Goal: Task Accomplishment & Management: Manage account settings

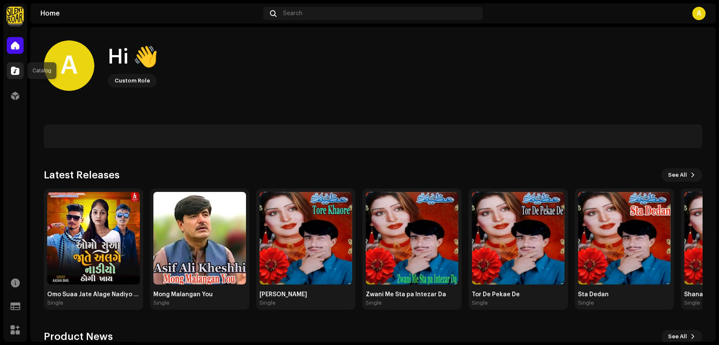
click at [13, 72] on span at bounding box center [15, 70] width 8 height 7
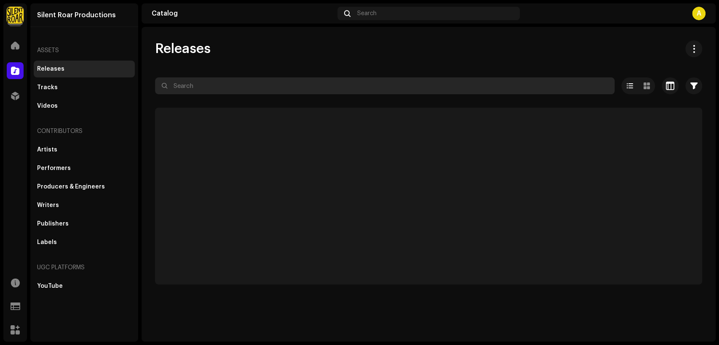
click at [202, 81] on input "text" at bounding box center [385, 86] width 460 height 17
paste input "7316475853717"
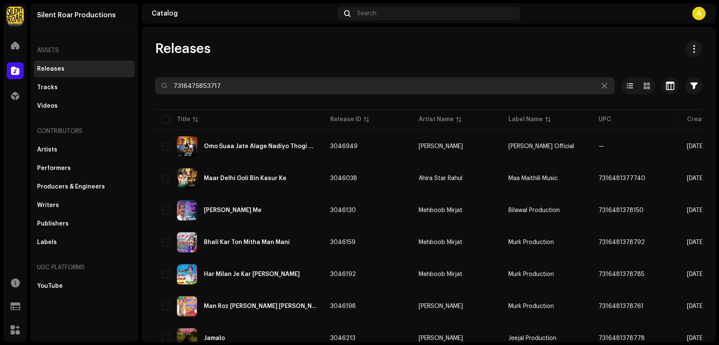
type input "7316475853717"
click at [243, 85] on input "7316475853717" at bounding box center [385, 86] width 460 height 17
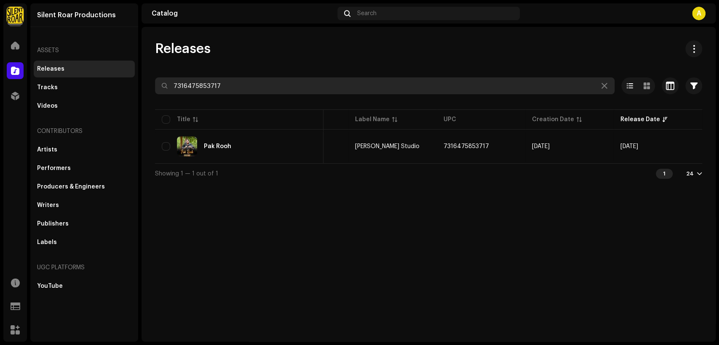
scroll to position [0, 2]
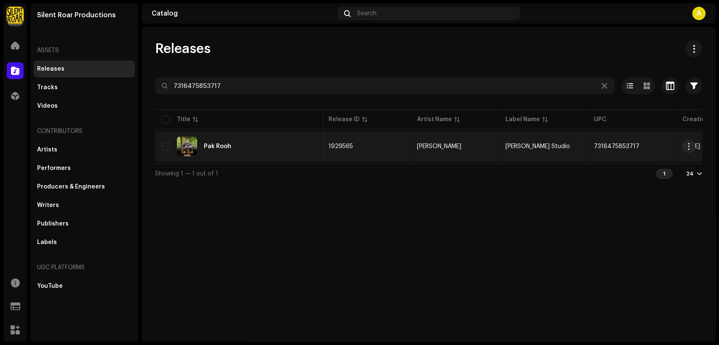
click at [267, 146] on div "Pak Rooh" at bounding box center [239, 147] width 155 height 20
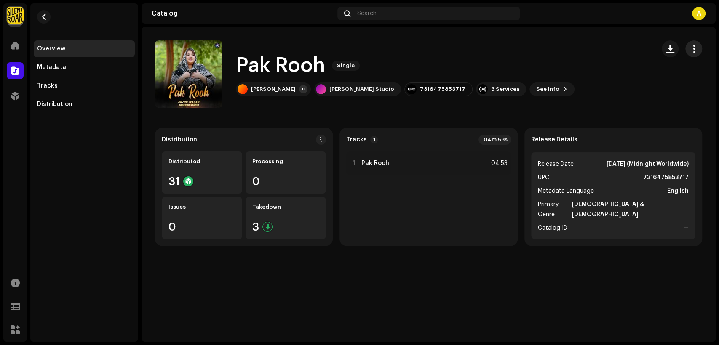
click at [693, 52] on span "button" at bounding box center [694, 49] width 8 height 7
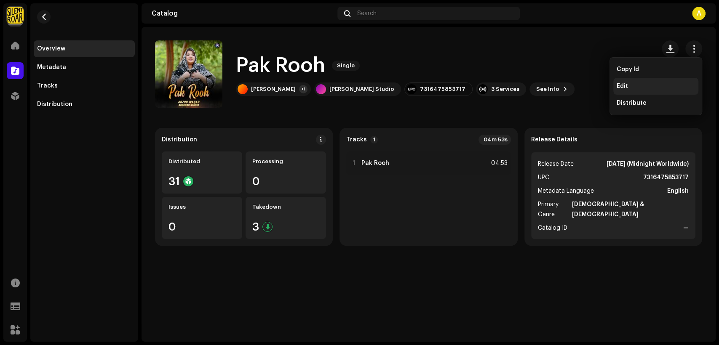
click at [652, 87] on div "Edit" at bounding box center [656, 86] width 78 height 7
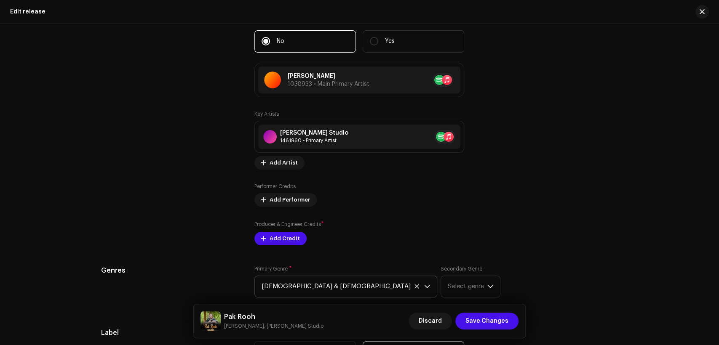
scroll to position [936, 0]
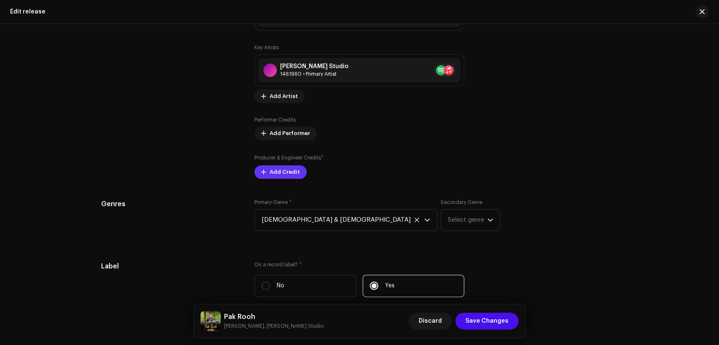
click at [292, 169] on span "Add Credit" at bounding box center [285, 172] width 30 height 17
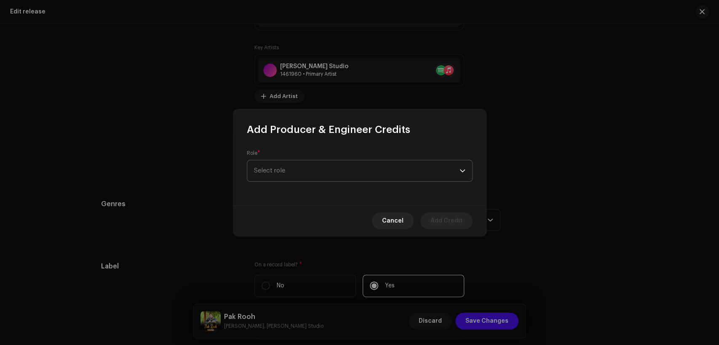
click at [320, 163] on span "Select role" at bounding box center [357, 171] width 206 height 21
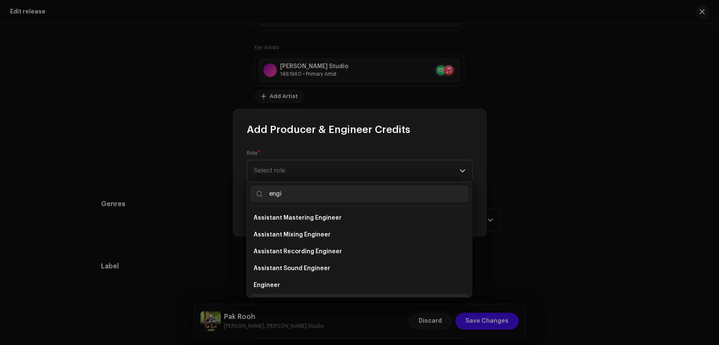
scroll to position [13, 0]
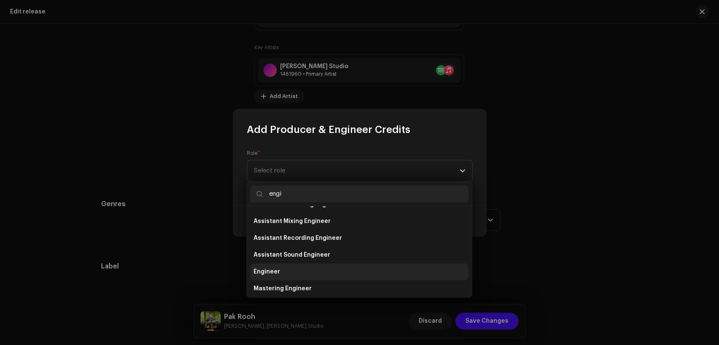
type input "engi"
click at [343, 275] on li "Engineer" at bounding box center [359, 272] width 218 height 17
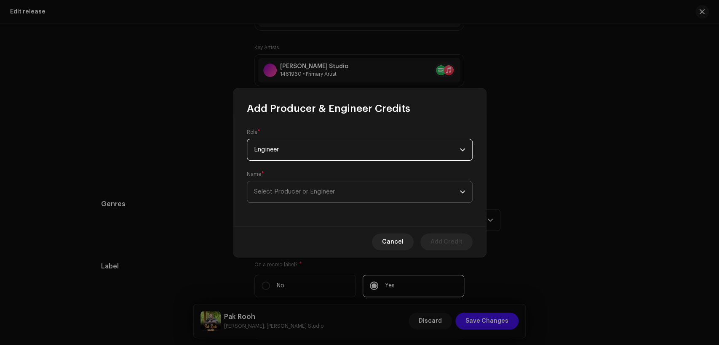
click at [347, 196] on span "Select Producer or Engineer" at bounding box center [357, 192] width 206 height 21
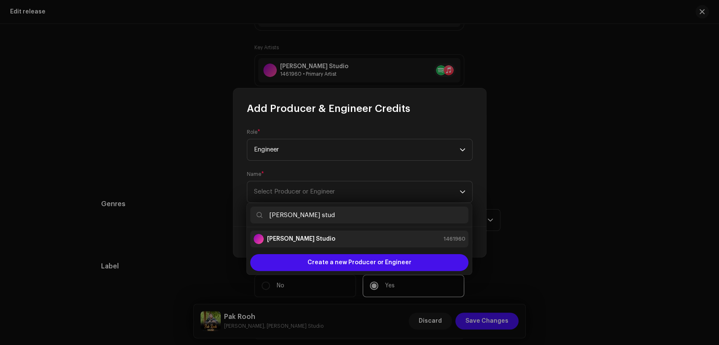
type input "[PERSON_NAME] stud"
click at [393, 239] on div "[PERSON_NAME] Studio 1461960" at bounding box center [360, 239] width 212 height 10
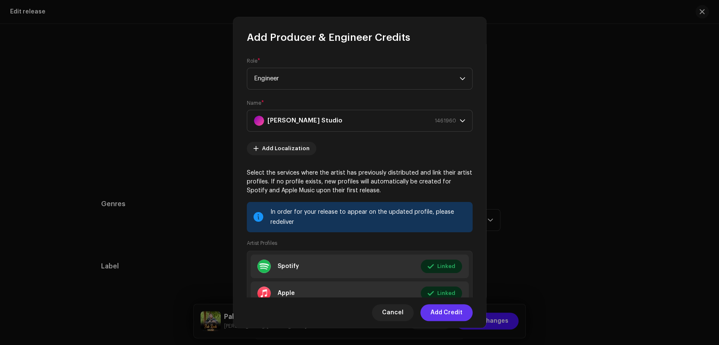
click at [447, 310] on span "Add Credit" at bounding box center [447, 313] width 32 height 17
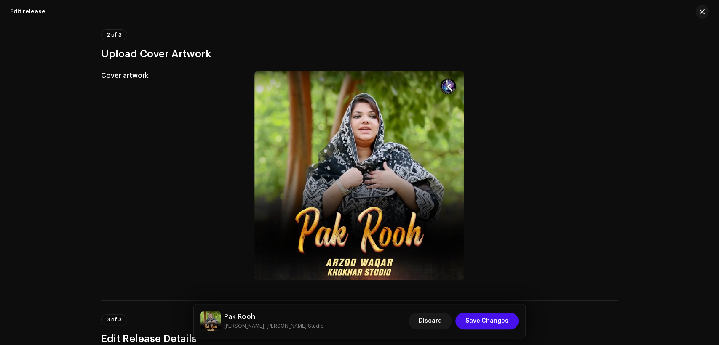
scroll to position [0, 0]
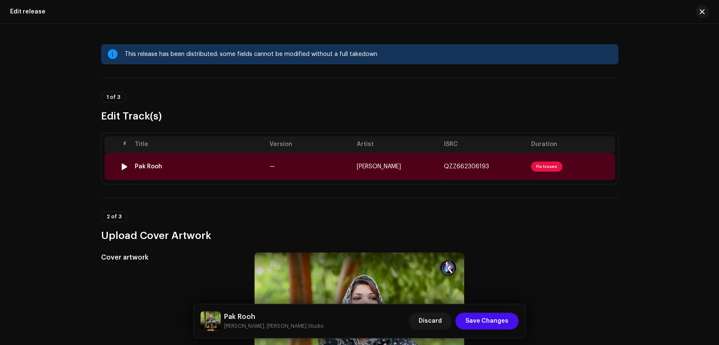
click at [332, 169] on td "—" at bounding box center [309, 166] width 87 height 27
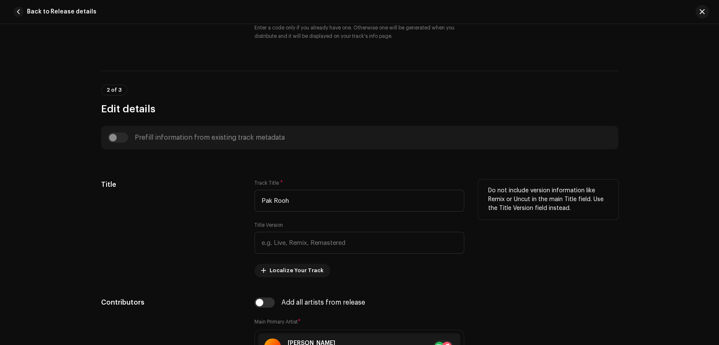
scroll to position [390, 0]
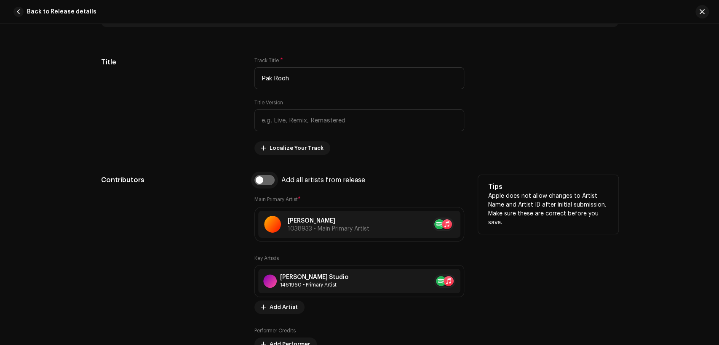
click at [271, 182] on input "checkbox" at bounding box center [264, 180] width 20 height 10
checkbox input "true"
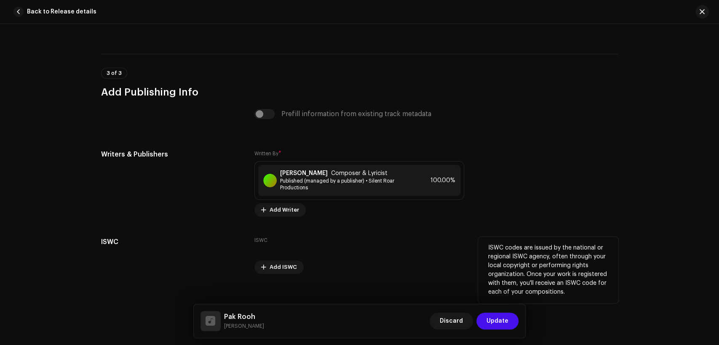
scroll to position [1733, 0]
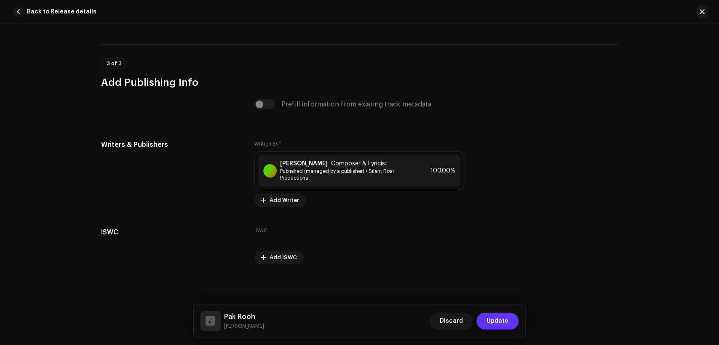
click at [501, 326] on span "Update" at bounding box center [498, 321] width 22 height 17
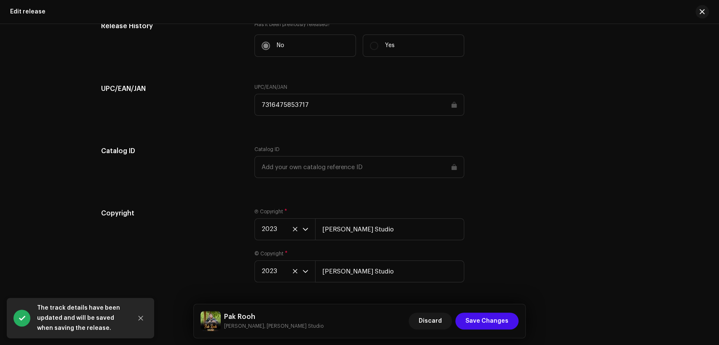
scroll to position [1352, 0]
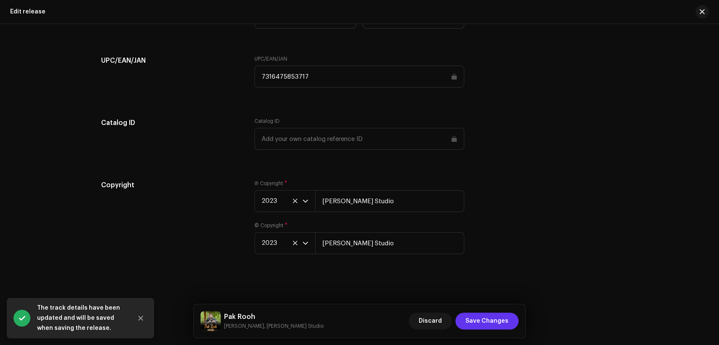
click at [487, 315] on span "Save Changes" at bounding box center [487, 321] width 43 height 17
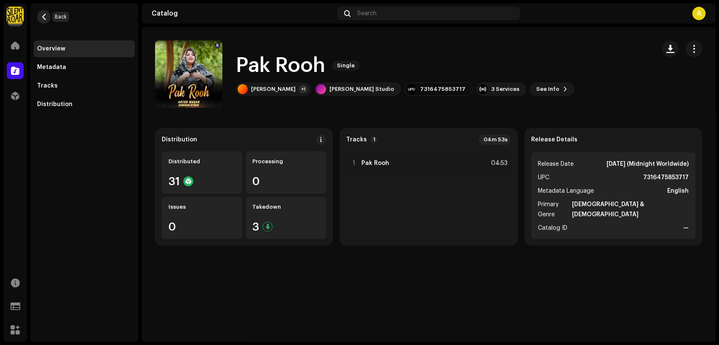
click at [45, 16] on span "button" at bounding box center [44, 16] width 6 height 7
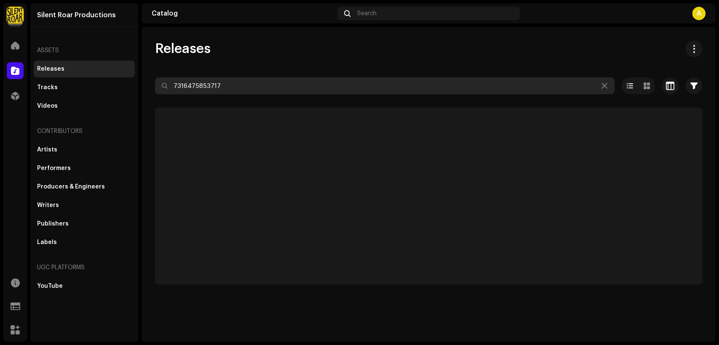
click at [321, 83] on input "7316475853717" at bounding box center [385, 86] width 460 height 17
paste input "4011"
type input "7316475854011"
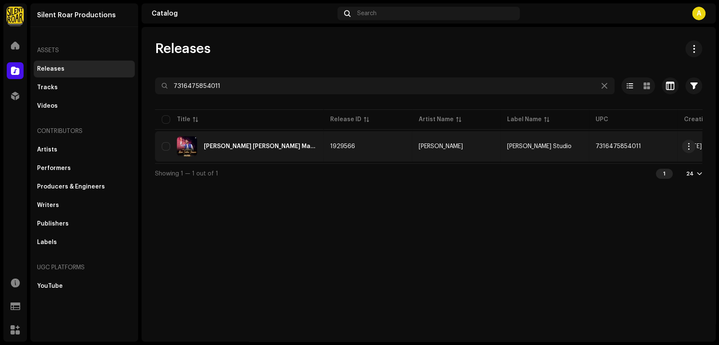
click at [304, 146] on div "[PERSON_NAME] [PERSON_NAME] Main [PERSON_NAME]" at bounding box center [260, 147] width 113 height 6
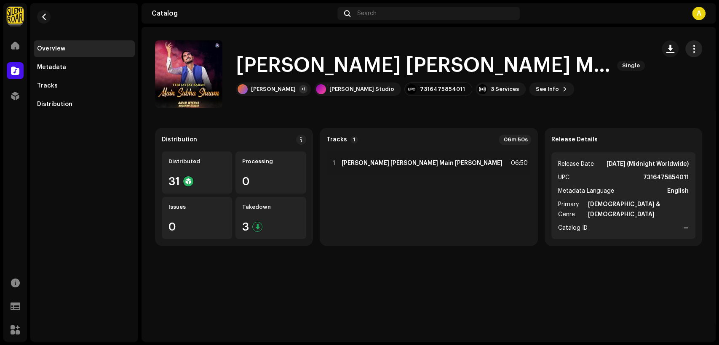
click at [696, 46] on span "button" at bounding box center [694, 49] width 8 height 7
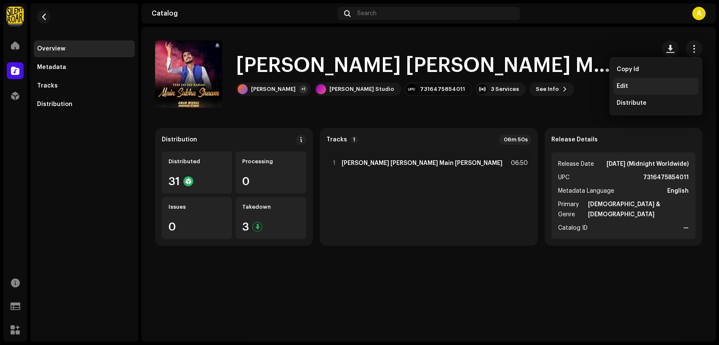
click at [647, 85] on div "Edit" at bounding box center [656, 86] width 78 height 7
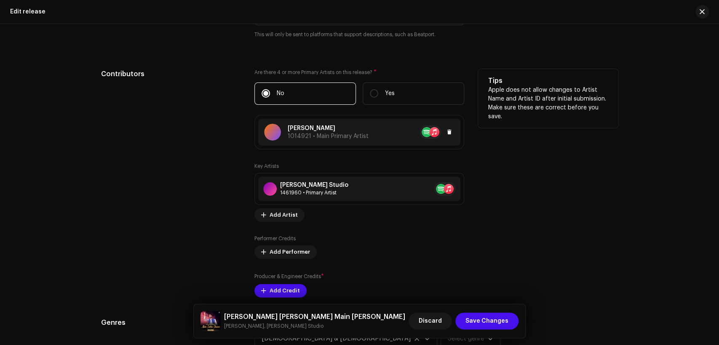
scroll to position [1014, 0]
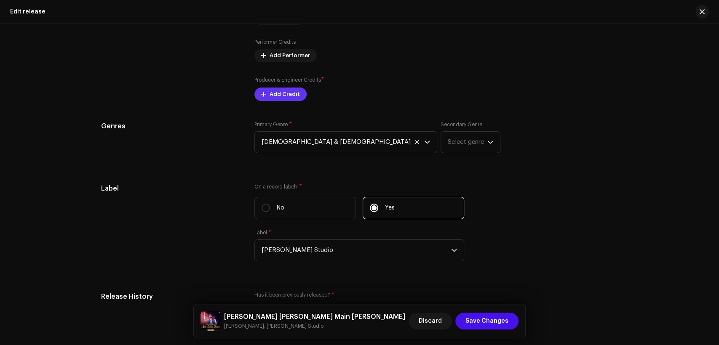
click at [292, 95] on span "Add Credit" at bounding box center [285, 94] width 30 height 17
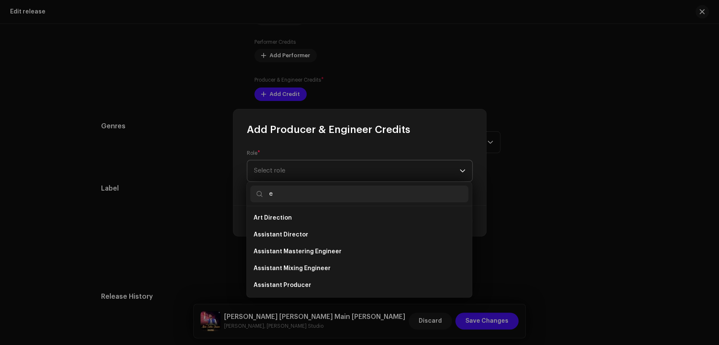
scroll to position [115, 0]
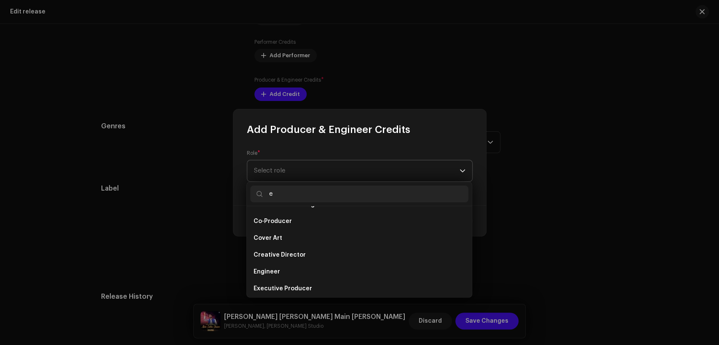
type input "e"
click at [312, 163] on span "Select role" at bounding box center [357, 171] width 206 height 21
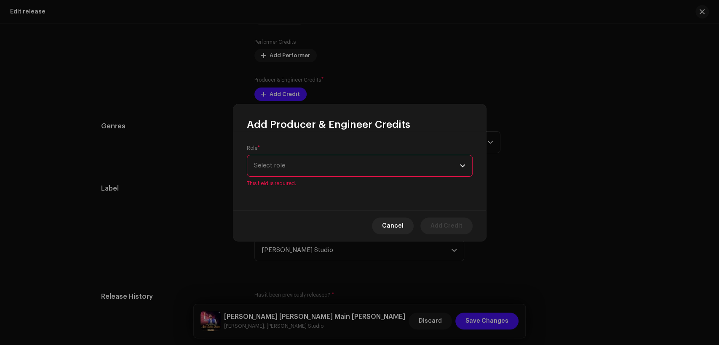
click at [312, 163] on span "Select role" at bounding box center [357, 165] width 206 height 21
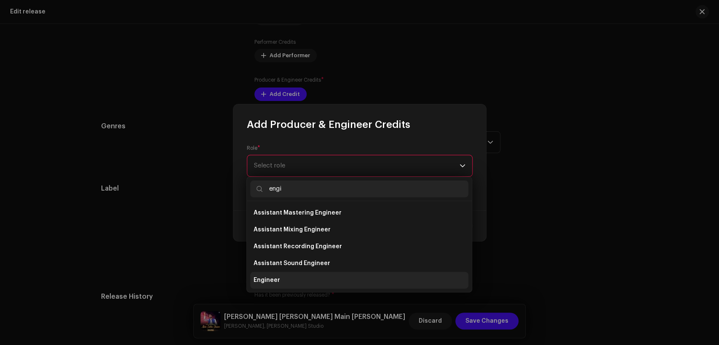
type input "engi"
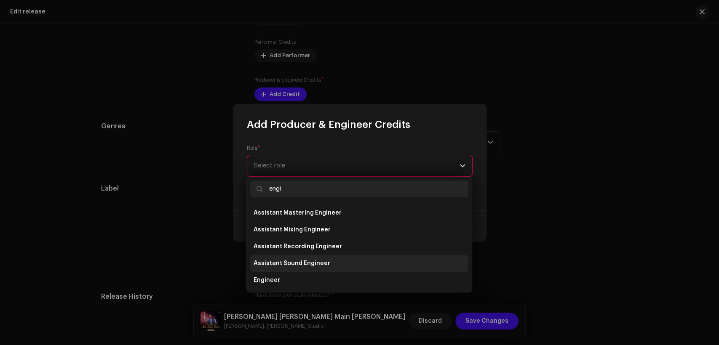
drag, startPoint x: 324, startPoint y: 279, endPoint x: 331, endPoint y: 239, distance: 40.7
click at [324, 276] on li "Engineer" at bounding box center [359, 280] width 218 height 17
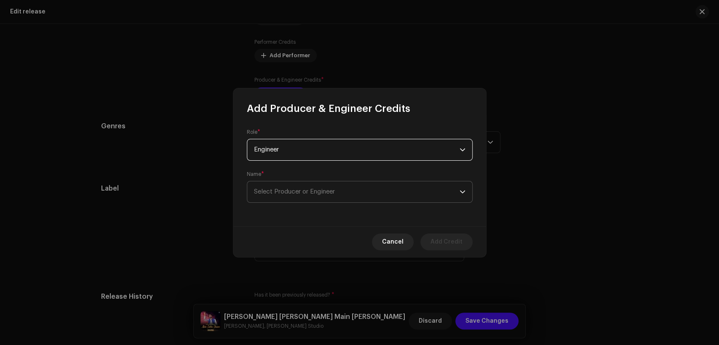
click at [385, 186] on span "Select Producer or Engineer" at bounding box center [357, 192] width 206 height 21
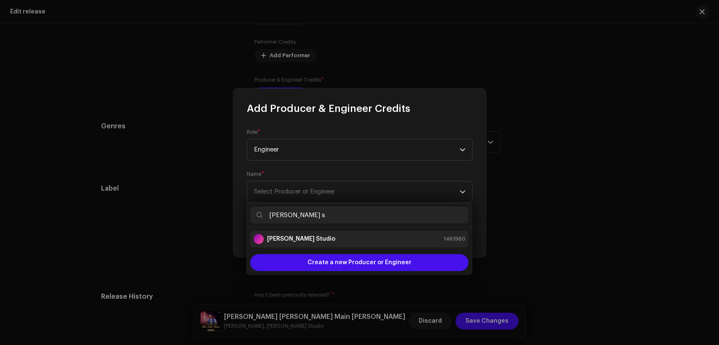
type input "[PERSON_NAME] s"
click at [388, 238] on div "[PERSON_NAME] Studio 1461960" at bounding box center [360, 239] width 212 height 10
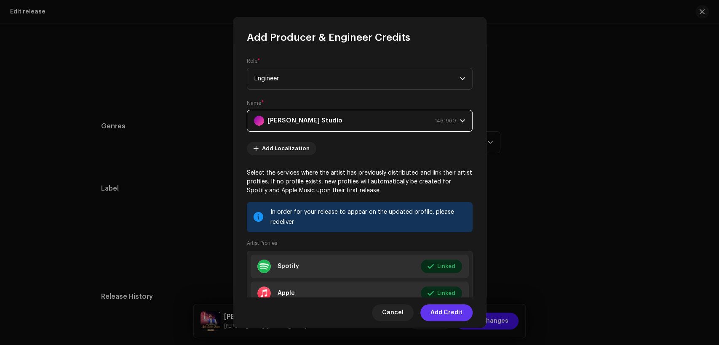
click at [458, 311] on span "Add Credit" at bounding box center [447, 313] width 32 height 17
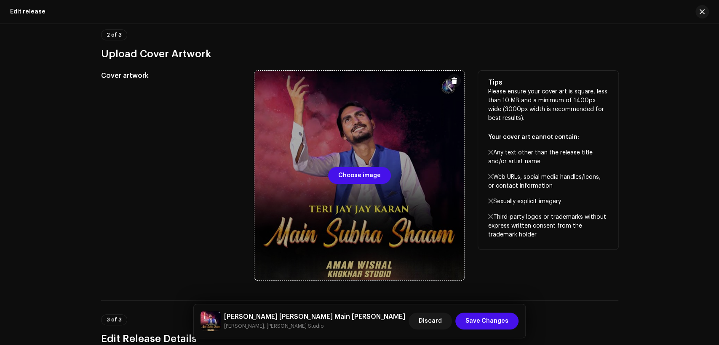
scroll to position [26, 0]
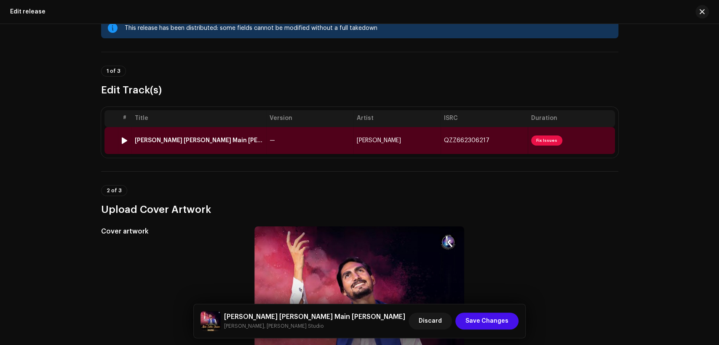
click at [325, 140] on td "—" at bounding box center [309, 140] width 87 height 27
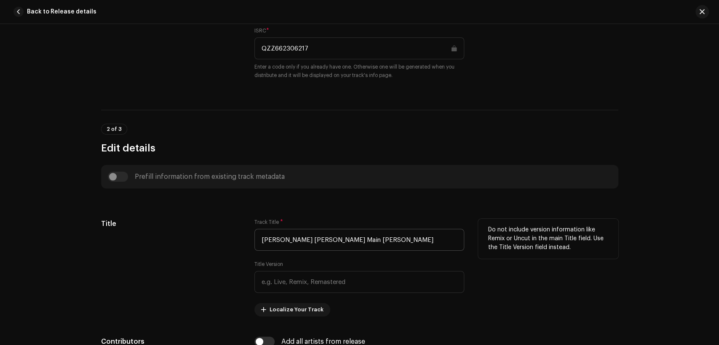
scroll to position [312, 0]
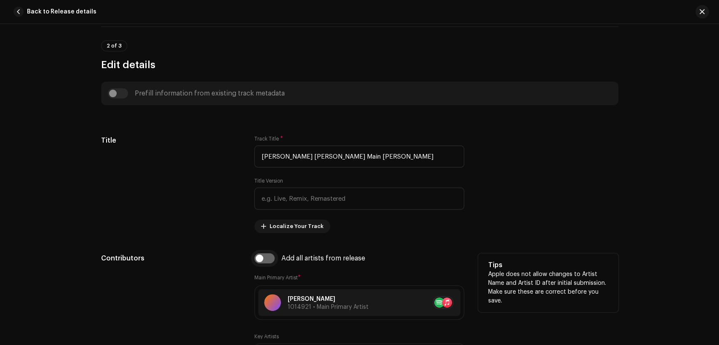
click at [268, 260] on input "checkbox" at bounding box center [264, 259] width 20 height 10
checkbox input "true"
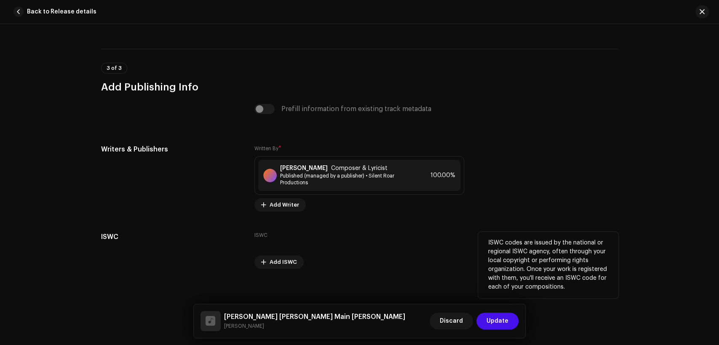
scroll to position [1733, 0]
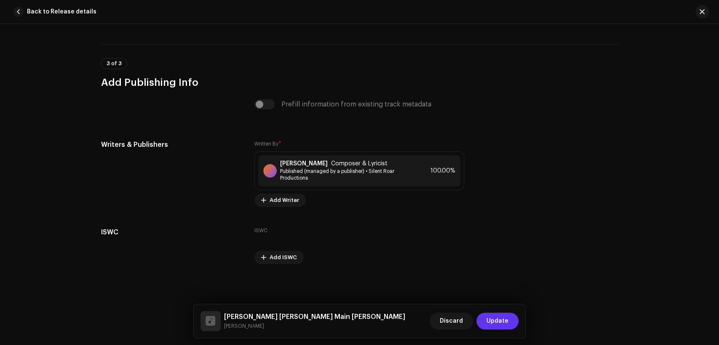
click at [498, 319] on span "Update" at bounding box center [498, 321] width 22 height 17
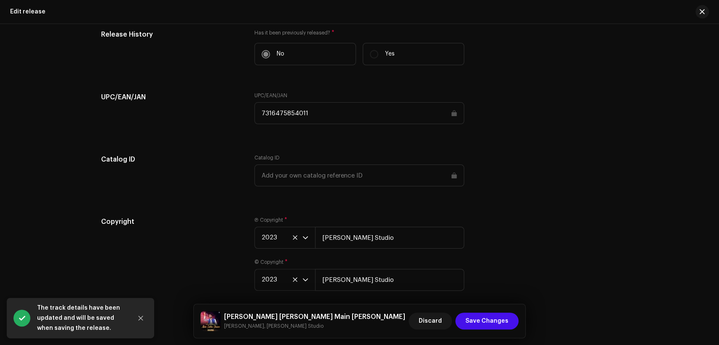
scroll to position [1352, 0]
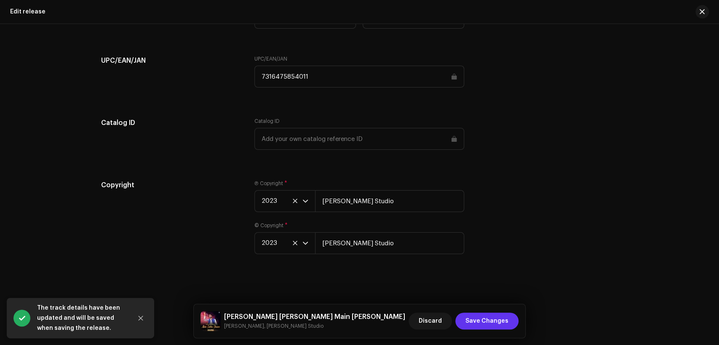
click at [470, 317] on span "Save Changes" at bounding box center [487, 321] width 43 height 17
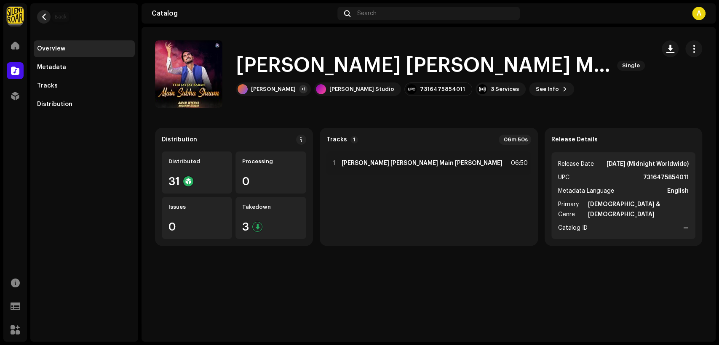
click at [44, 19] on span "button" at bounding box center [44, 16] width 6 height 7
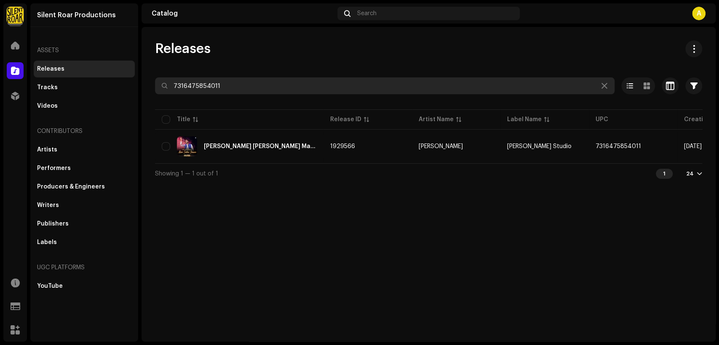
click at [242, 80] on input "7316475854011" at bounding box center [385, 86] width 460 height 17
click at [244, 81] on input "7316475854011" at bounding box center [385, 86] width 460 height 17
paste input "360"
type input "7316475853601"
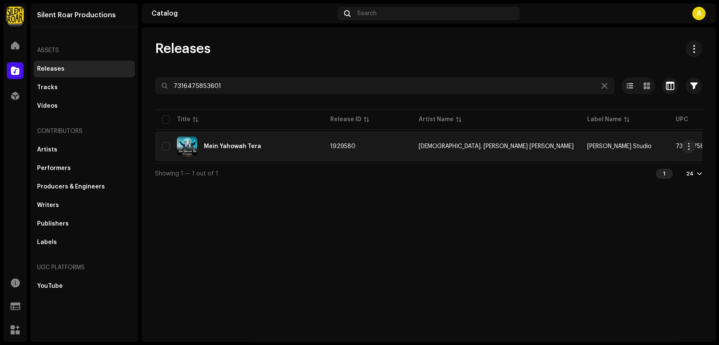
click at [296, 135] on td "Mein Yahowah Tera" at bounding box center [239, 146] width 169 height 30
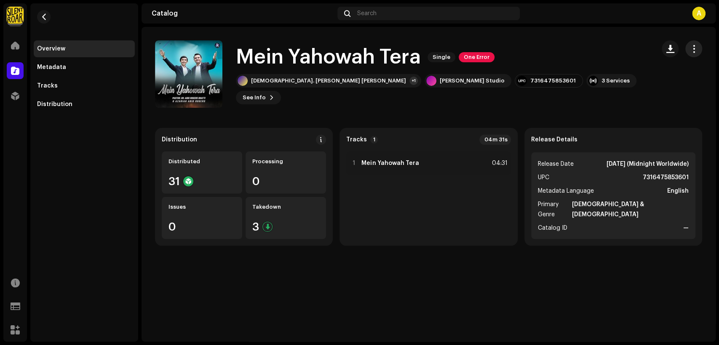
click at [692, 47] on span "button" at bounding box center [694, 49] width 8 height 7
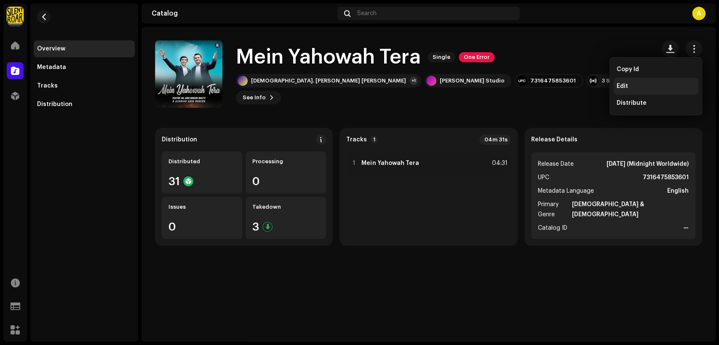
click at [641, 86] on div "Edit" at bounding box center [656, 86] width 78 height 7
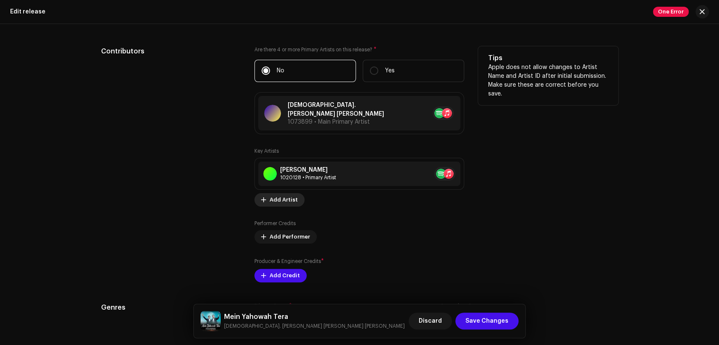
scroll to position [858, 0]
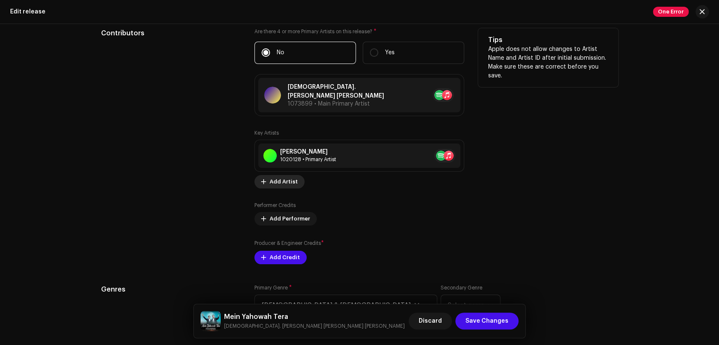
click at [283, 177] on span "Add Artist" at bounding box center [284, 182] width 28 height 17
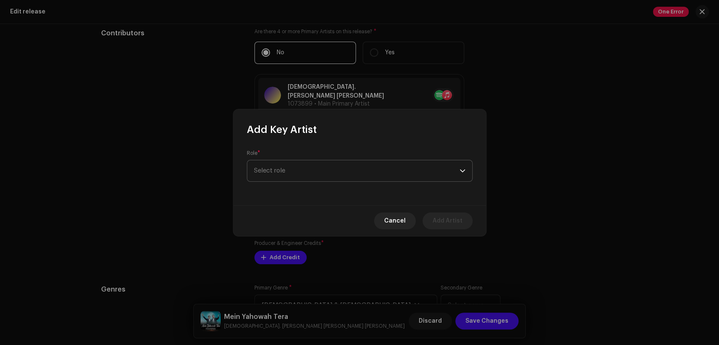
click at [290, 172] on span "Select role" at bounding box center [357, 171] width 206 height 21
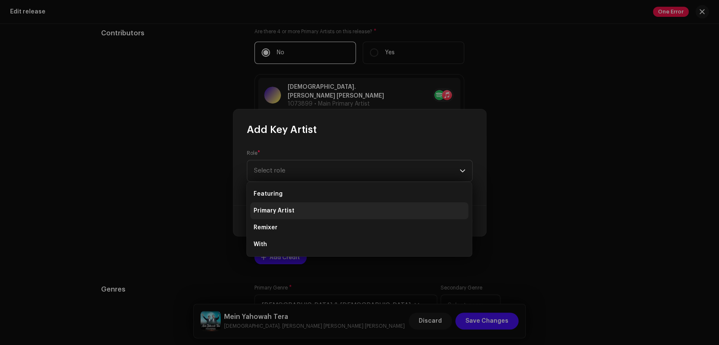
click at [298, 208] on li "Primary Artist" at bounding box center [359, 211] width 218 height 17
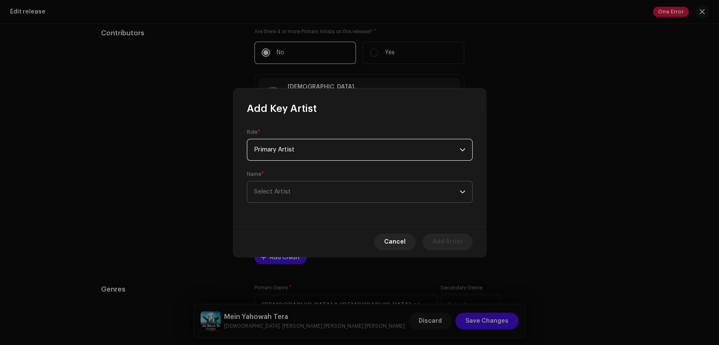
click at [316, 192] on span "Select Artist" at bounding box center [357, 192] width 206 height 21
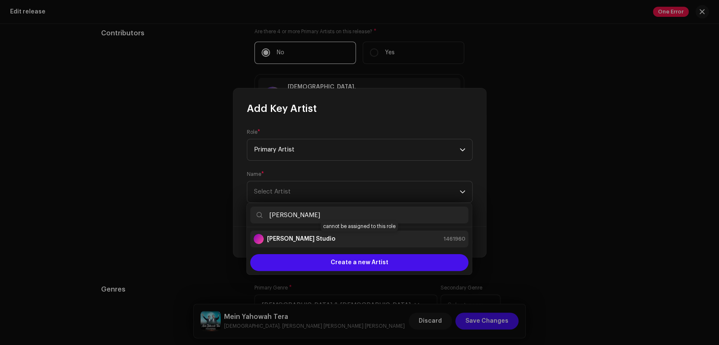
type input "[PERSON_NAME]"
click at [308, 239] on strong "[PERSON_NAME] Studio" at bounding box center [301, 239] width 68 height 8
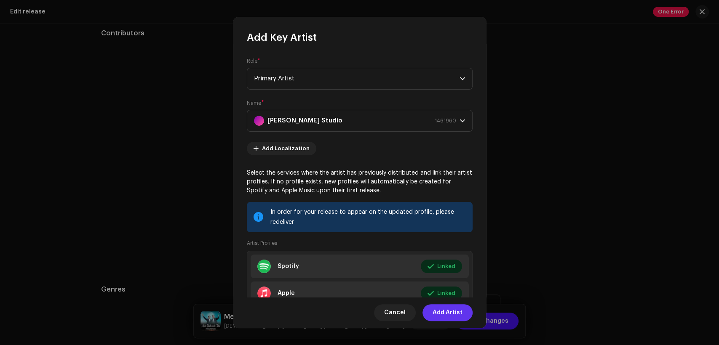
click at [457, 309] on span "Add Artist" at bounding box center [448, 313] width 30 height 17
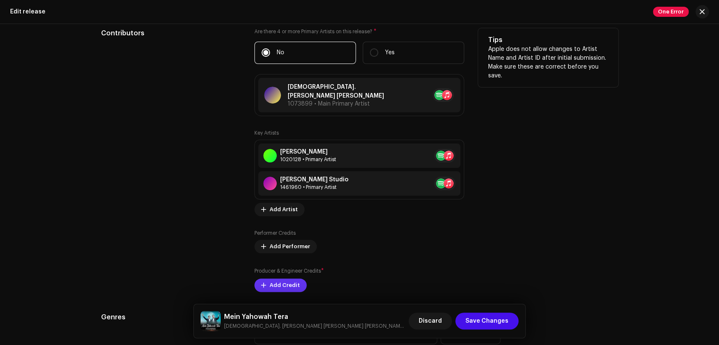
click at [293, 282] on span "Add Credit" at bounding box center [285, 285] width 30 height 17
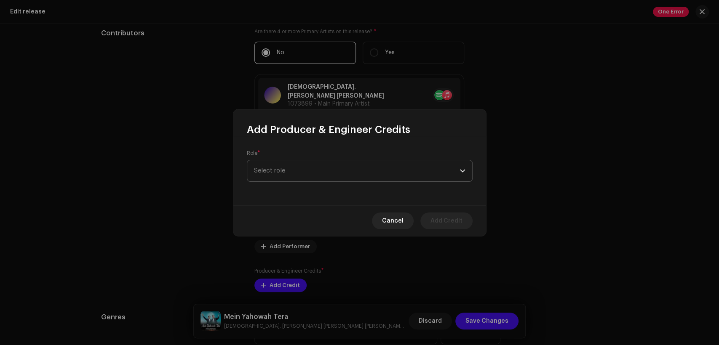
click at [313, 174] on span "Select role" at bounding box center [357, 171] width 206 height 21
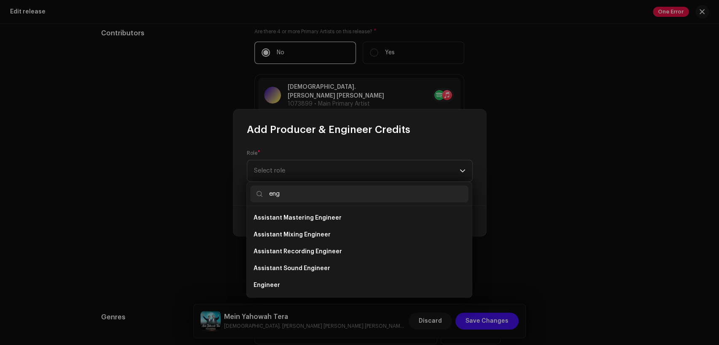
scroll to position [13, 0]
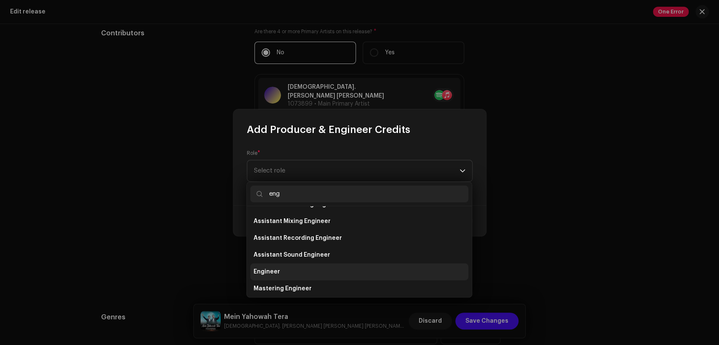
type input "eng"
click at [309, 269] on li "Engineer" at bounding box center [359, 272] width 218 height 17
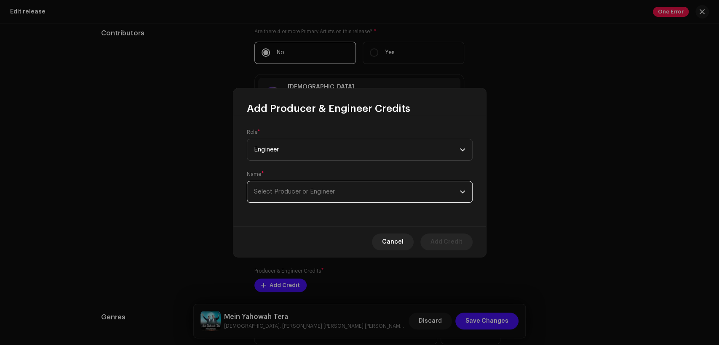
click at [339, 185] on span "Select Producer or Engineer" at bounding box center [357, 192] width 206 height 21
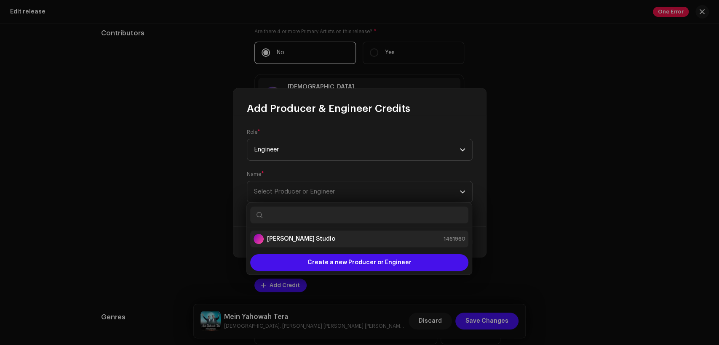
click at [392, 243] on div "[PERSON_NAME] Studio 1461960" at bounding box center [360, 239] width 212 height 10
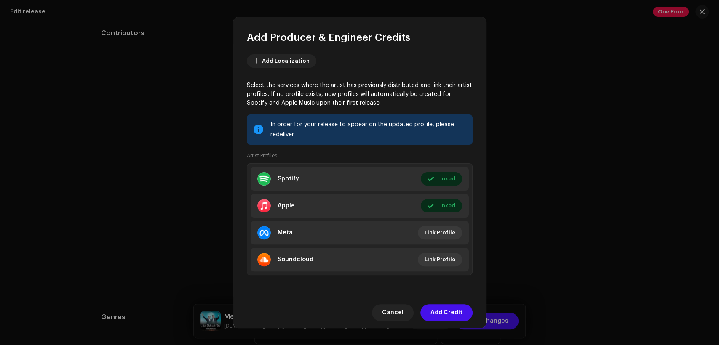
scroll to position [90, 0]
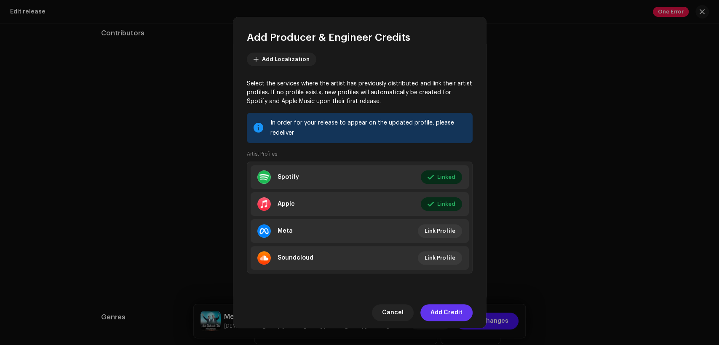
click at [455, 311] on span "Add Credit" at bounding box center [447, 313] width 32 height 17
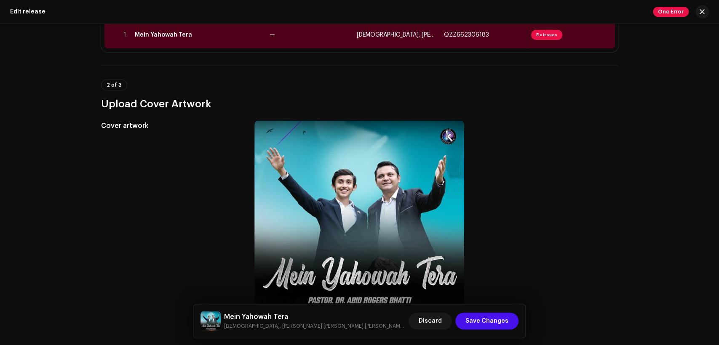
scroll to position [0, 0]
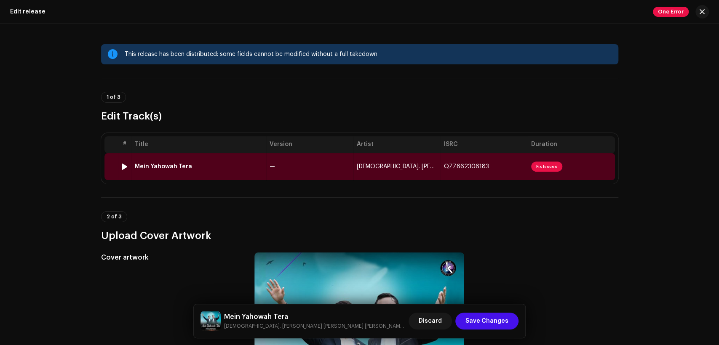
click at [234, 172] on td "Mein Yahowah Tera" at bounding box center [198, 166] width 135 height 27
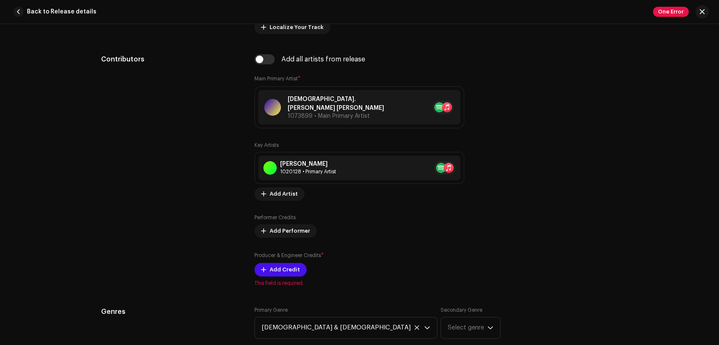
scroll to position [546, 0]
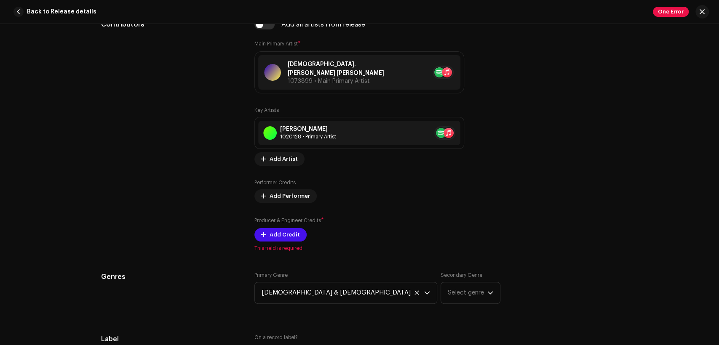
click at [264, 23] on div "Back to Release details One Error" at bounding box center [359, 12] width 719 height 24
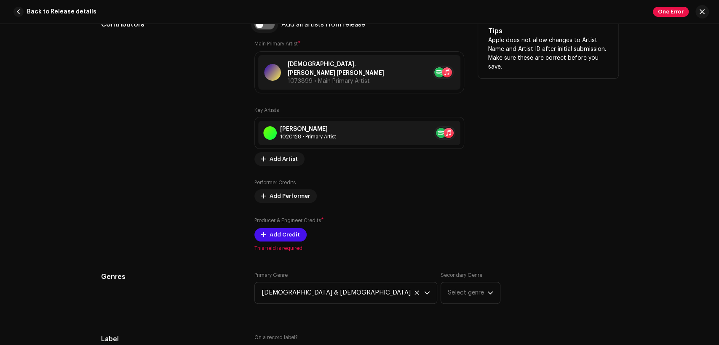
click at [265, 25] on input "checkbox" at bounding box center [264, 24] width 20 height 10
checkbox input "true"
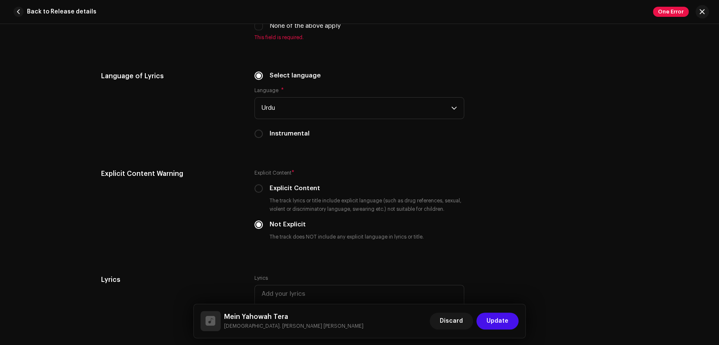
scroll to position [1170, 0]
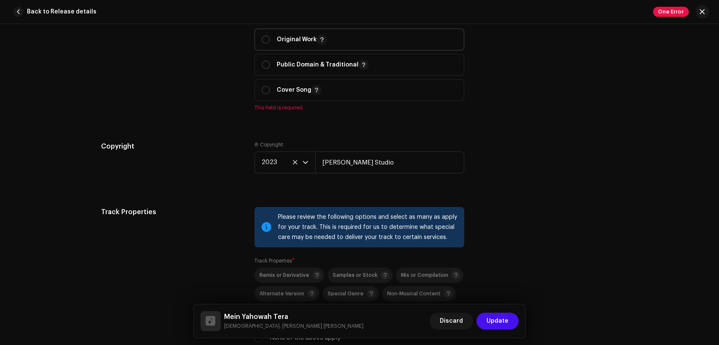
click at [277, 35] on p "Original Work" at bounding box center [302, 40] width 50 height 10
radio input "true"
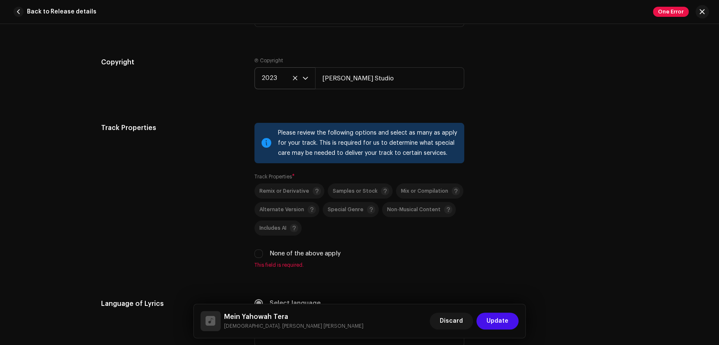
scroll to position [1326, 0]
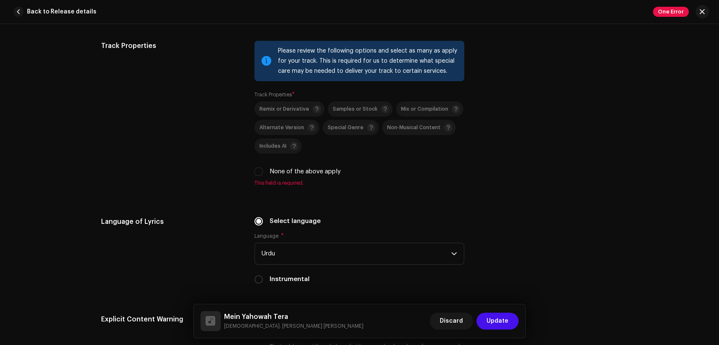
click at [287, 167] on label "None of the above apply" at bounding box center [305, 171] width 71 height 9
click at [263, 168] on input "None of the above apply" at bounding box center [258, 172] width 8 height 8
checkbox input "true"
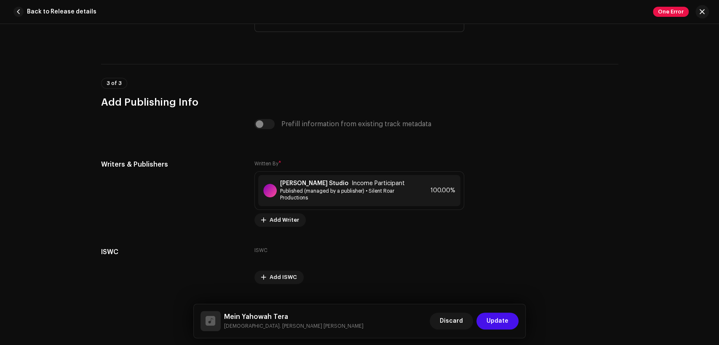
scroll to position [1761, 0]
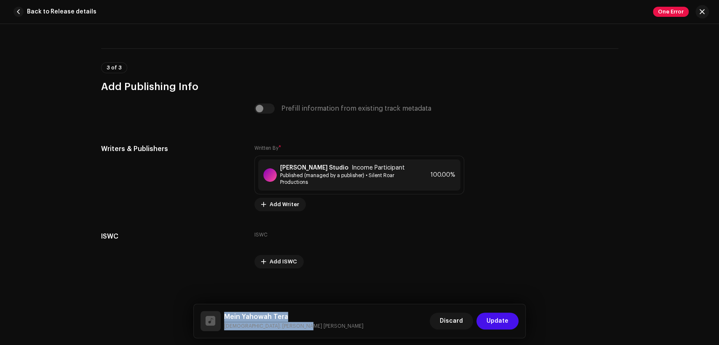
drag, startPoint x: 295, startPoint y: 324, endPoint x: 220, endPoint y: 310, distance: 76.2
click at [220, 310] on div "Mein Yahowah Tera Pastor. [PERSON_NAME] [PERSON_NAME] Discard Update" at bounding box center [360, 322] width 332 height 34
copy div "Mein Yahowah Tera Pastor. [PERSON_NAME] [PERSON_NAME]"
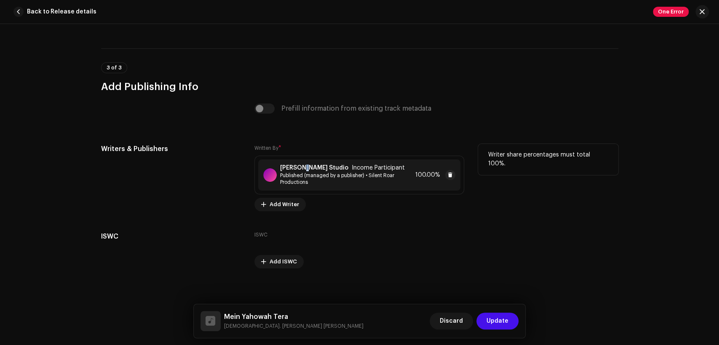
click at [303, 165] on strong "[PERSON_NAME] Studio" at bounding box center [314, 168] width 68 height 7
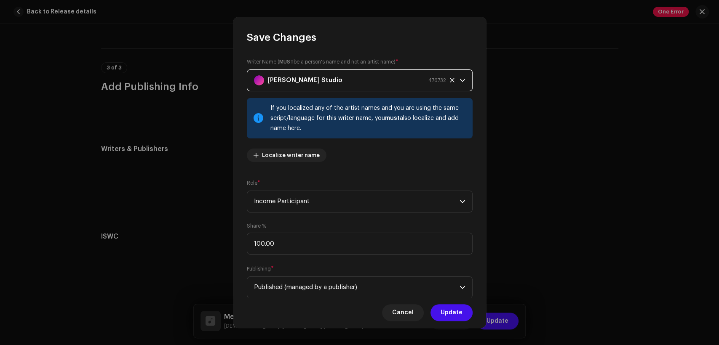
click at [361, 78] on div "[PERSON_NAME] Studio 476732" at bounding box center [350, 80] width 192 height 21
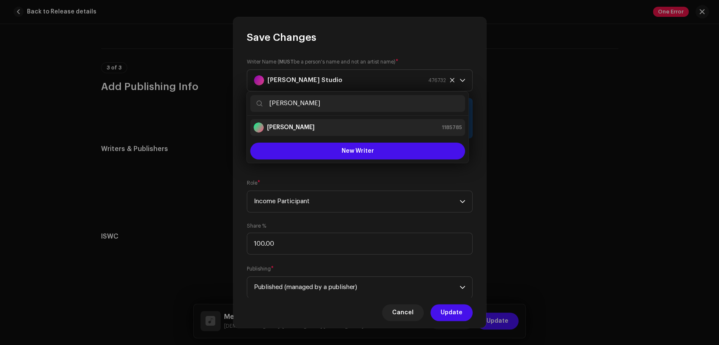
type input "[PERSON_NAME]"
click at [362, 129] on div "[PERSON_NAME] 1185785" at bounding box center [358, 128] width 208 height 10
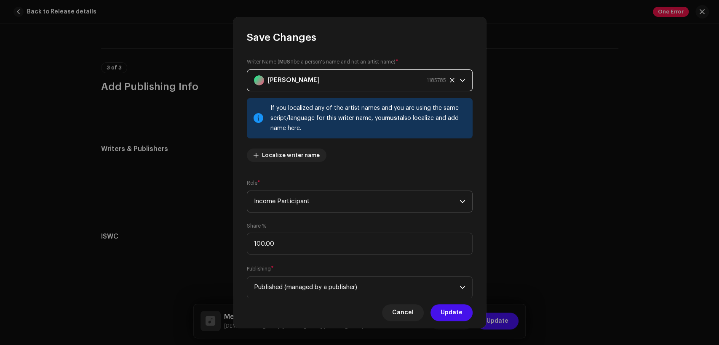
click at [380, 194] on span "Income Participant" at bounding box center [357, 201] width 206 height 21
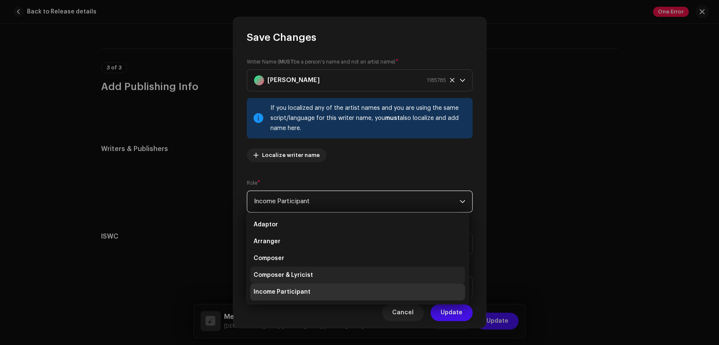
click at [391, 273] on li "Composer & Lyricist" at bounding box center [357, 275] width 215 height 17
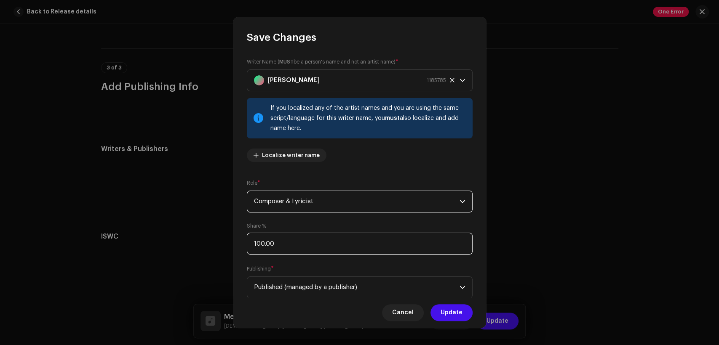
click at [395, 242] on input "100.00" at bounding box center [360, 244] width 226 height 22
type input "1.00"
type input "50.00"
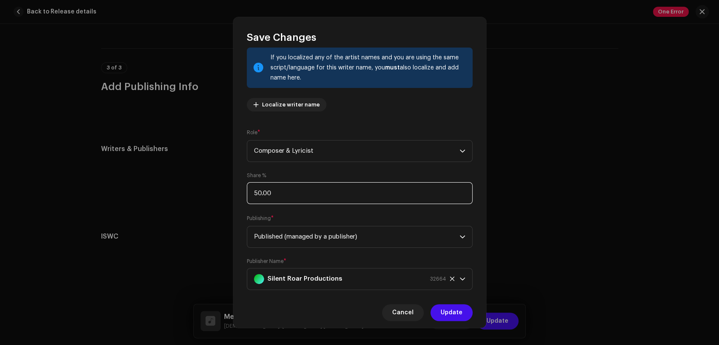
scroll to position [67, 0]
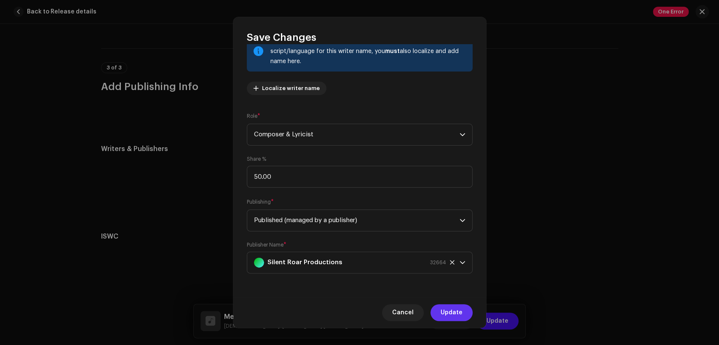
click at [453, 318] on span "Update" at bounding box center [452, 313] width 22 height 17
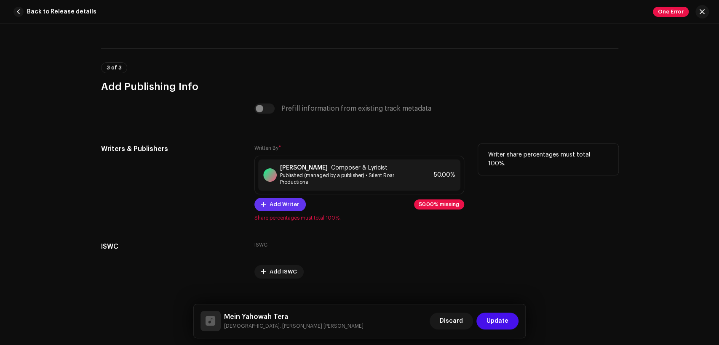
click at [293, 202] on span "Add Writer" at bounding box center [284, 204] width 29 height 17
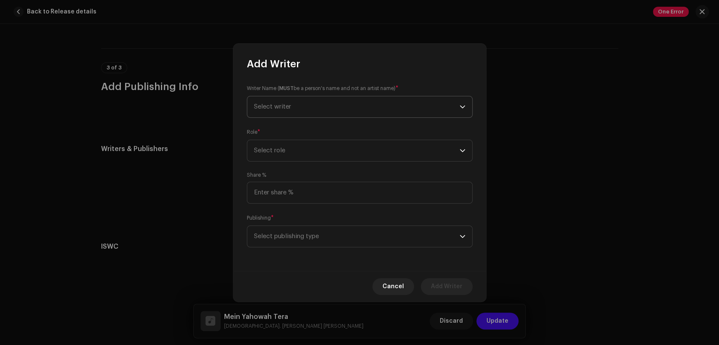
click at [326, 106] on span "Select writer" at bounding box center [357, 106] width 206 height 21
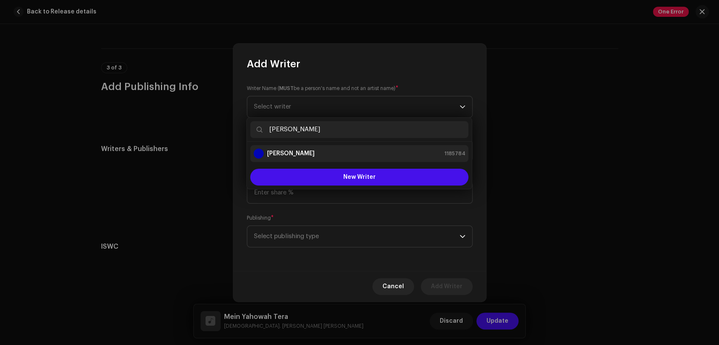
type input "[PERSON_NAME]"
drag, startPoint x: 333, startPoint y: 153, endPoint x: 338, endPoint y: 160, distance: 8.4
click at [334, 153] on div "[PERSON_NAME] 1185784" at bounding box center [360, 154] width 212 height 10
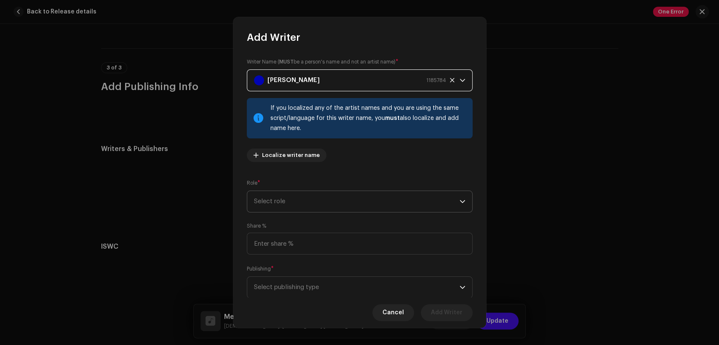
click at [356, 196] on span "Select role" at bounding box center [357, 201] width 206 height 21
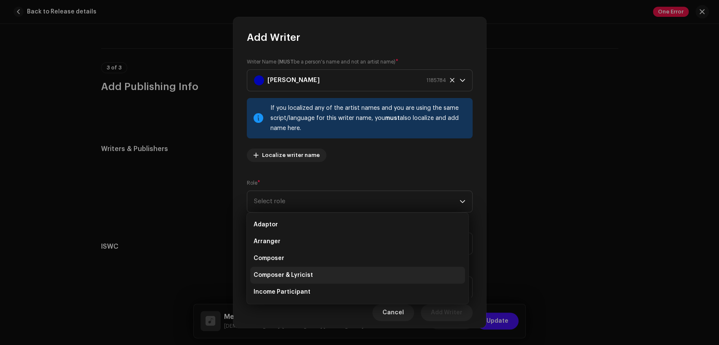
click at [358, 273] on li "Composer & Lyricist" at bounding box center [357, 275] width 215 height 17
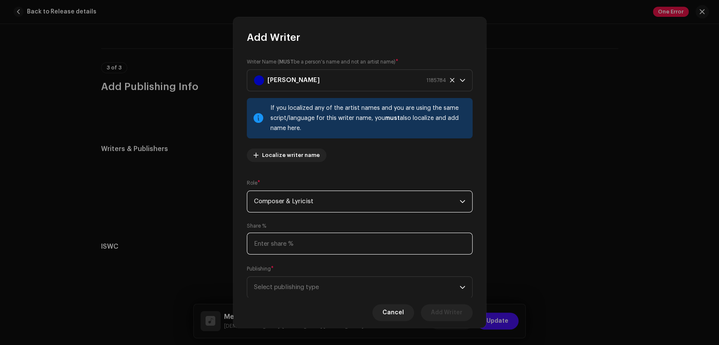
click at [359, 249] on input at bounding box center [360, 244] width 226 height 22
type input "50.00"
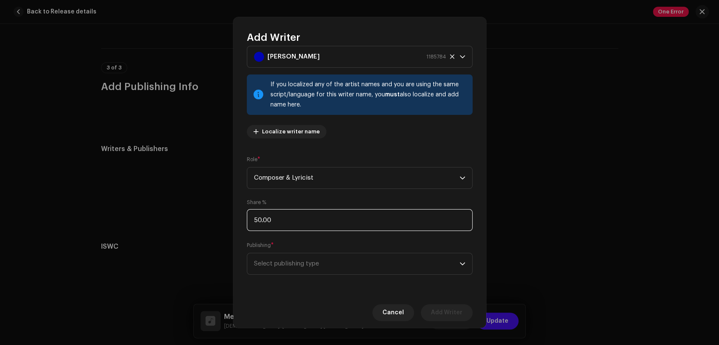
scroll to position [25, 0]
click at [384, 170] on span "Composer & Lyricist" at bounding box center [357, 176] width 206 height 21
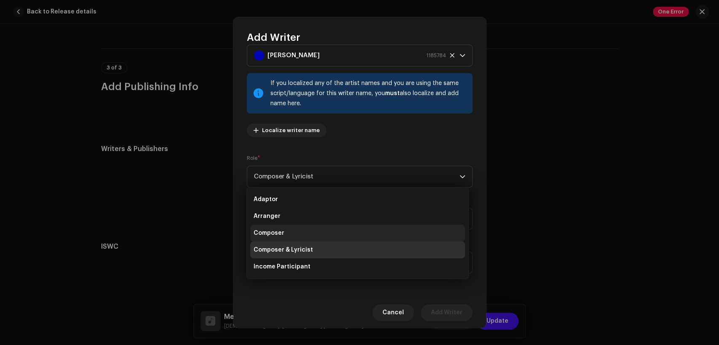
click at [381, 229] on li "Composer" at bounding box center [357, 233] width 215 height 17
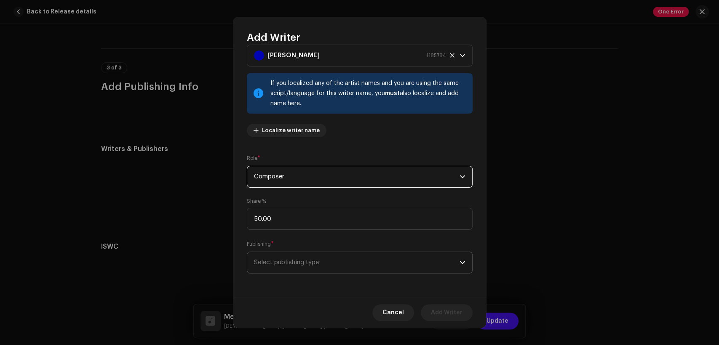
click at [412, 261] on span "Select publishing type" at bounding box center [357, 262] width 206 height 21
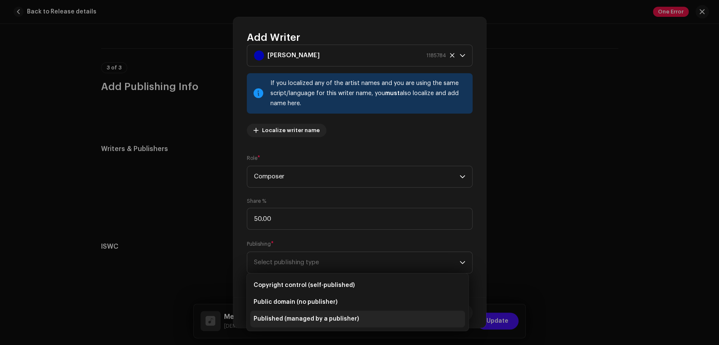
click at [417, 318] on li "Published (managed by a publisher)" at bounding box center [357, 319] width 215 height 17
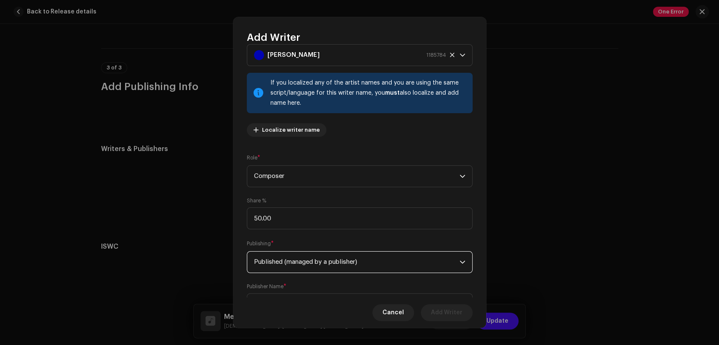
scroll to position [67, 0]
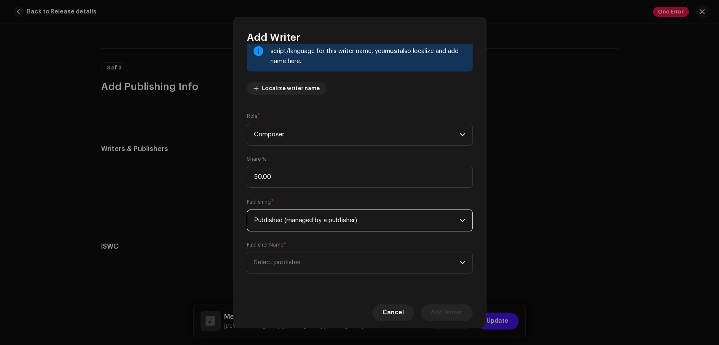
click at [414, 277] on div "Writer Name ( MUST be a person's name and not an artist name) * [PERSON_NAME] 1…" at bounding box center [359, 170] width 253 height 253
click at [413, 260] on span "Select publisher" at bounding box center [357, 262] width 206 height 21
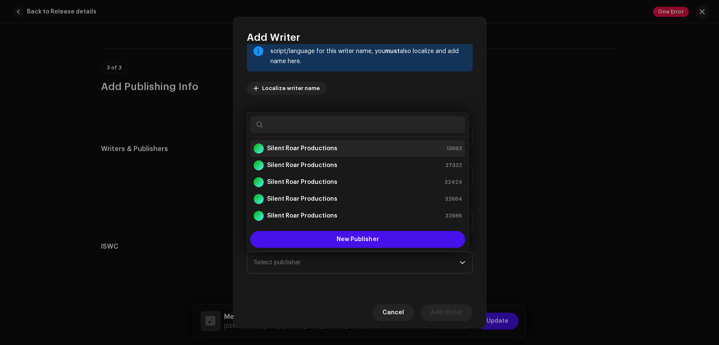
click at [370, 145] on div "Silent Roar Productions 13663" at bounding box center [358, 149] width 208 height 10
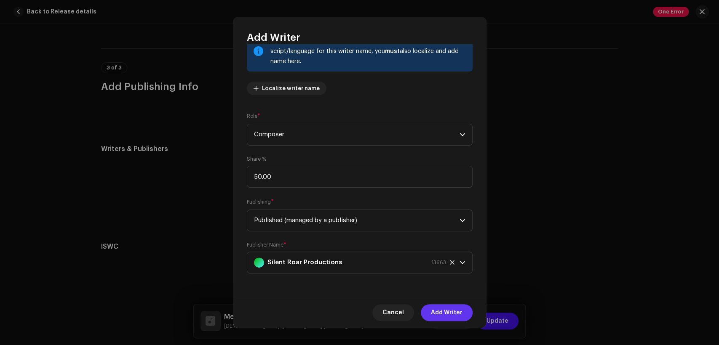
drag, startPoint x: 447, startPoint y: 309, endPoint x: 560, endPoint y: 35, distance: 295.7
click at [448, 309] on span "Add Writer" at bounding box center [447, 313] width 32 height 17
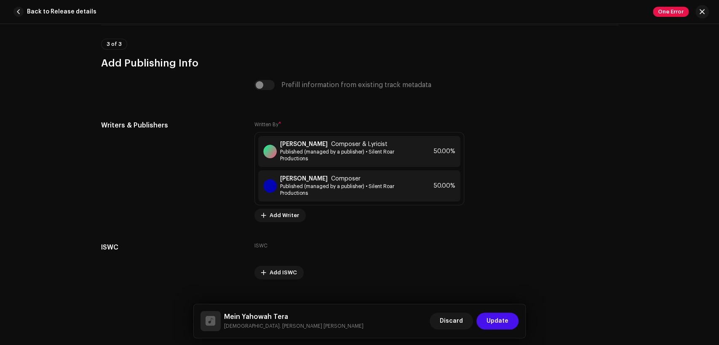
scroll to position [1796, 0]
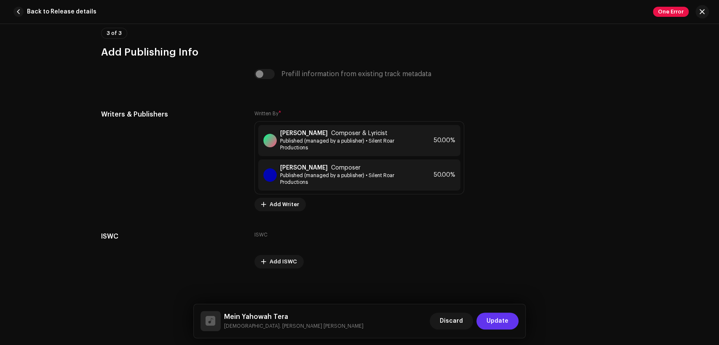
click at [500, 317] on span "Update" at bounding box center [498, 321] width 22 height 17
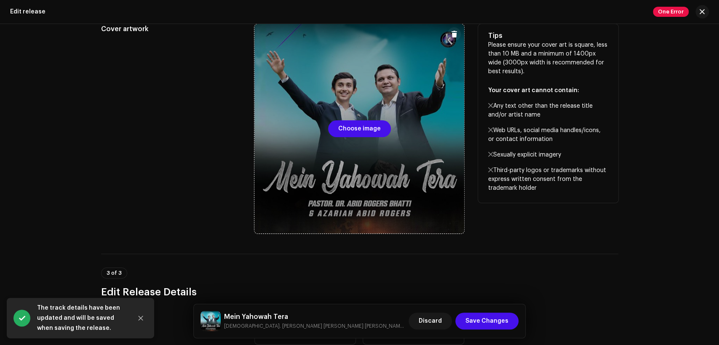
scroll to position [234, 0]
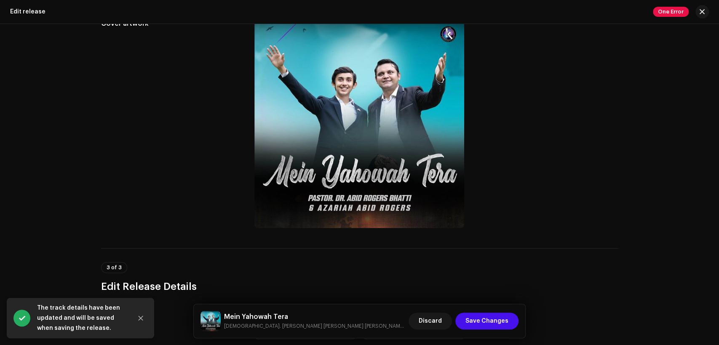
click at [280, 316] on h5 "Mein Yahowah Tera" at bounding box center [315, 317] width 182 height 10
copy h5 "Mein Yahowah Tera"
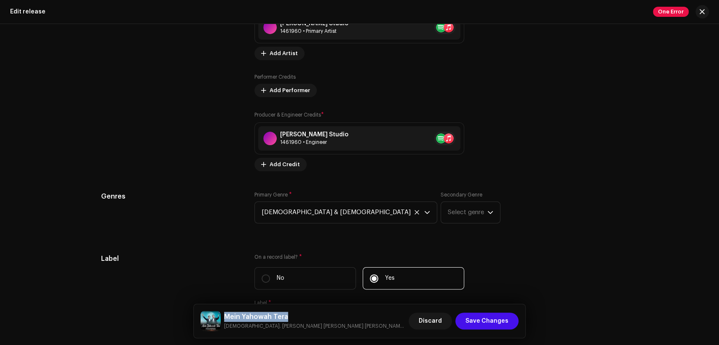
scroll to position [1380, 0]
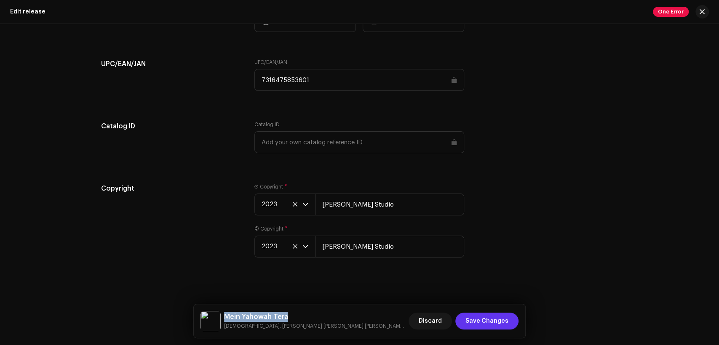
click at [489, 319] on span "Save Changes" at bounding box center [487, 321] width 43 height 17
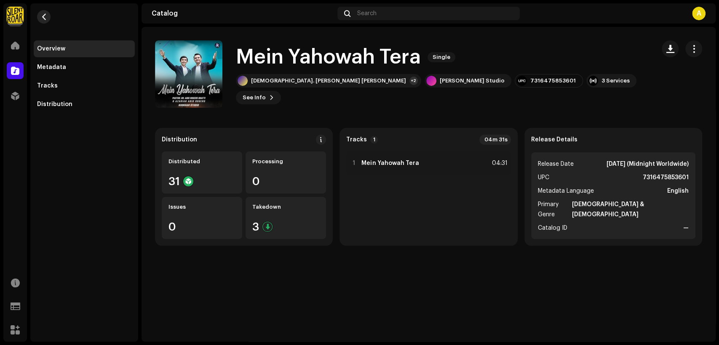
click at [37, 16] on button "button" at bounding box center [43, 16] width 13 height 13
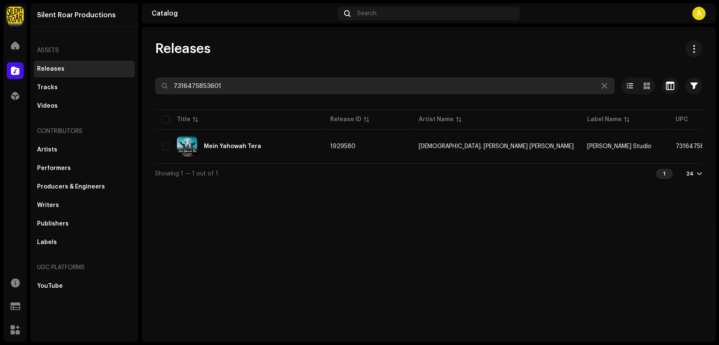
click at [278, 84] on input "7316475853601" at bounding box center [385, 86] width 460 height 17
paste input "44"
type input "7316475853441"
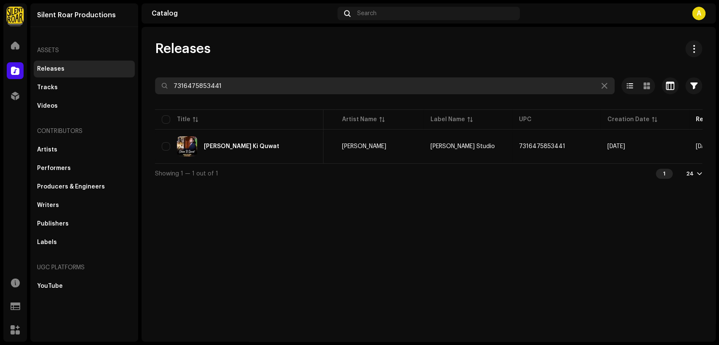
scroll to position [0, 152]
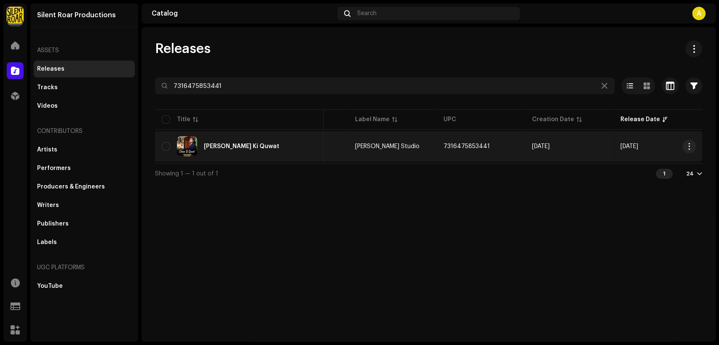
click at [254, 154] on div "[PERSON_NAME] Ki Quwat" at bounding box center [239, 147] width 155 height 20
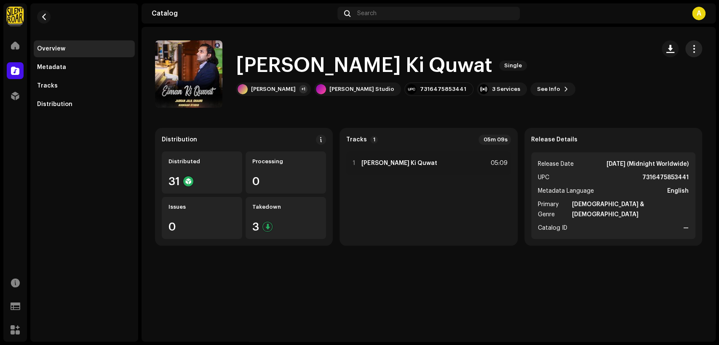
click at [694, 48] on span "button" at bounding box center [694, 49] width 8 height 7
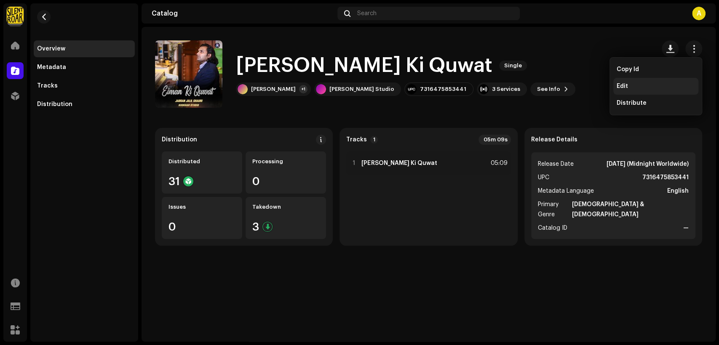
click at [660, 81] on div "Edit" at bounding box center [655, 86] width 85 height 17
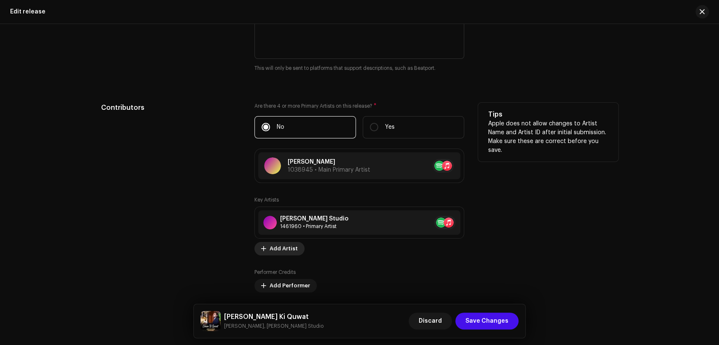
scroll to position [858, 0]
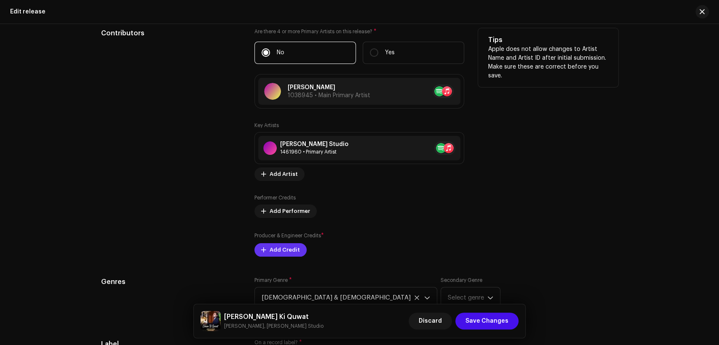
click at [282, 249] on span "Add Credit" at bounding box center [285, 250] width 30 height 17
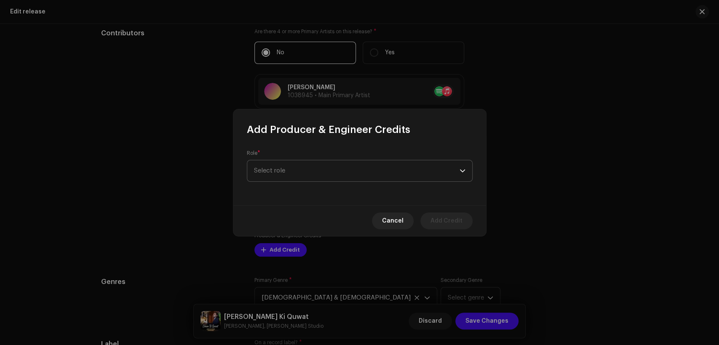
click at [309, 170] on span "Select role" at bounding box center [357, 171] width 206 height 21
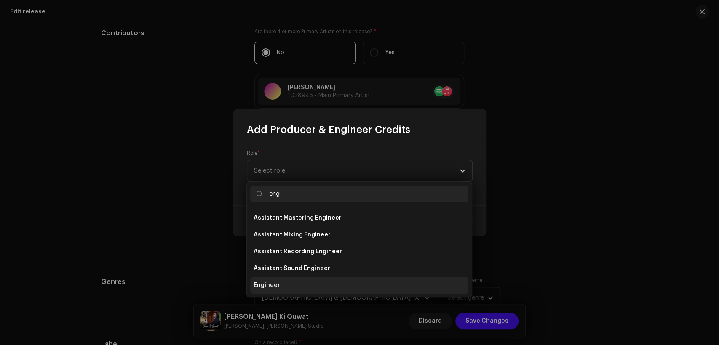
type input "eng"
drag, startPoint x: 335, startPoint y: 288, endPoint x: 335, endPoint y: 269, distance: 19.4
click at [335, 288] on li "Engineer" at bounding box center [359, 285] width 218 height 17
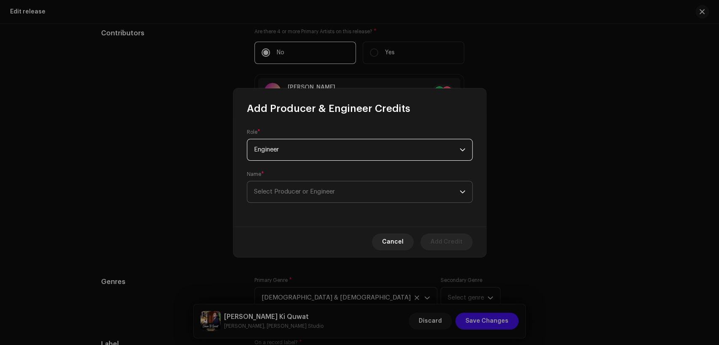
click at [345, 193] on span "Select Producer or Engineer" at bounding box center [357, 192] width 206 height 21
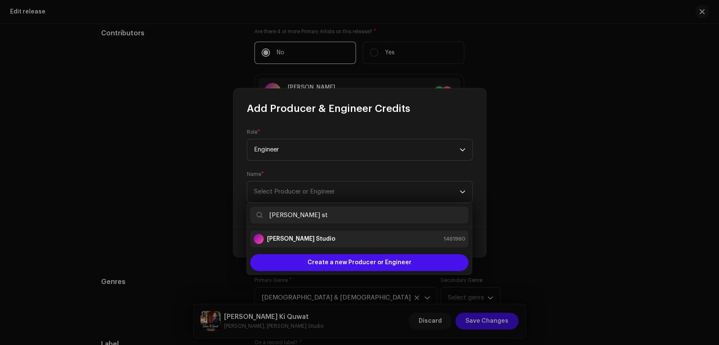
type input "[PERSON_NAME] st"
click at [383, 237] on div "[PERSON_NAME] Studio 1461960" at bounding box center [360, 239] width 212 height 10
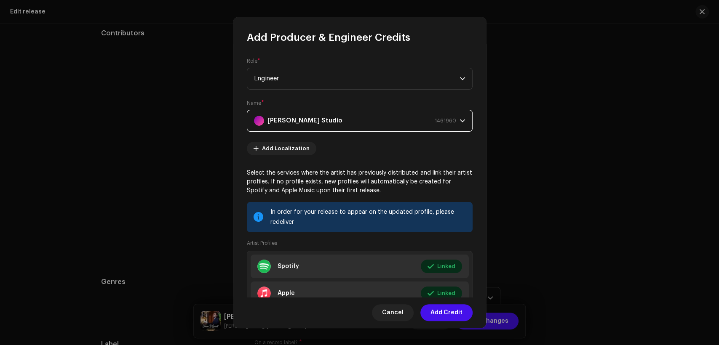
click at [455, 312] on span "Add Credit" at bounding box center [447, 313] width 32 height 17
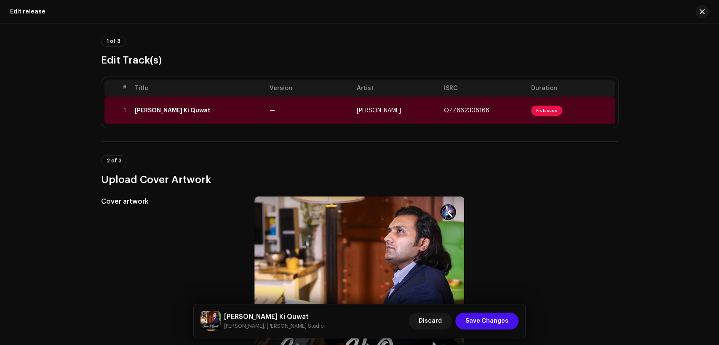
scroll to position [0, 0]
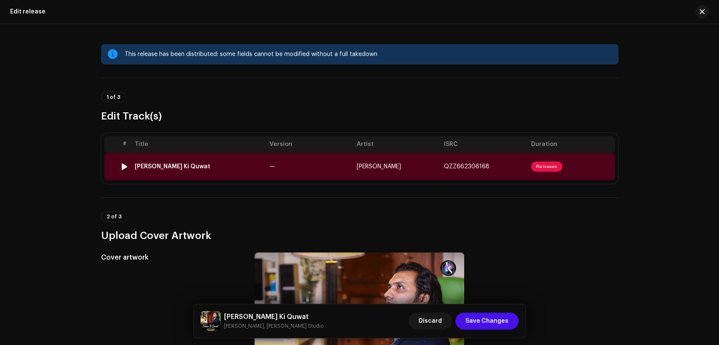
click at [278, 166] on td "—" at bounding box center [309, 166] width 87 height 27
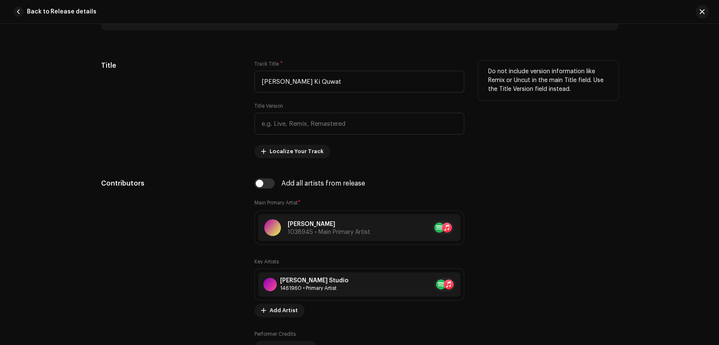
scroll to position [468, 0]
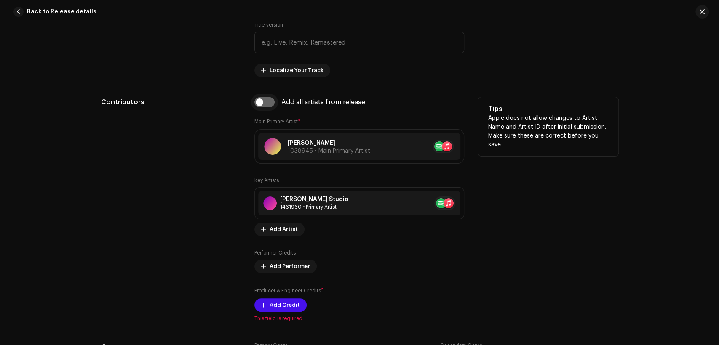
click at [265, 103] on input "checkbox" at bounding box center [264, 102] width 20 height 10
checkbox input "true"
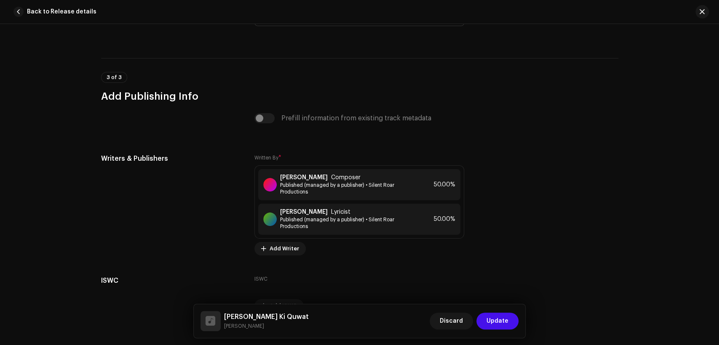
scroll to position [1768, 0]
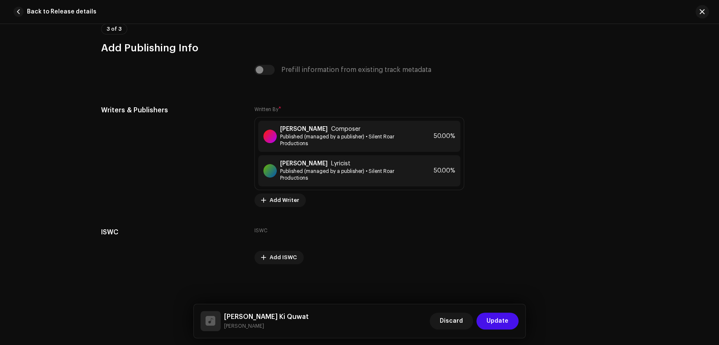
click at [498, 318] on span "Update" at bounding box center [498, 321] width 22 height 17
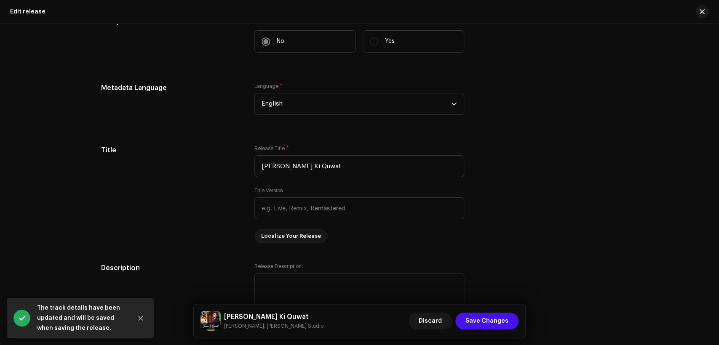
scroll to position [702, 0]
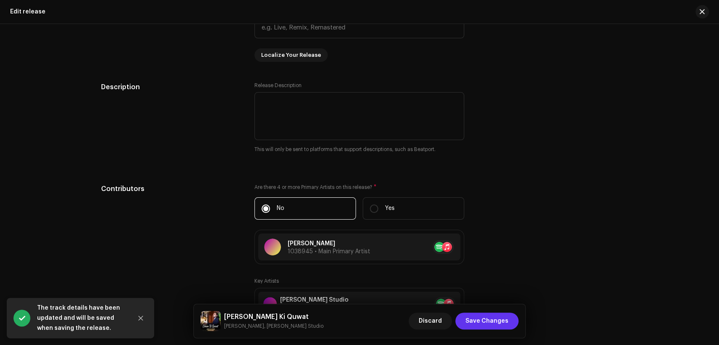
click at [492, 316] on span "Save Changes" at bounding box center [487, 321] width 43 height 17
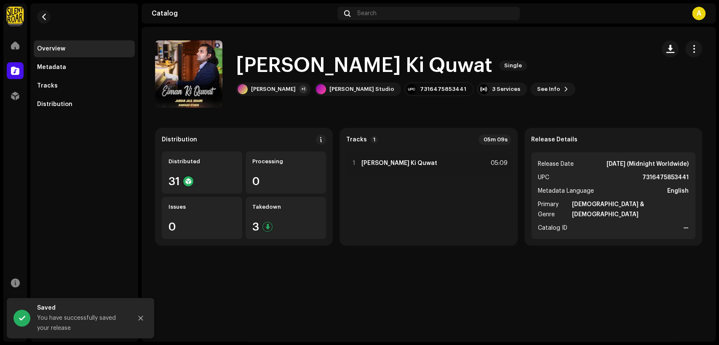
click at [410, 276] on div "[PERSON_NAME] Ki Quwat Single [PERSON_NAME] Ki Quwat Single [PERSON_NAME] +1 [P…" at bounding box center [429, 184] width 574 height 315
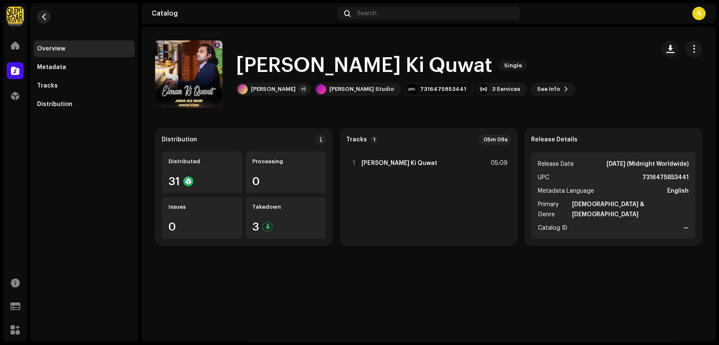
click at [46, 20] on span "button" at bounding box center [44, 16] width 6 height 7
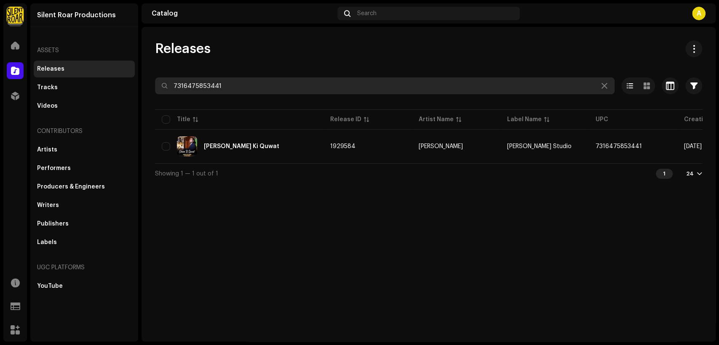
click at [240, 86] on input "7316475853441" at bounding box center [385, 86] width 460 height 17
paste input "823"
type input "7316475853823"
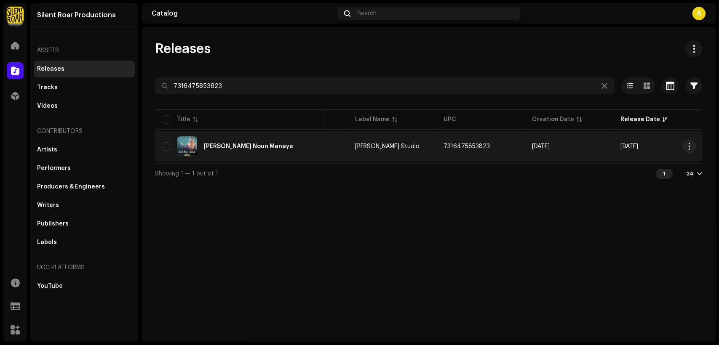
click at [262, 145] on div "[PERSON_NAME] Noun Manaye" at bounding box center [239, 147] width 155 height 20
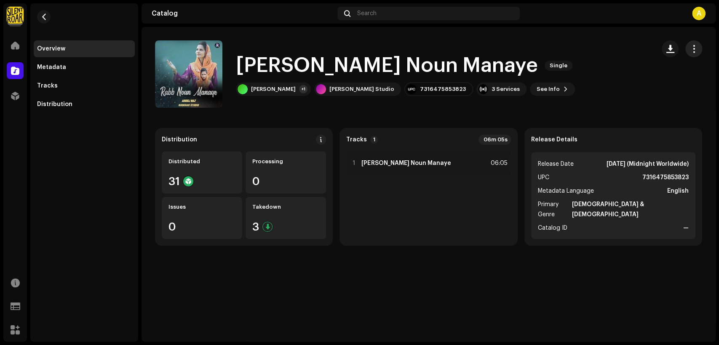
click at [695, 48] on span "button" at bounding box center [694, 49] width 8 height 7
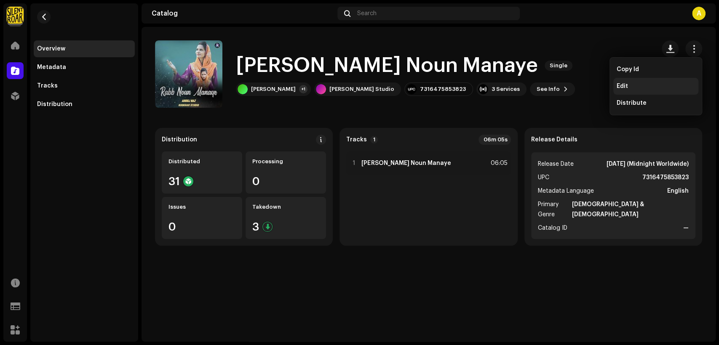
click at [668, 82] on div "Edit" at bounding box center [655, 86] width 85 height 17
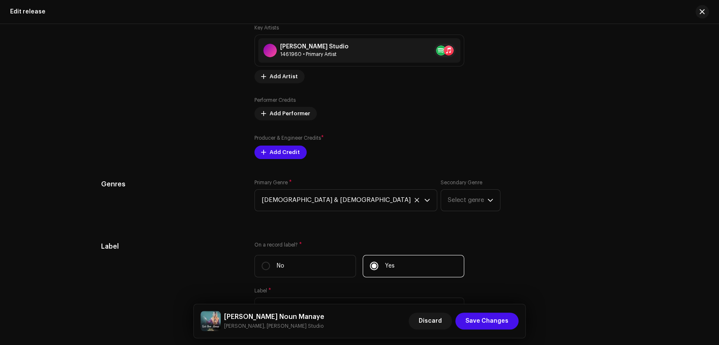
scroll to position [936, 0]
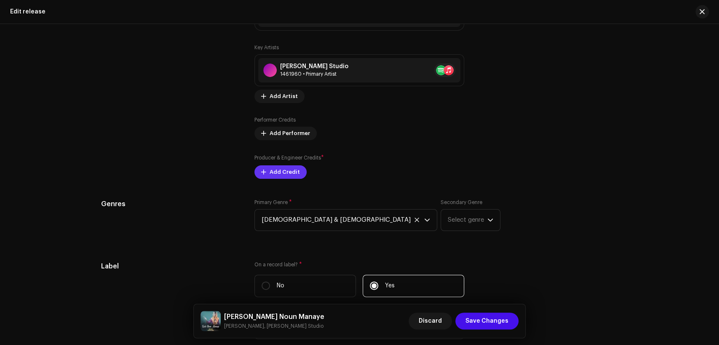
click at [292, 170] on span "Add Credit" at bounding box center [285, 172] width 30 height 17
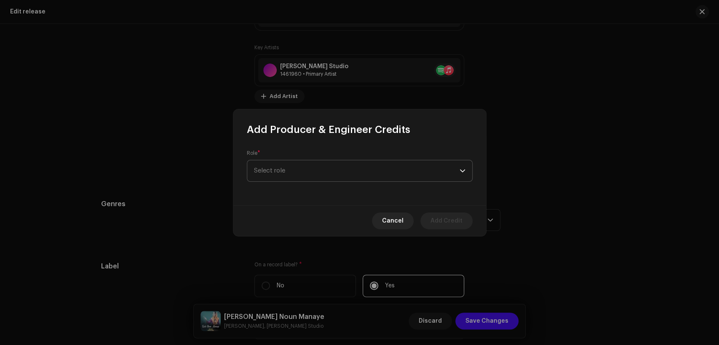
click at [294, 166] on span "Select role" at bounding box center [357, 171] width 206 height 21
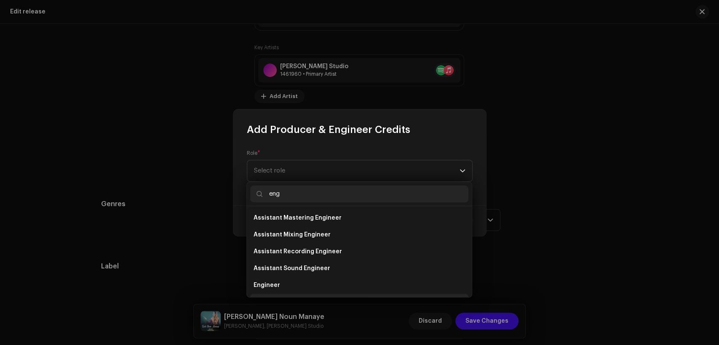
scroll to position [13, 0]
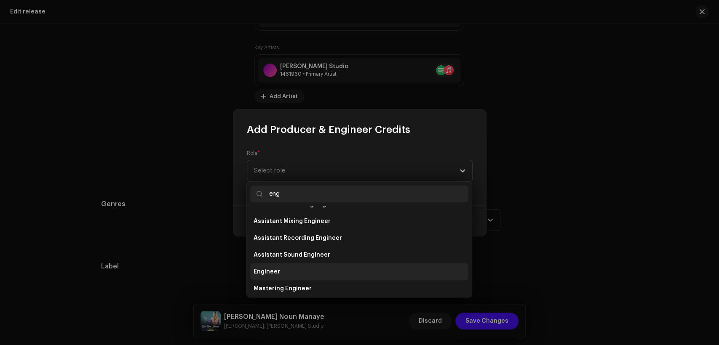
type input "eng"
click at [338, 270] on li "Engineer" at bounding box center [359, 272] width 218 height 17
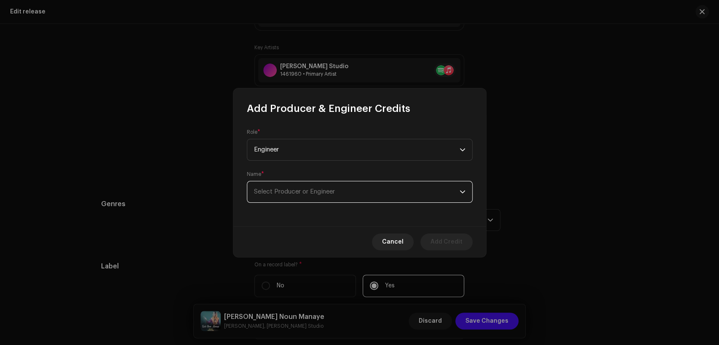
click at [354, 186] on span "Select Producer or Engineer" at bounding box center [357, 192] width 206 height 21
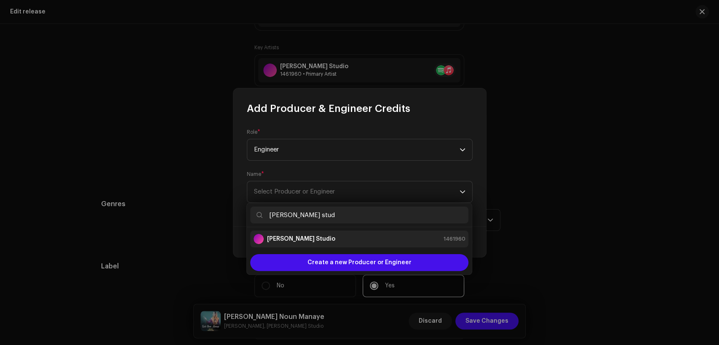
type input "[PERSON_NAME] stud"
click at [345, 236] on div "[PERSON_NAME] Studio 1461960" at bounding box center [360, 239] width 212 height 10
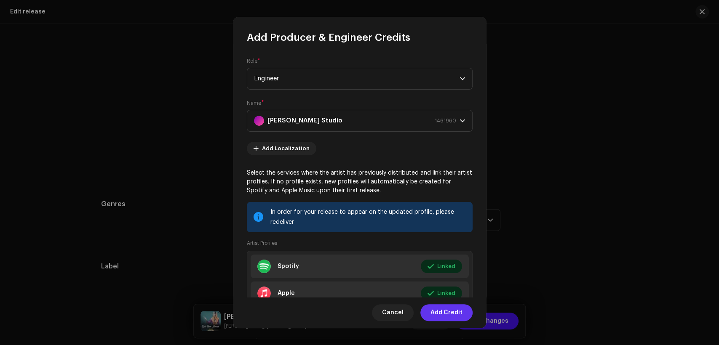
click at [447, 314] on span "Add Credit" at bounding box center [447, 313] width 32 height 17
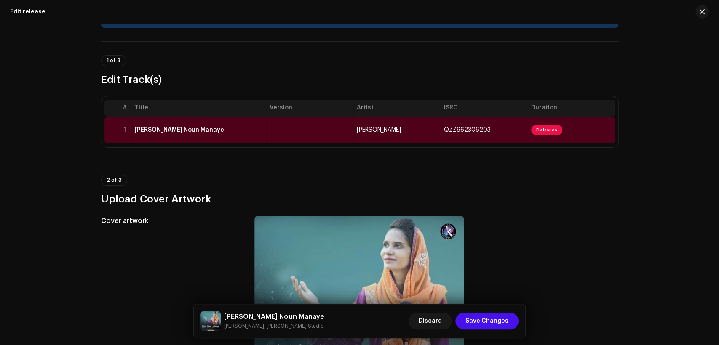
scroll to position [0, 0]
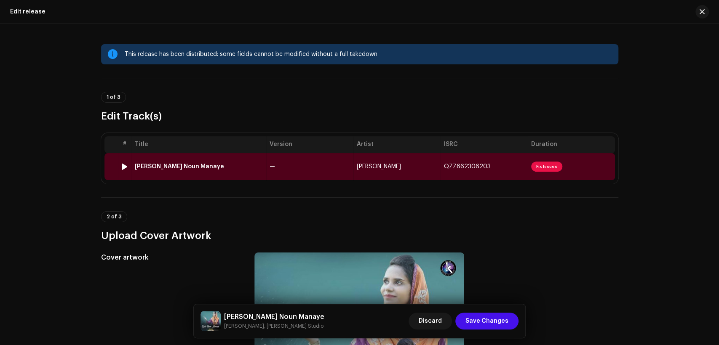
click at [229, 163] on div "[PERSON_NAME] Noun Manaye" at bounding box center [199, 166] width 128 height 7
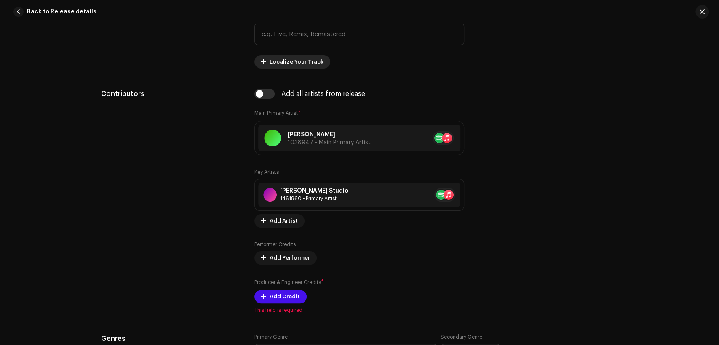
scroll to position [546, 0]
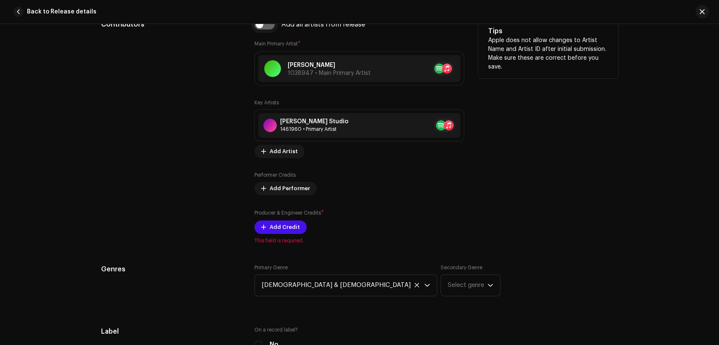
click at [265, 29] on input "checkbox" at bounding box center [264, 24] width 20 height 10
checkbox input "true"
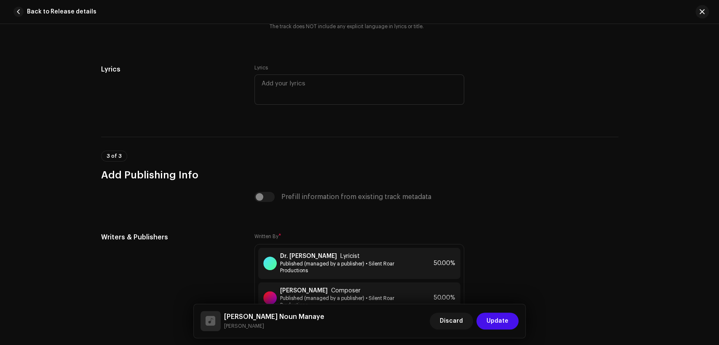
scroll to position [1768, 0]
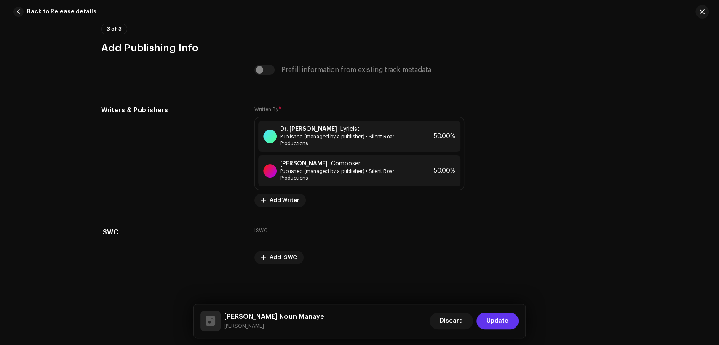
click at [498, 326] on span "Update" at bounding box center [498, 321] width 22 height 17
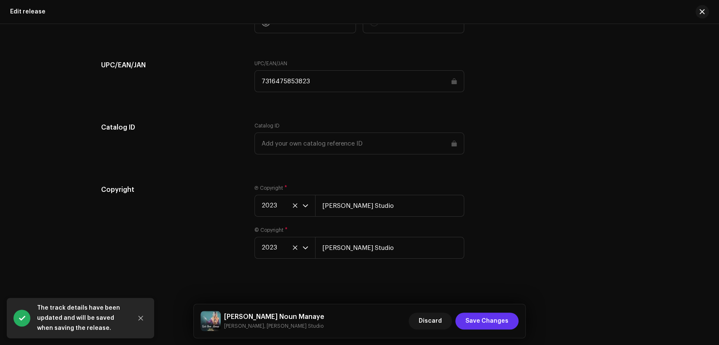
scroll to position [1352, 0]
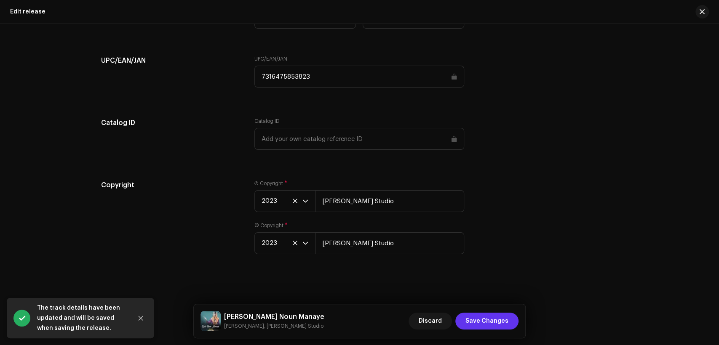
click at [479, 319] on span "Save Changes" at bounding box center [487, 321] width 43 height 17
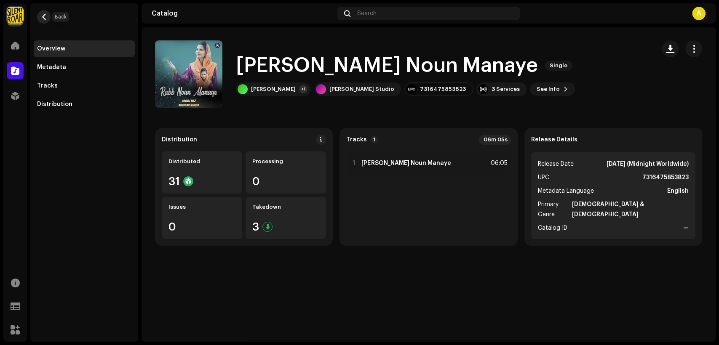
click at [42, 17] on span "button" at bounding box center [44, 16] width 6 height 7
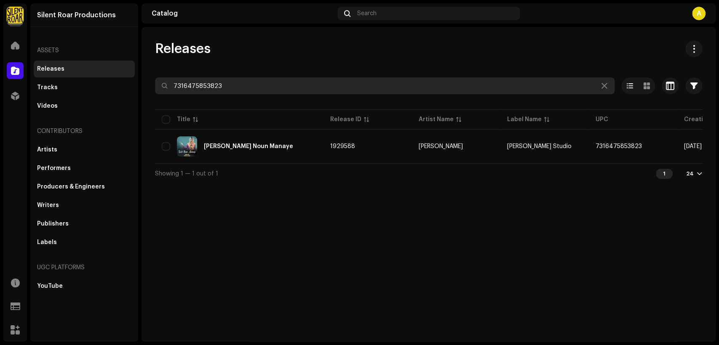
click at [256, 83] on input "7316475853823" at bounding box center [385, 86] width 460 height 17
paste input "4332"
type input "7316475854332"
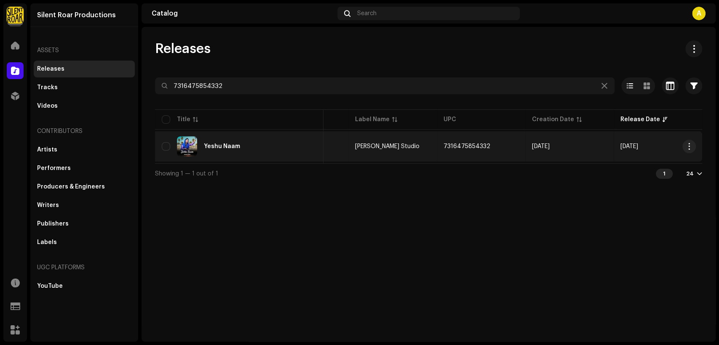
click at [268, 147] on div "Yeshu Naam" at bounding box center [239, 147] width 155 height 20
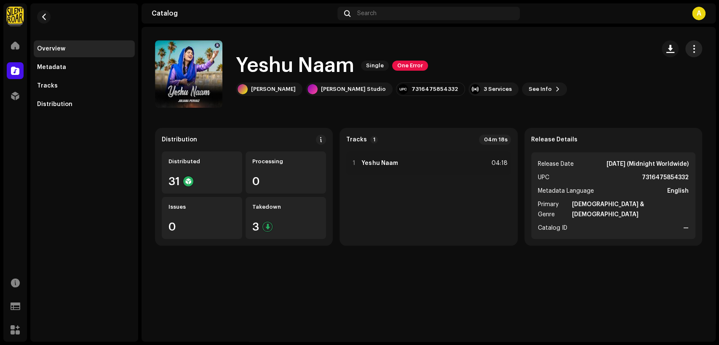
click at [696, 47] on span "button" at bounding box center [694, 49] width 8 height 7
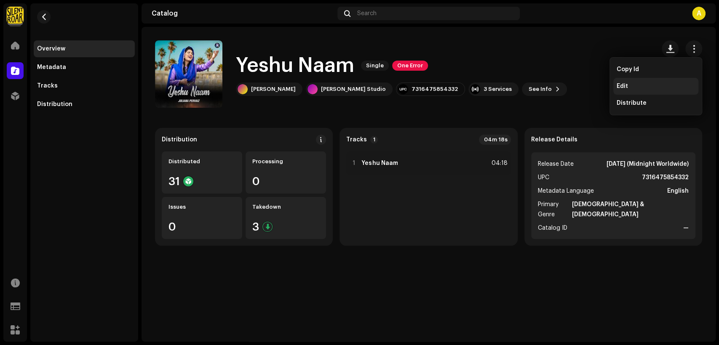
click at [666, 82] on div "Edit" at bounding box center [655, 86] width 85 height 17
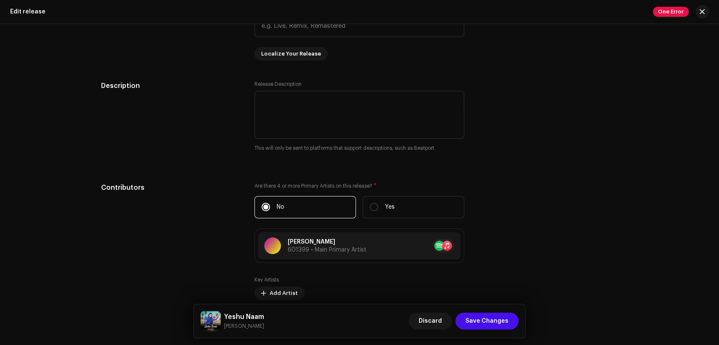
scroll to position [780, 0]
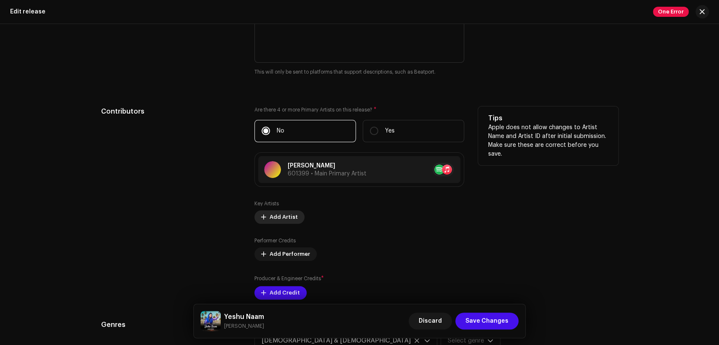
click at [292, 216] on span "Add Artist" at bounding box center [284, 217] width 28 height 17
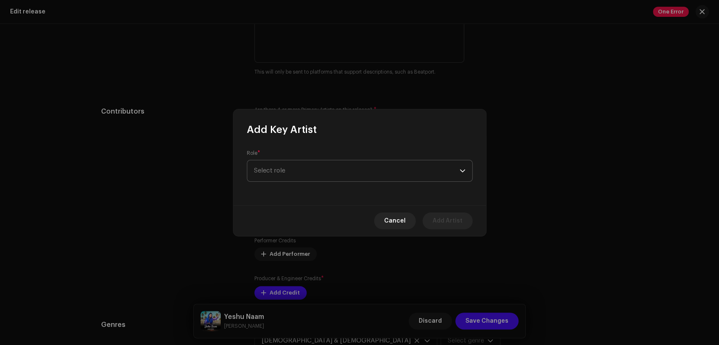
click at [304, 179] on span "Select role" at bounding box center [357, 171] width 206 height 21
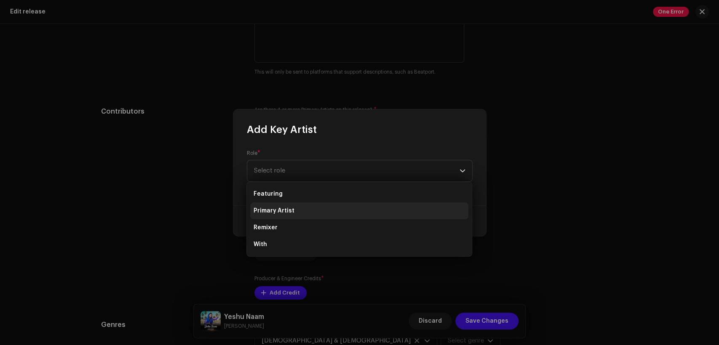
click at [311, 213] on li "Primary Artist" at bounding box center [359, 211] width 218 height 17
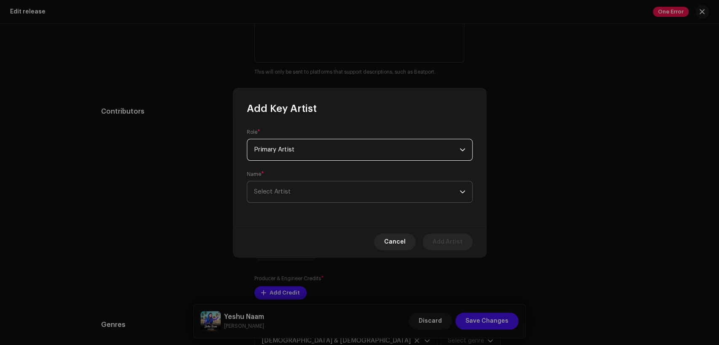
click at [330, 194] on span "Select Artist" at bounding box center [357, 192] width 206 height 21
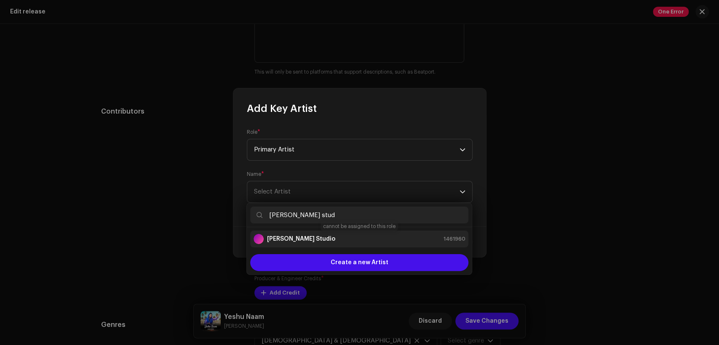
type input "[PERSON_NAME] stud"
click at [353, 236] on div "[PERSON_NAME] Studio 1461960" at bounding box center [360, 239] width 212 height 10
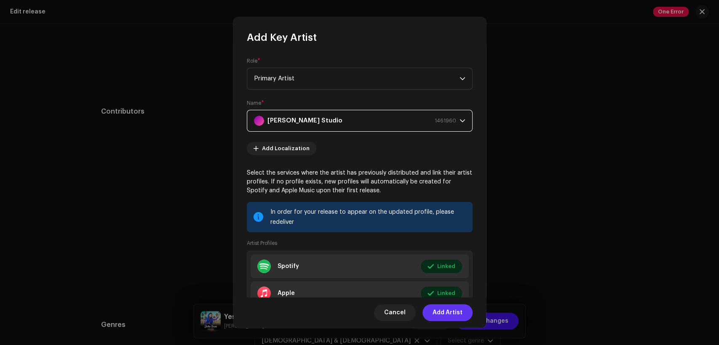
click at [440, 313] on span "Add Artist" at bounding box center [448, 313] width 30 height 17
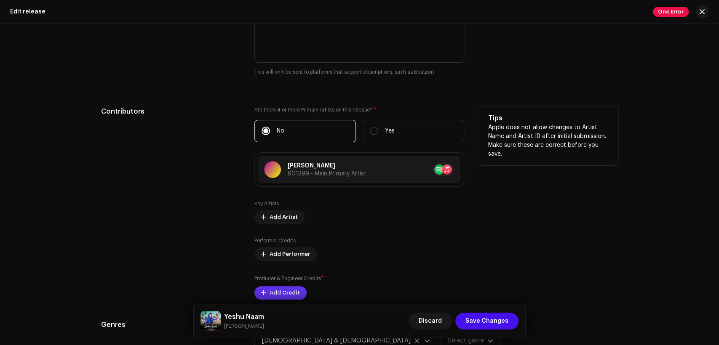
click at [287, 291] on span "Add Credit" at bounding box center [285, 293] width 30 height 17
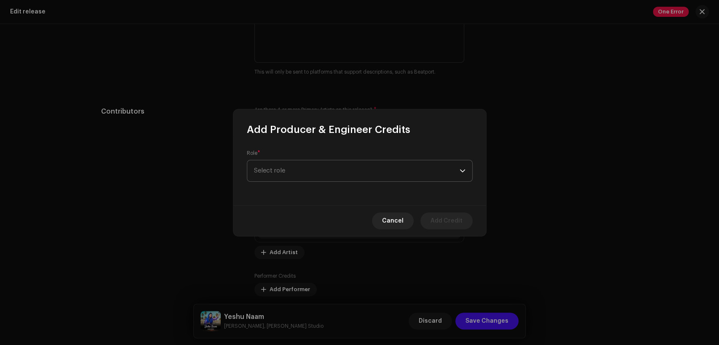
click at [324, 175] on span "Select role" at bounding box center [357, 171] width 206 height 21
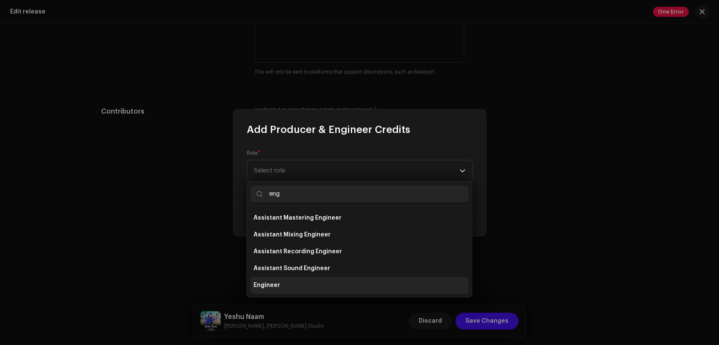
type input "eng"
click at [321, 284] on li "Engineer" at bounding box center [359, 285] width 218 height 17
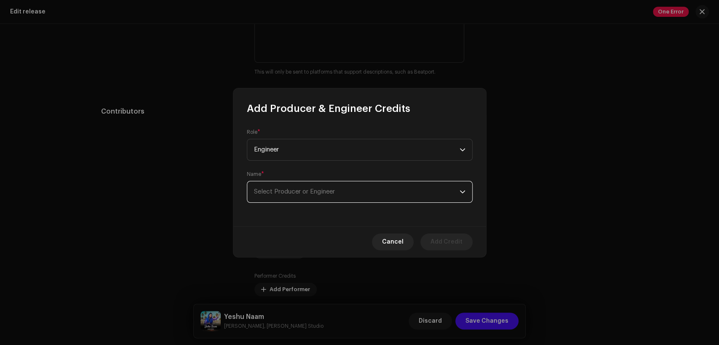
click at [391, 197] on span "Select Producer or Engineer" at bounding box center [357, 192] width 206 height 21
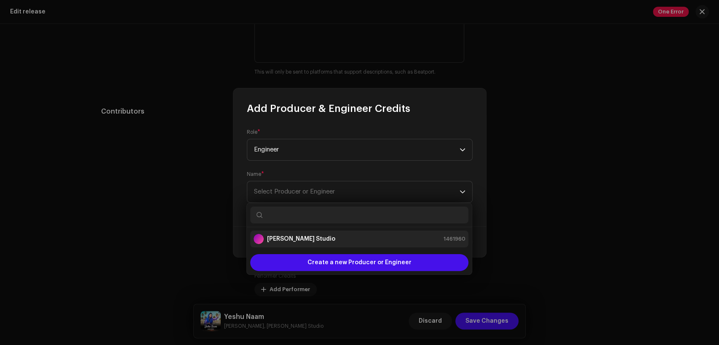
click at [395, 244] on div "[PERSON_NAME] Studio 1461960" at bounding box center [360, 239] width 212 height 10
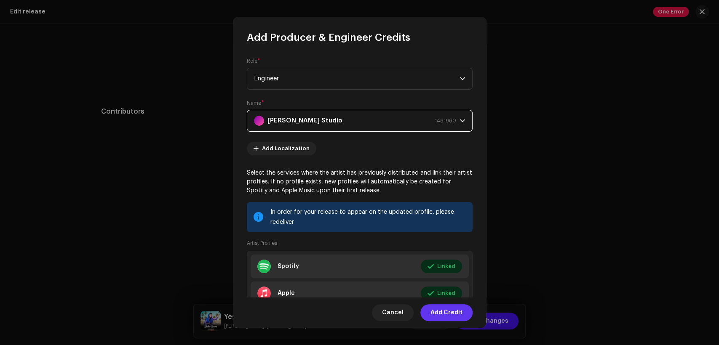
click at [454, 310] on span "Add Credit" at bounding box center [447, 313] width 32 height 17
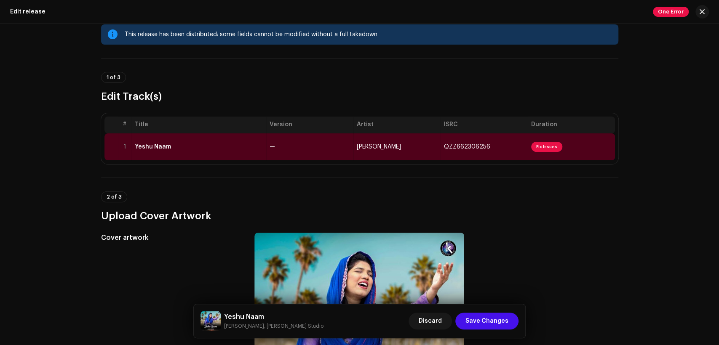
scroll to position [0, 0]
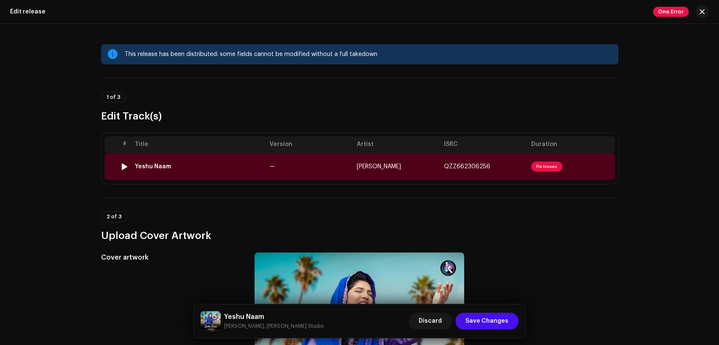
click at [308, 166] on td "—" at bounding box center [309, 166] width 87 height 27
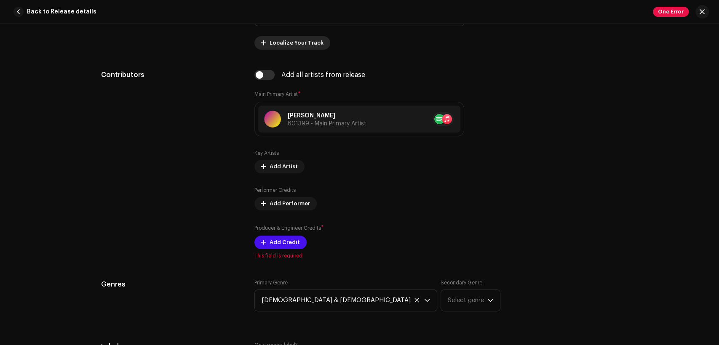
scroll to position [468, 0]
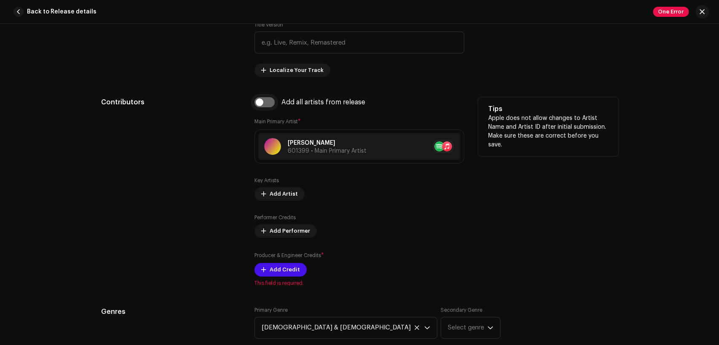
click at [266, 105] on input "checkbox" at bounding box center [264, 102] width 20 height 10
checkbox input "true"
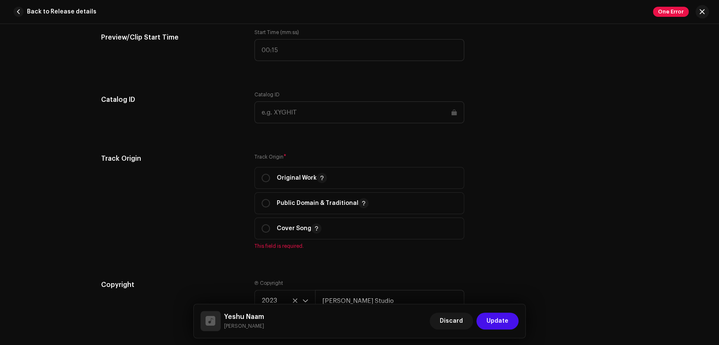
scroll to position [1014, 0]
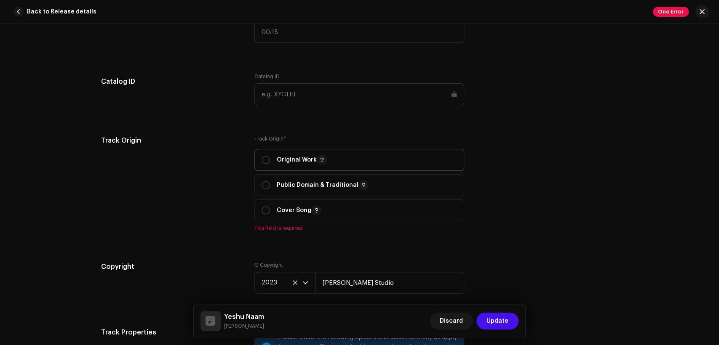
click at [300, 159] on p "Original Work" at bounding box center [302, 160] width 50 height 10
radio input "true"
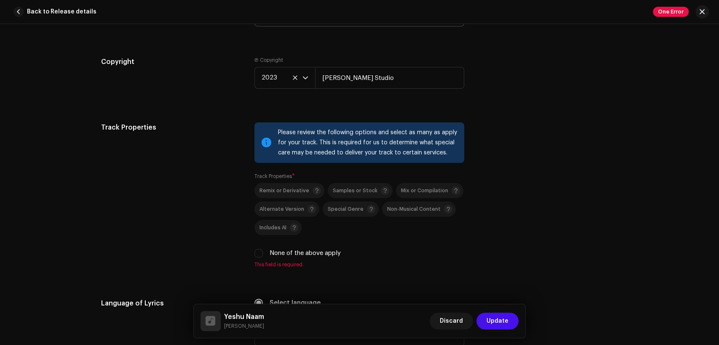
scroll to position [1248, 0]
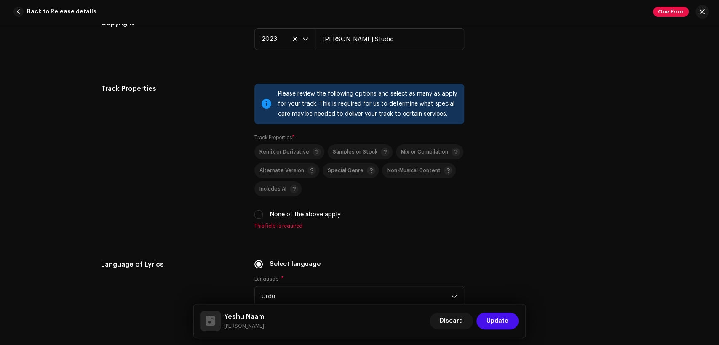
click at [308, 217] on label "None of the above apply" at bounding box center [305, 214] width 71 height 9
click at [263, 217] on input "None of the above apply" at bounding box center [258, 215] width 8 height 8
checkbox input "true"
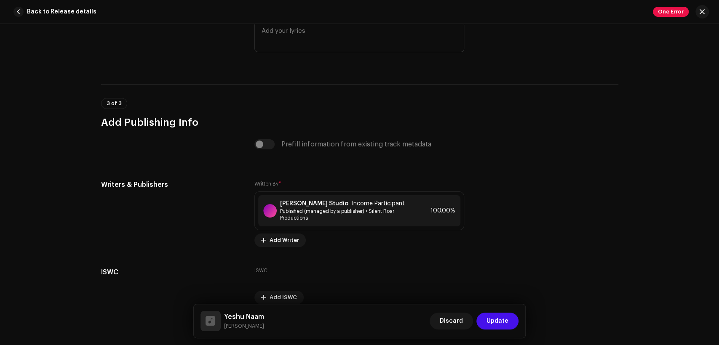
scroll to position [1733, 0]
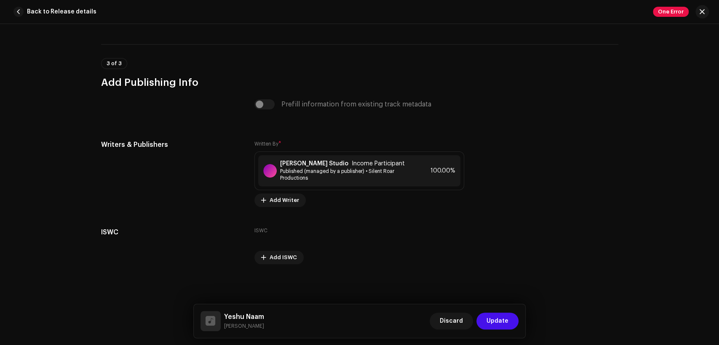
drag, startPoint x: 264, startPoint y: 325, endPoint x: 224, endPoint y: 313, distance: 41.8
click at [224, 313] on div "Yeshu Naam [PERSON_NAME] Discard Update" at bounding box center [360, 321] width 319 height 20
copy div "Yeshu Naam [PERSON_NAME]"
click at [352, 163] on span "Income Participant" at bounding box center [378, 164] width 53 height 7
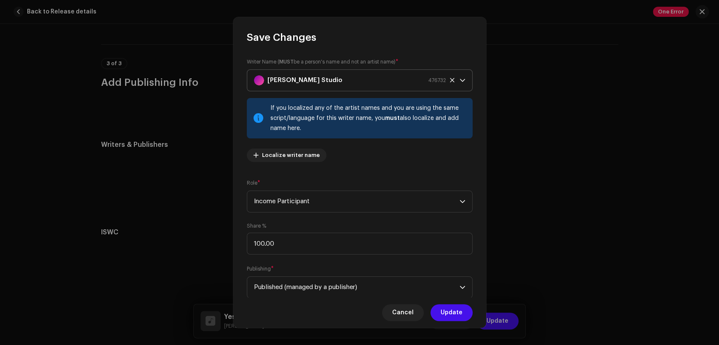
click at [331, 78] on div "[PERSON_NAME] Studio 476732" at bounding box center [350, 80] width 192 height 21
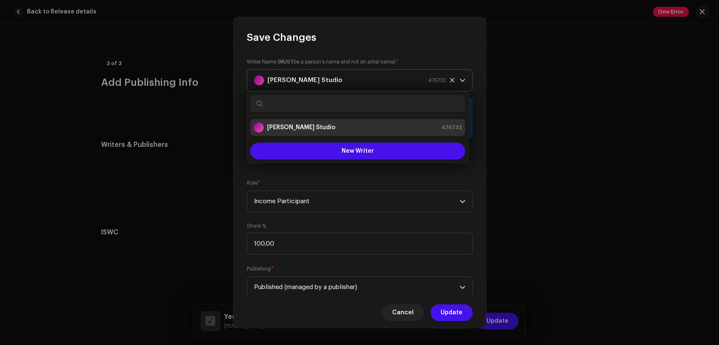
type input "Yeshu Naam [PERSON_NAME]"
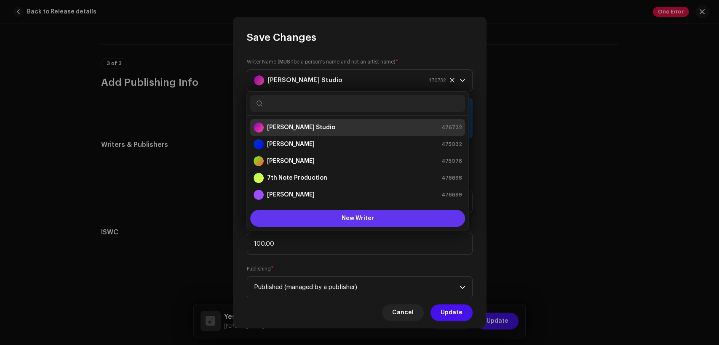
scroll to position [13, 0]
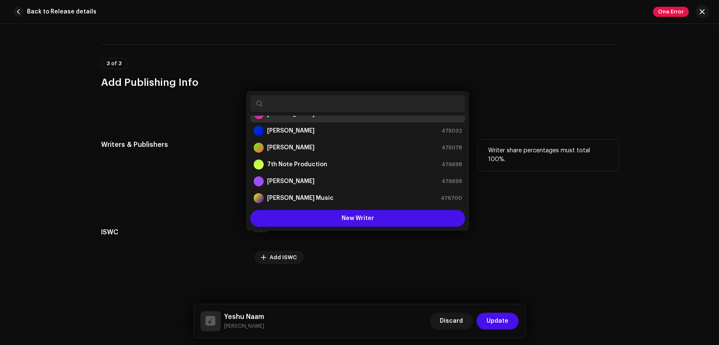
drag, startPoint x: 614, startPoint y: 163, endPoint x: 493, endPoint y: 201, distance: 126.3
click at [613, 163] on div "Save Changes Writer Name ( MUST be a person's name and not an artist name) * [P…" at bounding box center [359, 172] width 719 height 345
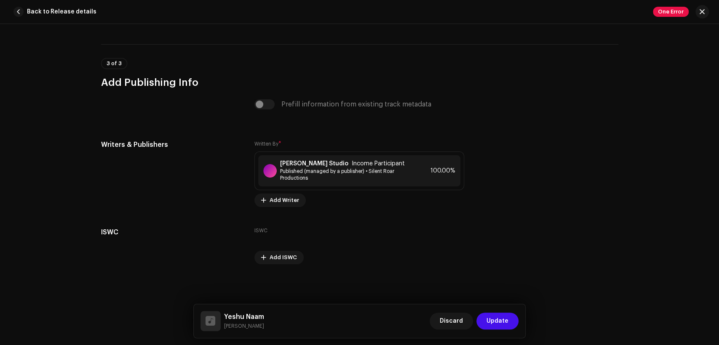
drag, startPoint x: 262, startPoint y: 322, endPoint x: 223, endPoint y: 325, distance: 39.7
click at [223, 325] on div "Yeshu Naam [PERSON_NAME] Discard Update" at bounding box center [360, 321] width 319 height 20
copy small "[PERSON_NAME]"
click at [372, 159] on div "[PERSON_NAME] Studio Income Participant Published (managed by a publisher) • Si…" at bounding box center [359, 170] width 202 height 31
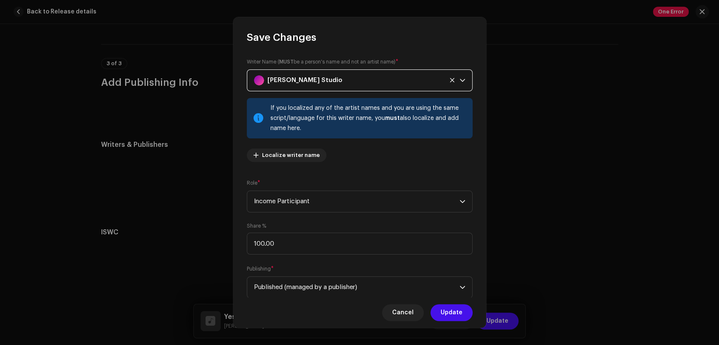
click at [365, 76] on div "[PERSON_NAME] Studio" at bounding box center [350, 80] width 192 height 21
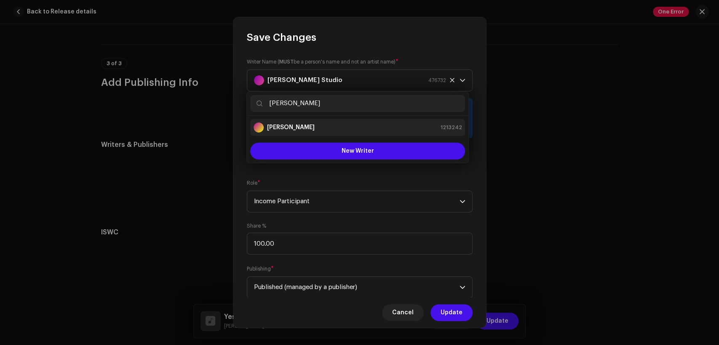
type input "[PERSON_NAME]"
click at [370, 129] on div "[PERSON_NAME] 1213242" at bounding box center [358, 128] width 208 height 10
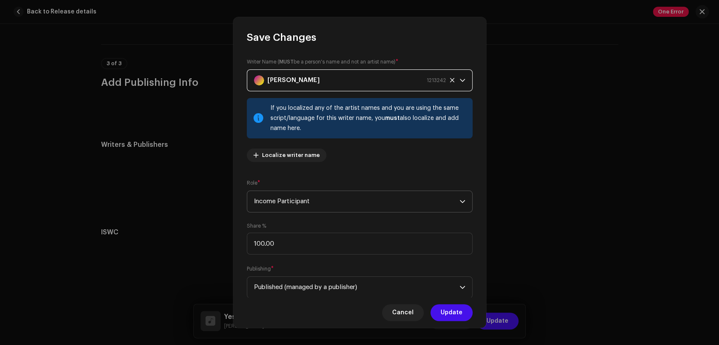
click at [396, 199] on span "Income Participant" at bounding box center [357, 201] width 206 height 21
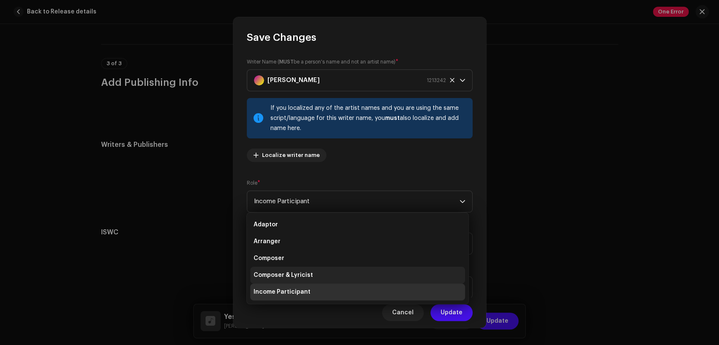
click at [385, 270] on li "Composer & Lyricist" at bounding box center [357, 275] width 215 height 17
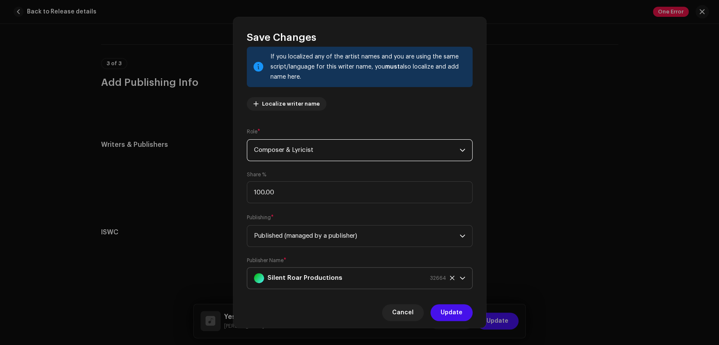
scroll to position [67, 0]
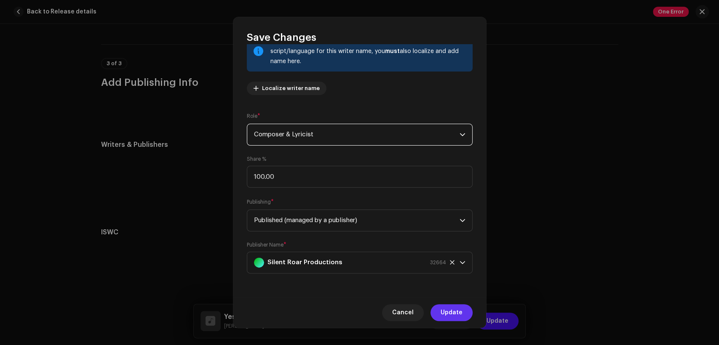
click at [458, 309] on span "Update" at bounding box center [452, 313] width 22 height 17
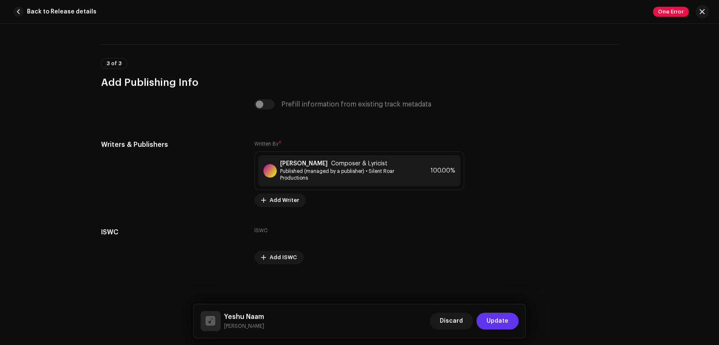
click at [490, 320] on span "Update" at bounding box center [498, 321] width 22 height 17
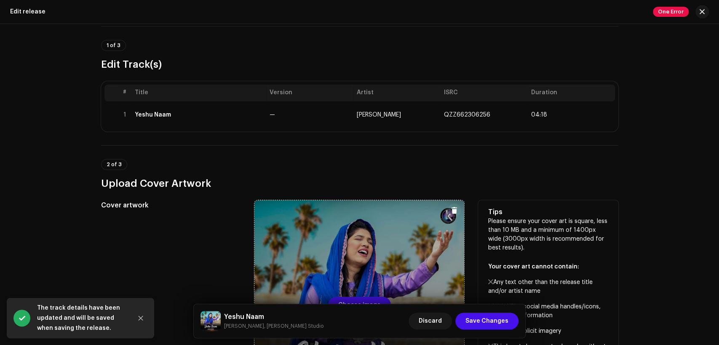
scroll to position [78, 0]
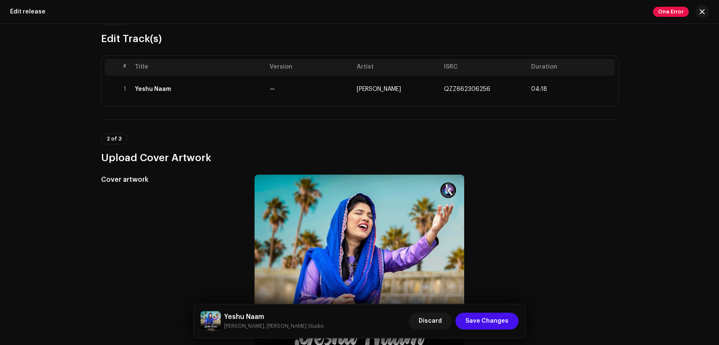
click at [470, 148] on div "2 of 3 Upload Cover Artwork" at bounding box center [359, 149] width 517 height 31
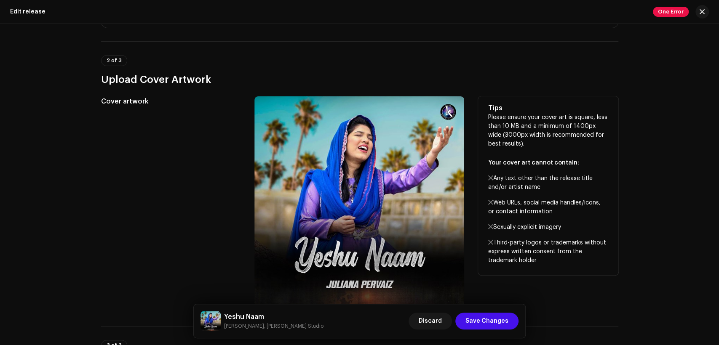
scroll to position [234, 0]
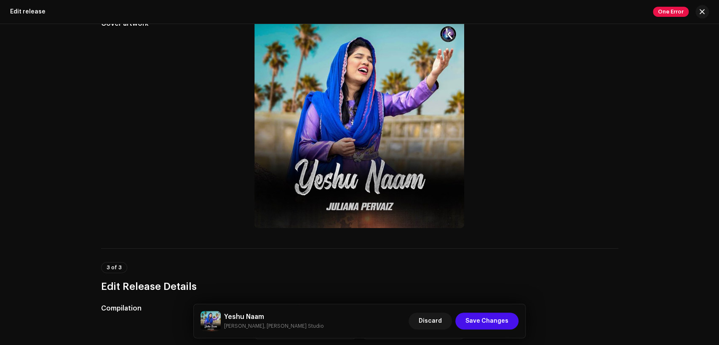
click at [255, 317] on h5 "Yeshu Naam" at bounding box center [273, 317] width 99 height 10
copy h5 "Yeshu Naam"
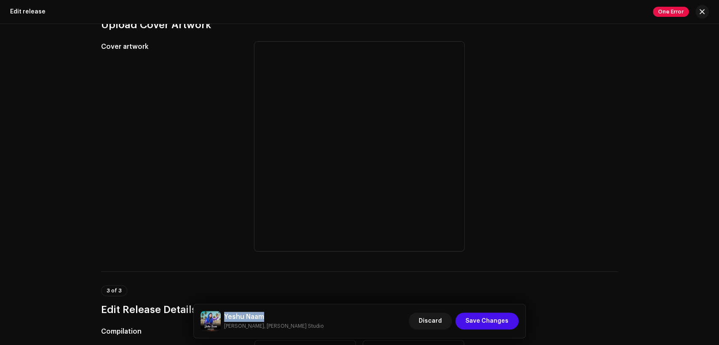
scroll to position [206, 0]
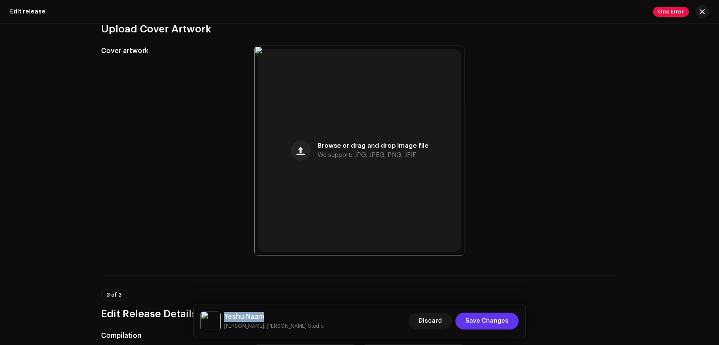
click at [480, 320] on span "Save Changes" at bounding box center [487, 321] width 43 height 17
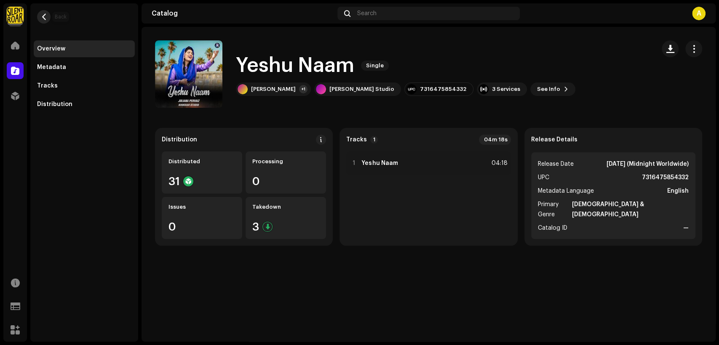
click at [47, 14] on button "button" at bounding box center [43, 16] width 13 height 13
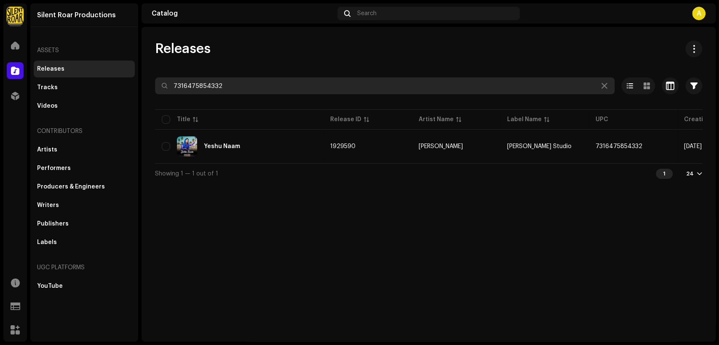
click at [303, 83] on input "7316475854332" at bounding box center [385, 86] width 460 height 17
paste input "134"
type input "7316475854134"
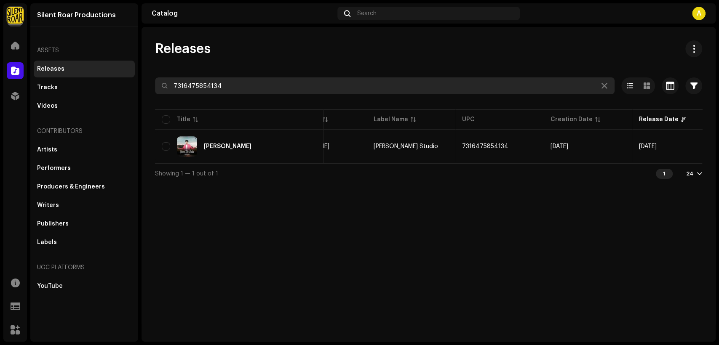
scroll to position [0, 152]
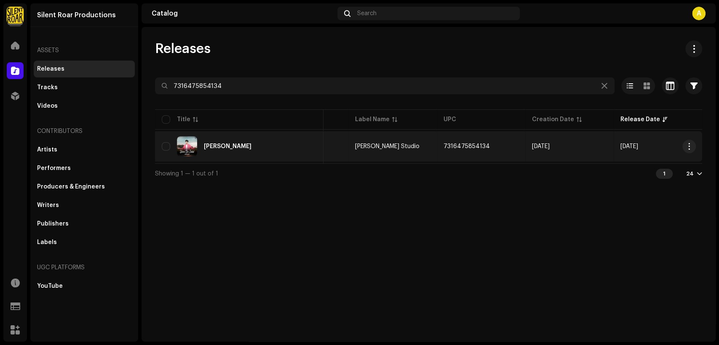
click at [260, 145] on div "[PERSON_NAME]" at bounding box center [239, 147] width 155 height 20
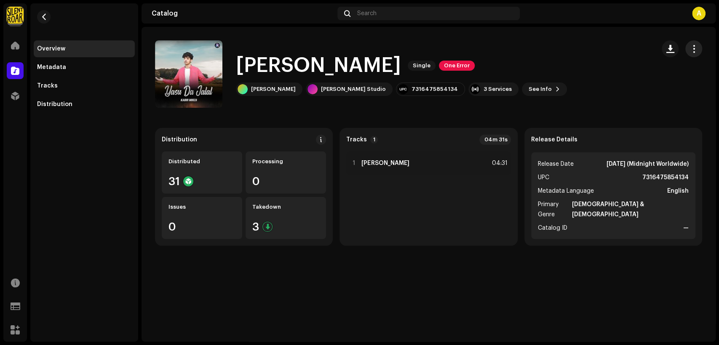
click at [692, 46] on span "button" at bounding box center [694, 49] width 8 height 7
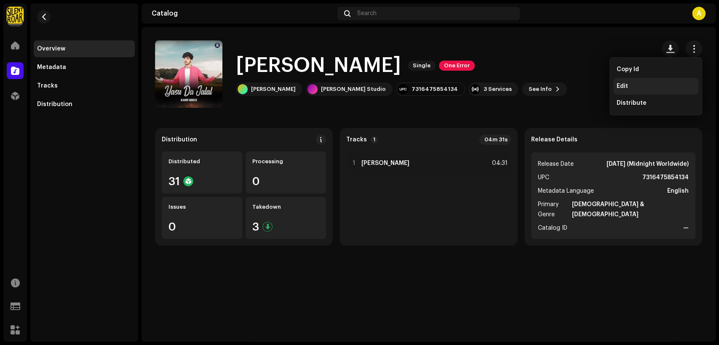
click at [675, 85] on div "Edit" at bounding box center [656, 86] width 78 height 7
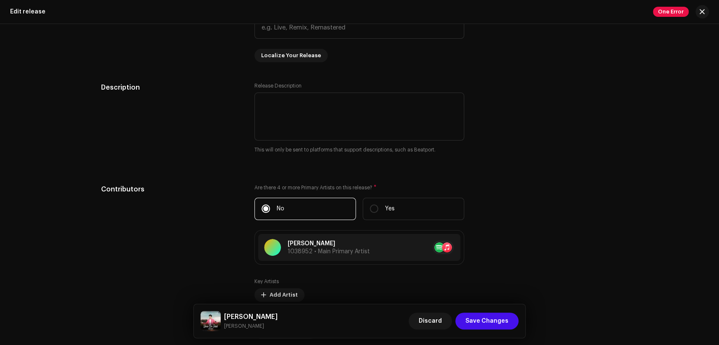
scroll to position [858, 0]
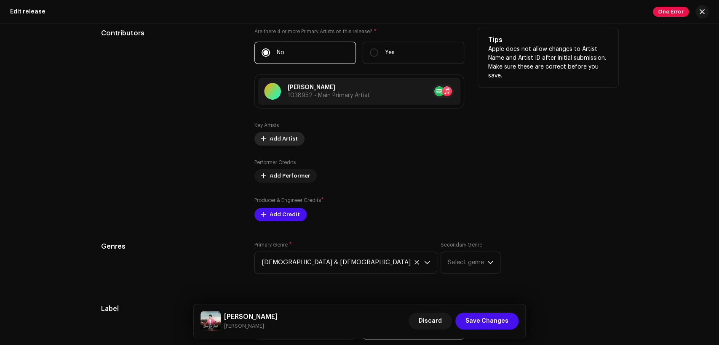
click at [288, 134] on span "Add Artist" at bounding box center [284, 139] width 28 height 17
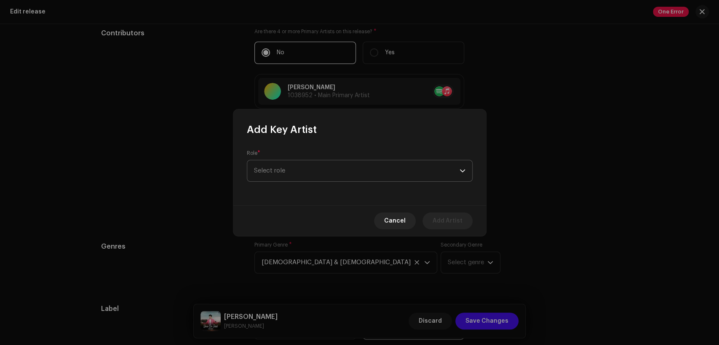
click at [310, 173] on span "Select role" at bounding box center [357, 171] width 206 height 21
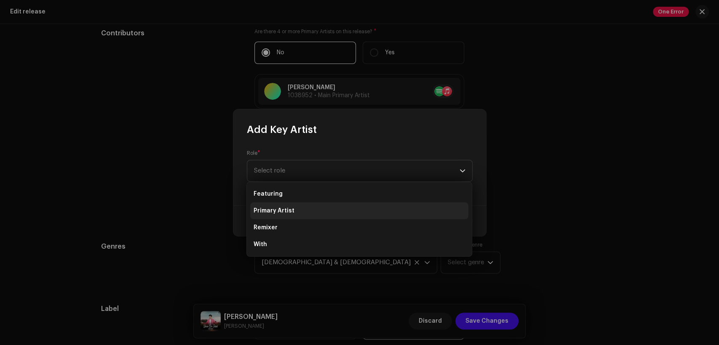
click at [311, 212] on li "Primary Artist" at bounding box center [359, 211] width 218 height 17
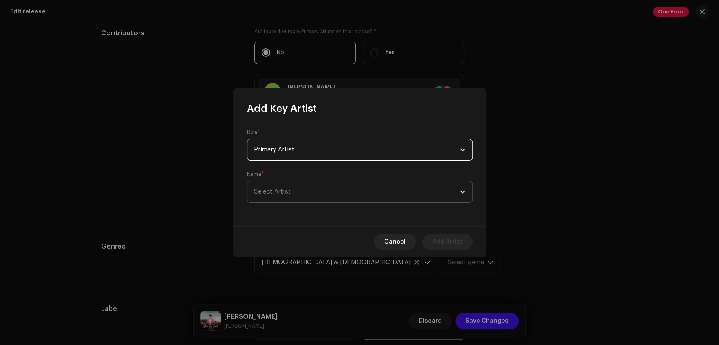
click at [311, 196] on span "Select Artist" at bounding box center [357, 192] width 206 height 21
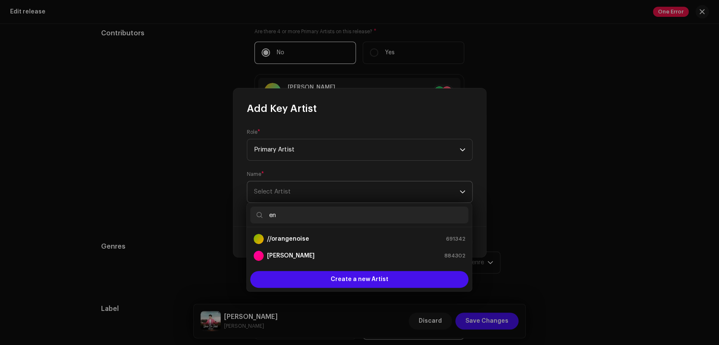
type input "e"
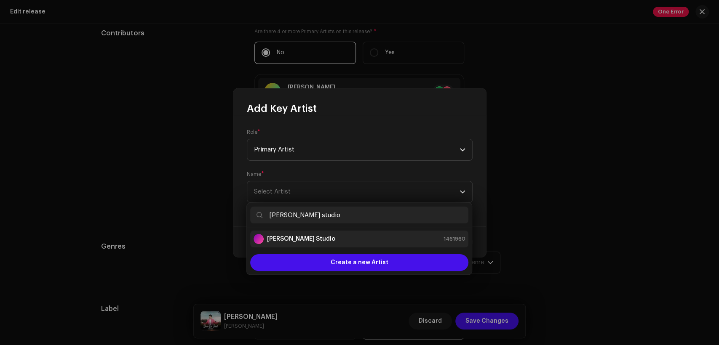
type input "[PERSON_NAME] studio"
click at [357, 234] on div "[PERSON_NAME] Studio 1461960" at bounding box center [360, 239] width 212 height 10
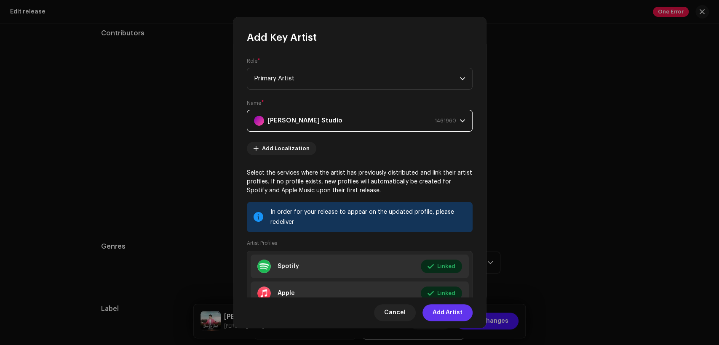
click at [456, 311] on span "Add Artist" at bounding box center [448, 313] width 30 height 17
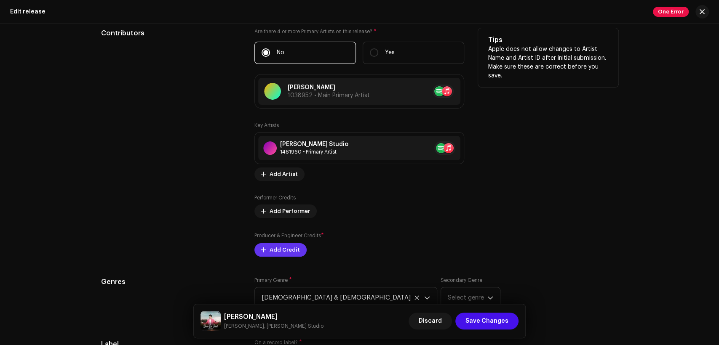
click at [286, 245] on span "Add Credit" at bounding box center [285, 250] width 30 height 17
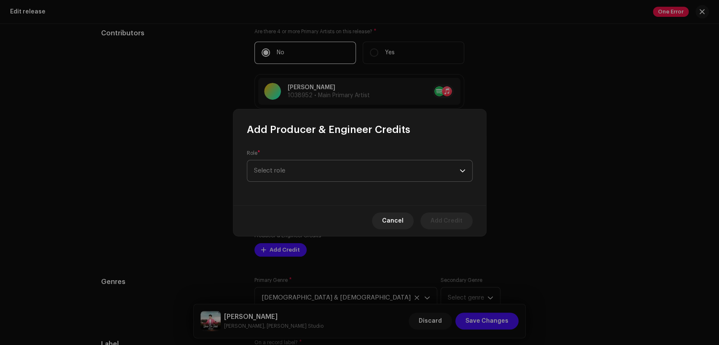
click at [320, 173] on span "Select role" at bounding box center [357, 171] width 206 height 21
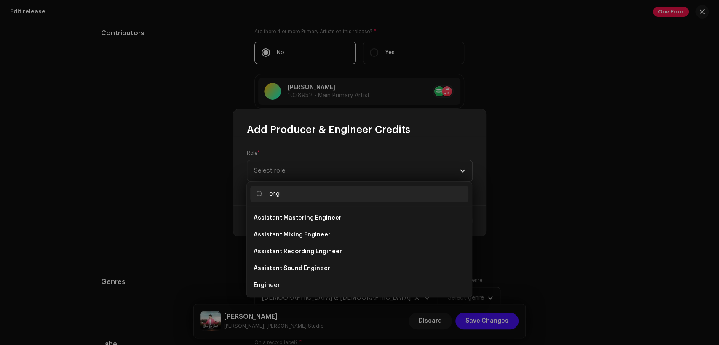
scroll to position [13, 0]
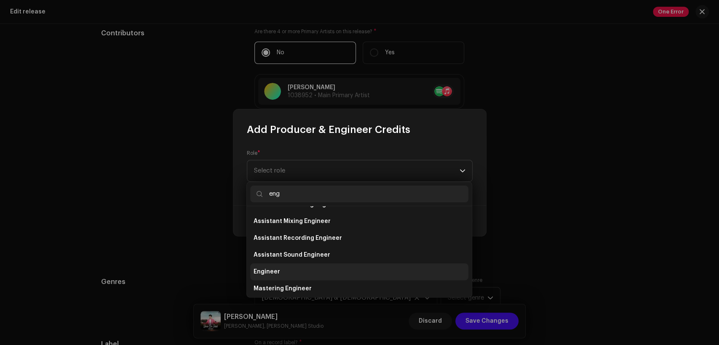
type input "eng"
click at [313, 271] on li "Engineer" at bounding box center [359, 272] width 218 height 17
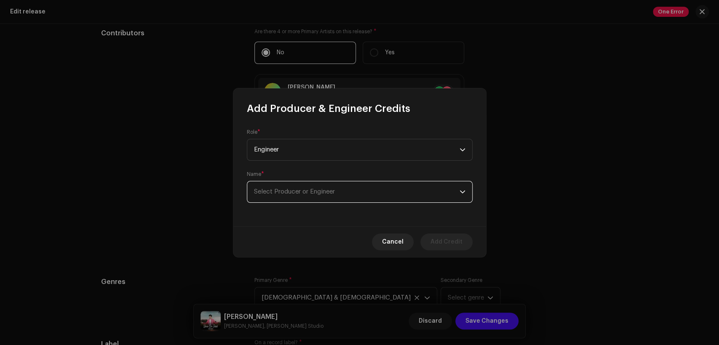
click at [345, 194] on span "Select Producer or Engineer" at bounding box center [357, 192] width 206 height 21
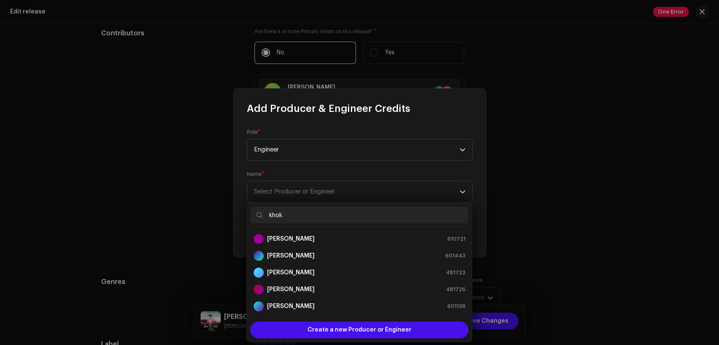
drag, startPoint x: 366, startPoint y: 234, endPoint x: 381, endPoint y: 210, distance: 28.4
click at [381, 210] on div "khok [PERSON_NAME] 610721 [PERSON_NAME] 601443 [PERSON_NAME] 481723 [PERSON_NAM…" at bounding box center [359, 272] width 226 height 139
click at [380, 209] on input "khok" at bounding box center [359, 215] width 218 height 17
type input "k"
click at [380, 209] on input "text" at bounding box center [359, 215] width 218 height 17
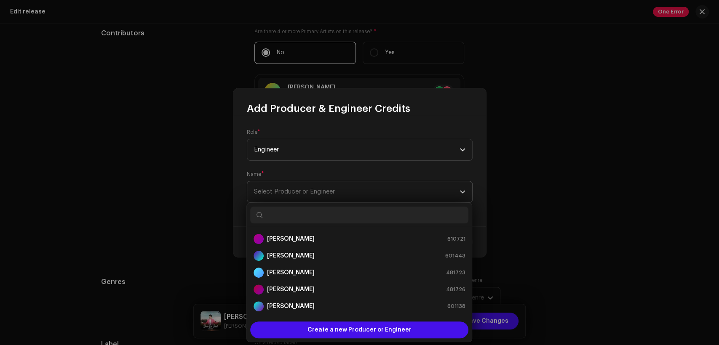
click at [402, 196] on span "Select Producer or Engineer" at bounding box center [357, 192] width 206 height 21
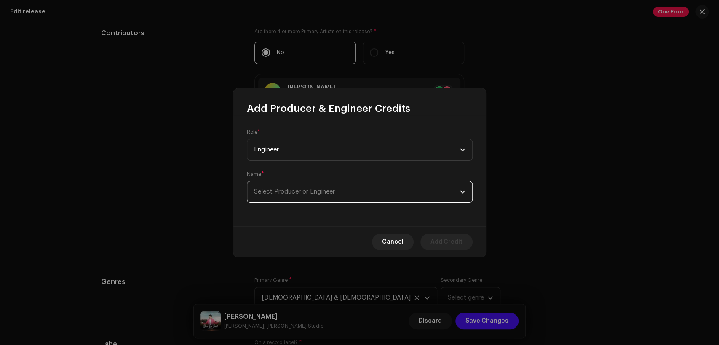
click at [383, 189] on span "Select Producer or Engineer" at bounding box center [357, 192] width 206 height 21
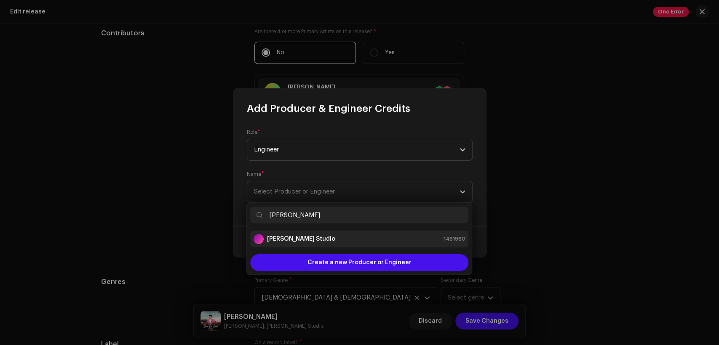
type input "[PERSON_NAME]"
click at [386, 241] on div "[PERSON_NAME] Studio 1461960" at bounding box center [360, 239] width 212 height 10
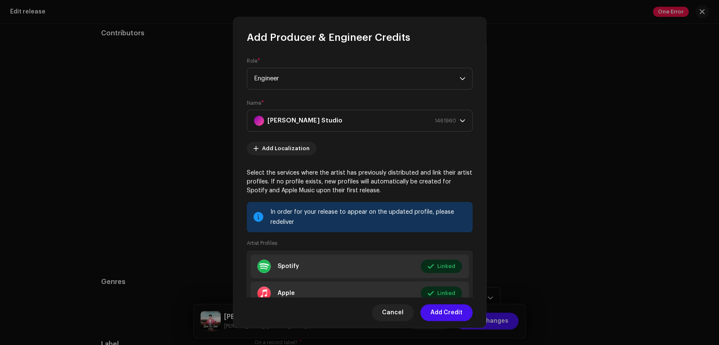
click at [444, 313] on span "Add Credit" at bounding box center [447, 313] width 32 height 17
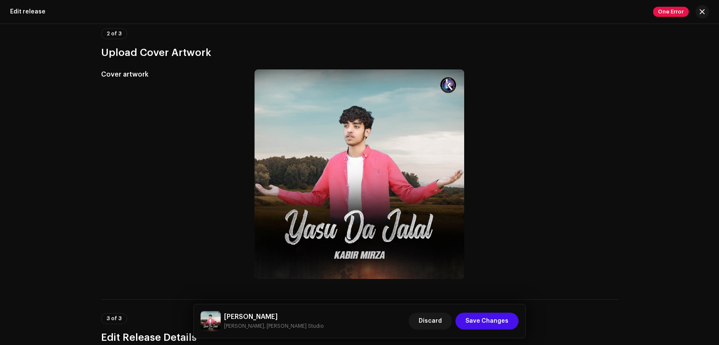
scroll to position [104, 0]
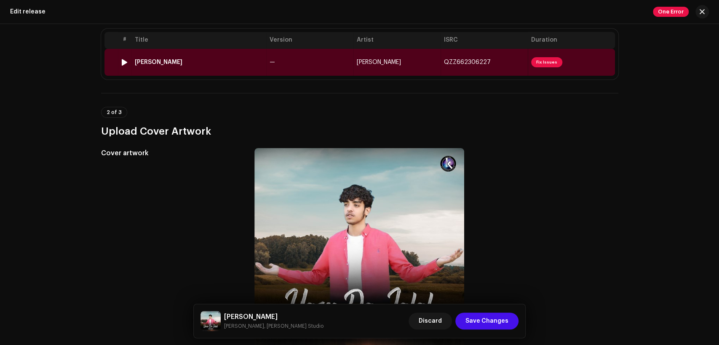
click at [303, 63] on td "—" at bounding box center [309, 62] width 87 height 27
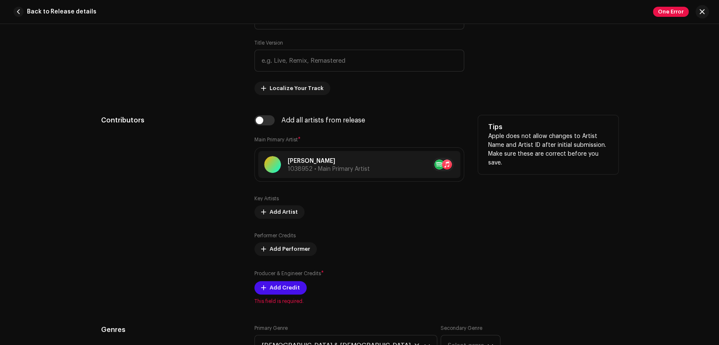
scroll to position [468, 0]
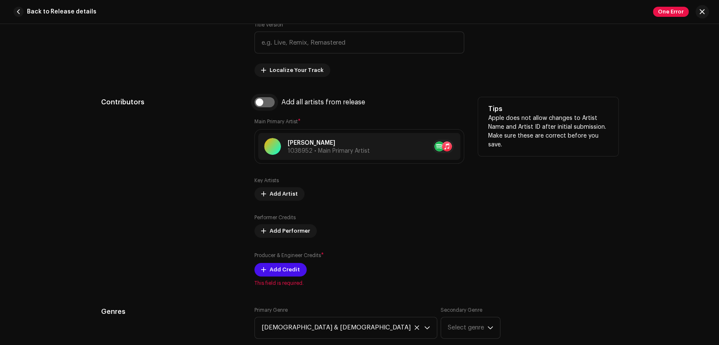
click at [268, 101] on input "checkbox" at bounding box center [264, 102] width 20 height 10
checkbox input "true"
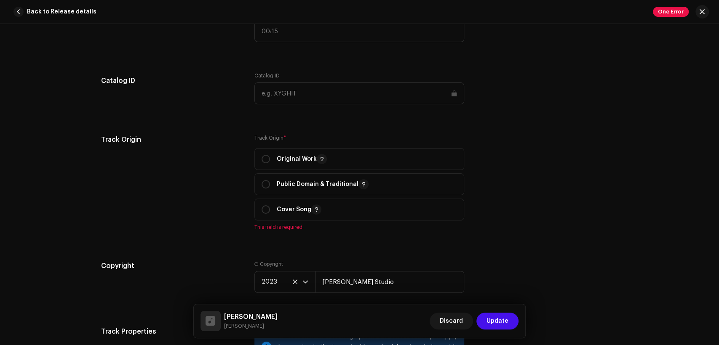
scroll to position [1092, 0]
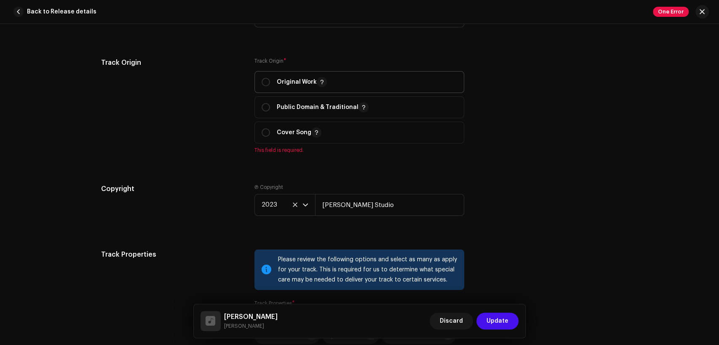
click at [286, 87] on p "Original Work" at bounding box center [302, 82] width 50 height 10
radio input "true"
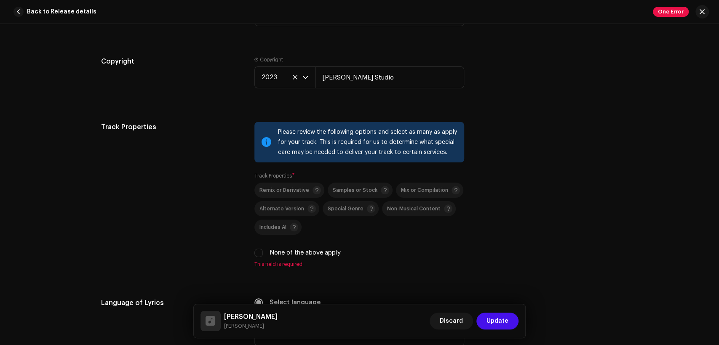
scroll to position [1326, 0]
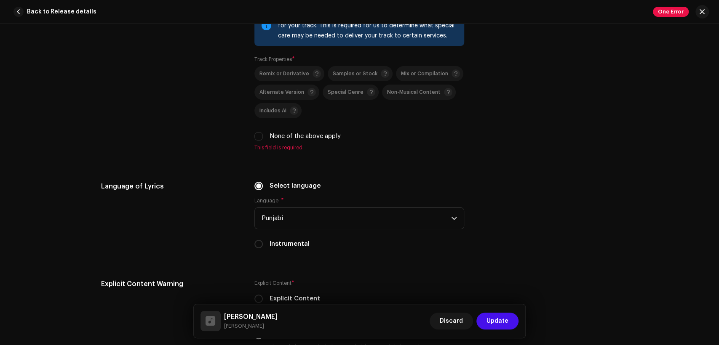
click at [290, 137] on label "None of the above apply" at bounding box center [305, 136] width 71 height 9
click at [263, 137] on input "None of the above apply" at bounding box center [258, 136] width 8 height 8
checkbox input "true"
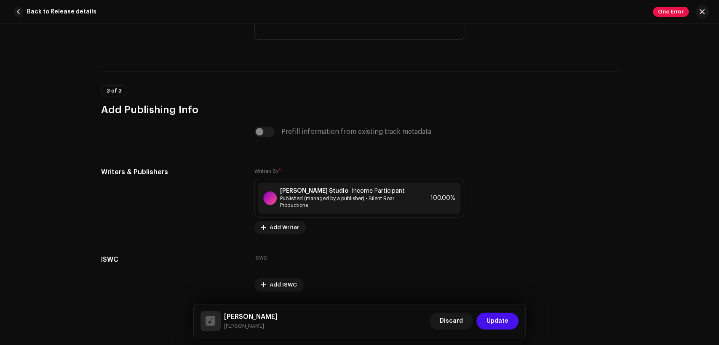
scroll to position [1733, 0]
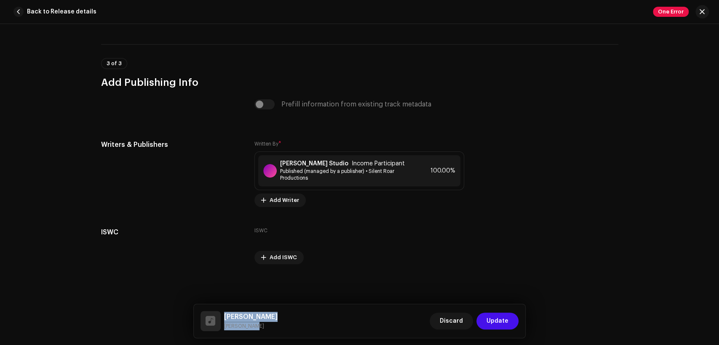
drag, startPoint x: 258, startPoint y: 328, endPoint x: 224, endPoint y: 309, distance: 39.0
click at [224, 309] on div "Yasu Da [PERSON_NAME] Update" at bounding box center [360, 322] width 332 height 34
copy div "[PERSON_NAME]"
click at [388, 161] on div "[PERSON_NAME] Studio Income Participant" at bounding box center [346, 164] width 132 height 7
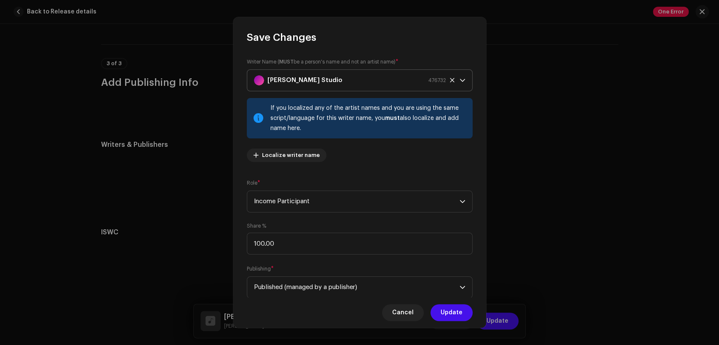
click at [359, 76] on div "[PERSON_NAME] Studio 476732" at bounding box center [350, 80] width 192 height 21
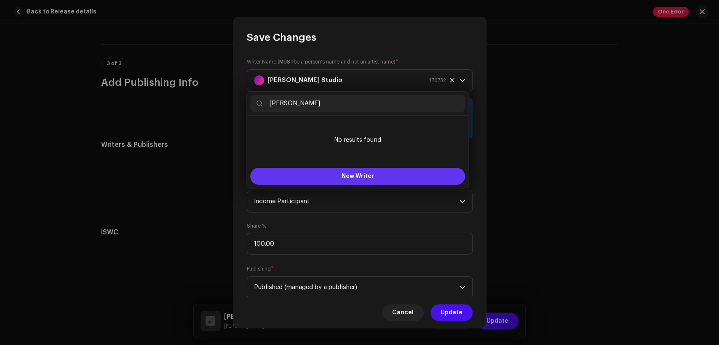
type input "[PERSON_NAME]"
click at [375, 173] on button "New Writer" at bounding box center [357, 176] width 215 height 17
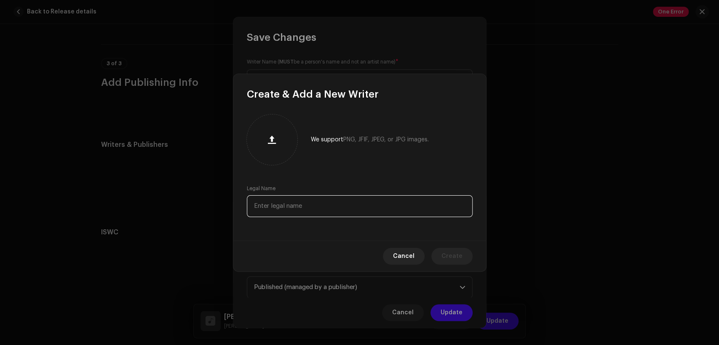
click at [364, 198] on input "text" at bounding box center [360, 206] width 226 height 22
paste input "[PERSON_NAME]"
type input "[PERSON_NAME]"
drag, startPoint x: 442, startPoint y: 258, endPoint x: 451, endPoint y: 255, distance: 9.6
click at [442, 258] on button "Create" at bounding box center [451, 256] width 41 height 17
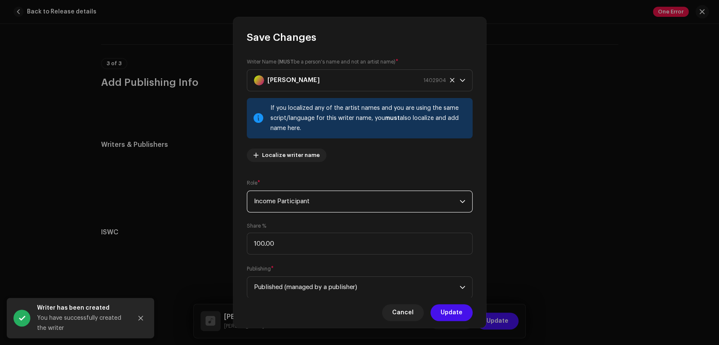
click at [300, 202] on span "Income Participant" at bounding box center [357, 201] width 206 height 21
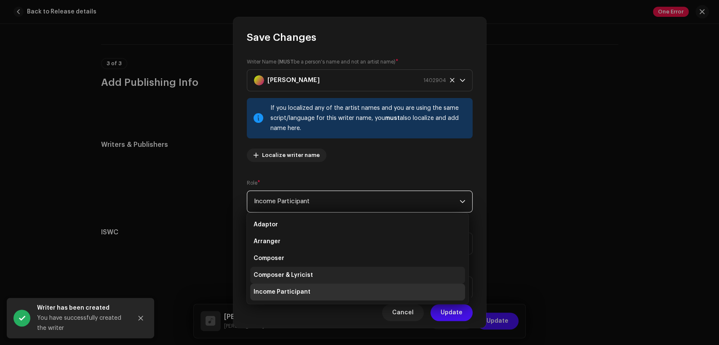
click at [324, 274] on li "Composer & Lyricist" at bounding box center [357, 275] width 215 height 17
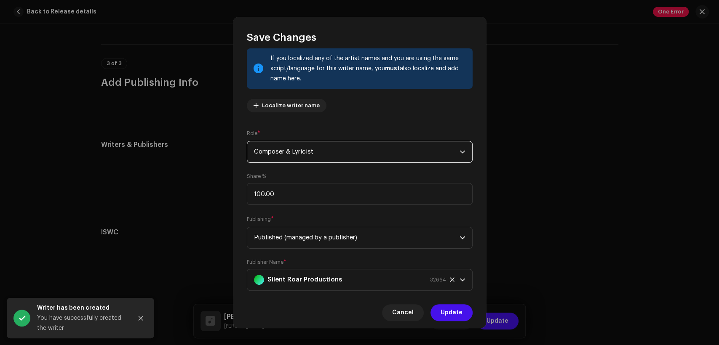
scroll to position [67, 0]
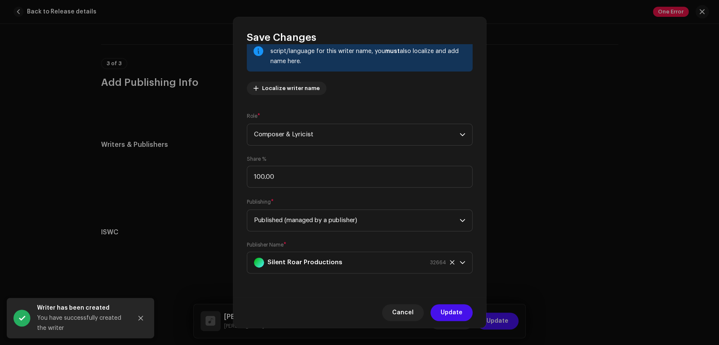
click at [456, 315] on span "Update" at bounding box center [452, 313] width 22 height 17
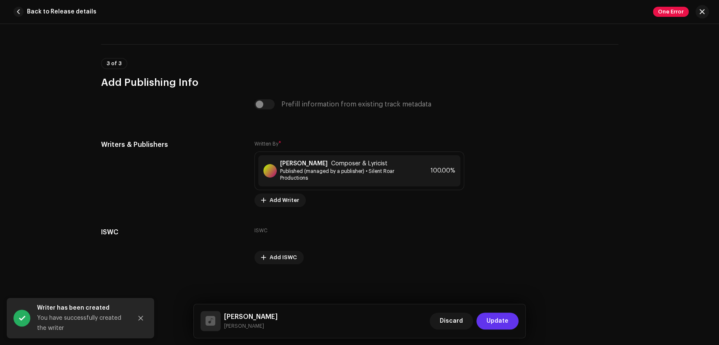
click at [505, 325] on span "Update" at bounding box center [498, 321] width 22 height 17
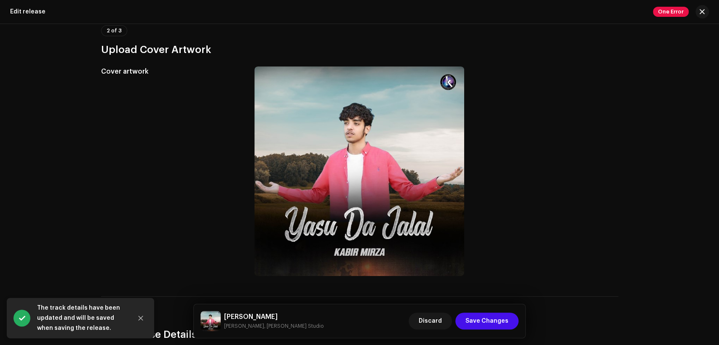
scroll to position [338, 0]
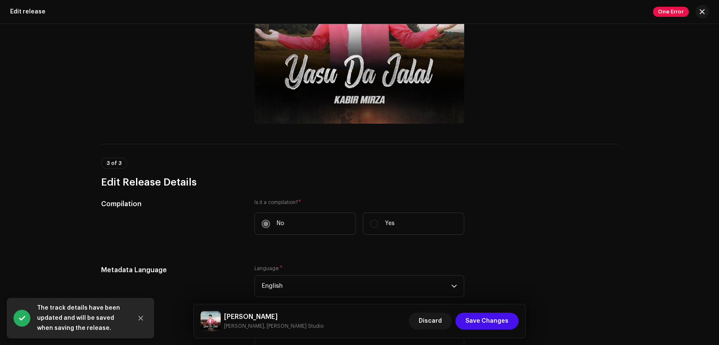
click at [257, 316] on h5 "[PERSON_NAME]" at bounding box center [273, 317] width 99 height 10
click at [256, 316] on h5 "[PERSON_NAME]" at bounding box center [273, 317] width 99 height 10
click at [258, 317] on h5 "[PERSON_NAME]" at bounding box center [273, 317] width 99 height 10
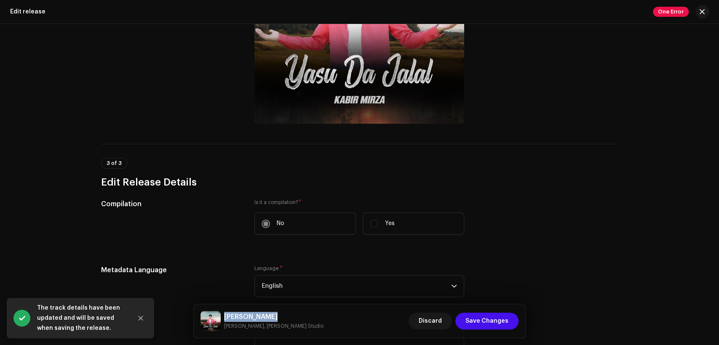
click at [258, 317] on h5 "[PERSON_NAME]" at bounding box center [273, 317] width 99 height 10
copy h5 "[PERSON_NAME]"
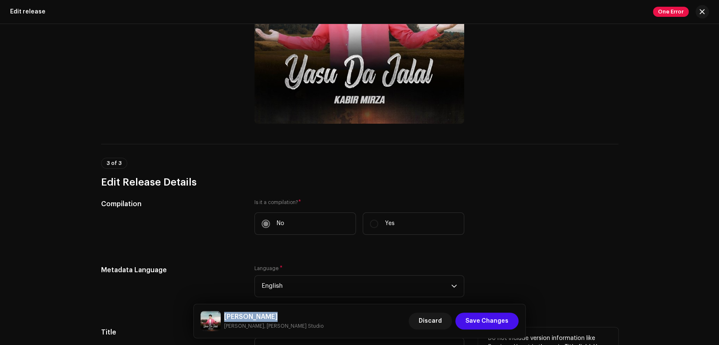
copy h5 "[PERSON_NAME]"
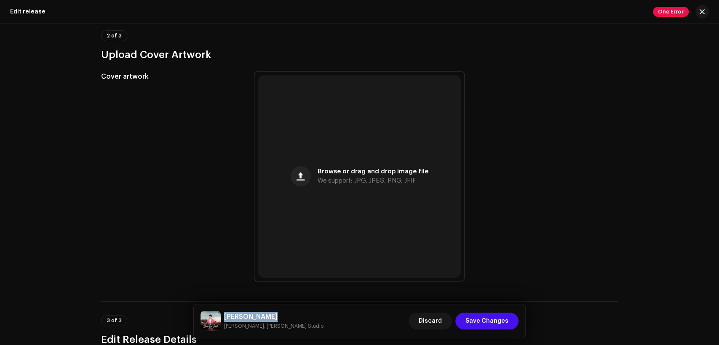
scroll to position [312, 0]
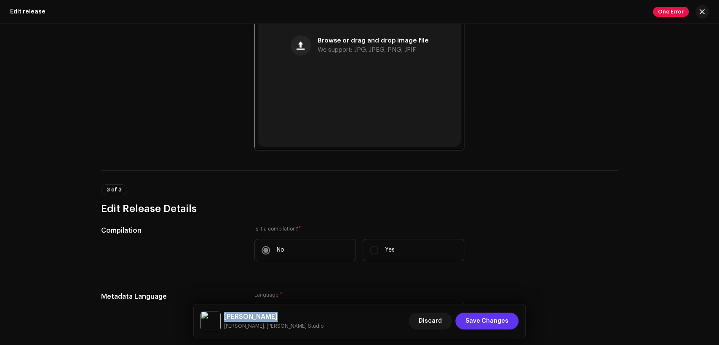
click at [477, 324] on span "Save Changes" at bounding box center [487, 321] width 43 height 17
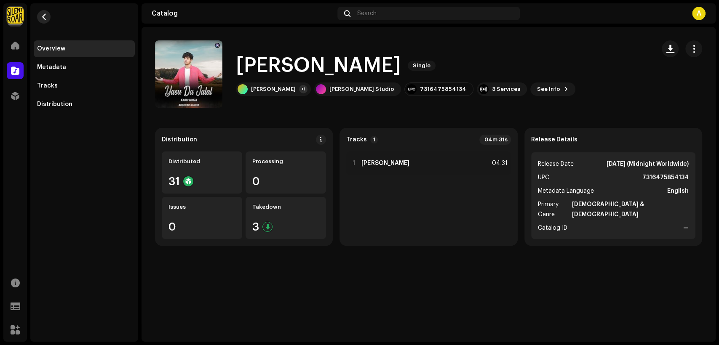
click at [37, 19] on button "button" at bounding box center [43, 16] width 13 height 13
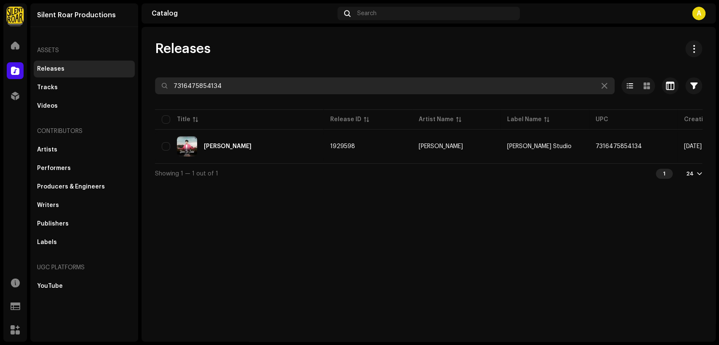
click at [267, 82] on input "7316475854134" at bounding box center [385, 86] width 460 height 17
paste input "3427"
type input "7316475853427"
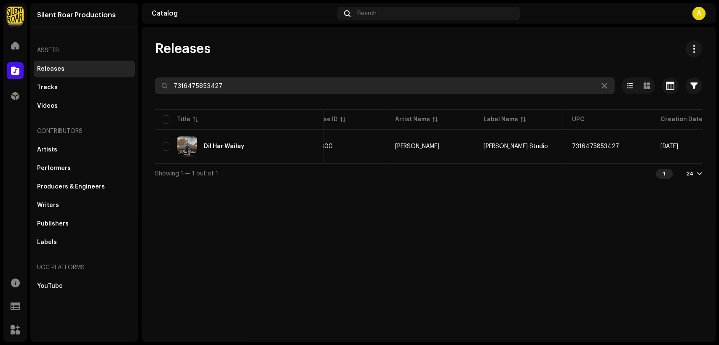
scroll to position [0, 152]
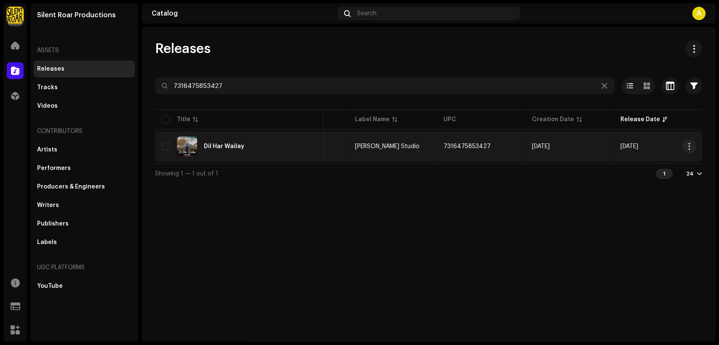
click at [284, 146] on div "Dil Har Wailay" at bounding box center [239, 147] width 155 height 20
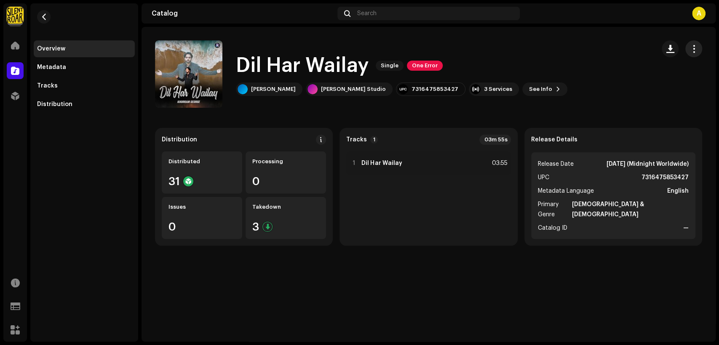
click at [691, 51] on span "button" at bounding box center [694, 49] width 8 height 7
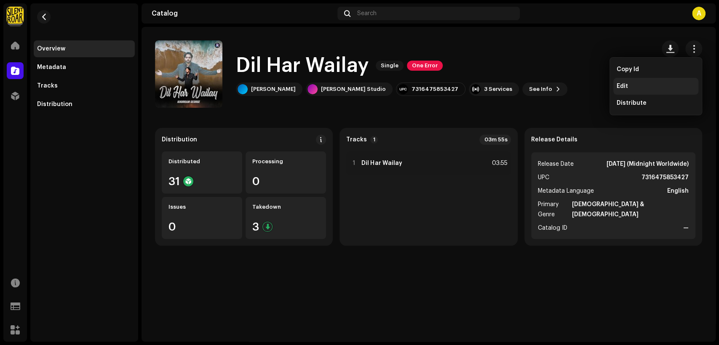
click at [643, 86] on div "Edit" at bounding box center [656, 86] width 78 height 7
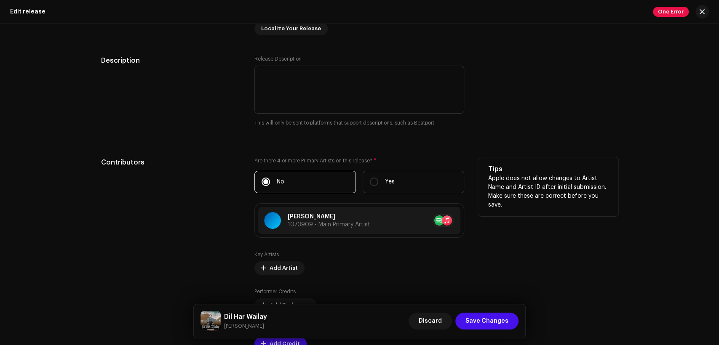
scroll to position [858, 0]
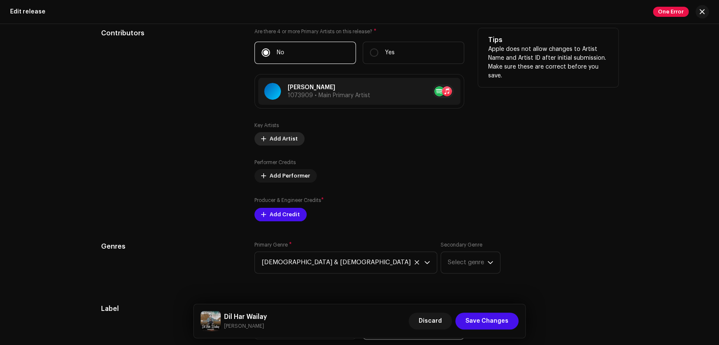
click at [287, 137] on span "Add Artist" at bounding box center [284, 139] width 28 height 17
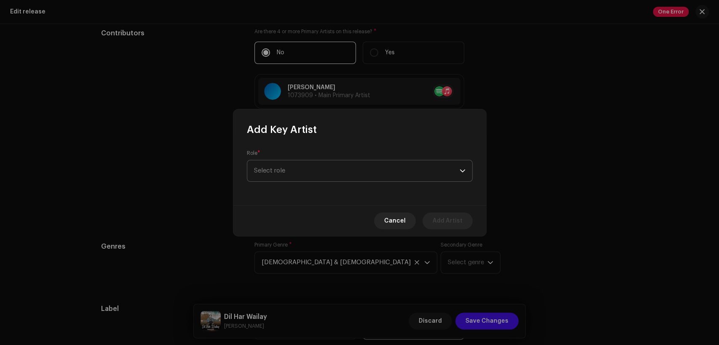
click at [313, 169] on span "Select role" at bounding box center [357, 171] width 206 height 21
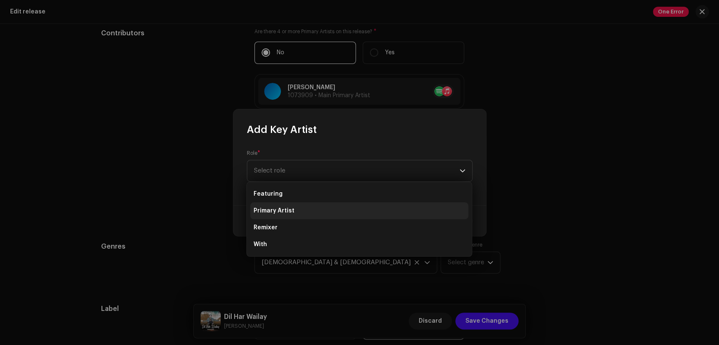
click at [321, 207] on li "Primary Artist" at bounding box center [359, 211] width 218 height 17
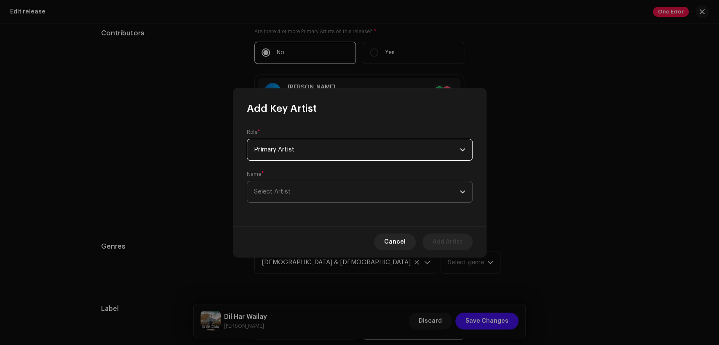
click at [321, 195] on span "Select Artist" at bounding box center [357, 192] width 206 height 21
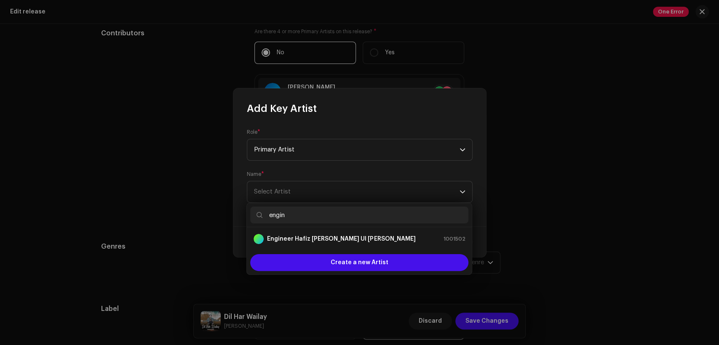
click at [355, 214] on input "engin" at bounding box center [359, 215] width 218 height 17
type input "e"
type input "[PERSON_NAME] studio"
click at [396, 237] on div "[PERSON_NAME] Studio 1461960" at bounding box center [360, 239] width 212 height 10
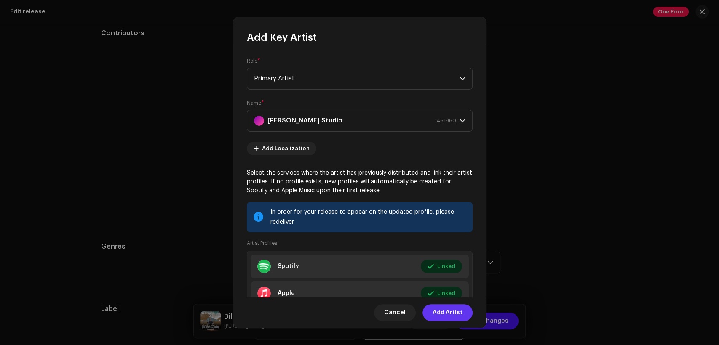
click at [455, 313] on span "Add Artist" at bounding box center [448, 313] width 30 height 17
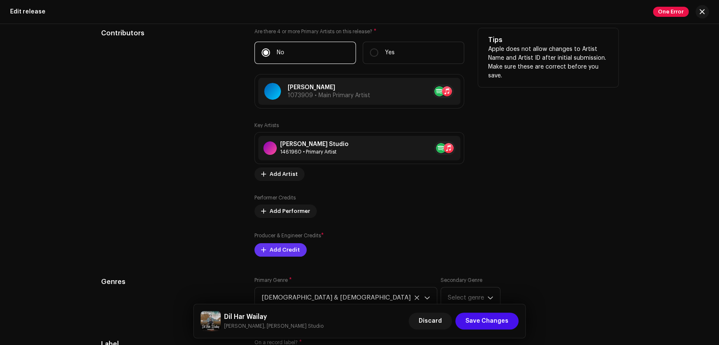
click at [290, 254] on span "Add Credit" at bounding box center [285, 250] width 30 height 17
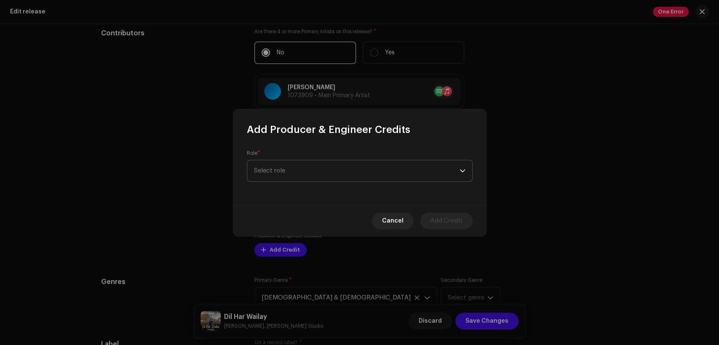
click at [318, 172] on span "Select role" at bounding box center [357, 171] width 206 height 21
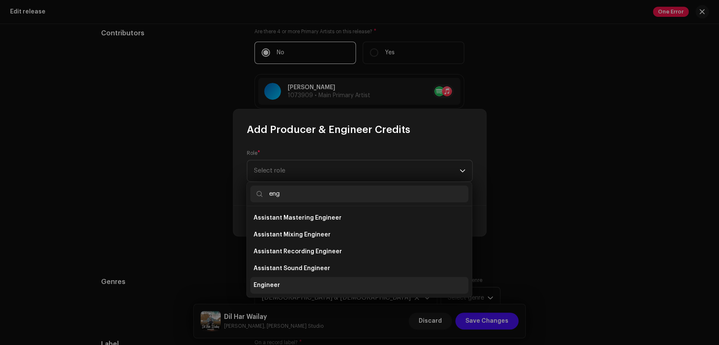
type input "eng"
click at [312, 282] on li "Engineer" at bounding box center [359, 285] width 218 height 17
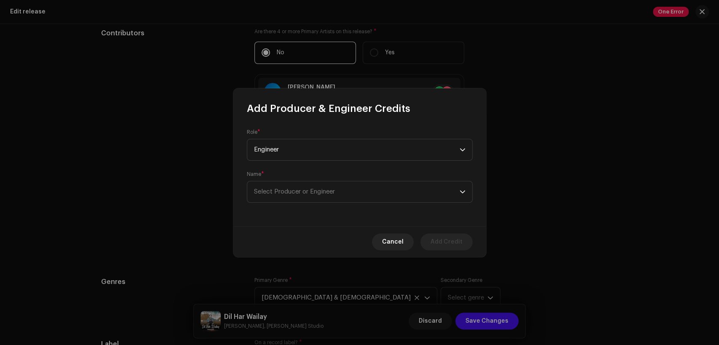
click at [354, 205] on div "Role * Engineer Name * Select Producer or Engineer" at bounding box center [359, 170] width 253 height 111
click at [378, 191] on span "Select Producer or Engineer" at bounding box center [357, 192] width 206 height 21
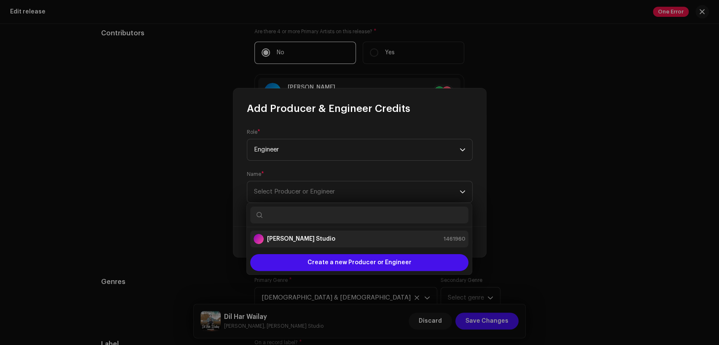
click at [383, 241] on div "[PERSON_NAME] Studio 1461960" at bounding box center [360, 239] width 212 height 10
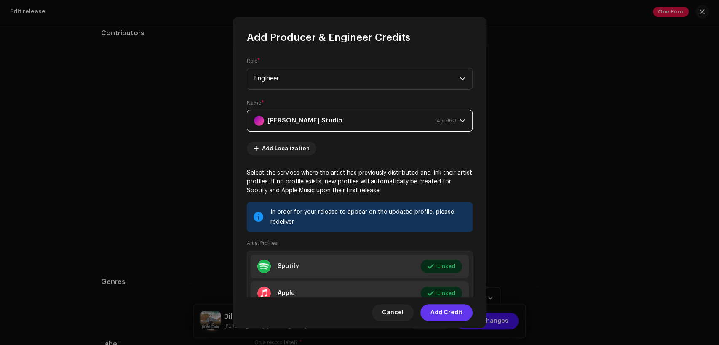
click at [456, 311] on span "Add Credit" at bounding box center [447, 313] width 32 height 17
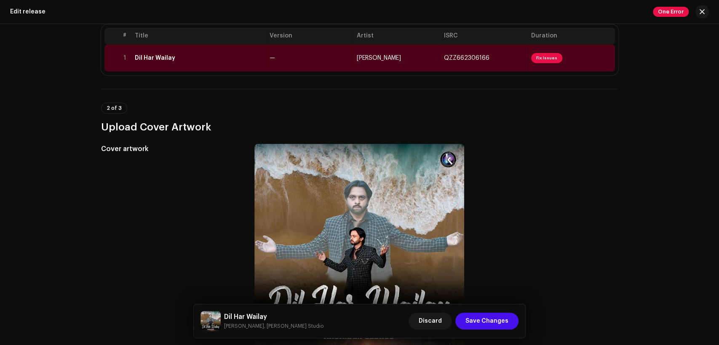
scroll to position [0, 0]
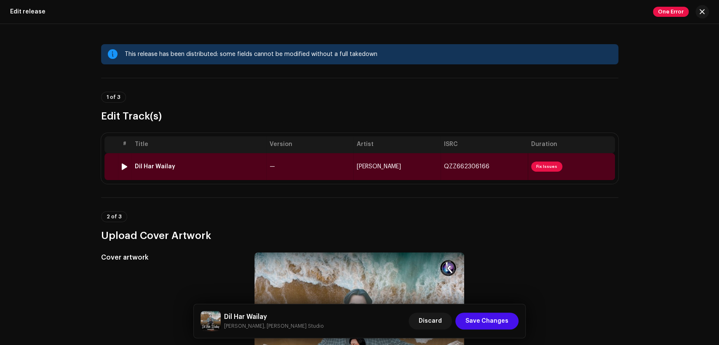
click at [211, 164] on div "Dil Har Wailay" at bounding box center [199, 166] width 128 height 7
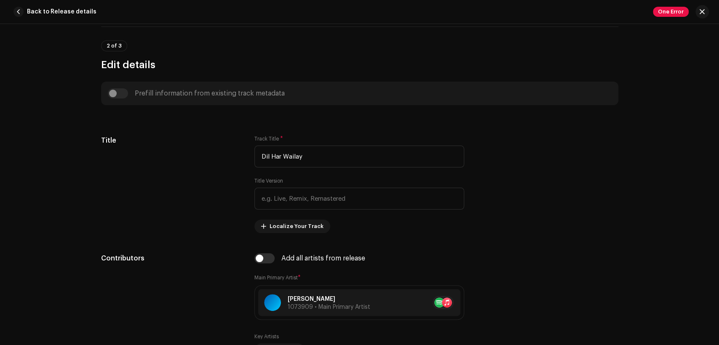
scroll to position [468, 0]
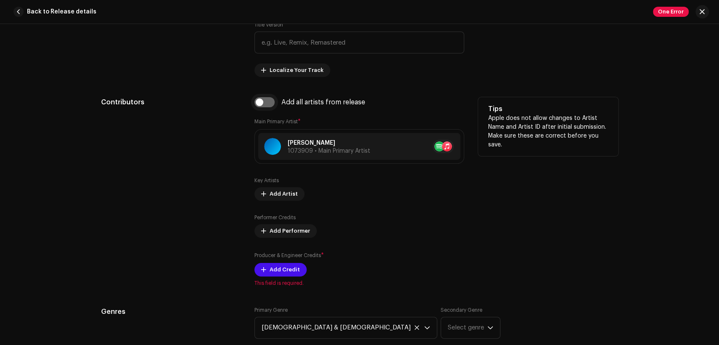
click at [263, 100] on input "checkbox" at bounding box center [264, 102] width 20 height 10
checkbox input "true"
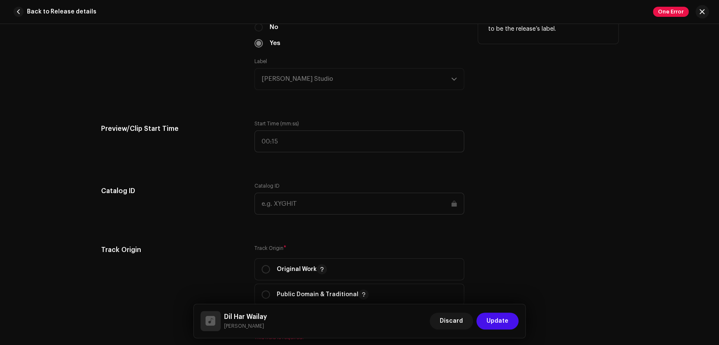
scroll to position [1014, 0]
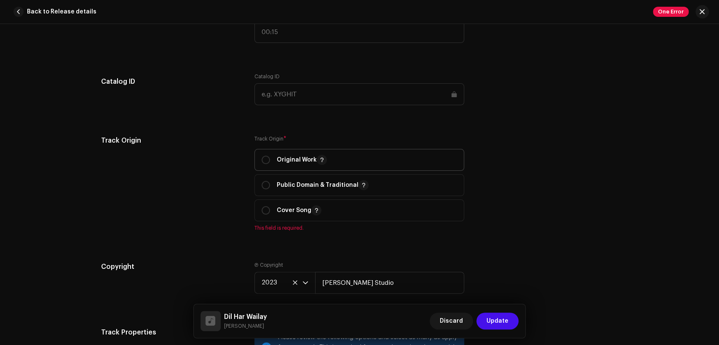
click at [287, 163] on p "Original Work" at bounding box center [302, 160] width 50 height 10
radio input "true"
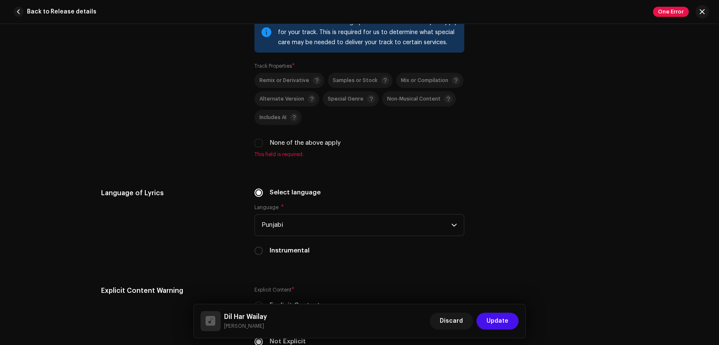
scroll to position [1326, 0]
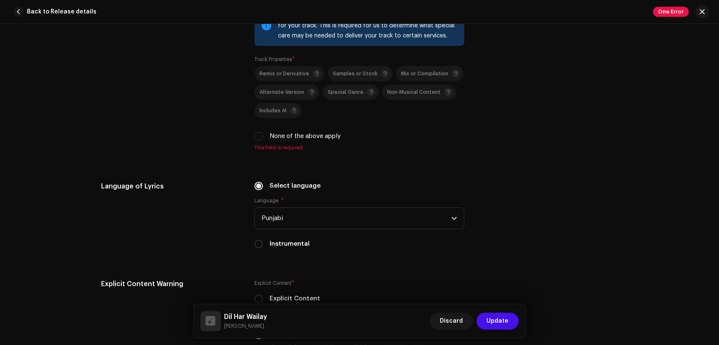
click at [290, 141] on label "None of the above apply" at bounding box center [305, 136] width 71 height 9
click at [263, 141] on input "None of the above apply" at bounding box center [258, 136] width 8 height 8
checkbox input "true"
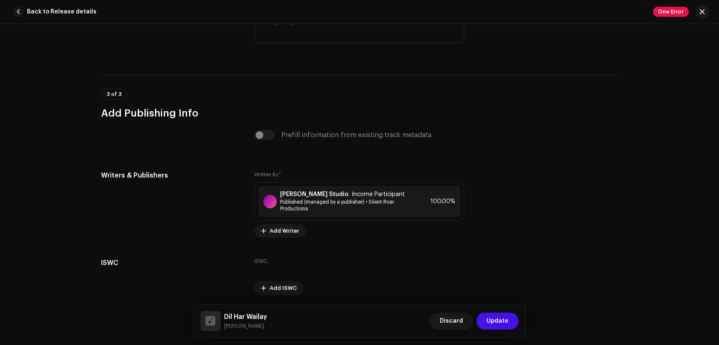
scroll to position [1733, 0]
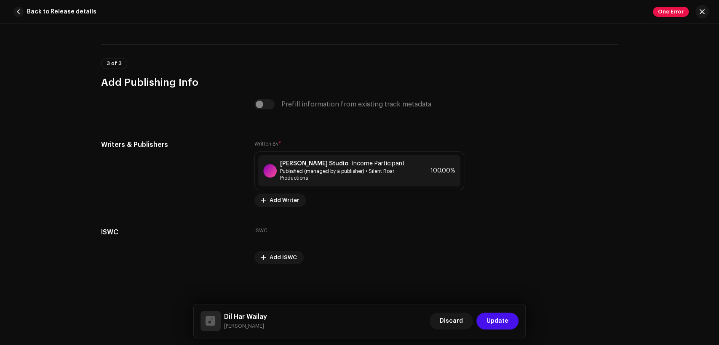
drag, startPoint x: 268, startPoint y: 331, endPoint x: 225, endPoint y: 310, distance: 48.8
click at [221, 310] on div "Dil Har Wailay [PERSON_NAME] Update" at bounding box center [360, 322] width 332 height 34
copy div "Dil Har [PERSON_NAME]"
click at [329, 168] on span "Published (managed by a publisher) • Silent Roar Productions" at bounding box center [346, 174] width 132 height 13
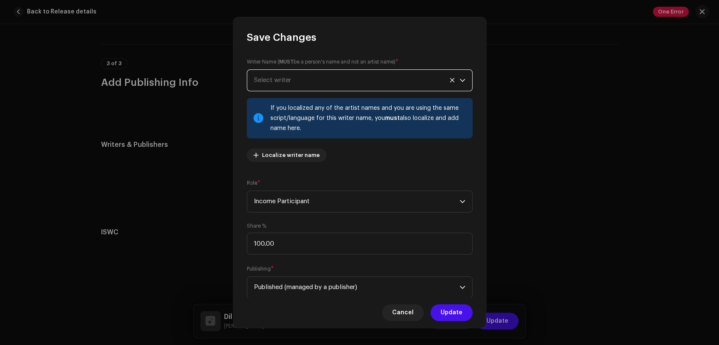
click at [307, 82] on span "Select writer" at bounding box center [357, 80] width 206 height 21
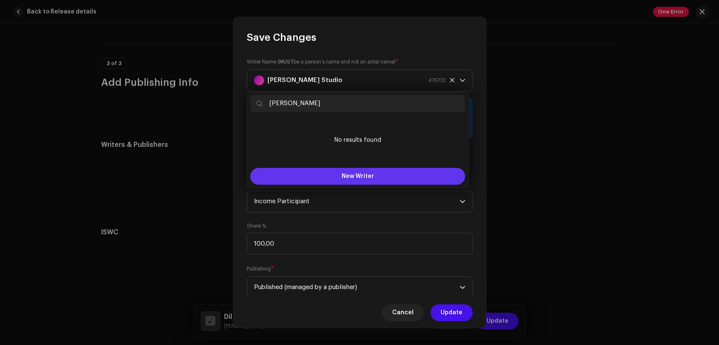
type input "[PERSON_NAME]"
click at [361, 176] on span "New Writer" at bounding box center [358, 177] width 32 height 6
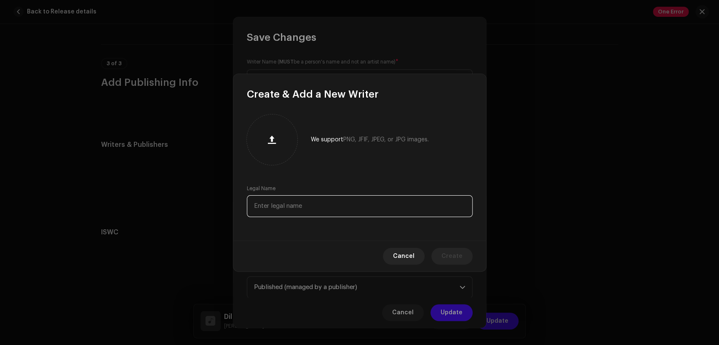
click at [357, 198] on input "text" at bounding box center [360, 206] width 226 height 22
paste input "[PERSON_NAME]"
type input "[PERSON_NAME]"
click at [443, 260] on span "Create" at bounding box center [452, 256] width 21 height 17
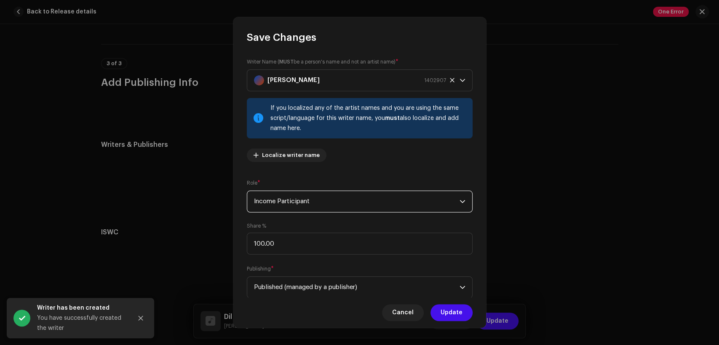
click at [339, 203] on span "Income Participant" at bounding box center [357, 201] width 206 height 21
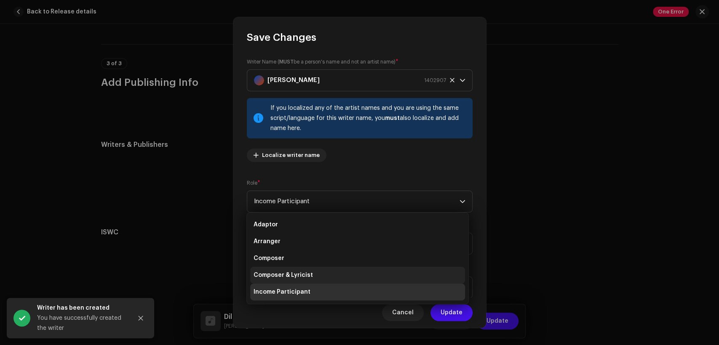
click at [346, 267] on li "Composer & Lyricist" at bounding box center [357, 275] width 215 height 17
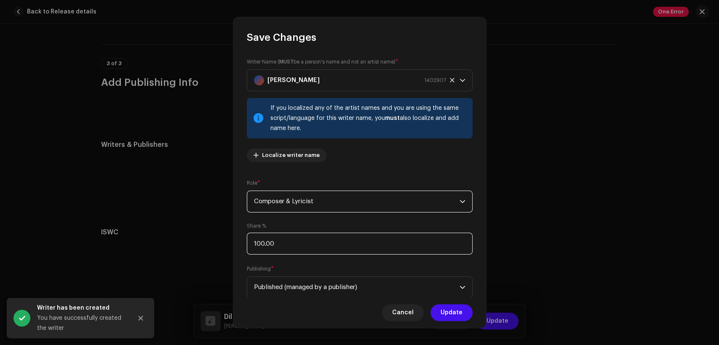
click at [336, 245] on input "100.00" at bounding box center [360, 244] width 226 height 22
type input "1.00"
type input "50.00"
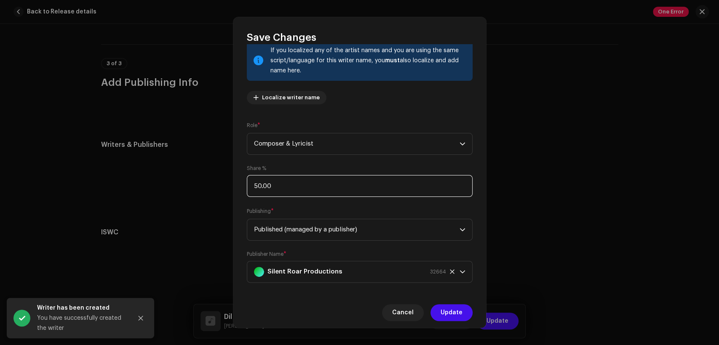
scroll to position [67, 0]
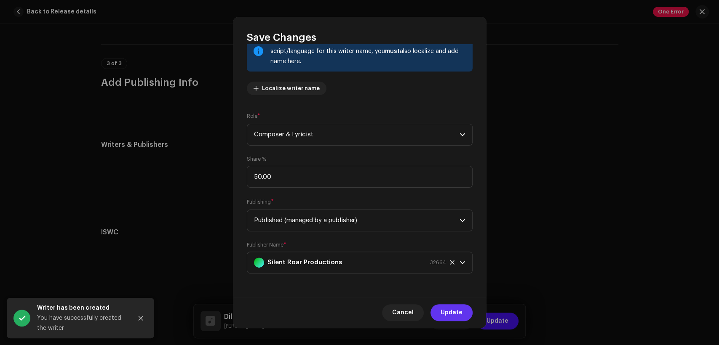
click at [460, 313] on span "Update" at bounding box center [452, 313] width 22 height 17
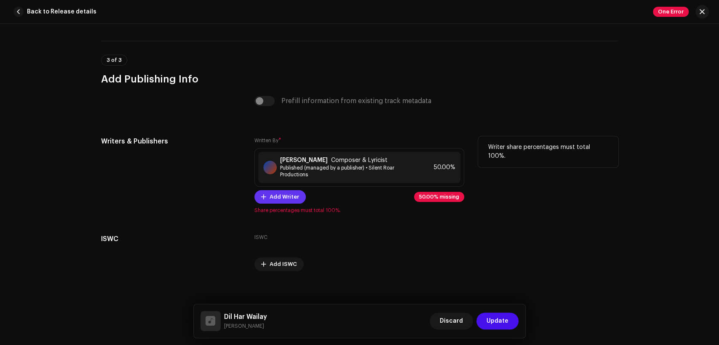
click at [291, 198] on span "Add Writer" at bounding box center [284, 197] width 29 height 17
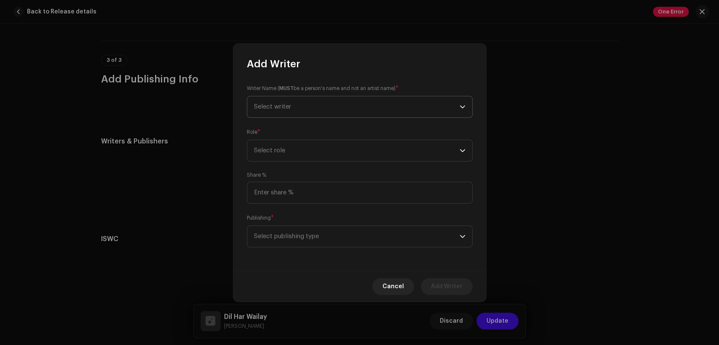
click at [297, 104] on span "Select writer" at bounding box center [357, 106] width 206 height 21
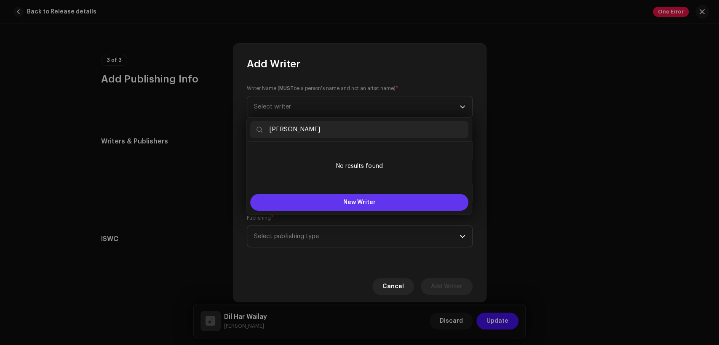
type input "[PERSON_NAME]"
click at [368, 201] on span "New Writer" at bounding box center [359, 203] width 32 height 6
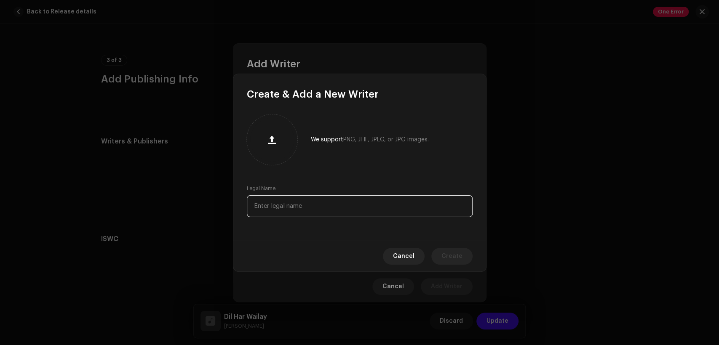
click at [374, 210] on input "text" at bounding box center [360, 206] width 226 height 22
paste input "[PERSON_NAME]"
type input "[PERSON_NAME]"
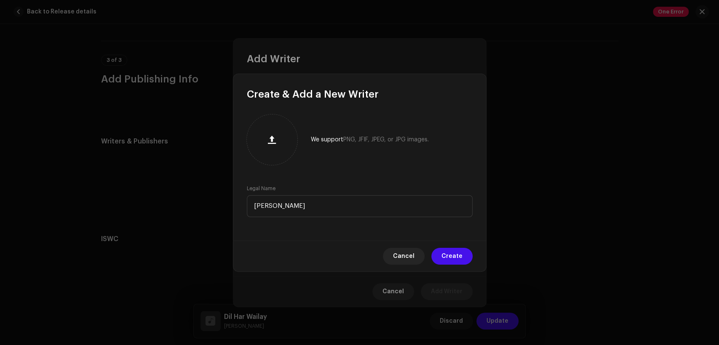
click at [457, 254] on span "Create" at bounding box center [452, 256] width 21 height 17
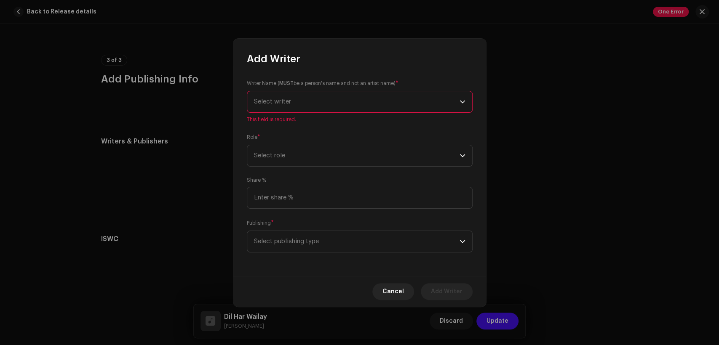
click at [364, 166] on div "Writer Name ( MUST be a person's name and not an artist name) * Select writer T…" at bounding box center [359, 171] width 253 height 211
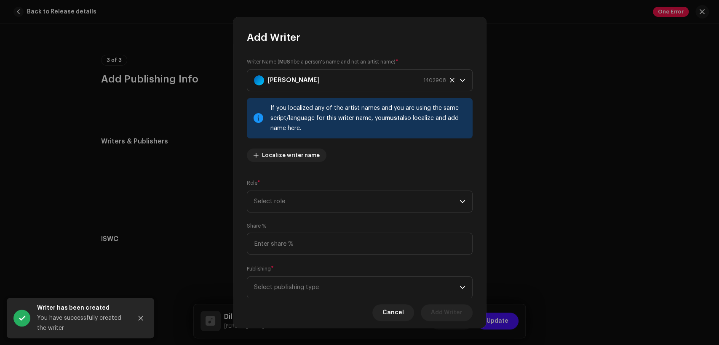
click at [364, 158] on div "Writer Name ( MUST be a person's name and not an artist name) * [PERSON_NAME] 1…" at bounding box center [360, 113] width 226 height 111
click at [382, 195] on span "Select role" at bounding box center [357, 201] width 206 height 21
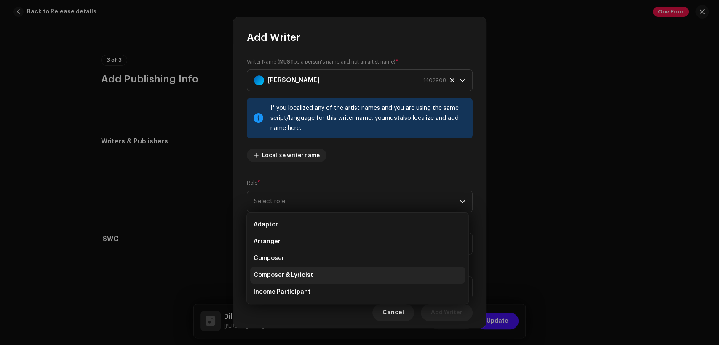
click at [382, 270] on li "Composer & Lyricist" at bounding box center [357, 275] width 215 height 17
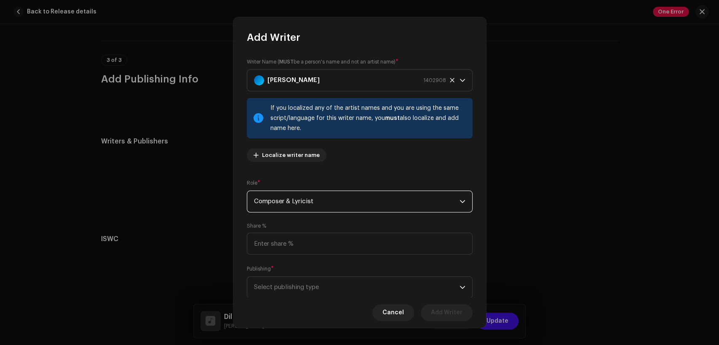
click at [391, 199] on span "Composer & Lyricist" at bounding box center [357, 201] width 206 height 21
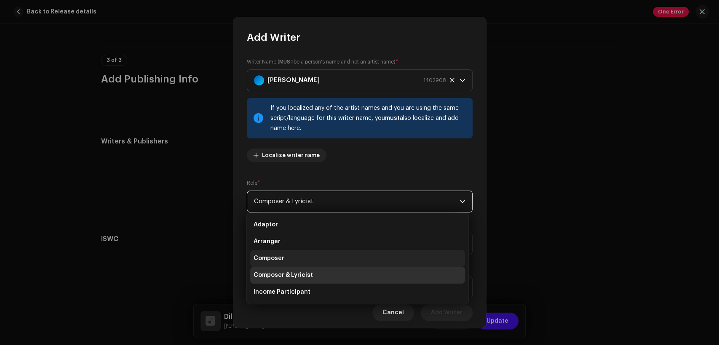
click at [389, 259] on li "Composer" at bounding box center [357, 258] width 215 height 17
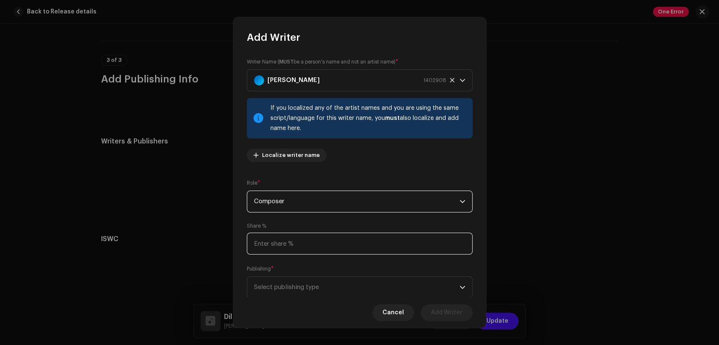
click at [383, 248] on input at bounding box center [360, 244] width 226 height 22
type input "50.00"
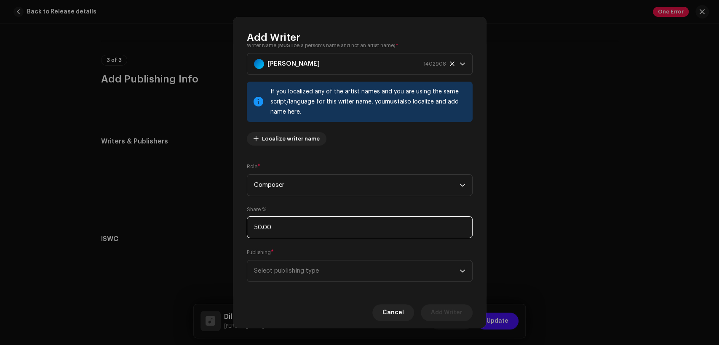
scroll to position [25, 0]
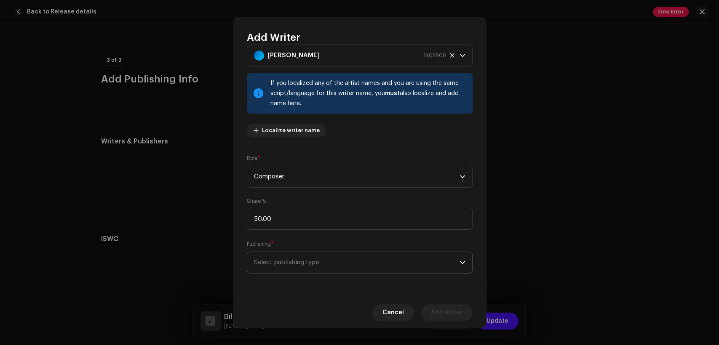
click at [399, 267] on span "Select publishing type" at bounding box center [357, 262] width 206 height 21
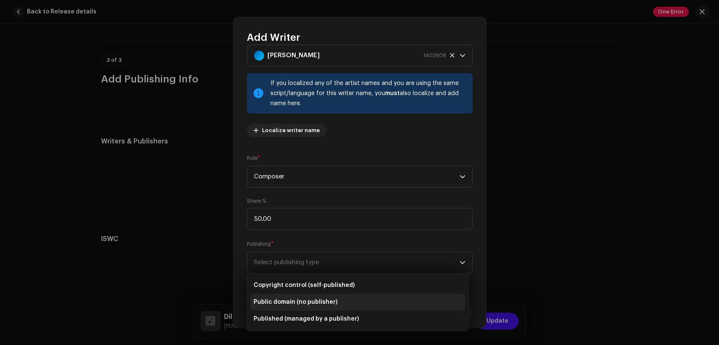
drag, startPoint x: 393, startPoint y: 324, endPoint x: 390, endPoint y: 303, distance: 20.8
click at [393, 324] on li "Published (managed by a publisher)" at bounding box center [357, 319] width 215 height 17
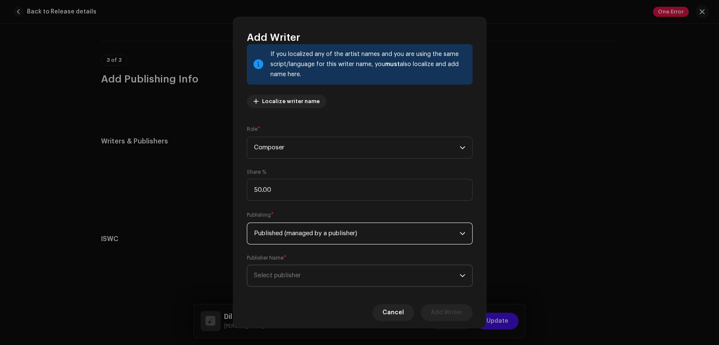
scroll to position [67, 0]
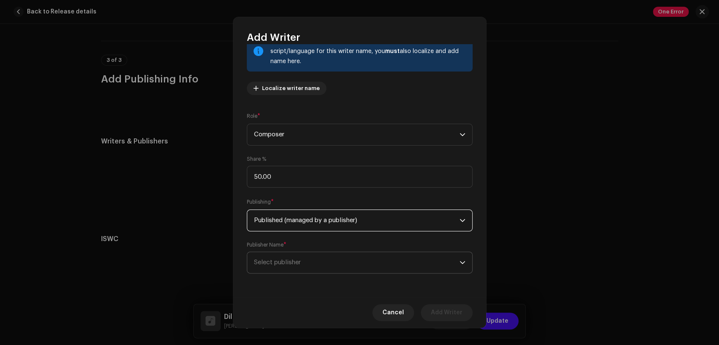
click at [388, 261] on span "Select publisher" at bounding box center [357, 262] width 206 height 21
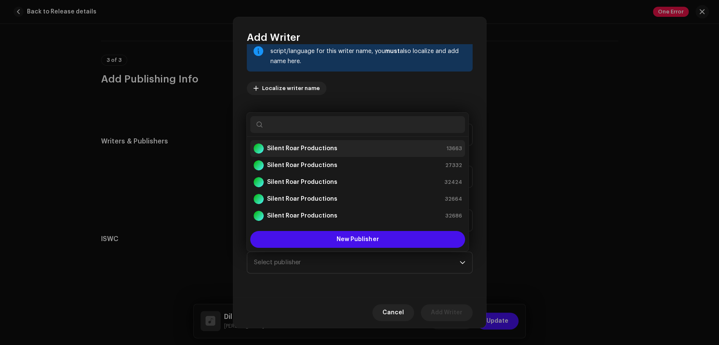
click at [375, 147] on div "Silent Roar Productions 13663" at bounding box center [358, 149] width 208 height 10
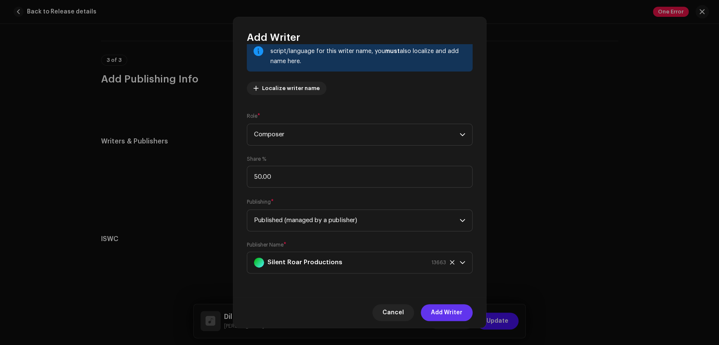
click at [437, 312] on span "Add Writer" at bounding box center [447, 313] width 32 height 17
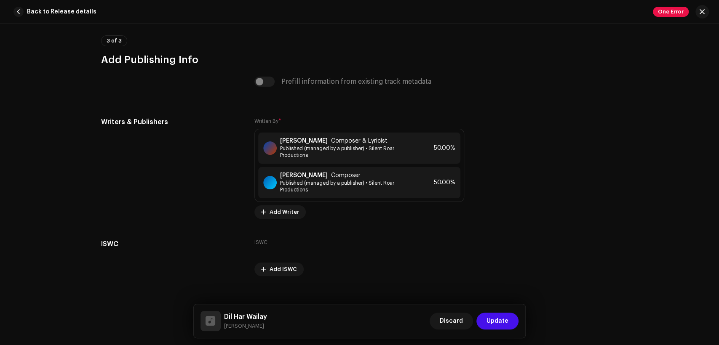
scroll to position [1768, 0]
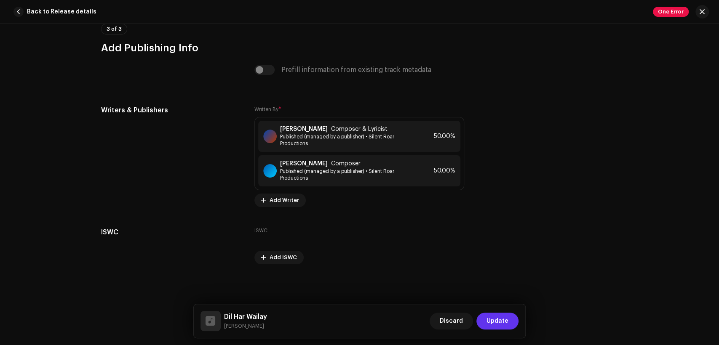
click at [489, 316] on span "Update" at bounding box center [498, 321] width 22 height 17
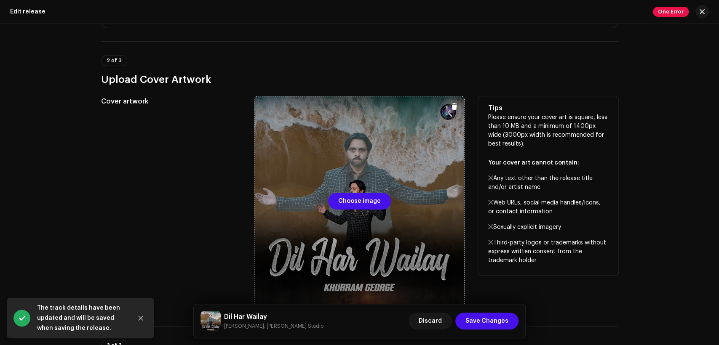
scroll to position [234, 0]
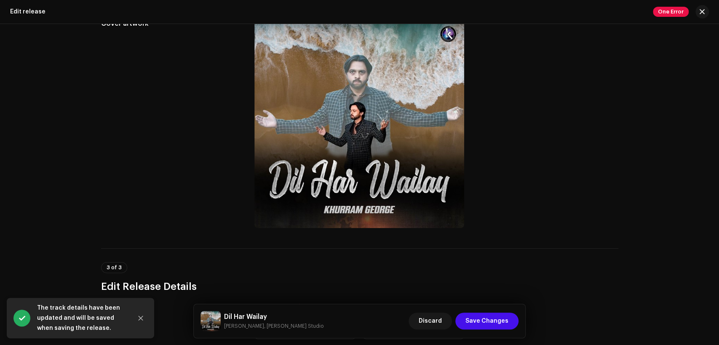
click at [258, 311] on div "Dil Har [PERSON_NAME], [PERSON_NAME] Studio" at bounding box center [262, 321] width 123 height 20
click at [259, 313] on h5 "Dil Har Wailay" at bounding box center [273, 317] width 99 height 10
copy h5 "Dil Har Wailay"
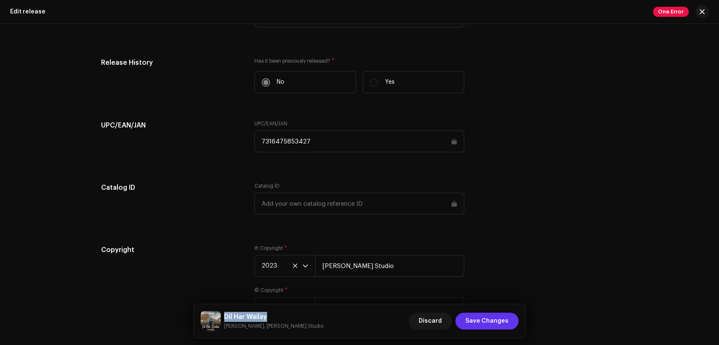
scroll to position [1352, 0]
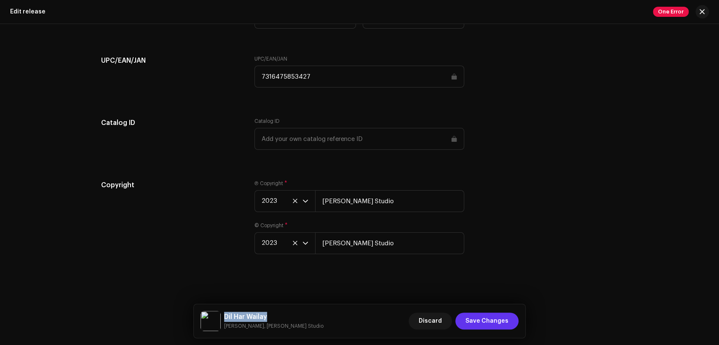
click at [478, 325] on span "Save Changes" at bounding box center [487, 321] width 43 height 17
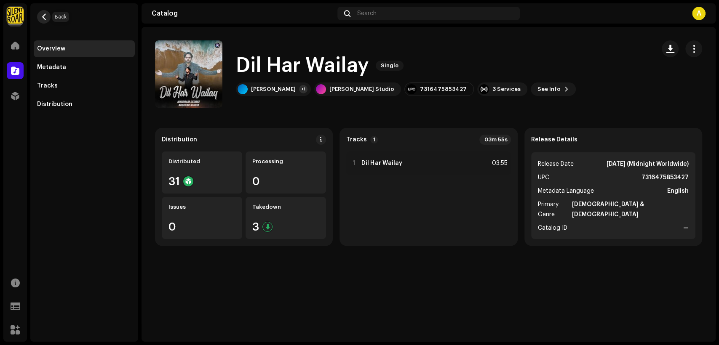
click at [44, 15] on span "button" at bounding box center [44, 16] width 6 height 7
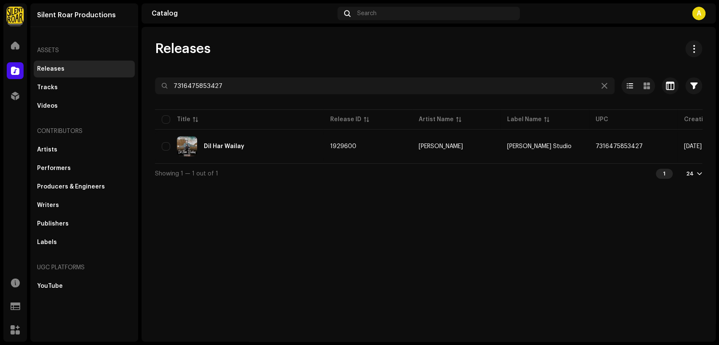
click at [314, 95] on div at bounding box center [428, 100] width 547 height 13
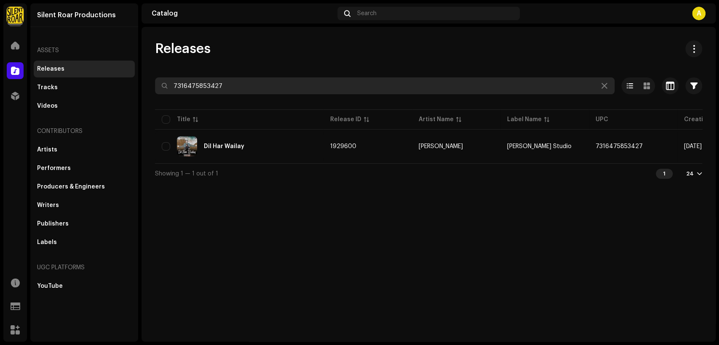
click at [314, 88] on input "7316475853427" at bounding box center [385, 86] width 460 height 17
paste input "72"
type input "7316475853472"
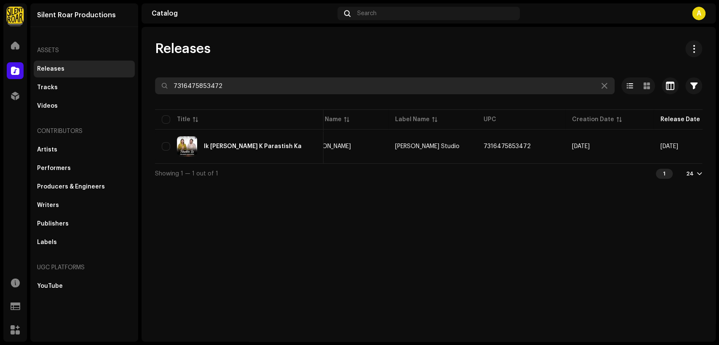
scroll to position [0, 152]
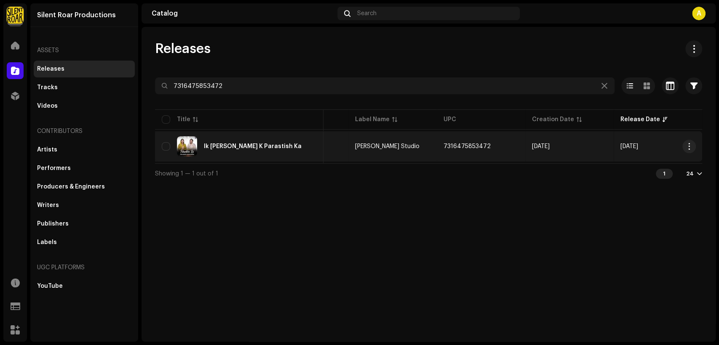
click at [290, 142] on div "Ik [PERSON_NAME] K Parastish Ka" at bounding box center [239, 147] width 155 height 20
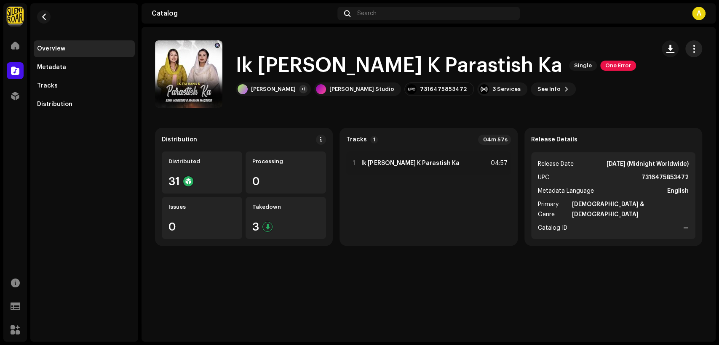
click at [693, 48] on span "button" at bounding box center [694, 49] width 8 height 7
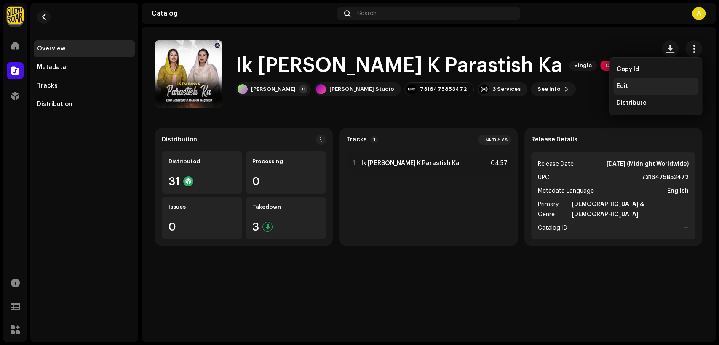
click at [666, 88] on div "Edit" at bounding box center [656, 86] width 78 height 7
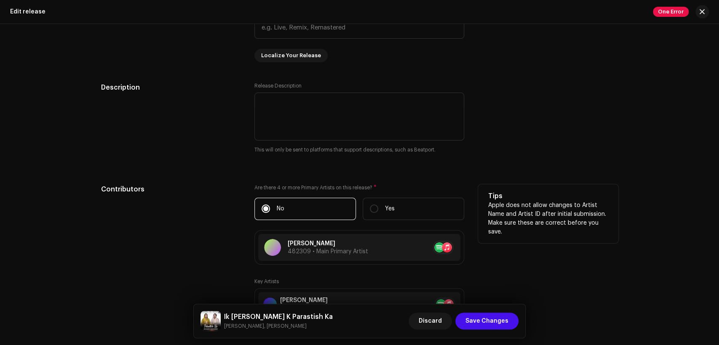
scroll to position [858, 0]
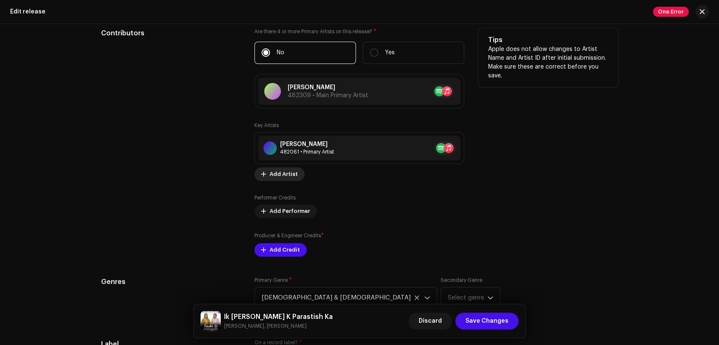
click at [284, 177] on span "Add Artist" at bounding box center [284, 174] width 28 height 17
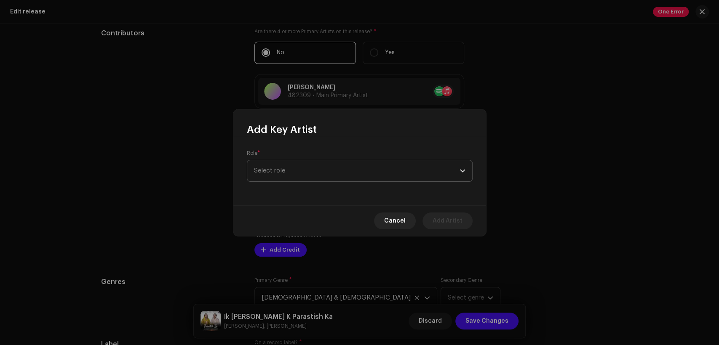
click at [344, 172] on span "Select role" at bounding box center [357, 171] width 206 height 21
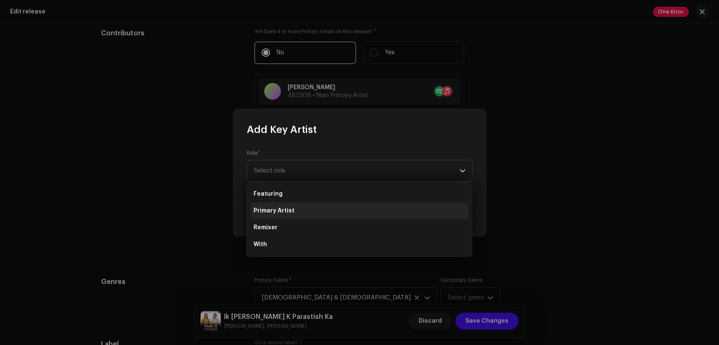
click at [343, 216] on li "Primary Artist" at bounding box center [359, 211] width 218 height 17
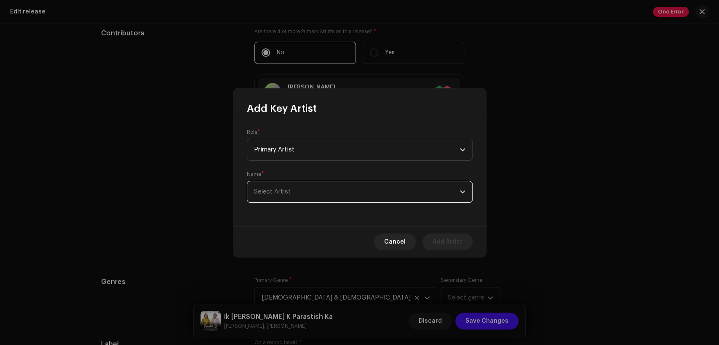
click at [360, 185] on span "Select Artist" at bounding box center [357, 192] width 206 height 21
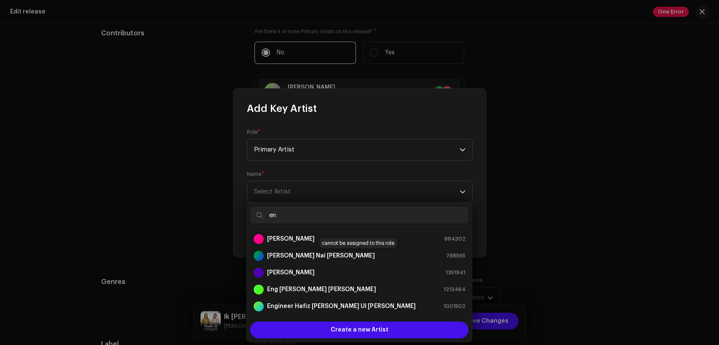
type input "e"
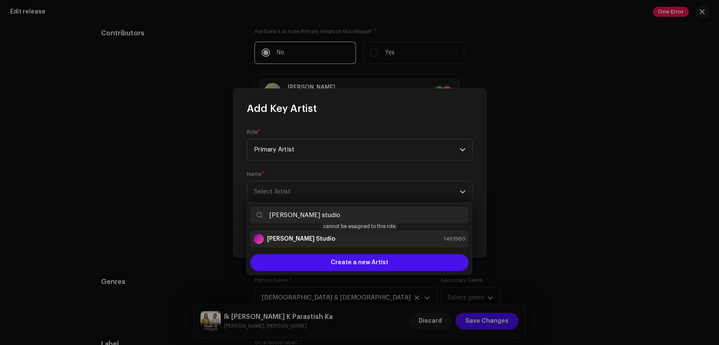
type input "[PERSON_NAME] studio"
click at [384, 238] on div "[PERSON_NAME] Studio 1461960" at bounding box center [360, 239] width 212 height 10
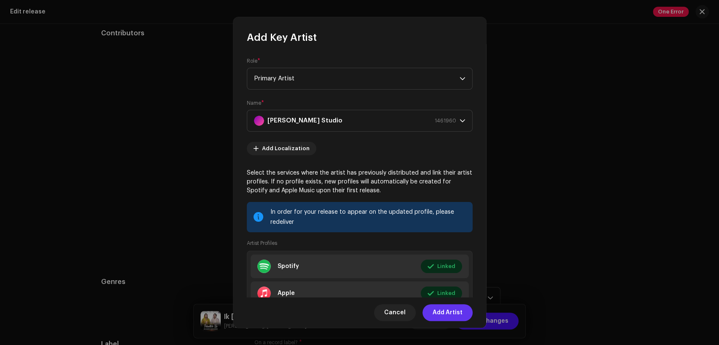
click at [445, 311] on span "Add Artist" at bounding box center [448, 313] width 30 height 17
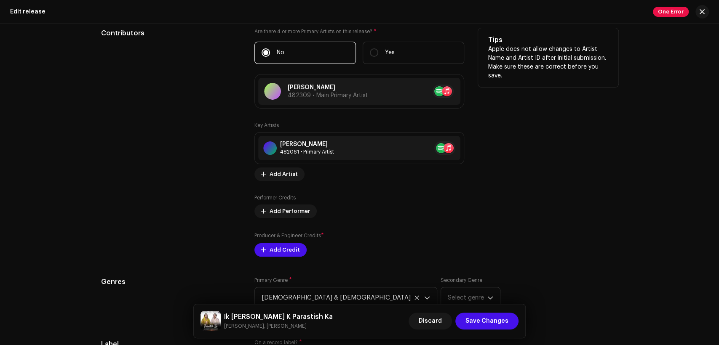
scroll to position [936, 0]
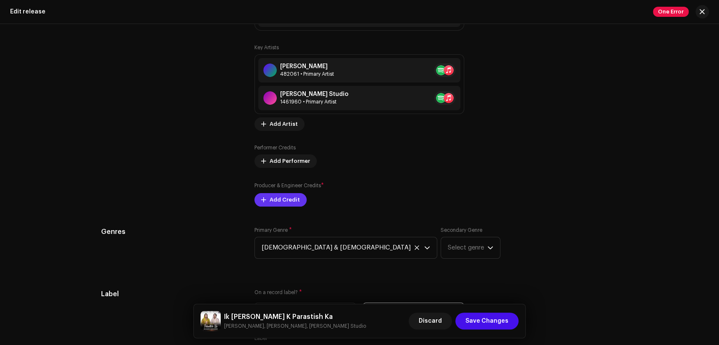
click at [297, 174] on div "Key Artists [PERSON_NAME] 482061 • Primary Artist [PERSON_NAME] Studio 1461960 …" at bounding box center [359, 125] width 210 height 163
click at [287, 200] on span "Add Credit" at bounding box center [285, 200] width 30 height 17
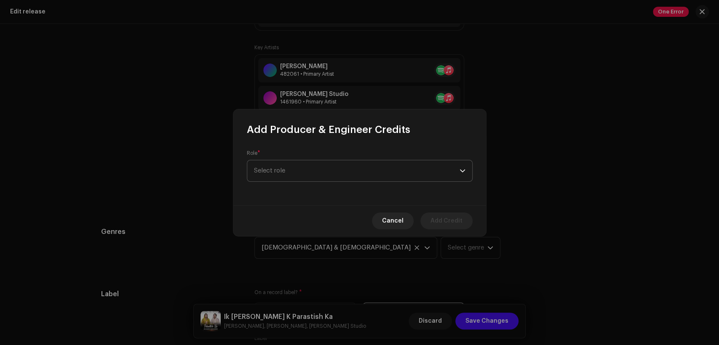
click at [321, 176] on span "Select role" at bounding box center [357, 171] width 206 height 21
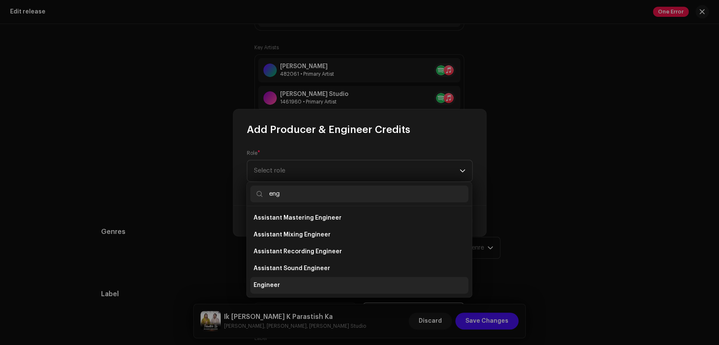
type input "eng"
click at [322, 280] on li "Engineer" at bounding box center [359, 285] width 218 height 17
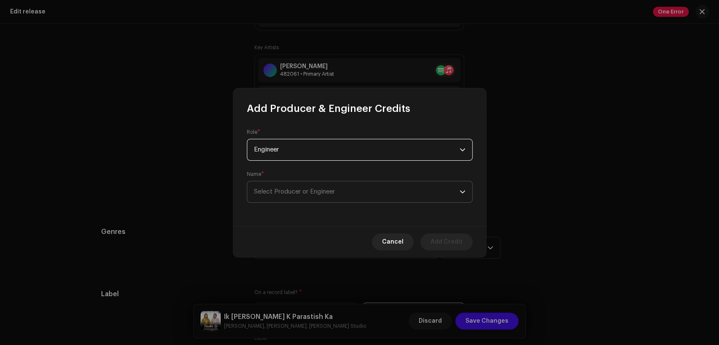
click at [359, 186] on span "Select Producer or Engineer" at bounding box center [357, 192] width 206 height 21
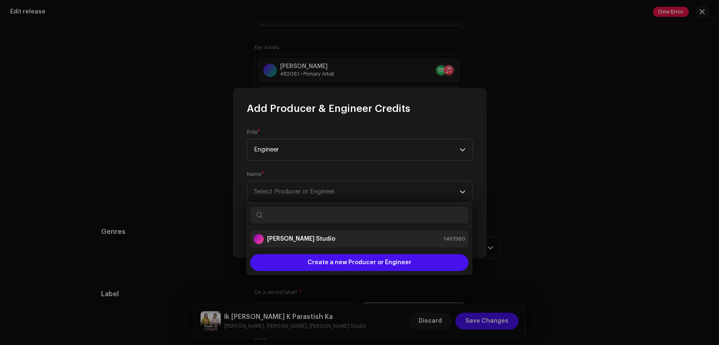
click at [370, 231] on li "[PERSON_NAME] Studio 1461960" at bounding box center [359, 239] width 218 height 17
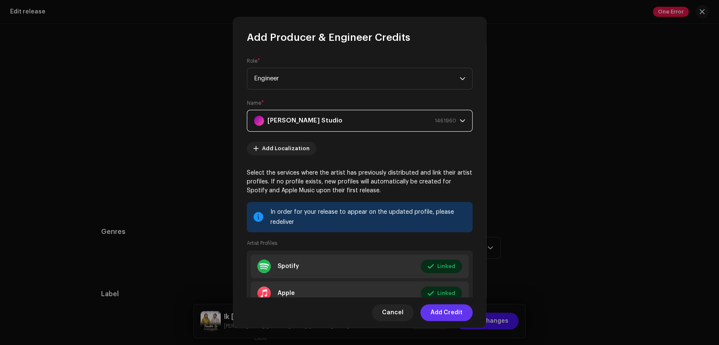
click at [442, 308] on span "Add Credit" at bounding box center [447, 313] width 32 height 17
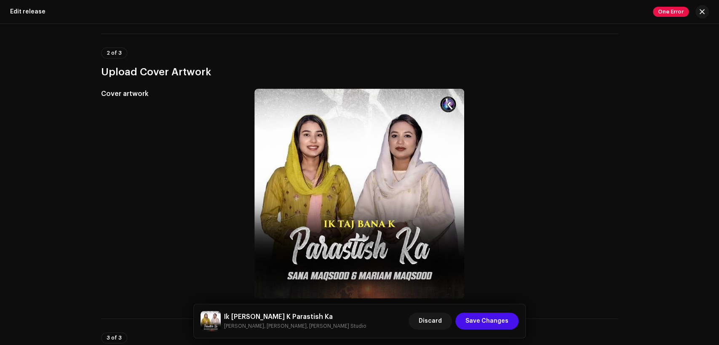
scroll to position [0, 0]
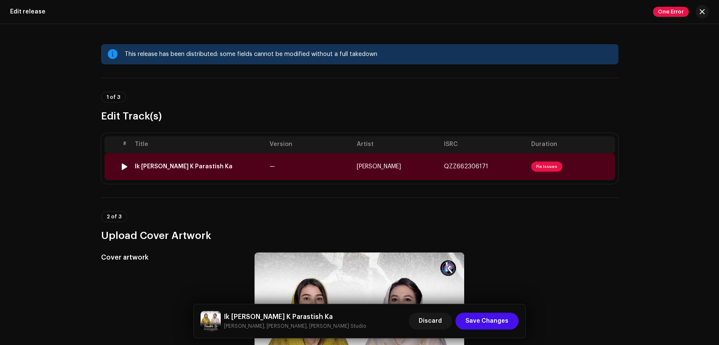
click at [223, 161] on td "Ik [PERSON_NAME] K Parastish Ka" at bounding box center [198, 166] width 135 height 27
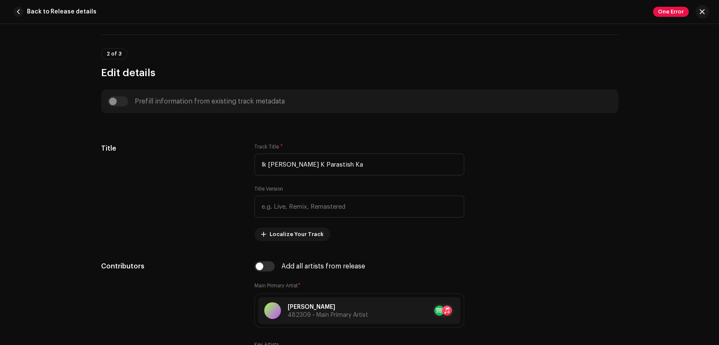
scroll to position [390, 0]
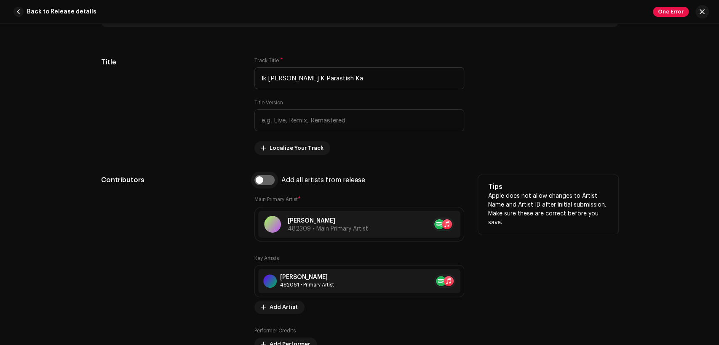
click at [264, 183] on input "checkbox" at bounding box center [264, 180] width 20 height 10
checkbox input "true"
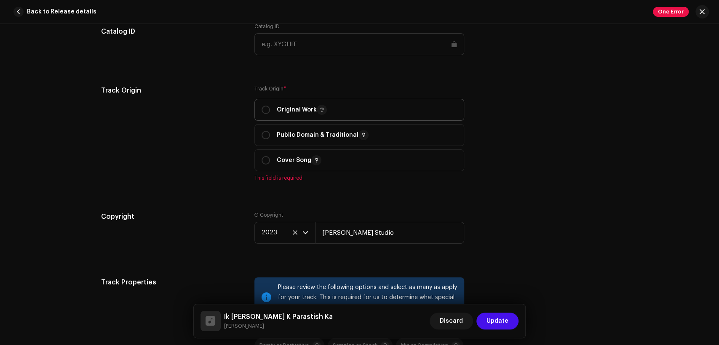
click at [287, 109] on p "Original Work" at bounding box center [302, 110] width 50 height 10
radio input "true"
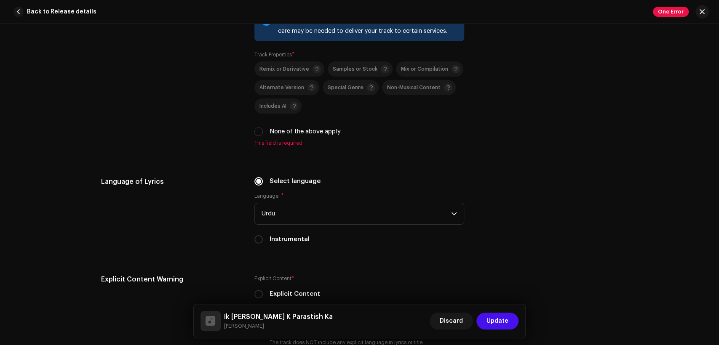
scroll to position [1404, 0]
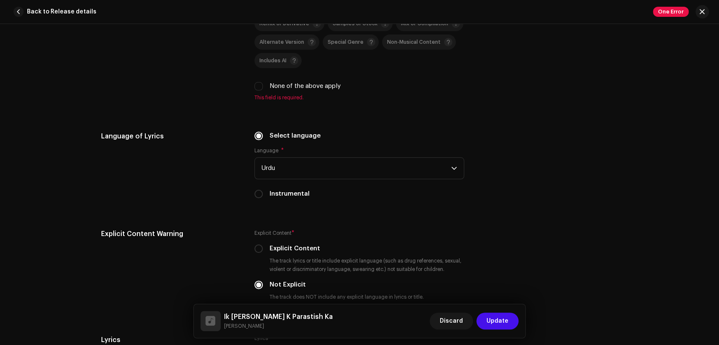
click at [292, 91] on label "None of the above apply" at bounding box center [305, 86] width 71 height 9
click at [263, 91] on input "None of the above apply" at bounding box center [258, 86] width 8 height 8
checkbox input "true"
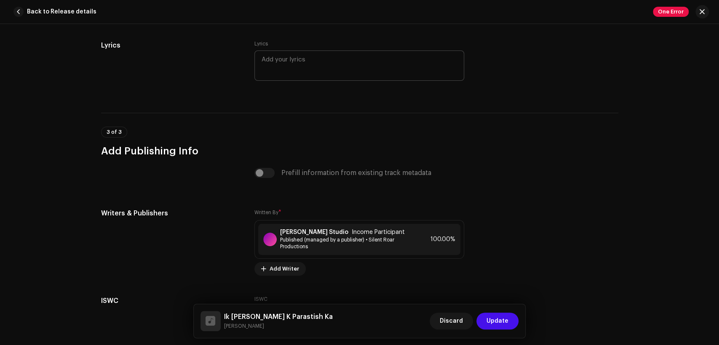
scroll to position [1761, 0]
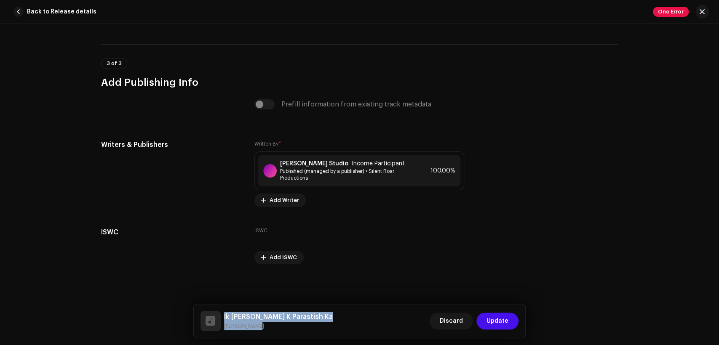
drag, startPoint x: 264, startPoint y: 331, endPoint x: 222, endPoint y: 311, distance: 45.8
click at [222, 311] on div "Ik [PERSON_NAME] K Parastish Ka [PERSON_NAME]" at bounding box center [267, 321] width 132 height 20
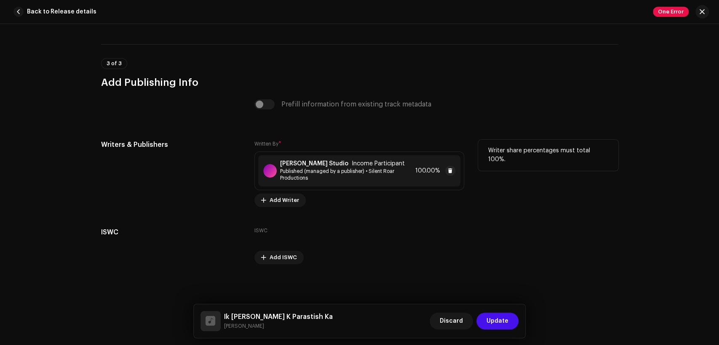
click at [352, 166] on span "Income Participant" at bounding box center [378, 164] width 53 height 7
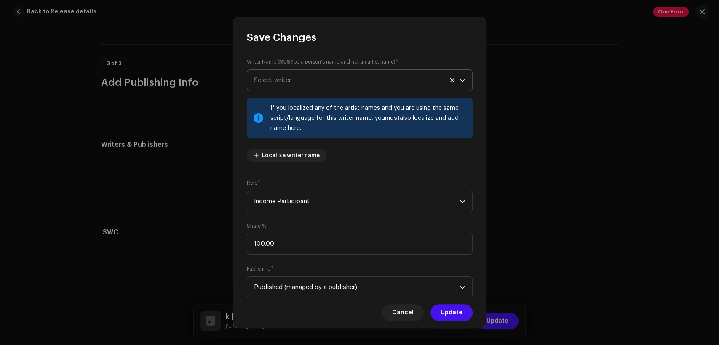
drag, startPoint x: 308, startPoint y: 64, endPoint x: 310, endPoint y: 75, distance: 10.8
click at [308, 64] on small "Writer Name ( MUST be a person's name and not an artist name)" at bounding box center [321, 62] width 149 height 8
click at [311, 78] on span "Select writer" at bounding box center [357, 80] width 206 height 21
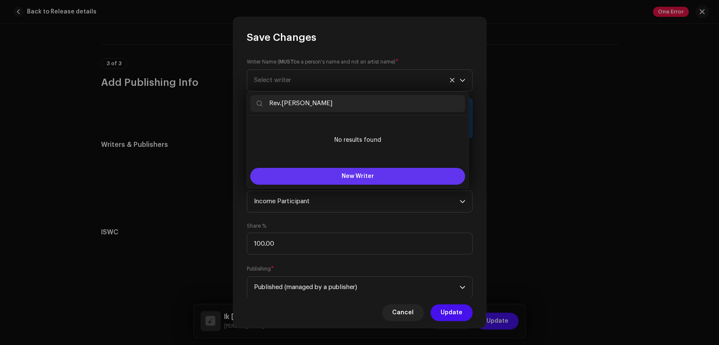
type input "Rev.[PERSON_NAME]"
click at [353, 175] on span "New Writer" at bounding box center [358, 177] width 32 height 6
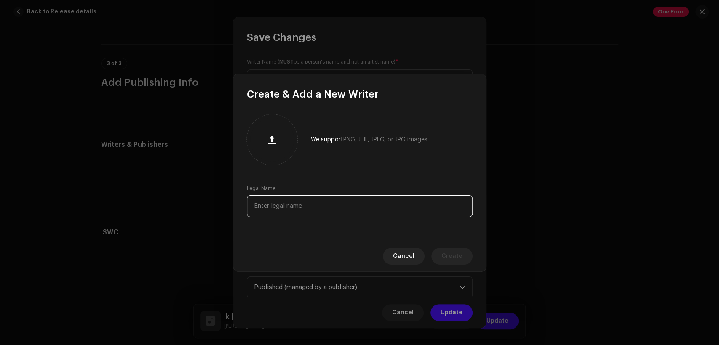
click at [362, 212] on input "text" at bounding box center [360, 206] width 226 height 22
paste input "Rev.[PERSON_NAME]"
type input "Rev.[PERSON_NAME]"
click at [452, 257] on span "Create" at bounding box center [452, 256] width 21 height 17
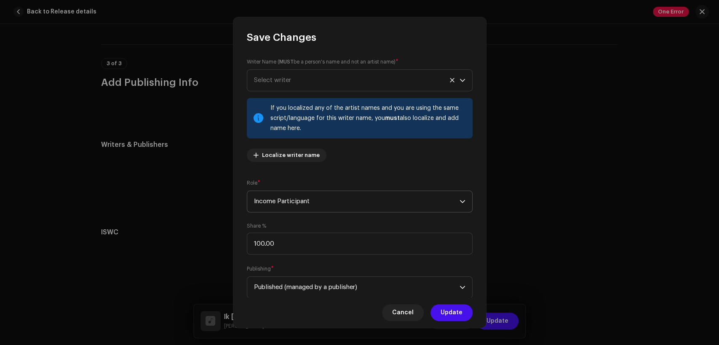
click at [334, 203] on span "Income Participant" at bounding box center [357, 201] width 206 height 21
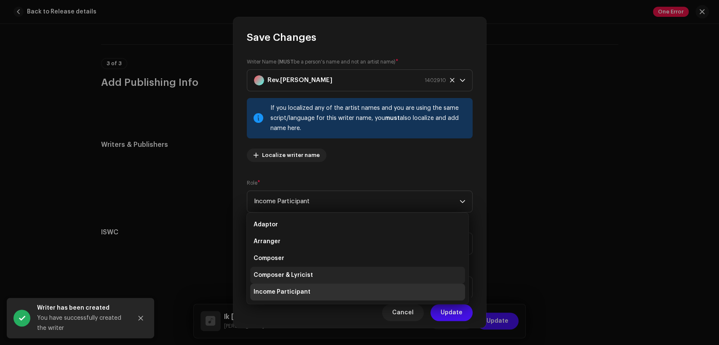
click at [364, 275] on li "Composer & Lyricist" at bounding box center [357, 275] width 215 height 17
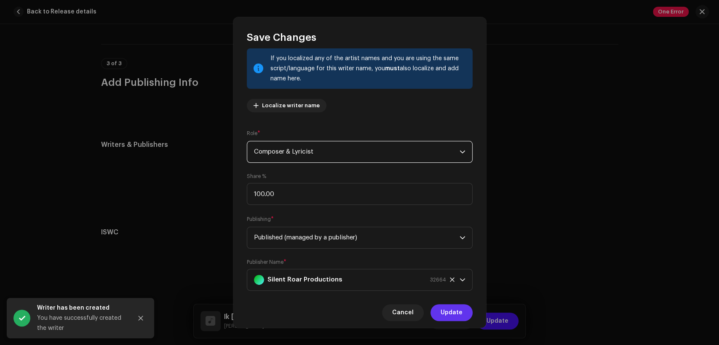
scroll to position [67, 0]
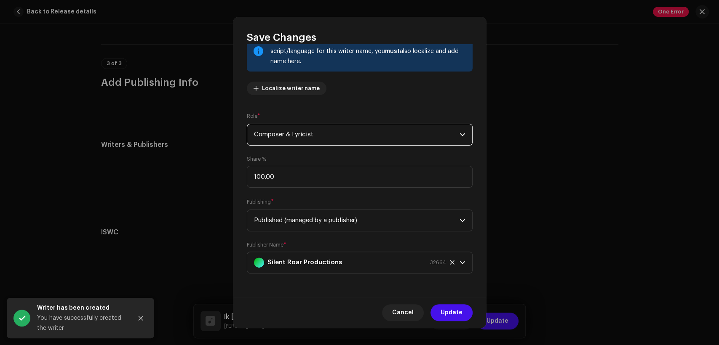
click at [459, 321] on div "Cancel Update" at bounding box center [359, 312] width 253 height 31
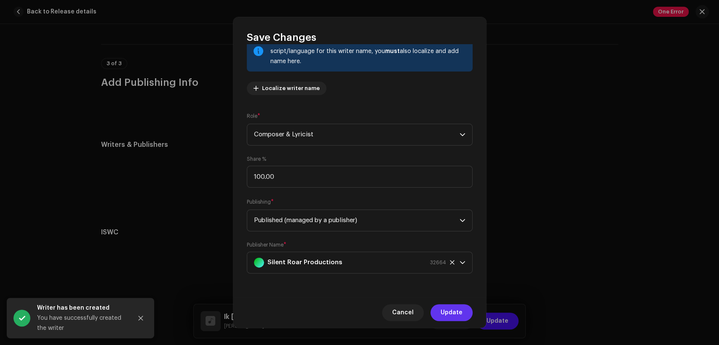
click at [458, 316] on span "Update" at bounding box center [452, 313] width 22 height 17
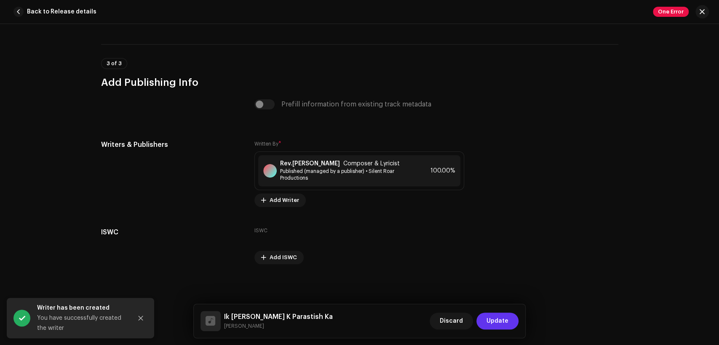
click at [491, 316] on span "Update" at bounding box center [498, 321] width 22 height 17
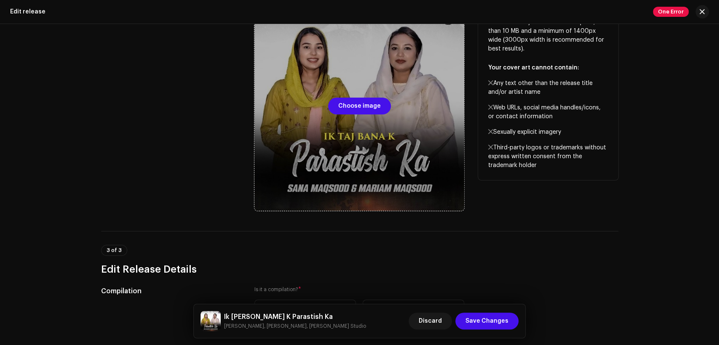
scroll to position [234, 0]
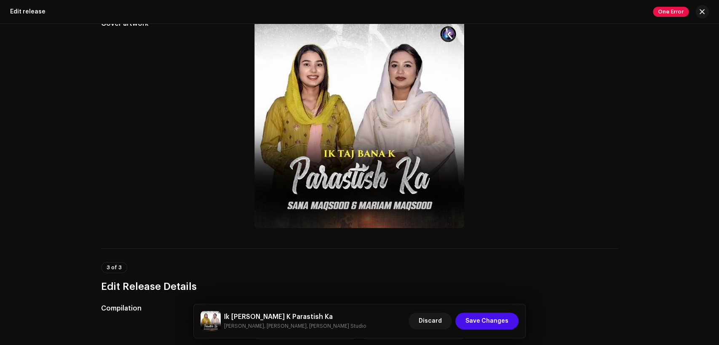
click at [278, 319] on h5 "Ik [PERSON_NAME] K Parastish Ka" at bounding box center [295, 317] width 142 height 10
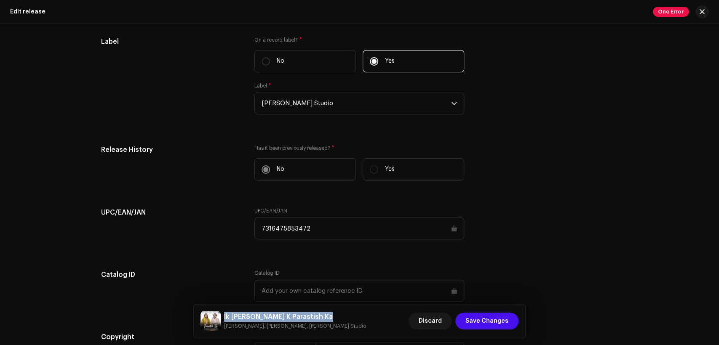
scroll to position [1380, 0]
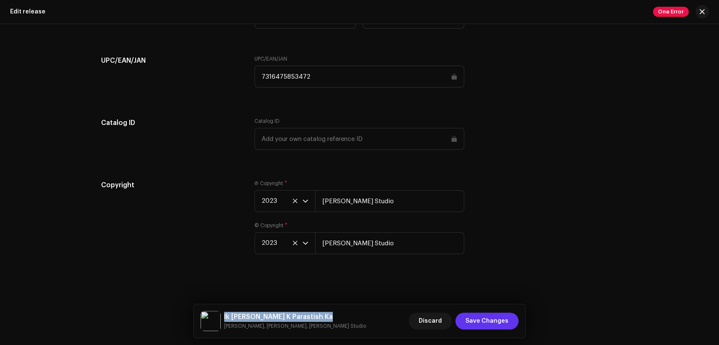
click at [500, 316] on span "Save Changes" at bounding box center [487, 321] width 43 height 17
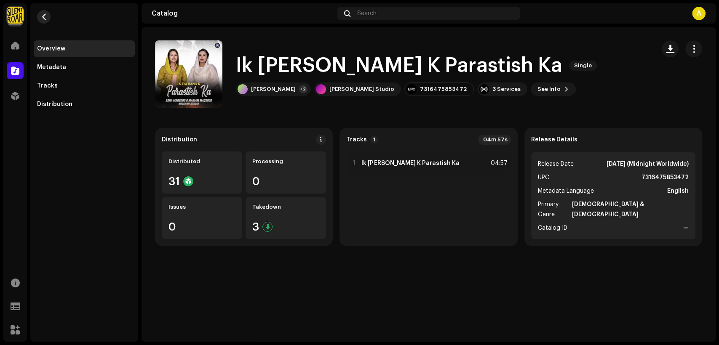
click at [46, 20] on button "button" at bounding box center [43, 16] width 13 height 13
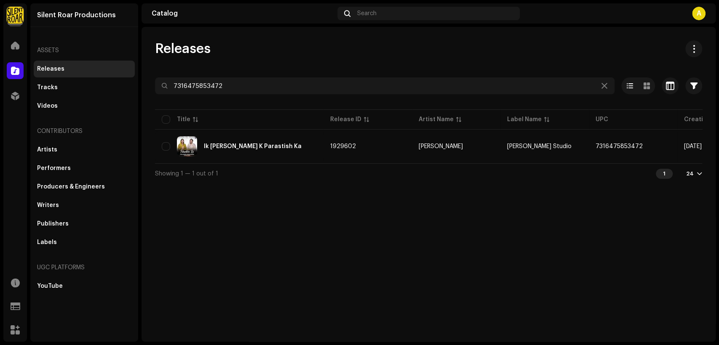
click at [367, 75] on div "Releases 7316475853472 Selected 0 Select all 1 Options Filters Distribution sta…" at bounding box center [429, 111] width 574 height 143
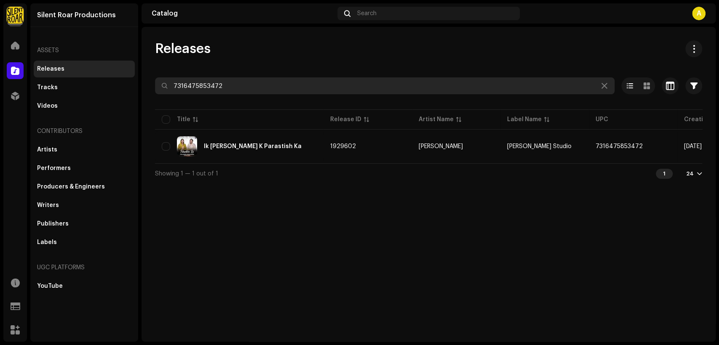
click at [368, 77] on div "Releases 7316475853472 Selected 0 Select all 1 Options Filters Distribution sta…" at bounding box center [429, 111] width 574 height 143
click at [368, 78] on input "7316475853472" at bounding box center [385, 86] width 460 height 17
click at [371, 92] on input "7316475853472" at bounding box center [385, 86] width 460 height 17
click at [370, 91] on input "7316475853472" at bounding box center [385, 86] width 460 height 17
click at [231, 82] on input "7316475853472" at bounding box center [385, 86] width 460 height 17
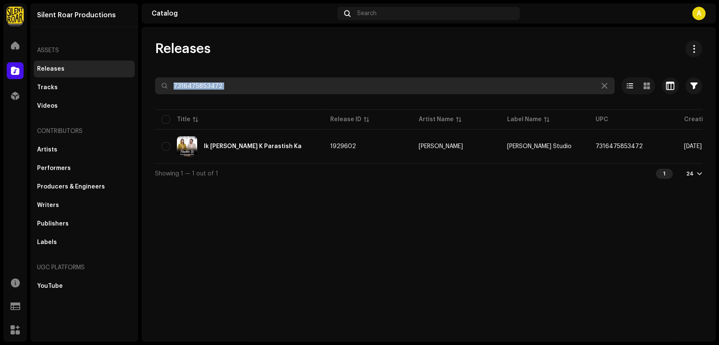
click at [219, 87] on input "7316475853472" at bounding box center [385, 86] width 460 height 17
paste input "912186"
type input "7316475912186"
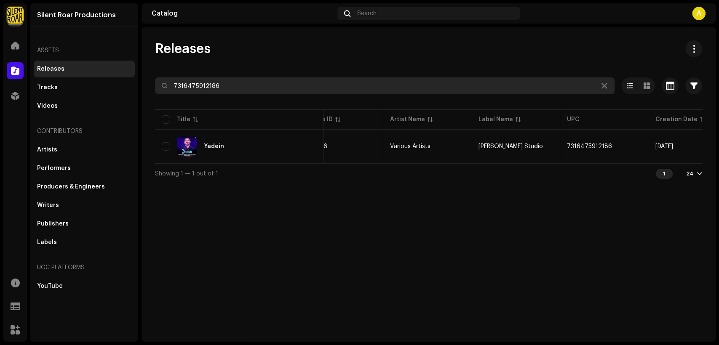
scroll to position [0, 152]
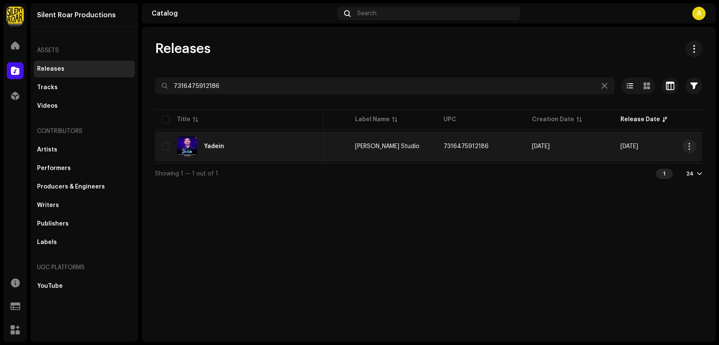
click at [268, 143] on div "Yadein" at bounding box center [239, 147] width 155 height 20
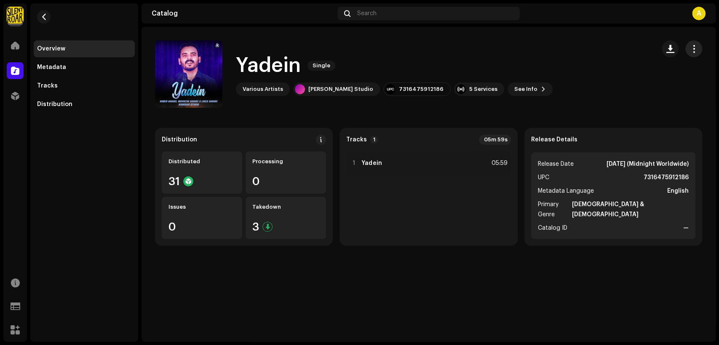
click at [694, 48] on span "button" at bounding box center [694, 49] width 8 height 7
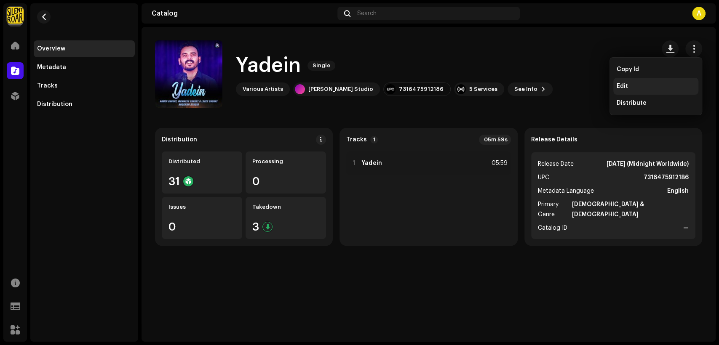
click at [668, 81] on div "Edit" at bounding box center [655, 86] width 85 height 17
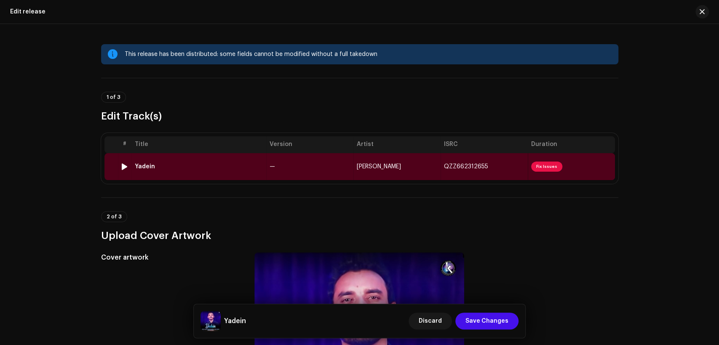
click at [266, 169] on td "—" at bounding box center [309, 166] width 87 height 27
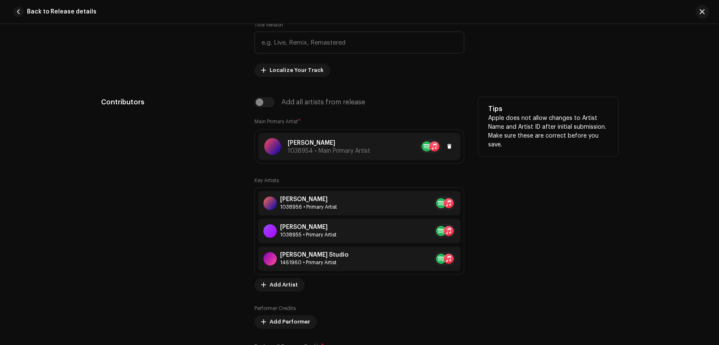
scroll to position [546, 0]
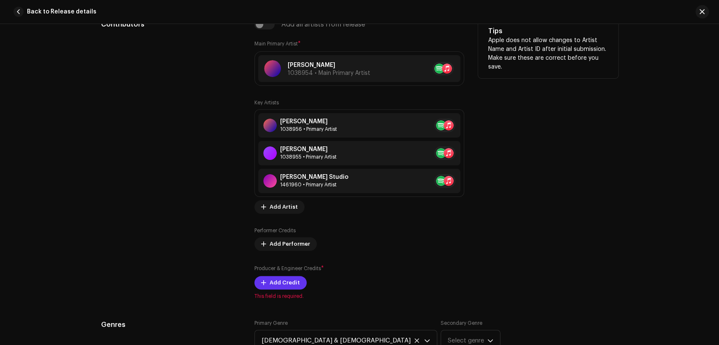
click at [287, 284] on span "Add Credit" at bounding box center [285, 283] width 30 height 17
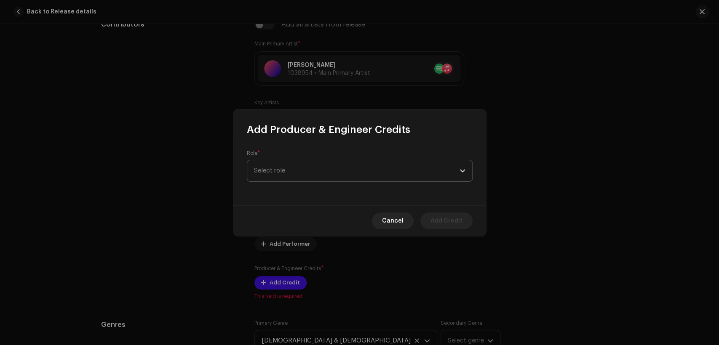
click at [324, 171] on span "Select role" at bounding box center [357, 171] width 206 height 21
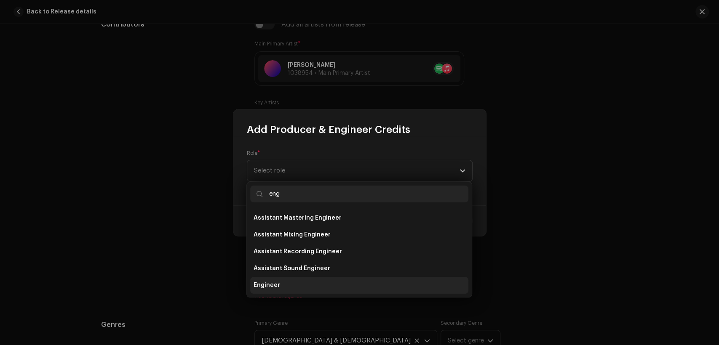
type input "eng"
click at [325, 281] on li "Engineer" at bounding box center [359, 285] width 218 height 17
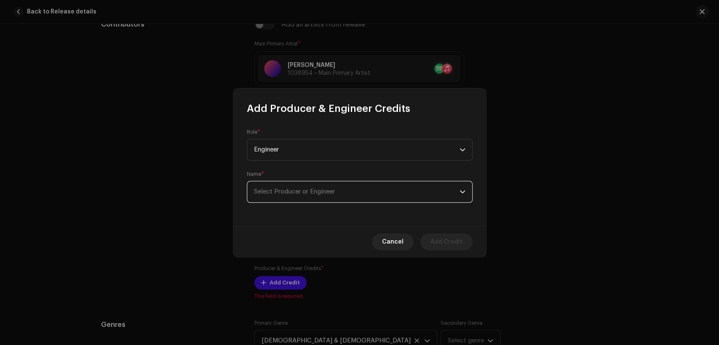
click at [351, 190] on span "Select Producer or Engineer" at bounding box center [357, 192] width 206 height 21
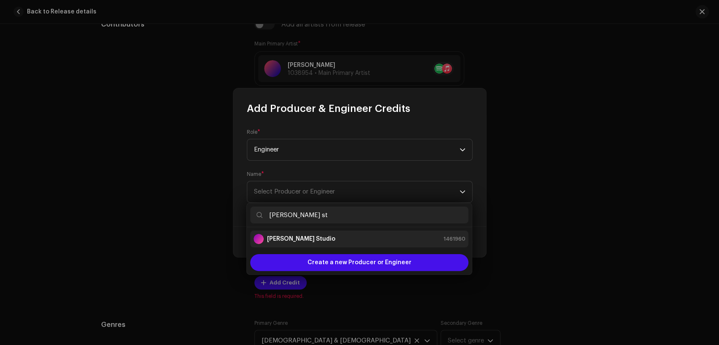
type input "[PERSON_NAME] st"
click at [353, 234] on div "[PERSON_NAME] Studio 1461960" at bounding box center [360, 239] width 212 height 10
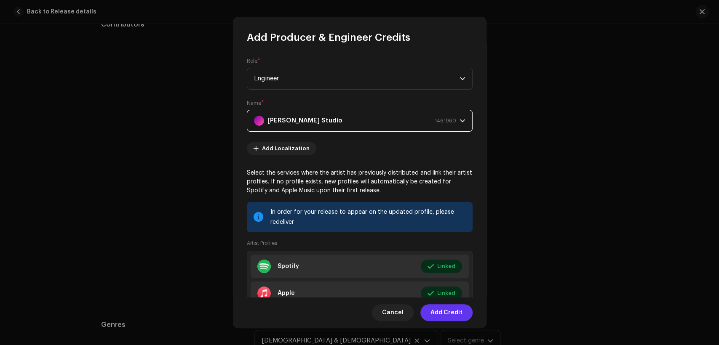
click at [462, 314] on span "Add Credit" at bounding box center [447, 313] width 32 height 17
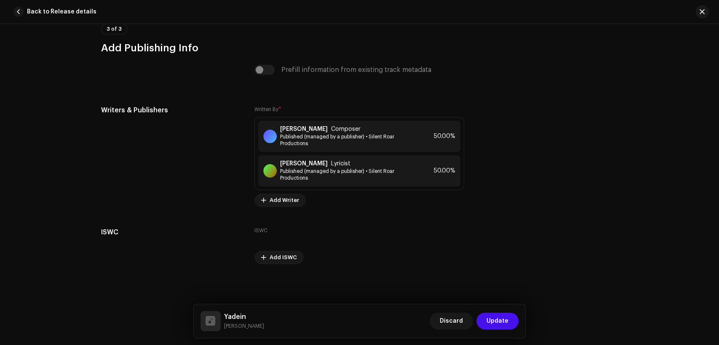
scroll to position [1808, 0]
click at [493, 319] on span "Update" at bounding box center [498, 321] width 22 height 17
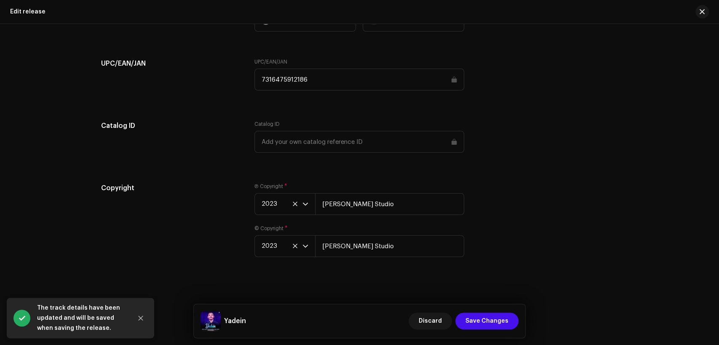
scroll to position [1134, 0]
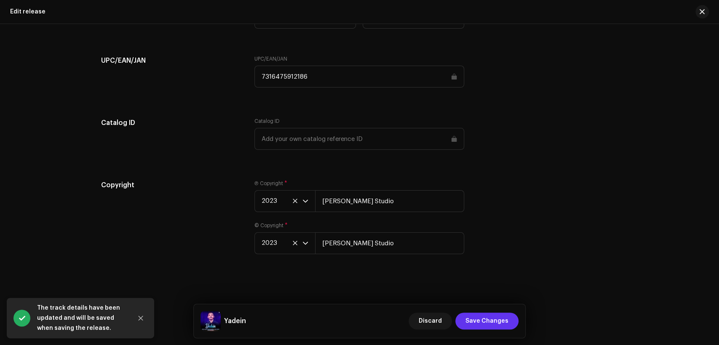
click at [482, 319] on span "Save Changes" at bounding box center [487, 321] width 43 height 17
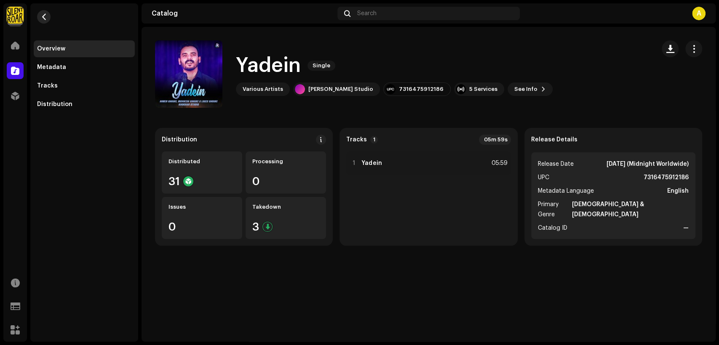
click at [44, 18] on span "button" at bounding box center [44, 16] width 6 height 7
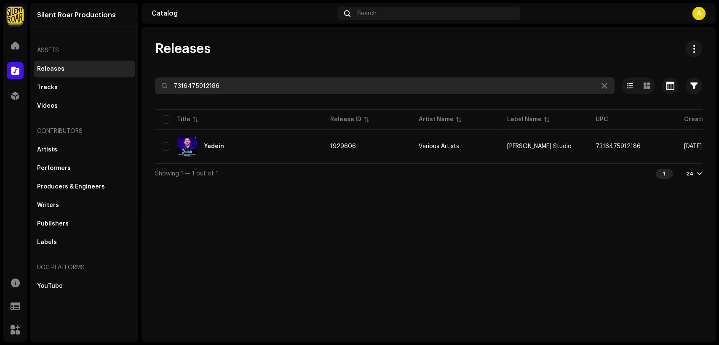
click at [257, 80] on input "7316475912186" at bounding box center [385, 86] width 460 height 17
paste input "853403"
type input "7316475853403"
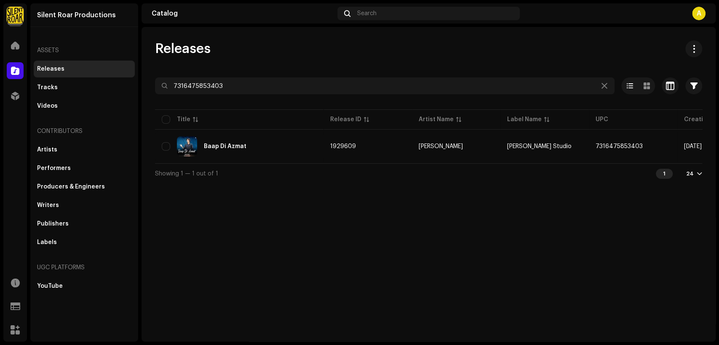
drag, startPoint x: 393, startPoint y: 161, endPoint x: 414, endPoint y: 163, distance: 21.1
click at [414, 163] on table "Title Release ID Artist Name Label Name UPC Creation Date Release Date Baap Di …" at bounding box center [504, 136] width 699 height 56
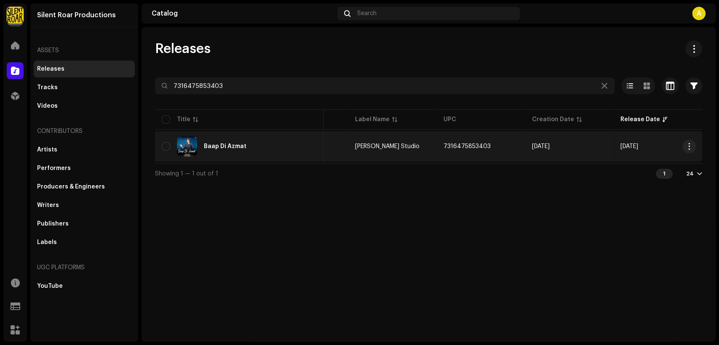
click at [265, 147] on div "Baap Di Azmat" at bounding box center [239, 147] width 155 height 20
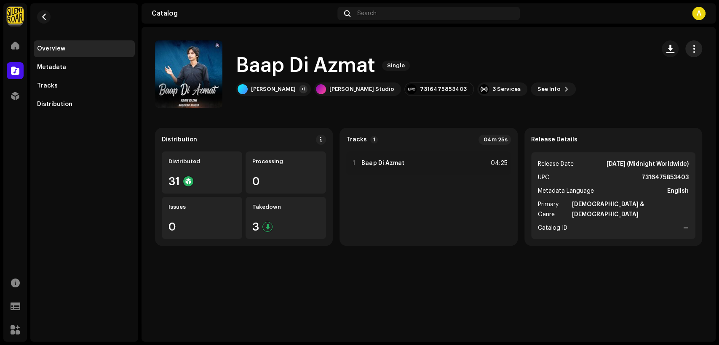
click at [694, 52] on span "button" at bounding box center [694, 49] width 8 height 7
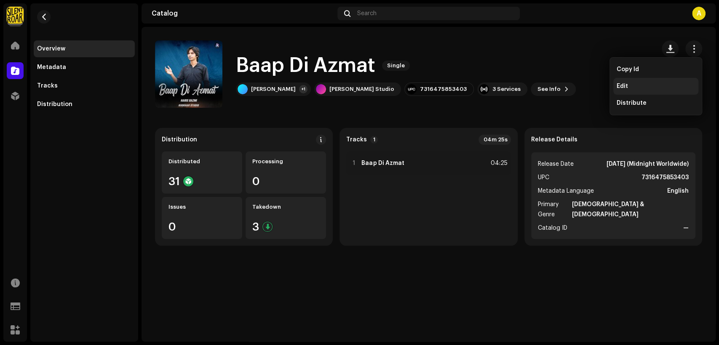
click at [639, 88] on div "Edit" at bounding box center [656, 86] width 78 height 7
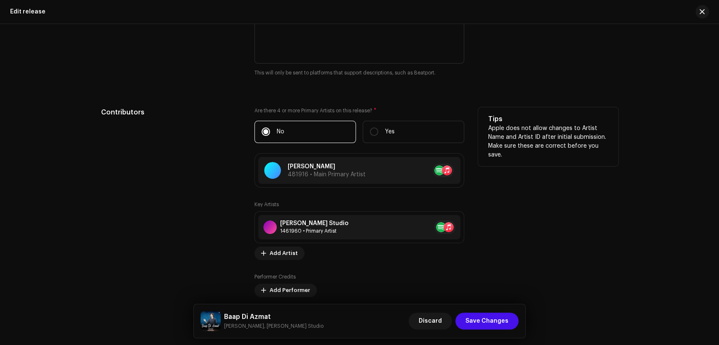
scroll to position [936, 0]
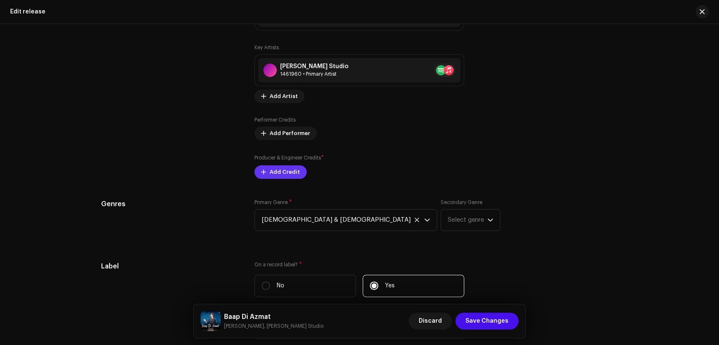
click at [280, 176] on span "Add Credit" at bounding box center [285, 172] width 30 height 17
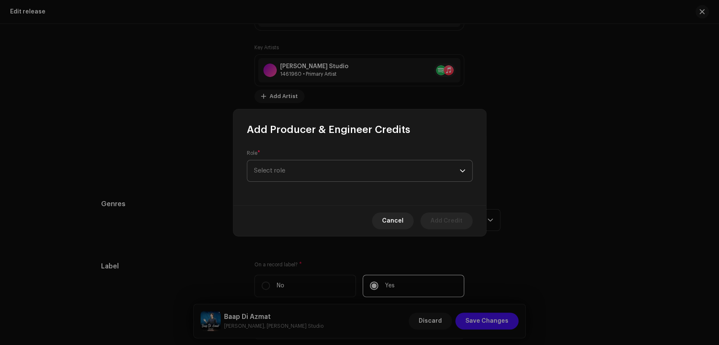
click at [294, 168] on span "Select role" at bounding box center [357, 171] width 206 height 21
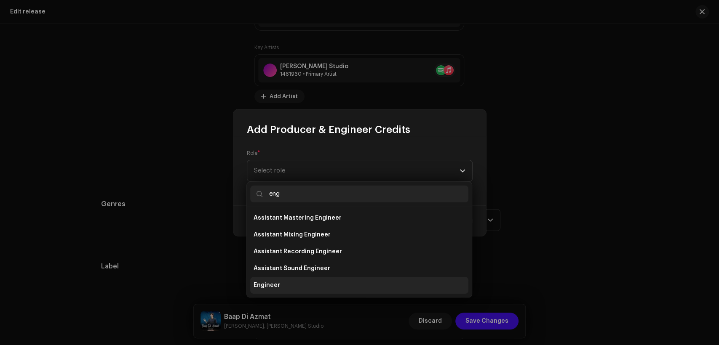
type input "eng"
click at [289, 278] on li "Engineer" at bounding box center [359, 285] width 218 height 17
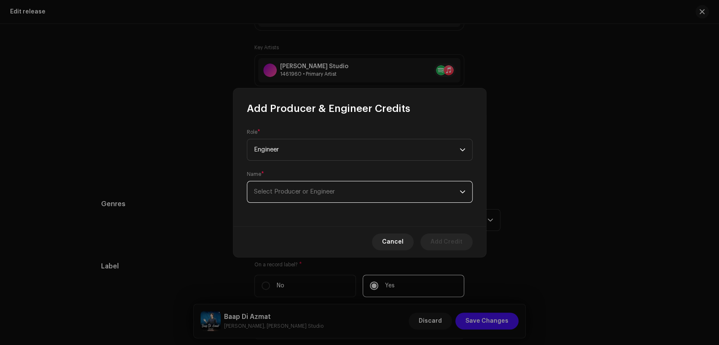
click at [307, 196] on span "Select Producer or Engineer" at bounding box center [357, 192] width 206 height 21
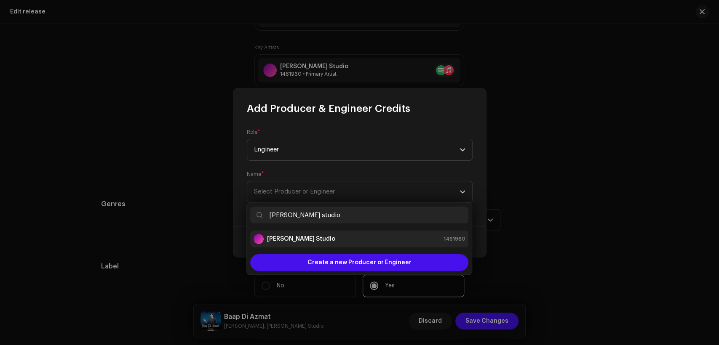
type input "[PERSON_NAME] studio"
click at [330, 235] on div "[PERSON_NAME] Studio 1461960" at bounding box center [360, 239] width 212 height 10
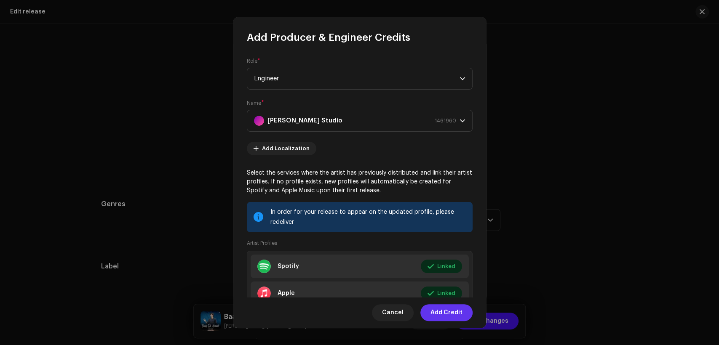
click at [458, 309] on span "Add Credit" at bounding box center [447, 313] width 32 height 17
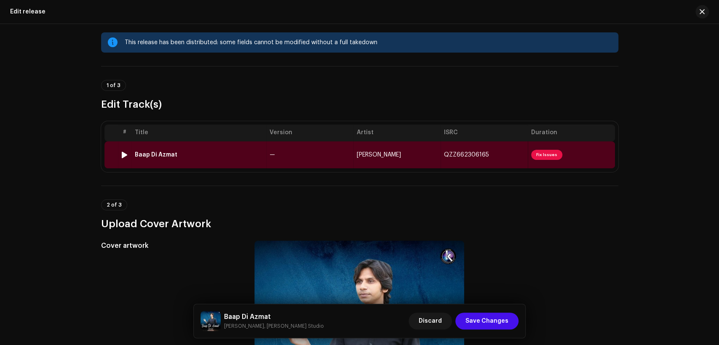
scroll to position [0, 0]
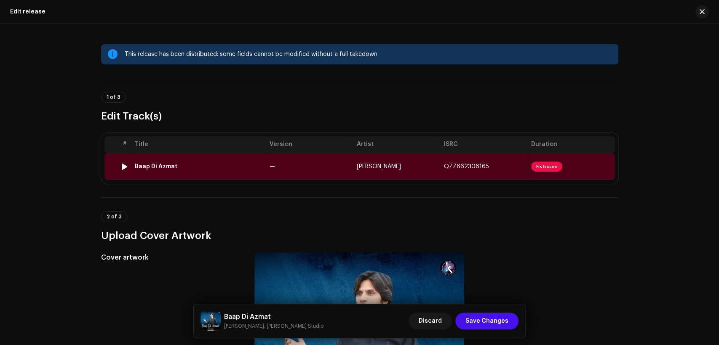
click at [341, 166] on td "—" at bounding box center [309, 166] width 87 height 27
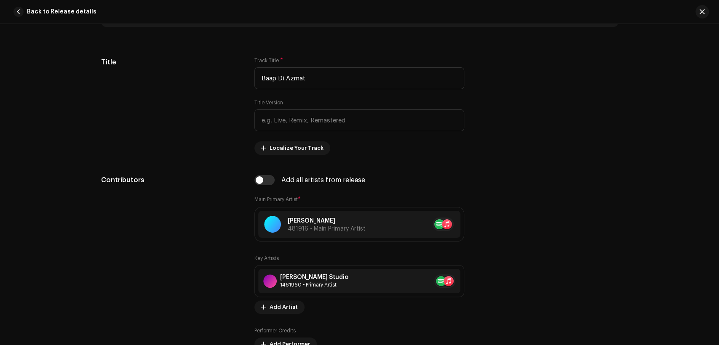
scroll to position [468, 0]
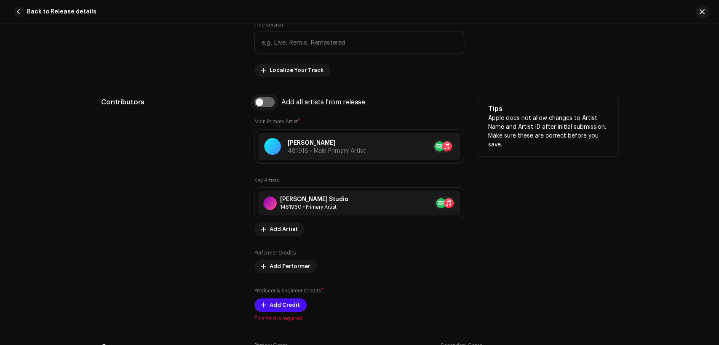
click at [269, 106] on input "checkbox" at bounding box center [264, 102] width 20 height 10
checkbox input "true"
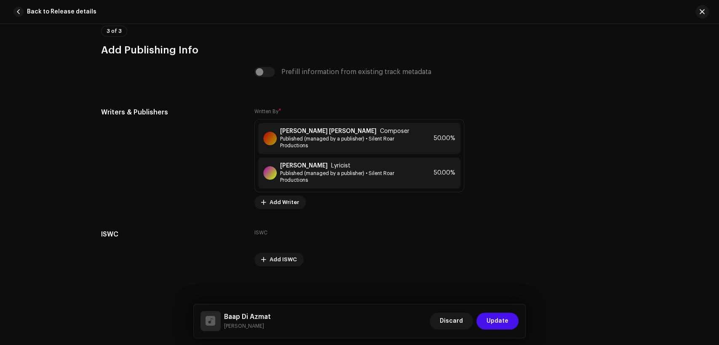
scroll to position [1768, 0]
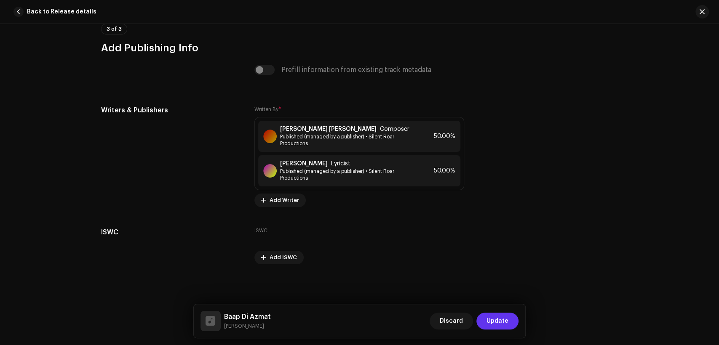
click at [491, 321] on span "Update" at bounding box center [498, 321] width 22 height 17
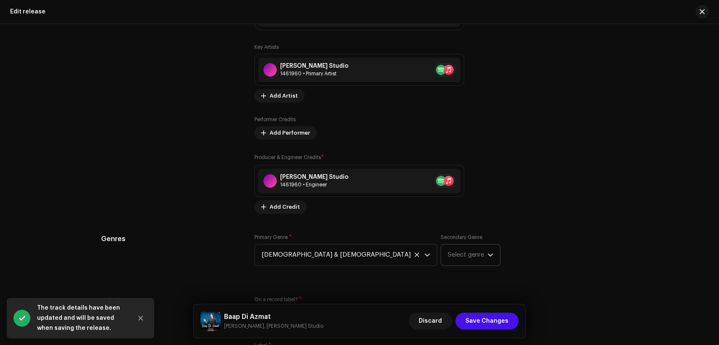
scroll to position [1352, 0]
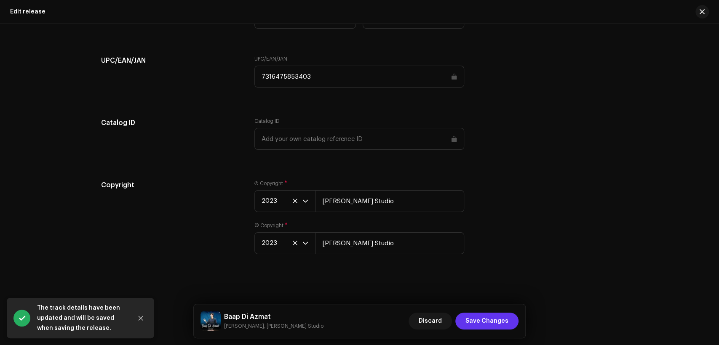
click at [482, 313] on span "Save Changes" at bounding box center [487, 321] width 43 height 17
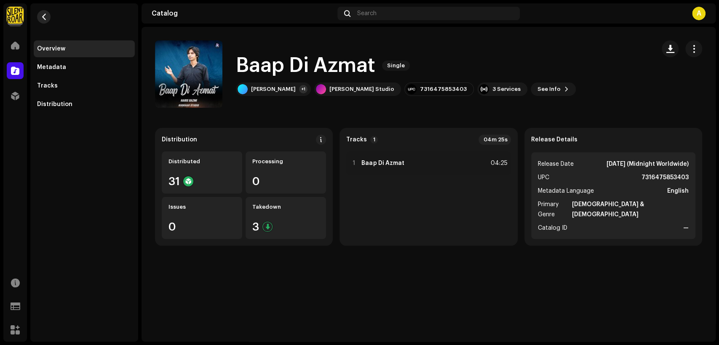
click at [48, 20] on button "button" at bounding box center [43, 16] width 13 height 13
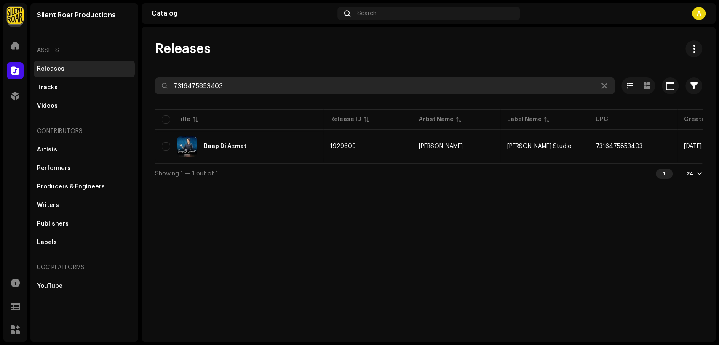
click at [256, 91] on input "7316475853403" at bounding box center [385, 86] width 460 height 17
paste input "5827"
type input "7316475855827"
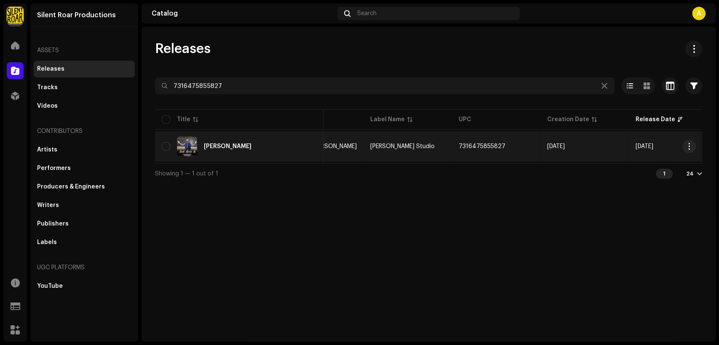
click at [273, 146] on div "[PERSON_NAME]" at bounding box center [239, 147] width 155 height 20
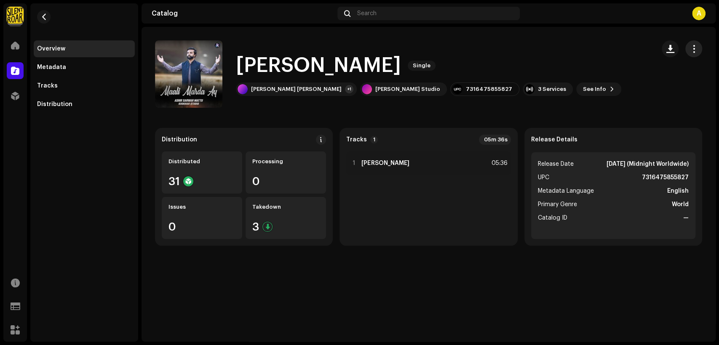
click at [696, 47] on span "button" at bounding box center [694, 49] width 8 height 7
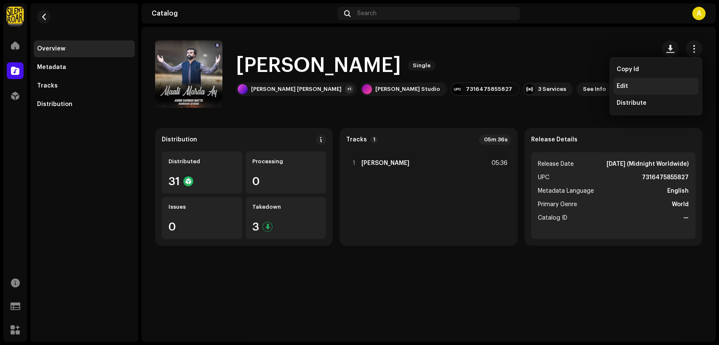
click at [651, 83] on div "Edit" at bounding box center [656, 86] width 78 height 7
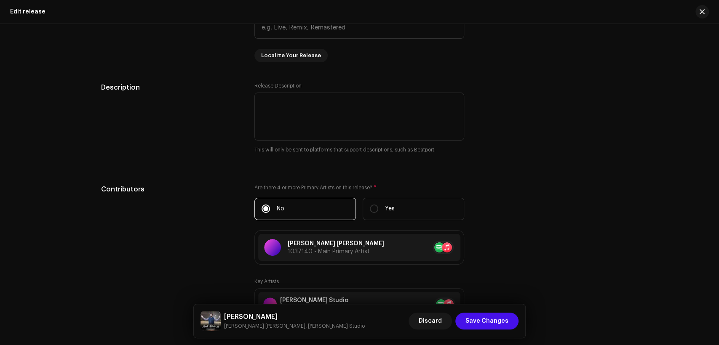
scroll to position [858, 0]
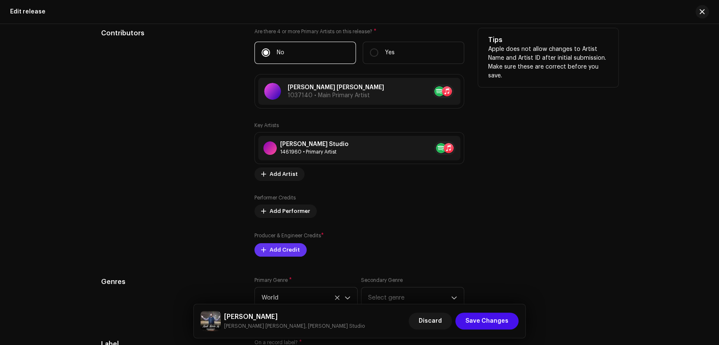
click at [287, 252] on span "Add Credit" at bounding box center [285, 250] width 30 height 17
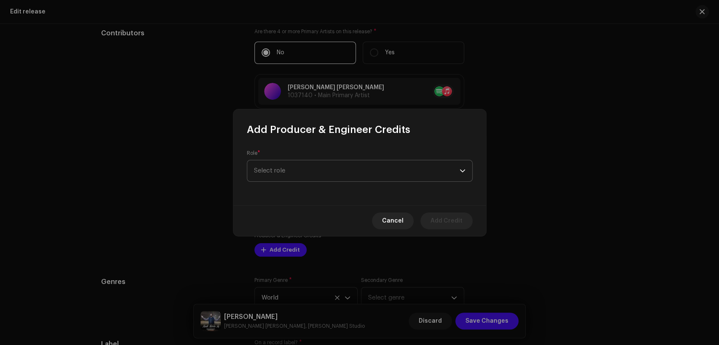
click at [308, 171] on span "Select role" at bounding box center [357, 171] width 206 height 21
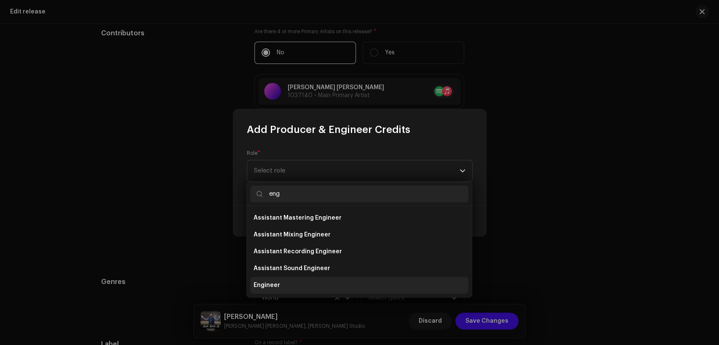
type input "eng"
click at [312, 283] on li "Engineer" at bounding box center [359, 285] width 218 height 17
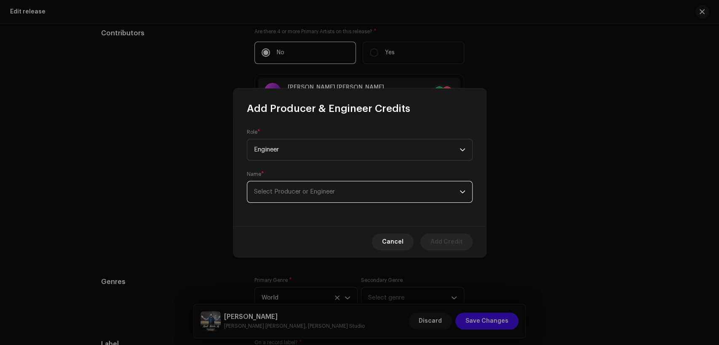
click at [332, 195] on span "Select Producer or Engineer" at bounding box center [357, 192] width 206 height 21
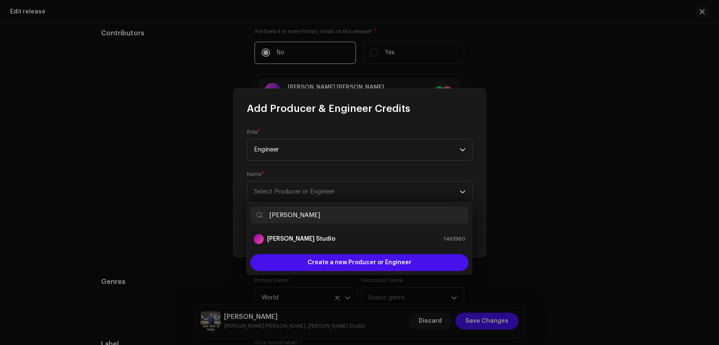
type input "[PERSON_NAME]"
click at [355, 238] on div "[PERSON_NAME] Studio 1461960" at bounding box center [360, 239] width 212 height 10
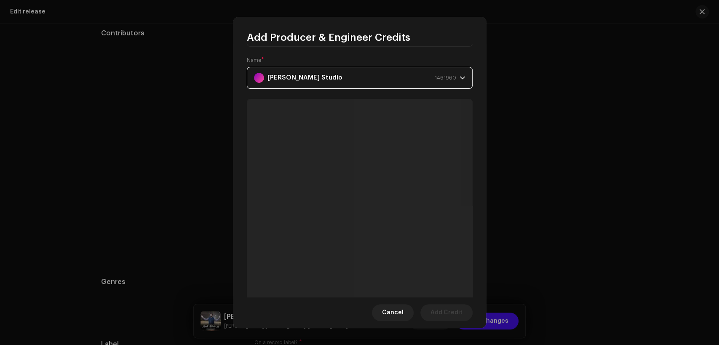
scroll to position [90, 0]
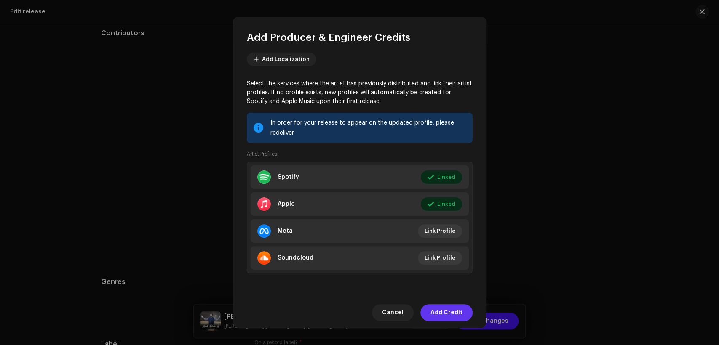
click at [455, 308] on span "Add Credit" at bounding box center [447, 313] width 32 height 17
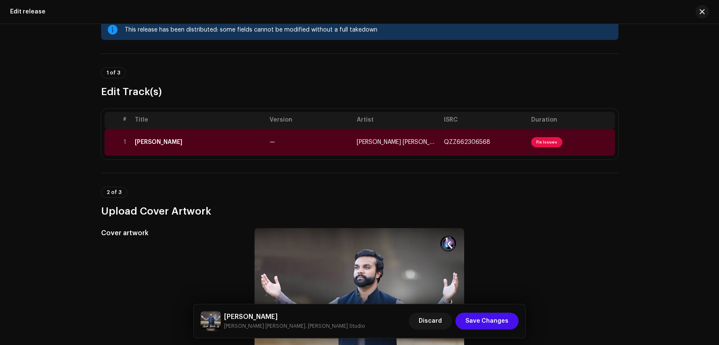
scroll to position [0, 0]
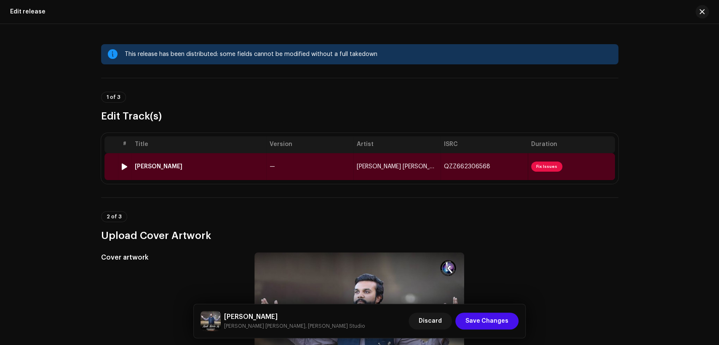
click at [337, 160] on td "—" at bounding box center [309, 166] width 87 height 27
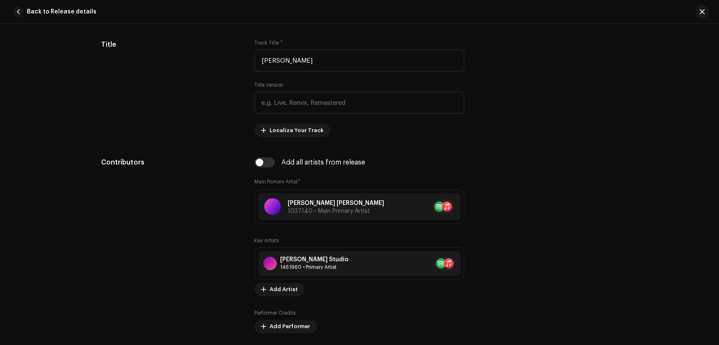
scroll to position [468, 0]
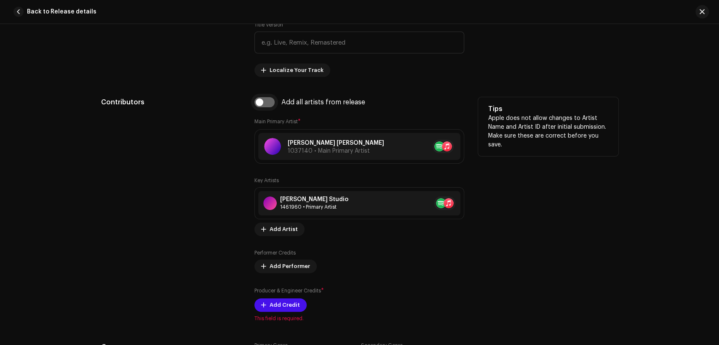
click at [266, 104] on input "checkbox" at bounding box center [264, 102] width 20 height 10
checkbox input "true"
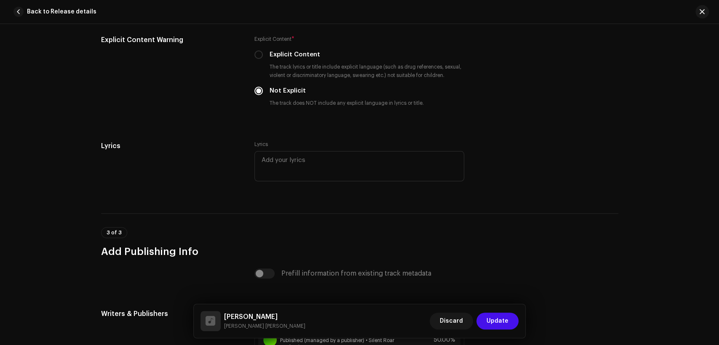
scroll to position [1768, 0]
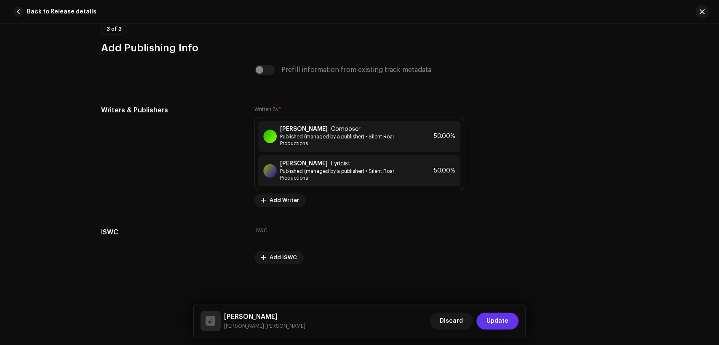
click at [506, 326] on span "Update" at bounding box center [498, 321] width 22 height 17
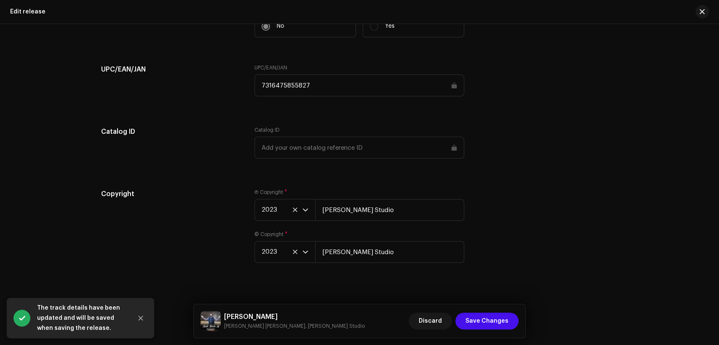
scroll to position [1352, 0]
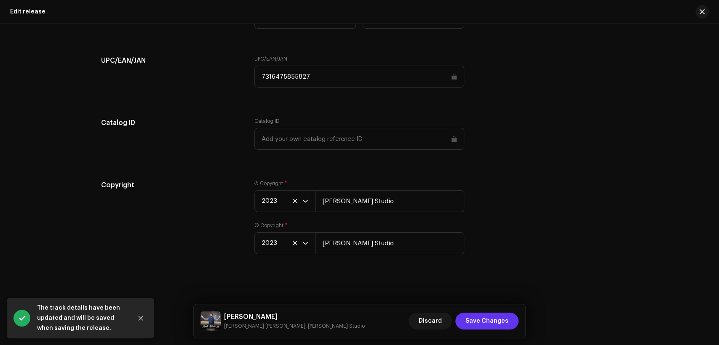
click at [508, 321] on span "Save Changes" at bounding box center [487, 321] width 43 height 17
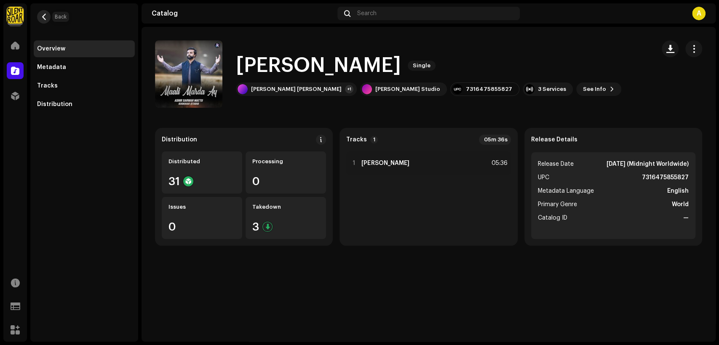
click at [48, 15] on button "button" at bounding box center [43, 16] width 13 height 13
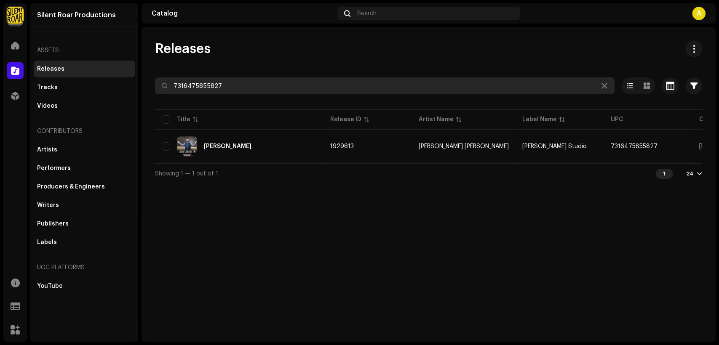
click at [331, 81] on input "7316475855827" at bounding box center [385, 86] width 460 height 17
paste input "58"
type input "7316475855858"
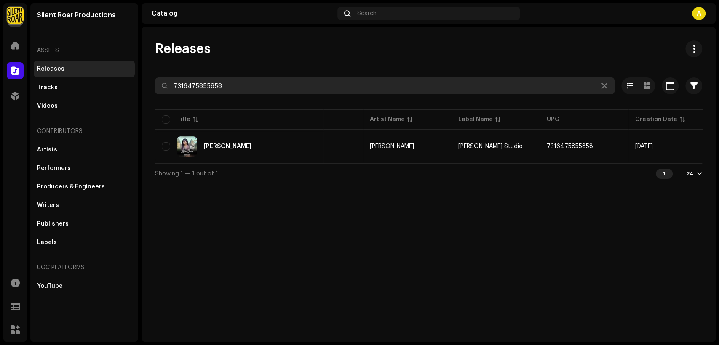
scroll to position [0, 152]
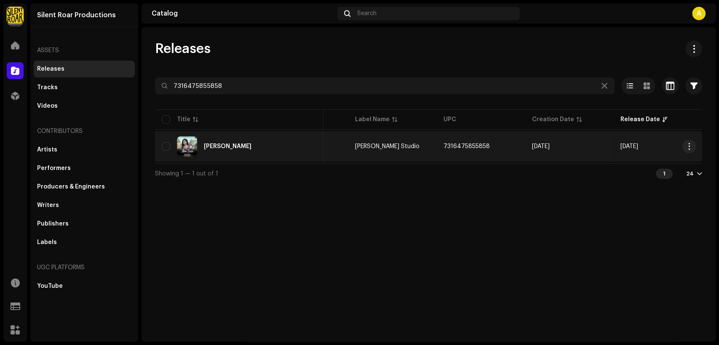
click at [257, 150] on div "[PERSON_NAME]" at bounding box center [239, 147] width 155 height 20
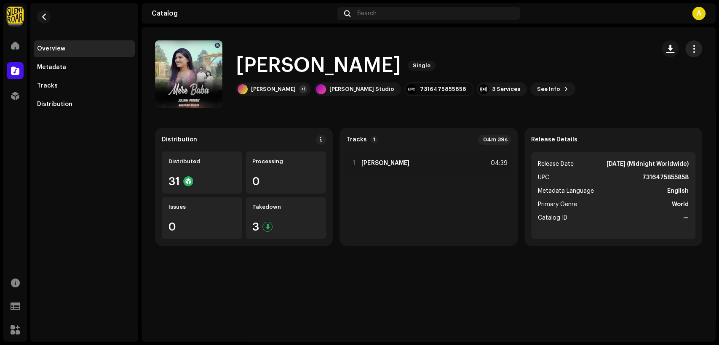
click at [696, 51] on span "button" at bounding box center [694, 49] width 8 height 7
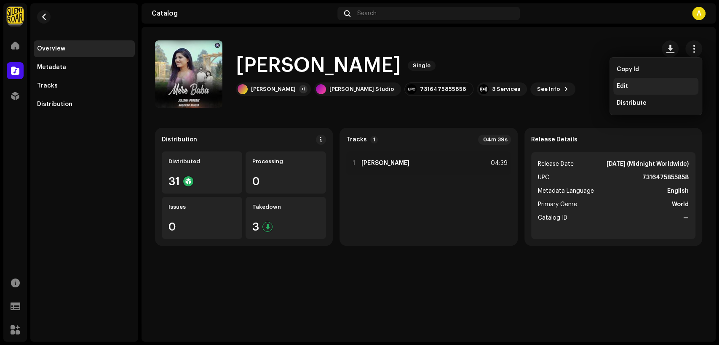
click at [657, 84] on div "Edit" at bounding box center [656, 86] width 78 height 7
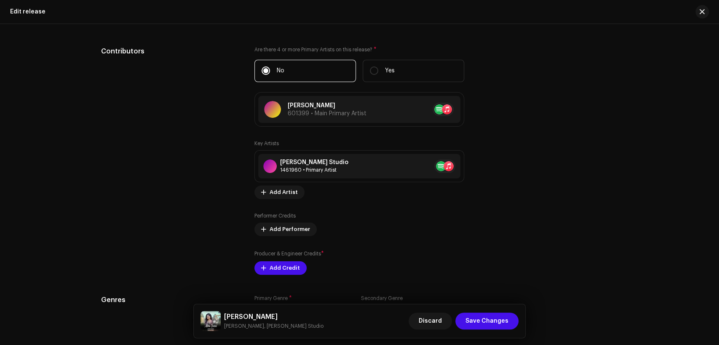
scroll to position [858, 0]
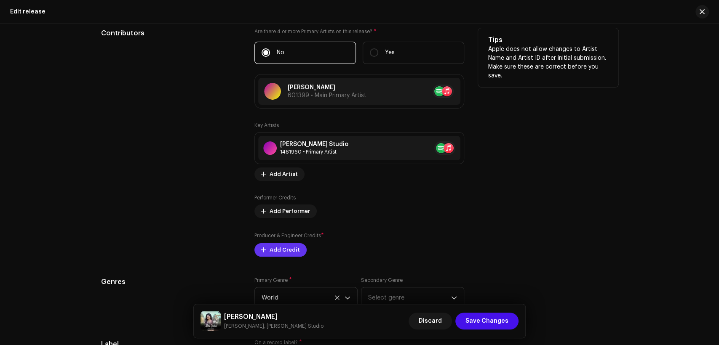
click at [287, 250] on span "Add Credit" at bounding box center [285, 250] width 30 height 17
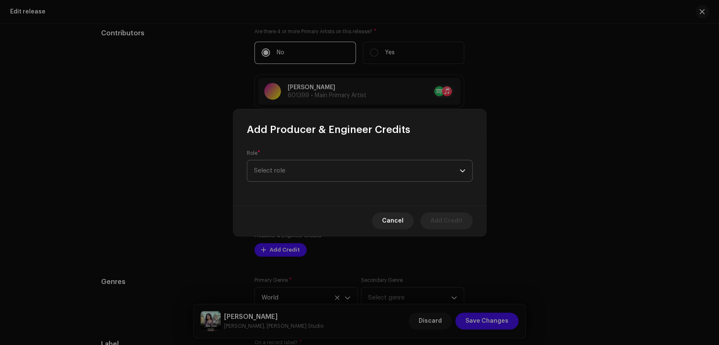
click at [292, 171] on span "Select role" at bounding box center [357, 171] width 206 height 21
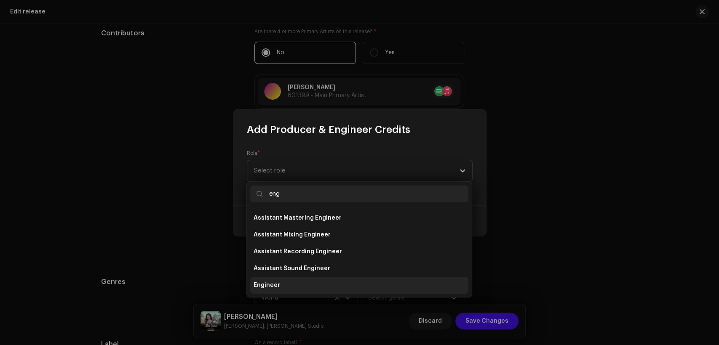
type input "eng"
click at [304, 281] on li "Engineer" at bounding box center [359, 285] width 218 height 17
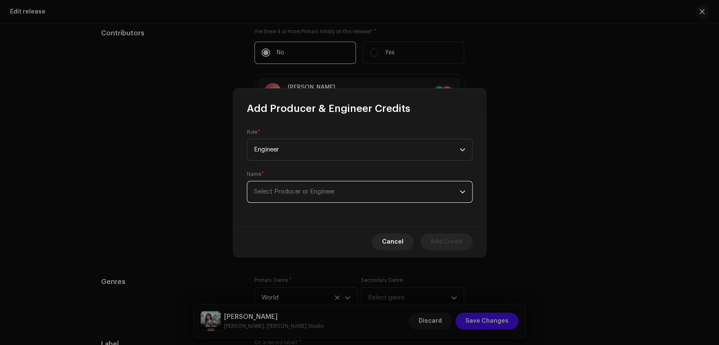
click at [337, 187] on span "Select Producer or Engineer" at bounding box center [357, 192] width 206 height 21
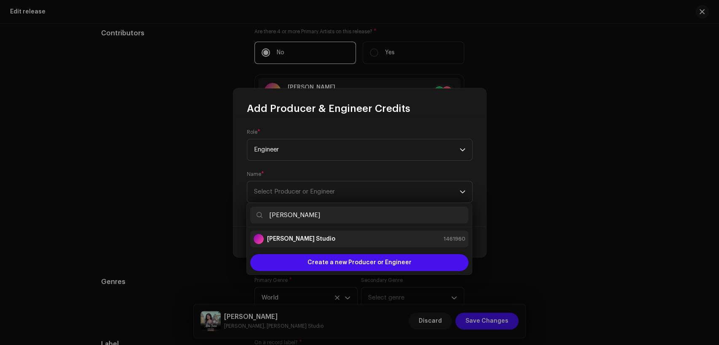
type input "[PERSON_NAME]"
click at [447, 240] on span "1461960" at bounding box center [454, 239] width 22 height 8
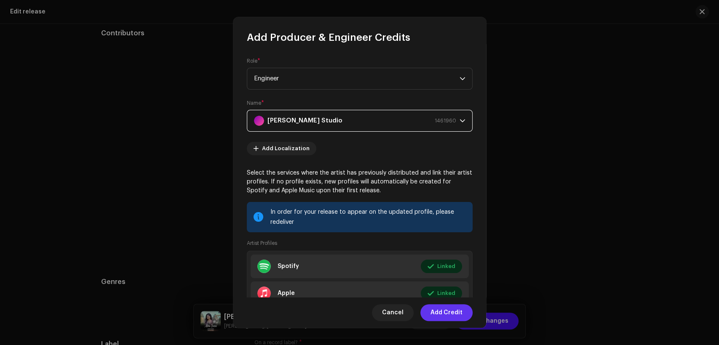
click at [448, 315] on span "Add Credit" at bounding box center [447, 313] width 32 height 17
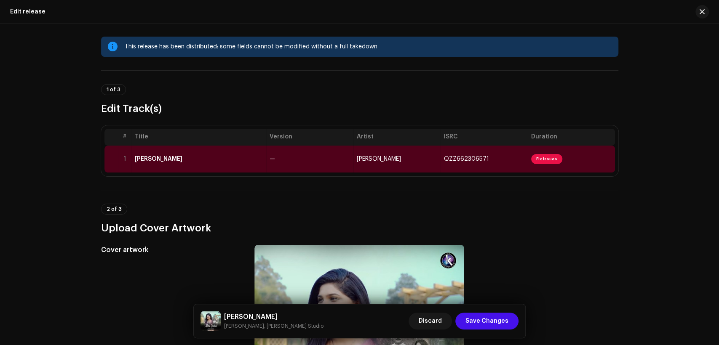
scroll to position [0, 0]
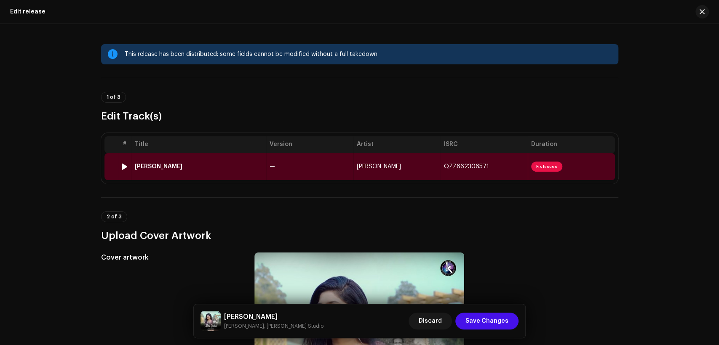
click at [254, 163] on div "[PERSON_NAME]" at bounding box center [199, 166] width 128 height 7
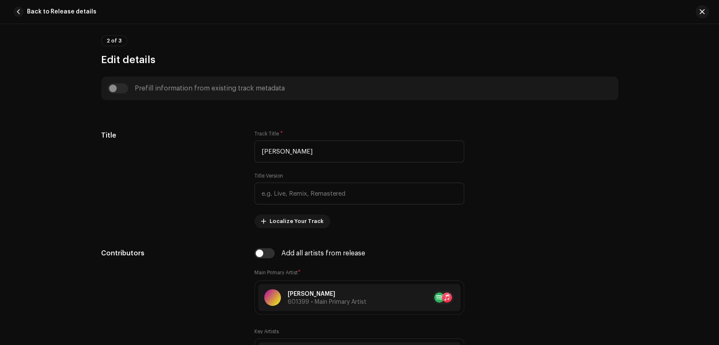
scroll to position [390, 0]
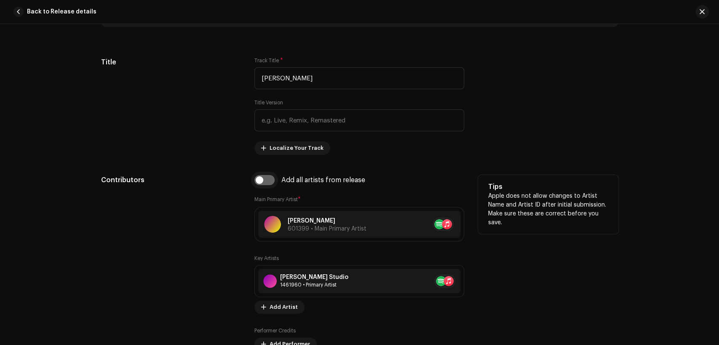
click at [264, 179] on input "checkbox" at bounding box center [264, 180] width 20 height 10
checkbox input "true"
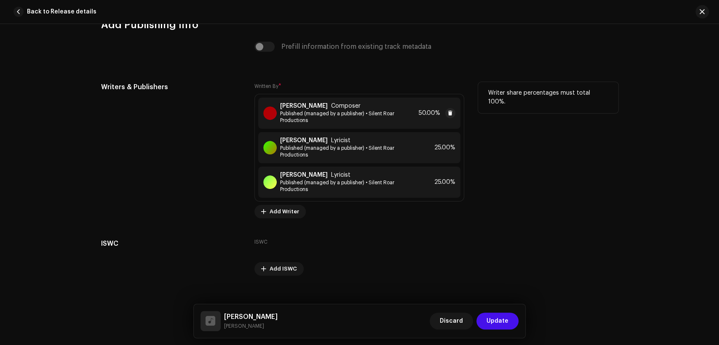
scroll to position [1802, 0]
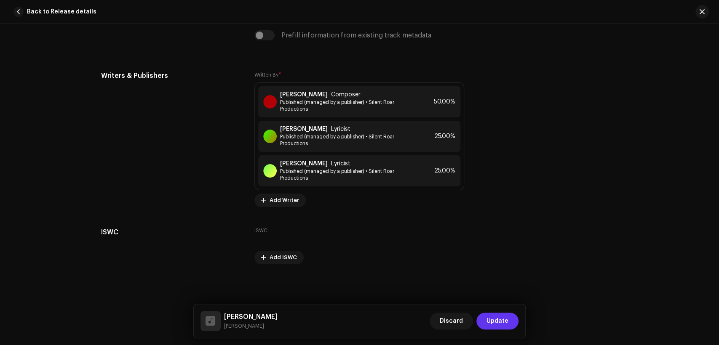
click at [500, 315] on span "Update" at bounding box center [498, 321] width 22 height 17
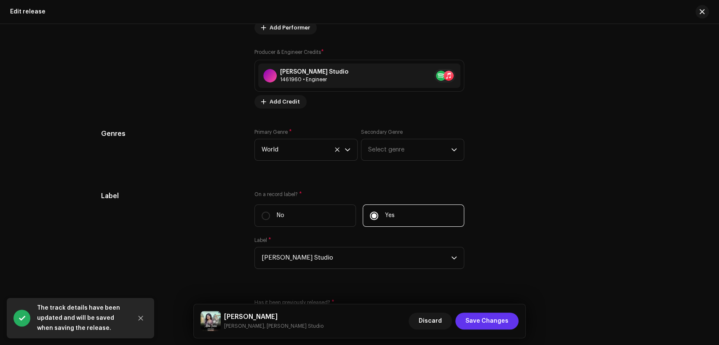
scroll to position [1326, 0]
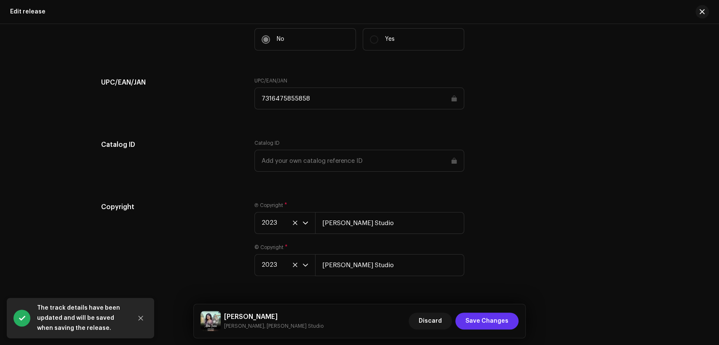
click at [499, 322] on span "Save Changes" at bounding box center [487, 321] width 43 height 17
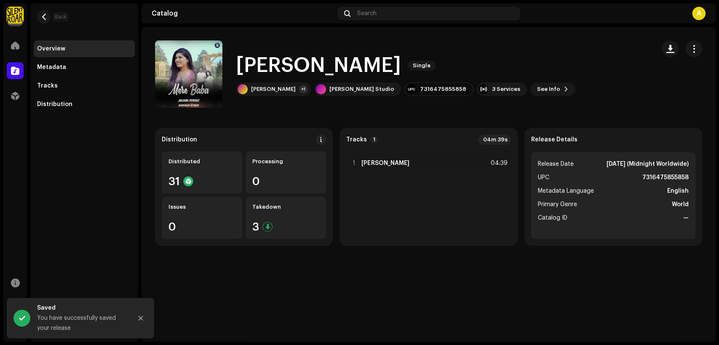
drag, startPoint x: 47, startPoint y: 16, endPoint x: 198, endPoint y: 38, distance: 152.8
click at [47, 16] on button "button" at bounding box center [43, 16] width 13 height 13
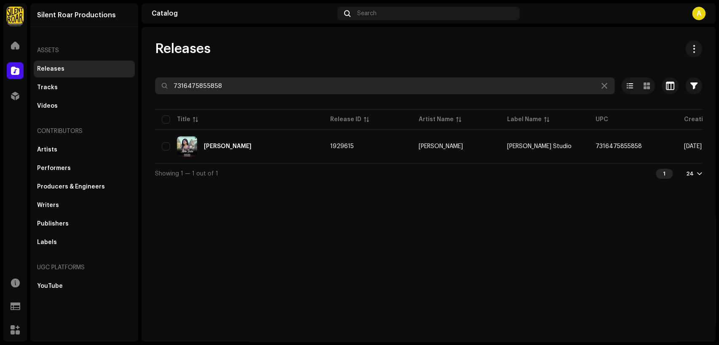
click at [224, 91] on input "7316475855858" at bounding box center [385, 86] width 460 height 17
paste input "10"
type input "7316475855810"
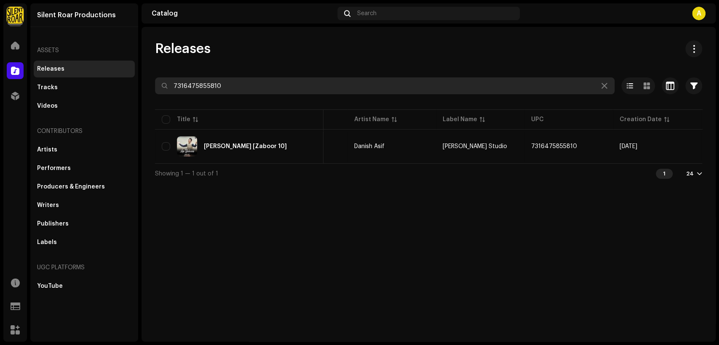
scroll to position [0, 152]
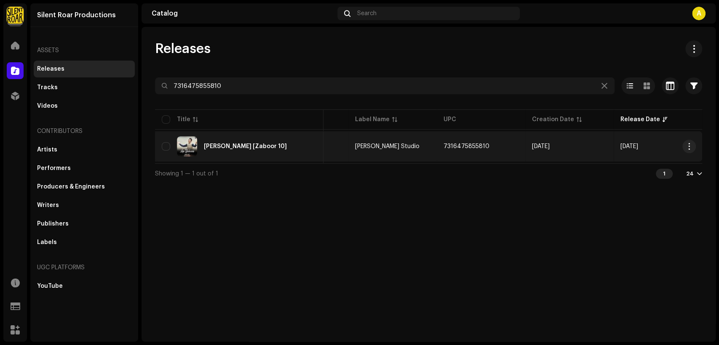
click at [253, 154] on div "[PERSON_NAME] [Zaboor 10]" at bounding box center [239, 147] width 155 height 20
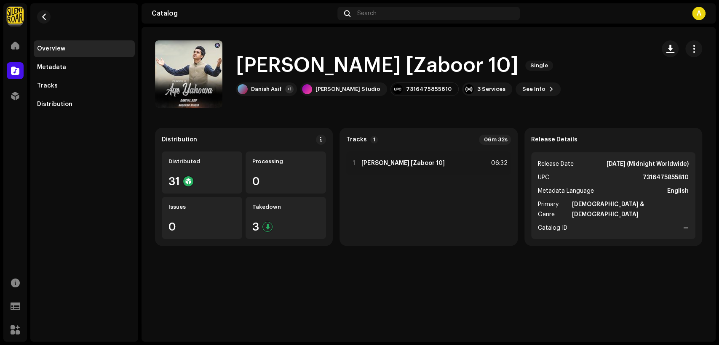
click at [446, 290] on div "Aye Yahowa [Zaboor 10] Single [PERSON_NAME] [Zaboor 10] Single Danish Asif +1 […" at bounding box center [429, 184] width 574 height 315
click at [690, 50] on span "button" at bounding box center [694, 49] width 8 height 7
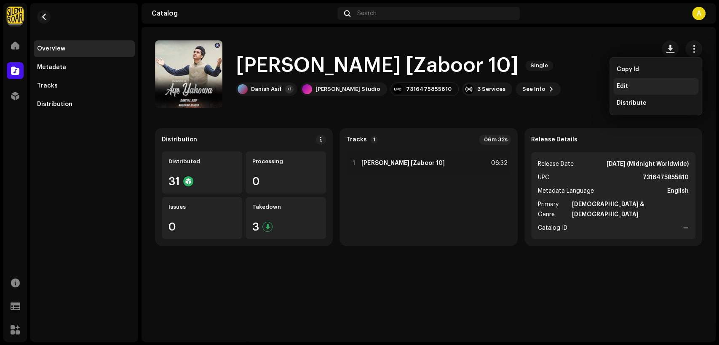
click at [673, 83] on div "Edit" at bounding box center [656, 86] width 78 height 7
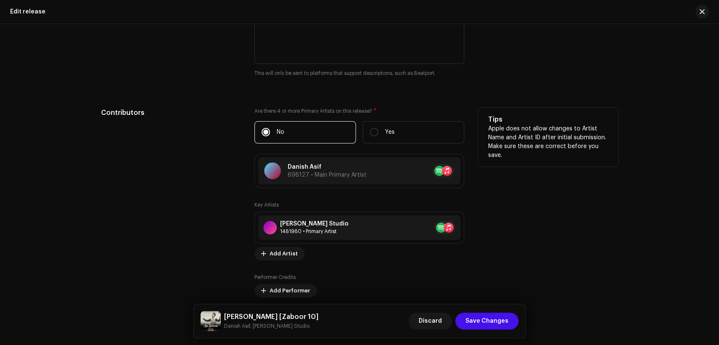
scroll to position [858, 0]
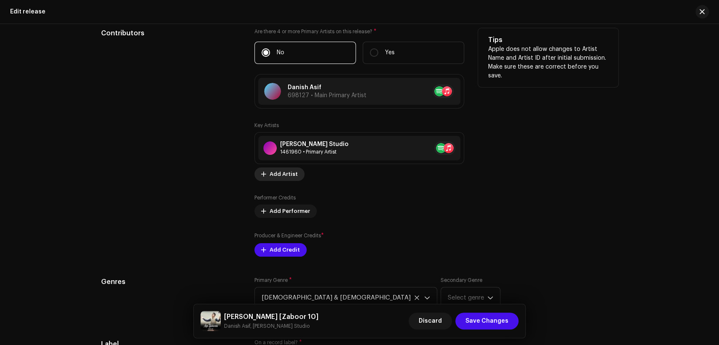
click at [286, 174] on span "Add Artist" at bounding box center [284, 174] width 28 height 17
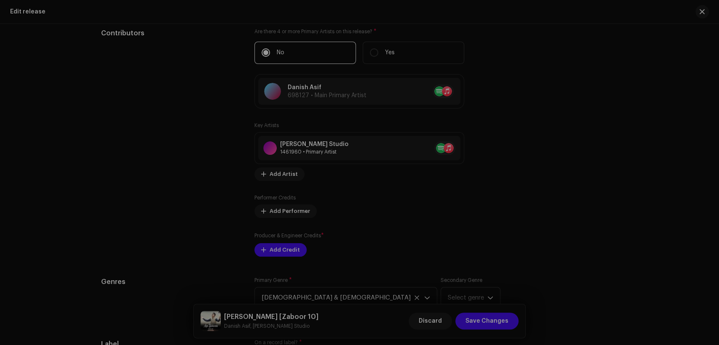
click at [567, 193] on div "Add Key Artist Role * Select role Cancel Add Artist" at bounding box center [359, 172] width 719 height 345
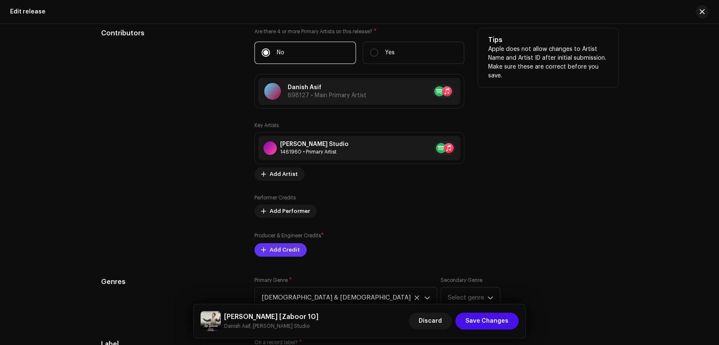
click at [265, 247] on button "Add Credit" at bounding box center [280, 250] width 52 height 13
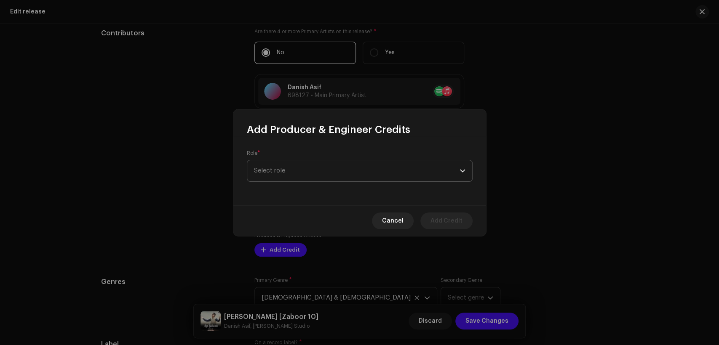
click at [306, 171] on span "Select role" at bounding box center [357, 171] width 206 height 21
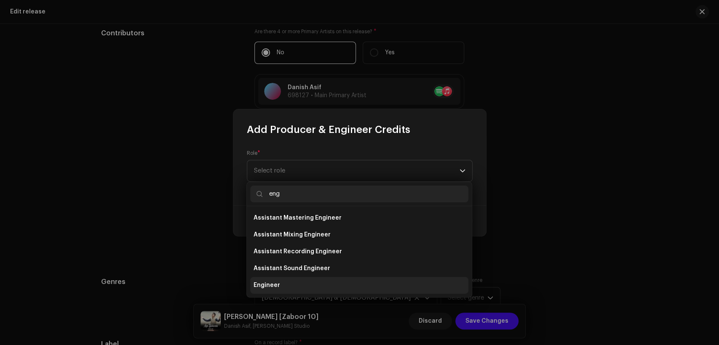
type input "eng"
click at [303, 284] on li "Engineer" at bounding box center [359, 285] width 218 height 17
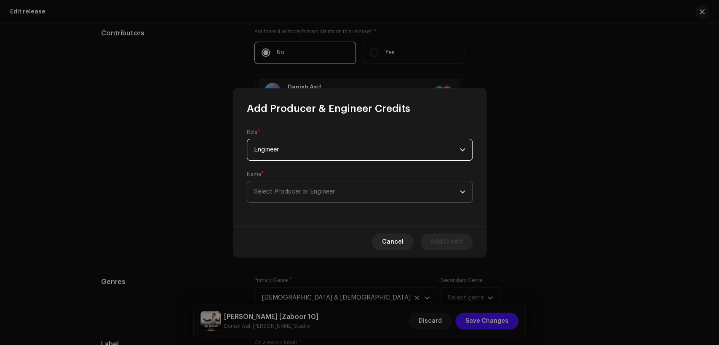
click at [341, 191] on span "Select Producer or Engineer" at bounding box center [357, 192] width 206 height 21
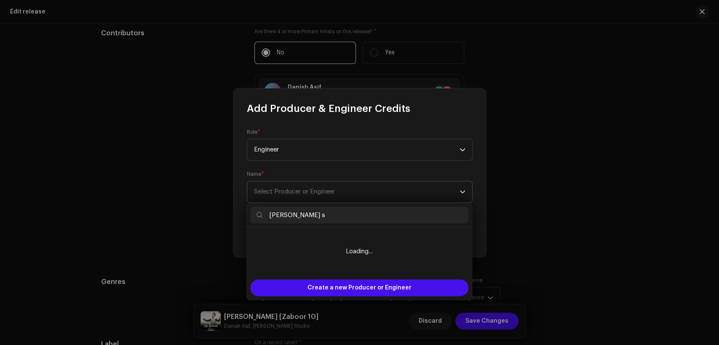
type input "[PERSON_NAME] st"
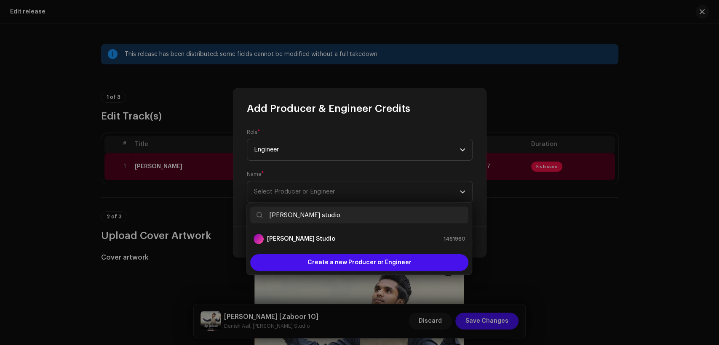
scroll to position [858, 0]
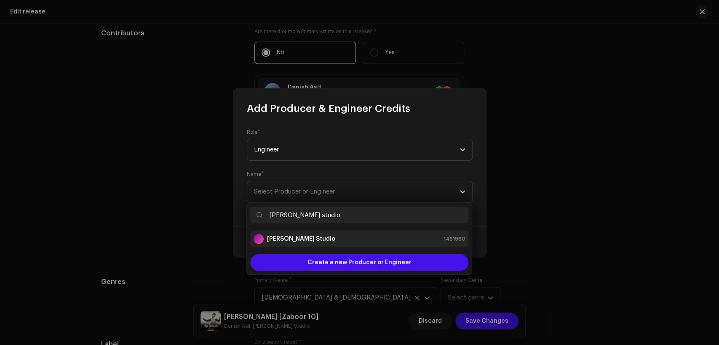
type input "[PERSON_NAME] studio"
click at [373, 233] on li "[PERSON_NAME] Studio 1461960" at bounding box center [359, 239] width 218 height 17
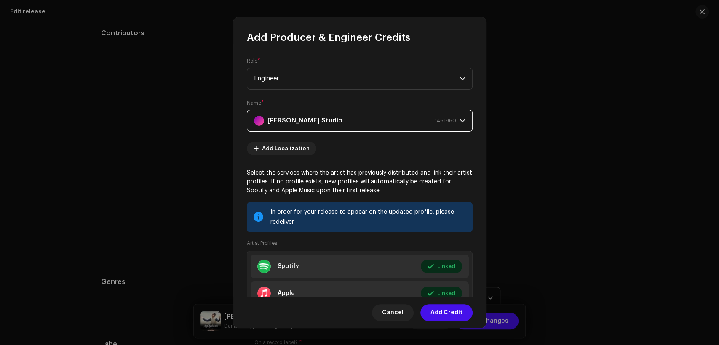
click at [438, 307] on span "Add Credit" at bounding box center [447, 313] width 32 height 17
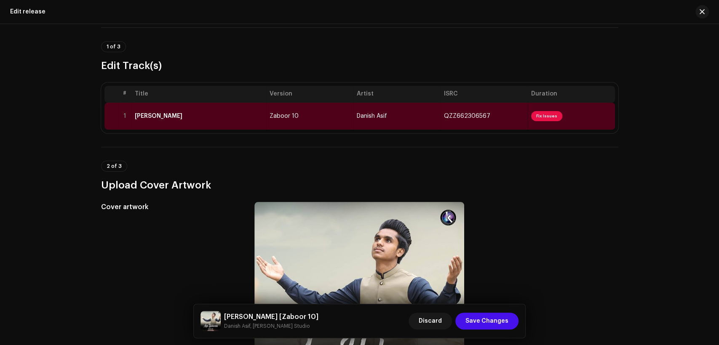
scroll to position [0, 0]
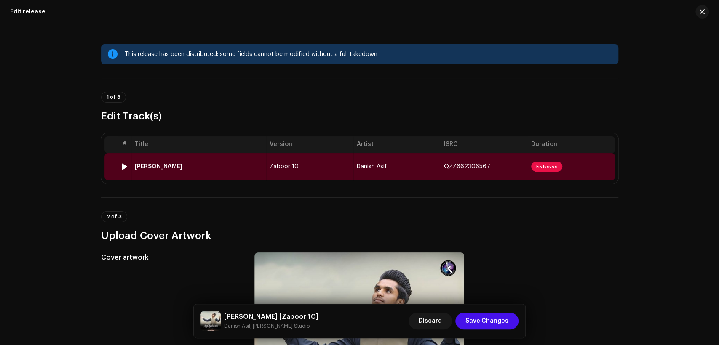
click at [320, 164] on td "Zaboor 10" at bounding box center [309, 166] width 87 height 27
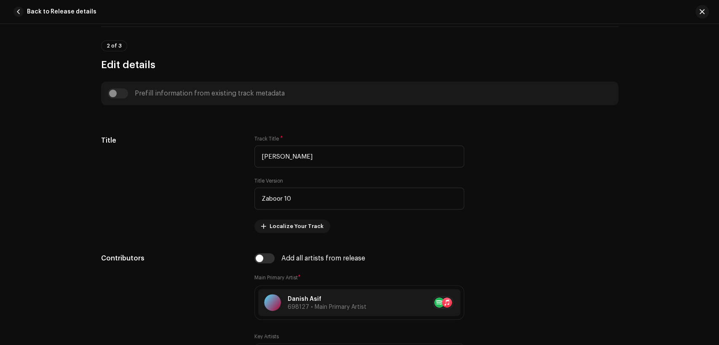
scroll to position [468, 0]
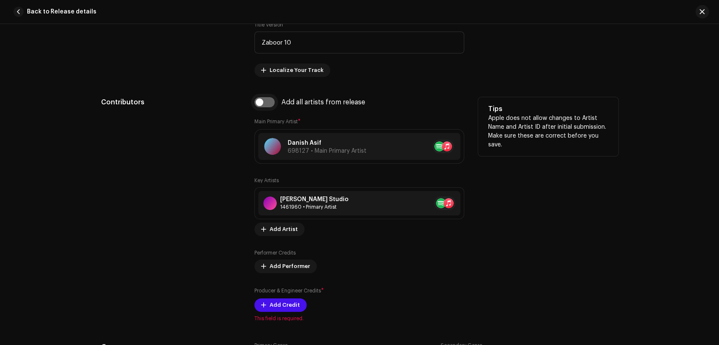
click at [266, 107] on input "checkbox" at bounding box center [264, 102] width 20 height 10
checkbox input "true"
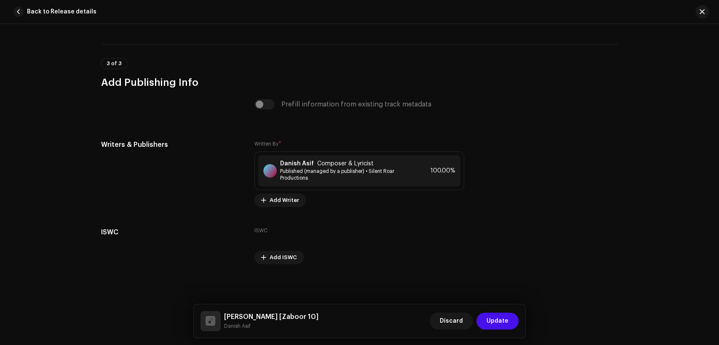
scroll to position [1733, 0]
click at [509, 319] on button "Update" at bounding box center [498, 321] width 42 height 17
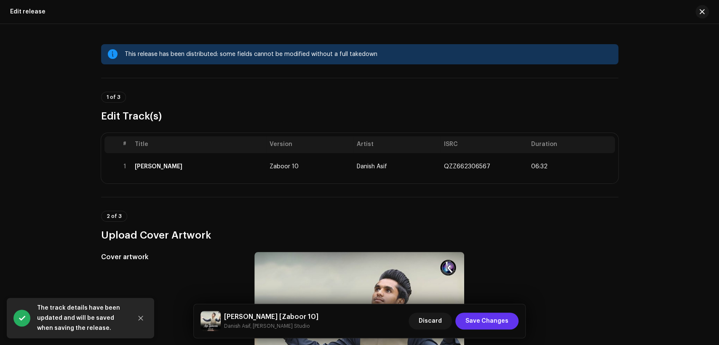
click at [509, 321] on button "Save Changes" at bounding box center [486, 321] width 63 height 17
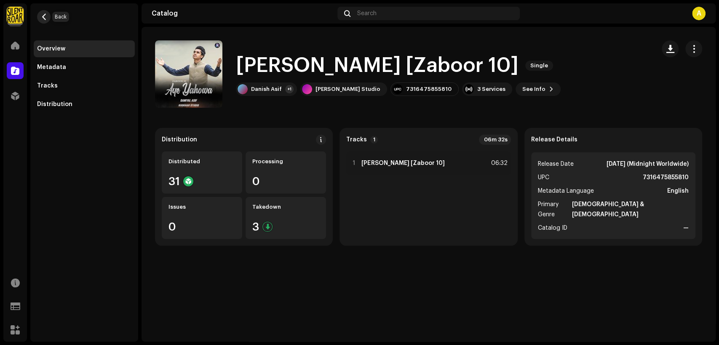
click at [43, 14] on span "button" at bounding box center [44, 16] width 6 height 7
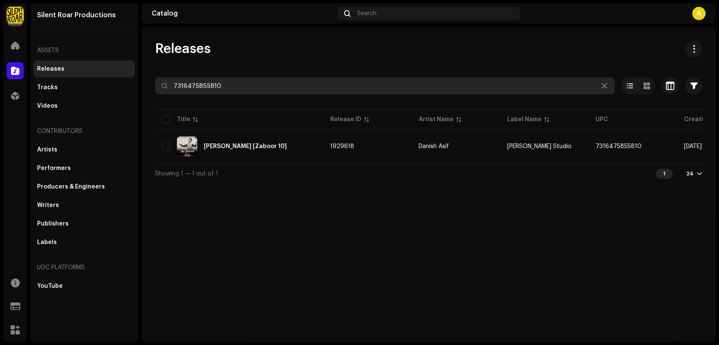
click at [303, 84] on input "7316475855810" at bounding box center [385, 86] width 460 height 17
paste input "919"
type input "7316475855919"
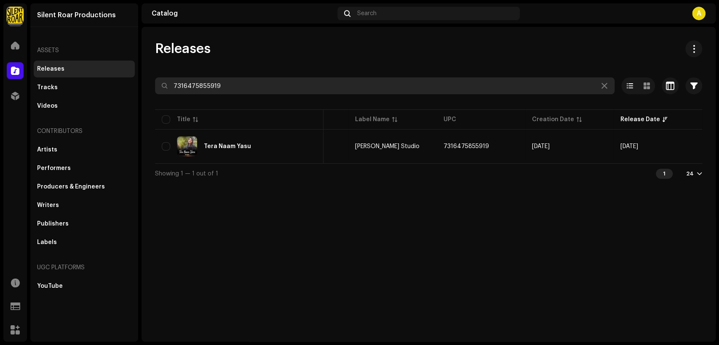
scroll to position [0, 75]
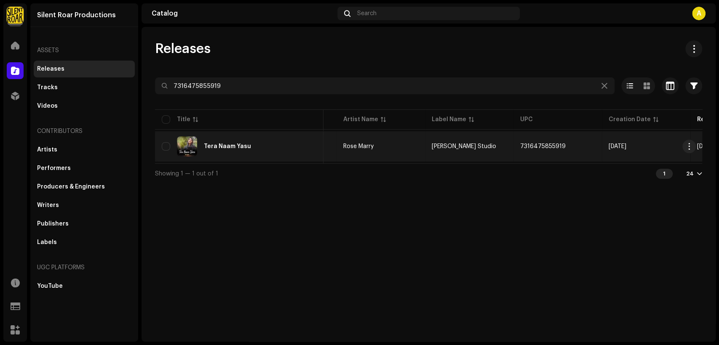
click at [276, 140] on div "Tera Naam Yasu" at bounding box center [239, 147] width 155 height 20
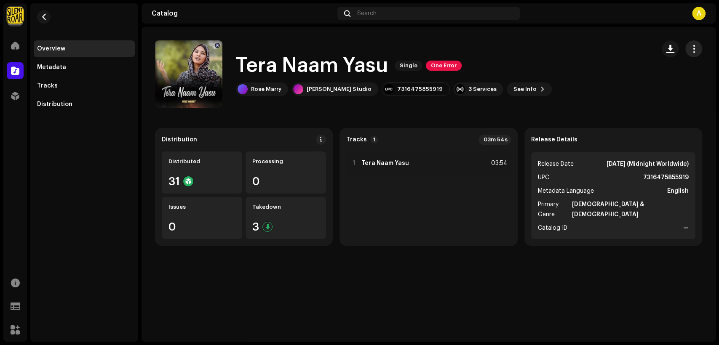
click at [694, 52] on span "button" at bounding box center [694, 49] width 8 height 7
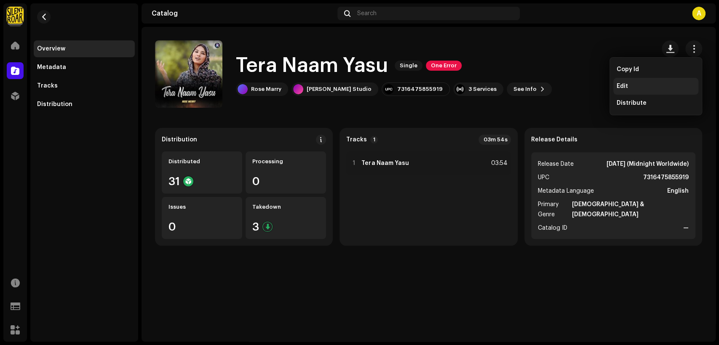
click at [657, 89] on div "Edit" at bounding box center [656, 86] width 78 height 7
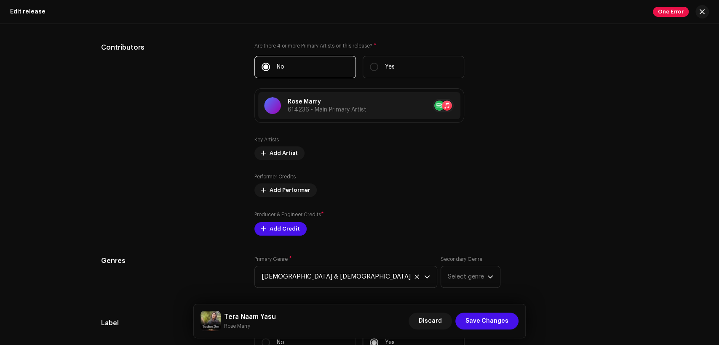
scroll to position [936, 0]
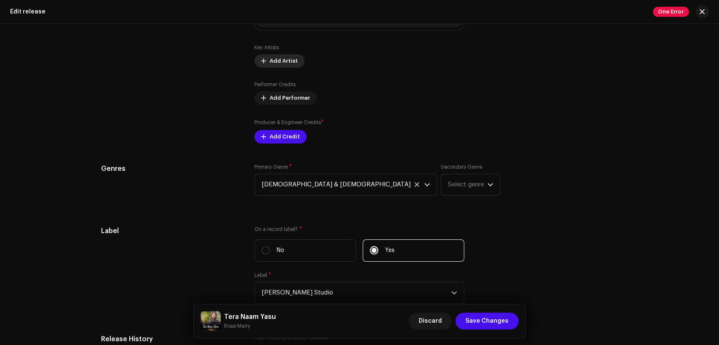
click at [287, 62] on span "Add Artist" at bounding box center [284, 61] width 28 height 17
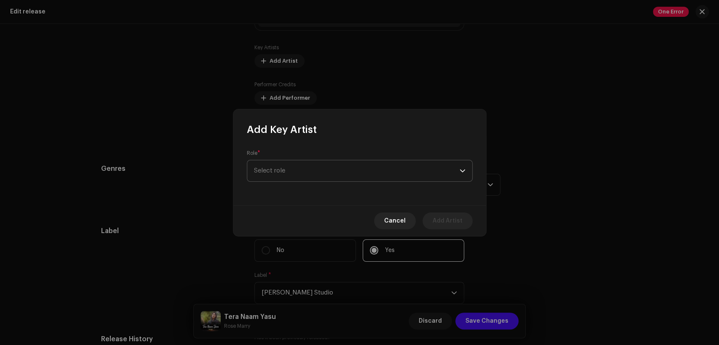
click at [332, 166] on span "Select role" at bounding box center [357, 171] width 206 height 21
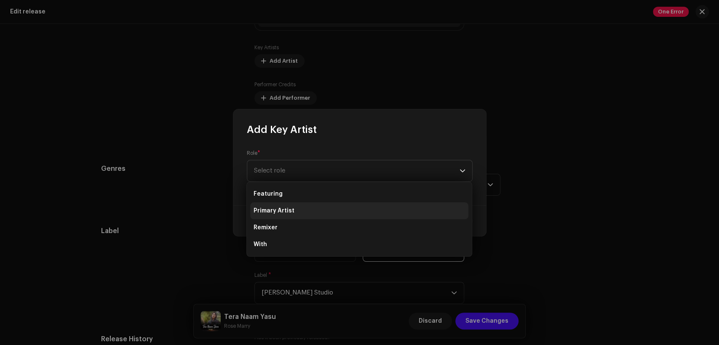
click at [325, 216] on li "Primary Artist" at bounding box center [359, 211] width 218 height 17
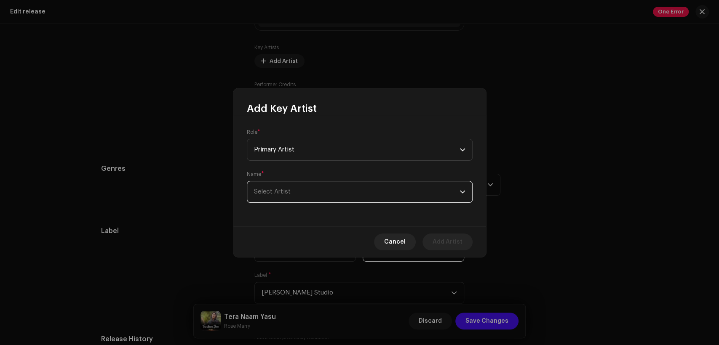
click at [340, 187] on span "Select Artist" at bounding box center [357, 192] width 206 height 21
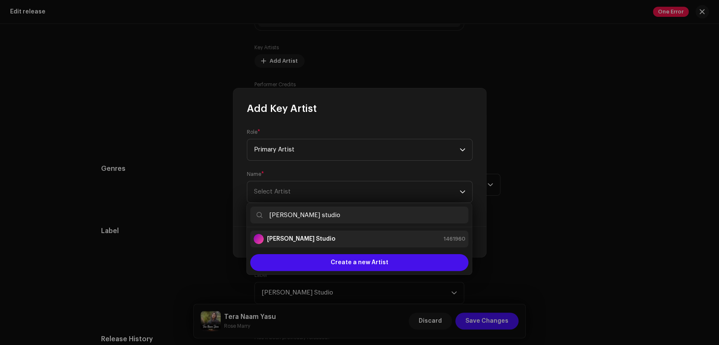
type input "[PERSON_NAME] studio"
click at [353, 233] on li "[PERSON_NAME] Studio 1461960" at bounding box center [359, 239] width 218 height 17
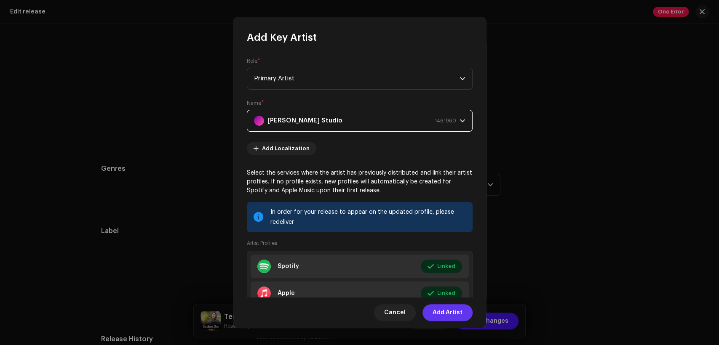
click at [451, 311] on span "Add Artist" at bounding box center [448, 313] width 30 height 17
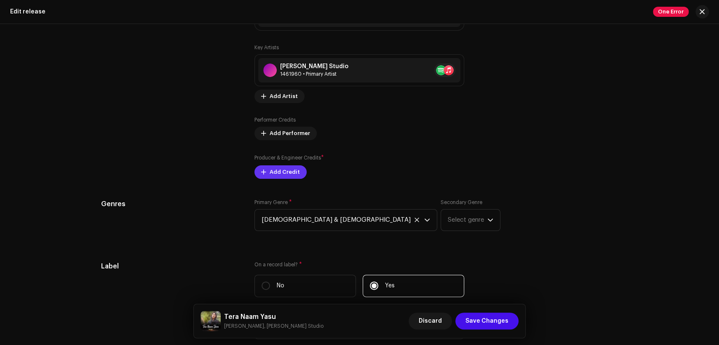
click at [290, 179] on span "Add Credit" at bounding box center [285, 172] width 30 height 17
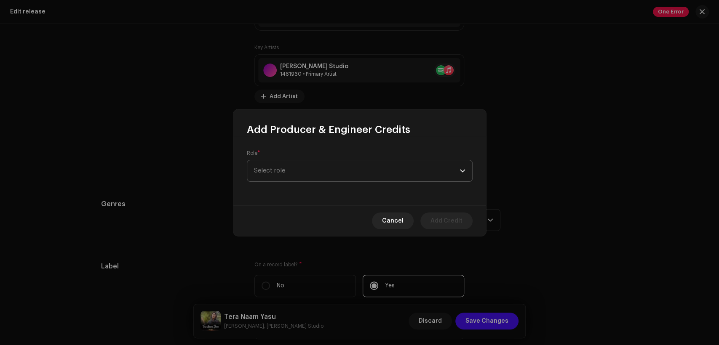
click at [326, 175] on span "Select role" at bounding box center [357, 171] width 206 height 21
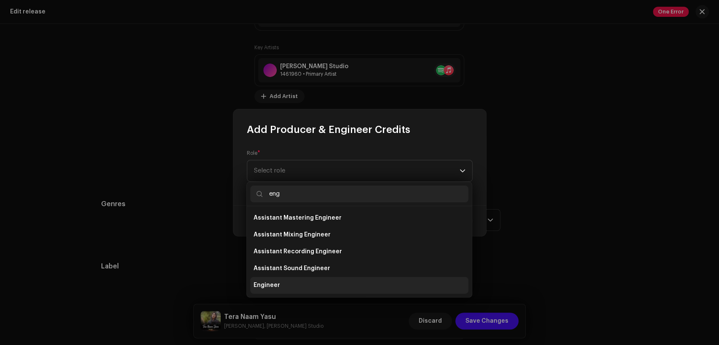
type input "eng"
click at [325, 288] on li "Engineer" at bounding box center [359, 285] width 218 height 17
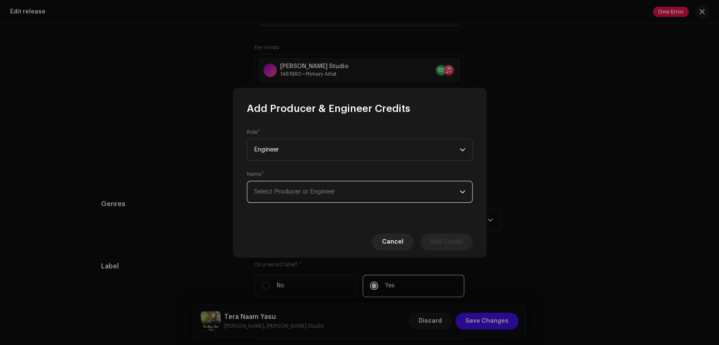
click at [346, 191] on span "Select Producer or Engineer" at bounding box center [357, 192] width 206 height 21
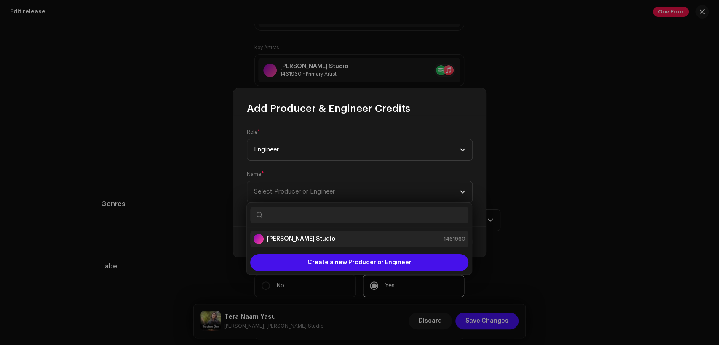
click at [361, 241] on div "[PERSON_NAME] Studio 1461960" at bounding box center [360, 239] width 212 height 10
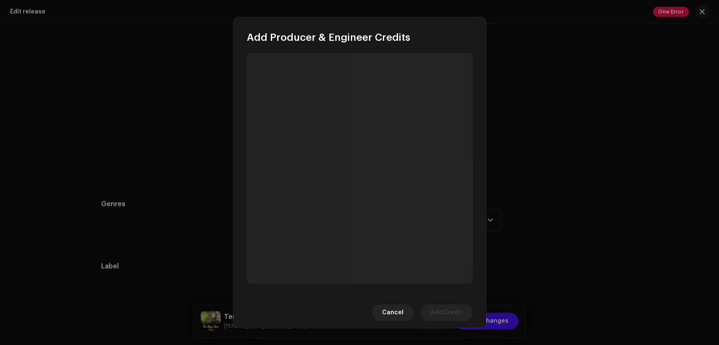
scroll to position [90, 0]
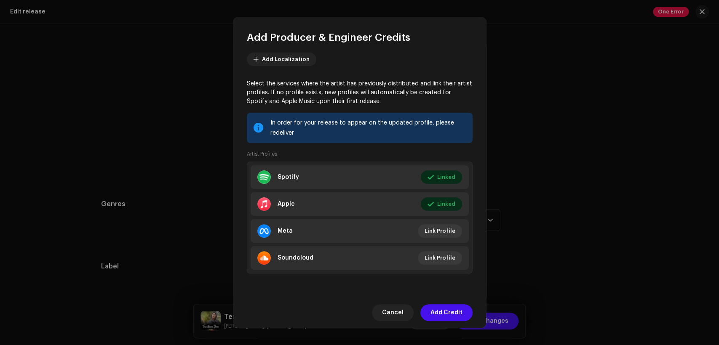
click at [445, 314] on span "Add Credit" at bounding box center [447, 313] width 32 height 17
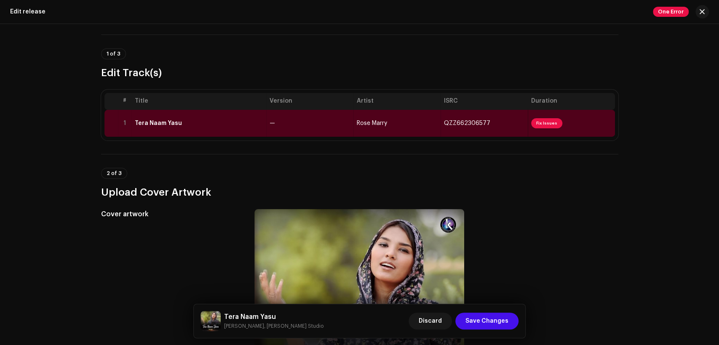
scroll to position [0, 0]
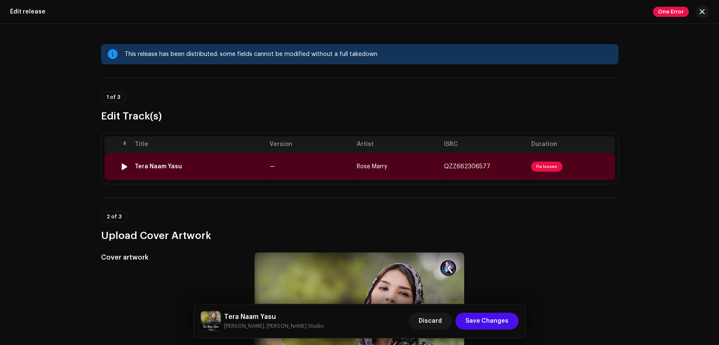
click at [229, 161] on td "Tera Naam Yasu" at bounding box center [198, 166] width 135 height 27
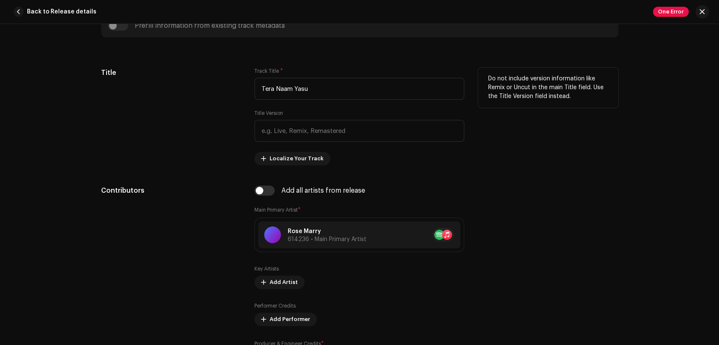
scroll to position [390, 0]
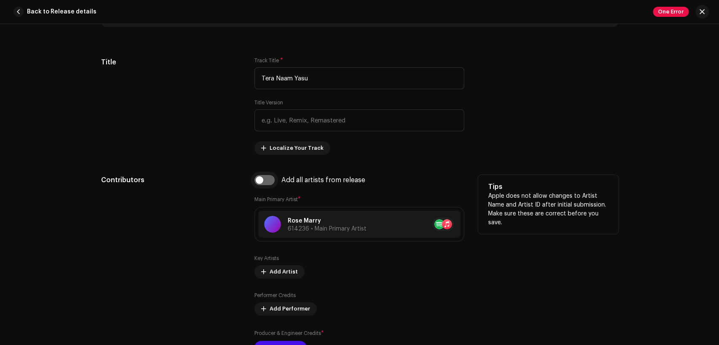
click at [266, 179] on input "checkbox" at bounding box center [264, 180] width 20 height 10
checkbox input "true"
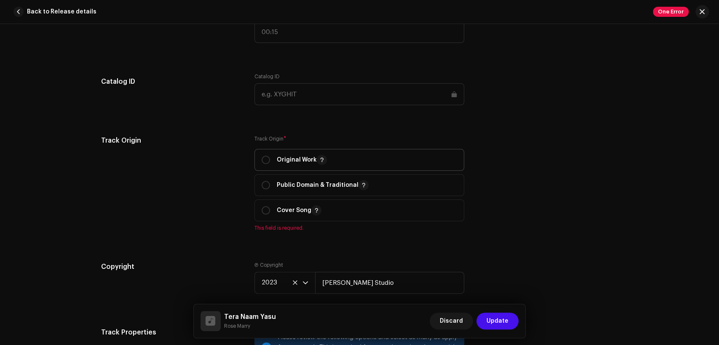
click at [292, 162] on p "Original Work" at bounding box center [302, 160] width 50 height 10
radio input "true"
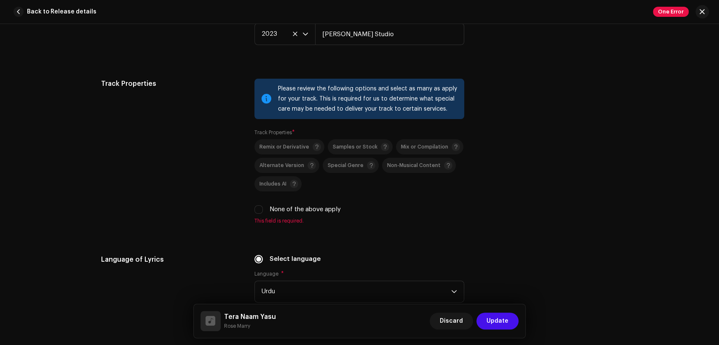
scroll to position [1326, 0]
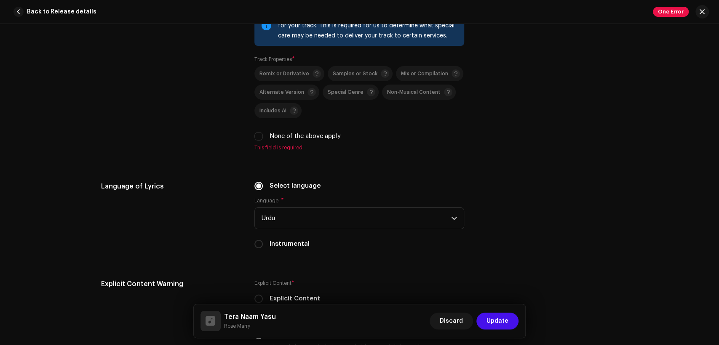
click at [293, 136] on label "None of the above apply" at bounding box center [305, 136] width 71 height 9
click at [263, 136] on input "None of the above apply" at bounding box center [258, 136] width 8 height 8
checkbox input "true"
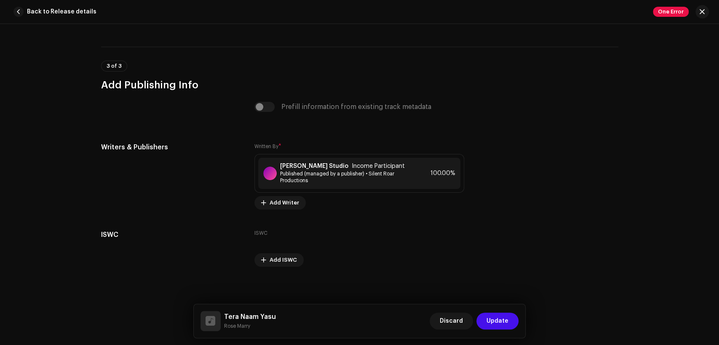
scroll to position [1733, 0]
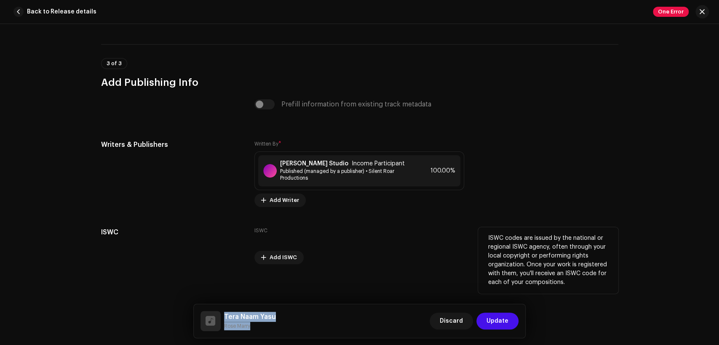
drag, startPoint x: 255, startPoint y: 327, endPoint x: 302, endPoint y: 263, distance: 79.3
click at [224, 312] on div "Tera Naam Yasu Rose Marry" at bounding box center [250, 321] width 52 height 19
copy div "Tera Naam Yasu Rose Marry"
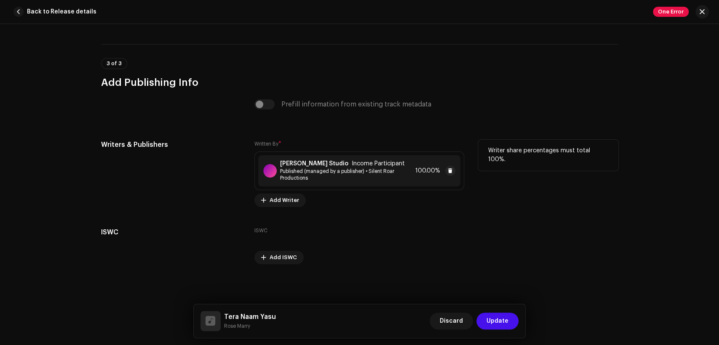
click at [351, 178] on span "Published (managed by a publisher) • Silent Roar Productions" at bounding box center [346, 174] width 132 height 13
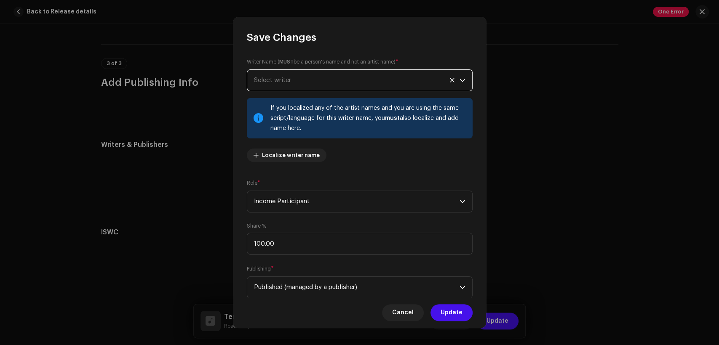
click at [309, 82] on span "Select writer" at bounding box center [357, 80] width 206 height 21
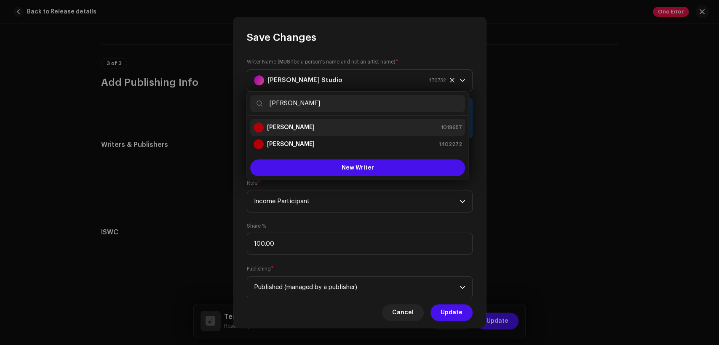
type input "[PERSON_NAME]"
click at [344, 129] on div "Fahad Khan 1019657" at bounding box center [358, 128] width 208 height 10
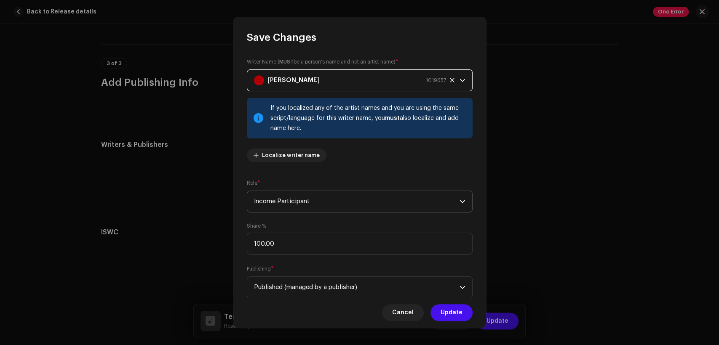
click at [346, 208] on span "Income Participant" at bounding box center [357, 201] width 206 height 21
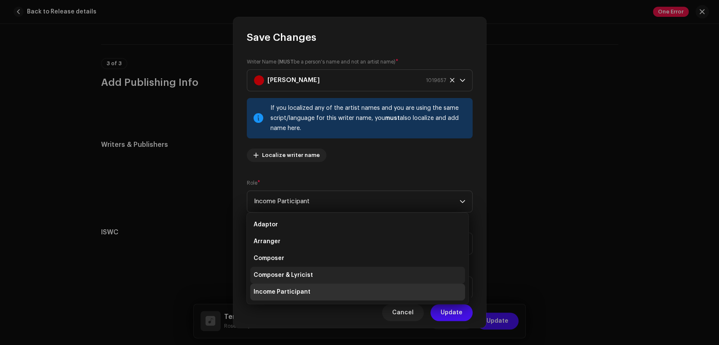
click at [359, 276] on li "Composer & Lyricist" at bounding box center [357, 275] width 215 height 17
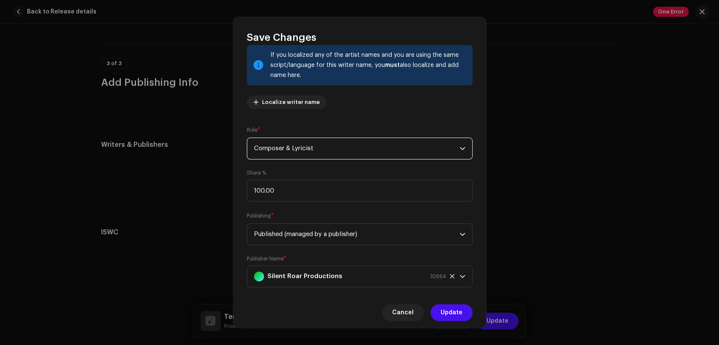
scroll to position [67, 0]
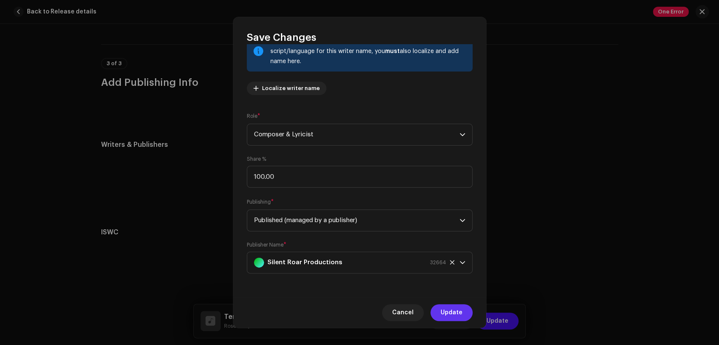
click at [452, 314] on span "Update" at bounding box center [452, 313] width 22 height 17
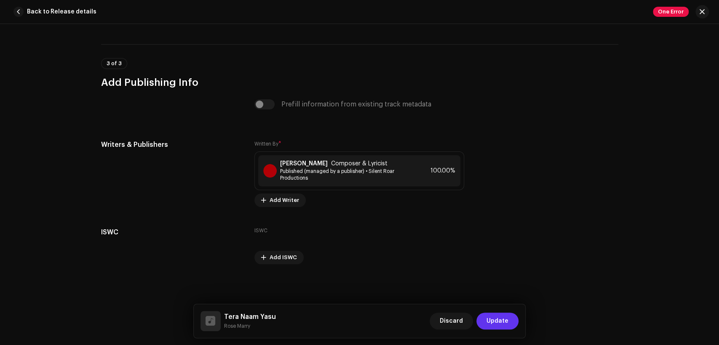
click at [492, 324] on span "Update" at bounding box center [498, 321] width 22 height 17
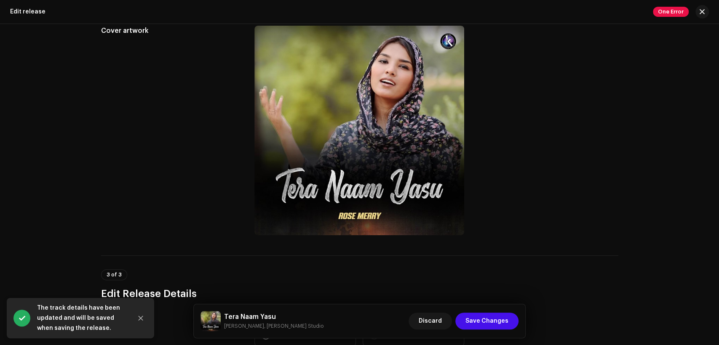
scroll to position [312, 0]
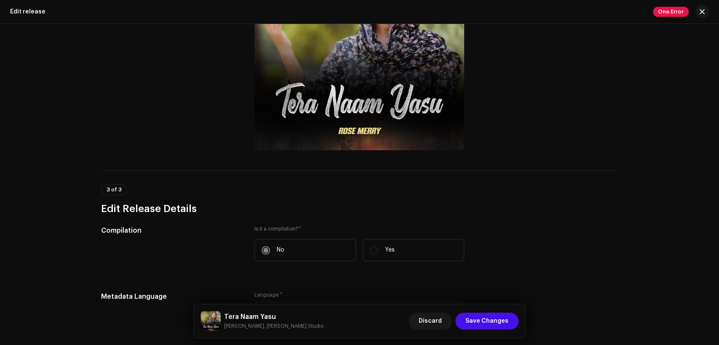
click at [259, 321] on h5 "Tera Naam Yasu" at bounding box center [273, 317] width 99 height 10
click at [259, 313] on h5 "Tera Naam Yasu" at bounding box center [273, 317] width 99 height 10
copy h5 "Tera Naam Yasu"
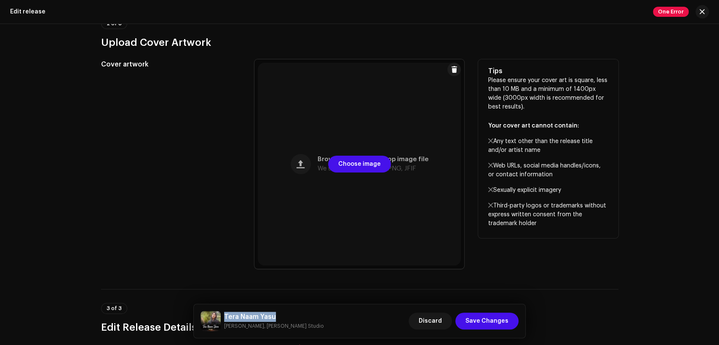
scroll to position [260, 0]
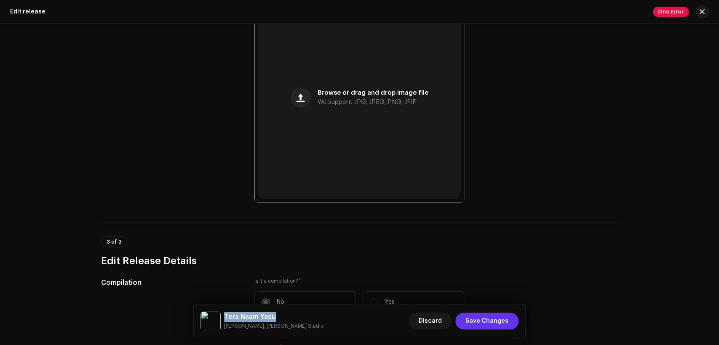
click at [503, 325] on span "Save Changes" at bounding box center [487, 321] width 43 height 17
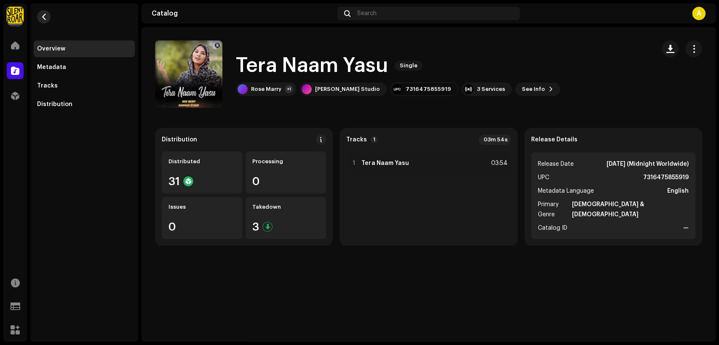
click at [44, 18] on span "button" at bounding box center [44, 16] width 6 height 7
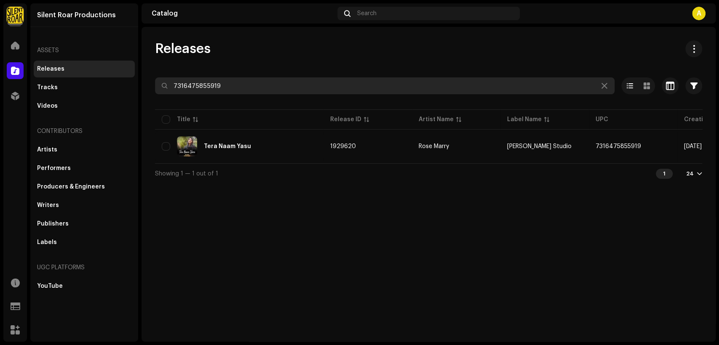
click at [303, 86] on input "7316475855919" at bounding box center [385, 86] width 460 height 17
paste input "872"
type input "7316475855872"
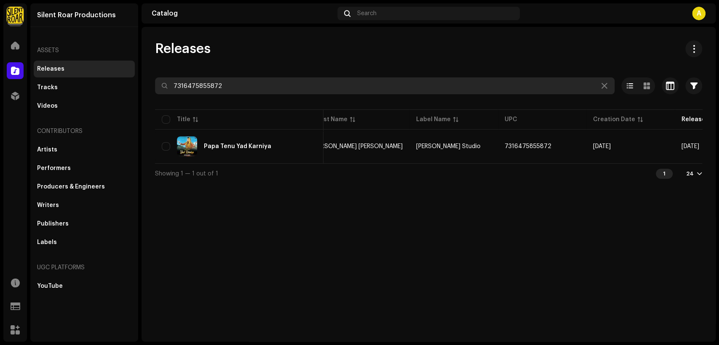
scroll to position [0, 152]
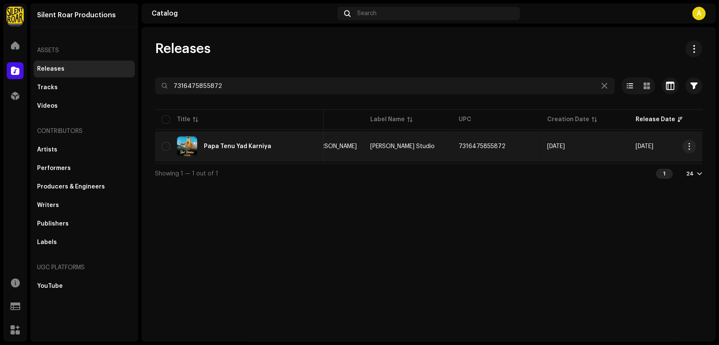
click at [273, 139] on div "Papa Tenu Yad Karniya" at bounding box center [239, 147] width 155 height 20
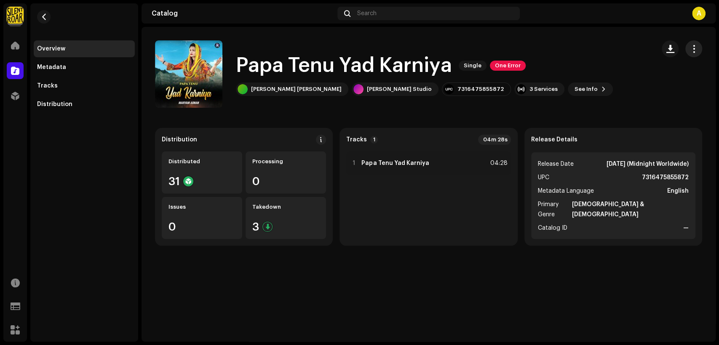
click at [697, 48] on span "button" at bounding box center [694, 49] width 8 height 7
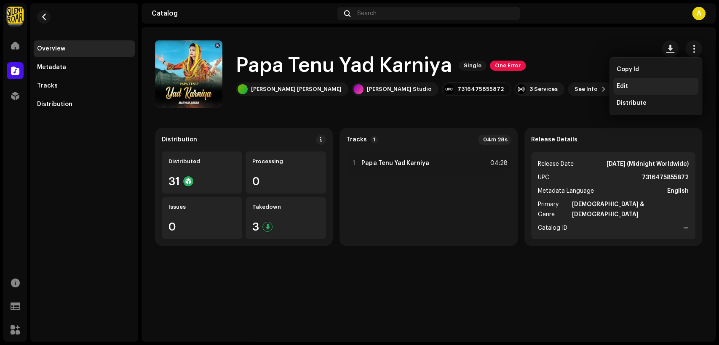
click at [652, 86] on div "Edit" at bounding box center [656, 86] width 78 height 7
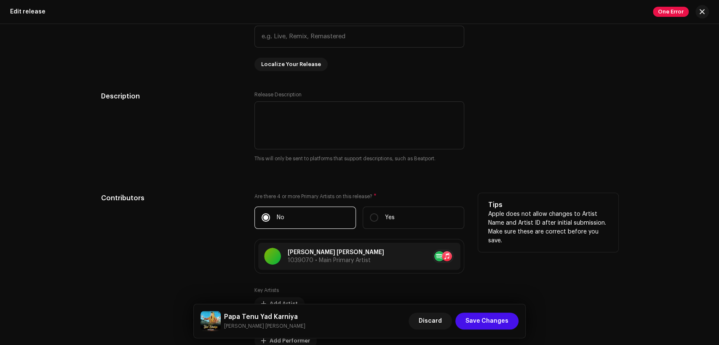
scroll to position [858, 0]
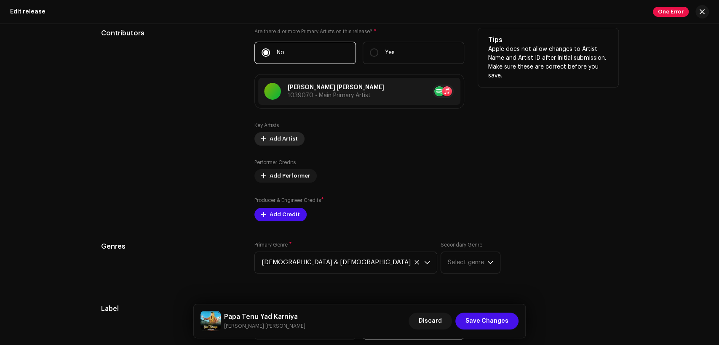
click at [289, 139] on span "Add Artist" at bounding box center [284, 139] width 28 height 17
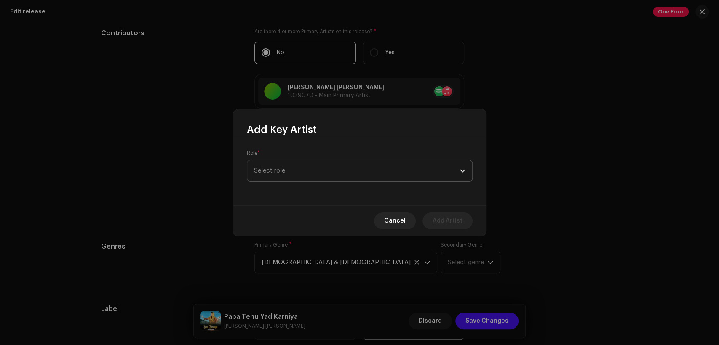
click at [318, 171] on span "Select role" at bounding box center [357, 171] width 206 height 21
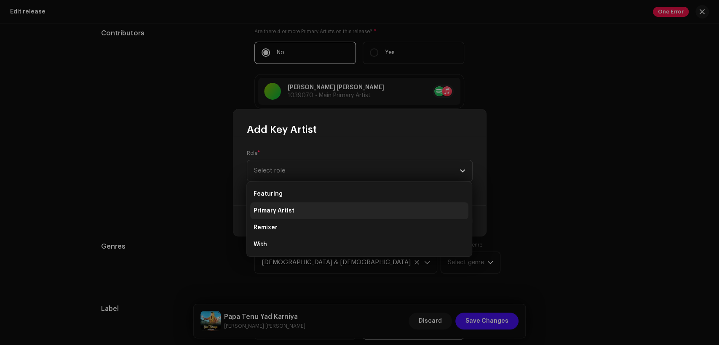
click at [321, 214] on li "Primary Artist" at bounding box center [359, 211] width 218 height 17
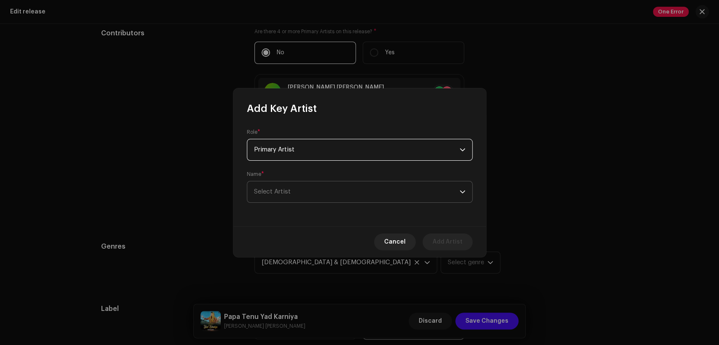
click at [333, 196] on span "Select Artist" at bounding box center [357, 192] width 206 height 21
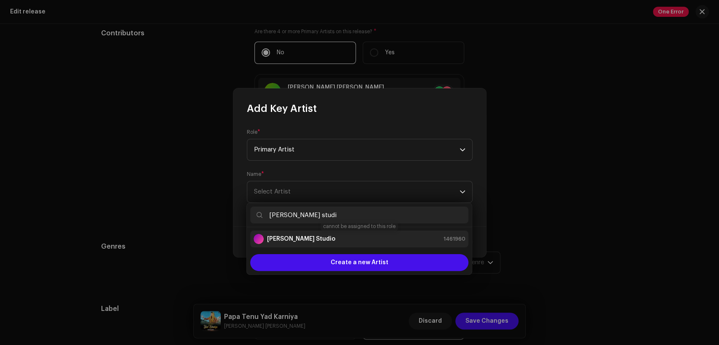
type input "[PERSON_NAME] studi"
click at [357, 239] on div "[PERSON_NAME] Studio 1461960" at bounding box center [360, 239] width 212 height 10
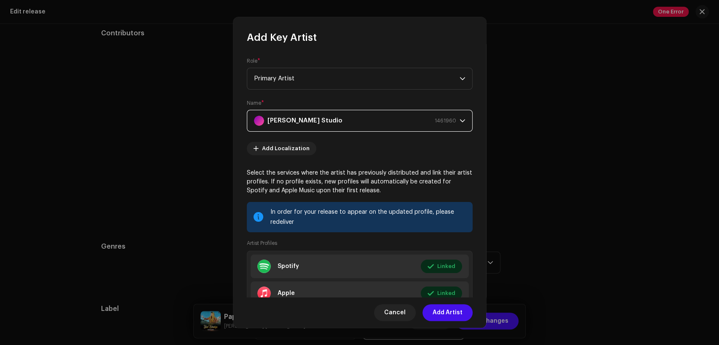
click at [448, 311] on span "Add Artist" at bounding box center [448, 313] width 30 height 17
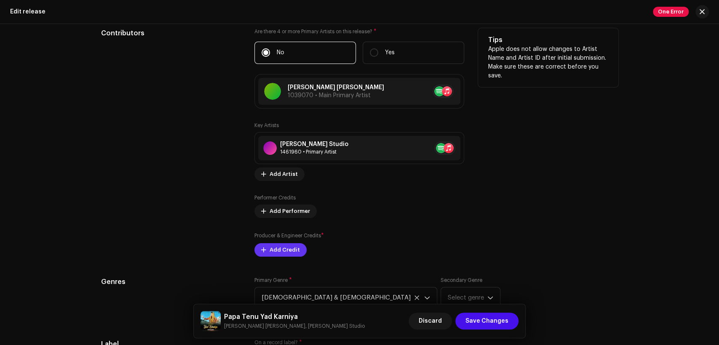
click at [290, 253] on span "Add Credit" at bounding box center [285, 250] width 30 height 17
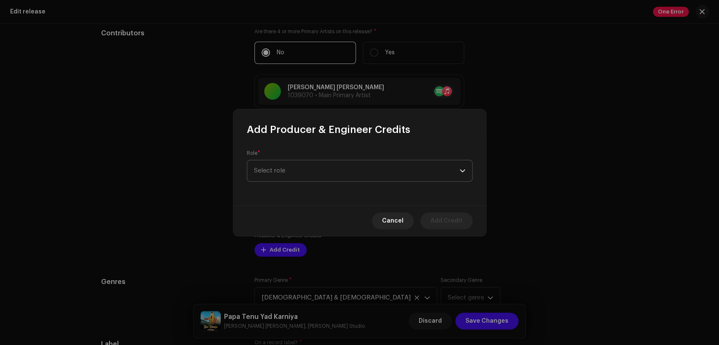
click at [318, 170] on span "Select role" at bounding box center [357, 171] width 206 height 21
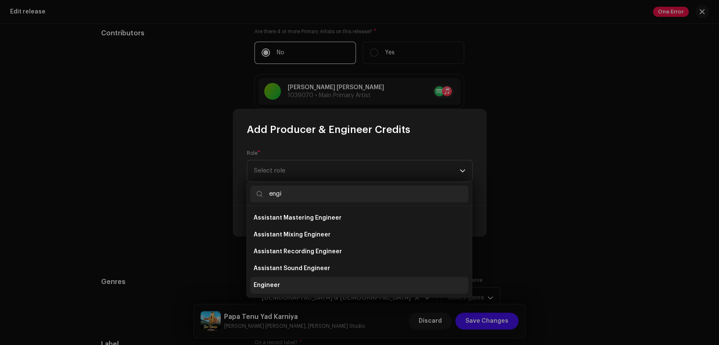
type input "engi"
click at [337, 281] on li "Engineer" at bounding box center [359, 285] width 218 height 17
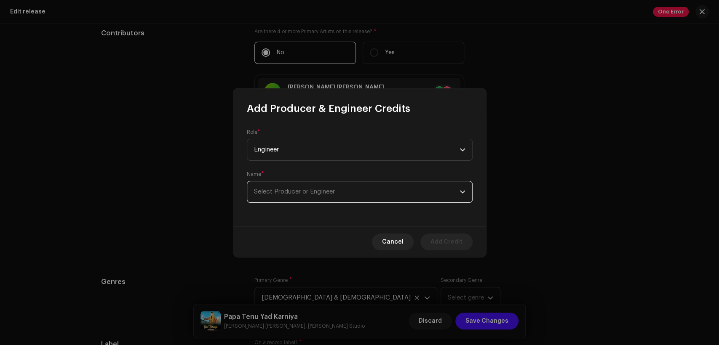
click at [383, 194] on span "Select Producer or Engineer" at bounding box center [357, 192] width 206 height 21
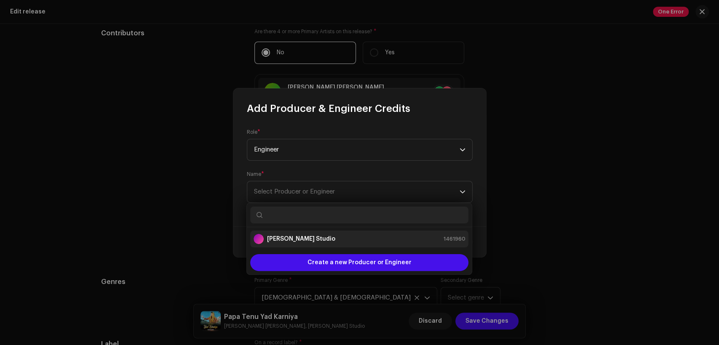
click at [384, 236] on div "[PERSON_NAME] Studio 1461960" at bounding box center [360, 239] width 212 height 10
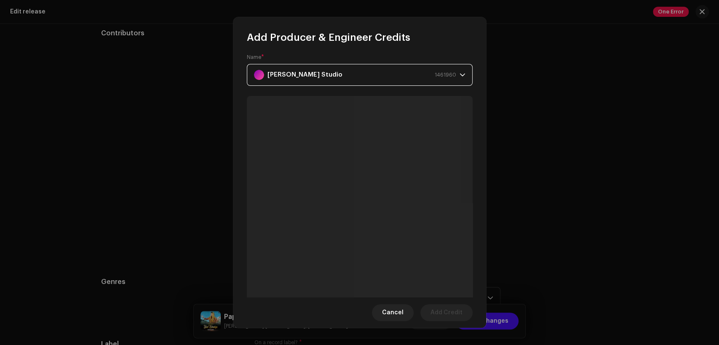
scroll to position [90, 0]
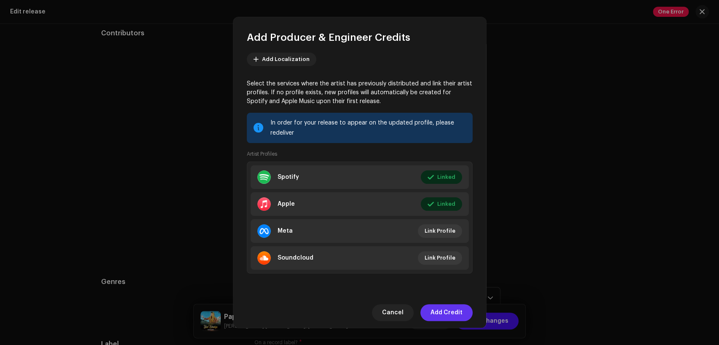
click at [470, 313] on button "Add Credit" at bounding box center [446, 313] width 52 height 17
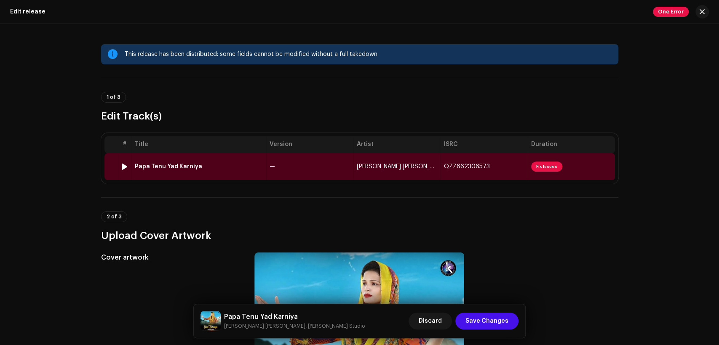
scroll to position [0, 0]
click at [275, 165] on td "—" at bounding box center [309, 166] width 87 height 27
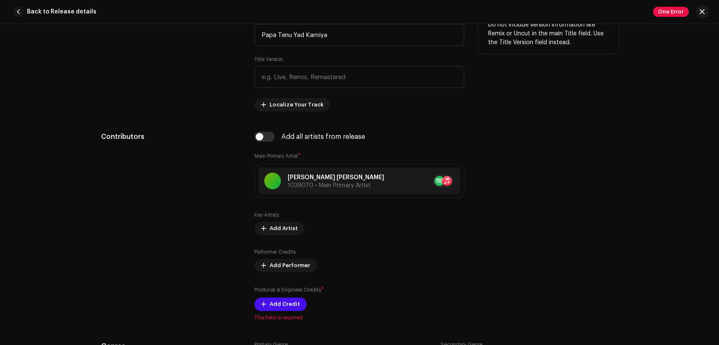
scroll to position [468, 0]
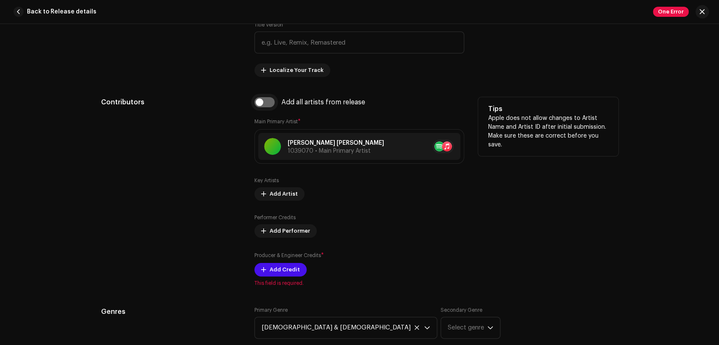
click at [261, 105] on input "checkbox" at bounding box center [264, 102] width 20 height 10
checkbox input "true"
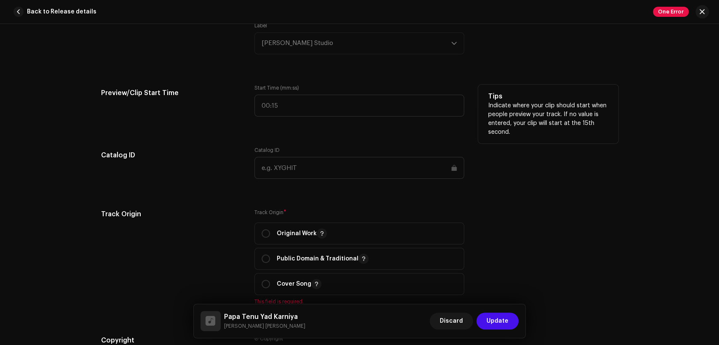
scroll to position [1014, 0]
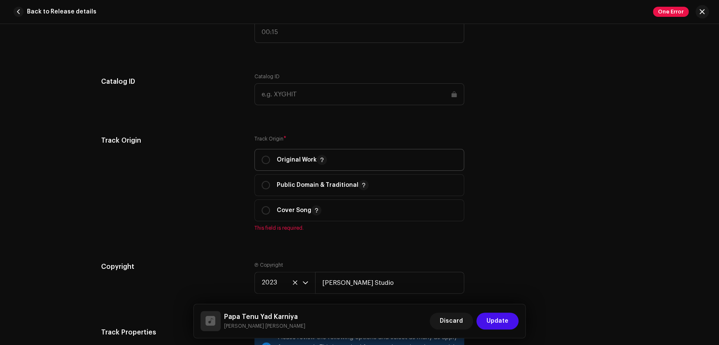
click at [283, 162] on p "Original Work" at bounding box center [302, 160] width 50 height 10
radio input "true"
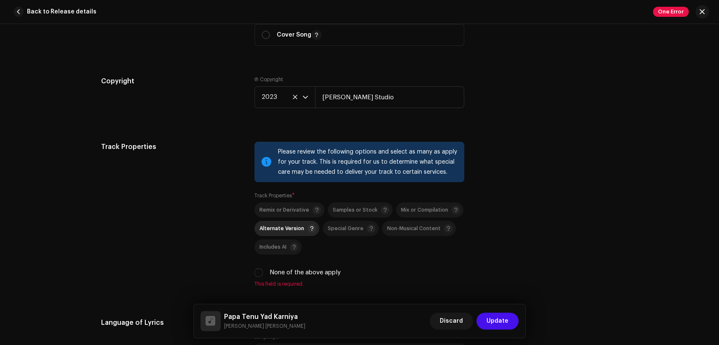
scroll to position [1248, 0]
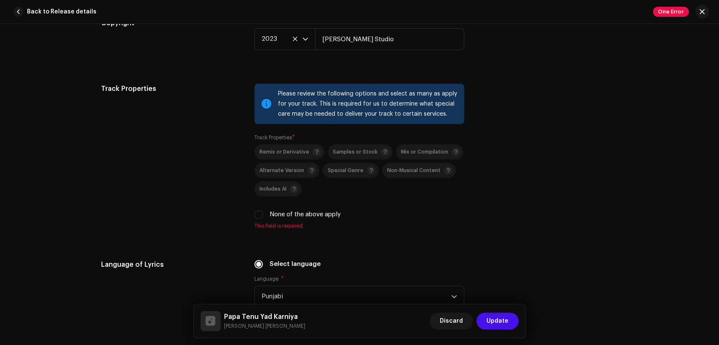
click at [278, 212] on div "Remix or Derivative Samples or Stock Mix or Compilation Alternate Version Speci…" at bounding box center [359, 182] width 210 height 75
click at [279, 213] on label "None of the above apply" at bounding box center [305, 214] width 71 height 9
click at [263, 213] on input "None of the above apply" at bounding box center [258, 215] width 8 height 8
checkbox input "true"
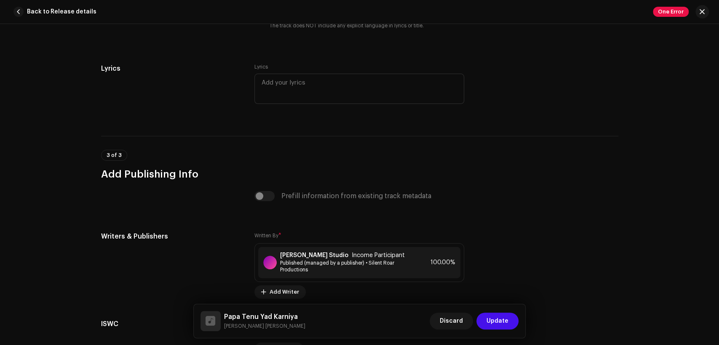
scroll to position [1716, 0]
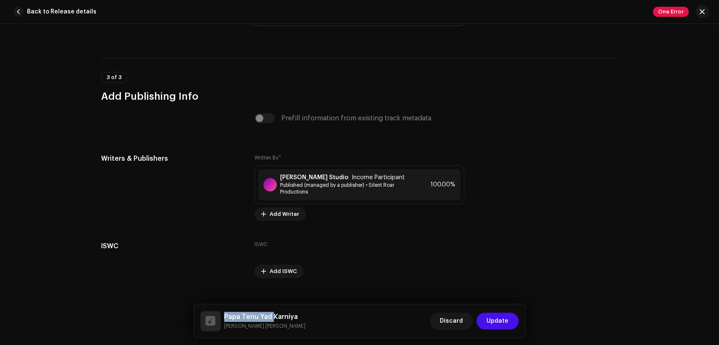
drag, startPoint x: 256, startPoint y: 321, endPoint x: 238, endPoint y: 320, distance: 18.1
click at [223, 314] on div "Papa Tenu Yad Karniya Maryam Adnan" at bounding box center [253, 321] width 105 height 20
drag, startPoint x: 260, startPoint y: 329, endPoint x: 224, endPoint y: 312, distance: 39.4
click at [222, 312] on div "Papa Tenu Yad Karniya Maryam Adnan" at bounding box center [253, 321] width 105 height 20
copy div "Papa Tenu Yad Karniya Maryam Adnan"
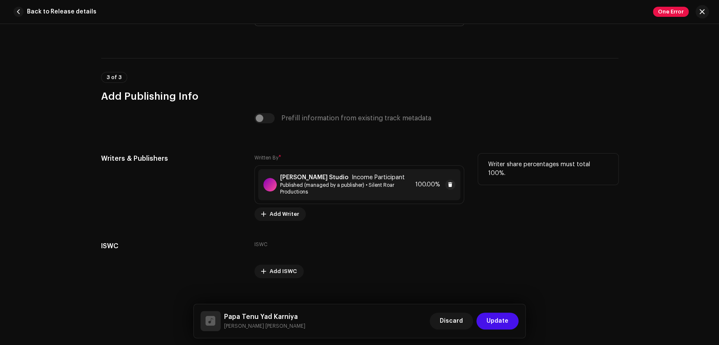
click at [321, 177] on div "[PERSON_NAME] Studio Income Participant Published (managed by a publisher) • Si…" at bounding box center [359, 184] width 202 height 31
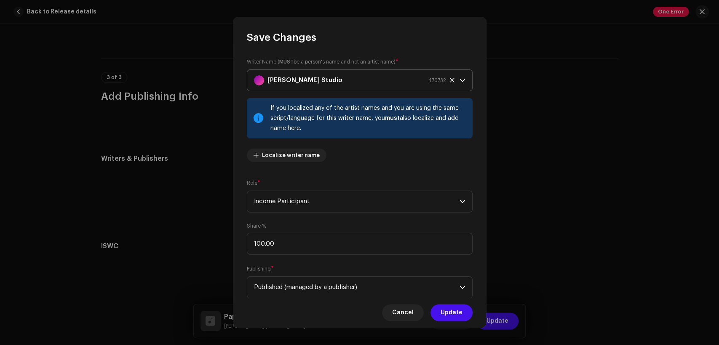
click at [341, 81] on div "[PERSON_NAME] Studio 476732" at bounding box center [350, 80] width 192 height 21
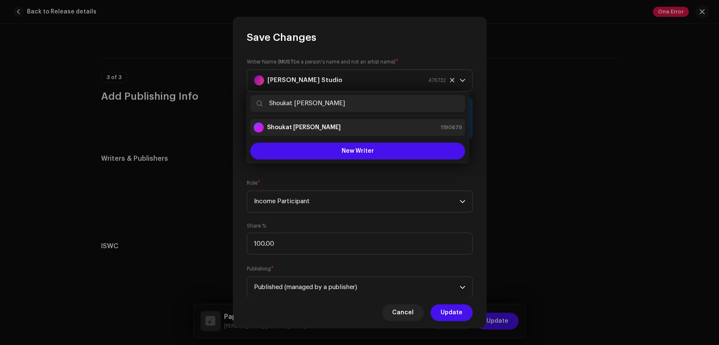
type input "Shoukat Shaki Bhatti"
click at [353, 127] on div "Shoukat Shaki Bhatti 1190679" at bounding box center [358, 128] width 208 height 10
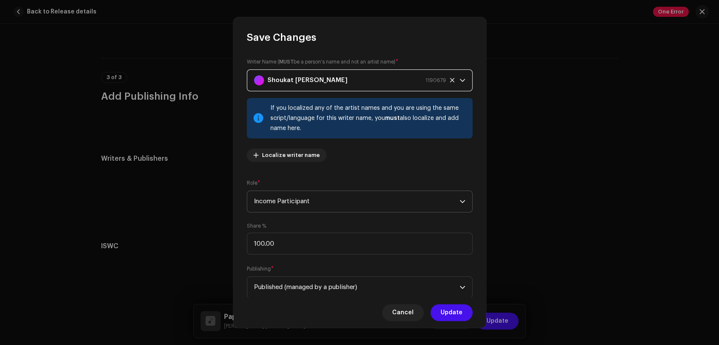
click at [369, 201] on span "Income Participant" at bounding box center [357, 201] width 206 height 21
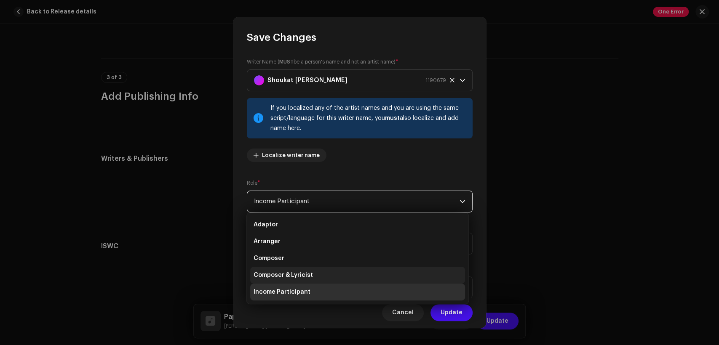
click at [368, 272] on li "Composer & Lyricist" at bounding box center [357, 275] width 215 height 17
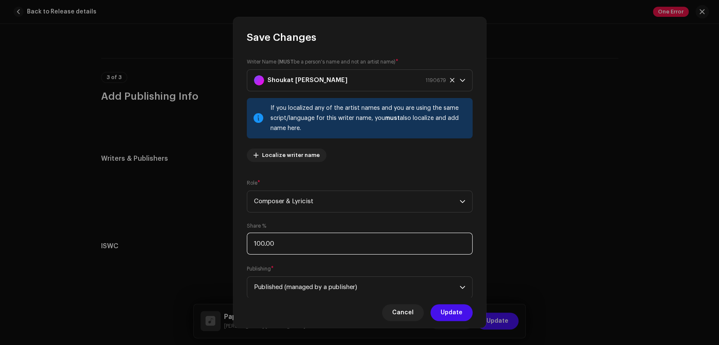
click at [364, 242] on input "100.00" at bounding box center [360, 244] width 226 height 22
type input "1.00"
type input "50.00"
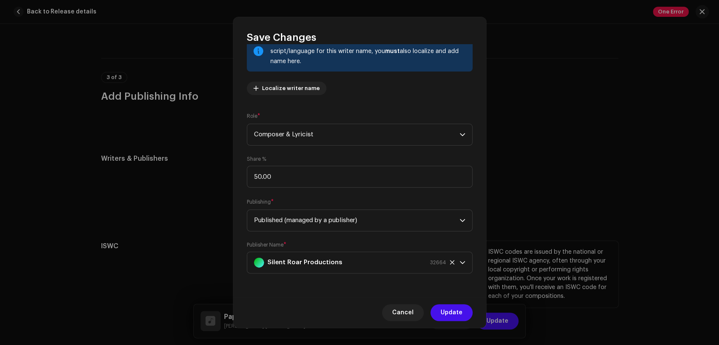
drag, startPoint x: 459, startPoint y: 312, endPoint x: 408, endPoint y: 255, distance: 76.4
click at [458, 312] on span "Update" at bounding box center [452, 313] width 22 height 17
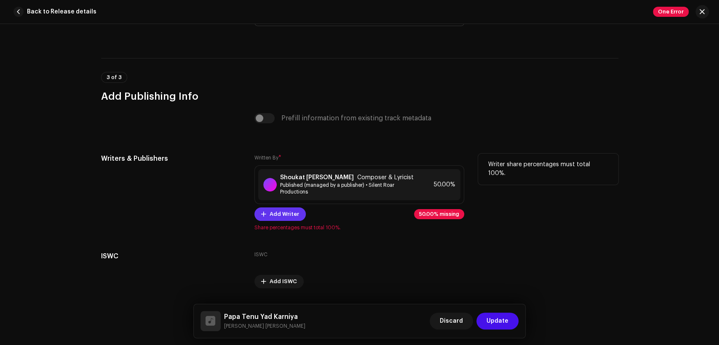
click at [296, 220] on button "Add Writer" at bounding box center [279, 214] width 51 height 13
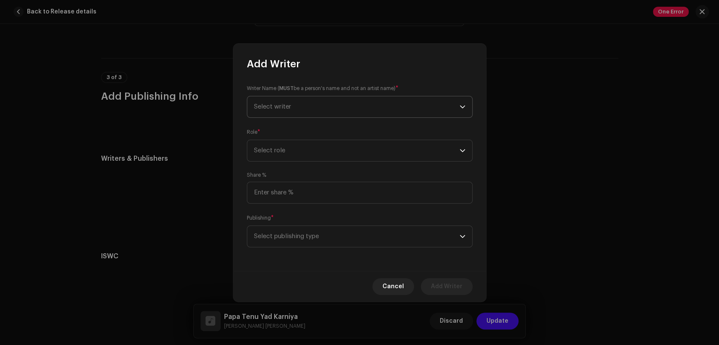
click at [293, 108] on span "Select writer" at bounding box center [357, 106] width 206 height 21
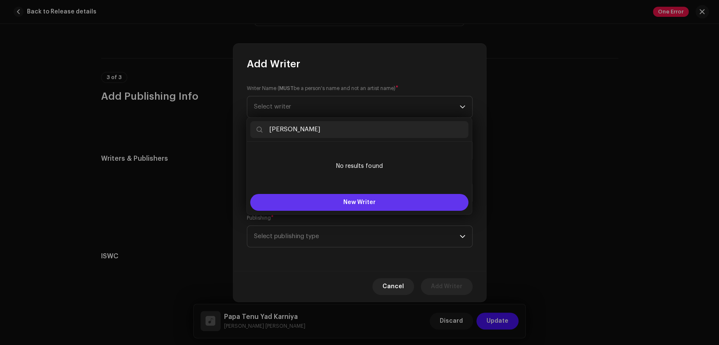
type input "Ismail Fida"
click at [369, 206] on button "New Writer" at bounding box center [359, 202] width 218 height 17
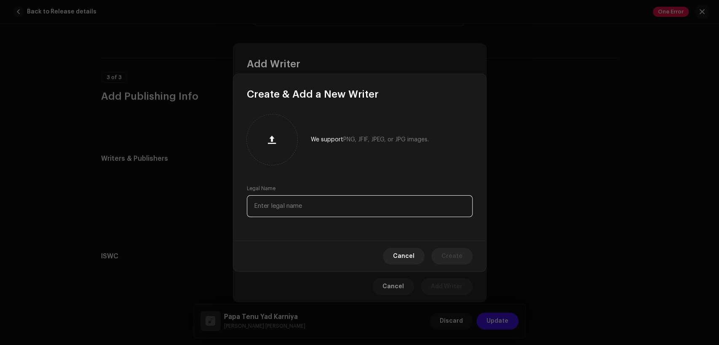
click at [390, 203] on input "text" at bounding box center [360, 206] width 226 height 22
paste input "Ismail Fida"
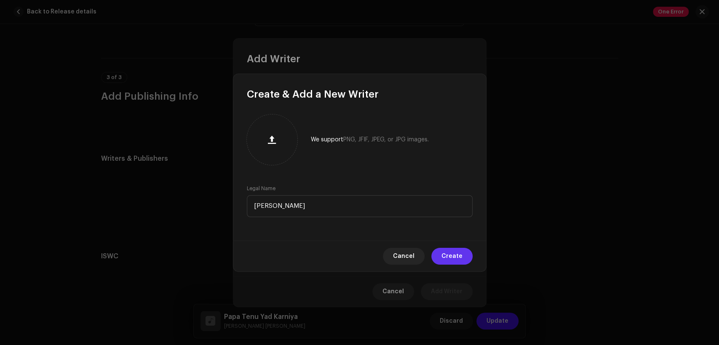
type input "Ismail Fida"
click at [442, 259] on button "Create" at bounding box center [451, 256] width 41 height 17
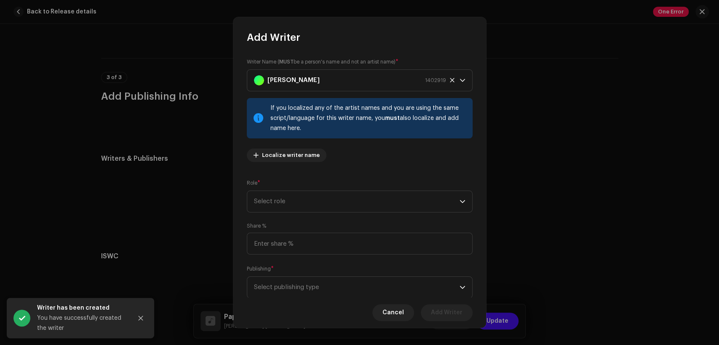
click at [359, 150] on div "Writer Name ( MUST be a person's name and not an artist name) * Ismail Fida 140…" at bounding box center [360, 113] width 226 height 111
drag, startPoint x: 357, startPoint y: 198, endPoint x: 360, endPoint y: 203, distance: 5.7
click at [358, 198] on span "Select role" at bounding box center [357, 201] width 206 height 21
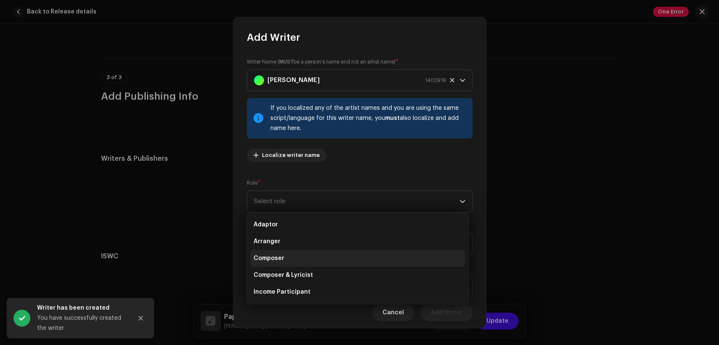
click at [365, 260] on li "Composer" at bounding box center [357, 258] width 215 height 17
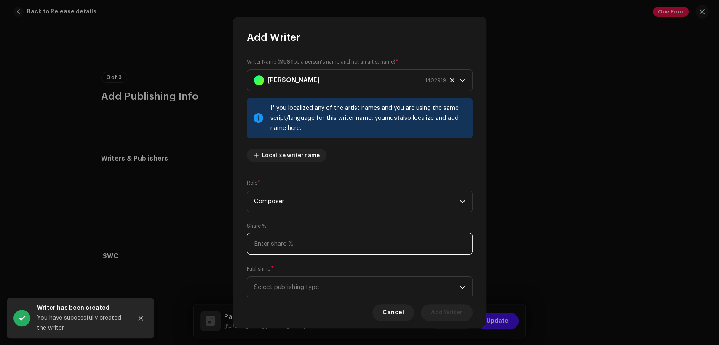
click at [364, 239] on input at bounding box center [360, 244] width 226 height 22
type input "50.00"
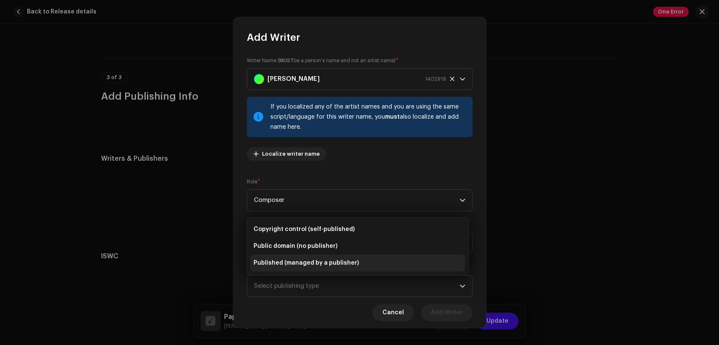
click at [395, 263] on li "Published (managed by a publisher)" at bounding box center [357, 263] width 215 height 17
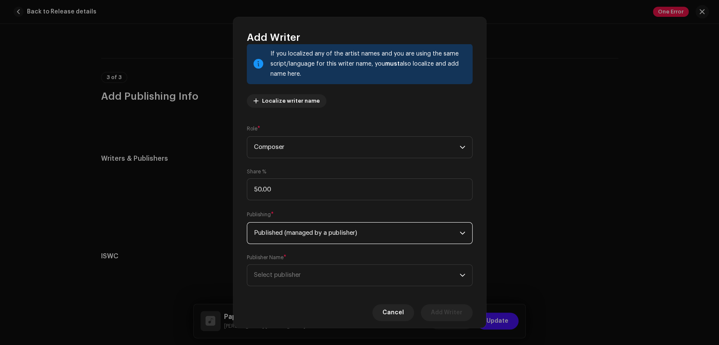
scroll to position [67, 0]
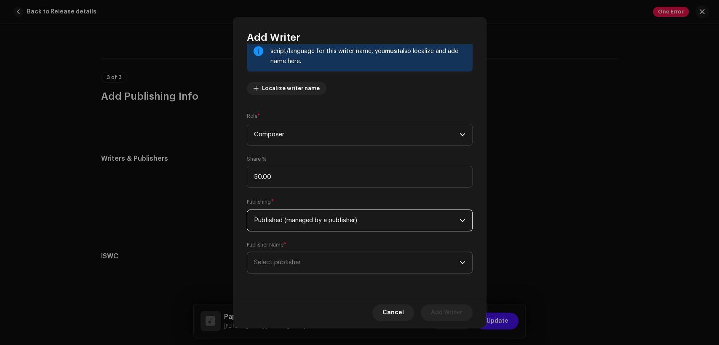
click at [351, 259] on span "Select publisher" at bounding box center [357, 262] width 206 height 21
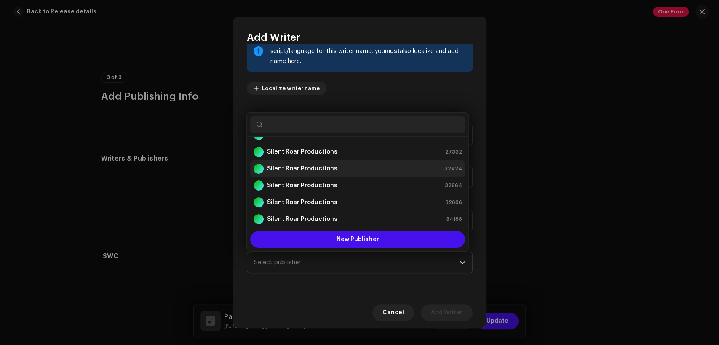
scroll to position [0, 0]
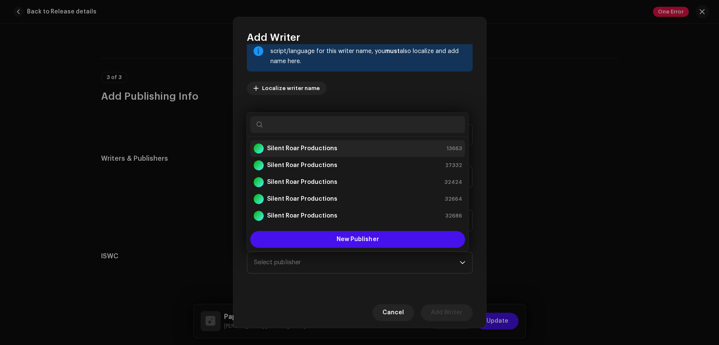
click at [337, 150] on div "Silent Roar Productions 13663" at bounding box center [358, 149] width 208 height 10
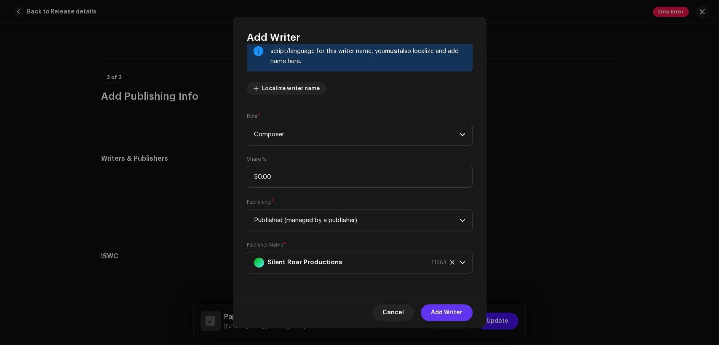
click at [457, 309] on span "Add Writer" at bounding box center [447, 313] width 32 height 17
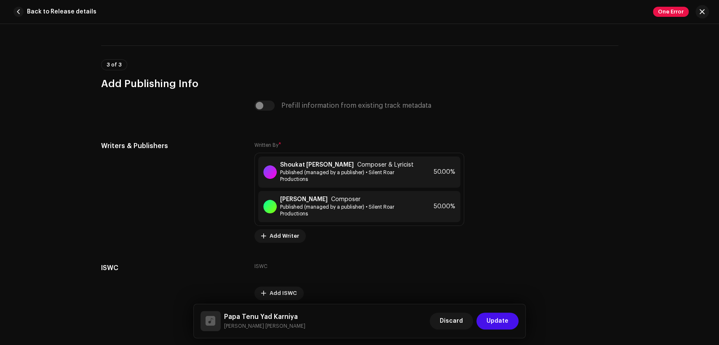
scroll to position [1768, 0]
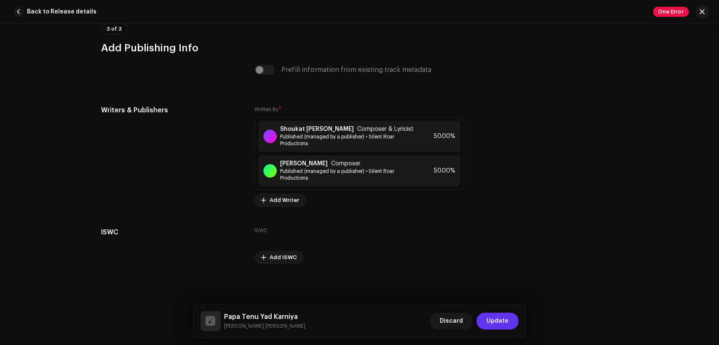
click at [511, 315] on button "Update" at bounding box center [498, 321] width 42 height 17
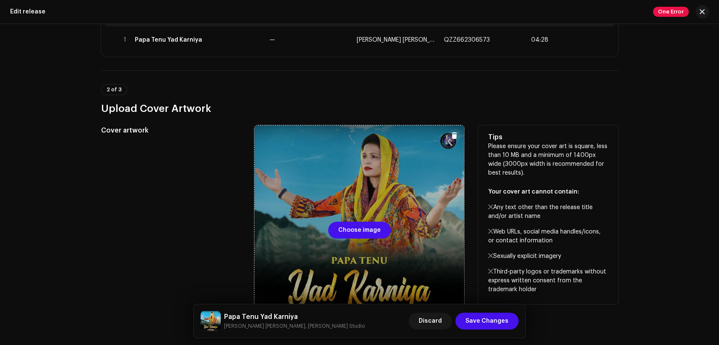
scroll to position [182, 0]
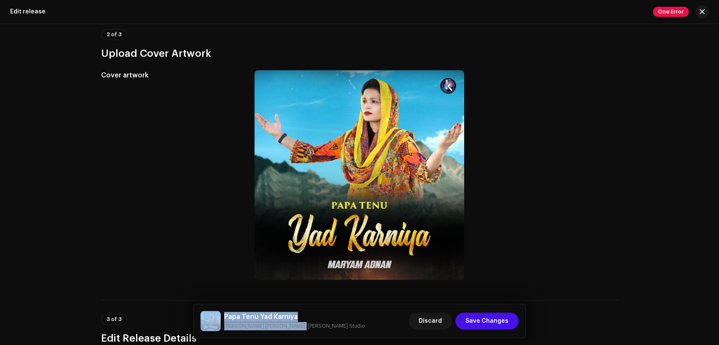
drag, startPoint x: 308, startPoint y: 329, endPoint x: 220, endPoint y: 312, distance: 88.7
click at [220, 312] on div "Papa Tenu Yad Karniya Maryam Adnan, Khokhar Studio Discard Save Changes" at bounding box center [360, 321] width 319 height 20
copy div "Papa Tenu Yad Karniya Maryam Adnan, Khokhar Studio"
click at [165, 308] on div "3 of 3 Edit Release Details" at bounding box center [359, 322] width 517 height 45
click at [268, 314] on h5 "Papa Tenu Yad Karniya" at bounding box center [294, 317] width 141 height 10
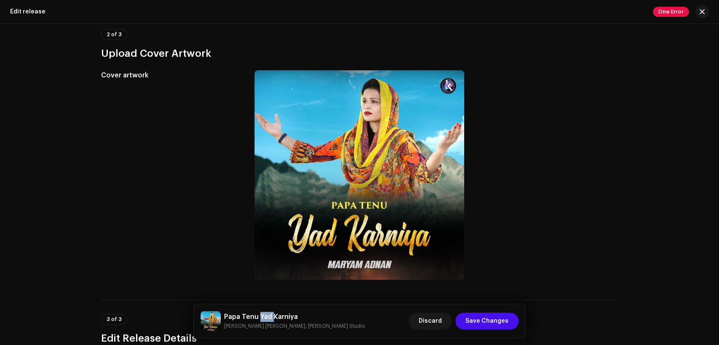
click at [268, 314] on h5 "Papa Tenu Yad Karniya" at bounding box center [294, 317] width 141 height 10
copy h5 "Papa Tenu Yad Karniya"
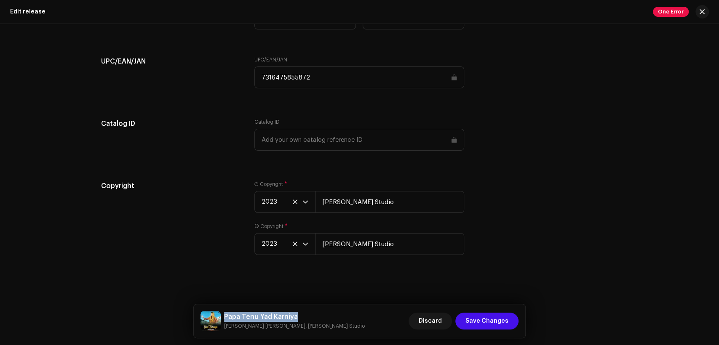
scroll to position [1352, 0]
click at [502, 314] on span "Save Changes" at bounding box center [487, 321] width 43 height 17
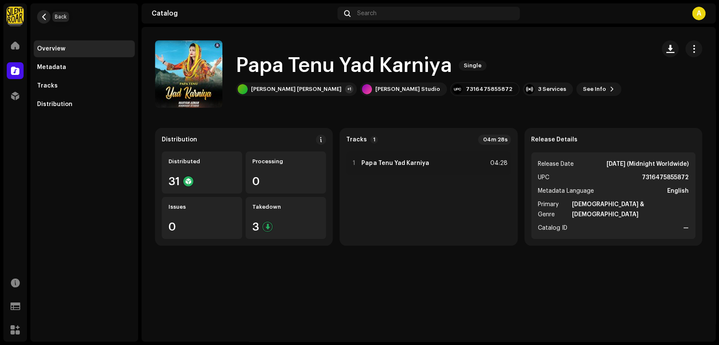
click at [38, 18] on button "button" at bounding box center [43, 16] width 13 height 13
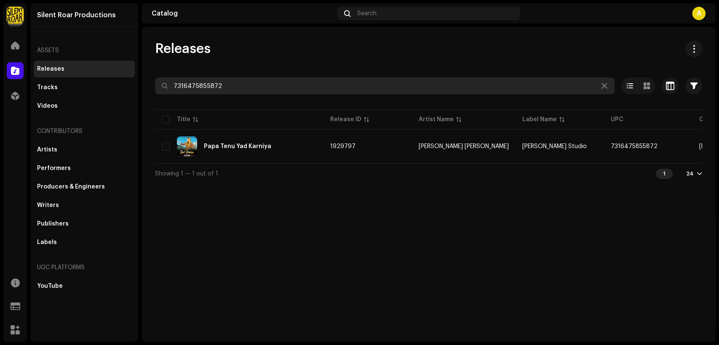
click at [370, 92] on input "7316475855872" at bounding box center [385, 86] width 460 height 17
paste input "90"
type input "7316475855902"
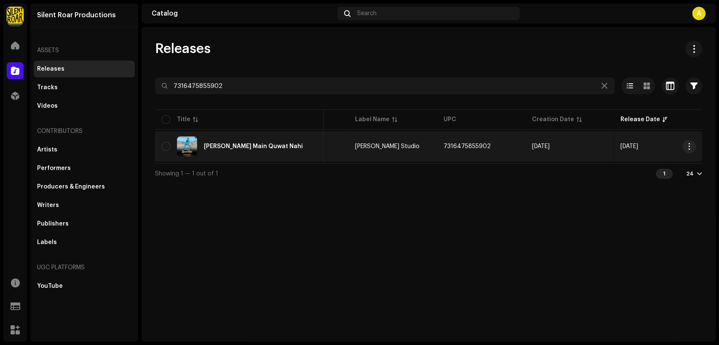
click at [284, 144] on div "Tann Main Quwat Nahi" at bounding box center [239, 147] width 155 height 20
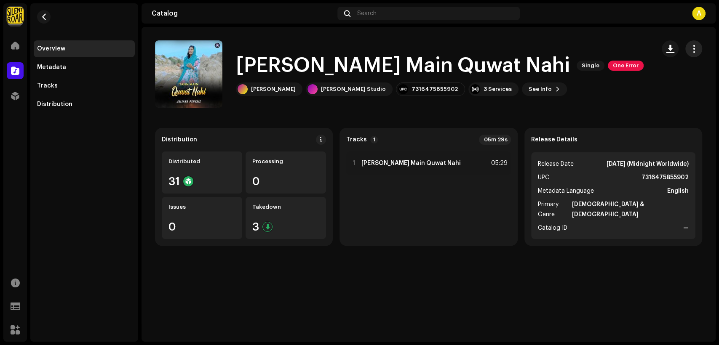
click at [691, 46] on span "button" at bounding box center [694, 49] width 8 height 7
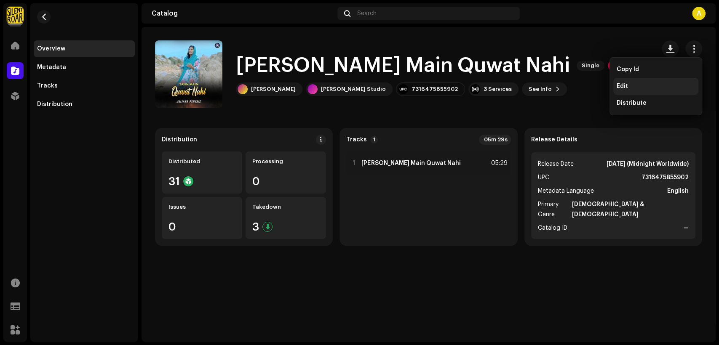
click at [661, 82] on div "Edit" at bounding box center [655, 86] width 85 height 17
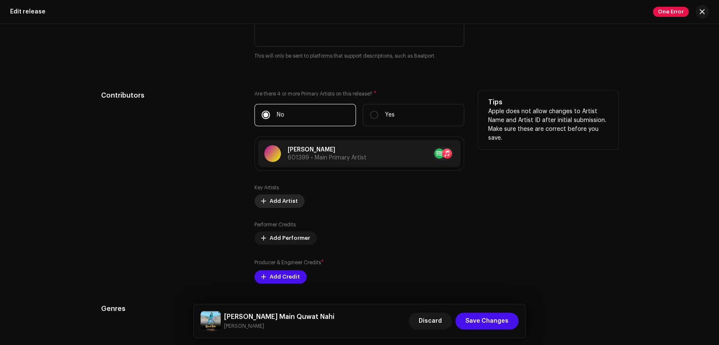
scroll to position [780, 0]
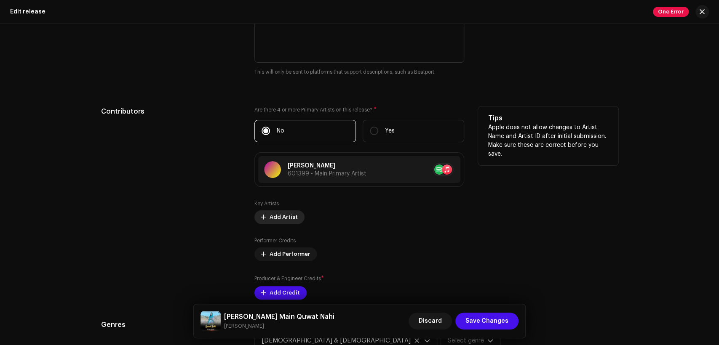
click at [288, 214] on span "Add Artist" at bounding box center [284, 217] width 28 height 17
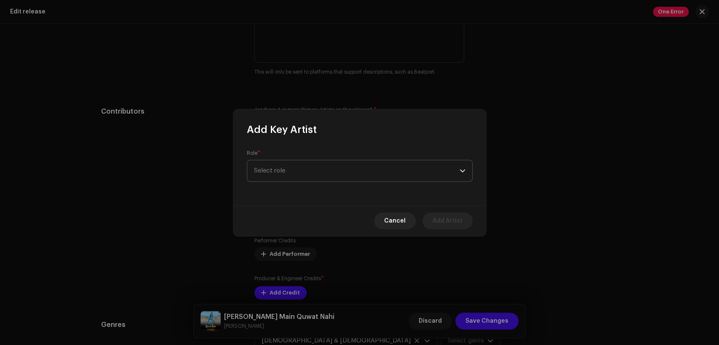
click at [340, 171] on span "Select role" at bounding box center [357, 171] width 206 height 21
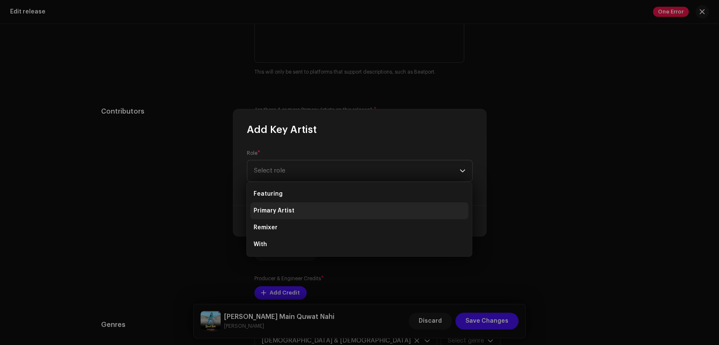
click at [345, 212] on li "Primary Artist" at bounding box center [359, 211] width 218 height 17
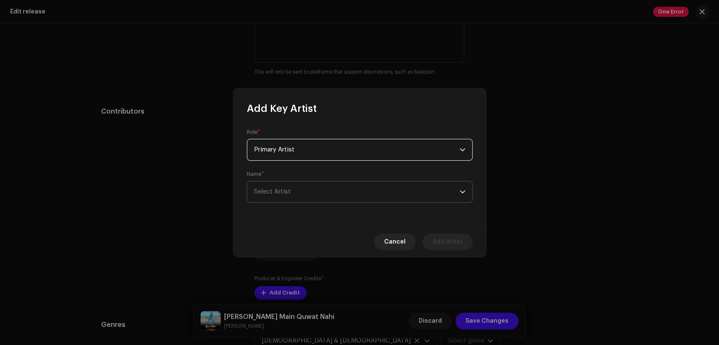
click at [354, 200] on span "Select Artist" at bounding box center [357, 192] width 206 height 21
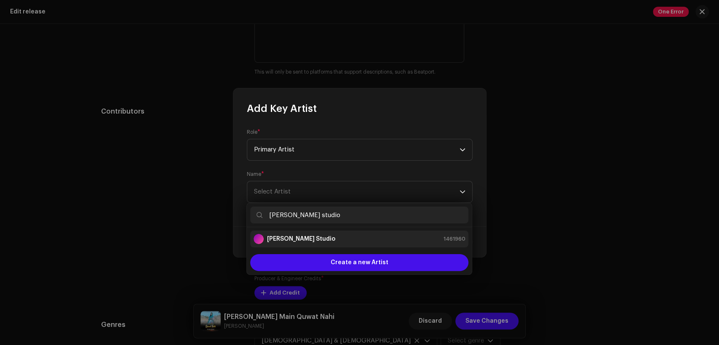
type input "[PERSON_NAME] studio"
click at [371, 233] on li "[PERSON_NAME] Studio 1461960" at bounding box center [359, 239] width 218 height 17
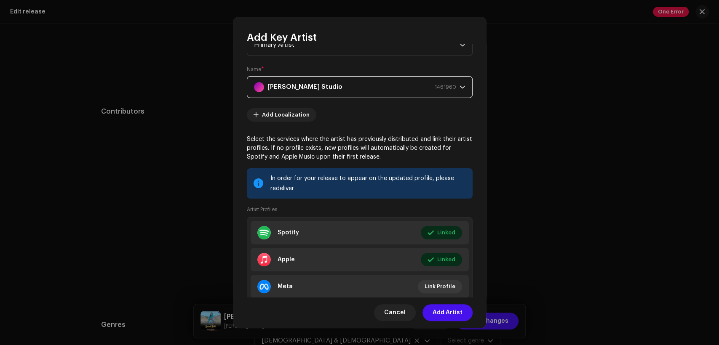
scroll to position [90, 0]
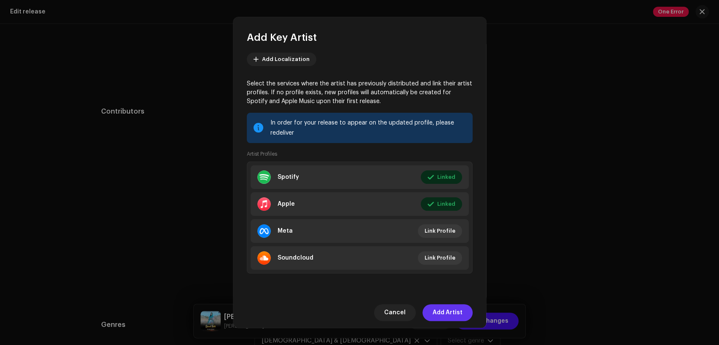
click at [452, 308] on span "Add Artist" at bounding box center [448, 313] width 30 height 17
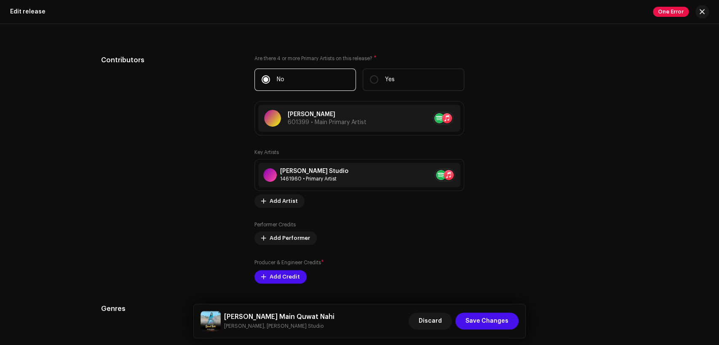
scroll to position [936, 0]
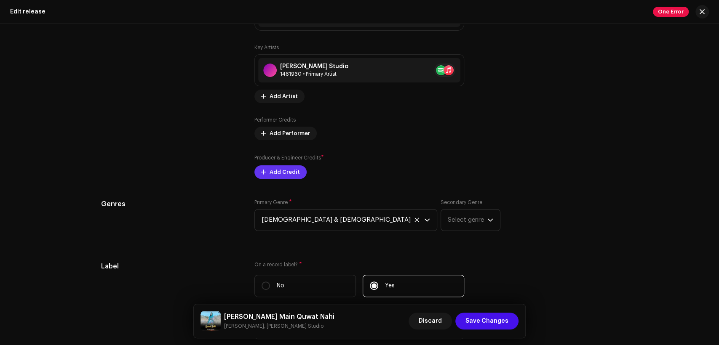
click at [286, 177] on span "Add Credit" at bounding box center [285, 172] width 30 height 17
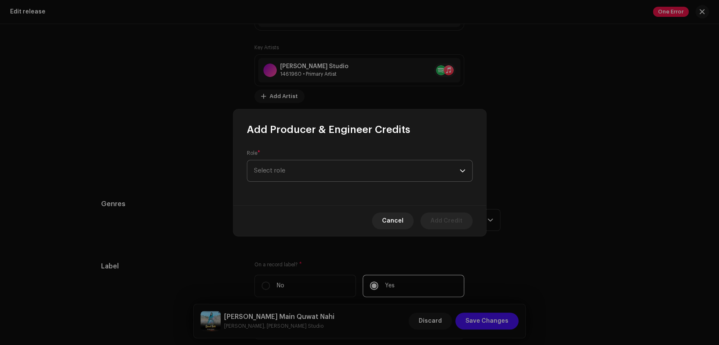
click at [321, 166] on span "Select role" at bounding box center [357, 171] width 206 height 21
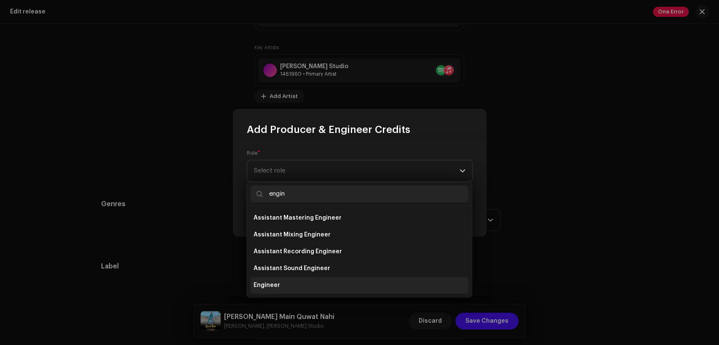
type input "engin"
click at [327, 280] on li "Engineer" at bounding box center [359, 285] width 218 height 17
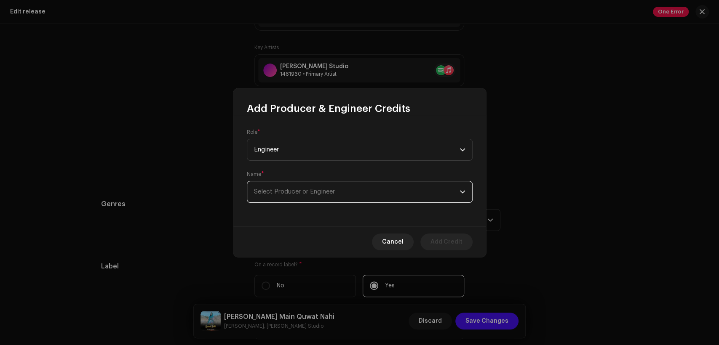
click at [359, 198] on span "Select Producer or Engineer" at bounding box center [357, 192] width 206 height 21
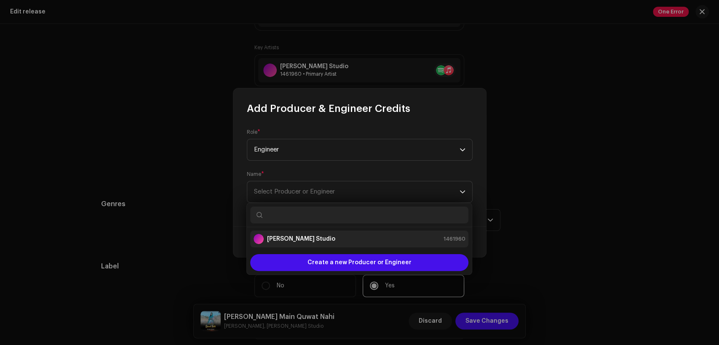
click at [341, 237] on div "[PERSON_NAME] Studio 1461960" at bounding box center [360, 239] width 212 height 10
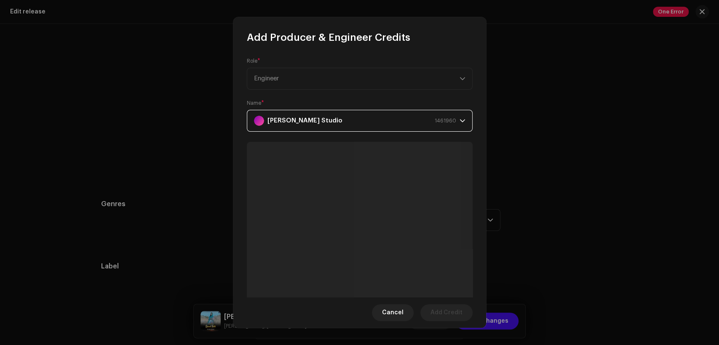
scroll to position [90, 0]
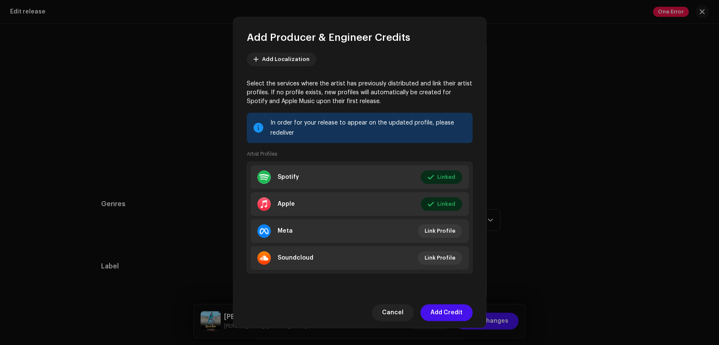
click at [460, 313] on span "Add Credit" at bounding box center [447, 313] width 32 height 17
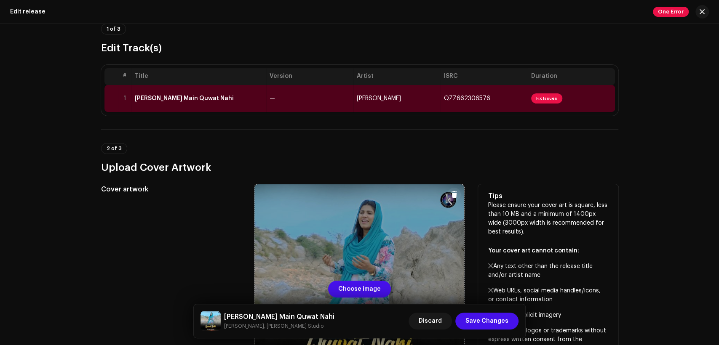
scroll to position [26, 0]
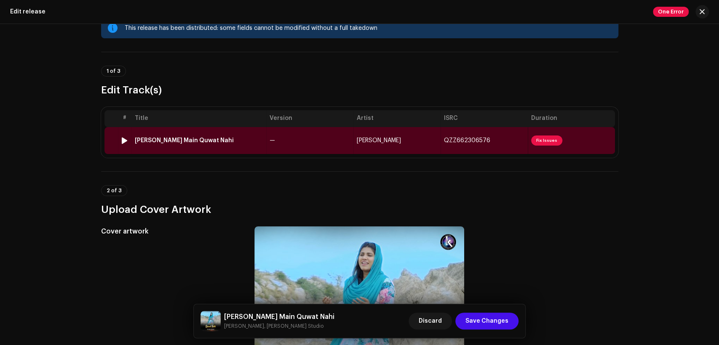
click at [222, 142] on div "Tann Main Quwat Nahi" at bounding box center [199, 140] width 128 height 7
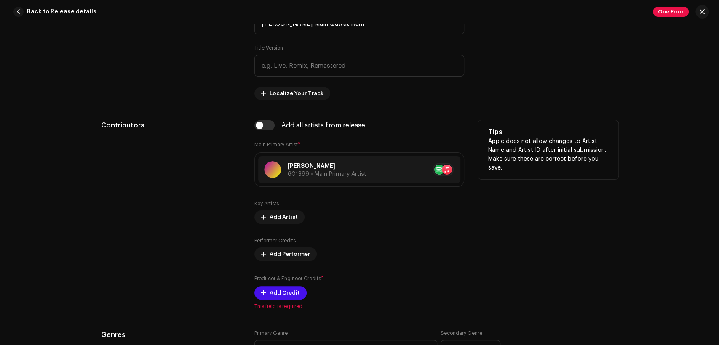
scroll to position [468, 0]
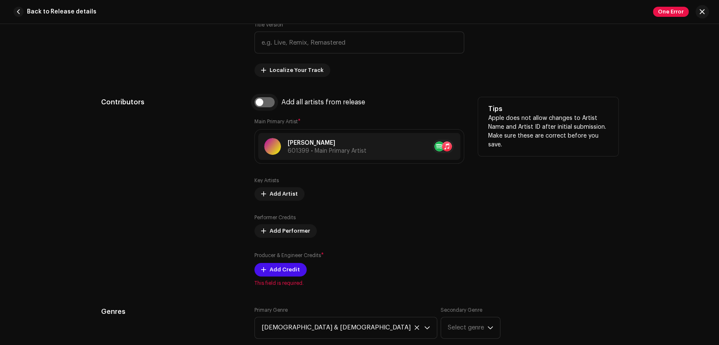
click at [266, 104] on input "checkbox" at bounding box center [264, 102] width 20 height 10
checkbox input "true"
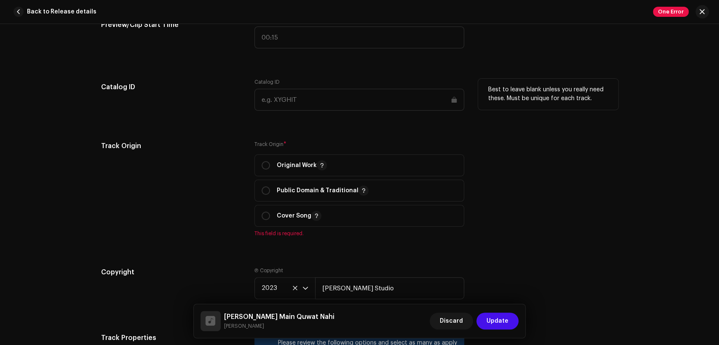
scroll to position [1092, 0]
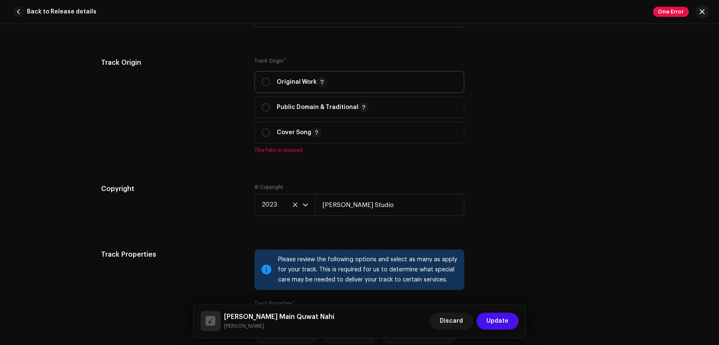
click at [281, 83] on p "Original Work" at bounding box center [302, 82] width 50 height 10
radio input "true"
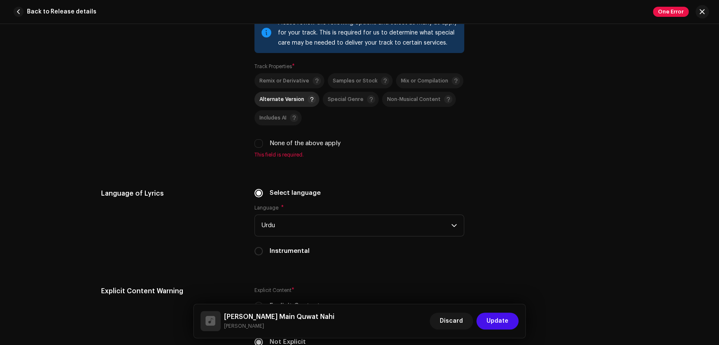
scroll to position [1404, 0]
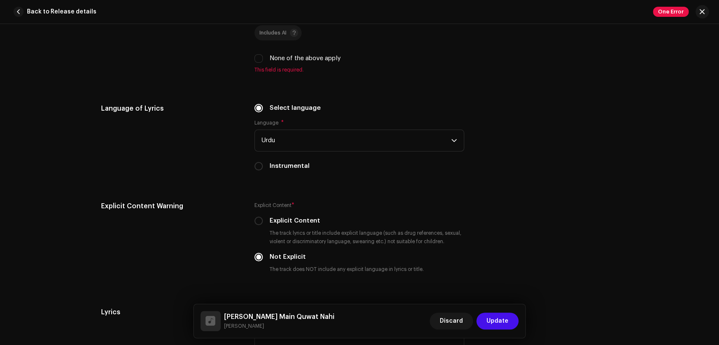
click at [295, 61] on label "None of the above apply" at bounding box center [305, 58] width 71 height 9
click at [263, 61] on input "None of the above apply" at bounding box center [258, 58] width 8 height 8
checkbox input "true"
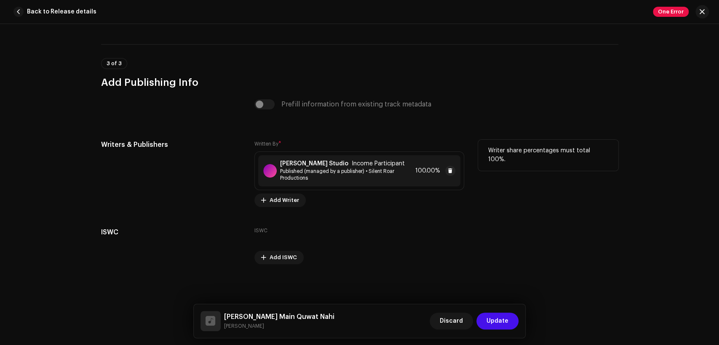
scroll to position [1733, 0]
click at [253, 327] on small "[PERSON_NAME]" at bounding box center [279, 326] width 110 height 8
drag, startPoint x: 267, startPoint y: 325, endPoint x: 223, endPoint y: 313, distance: 45.0
click at [223, 313] on div "Tann Main Quwat Nahi Juliana Pervaiz" at bounding box center [268, 321] width 134 height 20
copy div "Tann Main Quwat Nahi Juliana Pervaiz"
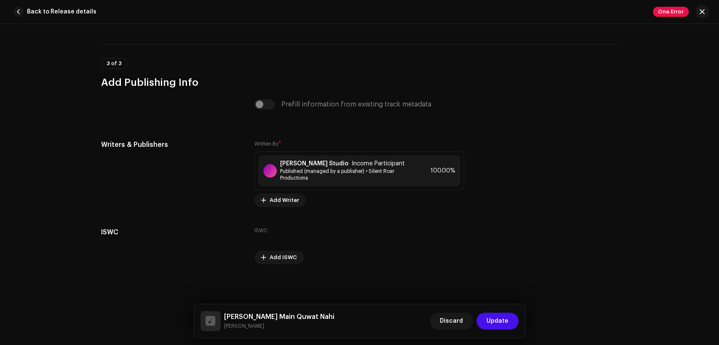
click at [298, 325] on div "Tann Main Quwat Nahi Juliana Pervaiz Discard Update" at bounding box center [360, 321] width 319 height 20
drag, startPoint x: 262, startPoint y: 325, endPoint x: 222, endPoint y: 325, distance: 40.4
click at [222, 325] on div "Tann Main Quwat Nahi Juliana Pervaiz" at bounding box center [268, 321] width 134 height 20
click at [262, 325] on small "[PERSON_NAME]" at bounding box center [279, 326] width 110 height 8
click at [265, 326] on small "[PERSON_NAME]" at bounding box center [279, 326] width 110 height 8
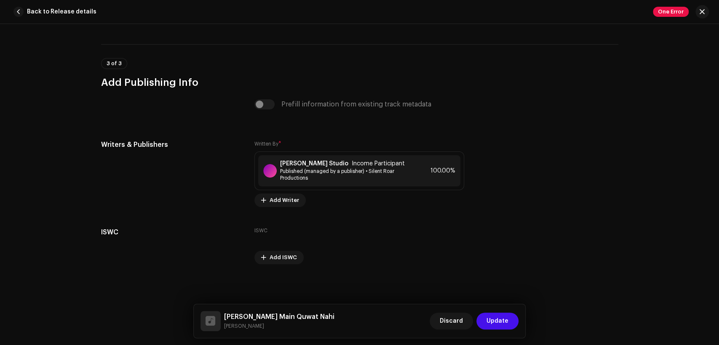
drag, startPoint x: 274, startPoint y: 327, endPoint x: 225, endPoint y: 331, distance: 49.5
click at [222, 330] on div "Tann Main Quwat Nahi Juliana Pervaiz" at bounding box center [268, 321] width 134 height 20
copy div "Tann Main Quwat Nahi Juliana Pervaiz"
click at [251, 331] on div "Tann Main Quwat Nahi Juliana Pervaiz" at bounding box center [268, 321] width 134 height 20
click at [270, 326] on small "[PERSON_NAME]" at bounding box center [279, 326] width 110 height 8
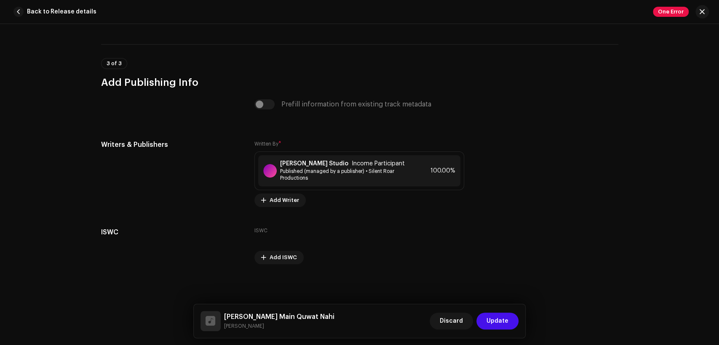
click at [359, 293] on div "This track has been distributed: some fields cannot be modified without a full …" at bounding box center [359, 184] width 719 height 321
click at [258, 325] on small "[PERSON_NAME]" at bounding box center [279, 326] width 110 height 8
copy div "Juliana Pervaiz Discard Update"
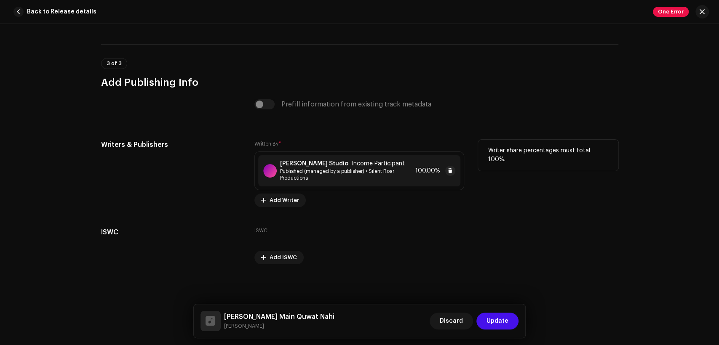
click at [322, 176] on span "Published (managed by a publisher) • Silent Roar Productions" at bounding box center [346, 174] width 132 height 13
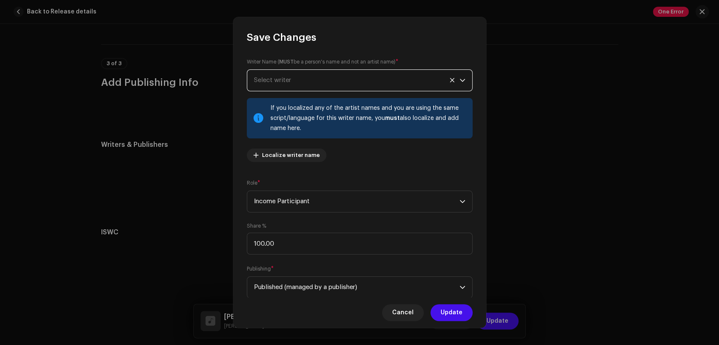
click at [338, 73] on span "Select writer" at bounding box center [357, 80] width 206 height 21
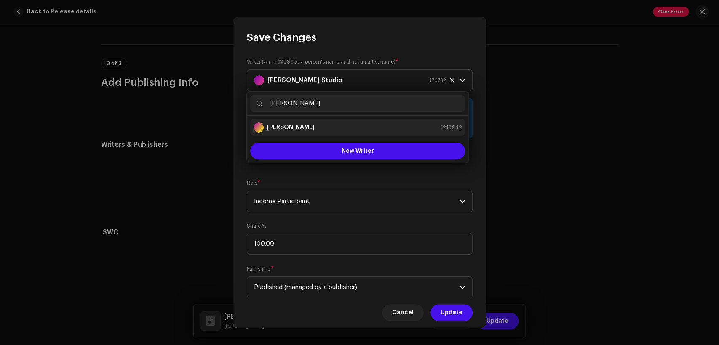
type input "[PERSON_NAME]"
click at [351, 124] on div "[PERSON_NAME] 1213242" at bounding box center [358, 128] width 208 height 10
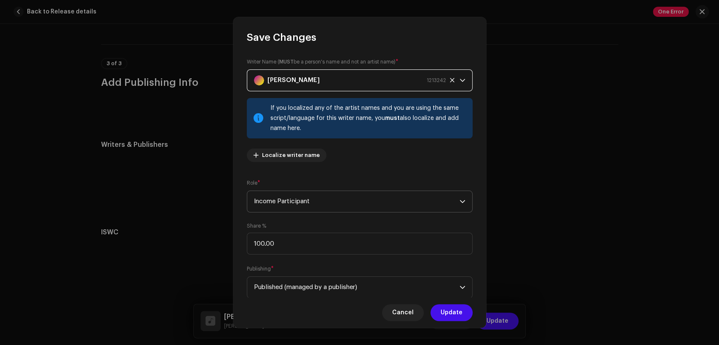
click at [391, 196] on span "Income Participant" at bounding box center [357, 201] width 206 height 21
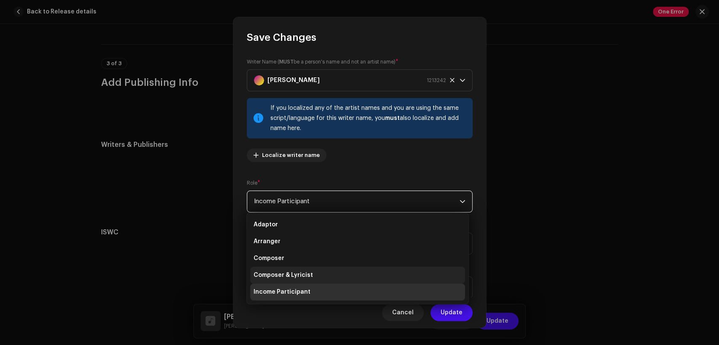
click at [386, 275] on li "Composer & Lyricist" at bounding box center [357, 275] width 215 height 17
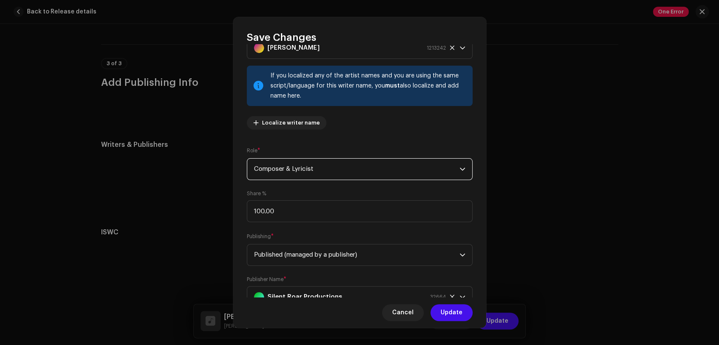
scroll to position [67, 0]
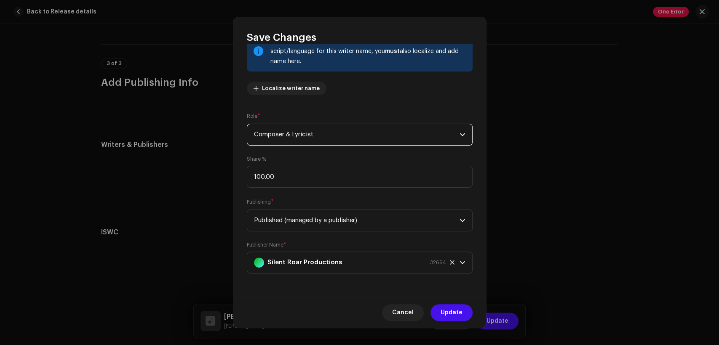
click at [461, 318] on button "Update" at bounding box center [452, 313] width 42 height 17
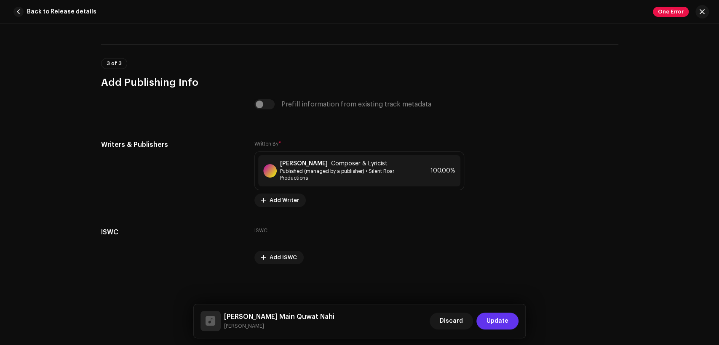
click at [507, 325] on span "Update" at bounding box center [498, 321] width 22 height 17
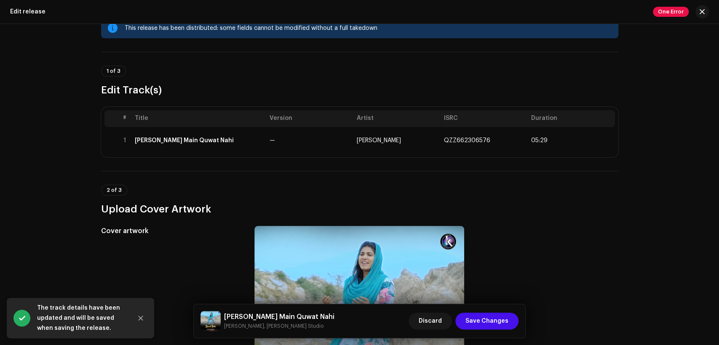
scroll to position [260, 0]
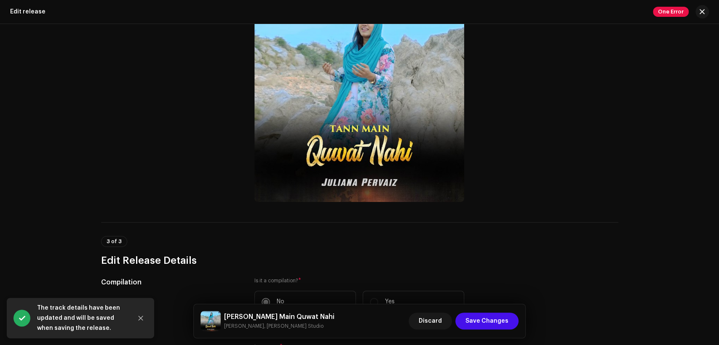
click at [263, 316] on h5 "Tann Main Quwat Nahi" at bounding box center [279, 317] width 110 height 10
copy h5 "Tann Main Quwat Nahi"
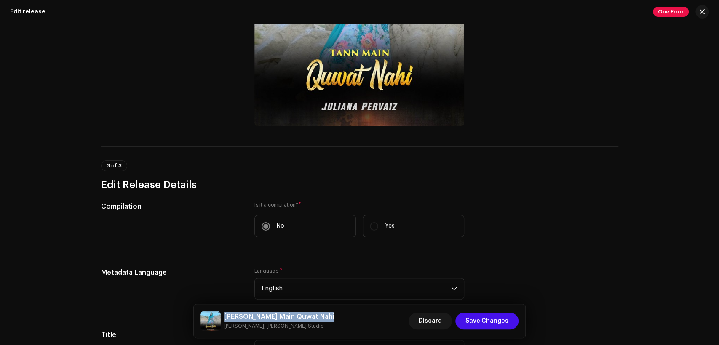
scroll to position [390, 0]
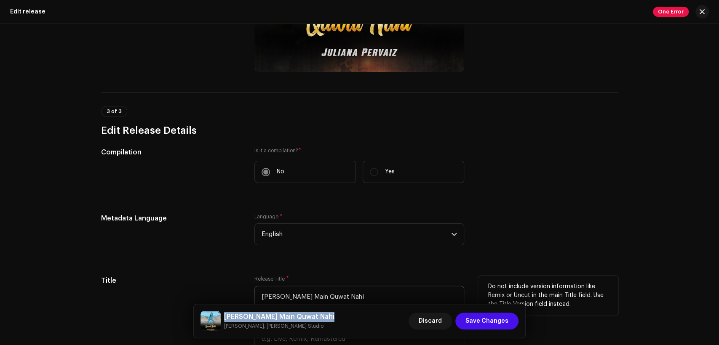
copy h5 "Tann Main Quwat Nahi"
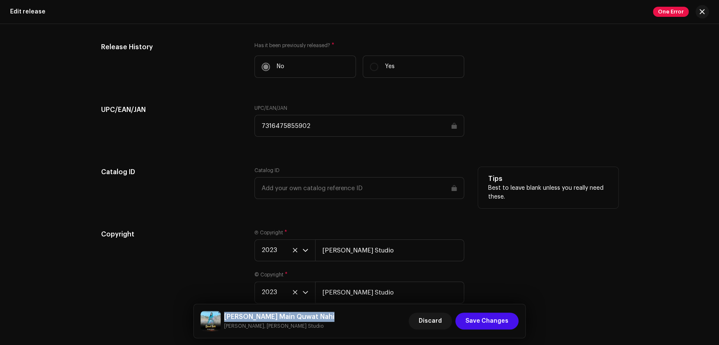
scroll to position [1352, 0]
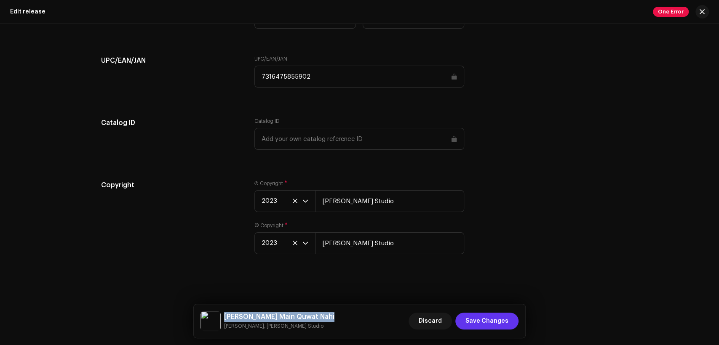
click at [495, 319] on span "Save Changes" at bounding box center [487, 321] width 43 height 17
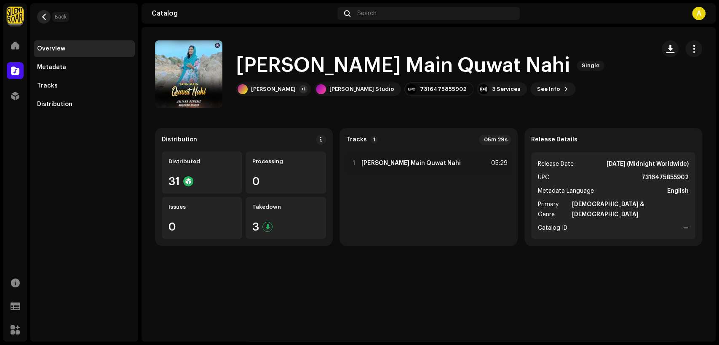
click at [48, 18] on button "button" at bounding box center [43, 16] width 13 height 13
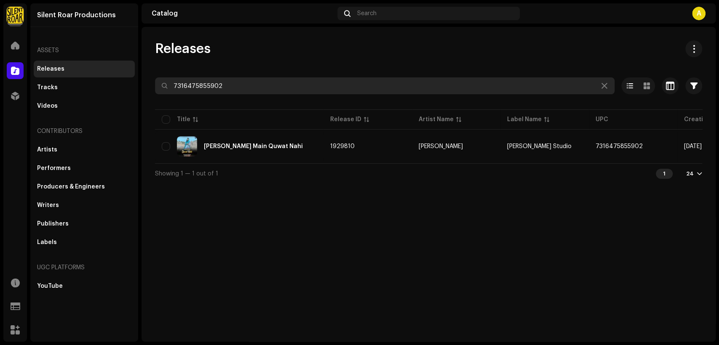
click at [298, 89] on input "7316475855902" at bounding box center [385, 86] width 460 height 17
paste input "865"
type input "7316475855865"
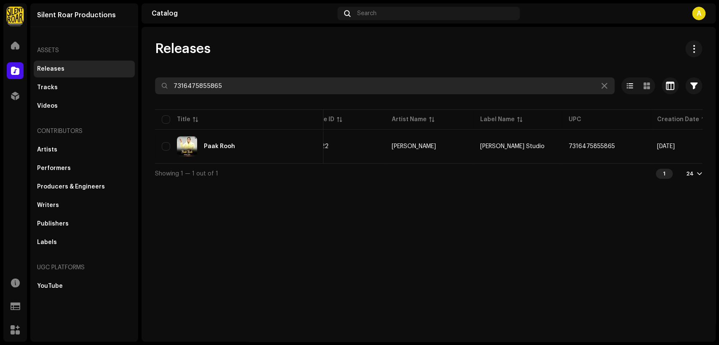
scroll to position [0, 152]
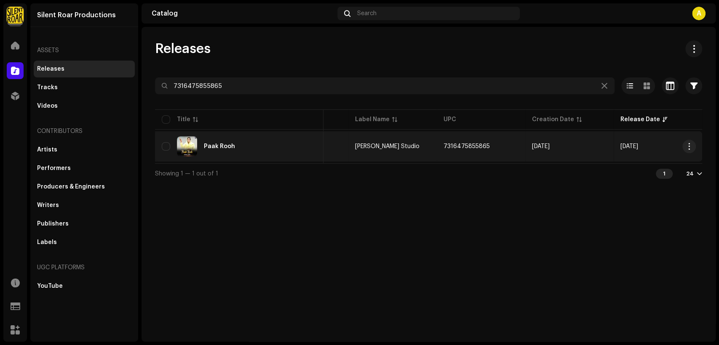
click at [282, 141] on div "Paak Rooh" at bounding box center [239, 147] width 155 height 20
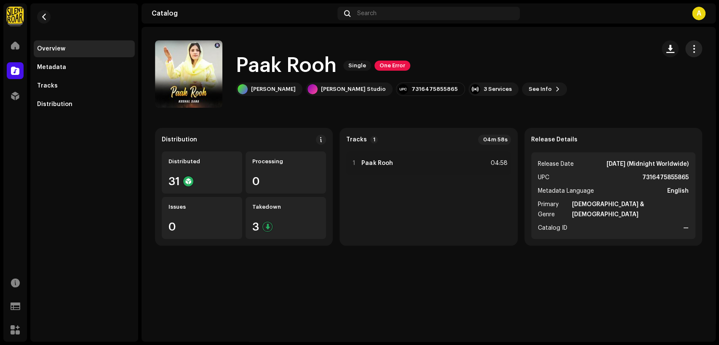
click at [698, 49] on span "button" at bounding box center [694, 49] width 8 height 7
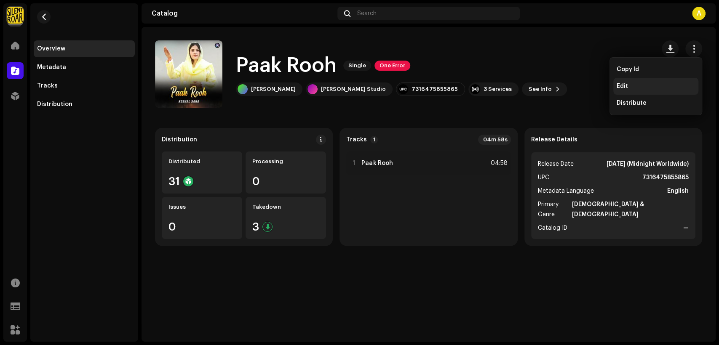
click at [661, 90] on div "Edit" at bounding box center [655, 86] width 85 height 17
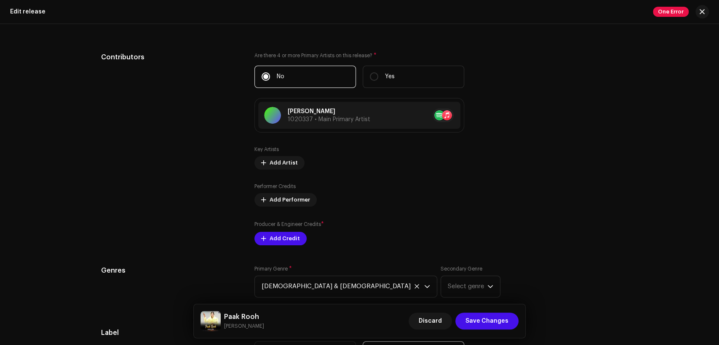
scroll to position [858, 0]
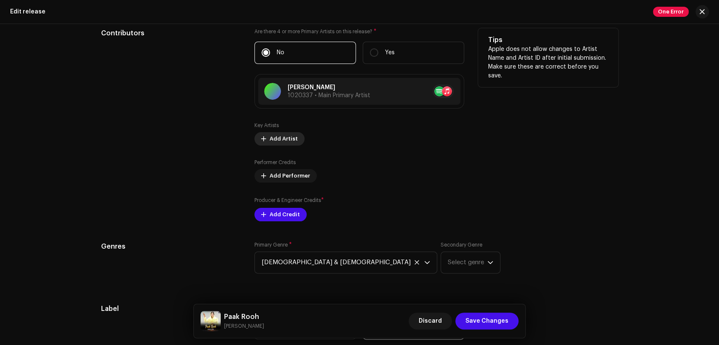
click at [284, 139] on span "Add Artist" at bounding box center [284, 139] width 28 height 17
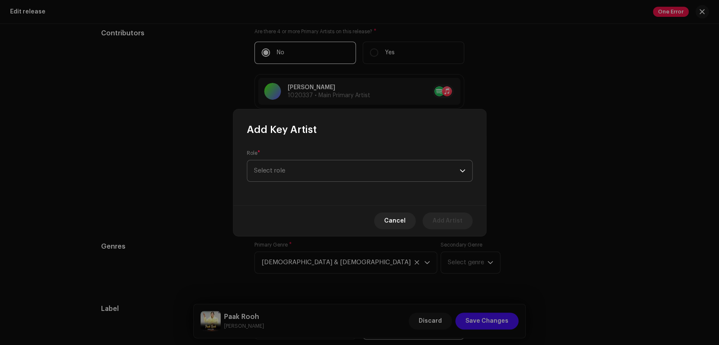
click at [299, 175] on span "Select role" at bounding box center [357, 171] width 206 height 21
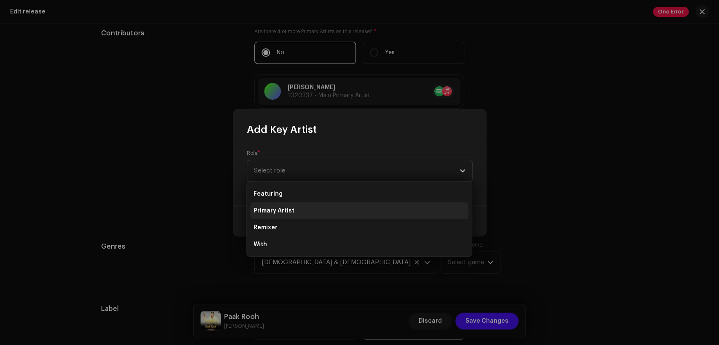
click at [312, 203] on li "Primary Artist" at bounding box center [359, 211] width 218 height 17
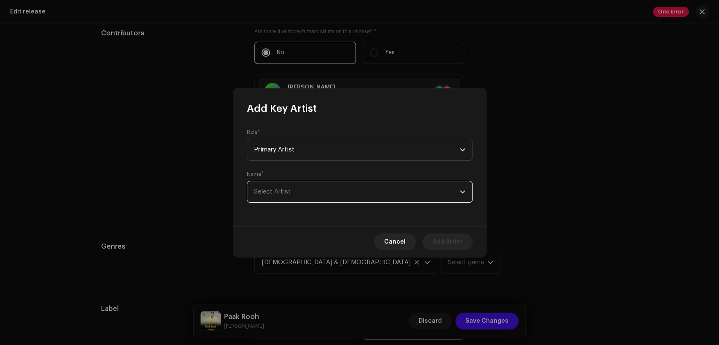
click at [319, 190] on span "Select Artist" at bounding box center [357, 192] width 206 height 21
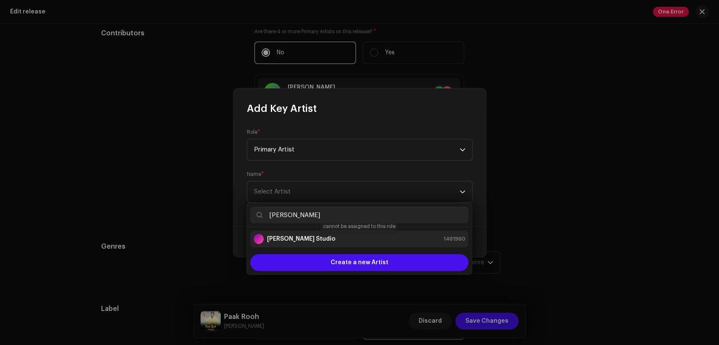
type input "[PERSON_NAME]"
click at [327, 235] on div "[PERSON_NAME] Studio 1461960" at bounding box center [360, 239] width 212 height 10
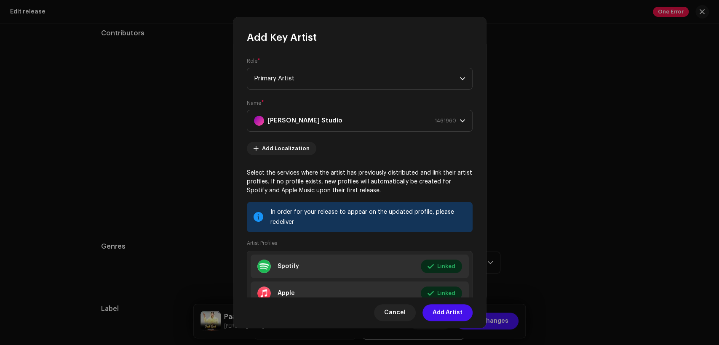
click at [451, 308] on span "Add Artist" at bounding box center [448, 313] width 30 height 17
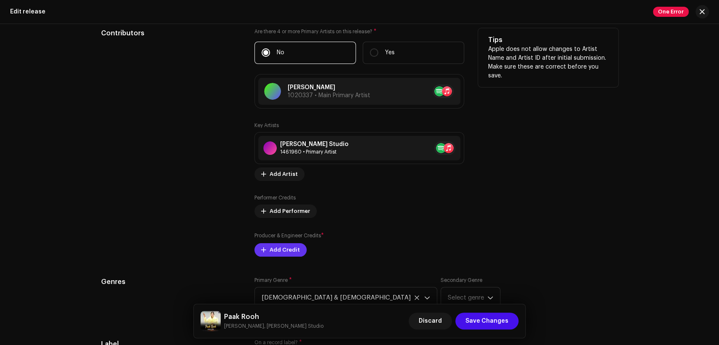
click at [295, 249] on span "Add Credit" at bounding box center [285, 250] width 30 height 17
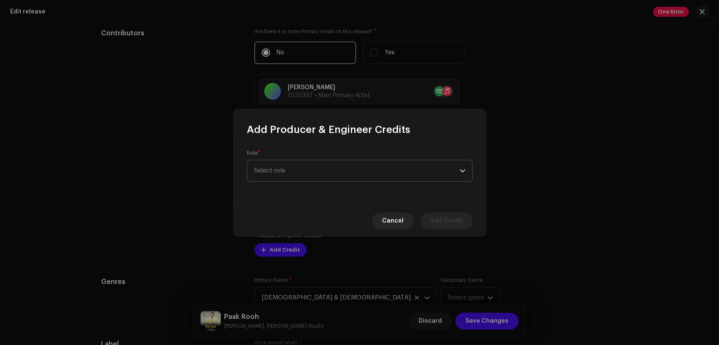
click at [313, 177] on span "Select role" at bounding box center [357, 171] width 206 height 21
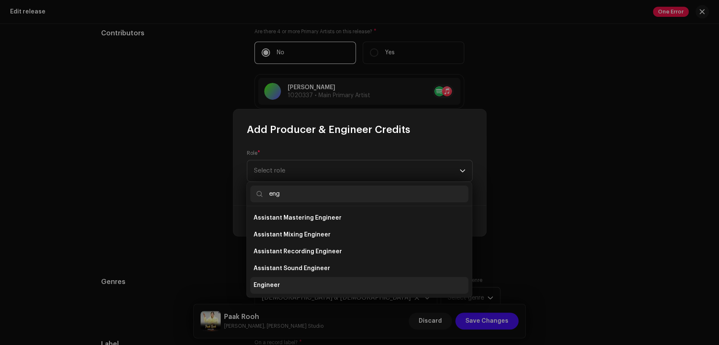
type input "eng"
click at [340, 286] on li "Engineer" at bounding box center [359, 285] width 218 height 17
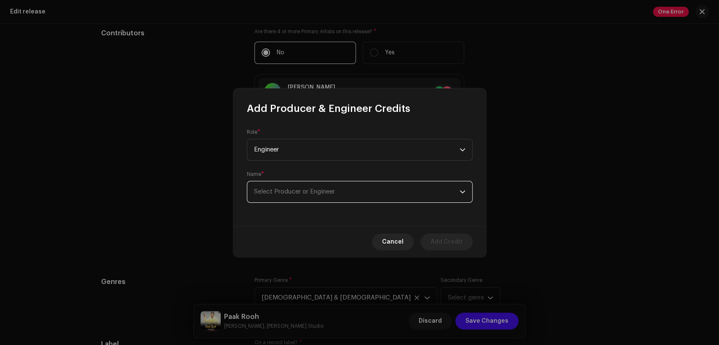
click at [415, 184] on span "Select Producer or Engineer" at bounding box center [357, 192] width 206 height 21
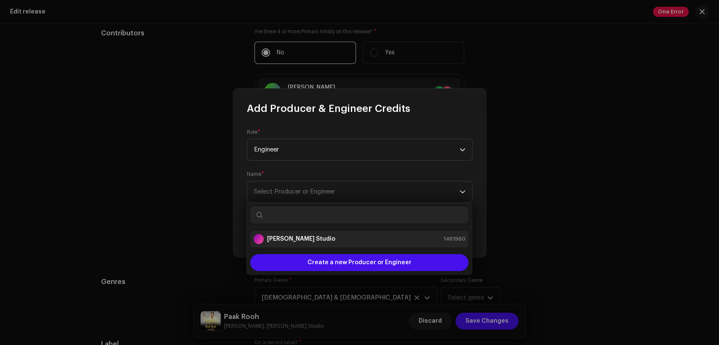
click at [412, 235] on div "[PERSON_NAME] Studio 1461960" at bounding box center [360, 239] width 212 height 10
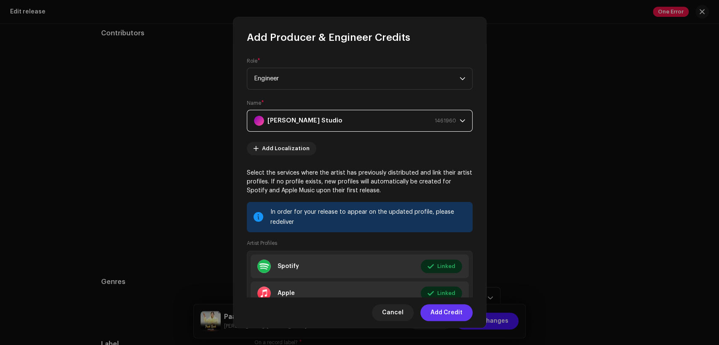
click at [445, 308] on span "Add Credit" at bounding box center [447, 313] width 32 height 17
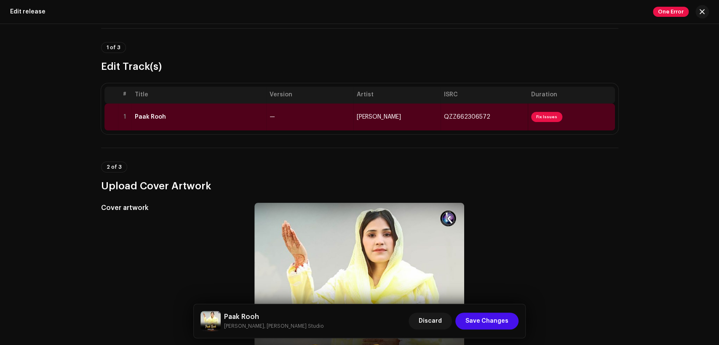
scroll to position [78, 0]
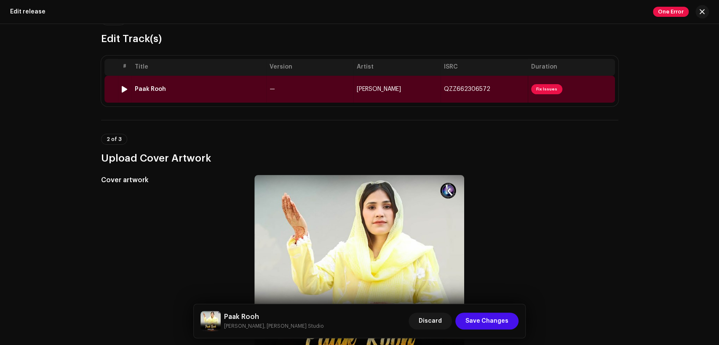
click at [293, 82] on td "—" at bounding box center [309, 89] width 87 height 27
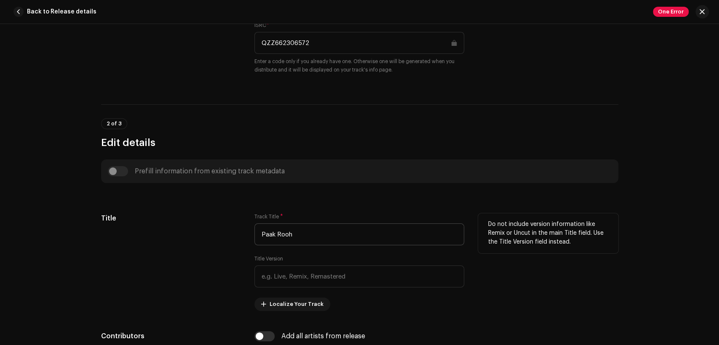
scroll to position [390, 0]
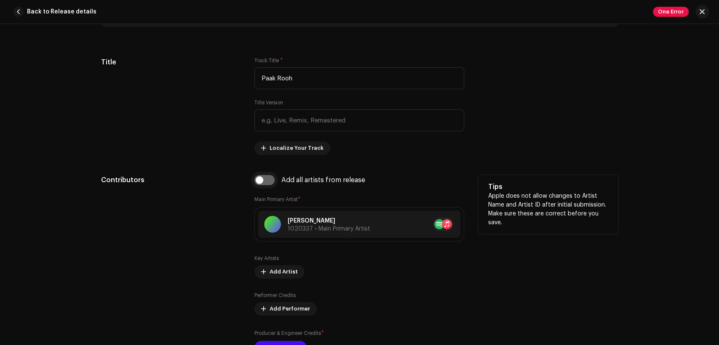
click at [267, 179] on input "checkbox" at bounding box center [264, 180] width 20 height 10
checkbox input "true"
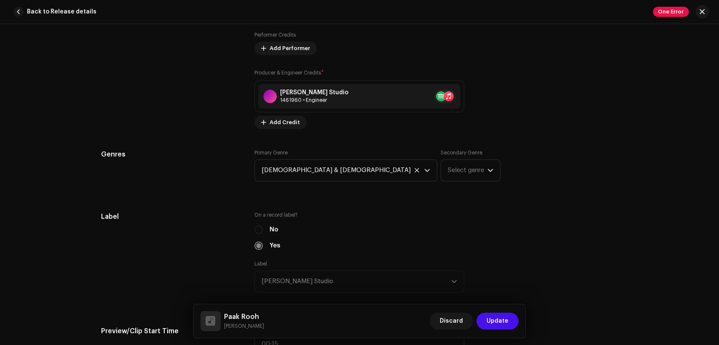
scroll to position [936, 0]
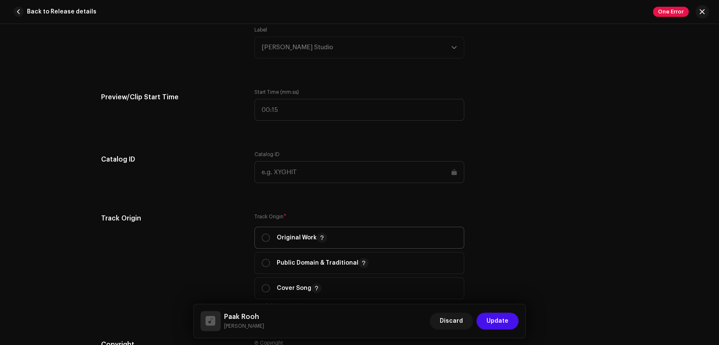
click at [283, 236] on p "Original Work" at bounding box center [302, 238] width 50 height 10
radio input "true"
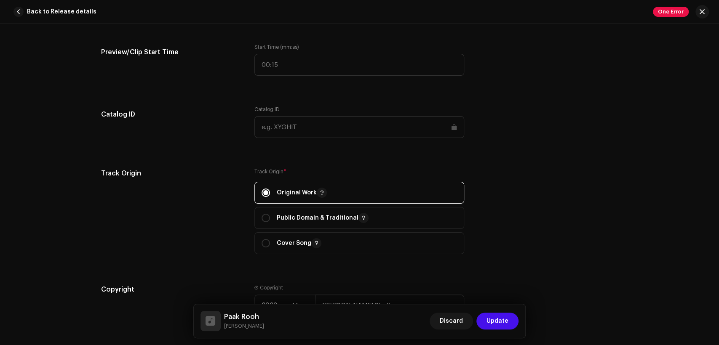
scroll to position [1248, 0]
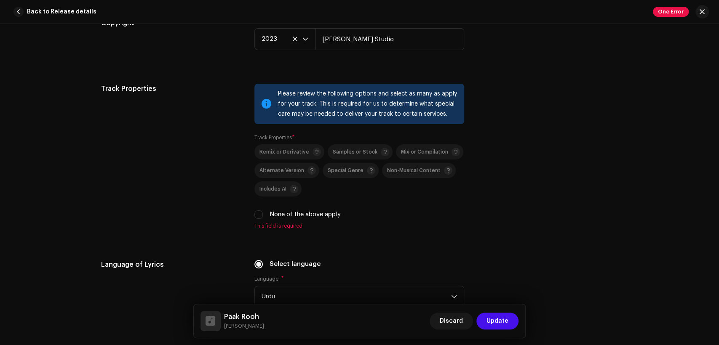
click at [277, 217] on label "None of the above apply" at bounding box center [305, 214] width 71 height 9
click at [263, 217] on input "None of the above apply" at bounding box center [258, 215] width 8 height 8
checkbox input "true"
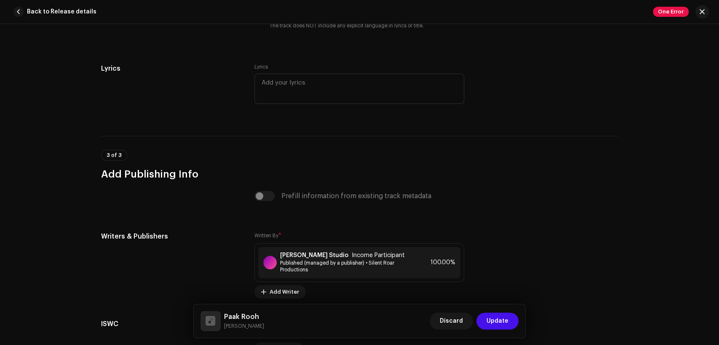
scroll to position [1733, 0]
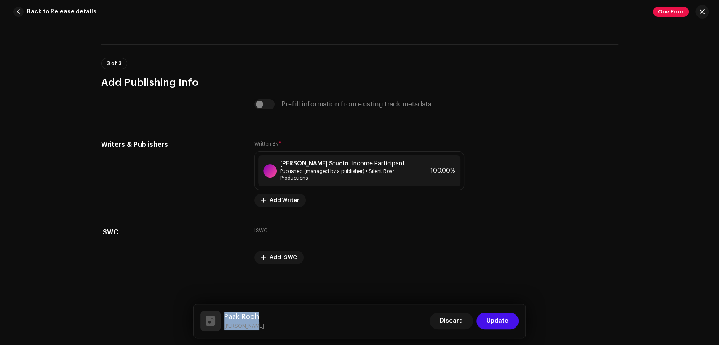
drag, startPoint x: 255, startPoint y: 328, endPoint x: 220, endPoint y: 307, distance: 40.2
click at [220, 307] on div "Paak Rooh Koshal Sana Discard Update" at bounding box center [360, 322] width 332 height 34
click at [291, 166] on strong "[PERSON_NAME] Studio" at bounding box center [314, 164] width 68 height 7
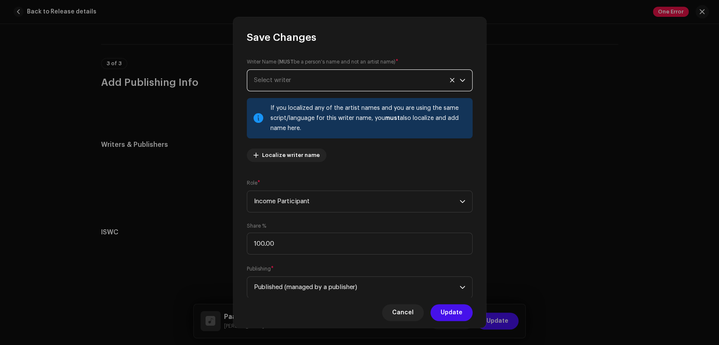
click at [316, 83] on span "Select writer" at bounding box center [357, 80] width 206 height 21
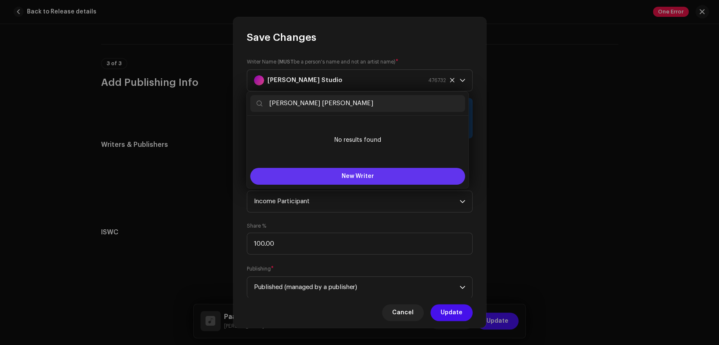
type input "Mubashir Nadeem Yousaf"
click at [359, 172] on button "New Writer" at bounding box center [357, 176] width 215 height 17
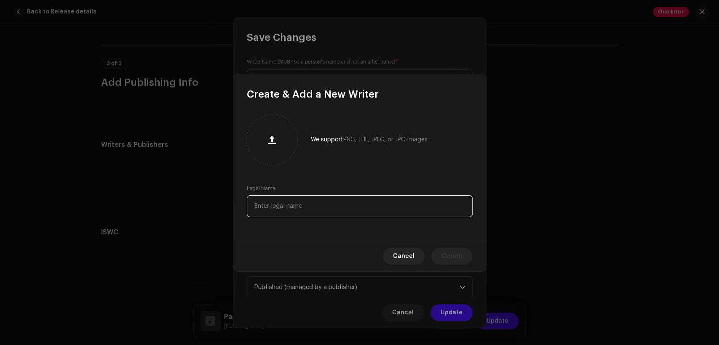
click at [359, 209] on input "text" at bounding box center [360, 206] width 226 height 22
paste input "Mubashir Nadeem Yousaf"
type input "Mubashir Nadeem Yousaf"
click at [447, 262] on span "Create" at bounding box center [452, 256] width 21 height 17
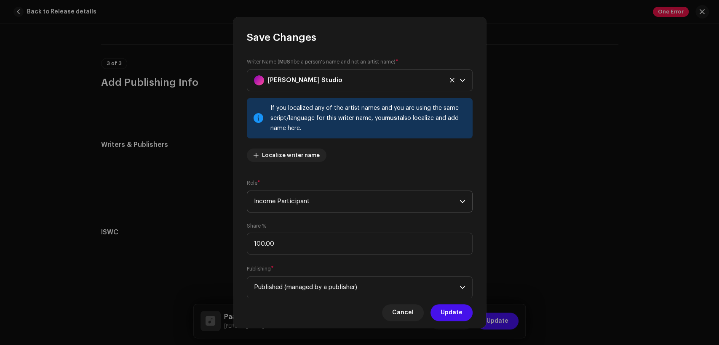
click at [362, 204] on span "Income Participant" at bounding box center [357, 201] width 206 height 21
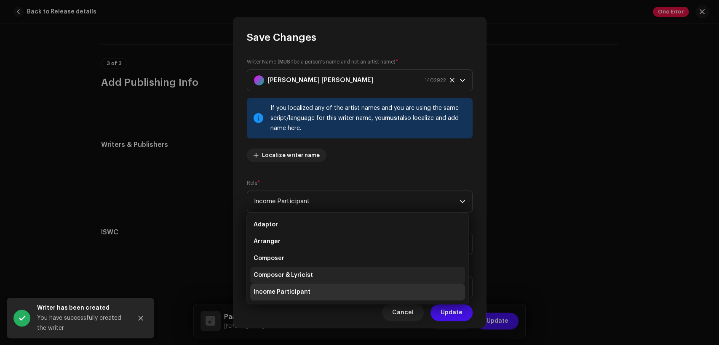
click at [362, 276] on li "Composer & Lyricist" at bounding box center [357, 275] width 215 height 17
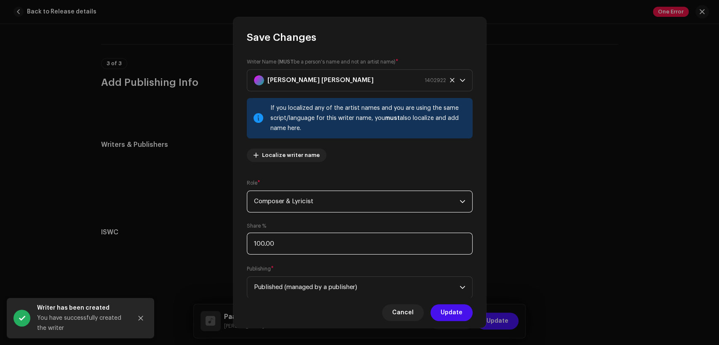
click at [377, 243] on input "100.00" at bounding box center [360, 244] width 226 height 22
type input "1.00"
type input "50.00"
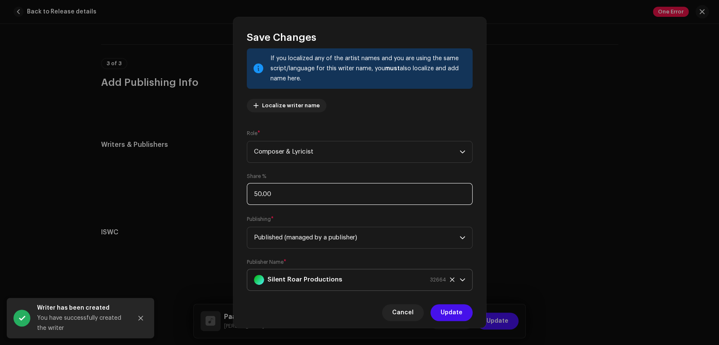
scroll to position [67, 0]
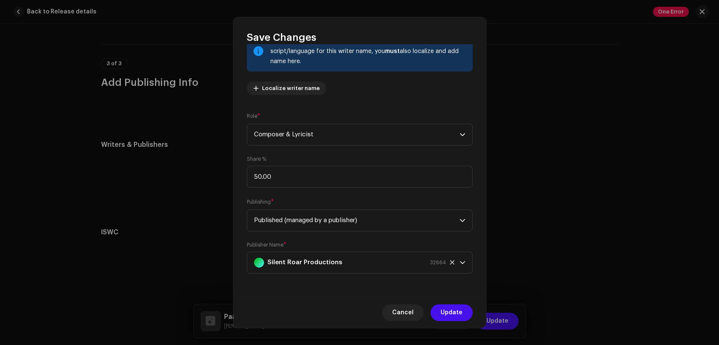
click at [457, 309] on span "Update" at bounding box center [452, 313] width 22 height 17
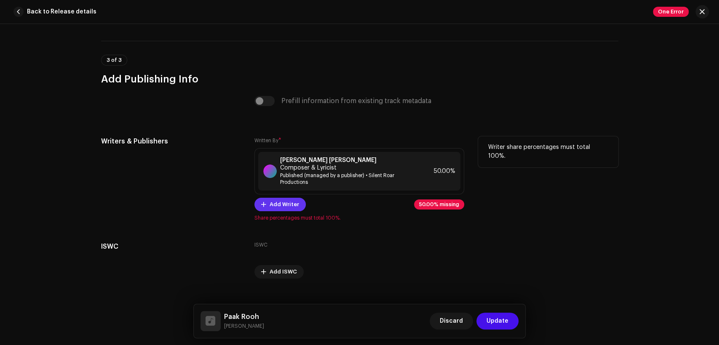
click at [288, 198] on span "Add Writer" at bounding box center [284, 204] width 29 height 17
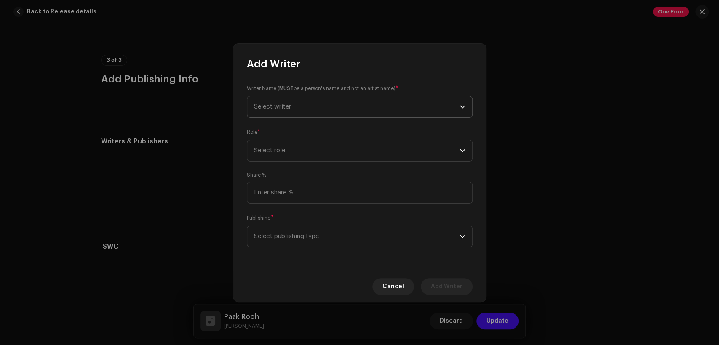
click at [302, 107] on span "Select writer" at bounding box center [357, 106] width 206 height 21
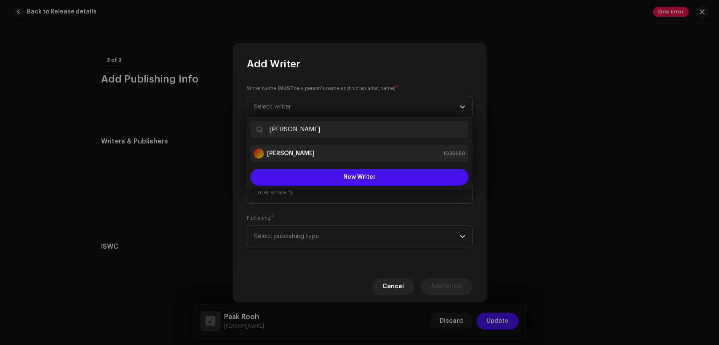
type input "Naveed Bhatti"
click at [334, 154] on div "Naveed Bhatti 1035650" at bounding box center [360, 154] width 212 height 10
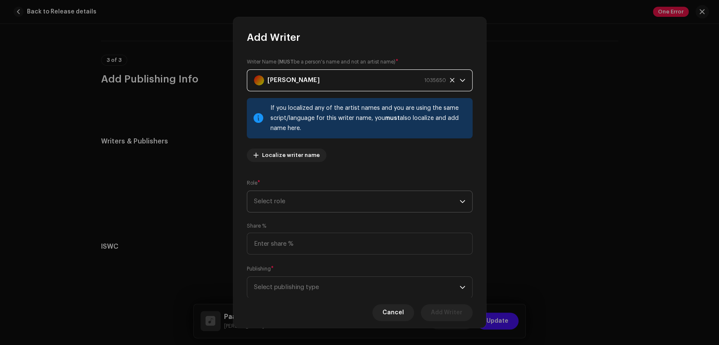
click at [347, 202] on span "Select role" at bounding box center [357, 201] width 206 height 21
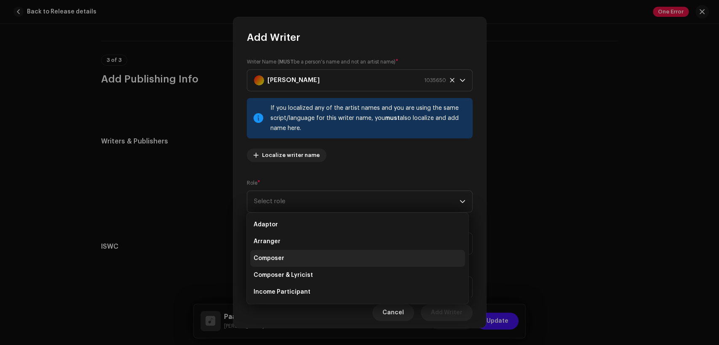
click at [346, 264] on li "Composer" at bounding box center [357, 258] width 215 height 17
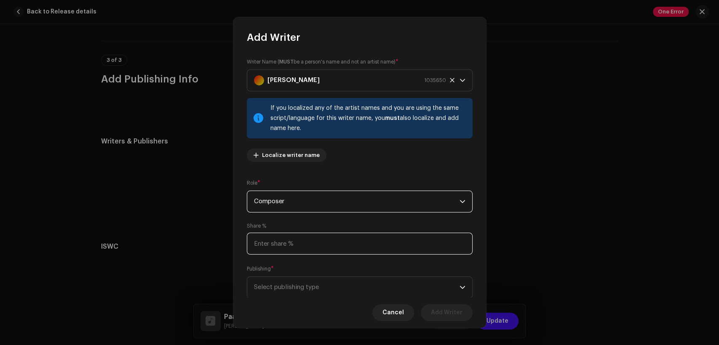
click at [350, 241] on input at bounding box center [360, 244] width 226 height 22
type input "50.00"
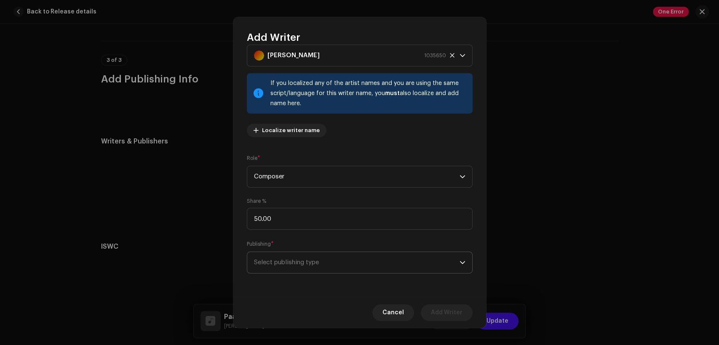
click at [356, 259] on span "Select publishing type" at bounding box center [357, 262] width 206 height 21
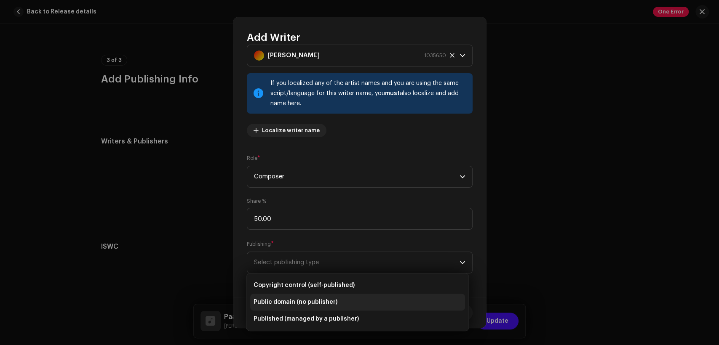
drag, startPoint x: 363, startPoint y: 318, endPoint x: 364, endPoint y: 297, distance: 20.2
click at [364, 318] on li "Published (managed by a publisher)" at bounding box center [357, 319] width 215 height 17
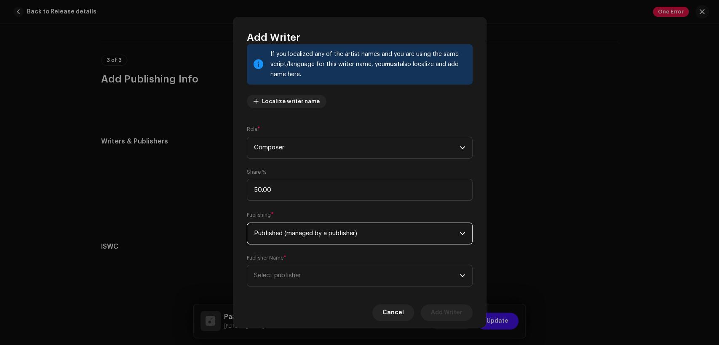
scroll to position [67, 0]
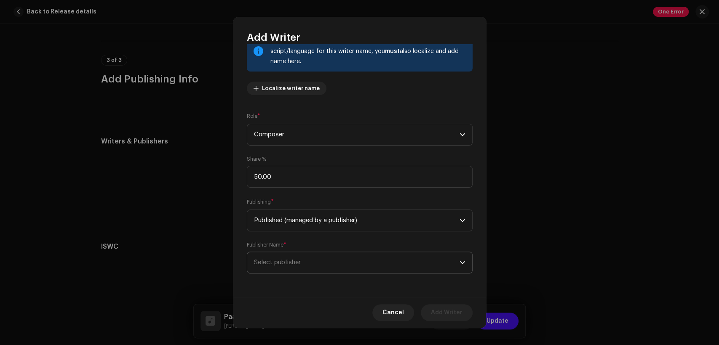
click at [399, 267] on span "Select publisher" at bounding box center [357, 262] width 206 height 21
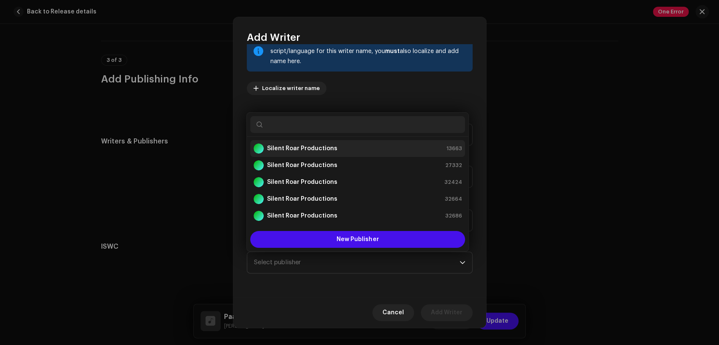
click at [379, 145] on div "Silent Roar Productions 13663" at bounding box center [358, 149] width 208 height 10
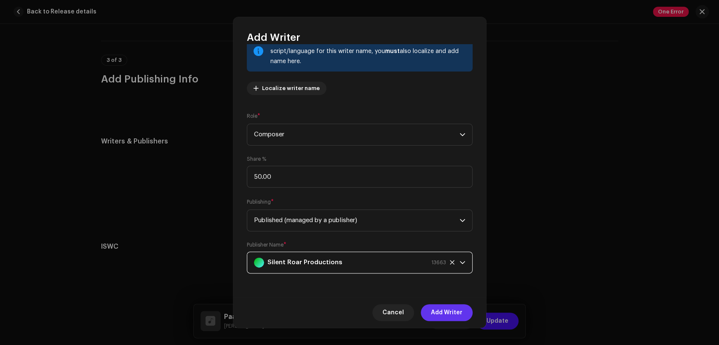
click at [442, 317] on span "Add Writer" at bounding box center [447, 313] width 32 height 17
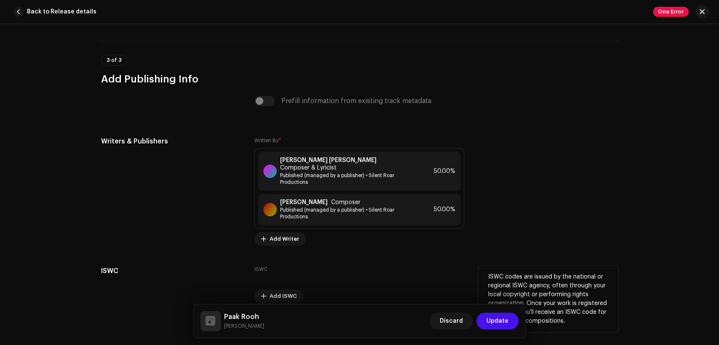
scroll to position [1768, 0]
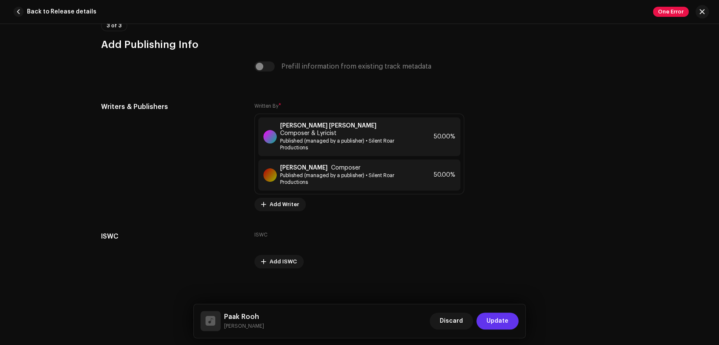
click at [502, 327] on span "Update" at bounding box center [498, 321] width 22 height 17
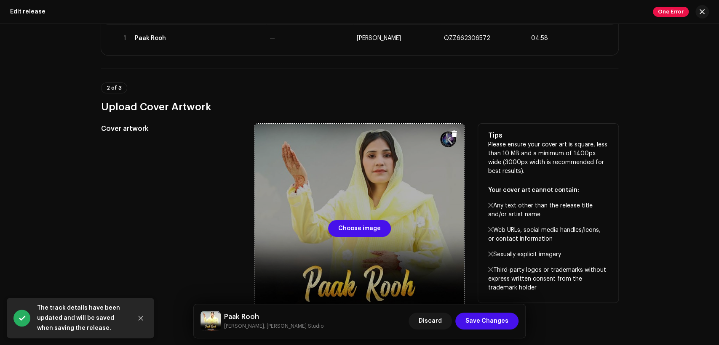
scroll to position [156, 0]
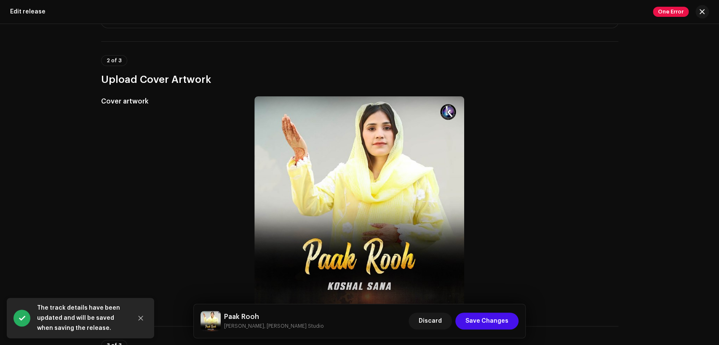
click at [255, 317] on h5 "Paak Rooh" at bounding box center [273, 317] width 99 height 10
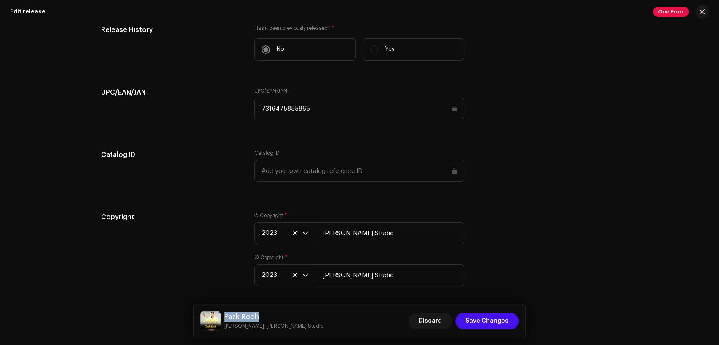
scroll to position [1352, 0]
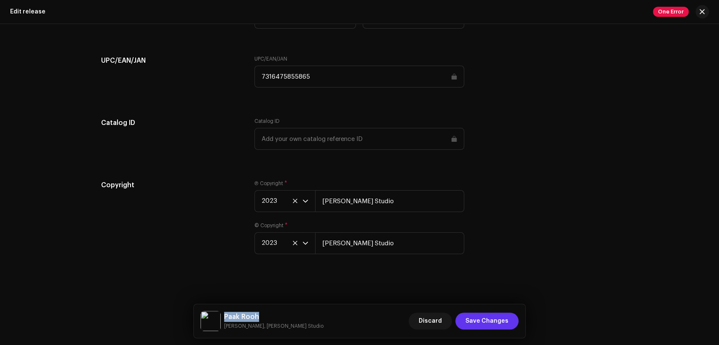
click at [493, 315] on span "Save Changes" at bounding box center [487, 321] width 43 height 17
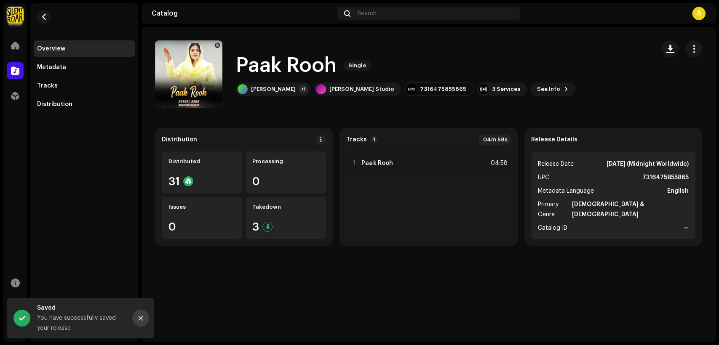
click at [139, 318] on icon "Close" at bounding box center [141, 319] width 6 height 6
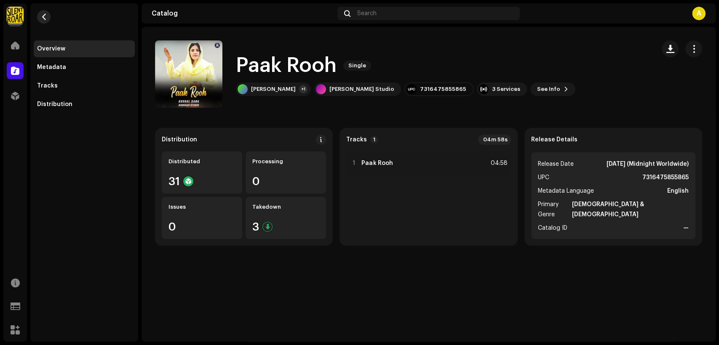
click at [50, 15] on button "button" at bounding box center [43, 16] width 13 height 13
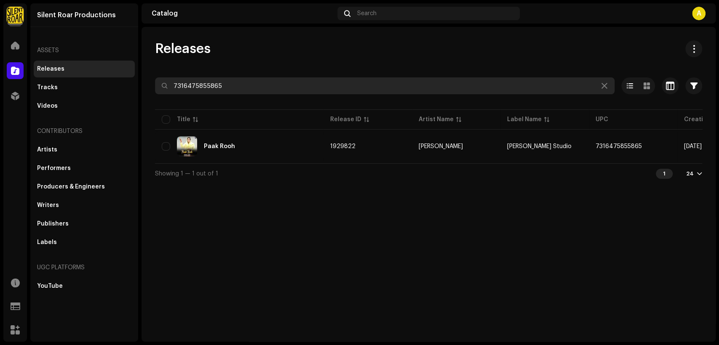
click at [233, 81] on input "7316475855865" at bounding box center [385, 86] width 460 height 17
paste input "34"
type input "7316475855834"
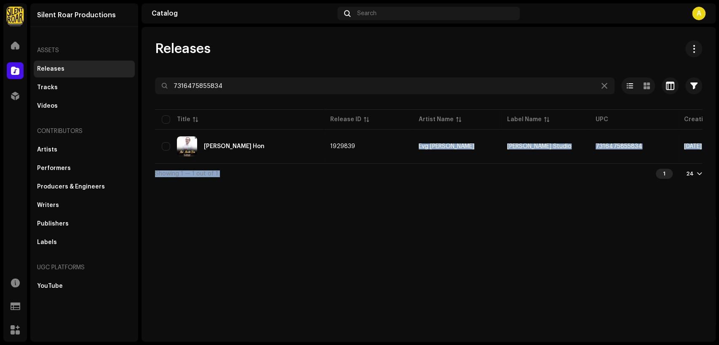
drag, startPoint x: 351, startPoint y: 163, endPoint x: 568, endPoint y: 176, distance: 218.2
click at [568, 176] on div "7316475855834 Selected 0 Select all 1 Options Filters Distribution status Never…" at bounding box center [428, 131] width 547 height 106
click at [556, 176] on div "Showing 1 — 1 out of 1 1 24" at bounding box center [428, 173] width 547 height 20
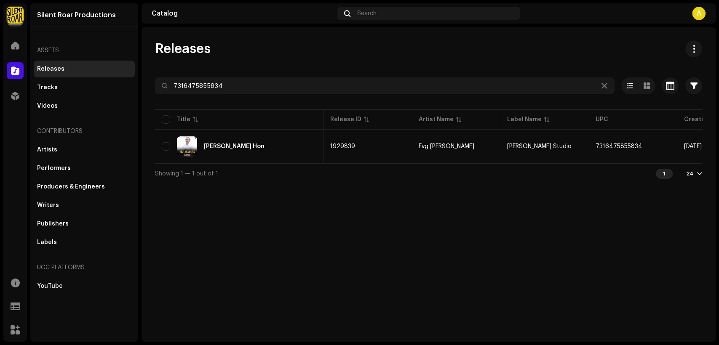
scroll to position [0, 152]
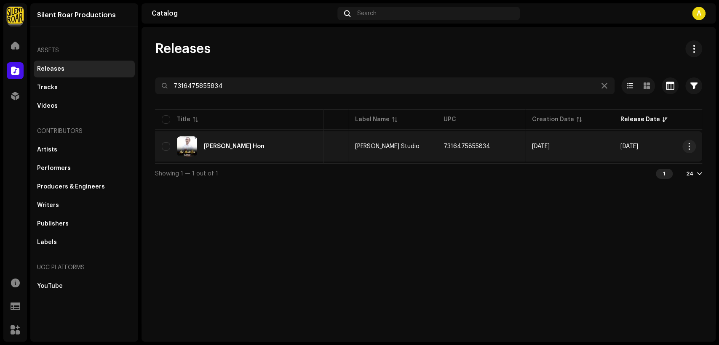
click at [295, 147] on div "Mai Masihi Hon" at bounding box center [239, 147] width 155 height 20
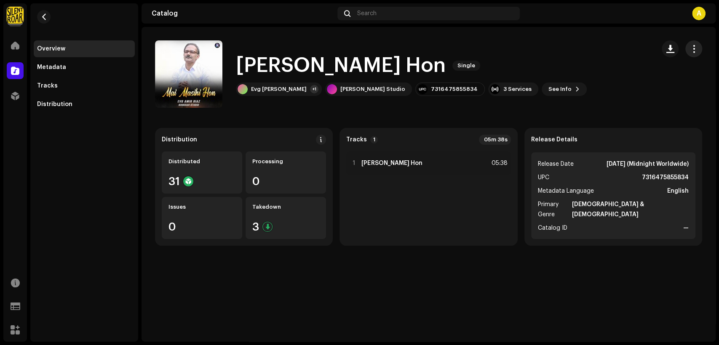
click at [696, 43] on button "button" at bounding box center [693, 48] width 17 height 17
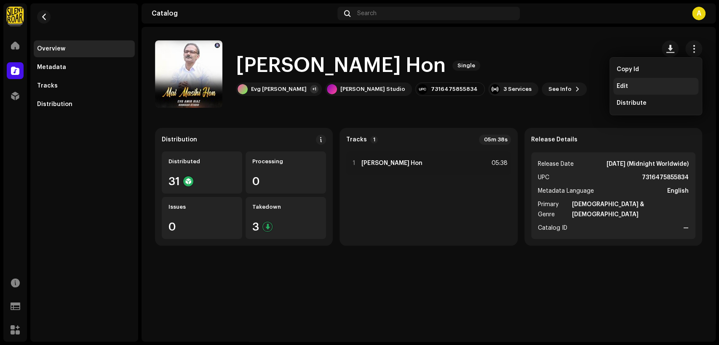
click at [661, 85] on div "Edit" at bounding box center [656, 86] width 78 height 7
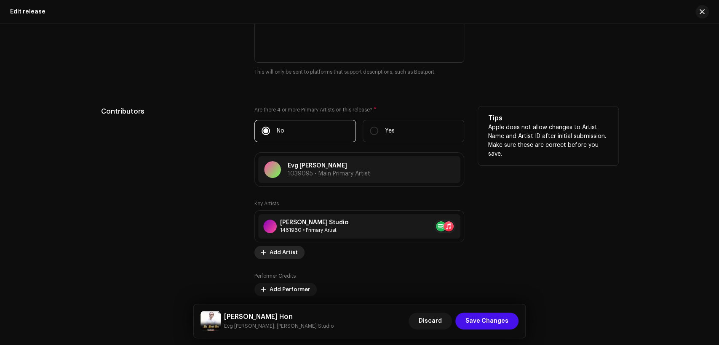
scroll to position [936, 0]
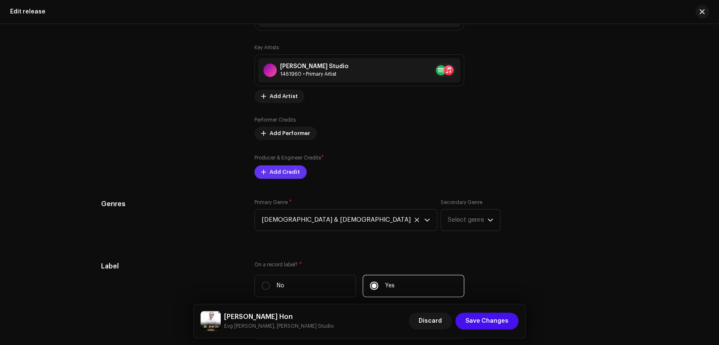
click at [290, 170] on span "Add Credit" at bounding box center [285, 172] width 30 height 17
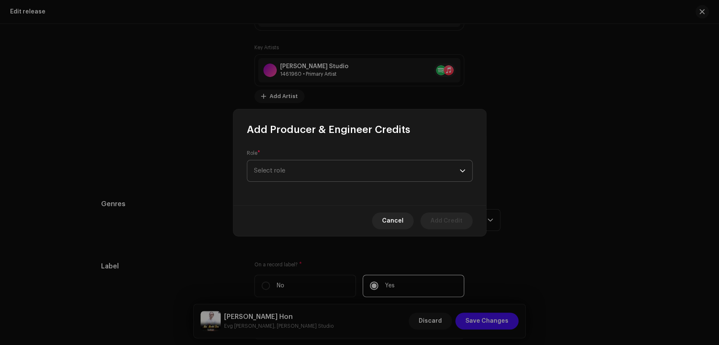
click at [317, 176] on span "Select role" at bounding box center [357, 171] width 206 height 21
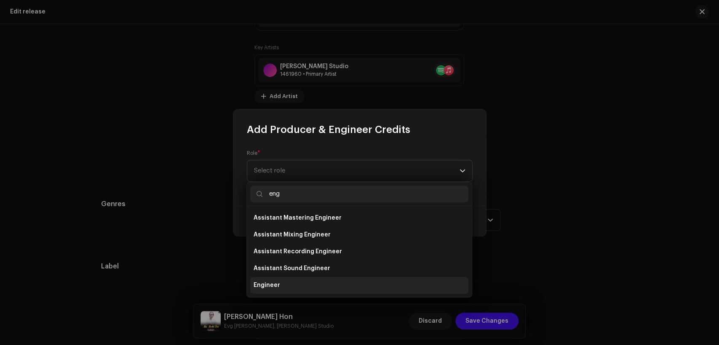
type input "eng"
click at [320, 287] on li "Engineer" at bounding box center [359, 285] width 218 height 17
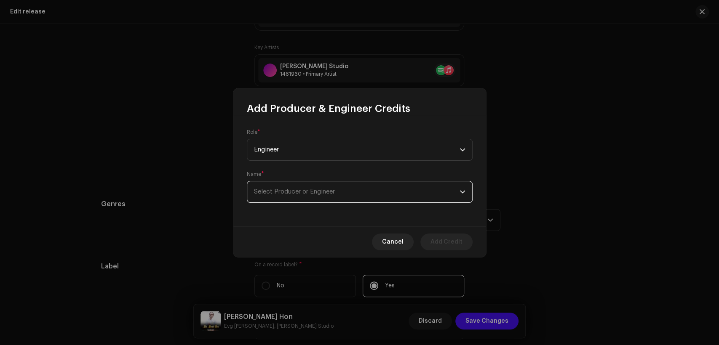
click at [324, 191] on span "Select Producer or Engineer" at bounding box center [294, 192] width 81 height 6
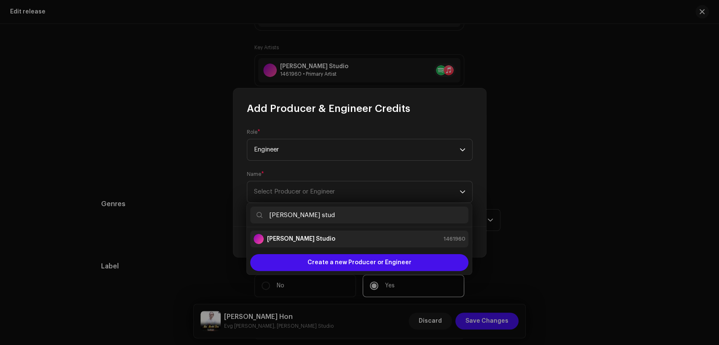
type input "[PERSON_NAME] stud"
click at [345, 243] on div "[PERSON_NAME] Studio 1461960" at bounding box center [360, 239] width 212 height 10
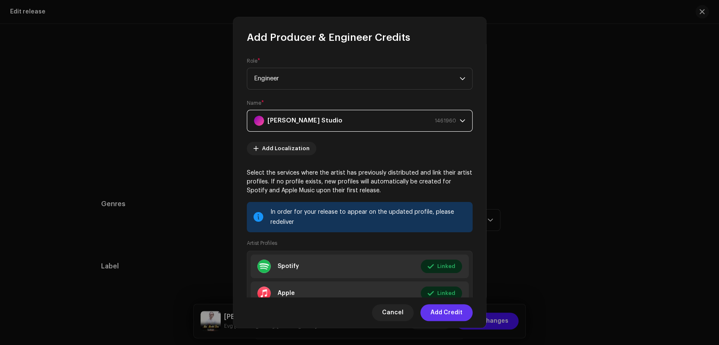
click at [435, 313] on span "Add Credit" at bounding box center [447, 313] width 32 height 17
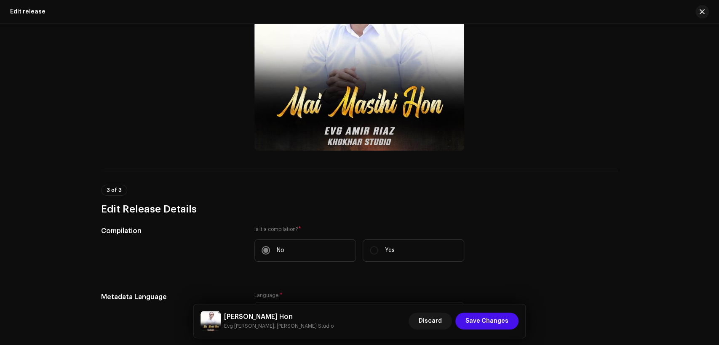
scroll to position [0, 0]
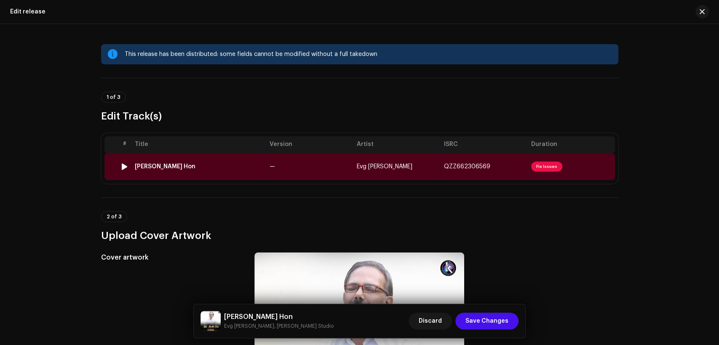
click at [349, 167] on td "—" at bounding box center [309, 166] width 87 height 27
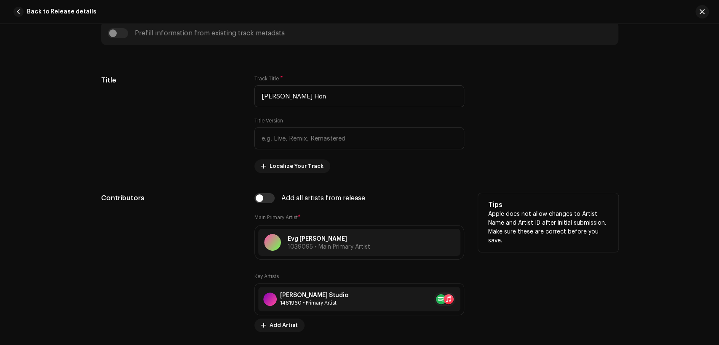
scroll to position [390, 0]
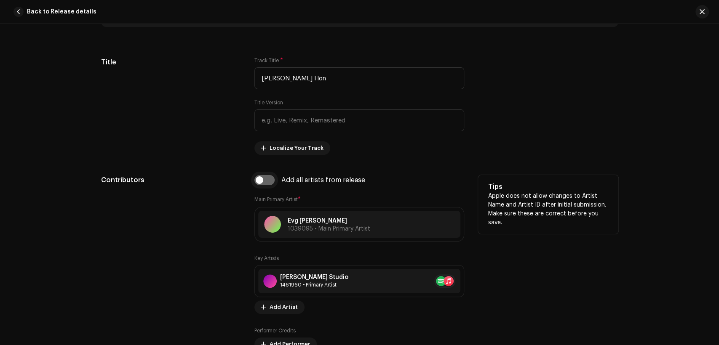
click at [261, 179] on input "checkbox" at bounding box center [264, 180] width 20 height 10
checkbox input "true"
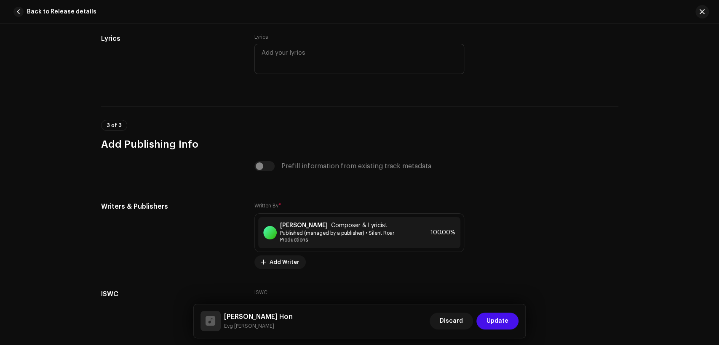
scroll to position [1733, 0]
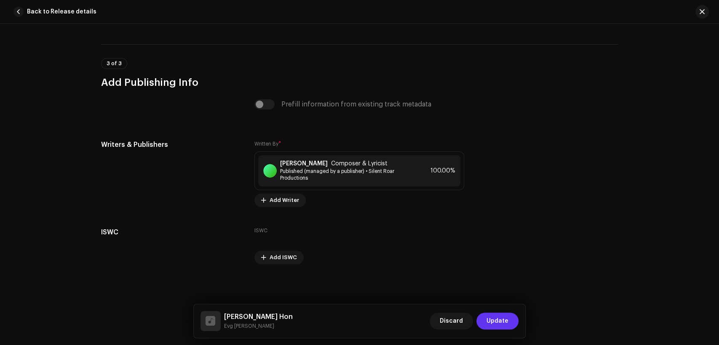
click at [496, 324] on span "Update" at bounding box center [498, 321] width 22 height 17
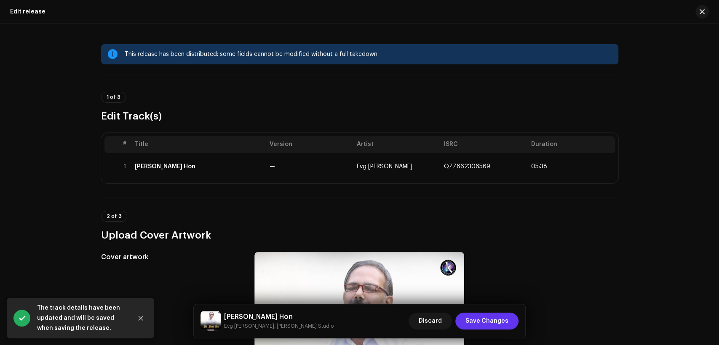
click at [484, 319] on span "Save Changes" at bounding box center [487, 321] width 43 height 17
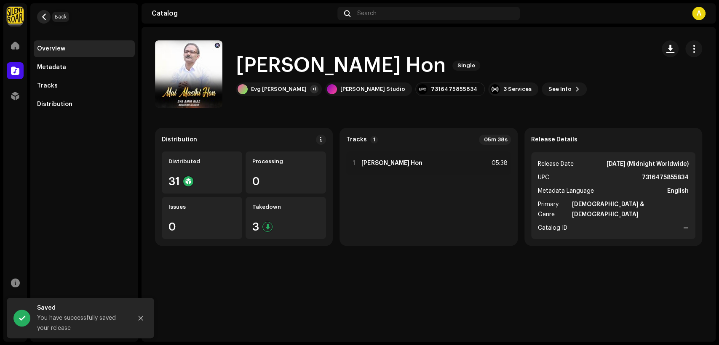
click at [45, 19] on span "button" at bounding box center [44, 16] width 6 height 7
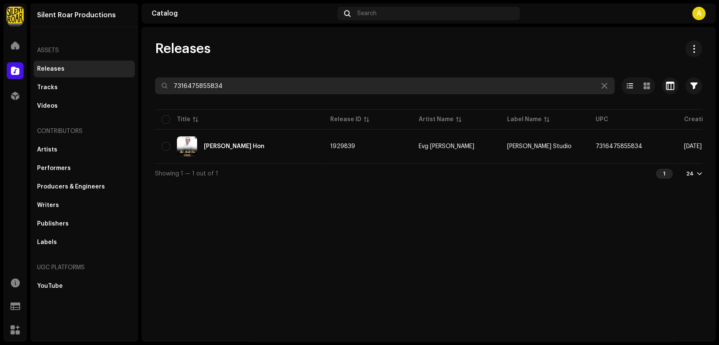
click at [209, 84] on input "7316475855834" at bounding box center [385, 86] width 460 height 17
paste input "89"
type input "7316475855889"
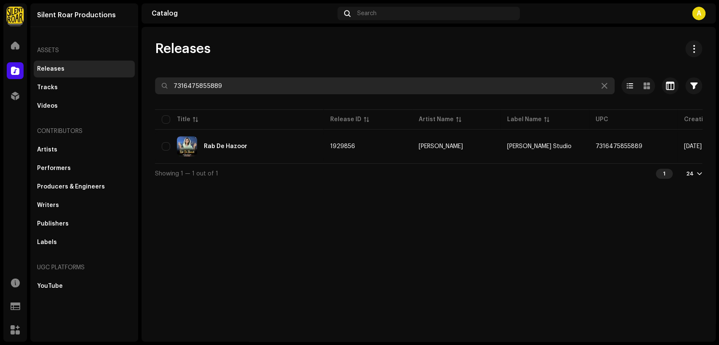
scroll to position [0, 152]
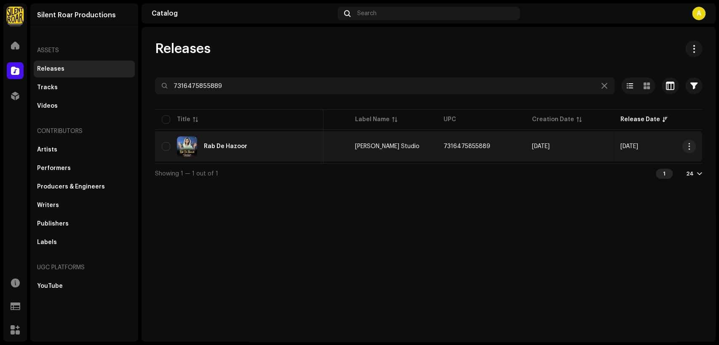
click at [241, 157] on td "Rab De Hazoor" at bounding box center [239, 146] width 169 height 30
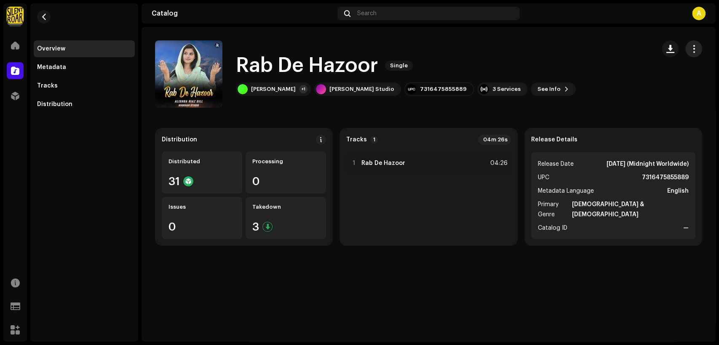
click at [688, 49] on button "button" at bounding box center [693, 48] width 17 height 17
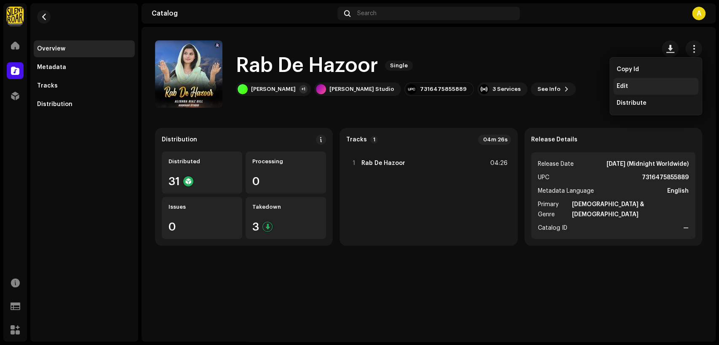
click at [653, 93] on div "Edit" at bounding box center [655, 86] width 85 height 17
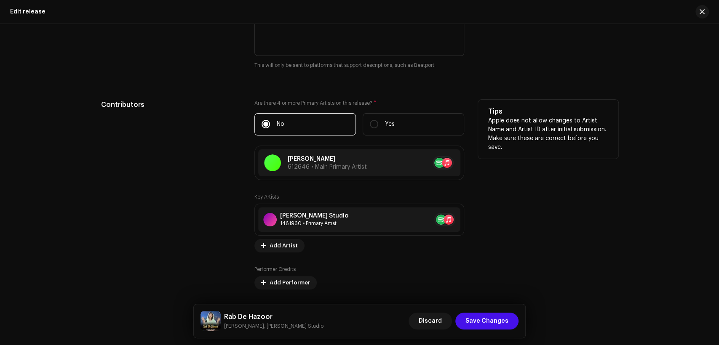
scroll to position [858, 0]
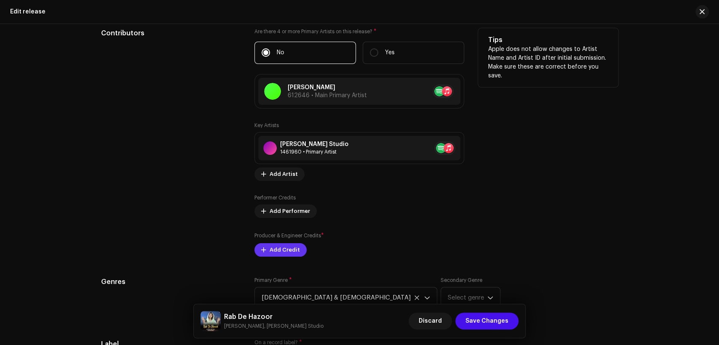
click at [287, 251] on span "Add Credit" at bounding box center [285, 250] width 30 height 17
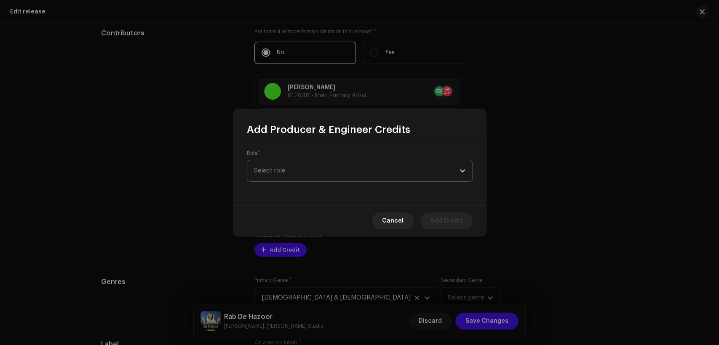
click at [291, 165] on span "Select role" at bounding box center [357, 171] width 206 height 21
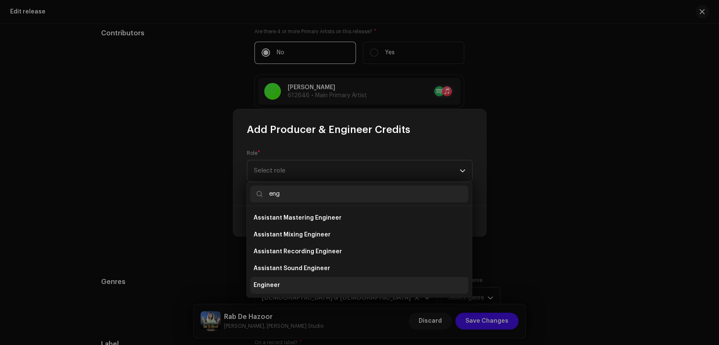
type input "eng"
drag, startPoint x: 313, startPoint y: 287, endPoint x: 308, endPoint y: 211, distance: 76.0
click at [314, 287] on li "Engineer" at bounding box center [359, 285] width 218 height 17
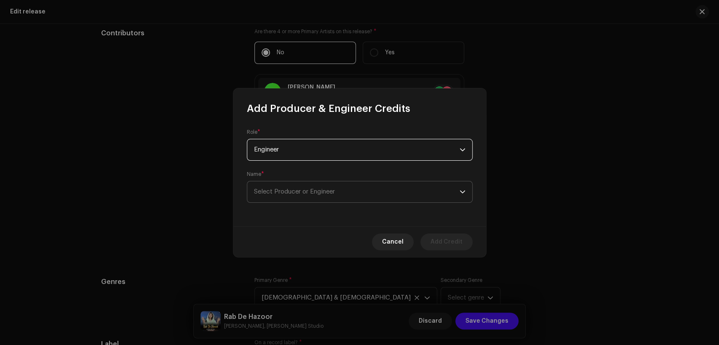
click at [312, 201] on span "Select Producer or Engineer" at bounding box center [357, 192] width 206 height 21
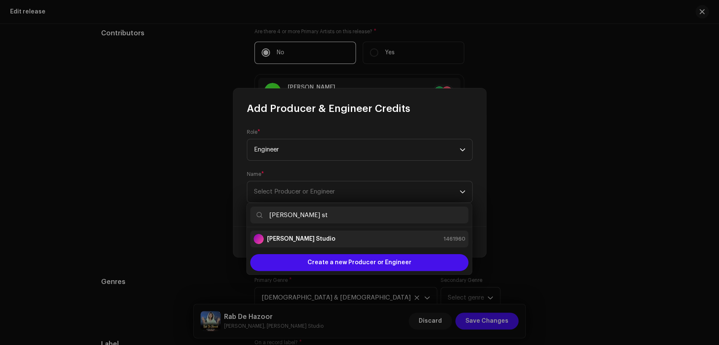
type input "[PERSON_NAME] st"
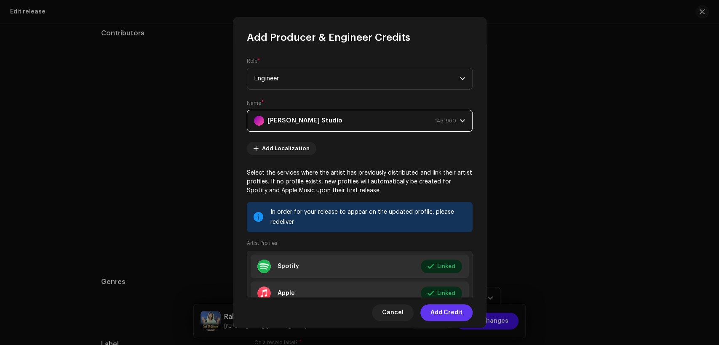
click at [442, 314] on span "Add Credit" at bounding box center [447, 313] width 32 height 17
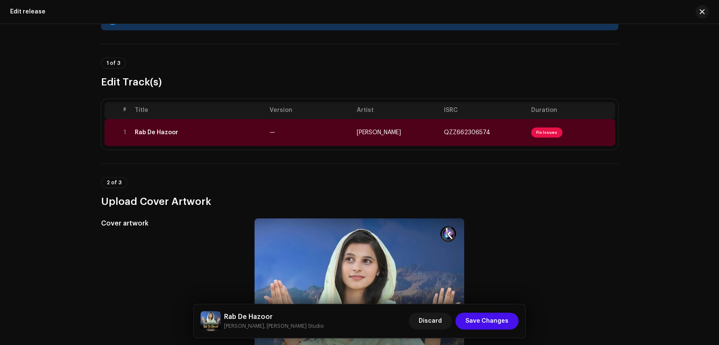
scroll to position [0, 0]
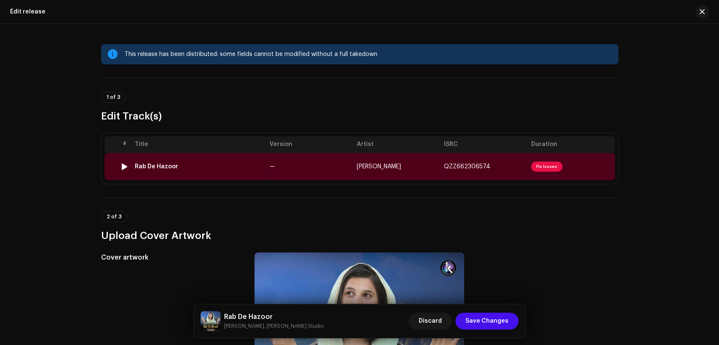
click at [313, 169] on td "—" at bounding box center [309, 166] width 87 height 27
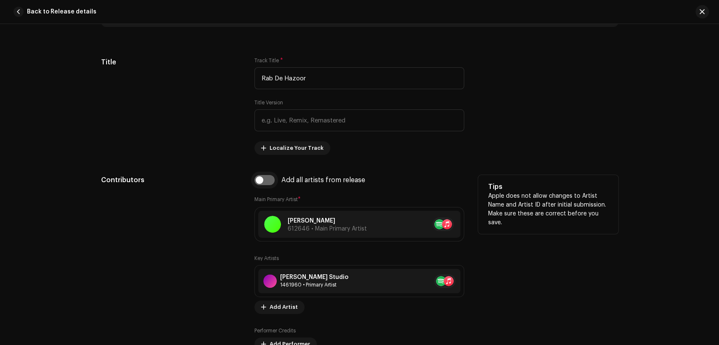
click at [267, 181] on input "checkbox" at bounding box center [264, 180] width 20 height 10
checkbox input "true"
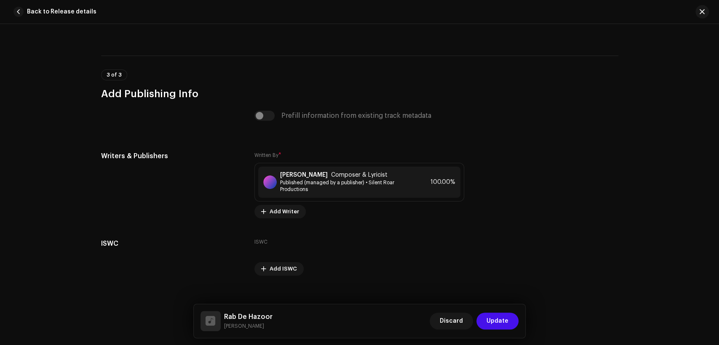
scroll to position [1733, 0]
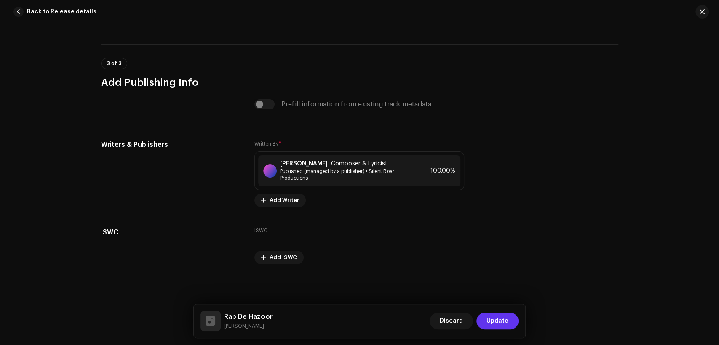
click at [492, 326] on span "Update" at bounding box center [498, 321] width 22 height 17
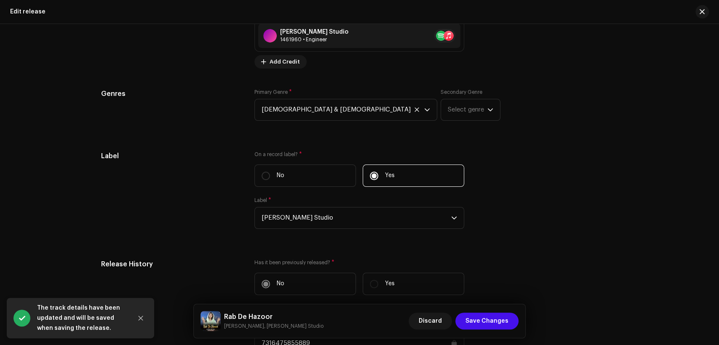
scroll to position [1170, 0]
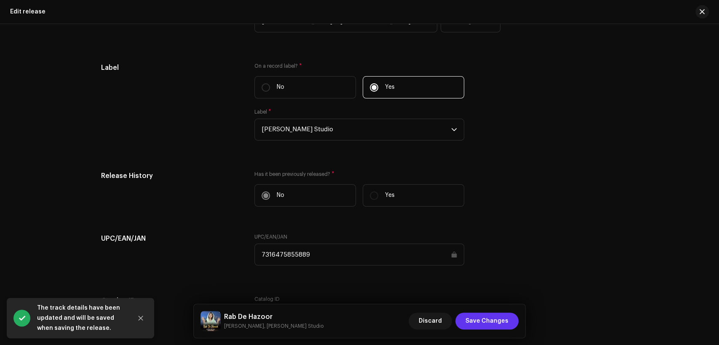
click at [504, 314] on span "Save Changes" at bounding box center [487, 321] width 43 height 17
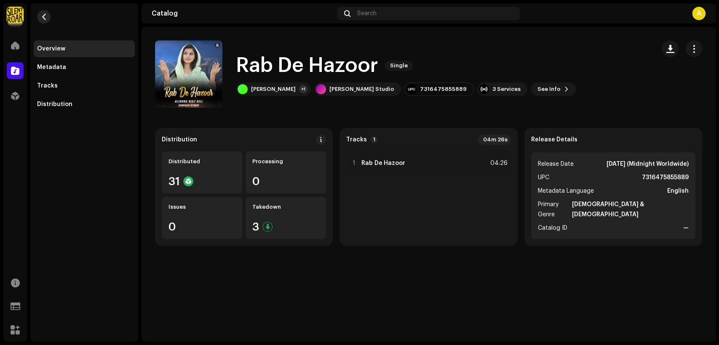
click at [46, 18] on button "button" at bounding box center [43, 16] width 13 height 13
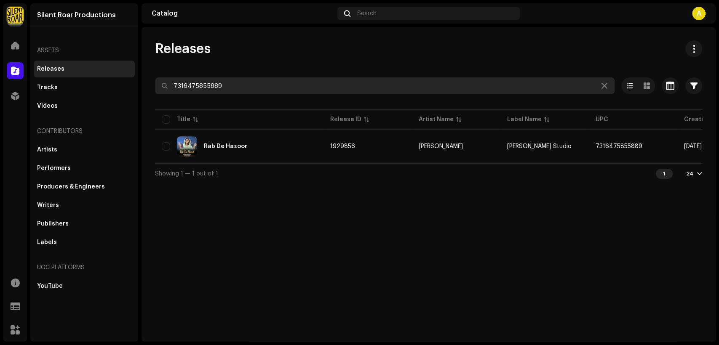
click at [368, 86] on input "7316475855889" at bounding box center [385, 86] width 460 height 17
paste input "41"
type input "7316475855841"
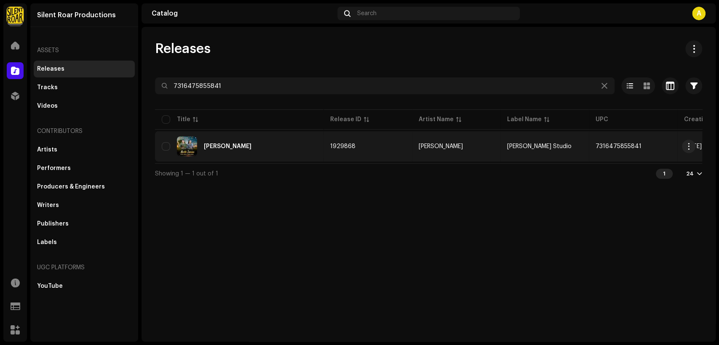
click at [284, 146] on div "Masihi Jawano" at bounding box center [239, 147] width 155 height 20
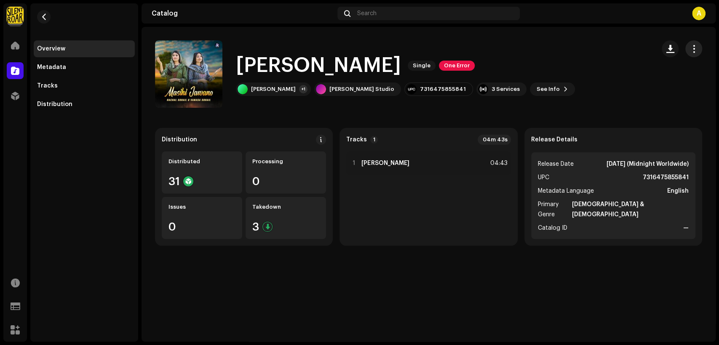
click at [696, 46] on span "button" at bounding box center [694, 49] width 8 height 7
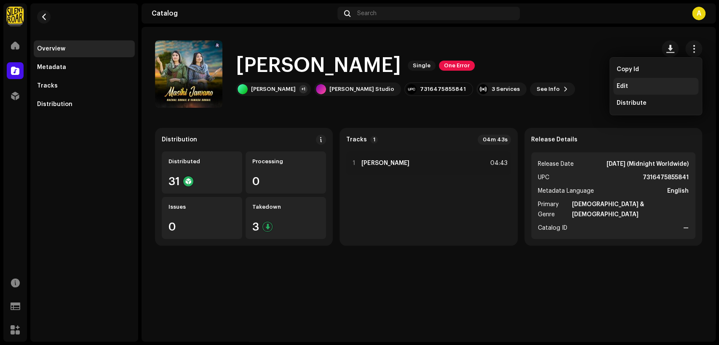
click at [666, 83] on div "Edit" at bounding box center [656, 86] width 78 height 7
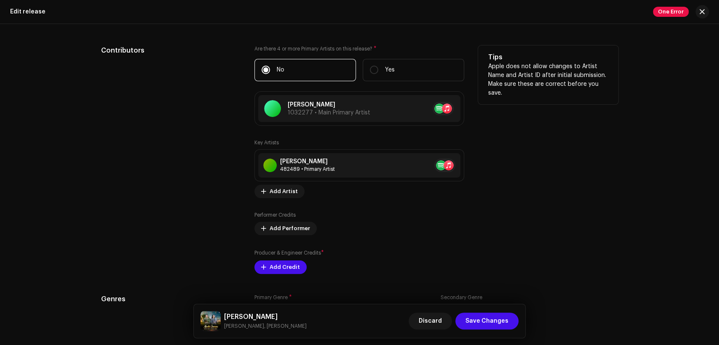
scroll to position [858, 0]
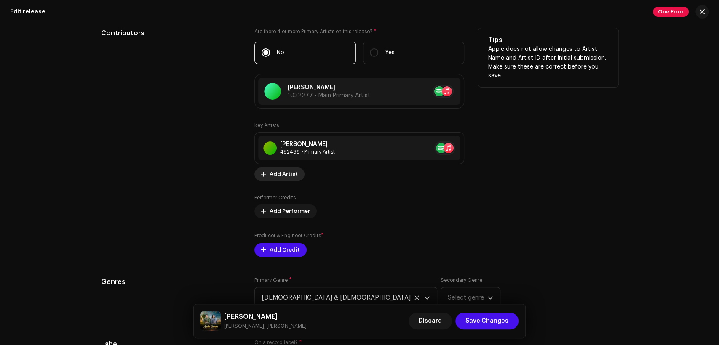
click at [287, 172] on span "Add Artist" at bounding box center [284, 174] width 28 height 17
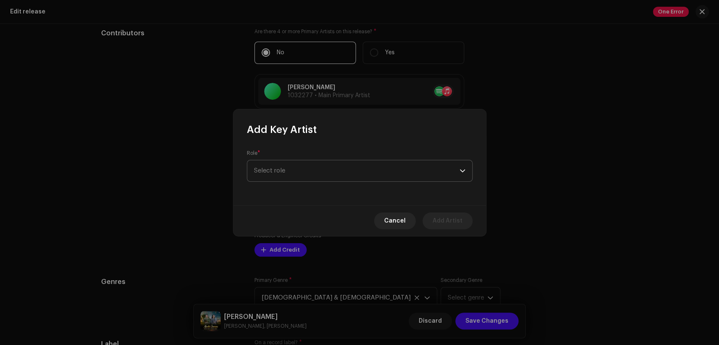
click at [307, 179] on span "Select role" at bounding box center [357, 171] width 206 height 21
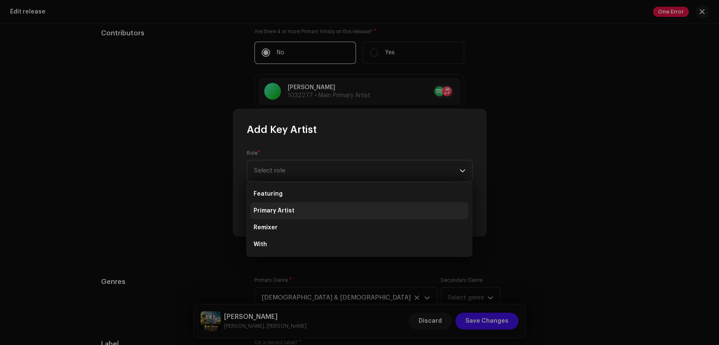
click at [310, 206] on li "Primary Artist" at bounding box center [359, 211] width 218 height 17
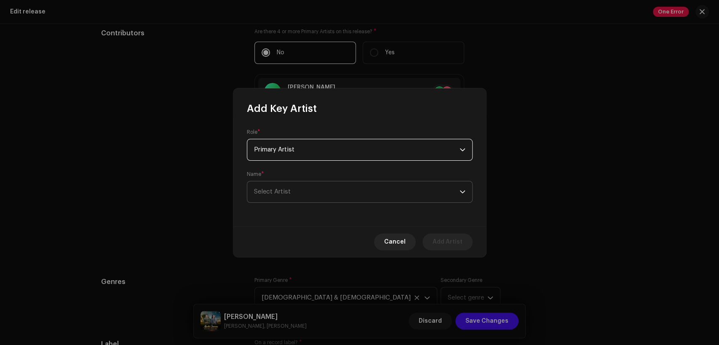
click at [318, 196] on span "Select Artist" at bounding box center [357, 192] width 206 height 21
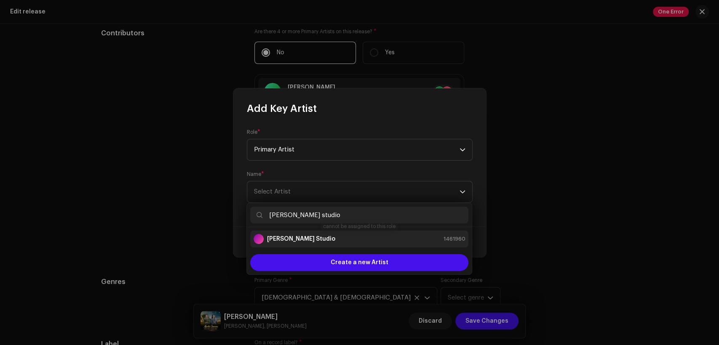
type input "[PERSON_NAME] studio"
click at [348, 237] on div "[PERSON_NAME] Studio 1461960" at bounding box center [360, 239] width 212 height 10
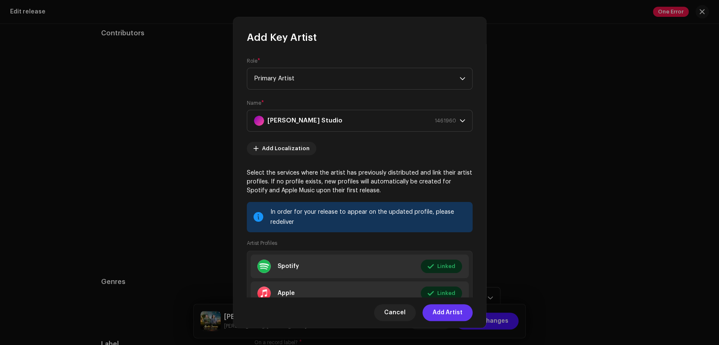
click at [442, 311] on span "Add Artist" at bounding box center [448, 313] width 30 height 17
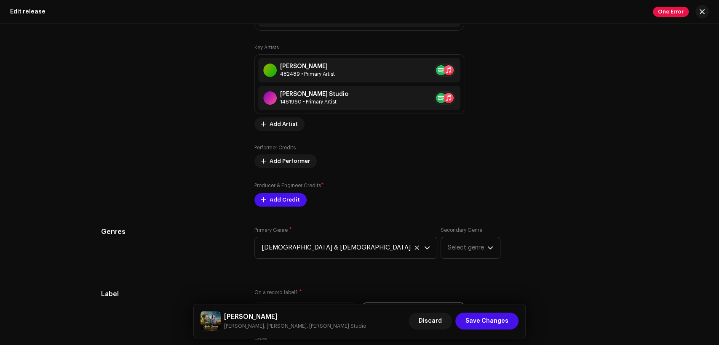
scroll to position [1014, 0]
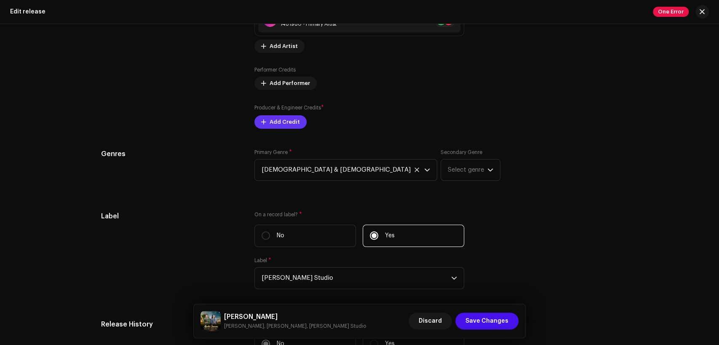
click at [266, 126] on button "Add Credit" at bounding box center [280, 121] width 52 height 13
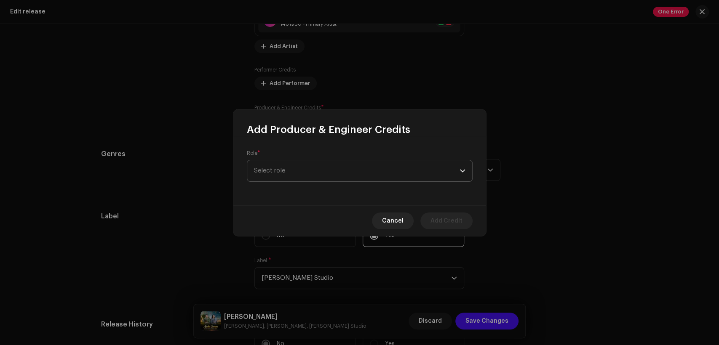
click at [289, 171] on span "Select role" at bounding box center [357, 171] width 206 height 21
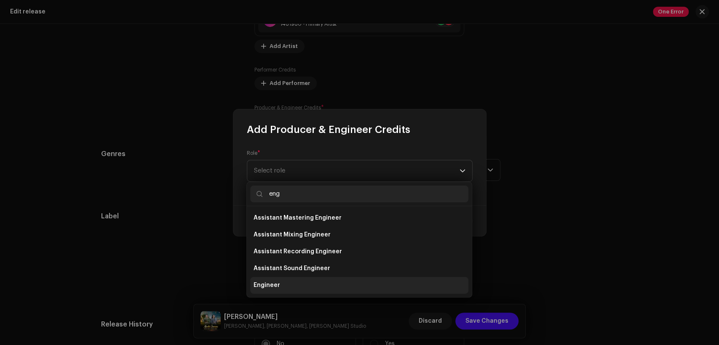
type input "eng"
click at [316, 281] on li "Engineer" at bounding box center [359, 285] width 218 height 17
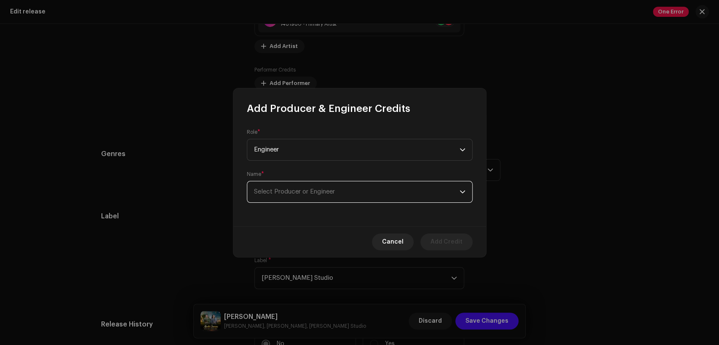
click at [346, 187] on span "Select Producer or Engineer" at bounding box center [357, 192] width 206 height 21
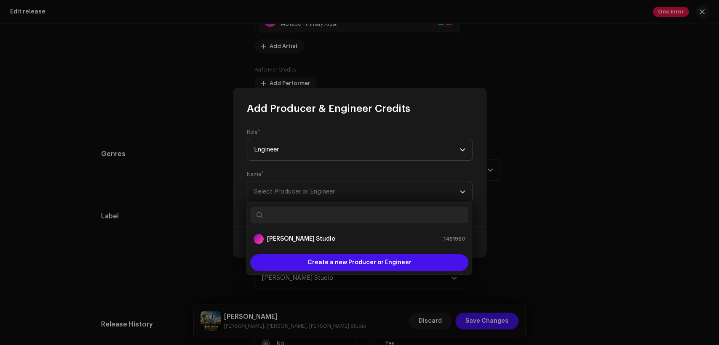
click at [361, 249] on ul "[PERSON_NAME] Studio 1461960" at bounding box center [359, 240] width 225 height 24
click at [391, 234] on div "[PERSON_NAME] Studio 1461960" at bounding box center [360, 239] width 212 height 10
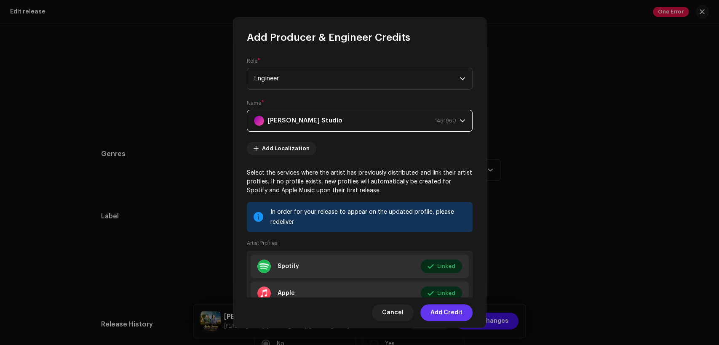
click at [447, 311] on span "Add Credit" at bounding box center [447, 313] width 32 height 17
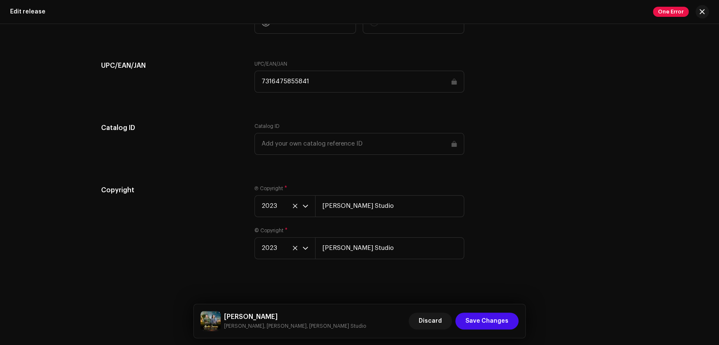
scroll to position [1380, 0]
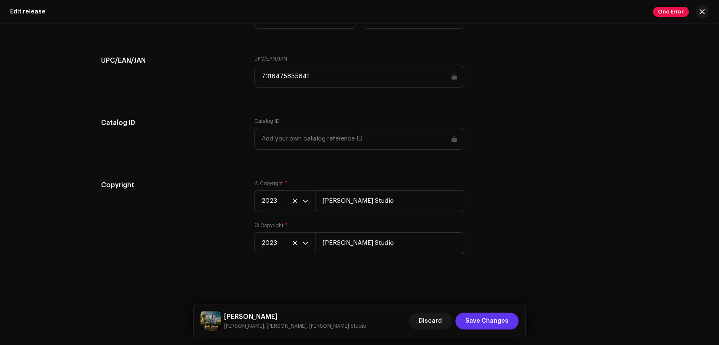
click at [489, 322] on span "Save Changes" at bounding box center [487, 321] width 43 height 17
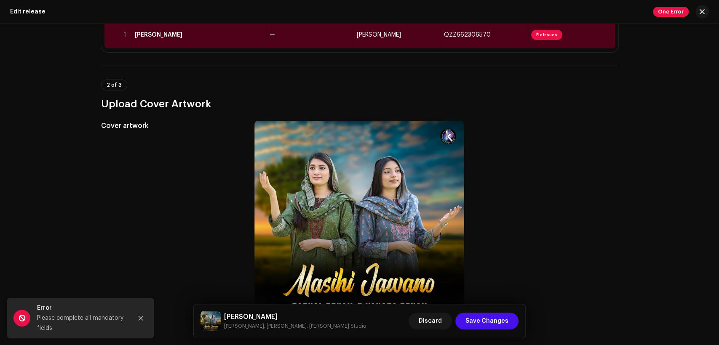
scroll to position [0, 0]
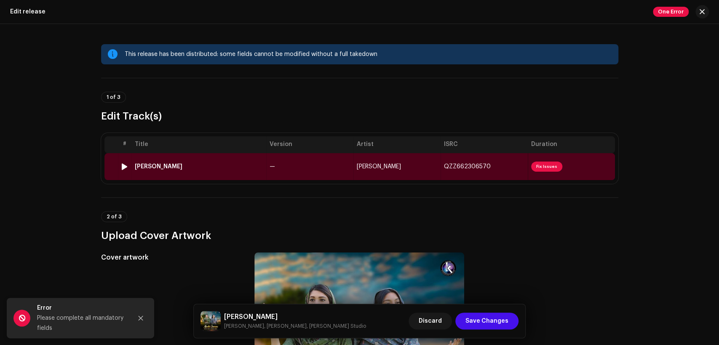
click at [353, 172] on td "Rachal Sohail" at bounding box center [396, 166] width 87 height 27
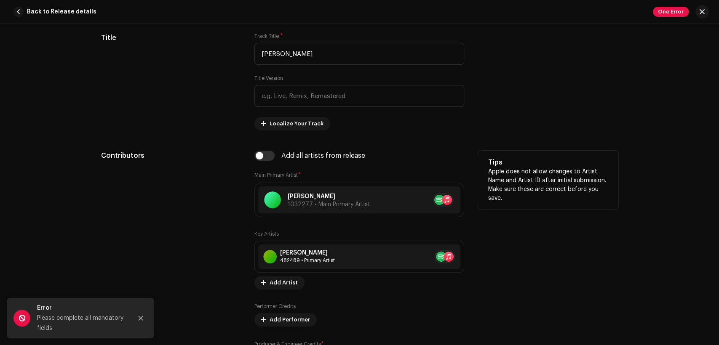
scroll to position [468, 0]
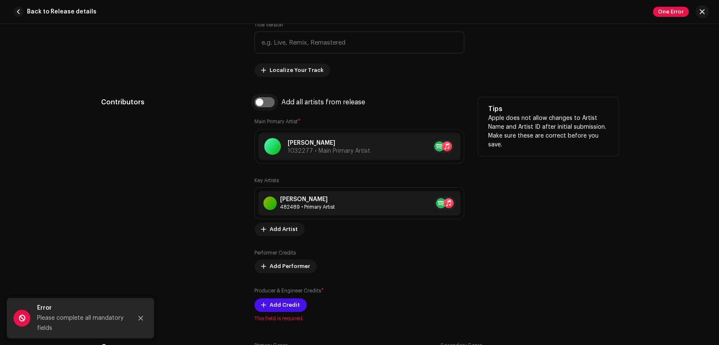
click at [268, 105] on input "checkbox" at bounding box center [264, 102] width 20 height 10
checkbox input "true"
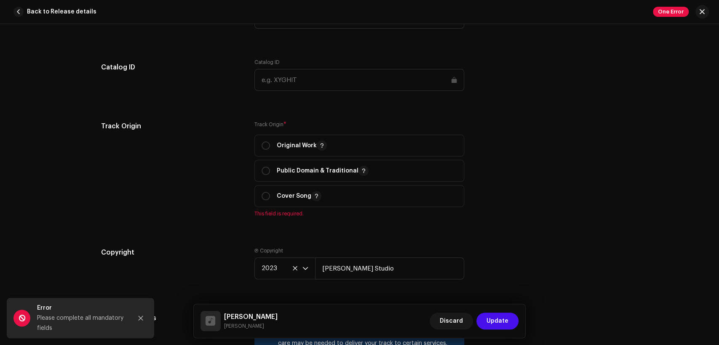
scroll to position [1092, 0]
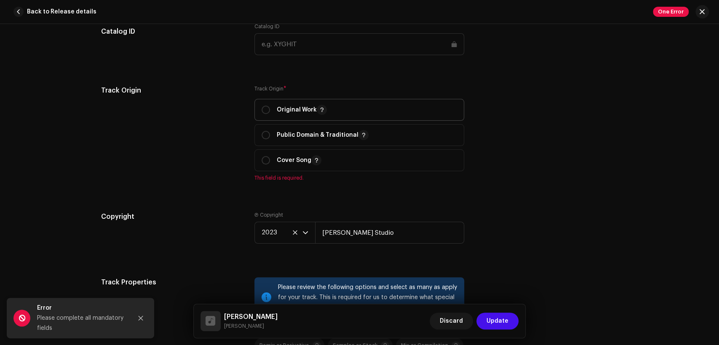
click at [302, 105] on span "Original Work" at bounding box center [359, 109] width 195 height 21
radio input "true"
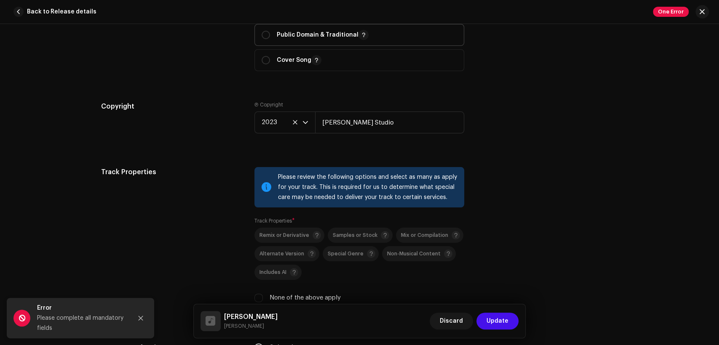
scroll to position [1248, 0]
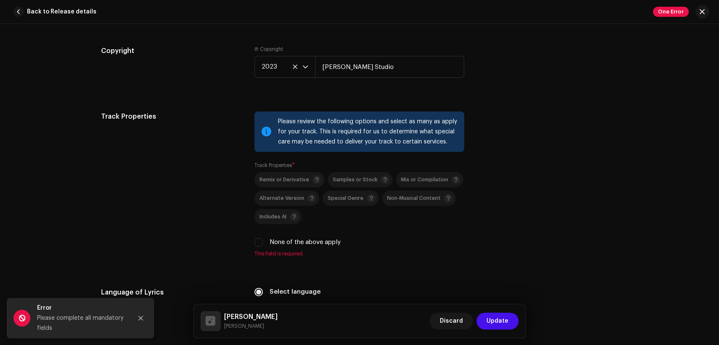
click at [299, 240] on label "None of the above apply" at bounding box center [305, 242] width 71 height 9
click at [263, 240] on input "None of the above apply" at bounding box center [258, 242] width 8 height 8
checkbox input "true"
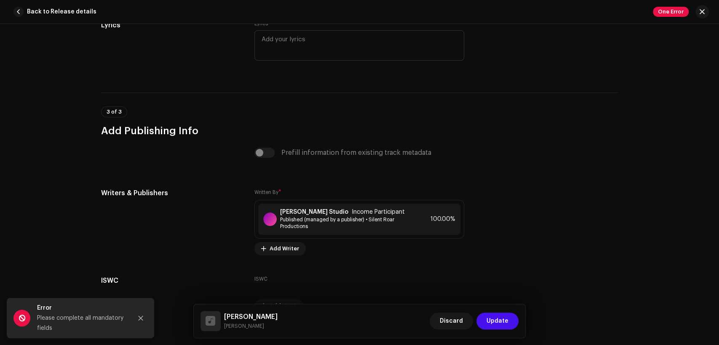
scroll to position [1716, 0]
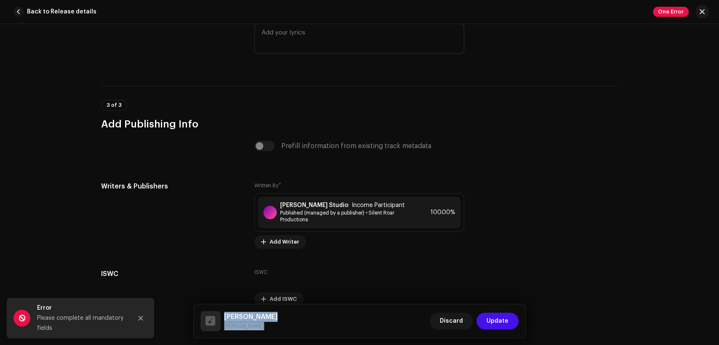
drag, startPoint x: 244, startPoint y: 321, endPoint x: 223, endPoint y: 310, distance: 24.3
click at [223, 310] on div "Masihi Jawano Rachal Sohail Discard Update" at bounding box center [360, 322] width 332 height 34
click at [338, 216] on span "Published (managed by a publisher) • Silent Roar Productions" at bounding box center [346, 216] width 132 height 13
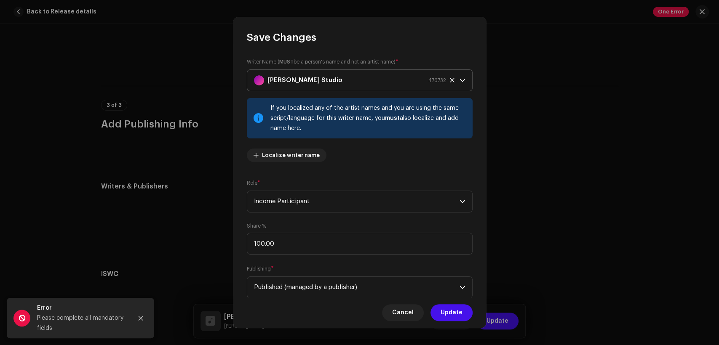
click at [305, 81] on strong "[PERSON_NAME] Studio" at bounding box center [305, 80] width 75 height 21
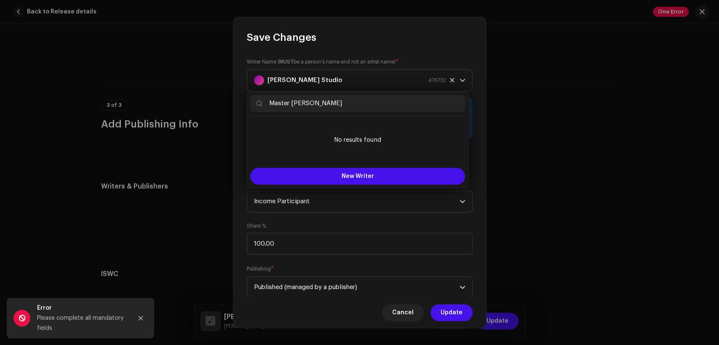
type input "Master Kr Zia"
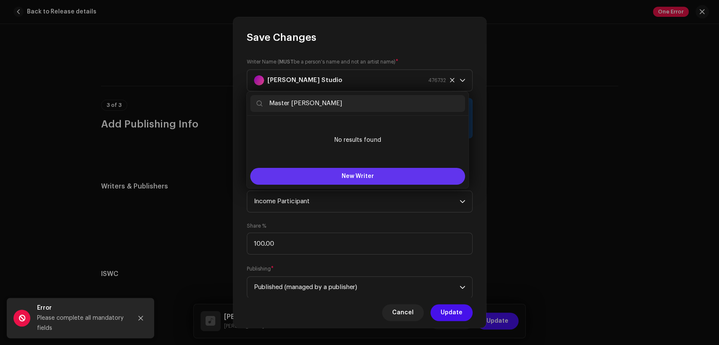
click at [362, 175] on span "New Writer" at bounding box center [358, 177] width 32 height 6
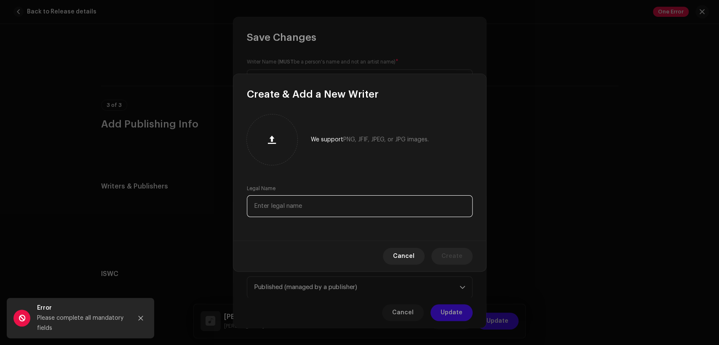
click at [368, 206] on input "text" at bounding box center [360, 206] width 226 height 22
paste input "Master Kr Zia"
type input "Master Kr Zia"
click at [450, 252] on span "Create" at bounding box center [452, 256] width 21 height 17
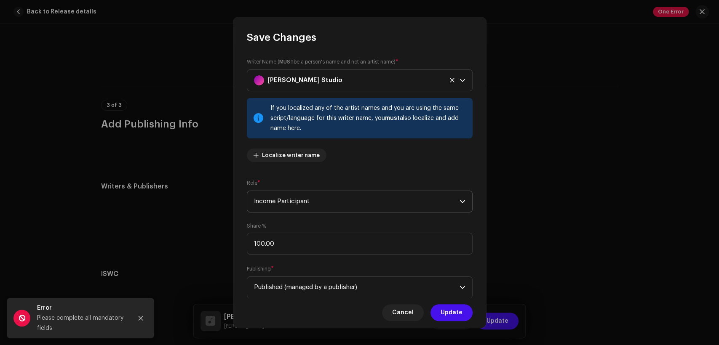
click at [344, 193] on span "Income Participant" at bounding box center [357, 201] width 206 height 21
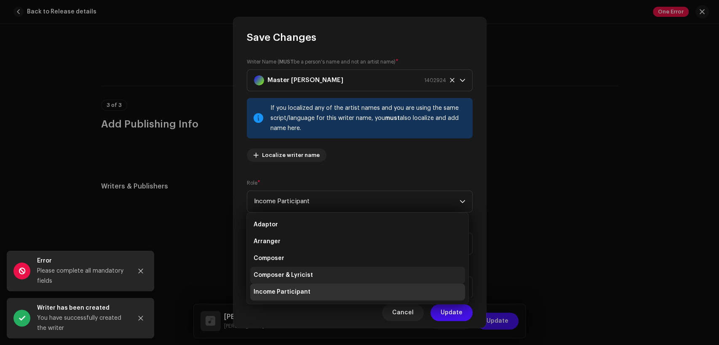
click at [349, 270] on li "Composer & Lyricist" at bounding box center [357, 275] width 215 height 17
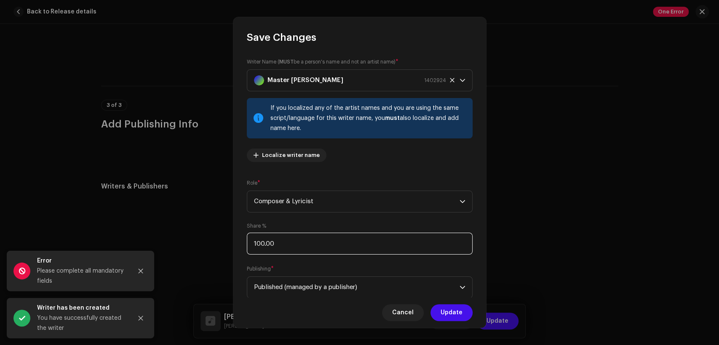
click at [338, 237] on input "100.00" at bounding box center [360, 244] width 226 height 22
type input "1.00"
type input "50.00"
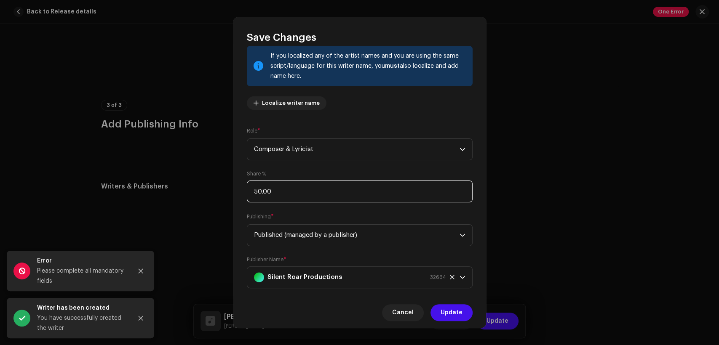
scroll to position [67, 0]
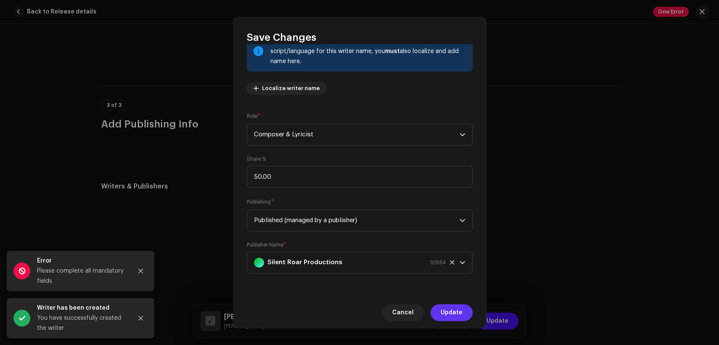
click at [447, 313] on span "Update" at bounding box center [452, 313] width 22 height 17
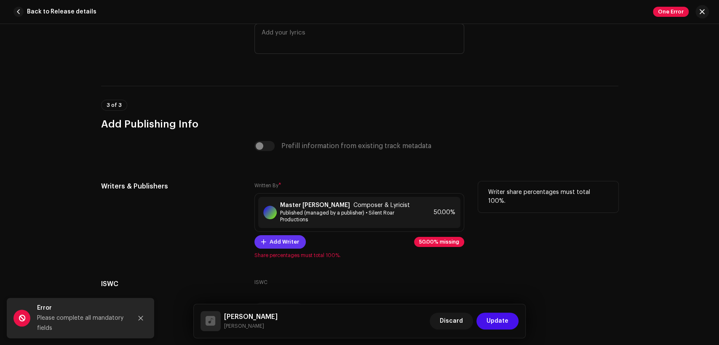
click at [286, 241] on span "Add Writer" at bounding box center [284, 242] width 29 height 17
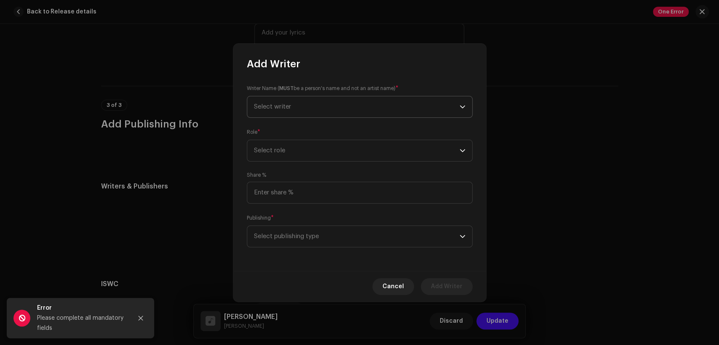
click at [335, 99] on span "Select writer" at bounding box center [357, 106] width 206 height 21
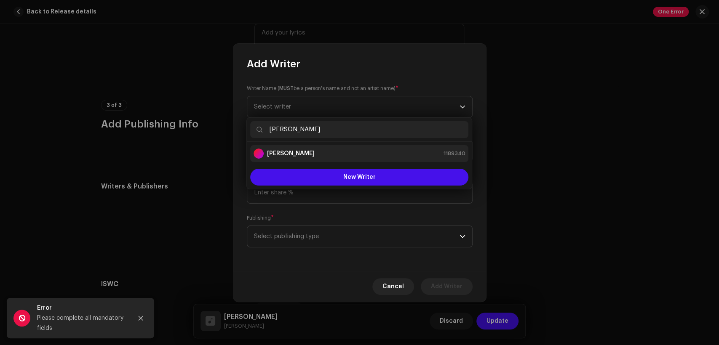
type input "[PERSON_NAME]"
click at [355, 156] on div "Shahbaz Ghauri 1189340" at bounding box center [360, 154] width 212 height 10
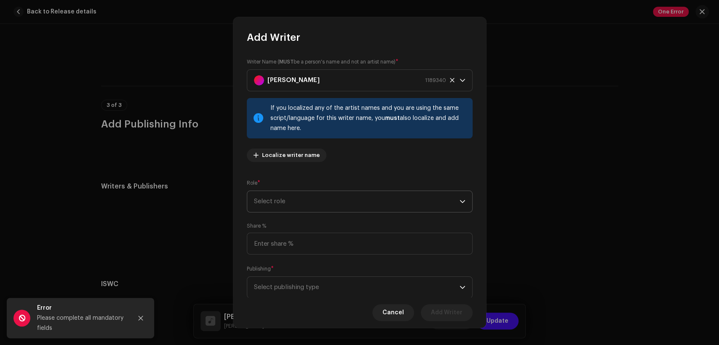
click at [368, 202] on span "Select role" at bounding box center [357, 201] width 206 height 21
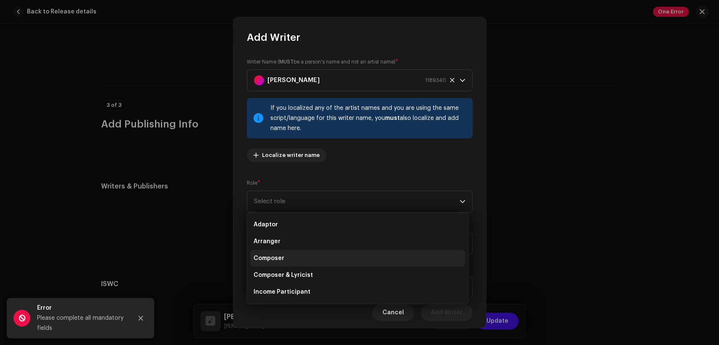
click at [374, 265] on li "Composer" at bounding box center [357, 258] width 215 height 17
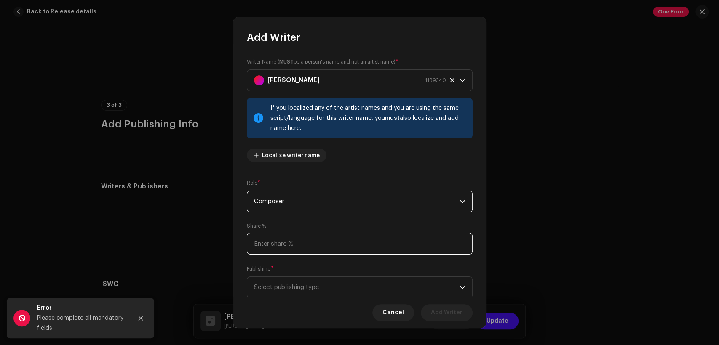
click at [375, 246] on input at bounding box center [360, 244] width 226 height 22
type input "50.00"
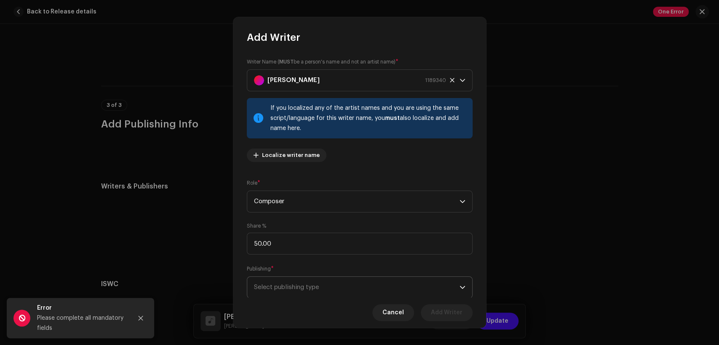
click at [394, 281] on span "Select publishing type" at bounding box center [357, 287] width 206 height 21
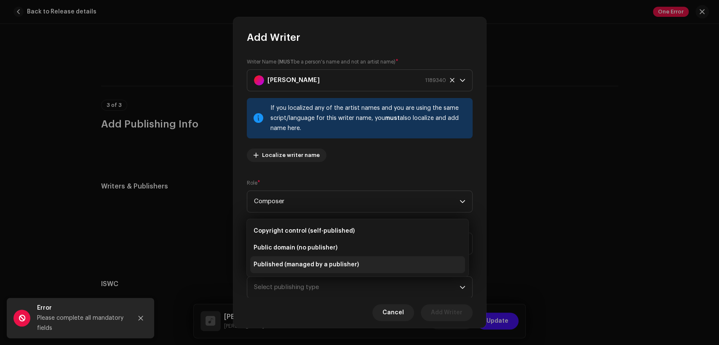
click at [394, 269] on li "Published (managed by a publisher)" at bounding box center [357, 265] width 215 height 17
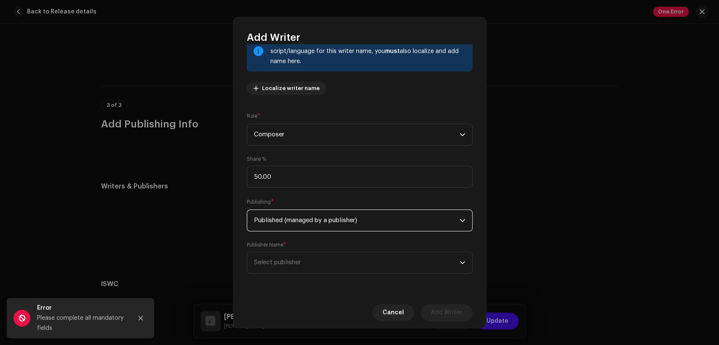
click at [391, 263] on span "Select publisher" at bounding box center [357, 262] width 206 height 21
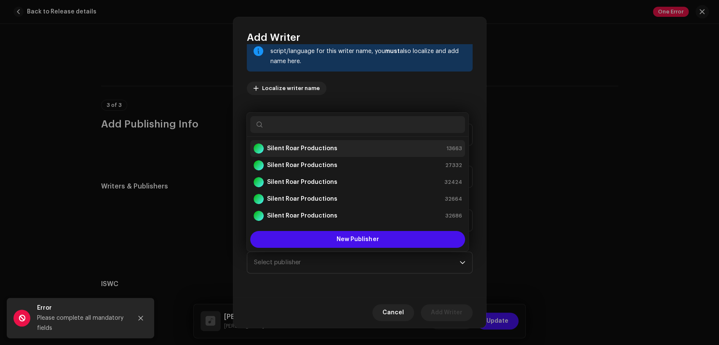
click at [370, 147] on div "Silent Roar Productions 13663" at bounding box center [358, 149] width 208 height 10
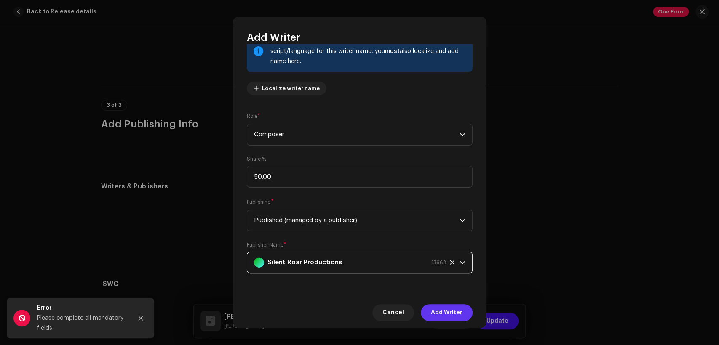
click at [455, 305] on span "Add Writer" at bounding box center [447, 313] width 32 height 17
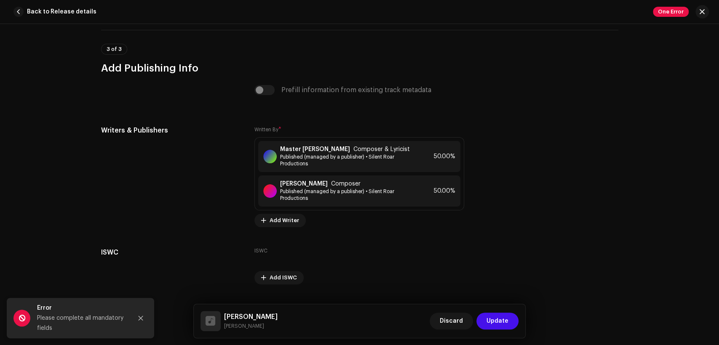
scroll to position [1796, 0]
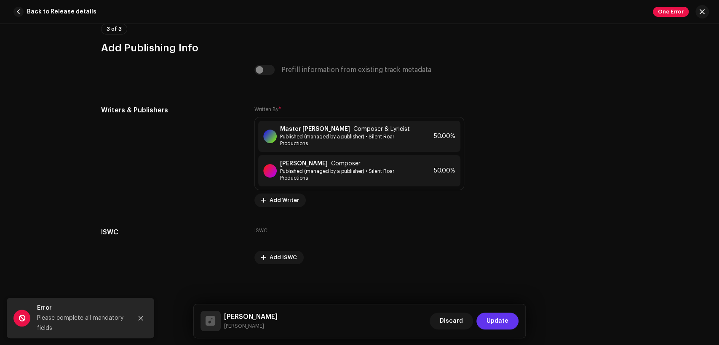
click at [503, 321] on span "Update" at bounding box center [498, 321] width 22 height 17
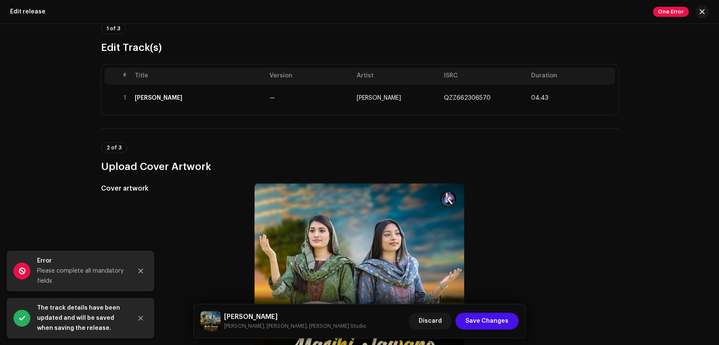
scroll to position [156, 0]
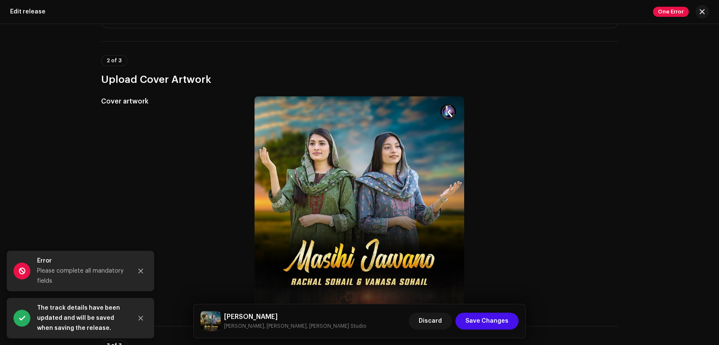
click at [264, 318] on h5 "Masihi Jawano" at bounding box center [295, 317] width 142 height 10
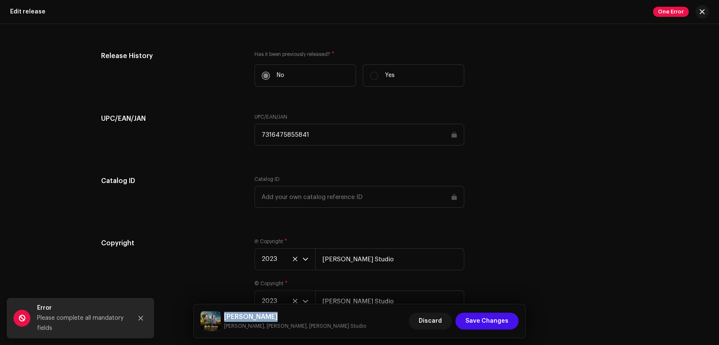
scroll to position [1380, 0]
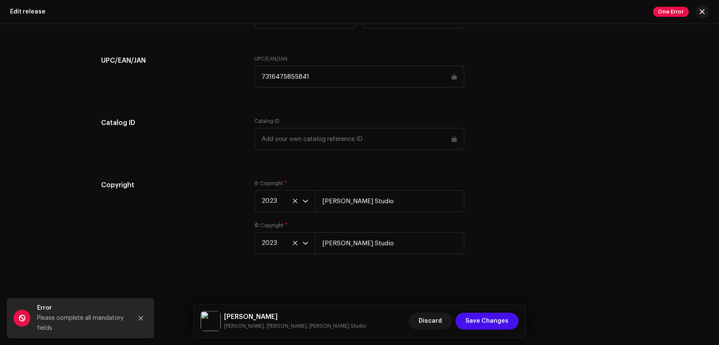
click at [498, 311] on div "Discard Save Changes" at bounding box center [464, 321] width 110 height 20
click at [499, 315] on span "Save Changes" at bounding box center [487, 321] width 43 height 17
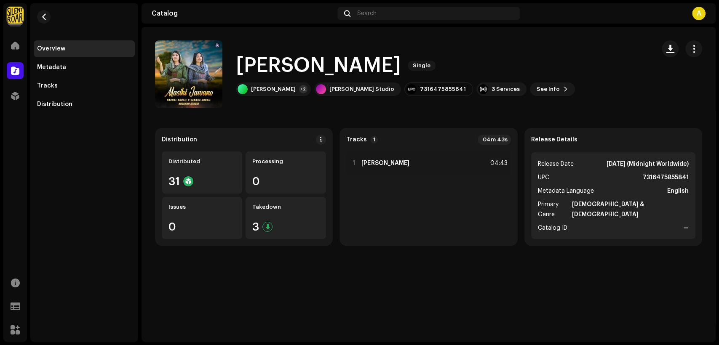
click at [42, 13] on span "button" at bounding box center [44, 16] width 6 height 7
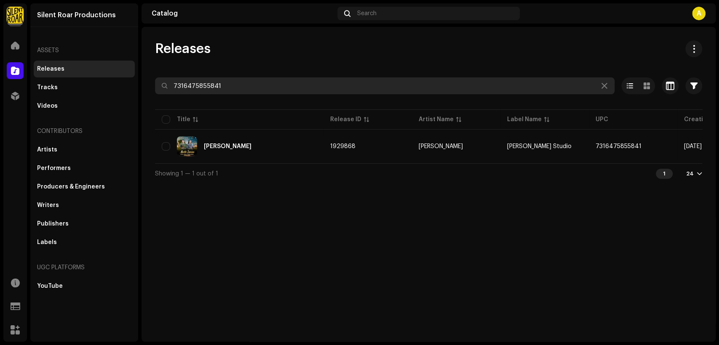
click at [324, 92] on input "7316475855841" at bounding box center [385, 86] width 460 height 17
paste input "196006437220"
type input "196006437220"
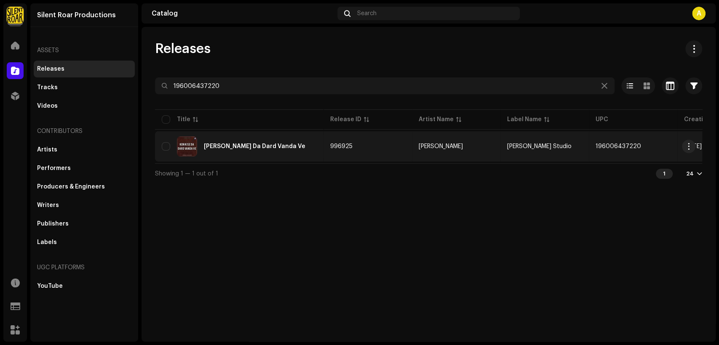
click at [295, 144] on div "Kon Kise Da Dard Vanda Ve" at bounding box center [239, 147] width 155 height 20
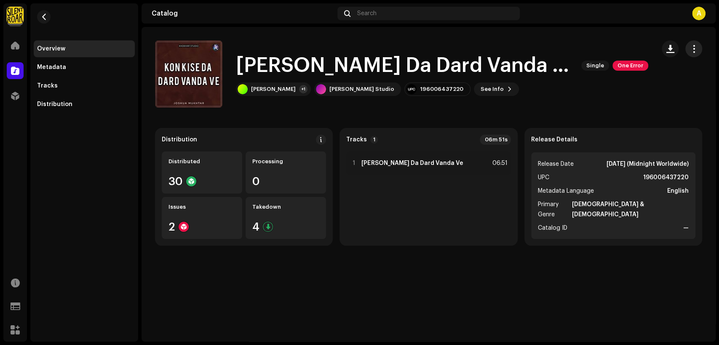
click at [691, 46] on span "button" at bounding box center [694, 49] width 8 height 7
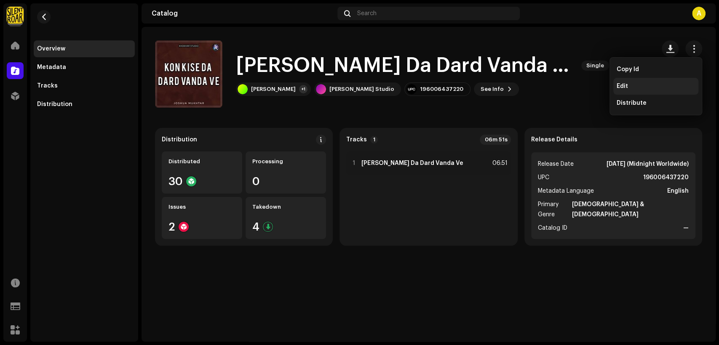
click at [661, 84] on div "Edit" at bounding box center [656, 86] width 78 height 7
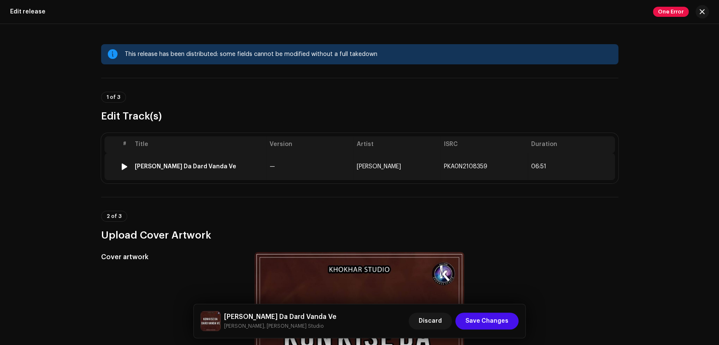
click at [296, 164] on td "—" at bounding box center [309, 166] width 87 height 27
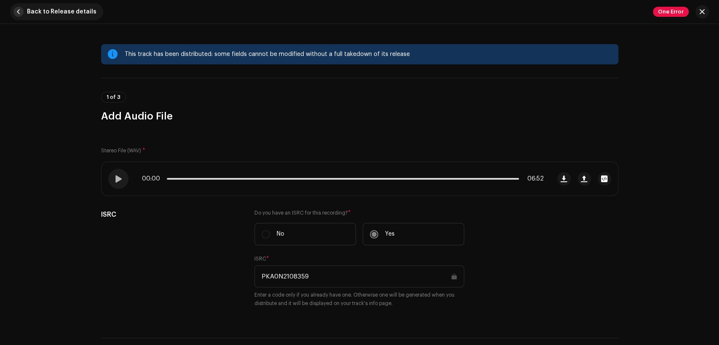
click at [14, 9] on span "button" at bounding box center [18, 12] width 10 height 10
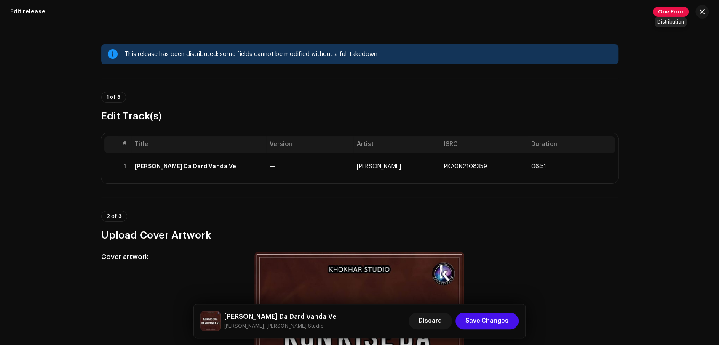
click at [668, 16] on span "One Error" at bounding box center [671, 12] width 36 height 10
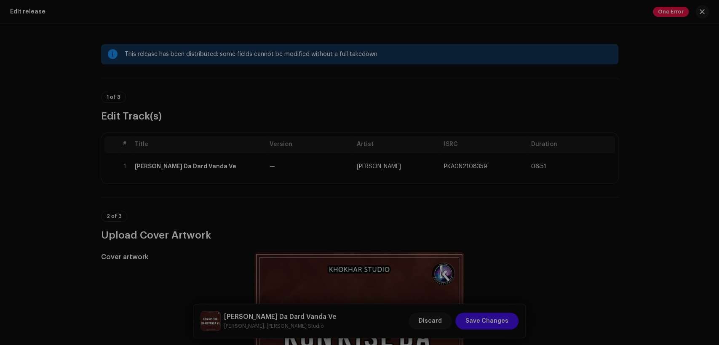
click at [528, 217] on div "Distribution Errors We found the errors below when inspecting your release. IMP…" at bounding box center [359, 172] width 719 height 345
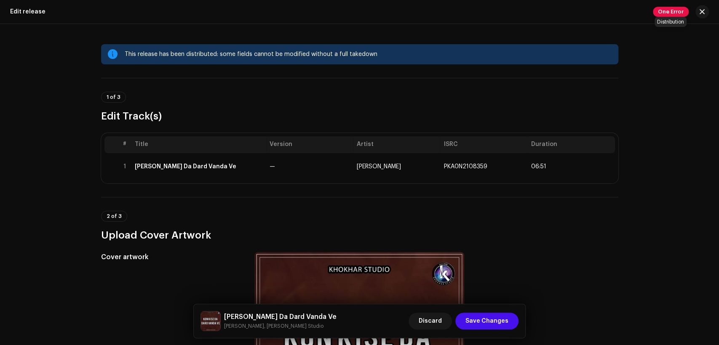
click at [674, 15] on span "One Error" at bounding box center [671, 12] width 36 height 10
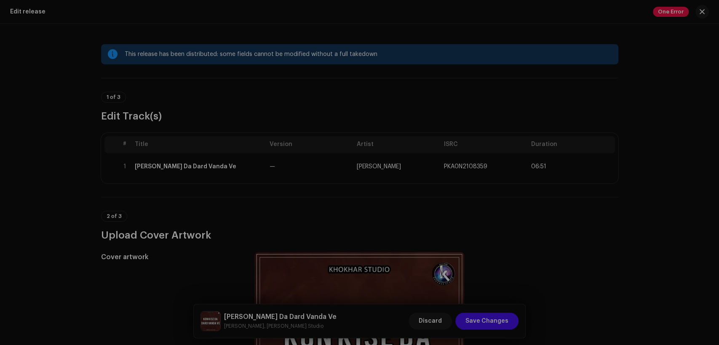
click at [627, 147] on div "Distribution Errors We found the errors below when inspecting your release. IMP…" at bounding box center [359, 172] width 719 height 345
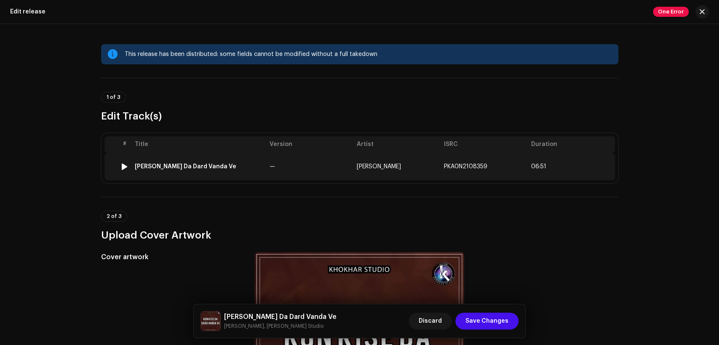
click at [335, 162] on td "—" at bounding box center [309, 166] width 87 height 27
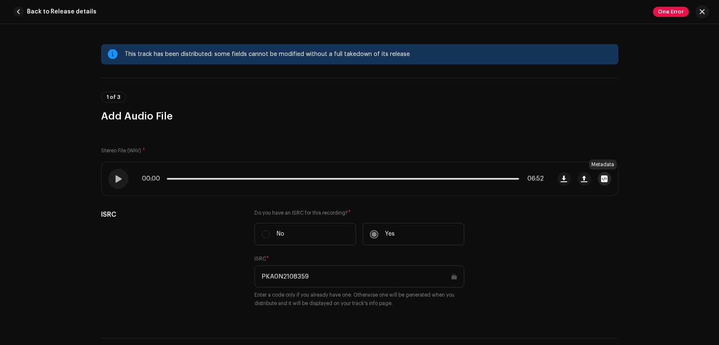
click at [601, 176] on span "button" at bounding box center [604, 179] width 6 height 7
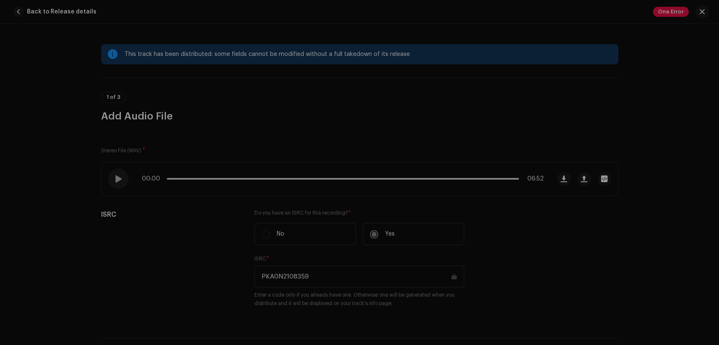
click at [561, 112] on div "Kon Kise Da Dard Vanda Ve.wav File Name Kon Kise Da Dard Vanda Ve.wav 69.16MB D…" at bounding box center [359, 172] width 719 height 345
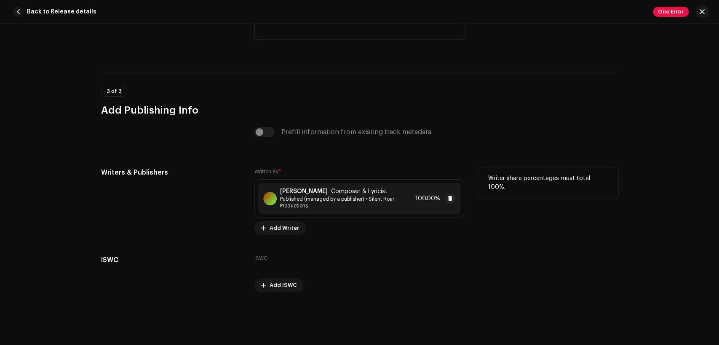
scroll to position [1718, 0]
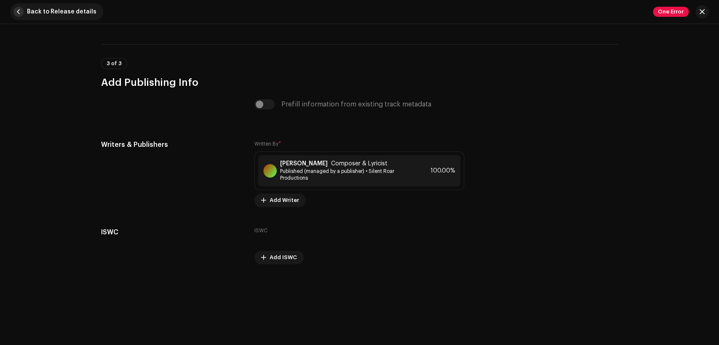
click at [45, 14] on span "Back to Release details" at bounding box center [62, 11] width 70 height 17
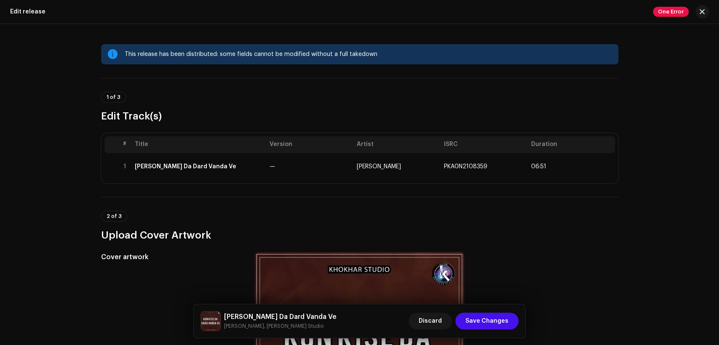
click at [45, 14] on div "Edit release One Error" at bounding box center [359, 12] width 719 height 24
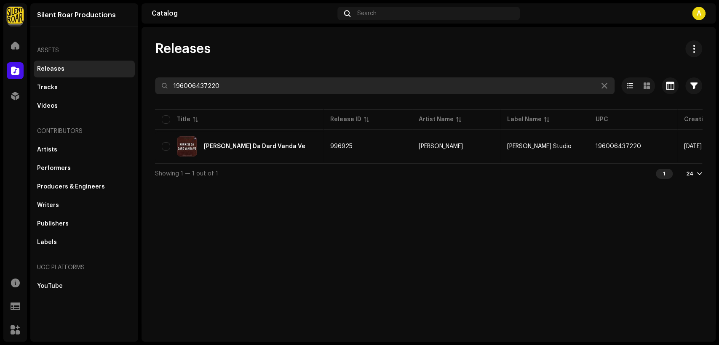
click at [236, 92] on input "196006437220" at bounding box center [385, 86] width 460 height 17
click at [234, 92] on input "196006437220" at bounding box center [385, 86] width 460 height 17
paste input "7316475855896"
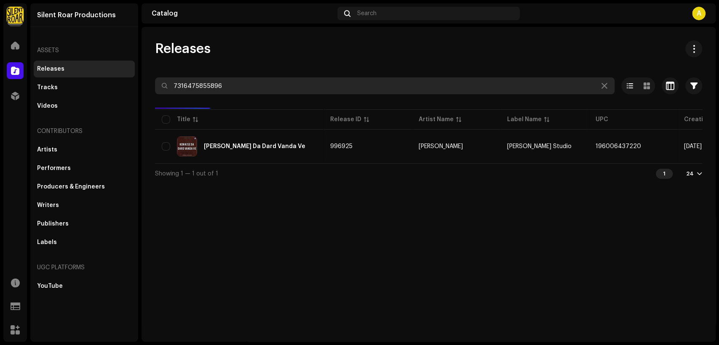
type input "7316475855896"
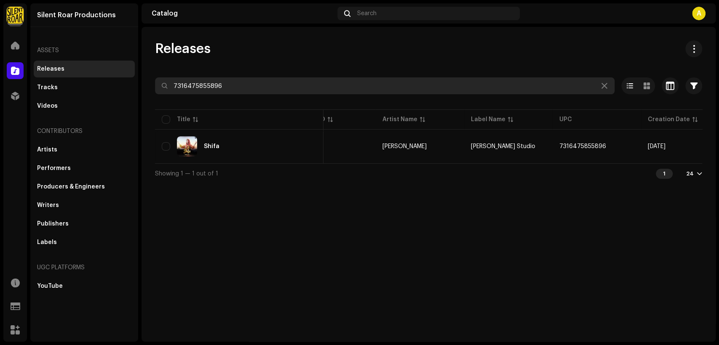
scroll to position [0, 152]
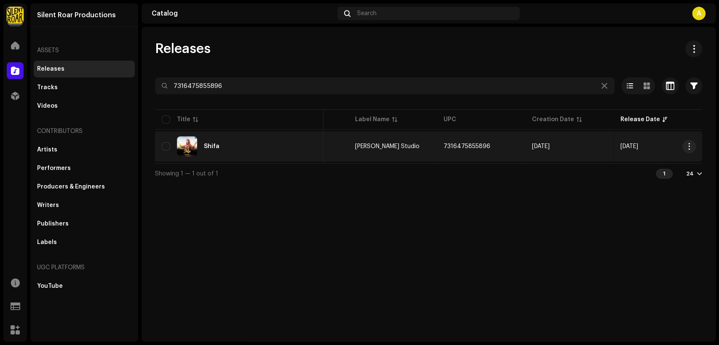
click at [310, 145] on div "Shifa" at bounding box center [239, 147] width 155 height 20
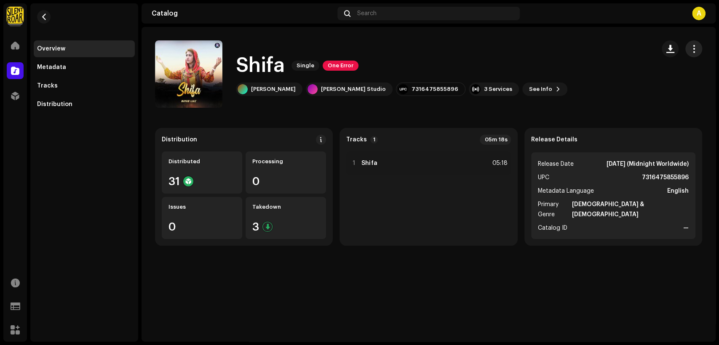
click at [693, 48] on span "button" at bounding box center [694, 49] width 8 height 7
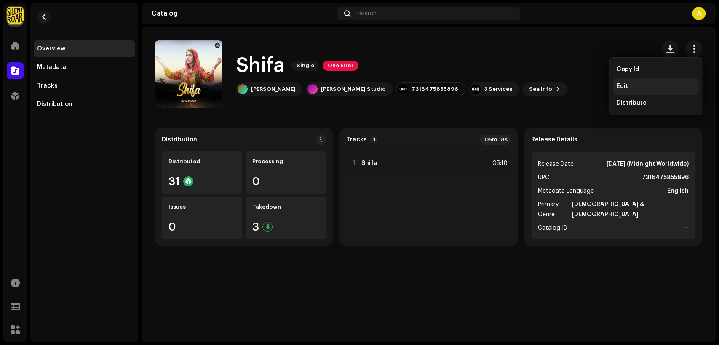
click at [688, 80] on div "Edit" at bounding box center [655, 86] width 85 height 17
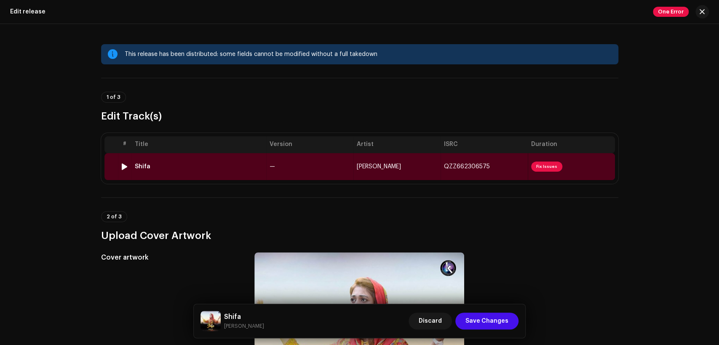
click at [317, 160] on td "—" at bounding box center [309, 166] width 87 height 27
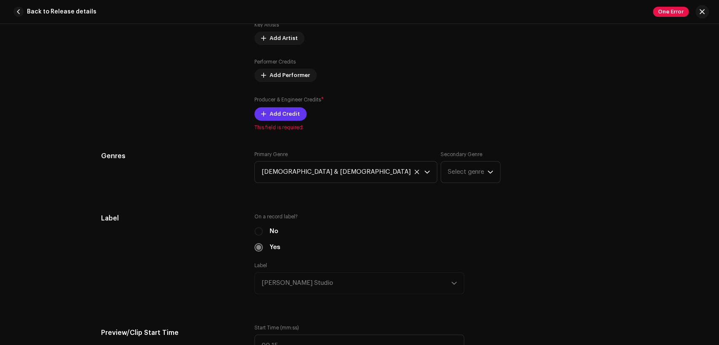
scroll to position [468, 0]
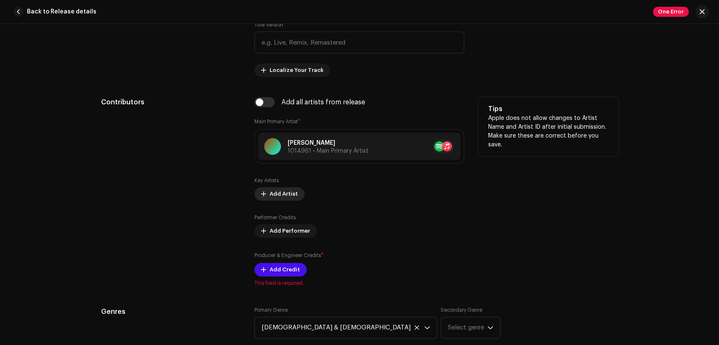
click at [291, 188] on span "Add Artist" at bounding box center [284, 194] width 28 height 17
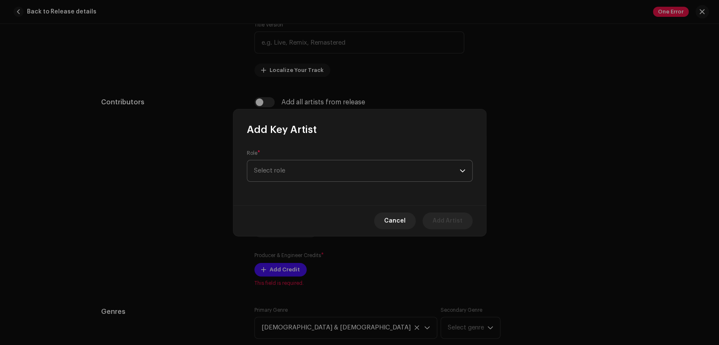
click at [295, 175] on span "Select role" at bounding box center [357, 171] width 206 height 21
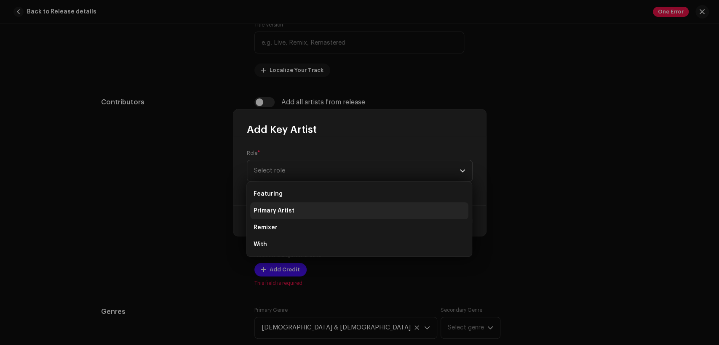
click at [346, 205] on li "Primary Artist" at bounding box center [359, 211] width 218 height 17
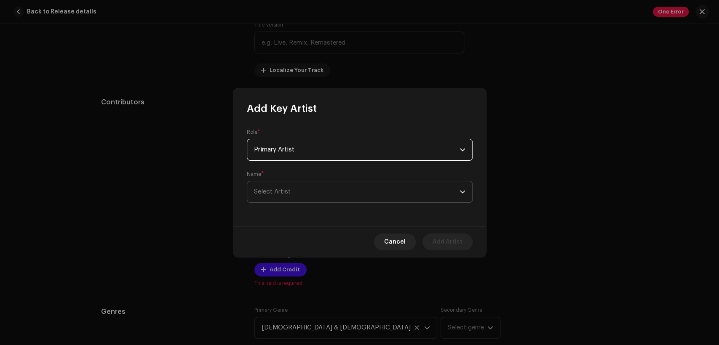
click at [354, 200] on span "Select Artist" at bounding box center [357, 192] width 206 height 21
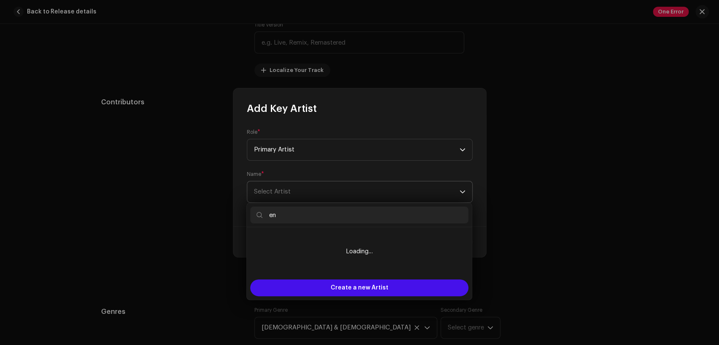
type input "e"
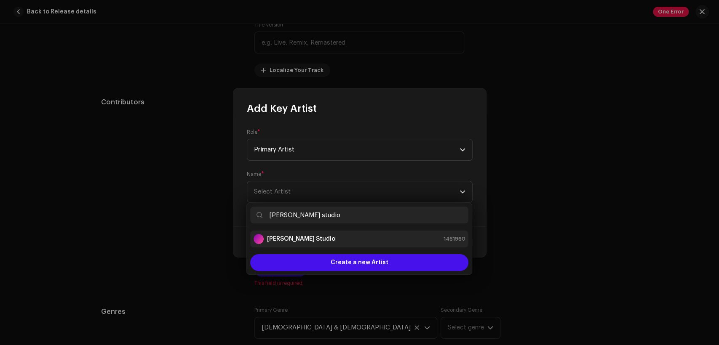
type input "[PERSON_NAME] studio"
click at [368, 242] on div "[PERSON_NAME] Studio 1461960" at bounding box center [360, 239] width 212 height 10
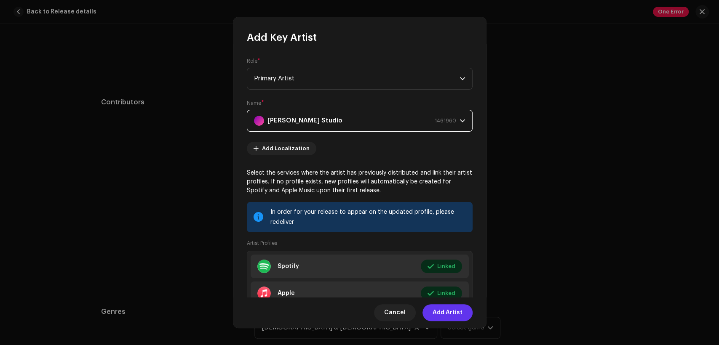
click at [442, 314] on span "Add Artist" at bounding box center [448, 313] width 30 height 17
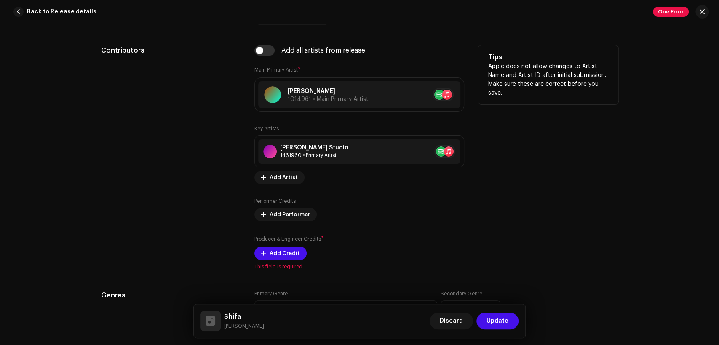
scroll to position [546, 0]
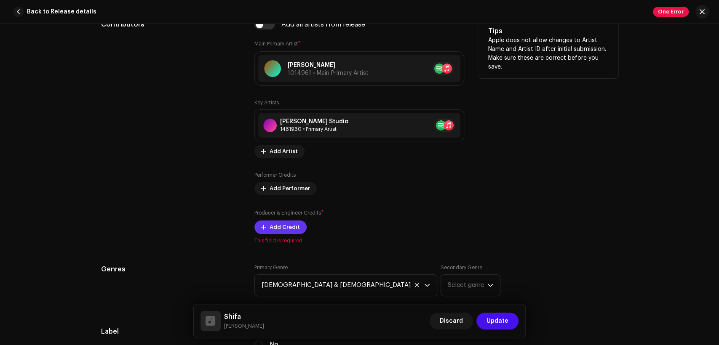
click at [294, 231] on span "Add Credit" at bounding box center [285, 227] width 30 height 17
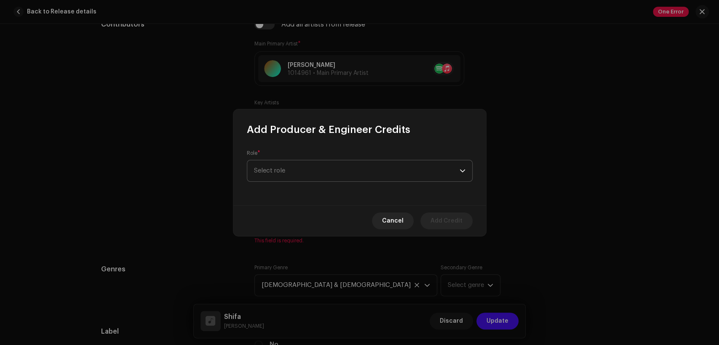
click at [311, 169] on span "Select role" at bounding box center [357, 171] width 206 height 21
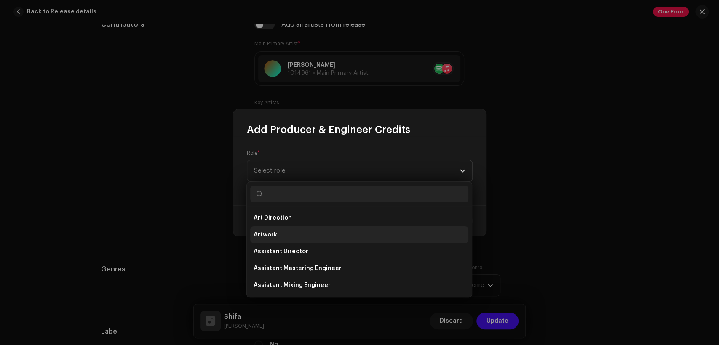
type input "r"
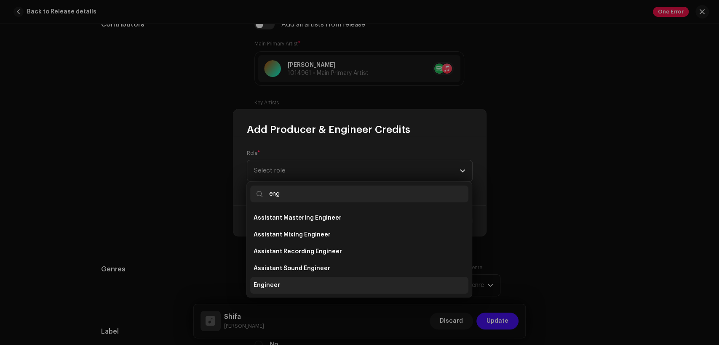
type input "eng"
click at [325, 284] on li "Engineer" at bounding box center [359, 285] width 218 height 17
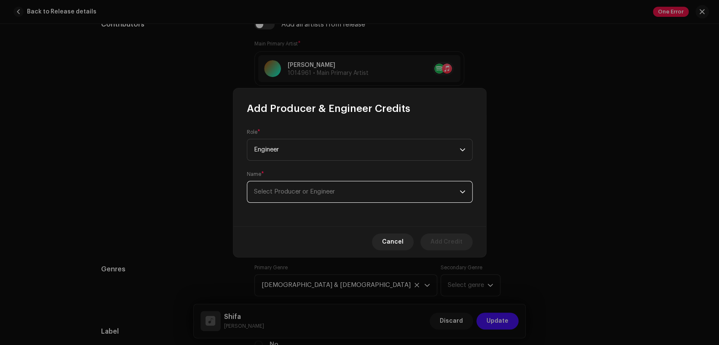
click at [327, 196] on span "Select Producer or Engineer" at bounding box center [357, 192] width 206 height 21
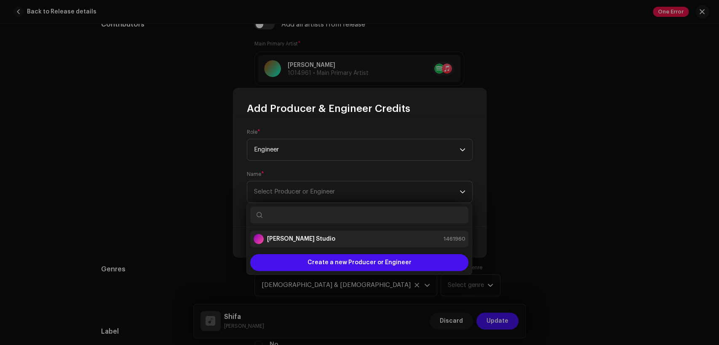
click at [334, 236] on div "[PERSON_NAME] Studio 1461960" at bounding box center [360, 239] width 212 height 10
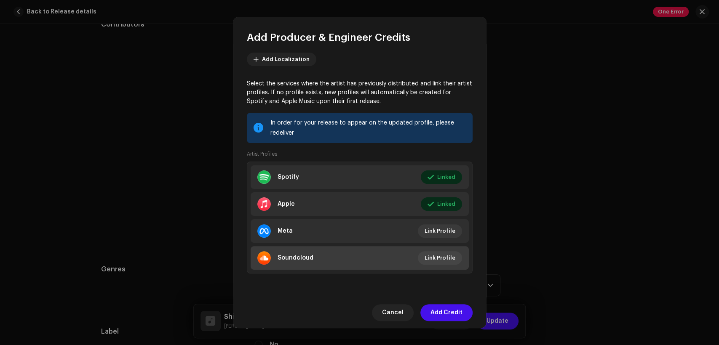
scroll to position [90, 0]
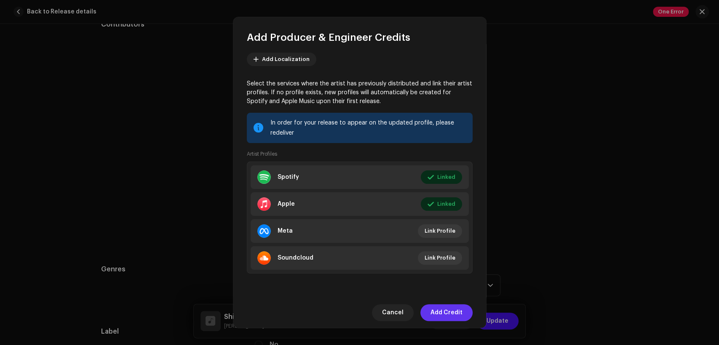
click at [439, 313] on span "Add Credit" at bounding box center [447, 313] width 32 height 17
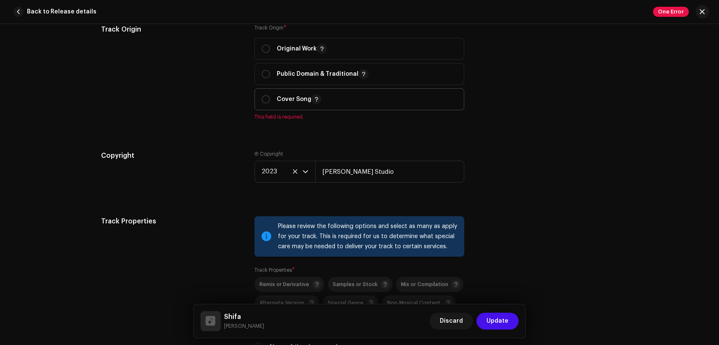
scroll to position [1092, 0]
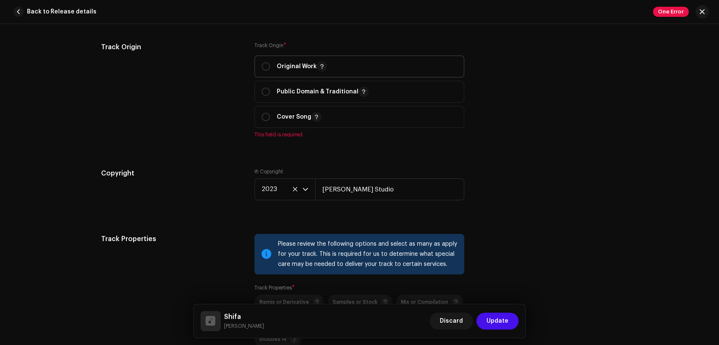
click at [287, 70] on p "Original Work" at bounding box center [302, 67] width 50 height 10
radio input "true"
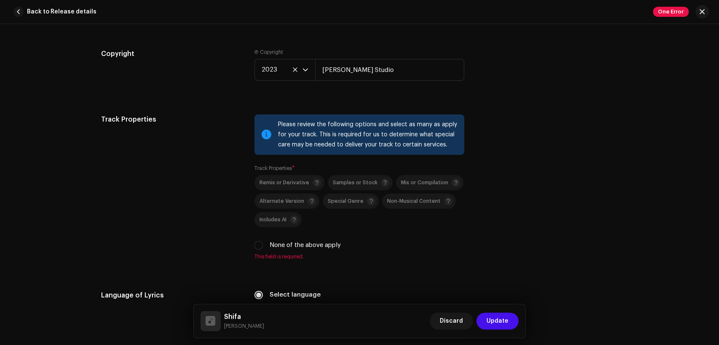
scroll to position [1248, 0]
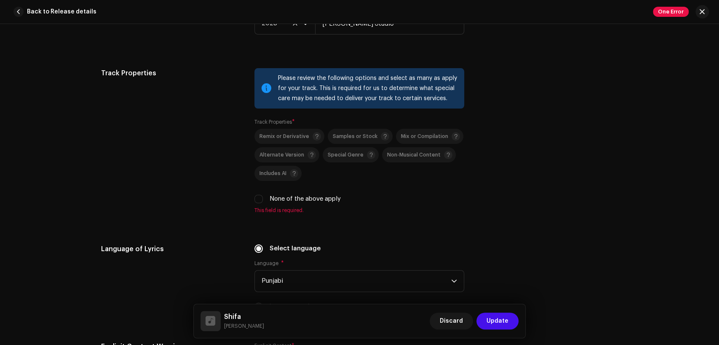
click at [285, 199] on label "None of the above apply" at bounding box center [305, 199] width 71 height 9
click at [263, 199] on input "None of the above apply" at bounding box center [258, 199] width 8 height 8
checkbox input "true"
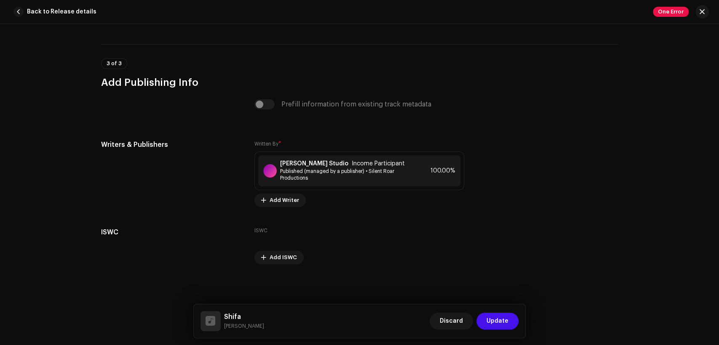
scroll to position [1718, 0]
drag, startPoint x: 249, startPoint y: 324, endPoint x: 240, endPoint y: 313, distance: 14.6
click at [224, 316] on div "Shifa Nayab Ijaz Discard Update" at bounding box center [360, 321] width 319 height 20
click at [317, 167] on div "Khokhar Studio Income Participant Published (managed by a publisher) • Silent R…" at bounding box center [346, 171] width 132 height 21
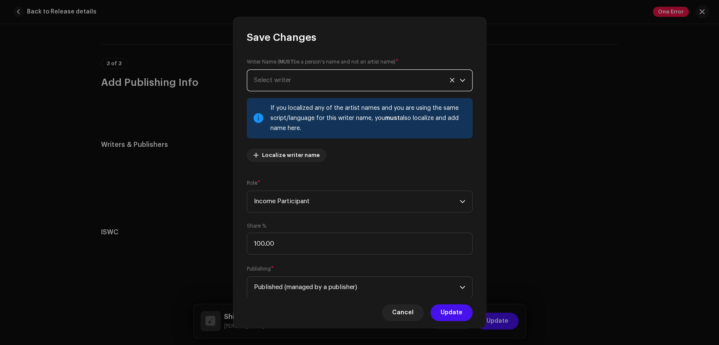
click at [315, 75] on span "Select writer" at bounding box center [357, 80] width 206 height 21
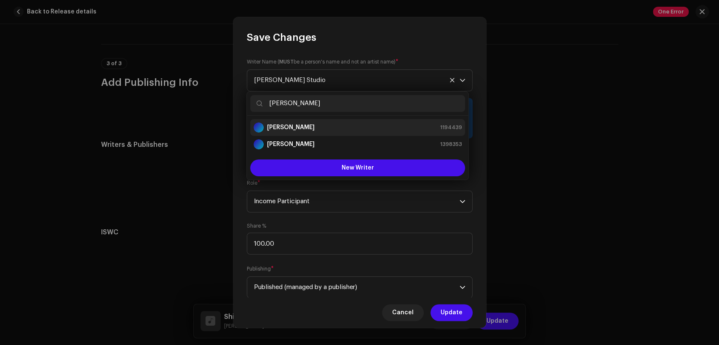
type input "Shan Mughal"
click at [327, 134] on li "Shan Mughal 1194439" at bounding box center [357, 127] width 215 height 17
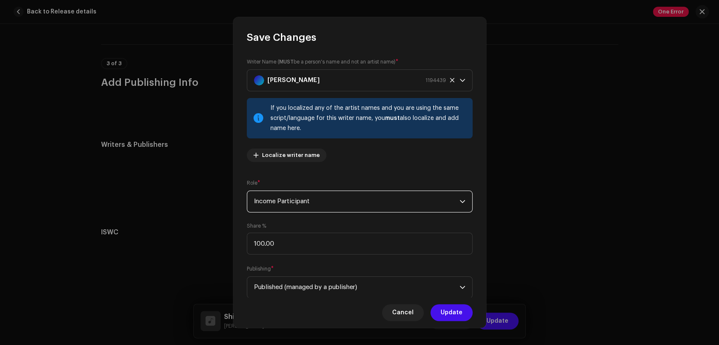
click at [330, 198] on span "Income Participant" at bounding box center [357, 201] width 206 height 21
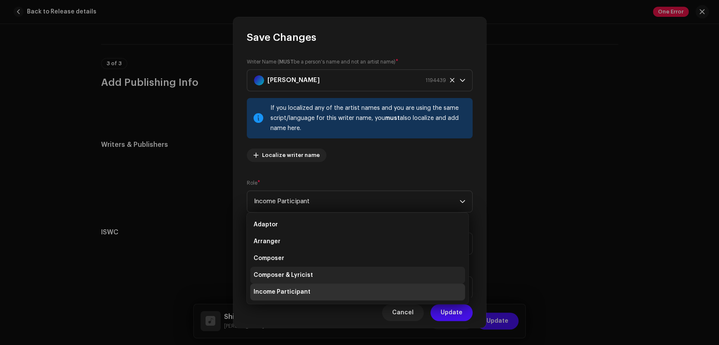
click at [332, 267] on li "Composer & Lyricist" at bounding box center [357, 275] width 215 height 17
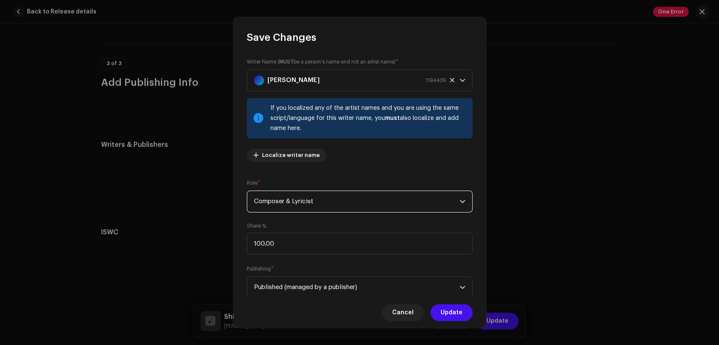
scroll to position [67, 0]
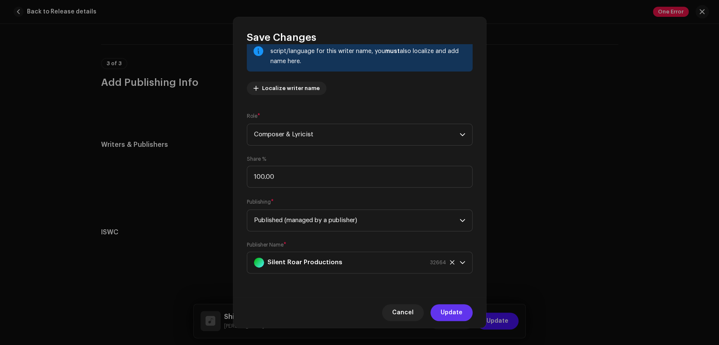
click at [458, 314] on span "Update" at bounding box center [452, 313] width 22 height 17
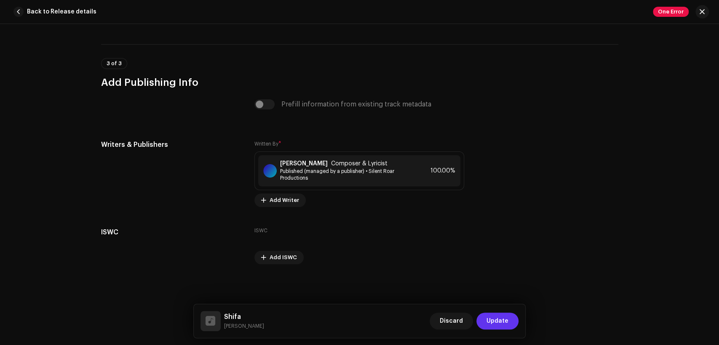
click at [501, 317] on span "Update" at bounding box center [498, 321] width 22 height 17
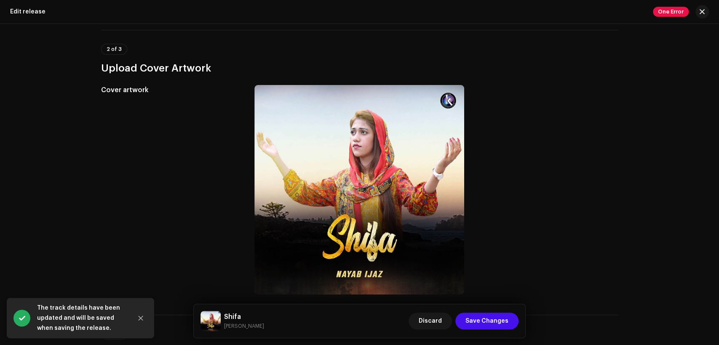
scroll to position [156, 0]
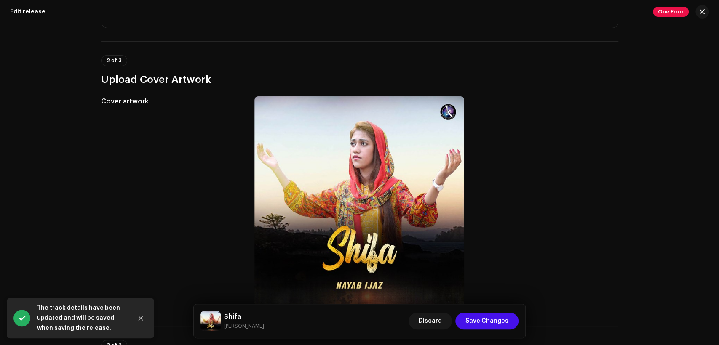
click at [237, 315] on h5 "Shifa" at bounding box center [244, 317] width 40 height 10
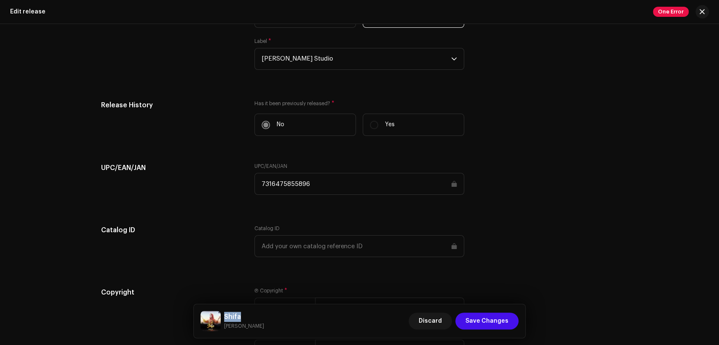
scroll to position [1282, 0]
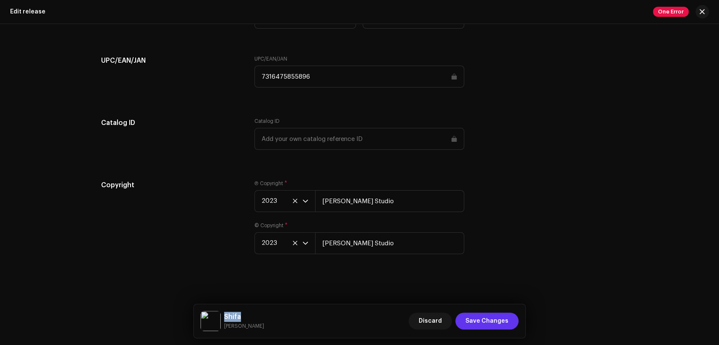
click at [490, 320] on span "Save Changes" at bounding box center [487, 321] width 43 height 17
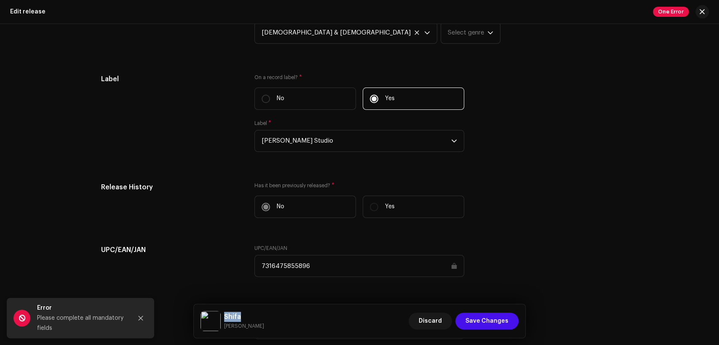
scroll to position [980, 0]
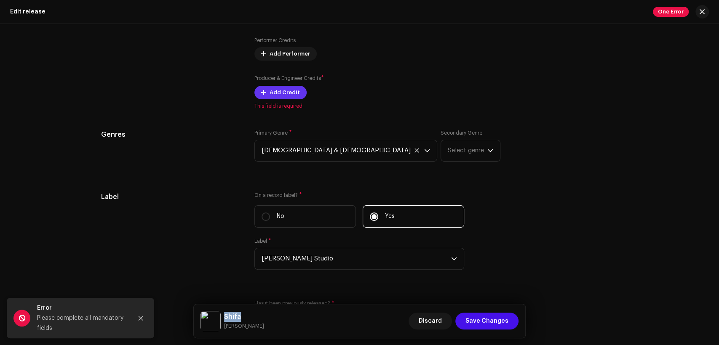
click at [279, 97] on span "Add Credit" at bounding box center [285, 92] width 30 height 17
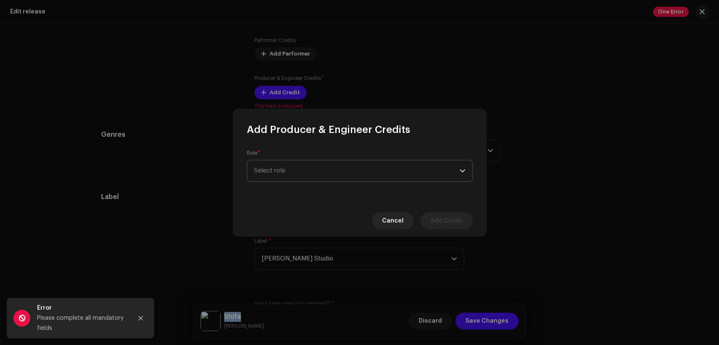
click at [311, 163] on span "Select role" at bounding box center [357, 171] width 206 height 21
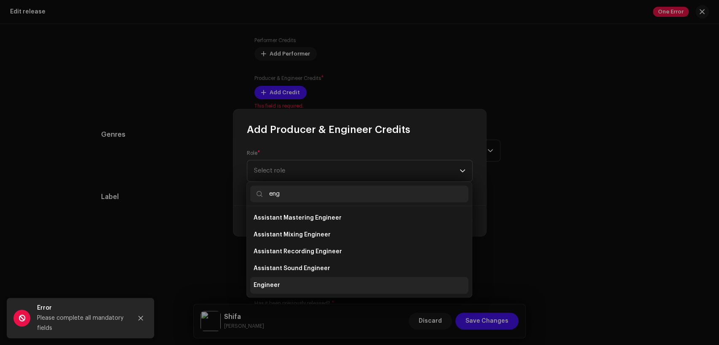
type input "eng"
click at [325, 285] on li "Engineer" at bounding box center [359, 285] width 218 height 17
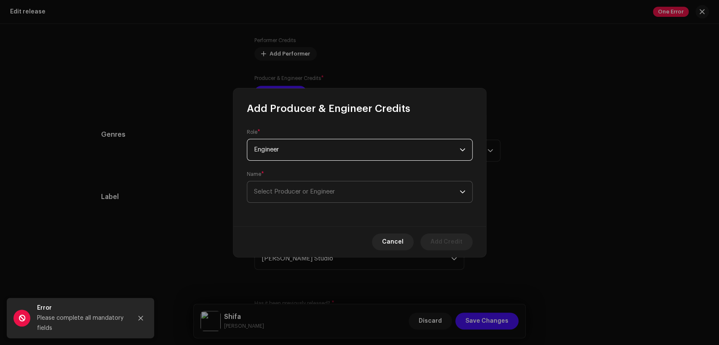
click at [348, 194] on span "Select Producer or Engineer" at bounding box center [357, 192] width 206 height 21
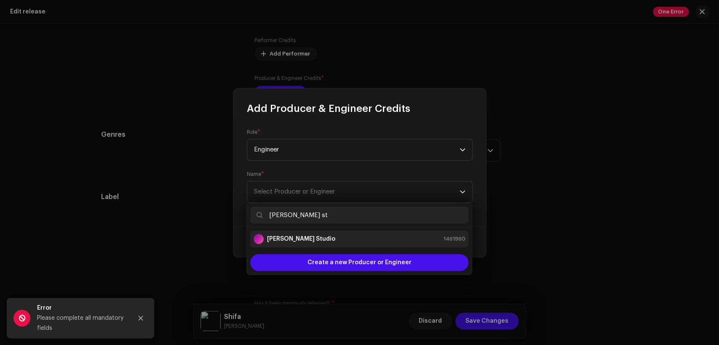
type input "[PERSON_NAME] st"
click at [361, 242] on div "[PERSON_NAME] Studio 1461960" at bounding box center [360, 239] width 212 height 10
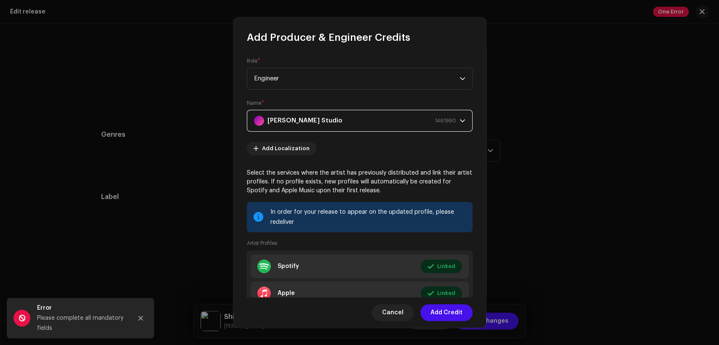
click at [447, 314] on span "Add Credit" at bounding box center [447, 313] width 32 height 17
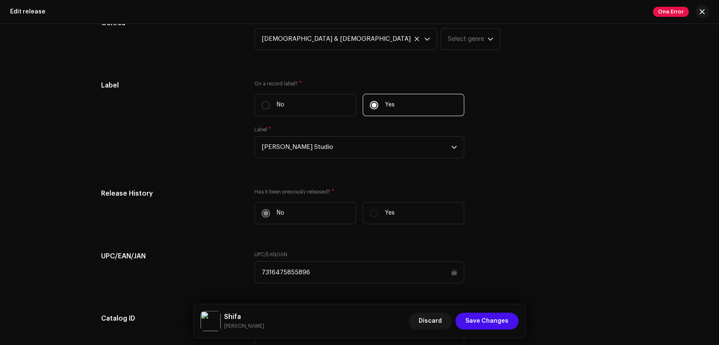
scroll to position [1292, 0]
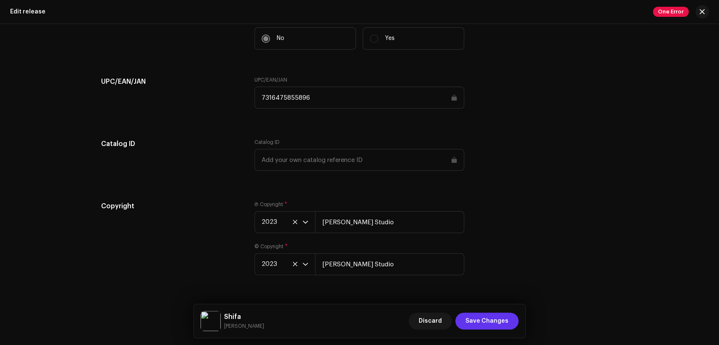
click at [507, 314] on span "Save Changes" at bounding box center [487, 321] width 43 height 17
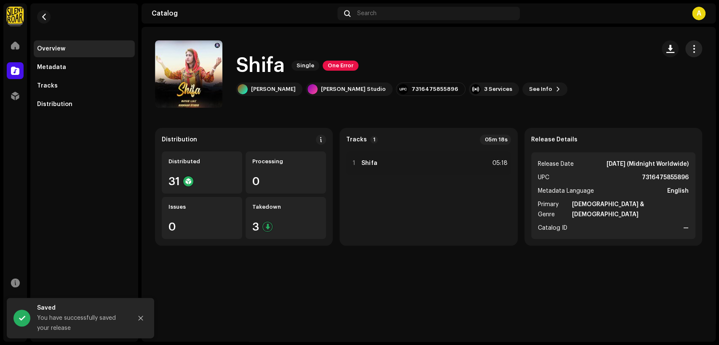
click at [690, 46] on span "button" at bounding box center [694, 49] width 8 height 7
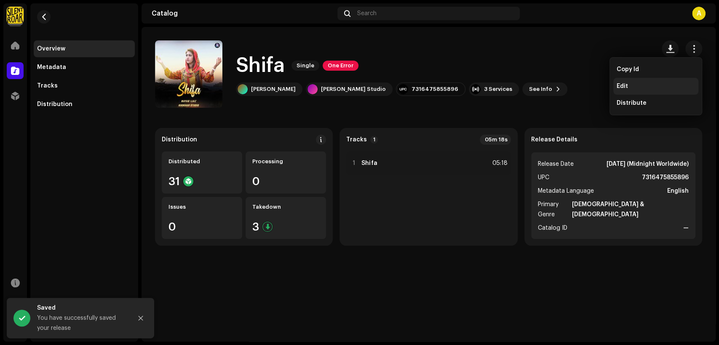
click at [672, 85] on div "Edit" at bounding box center [656, 86] width 78 height 7
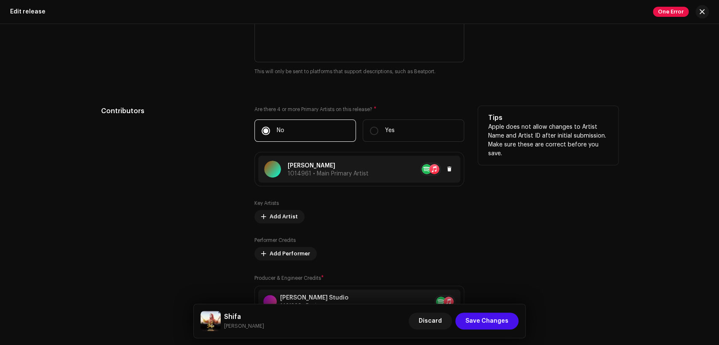
scroll to position [858, 0]
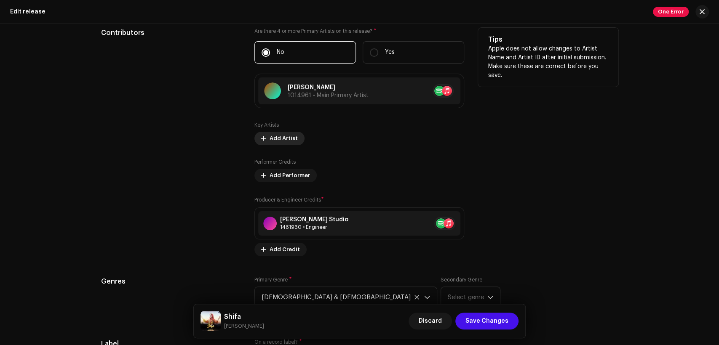
click at [290, 140] on span "Add Artist" at bounding box center [284, 138] width 28 height 17
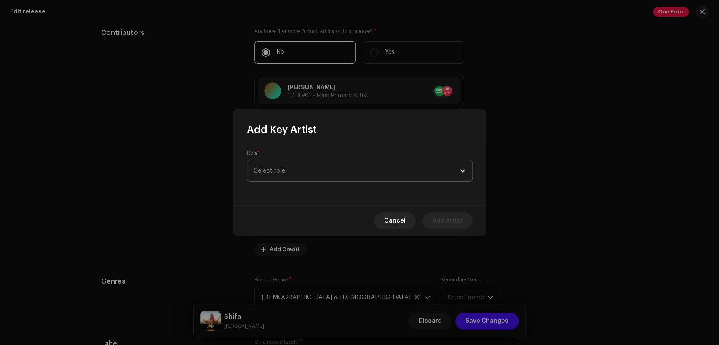
click at [342, 171] on span "Select role" at bounding box center [357, 171] width 206 height 21
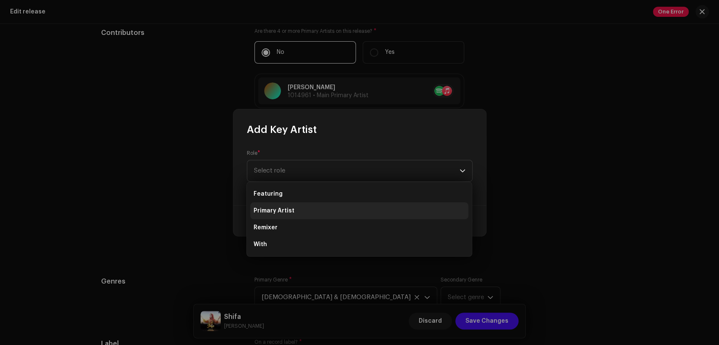
click at [348, 205] on li "Primary Artist" at bounding box center [359, 211] width 218 height 17
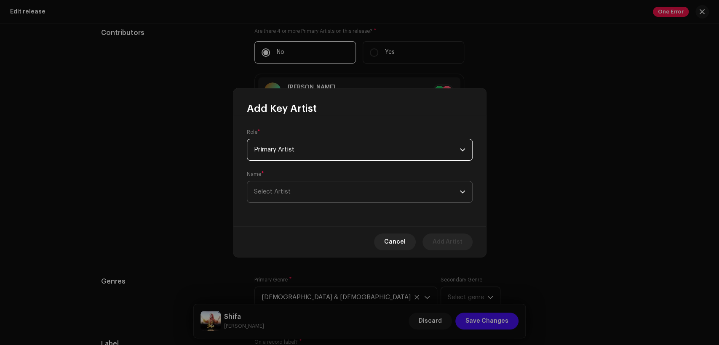
click at [360, 192] on span "Select Artist" at bounding box center [357, 192] width 206 height 21
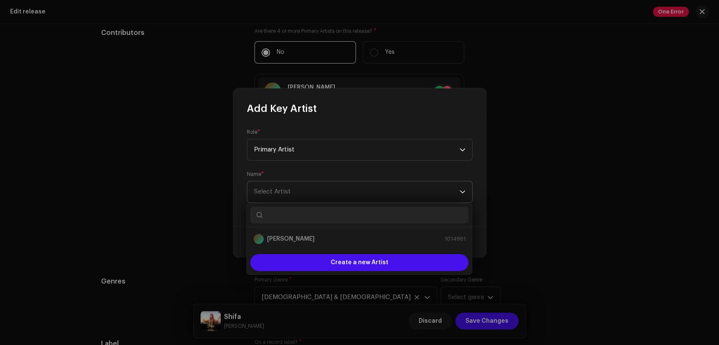
type input "j"
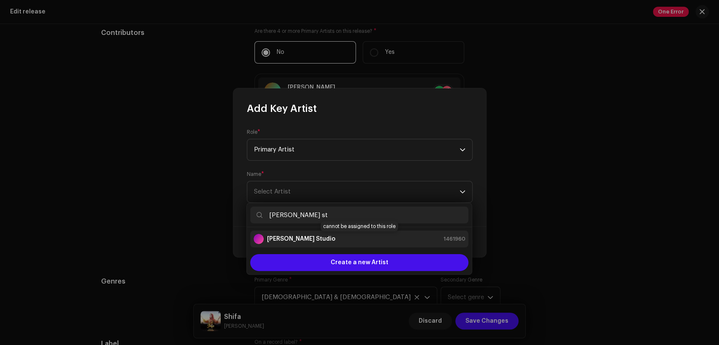
type input "[PERSON_NAME] st"
click at [357, 240] on div "[PERSON_NAME] Studio 1461960" at bounding box center [360, 239] width 212 height 10
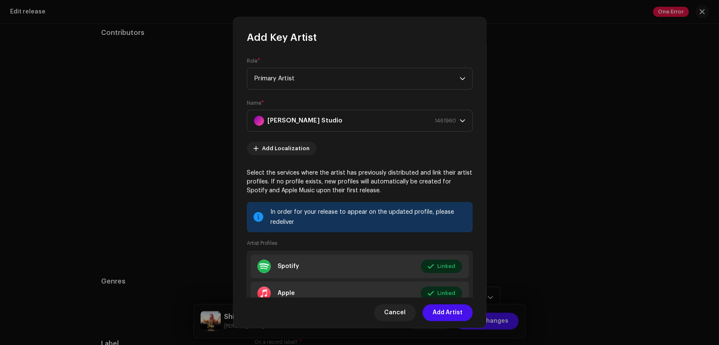
drag, startPoint x: 461, startPoint y: 312, endPoint x: 450, endPoint y: 305, distance: 13.1
click at [460, 312] on span "Add Artist" at bounding box center [448, 313] width 30 height 17
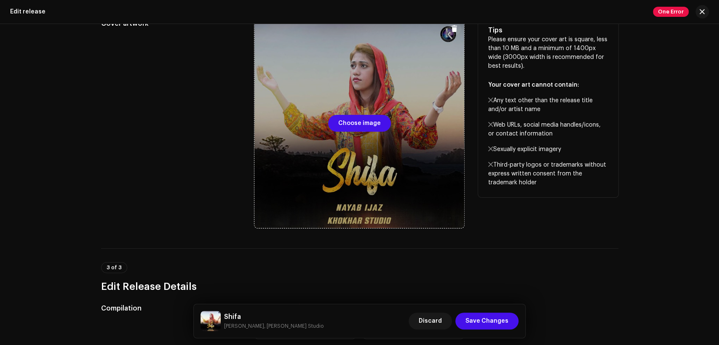
scroll to position [0, 0]
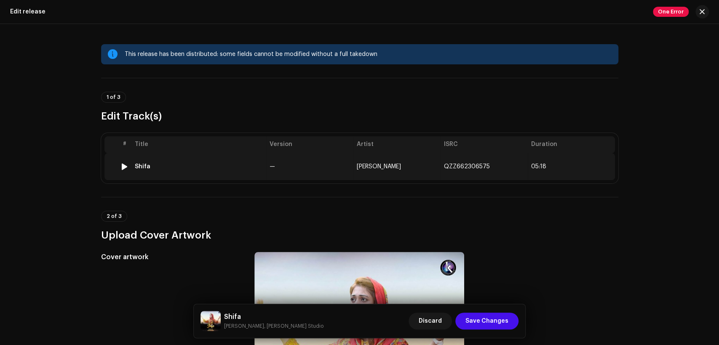
click at [369, 169] on span "Nayab Ijaz" at bounding box center [379, 167] width 44 height 6
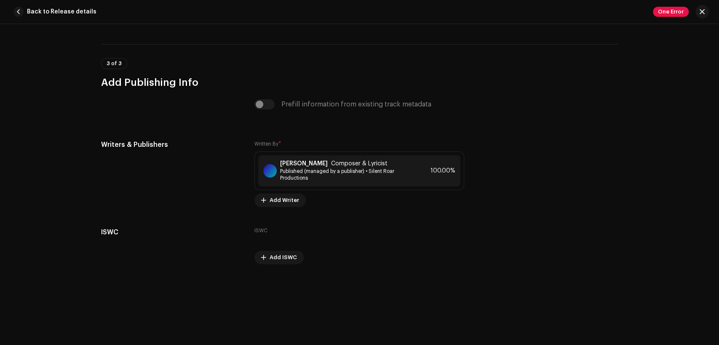
scroll to position [1718, 0]
click at [50, 6] on span "Back to Release details" at bounding box center [62, 11] width 70 height 17
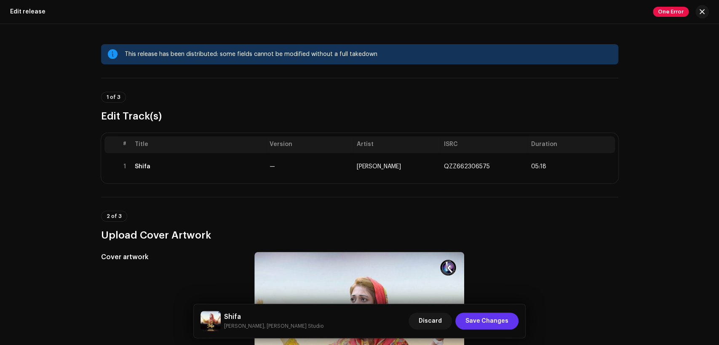
click at [491, 326] on span "Save Changes" at bounding box center [487, 321] width 43 height 17
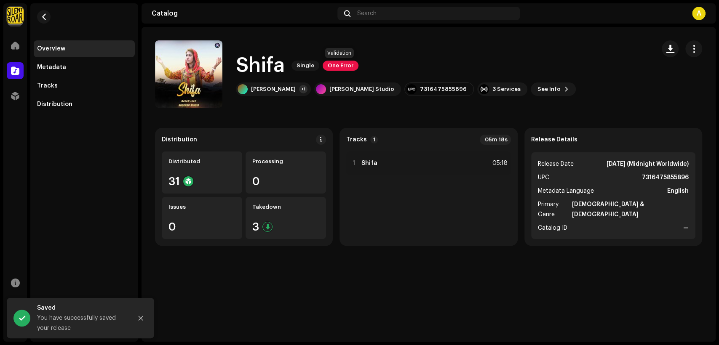
click at [351, 64] on span "One Error" at bounding box center [341, 66] width 36 height 10
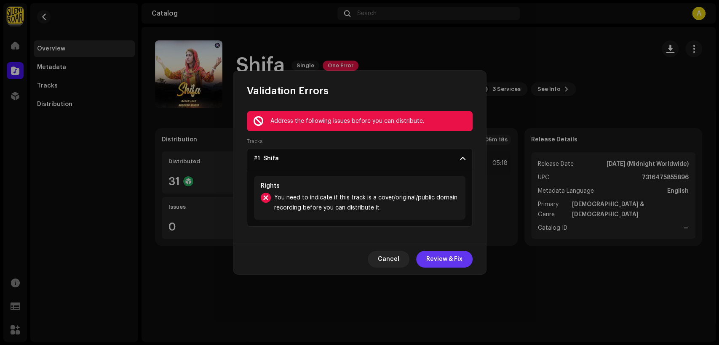
click at [430, 260] on span "Review & Fix" at bounding box center [444, 259] width 36 height 17
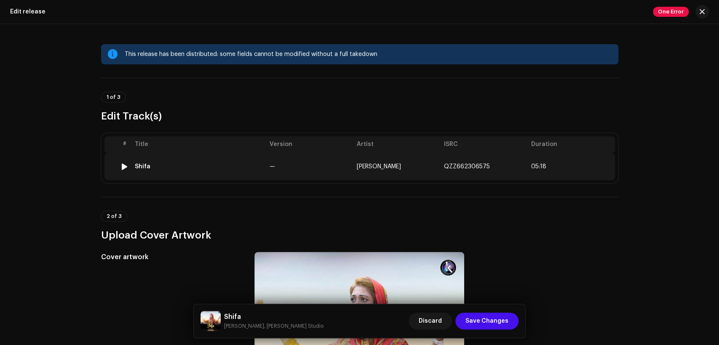
click at [343, 162] on td "—" at bounding box center [309, 166] width 87 height 27
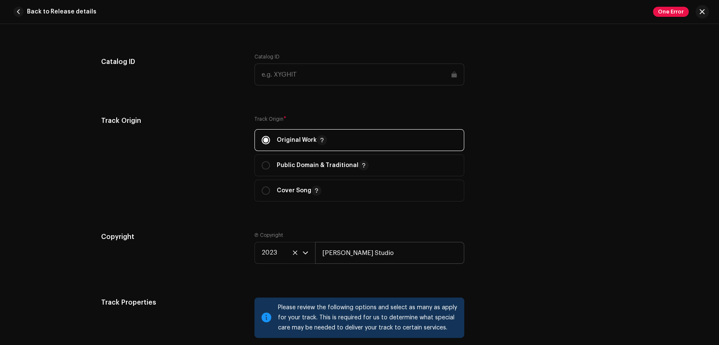
scroll to position [1092, 0]
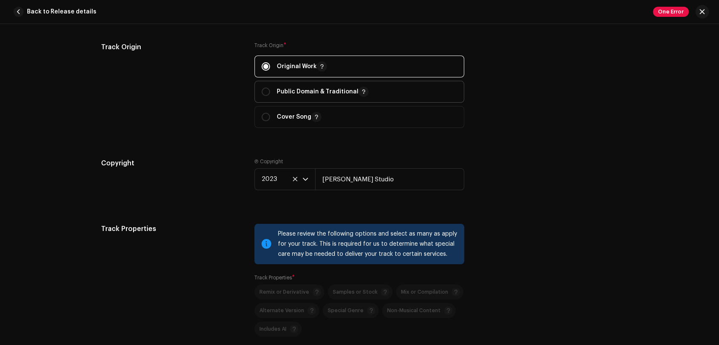
click at [280, 94] on p "Public Domain & Traditional" at bounding box center [323, 92] width 92 height 10
radio input "false"
radio input "true"
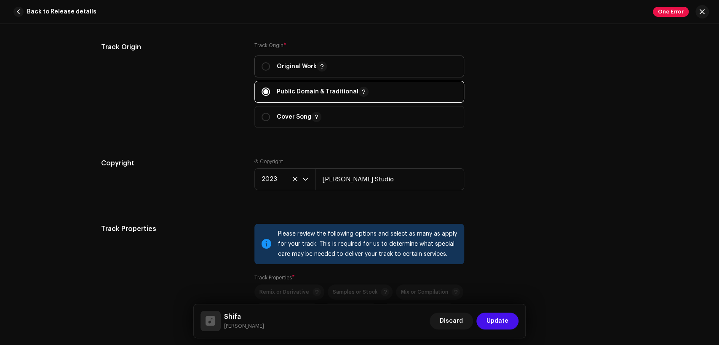
click at [277, 69] on p "Original Work" at bounding box center [302, 67] width 50 height 10
radio input "true"
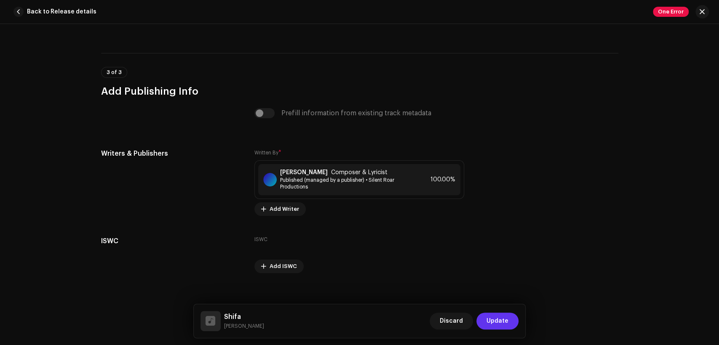
scroll to position [1718, 0]
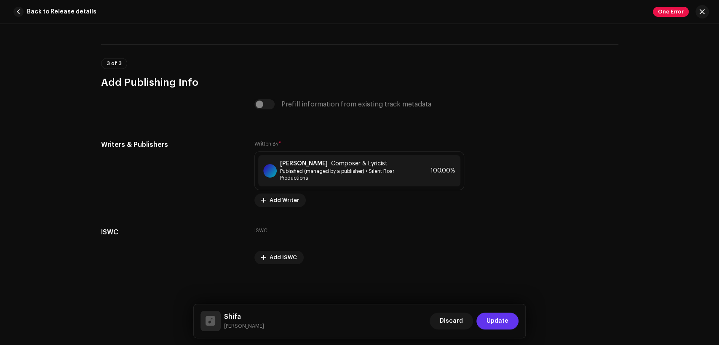
click at [508, 324] on span "Update" at bounding box center [498, 321] width 22 height 17
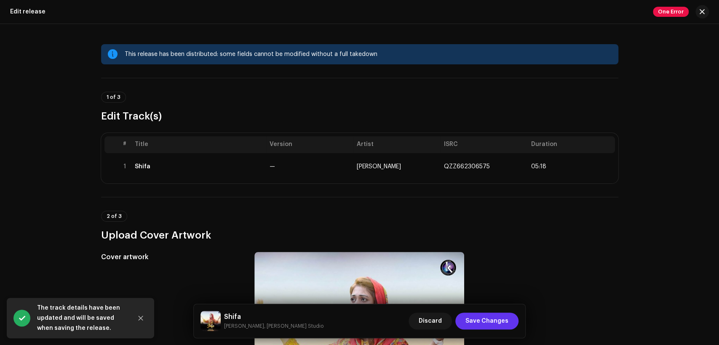
click at [487, 324] on span "Save Changes" at bounding box center [487, 321] width 43 height 17
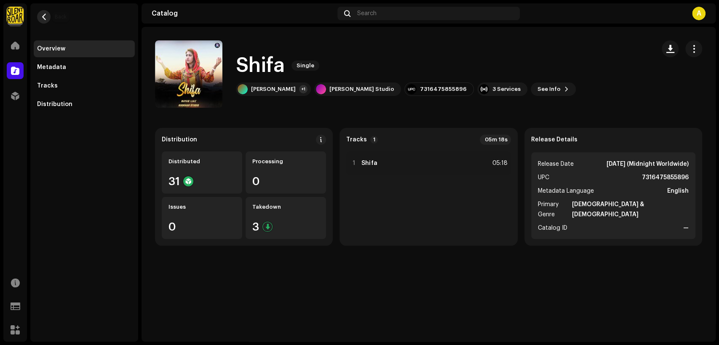
drag, startPoint x: 44, startPoint y: 16, endPoint x: 49, endPoint y: 16, distance: 4.6
click at [49, 16] on button "button" at bounding box center [43, 16] width 13 height 13
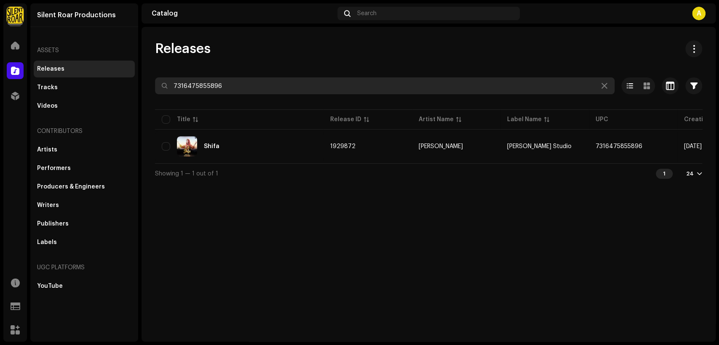
click at [319, 86] on input "7316475855896" at bounding box center [385, 86] width 460 height 17
paste input "69039"
type input "7316475869039"
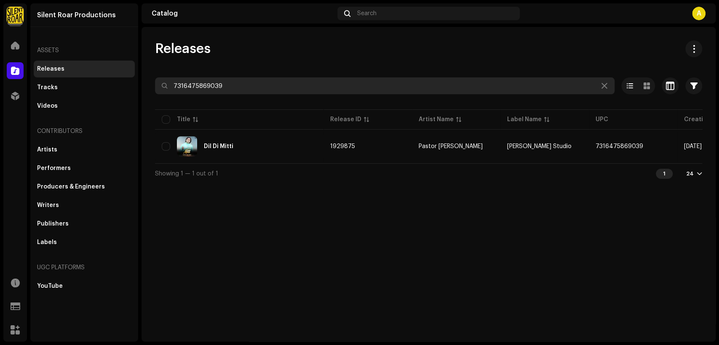
drag, startPoint x: 259, startPoint y: 76, endPoint x: 260, endPoint y: 80, distance: 4.3
click at [260, 80] on div "Releases 7316475869039 Selected 0 Select all 1 Options Filters Distribution sta…" at bounding box center [429, 111] width 574 height 143
click at [260, 80] on input "7316475869039" at bounding box center [385, 86] width 460 height 17
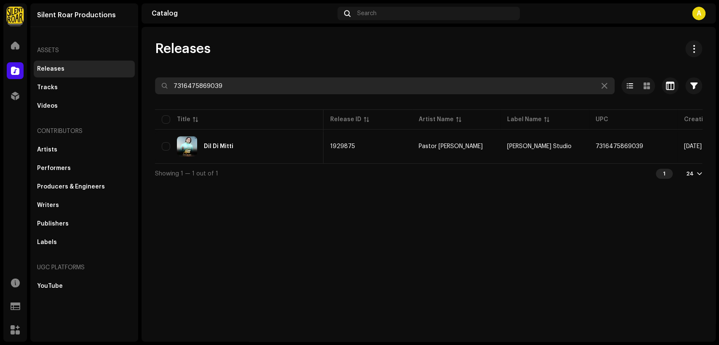
scroll to position [0, 152]
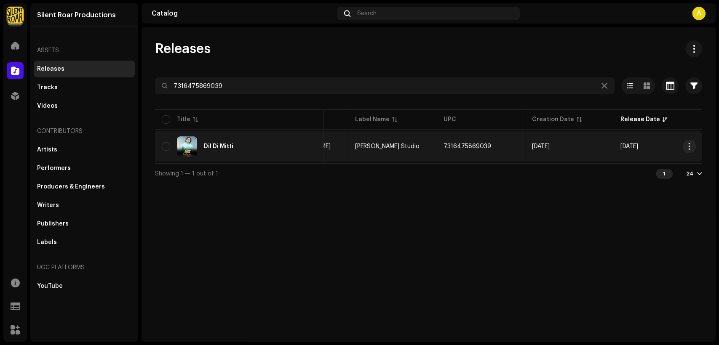
click at [290, 142] on div "Dil Di Mitti" at bounding box center [239, 147] width 155 height 20
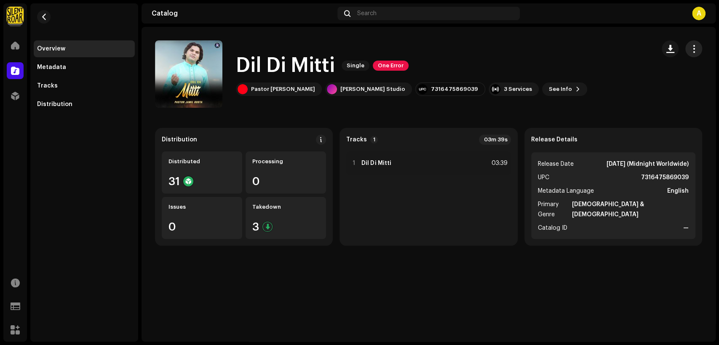
click at [690, 48] on span "button" at bounding box center [694, 49] width 8 height 7
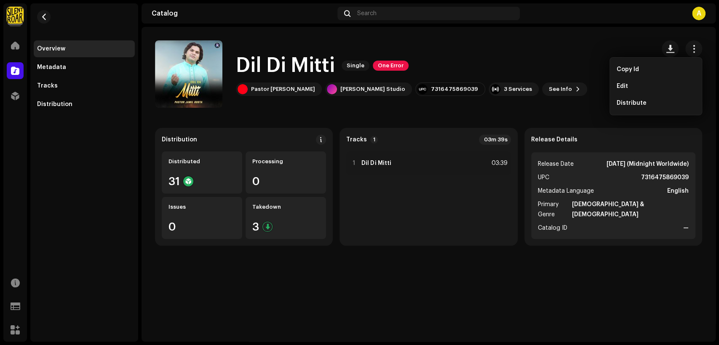
drag, startPoint x: 667, startPoint y: 83, endPoint x: 663, endPoint y: 84, distance: 4.2
click at [667, 83] on div "Edit" at bounding box center [656, 86] width 78 height 7
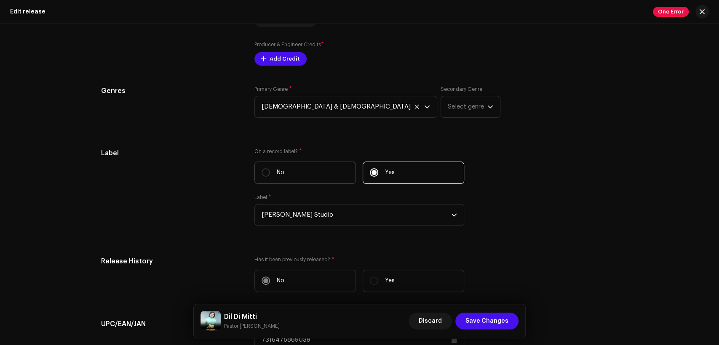
scroll to position [780, 0]
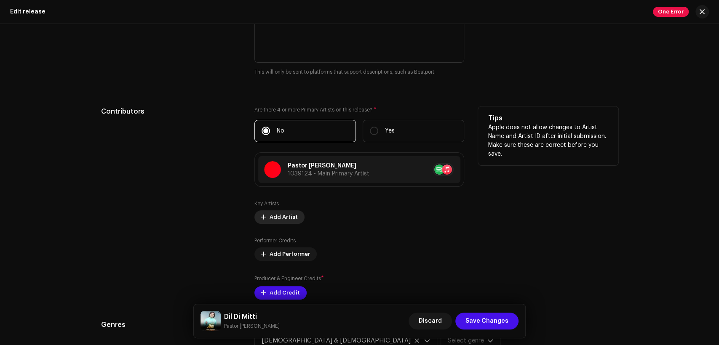
click at [290, 215] on span "Add Artist" at bounding box center [284, 217] width 28 height 17
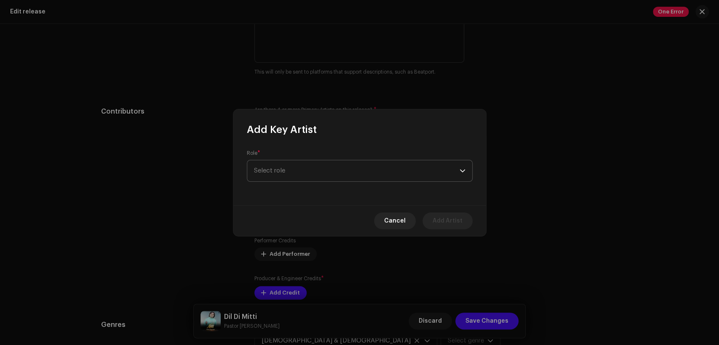
click at [312, 175] on span "Select role" at bounding box center [357, 171] width 206 height 21
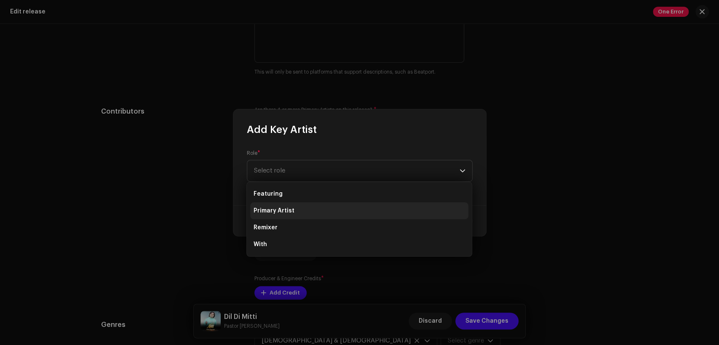
click at [316, 207] on li "Primary Artist" at bounding box center [359, 211] width 218 height 17
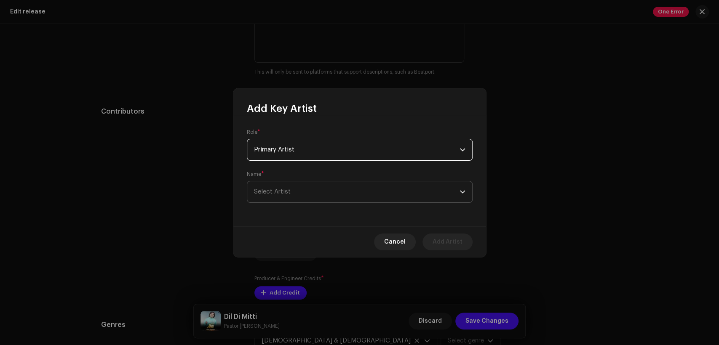
click at [327, 188] on span "Select Artist" at bounding box center [357, 192] width 206 height 21
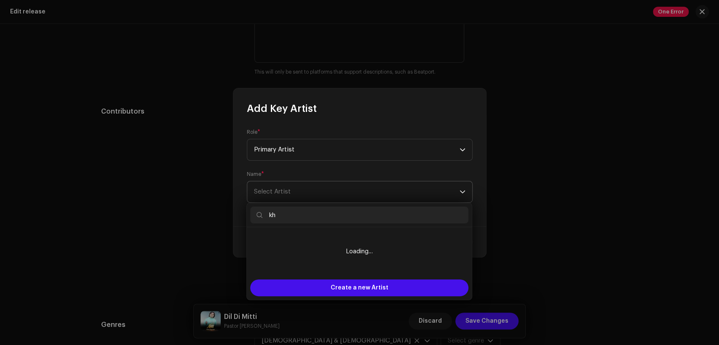
type input "k"
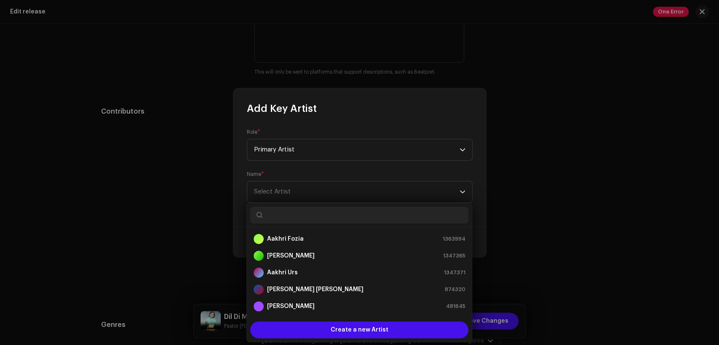
click at [339, 208] on input "text" at bounding box center [359, 215] width 218 height 17
click at [344, 212] on input "text" at bounding box center [359, 215] width 218 height 17
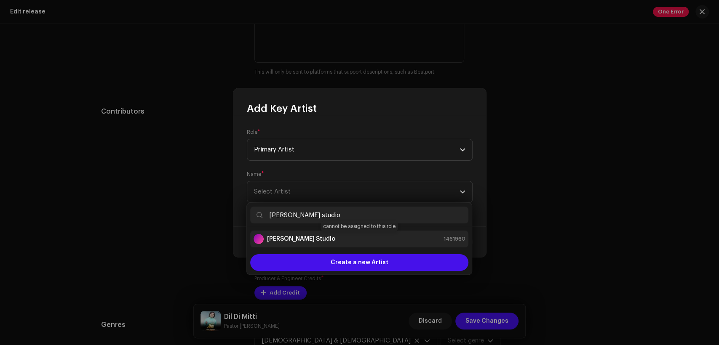
type input "[PERSON_NAME] studio"
click at [353, 233] on li "[PERSON_NAME] Studio 1461960" at bounding box center [359, 239] width 218 height 17
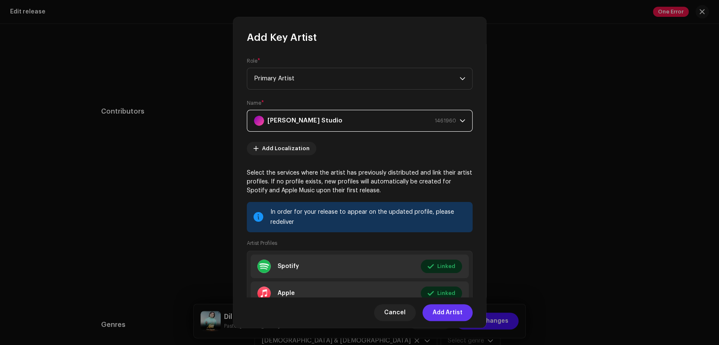
click at [459, 310] on span "Add Artist" at bounding box center [448, 313] width 30 height 17
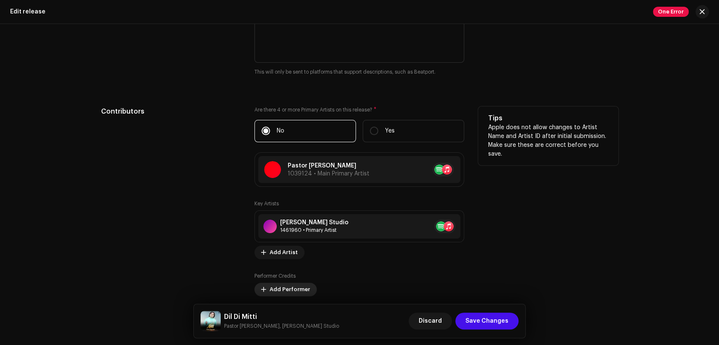
scroll to position [858, 0]
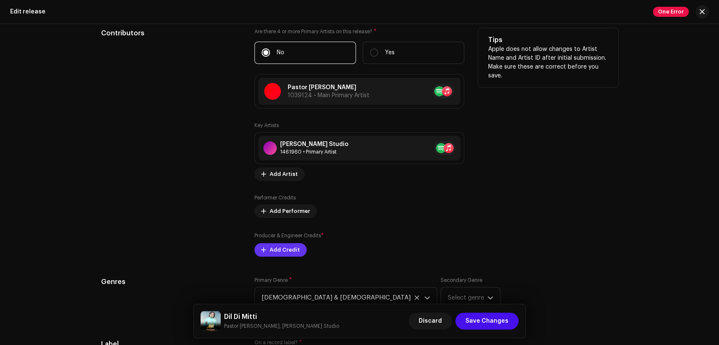
click at [296, 252] on button "Add Credit" at bounding box center [280, 250] width 52 height 13
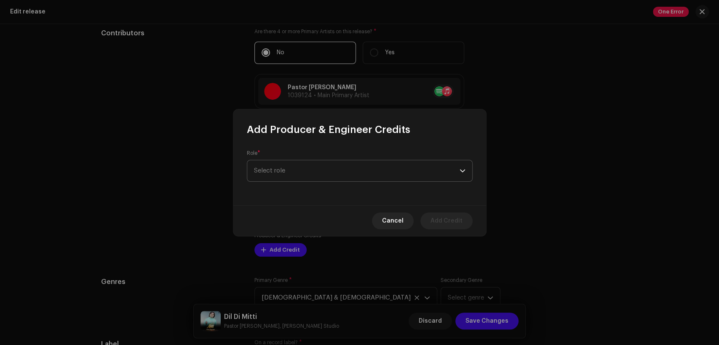
click at [322, 173] on span "Select role" at bounding box center [357, 171] width 206 height 21
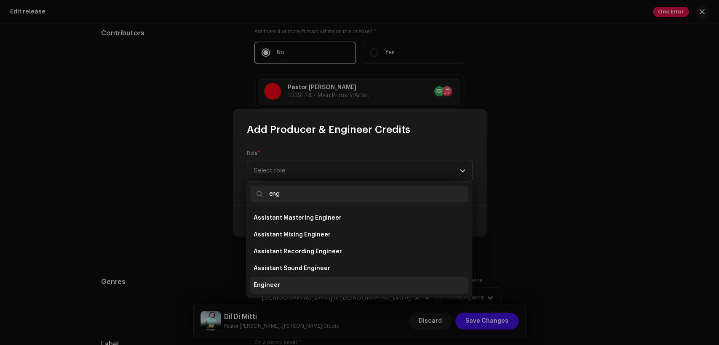
type input "eng"
click at [335, 288] on li "Engineer" at bounding box center [359, 285] width 218 height 17
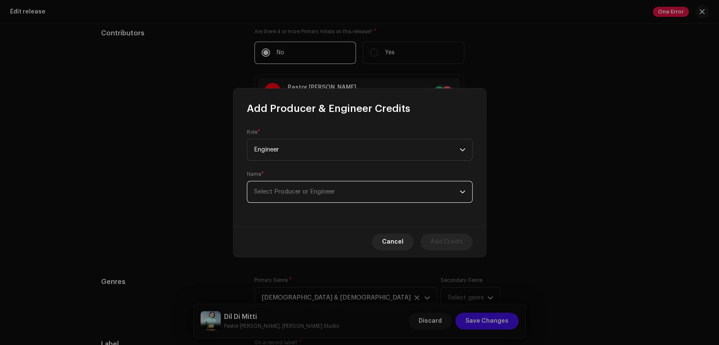
click at [347, 196] on span "Select Producer or Engineer" at bounding box center [357, 192] width 206 height 21
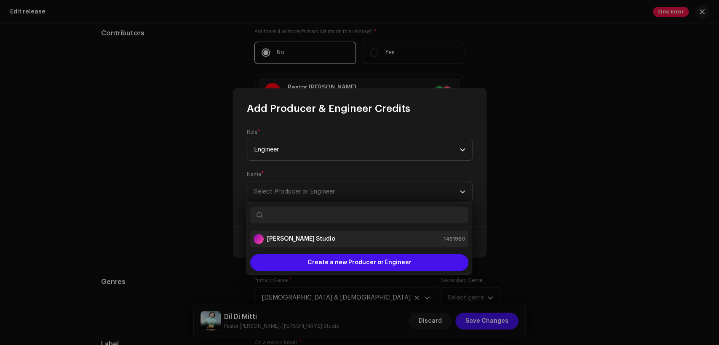
click at [348, 233] on li "[PERSON_NAME] Studio 1461960" at bounding box center [359, 239] width 218 height 17
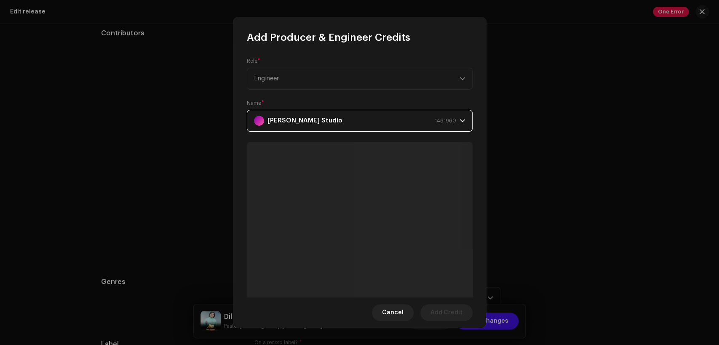
scroll to position [90, 0]
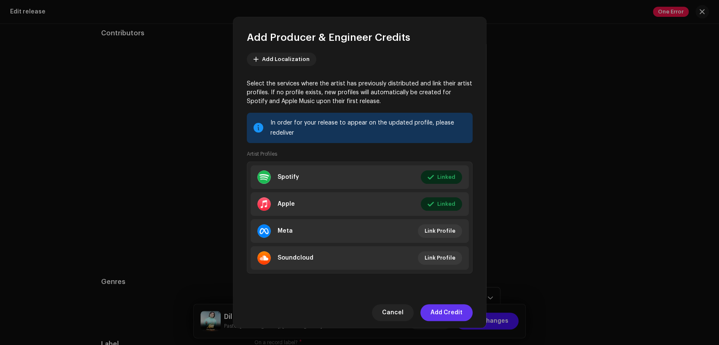
click at [453, 316] on span "Add Credit" at bounding box center [447, 313] width 32 height 17
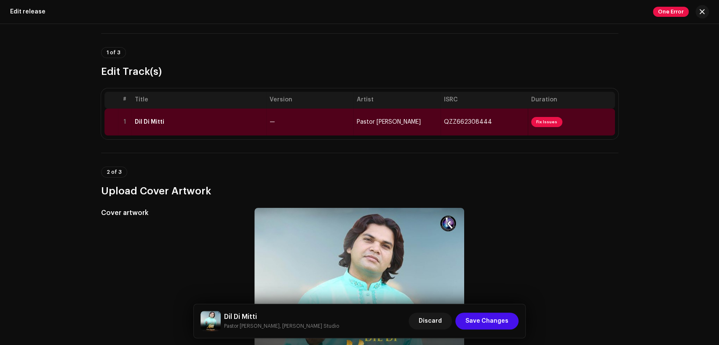
scroll to position [0, 0]
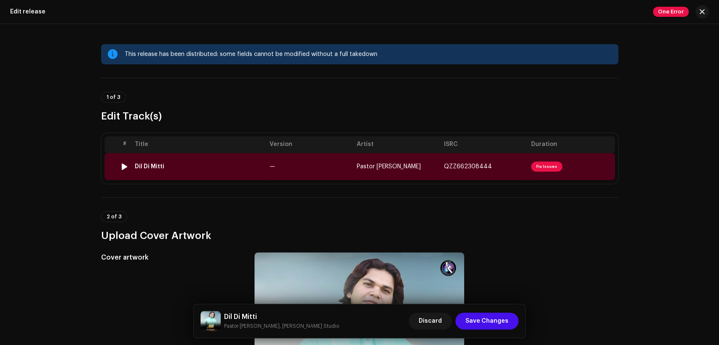
click at [303, 165] on td "—" at bounding box center [309, 166] width 87 height 27
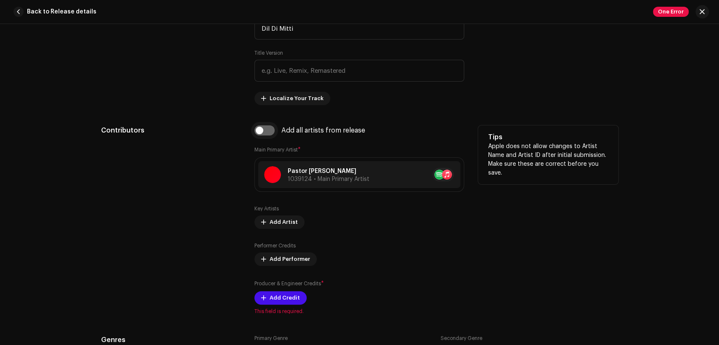
scroll to position [468, 0]
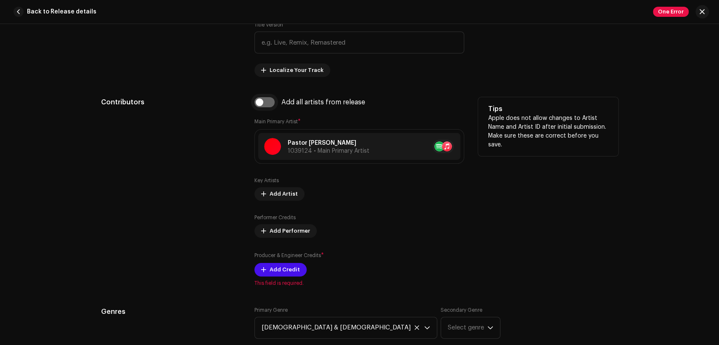
click at [265, 105] on input "checkbox" at bounding box center [264, 102] width 20 height 10
checkbox input "true"
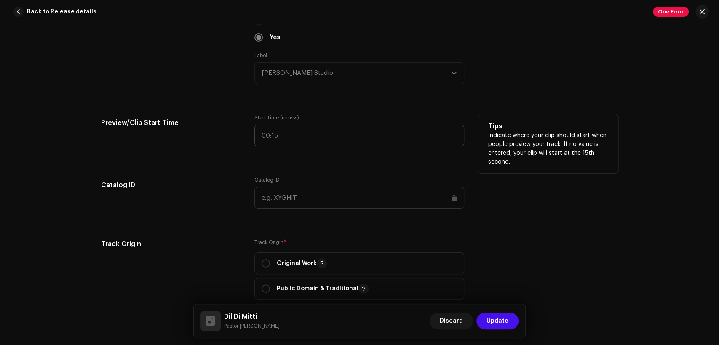
scroll to position [1014, 0]
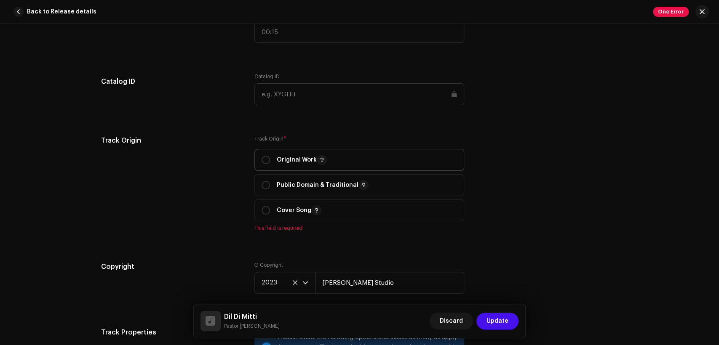
click at [273, 161] on div "Original Work" at bounding box center [294, 160] width 65 height 10
radio input "true"
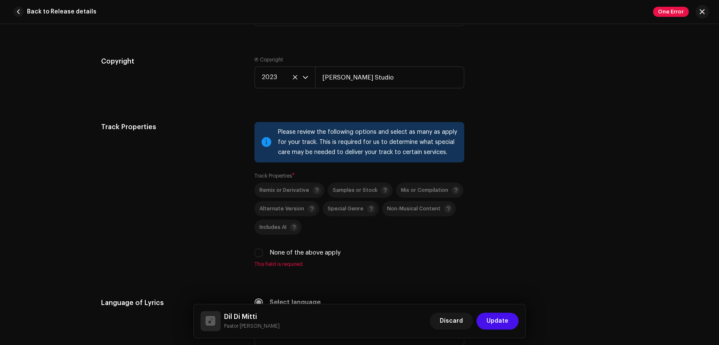
scroll to position [1248, 0]
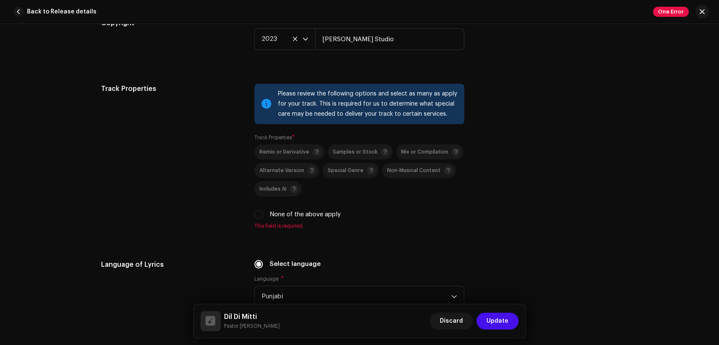
click at [279, 213] on label "None of the above apply" at bounding box center [305, 214] width 71 height 9
click at [263, 213] on input "None of the above apply" at bounding box center [258, 215] width 8 height 8
checkbox input "true"
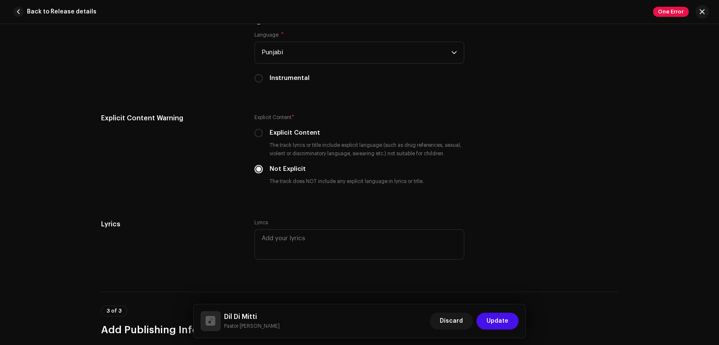
scroll to position [1716, 0]
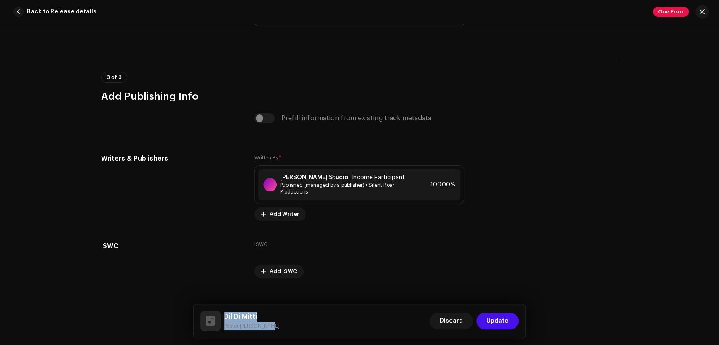
drag, startPoint x: 268, startPoint y: 325, endPoint x: 222, endPoint y: 314, distance: 47.6
click at [222, 314] on div "Dil Di Mitti Pastor Jamil Boota Discard Update" at bounding box center [360, 321] width 319 height 20
click at [310, 195] on span "Published (managed by a publisher) • Silent Roar Productions" at bounding box center [346, 188] width 132 height 13
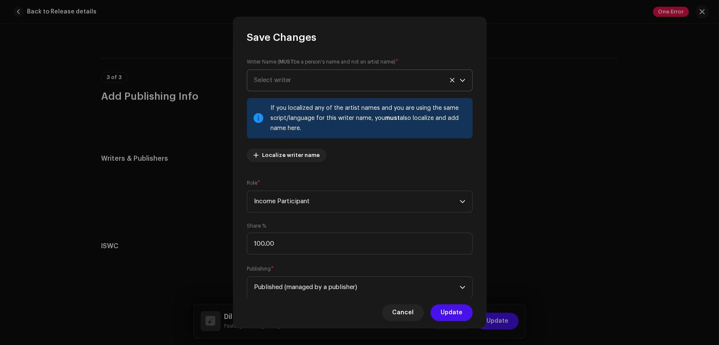
click at [310, 86] on span "Select writer" at bounding box center [357, 80] width 206 height 21
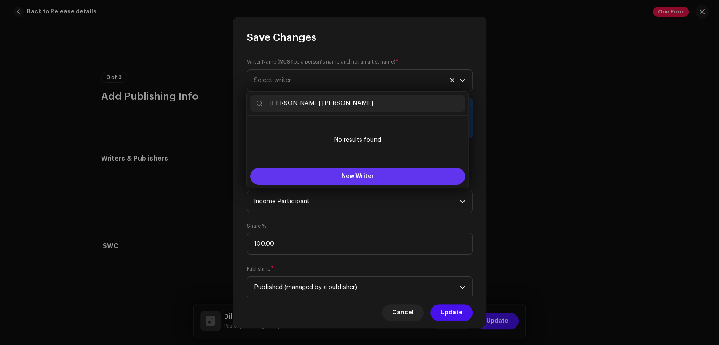
type input "Shaukat Shaki Bhatti"
click at [344, 177] on span "New Writer" at bounding box center [358, 177] width 32 height 6
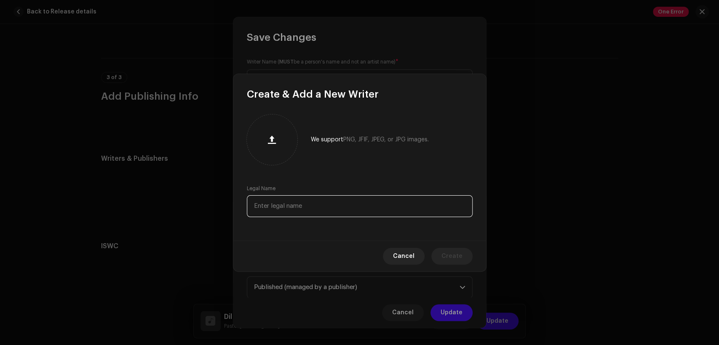
click at [360, 200] on input "text" at bounding box center [360, 206] width 226 height 22
paste input "Shaukat Shaki Bhatti"
type input "Shaukat Shaki Bhatti"
click at [448, 258] on span "Create" at bounding box center [452, 256] width 21 height 17
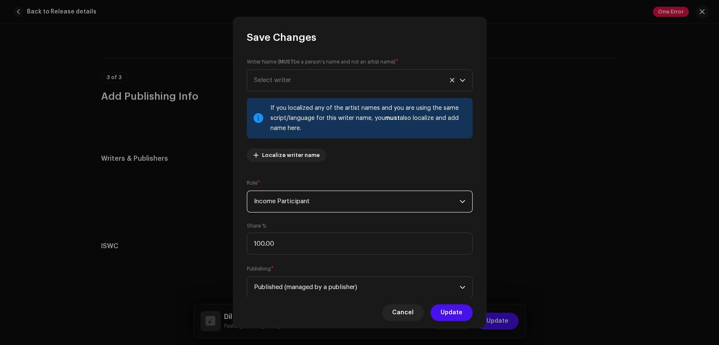
click at [374, 195] on span "Income Participant" at bounding box center [357, 201] width 206 height 21
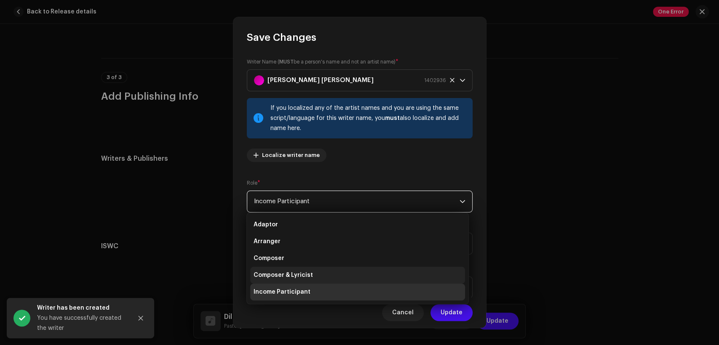
click at [387, 273] on li "Composer & Lyricist" at bounding box center [357, 275] width 215 height 17
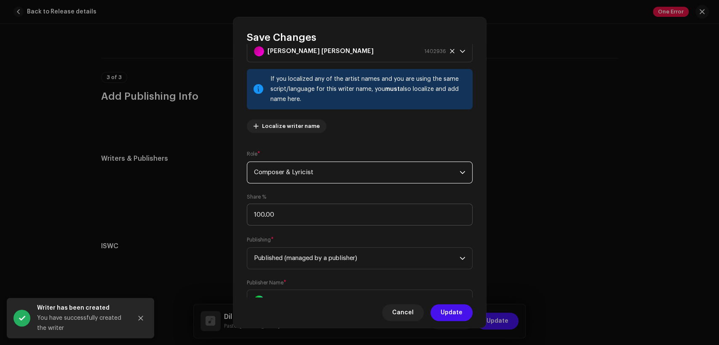
scroll to position [67, 0]
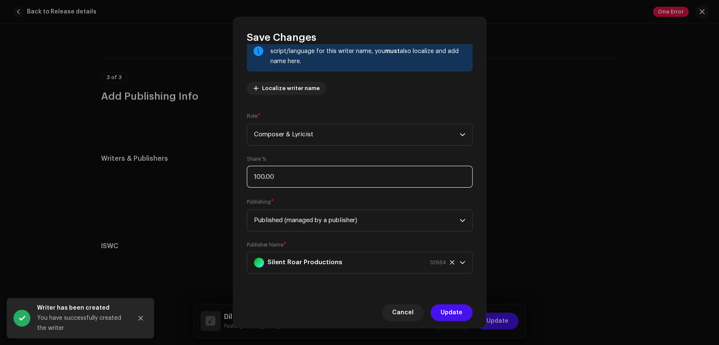
click at [355, 183] on input "100.00" at bounding box center [360, 177] width 226 height 22
type input "1.00"
type input "50.00"
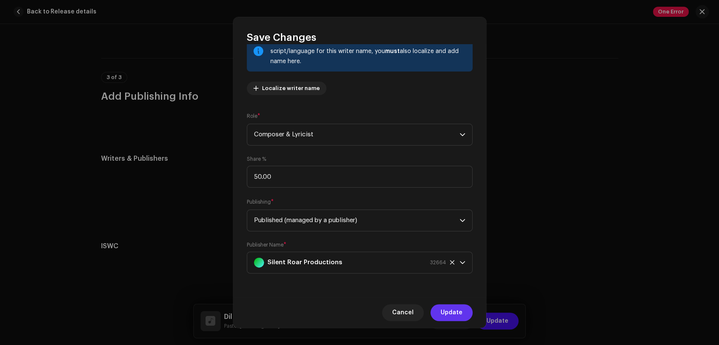
click at [454, 318] on span "Update" at bounding box center [452, 313] width 22 height 17
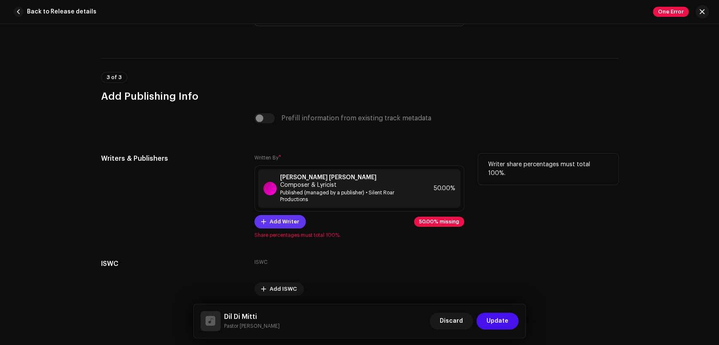
click at [292, 217] on span "Add Writer" at bounding box center [284, 222] width 29 height 17
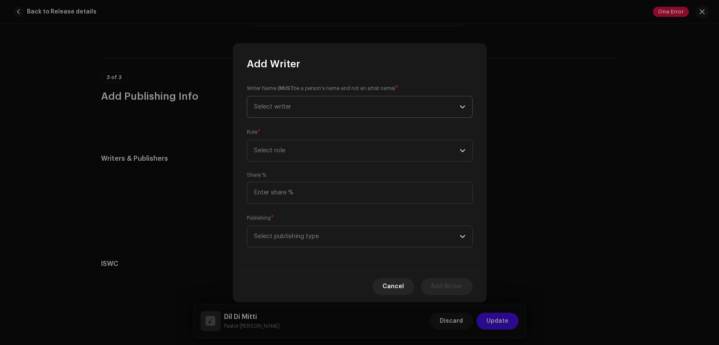
click at [309, 104] on span "Select writer" at bounding box center [357, 106] width 206 height 21
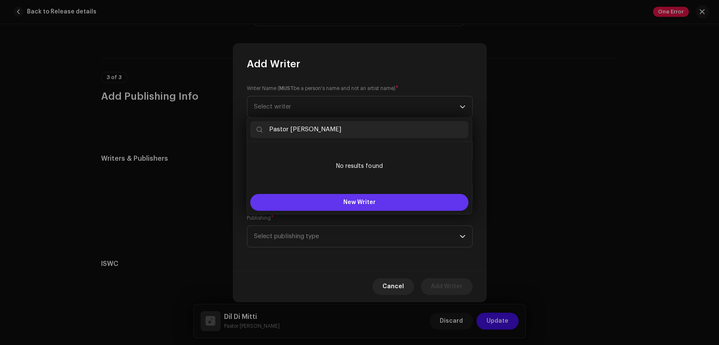
type input "Pastor Jamil Boota"
click at [357, 203] on span "New Writer" at bounding box center [359, 203] width 32 height 6
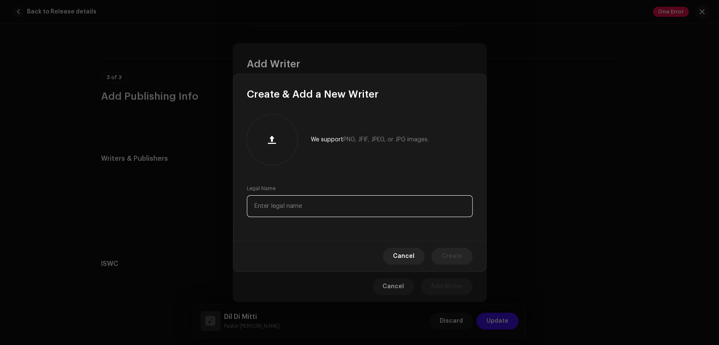
click at [358, 210] on input "text" at bounding box center [360, 206] width 226 height 22
paste input "Pastor Jamil Boota"
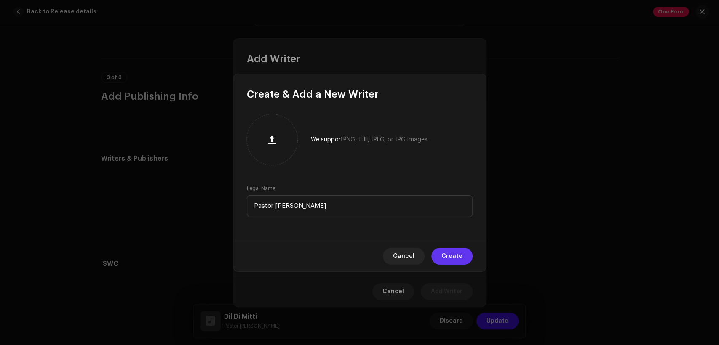
type input "Pastor Jamil Boota"
drag, startPoint x: 447, startPoint y: 256, endPoint x: 394, endPoint y: 223, distance: 62.8
click at [446, 256] on span "Create" at bounding box center [452, 256] width 21 height 17
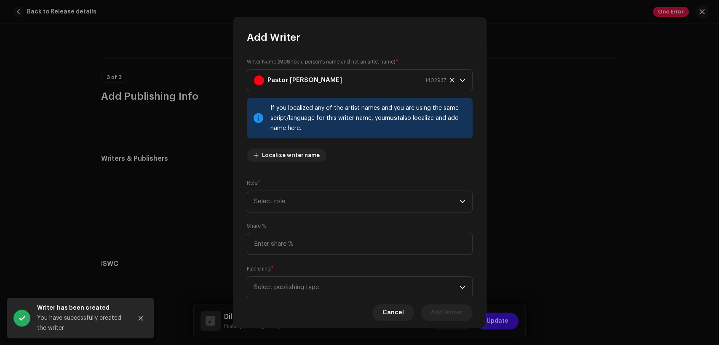
click at [363, 160] on div "Writer Name ( MUST be a person's name and not an artist name) * Pastor Jamil Bo…" at bounding box center [360, 113] width 226 height 111
click at [372, 195] on span "Select role" at bounding box center [357, 201] width 206 height 21
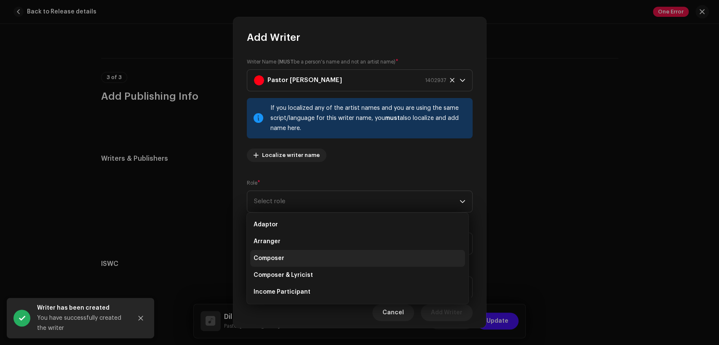
click at [388, 262] on li "Composer" at bounding box center [357, 258] width 215 height 17
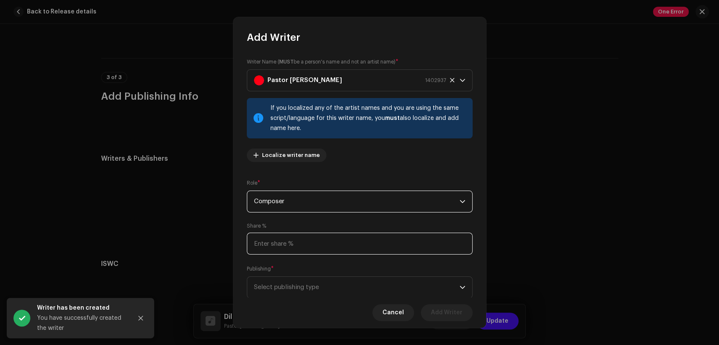
click at [378, 246] on input at bounding box center [360, 244] width 226 height 22
type input "50.00"
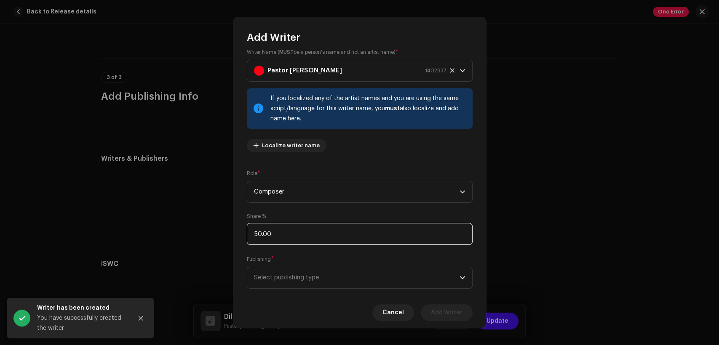
scroll to position [25, 0]
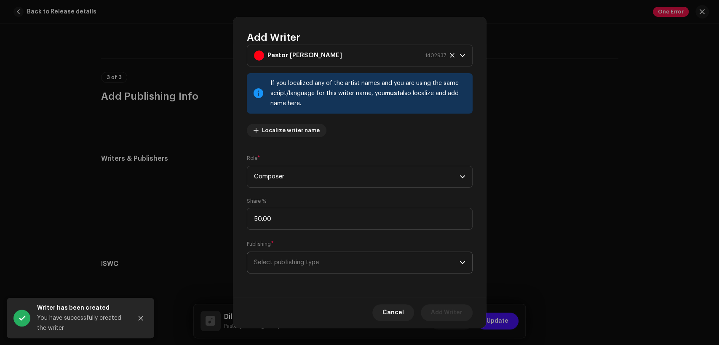
click at [404, 266] on span "Select publishing type" at bounding box center [357, 262] width 206 height 21
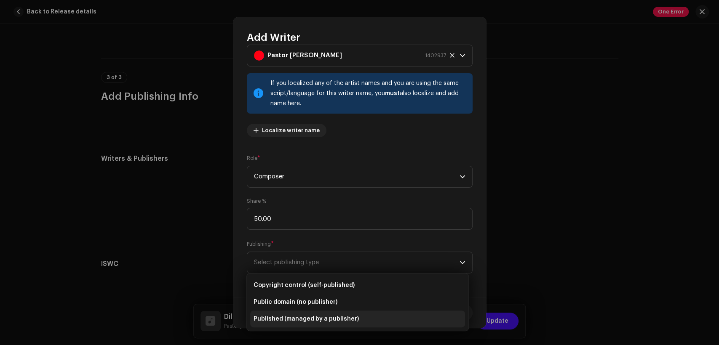
click at [425, 315] on li "Published (managed by a publisher)" at bounding box center [357, 319] width 215 height 17
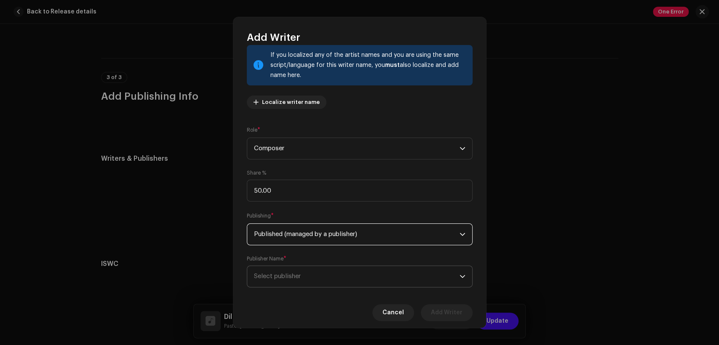
scroll to position [67, 0]
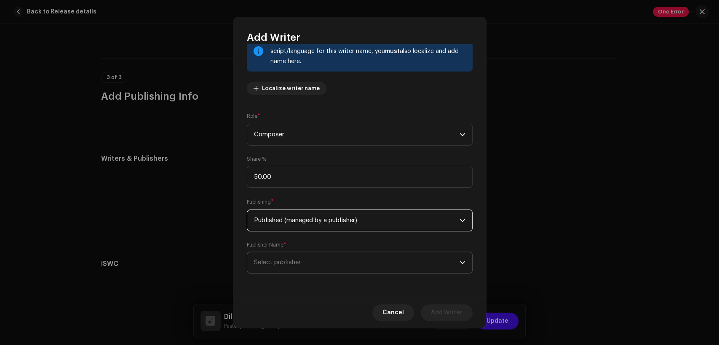
click at [394, 267] on span "Select publisher" at bounding box center [357, 262] width 206 height 21
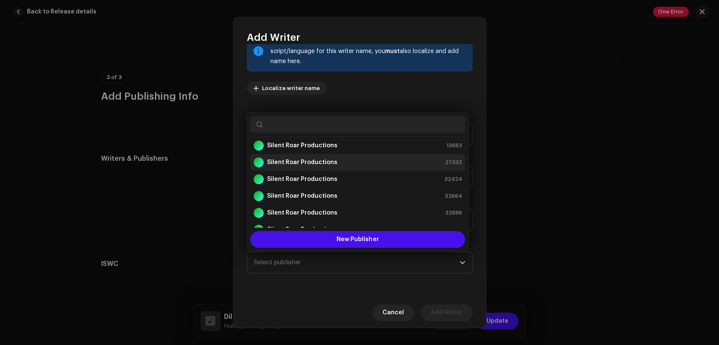
scroll to position [0, 0]
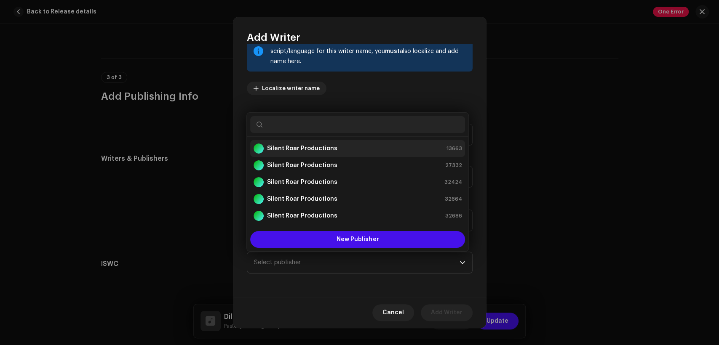
click at [394, 150] on div "Silent Roar Productions 13663" at bounding box center [358, 149] width 208 height 10
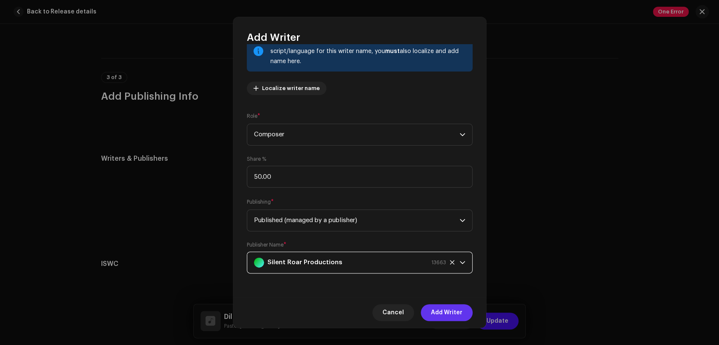
click at [448, 316] on span "Add Writer" at bounding box center [447, 313] width 32 height 17
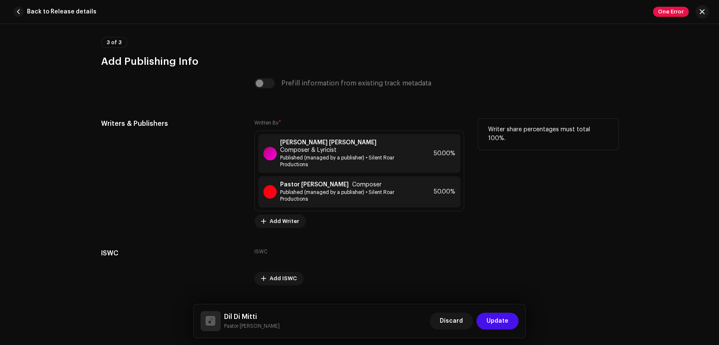
scroll to position [1768, 0]
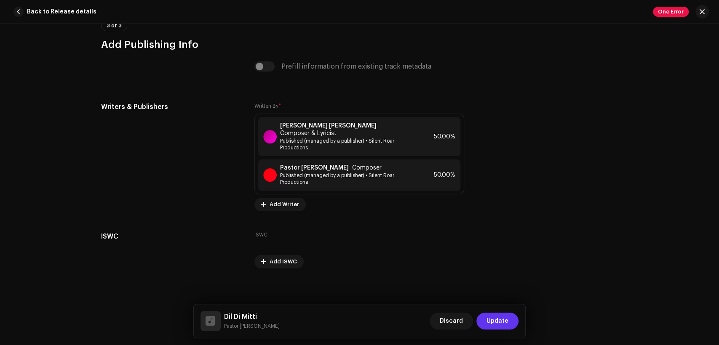
click at [495, 315] on span "Update" at bounding box center [498, 321] width 22 height 17
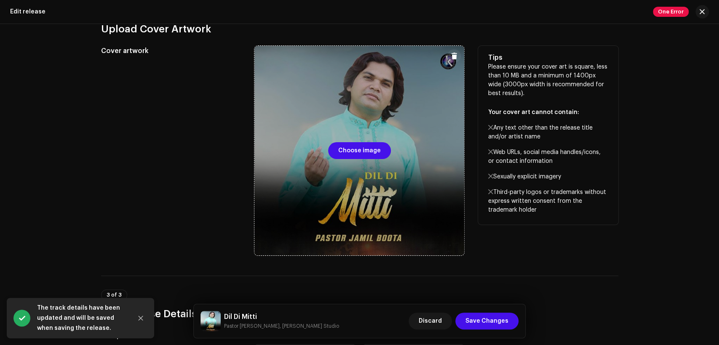
scroll to position [234, 0]
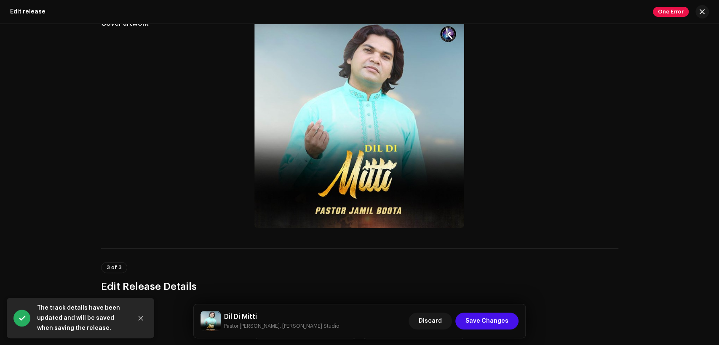
click at [249, 314] on h5 "Dil Di Mitti" at bounding box center [281, 317] width 115 height 10
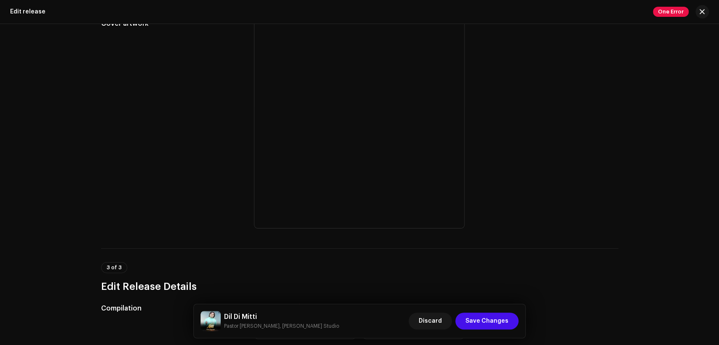
click at [455, 263] on div "3 of 3 Edit Release Details" at bounding box center [359, 277] width 517 height 31
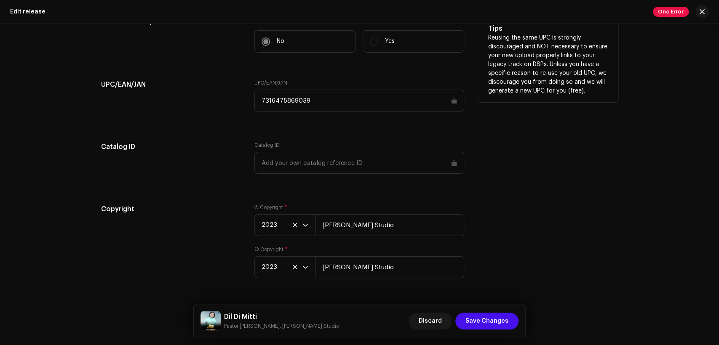
scroll to position [1352, 0]
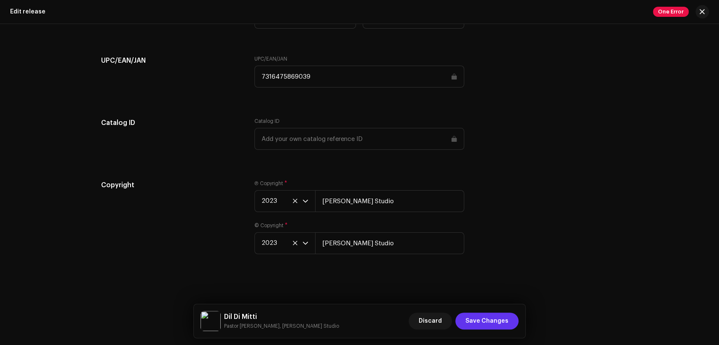
click at [506, 323] on span "Save Changes" at bounding box center [487, 321] width 43 height 17
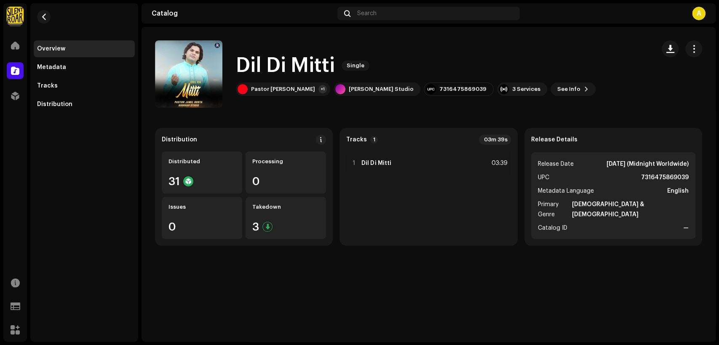
click at [36, 14] on re-m-nav-back at bounding box center [44, 21] width 20 height 37
click at [44, 15] on span "button" at bounding box center [44, 16] width 6 height 7
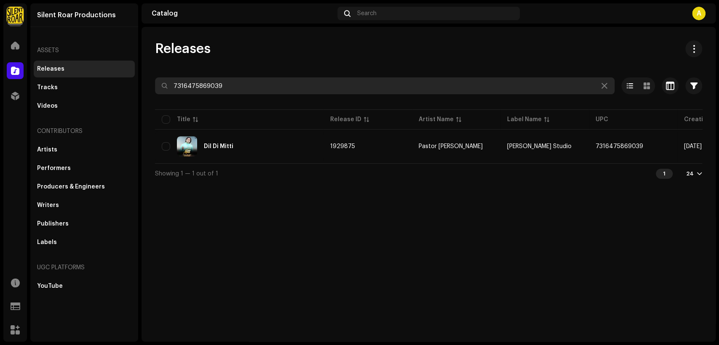
click at [370, 93] on input "7316475869039" at bounding box center [385, 86] width 460 height 17
paste input "70738"
type input "7316475870738"
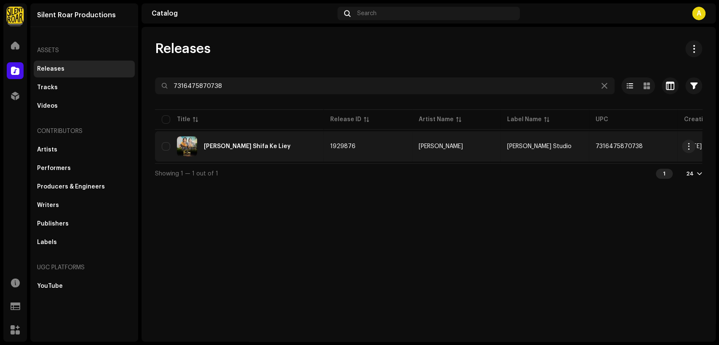
click at [292, 149] on div "Teri Shifa Ke Liey" at bounding box center [239, 147] width 155 height 20
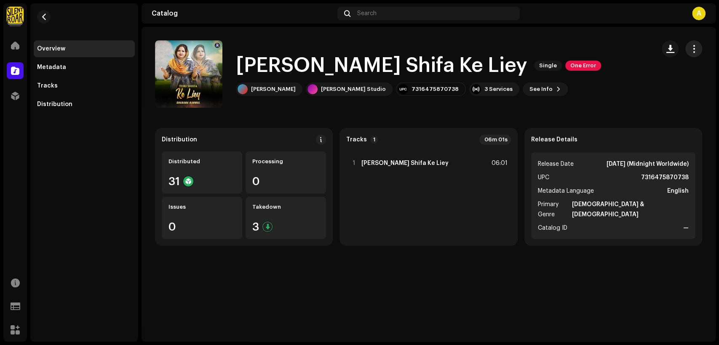
click at [694, 48] on span "button" at bounding box center [694, 49] width 8 height 7
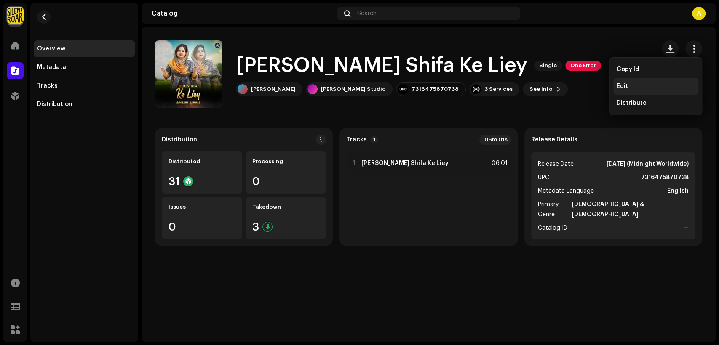
click at [656, 88] on div "Edit" at bounding box center [656, 86] width 78 height 7
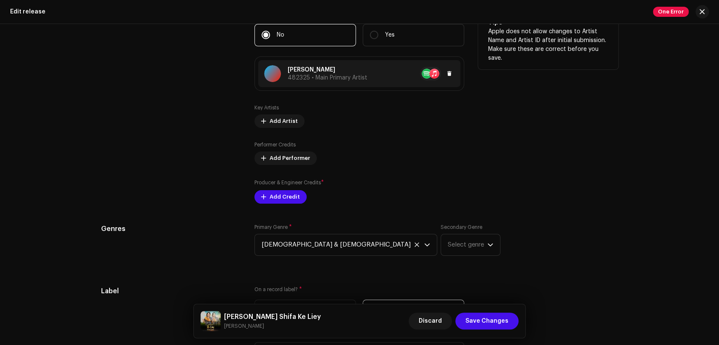
scroll to position [858, 0]
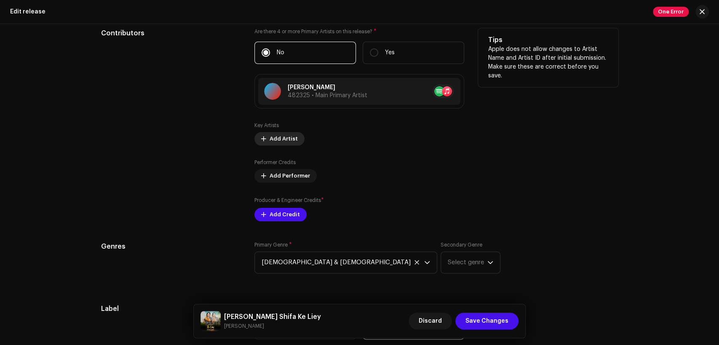
click at [289, 137] on span "Add Artist" at bounding box center [284, 139] width 28 height 17
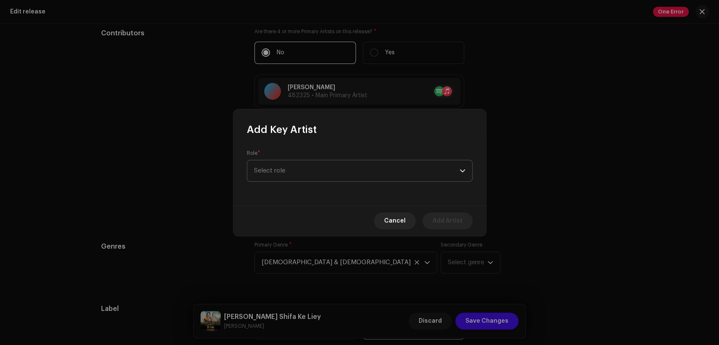
click at [306, 176] on span "Select role" at bounding box center [357, 171] width 206 height 21
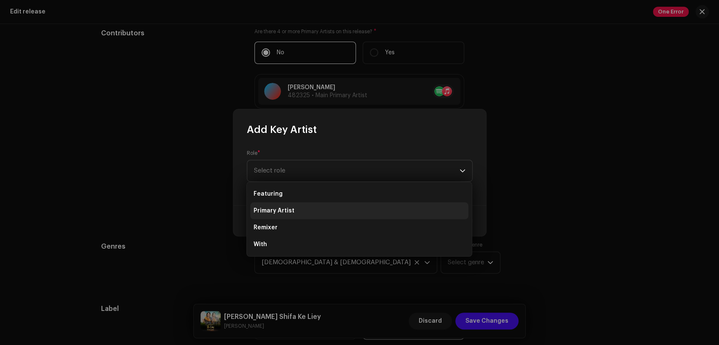
click at [314, 206] on li "Primary Artist" at bounding box center [359, 211] width 218 height 17
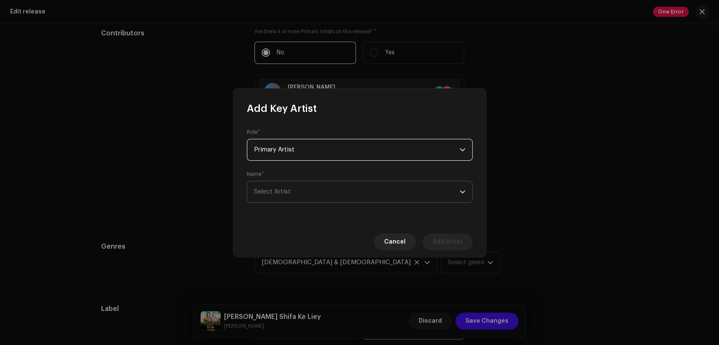
click at [322, 198] on span "Select Artist" at bounding box center [357, 192] width 206 height 21
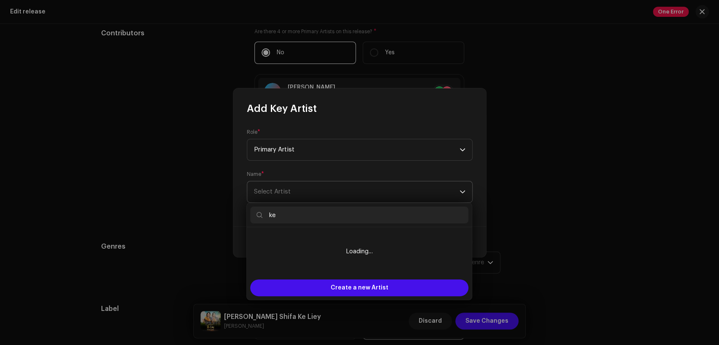
type input "k"
type input "e"
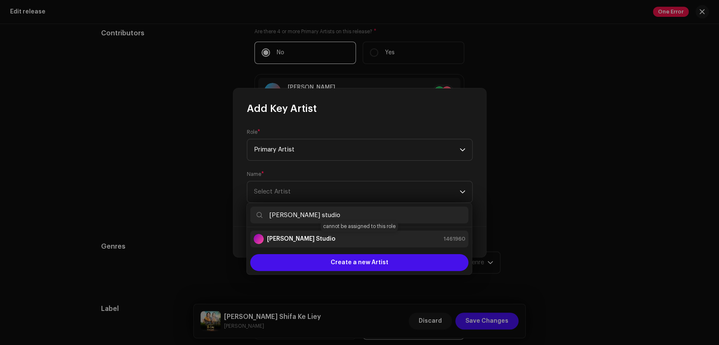
type input "[PERSON_NAME] studio"
click at [354, 241] on div "[PERSON_NAME] Studio 1461960" at bounding box center [360, 239] width 212 height 10
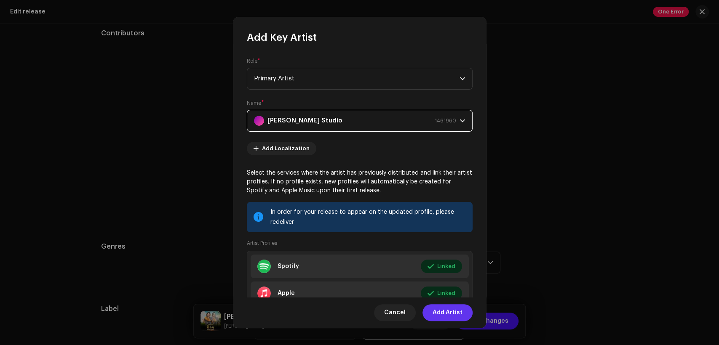
click at [447, 307] on span "Add Artist" at bounding box center [448, 313] width 30 height 17
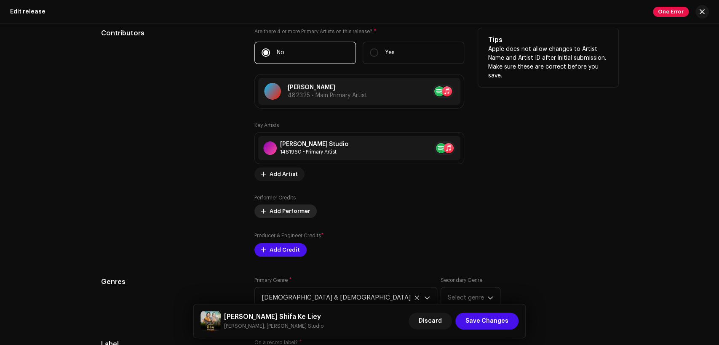
click at [291, 214] on span "Add Performer" at bounding box center [290, 211] width 40 height 17
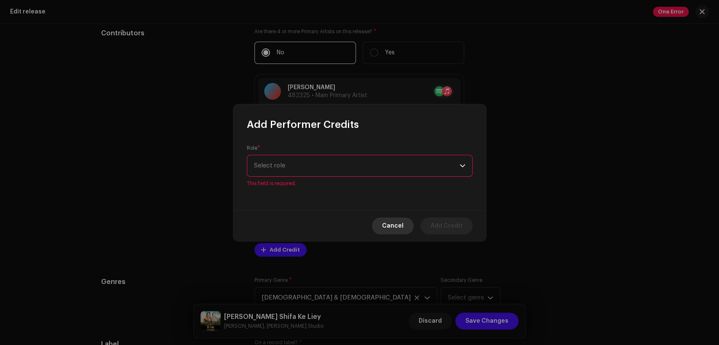
drag, startPoint x: 404, startPoint y: 224, endPoint x: 241, endPoint y: 245, distance: 165.3
click at [402, 224] on span "Cancel" at bounding box center [392, 226] width 21 height 17
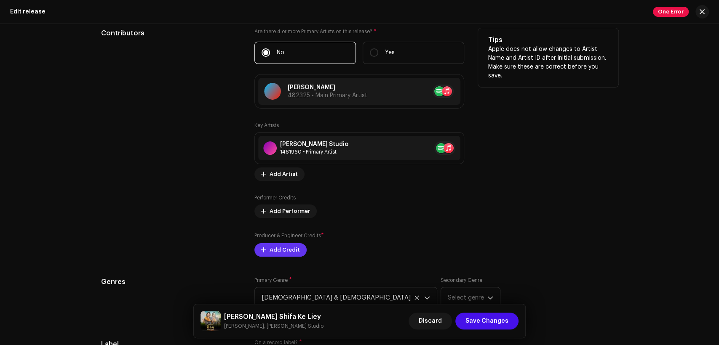
click at [265, 247] on button "Add Credit" at bounding box center [280, 250] width 52 height 13
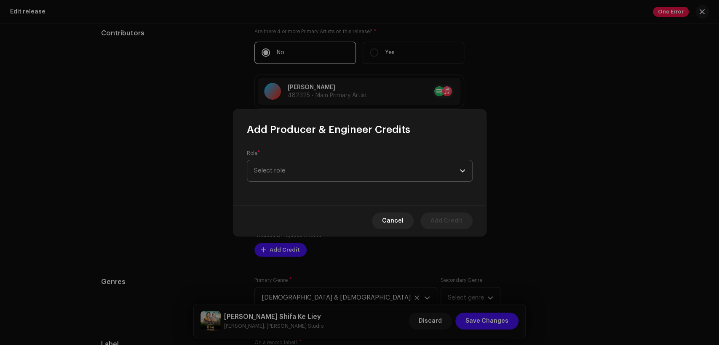
click at [337, 170] on span "Select role" at bounding box center [357, 171] width 206 height 21
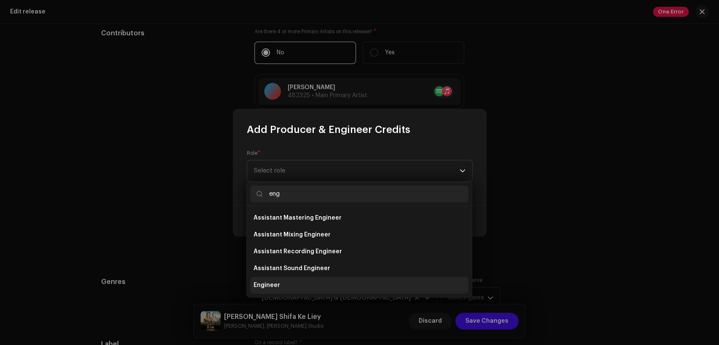
type input "eng"
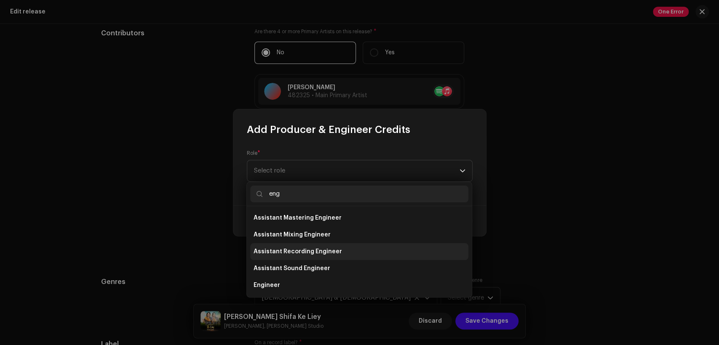
drag, startPoint x: 342, startPoint y: 279, endPoint x: 343, endPoint y: 240, distance: 39.2
click at [341, 279] on li "Engineer" at bounding box center [359, 285] width 218 height 17
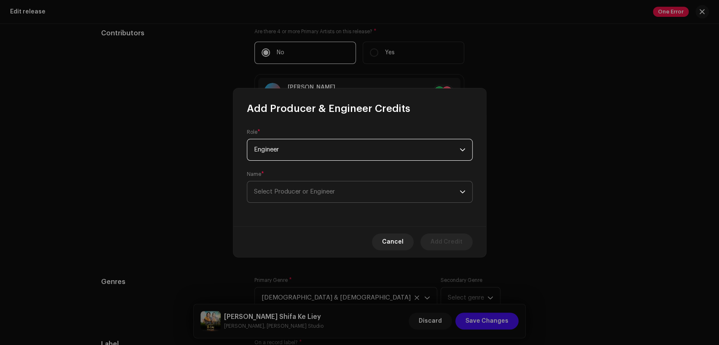
click at [354, 191] on span "Select Producer or Engineer" at bounding box center [357, 192] width 206 height 21
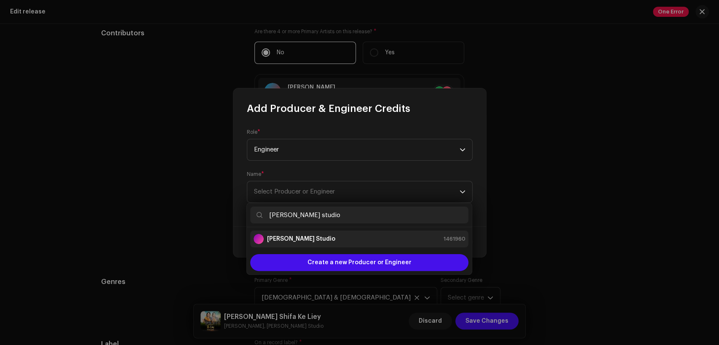
type input "[PERSON_NAME] studio"
click at [361, 238] on div "[PERSON_NAME] Studio 1461960" at bounding box center [360, 239] width 212 height 10
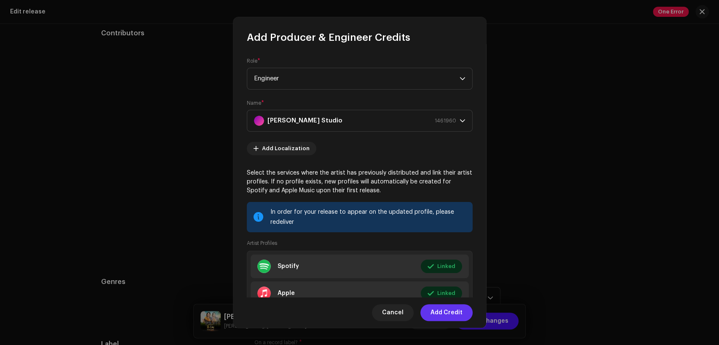
click at [450, 310] on span "Add Credit" at bounding box center [447, 313] width 32 height 17
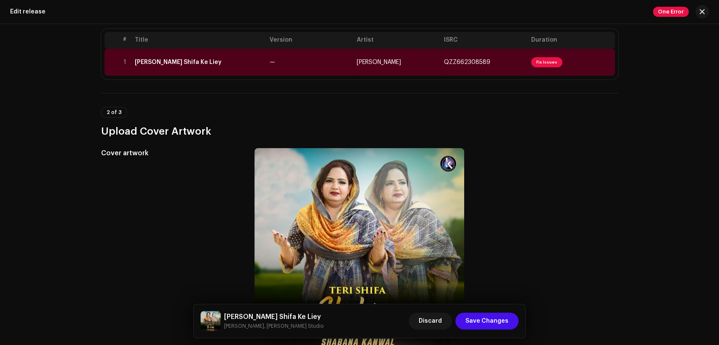
scroll to position [26, 0]
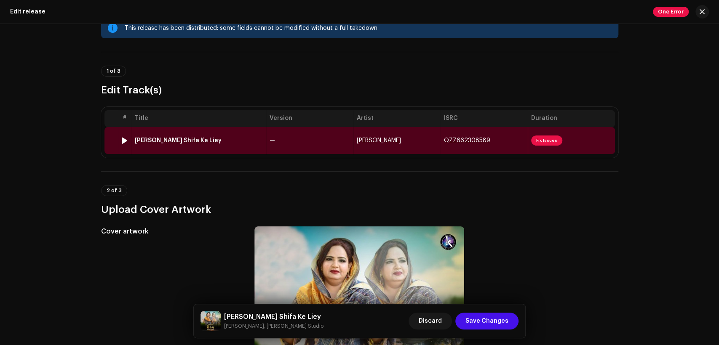
click at [289, 135] on td "—" at bounding box center [309, 140] width 87 height 27
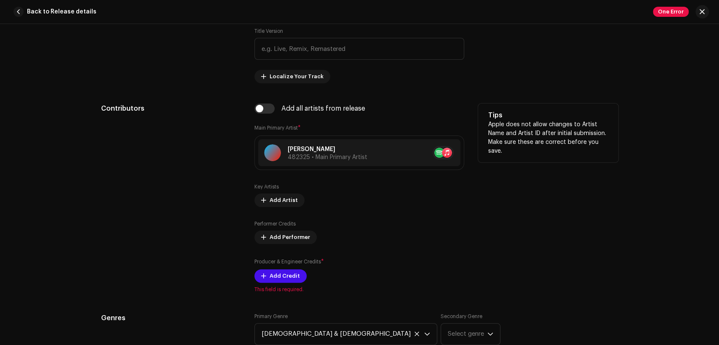
scroll to position [546, 0]
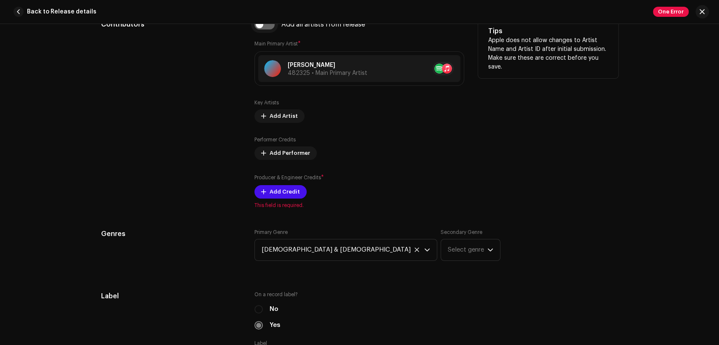
click at [263, 29] on input "checkbox" at bounding box center [264, 24] width 20 height 10
checkbox input "true"
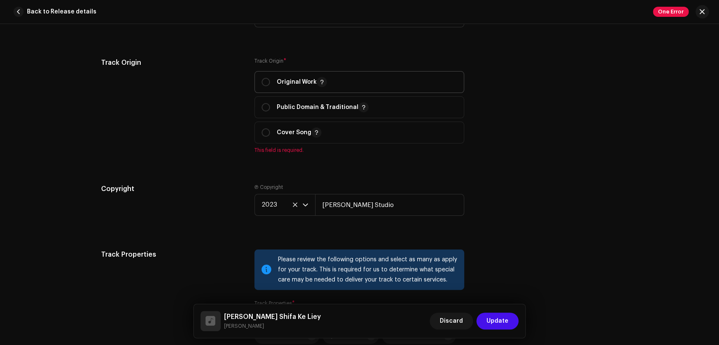
click at [283, 84] on p "Original Work" at bounding box center [302, 82] width 50 height 10
radio input "true"
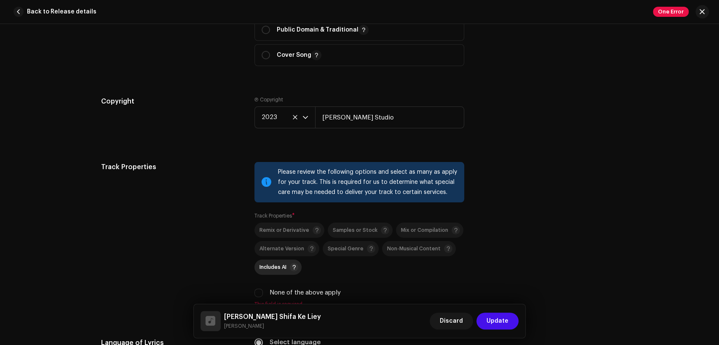
scroll to position [1326, 0]
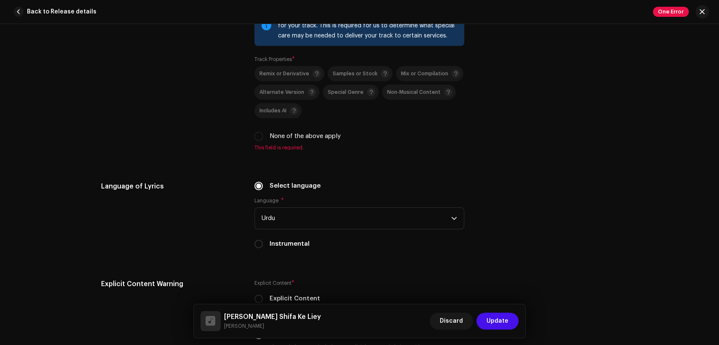
click at [296, 136] on label "None of the above apply" at bounding box center [305, 136] width 71 height 9
click at [263, 136] on input "None of the above apply" at bounding box center [258, 136] width 8 height 8
checkbox input "true"
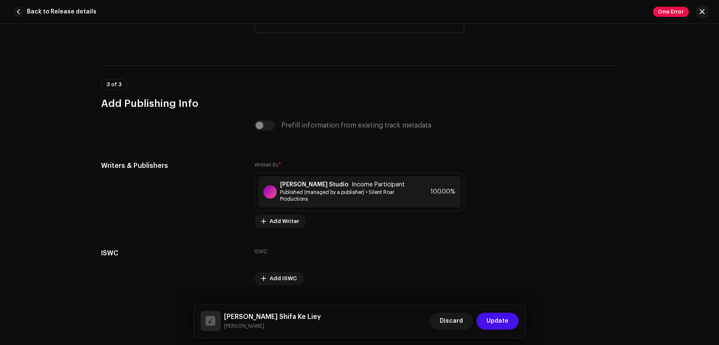
scroll to position [1716, 0]
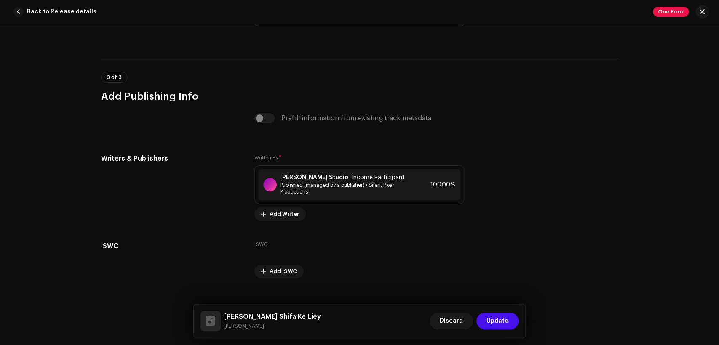
click at [265, 323] on small "Shabana Kanwal" at bounding box center [272, 326] width 97 height 8
drag, startPoint x: 261, startPoint y: 328, endPoint x: 229, endPoint y: 316, distance: 34.1
click at [225, 316] on div "Teri Shifa Ke Liey Shabana Kanwal" at bounding box center [272, 321] width 97 height 19
click at [364, 181] on span "Income Participant" at bounding box center [378, 177] width 53 height 7
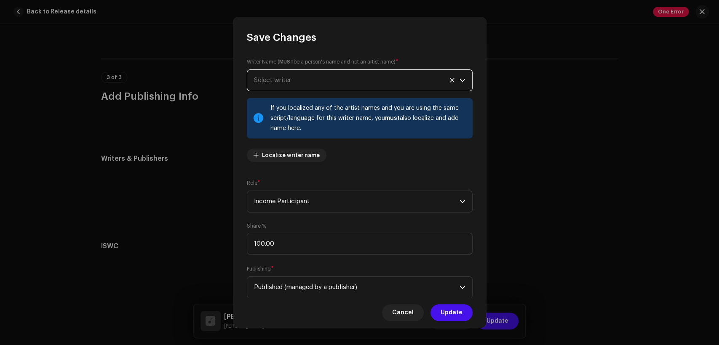
click at [315, 78] on span "Select writer" at bounding box center [357, 80] width 206 height 21
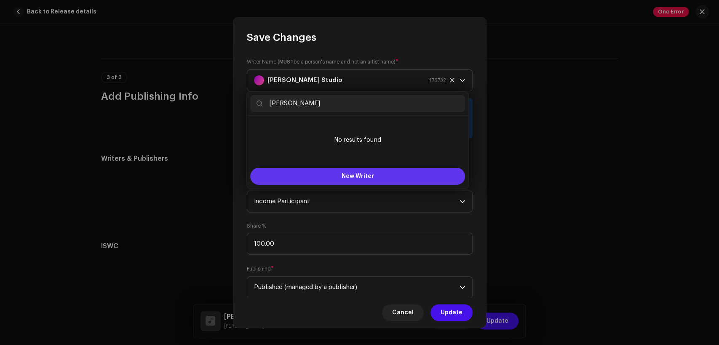
type input "Tassawer khan"
click at [367, 173] on button "New Writer" at bounding box center [357, 176] width 215 height 17
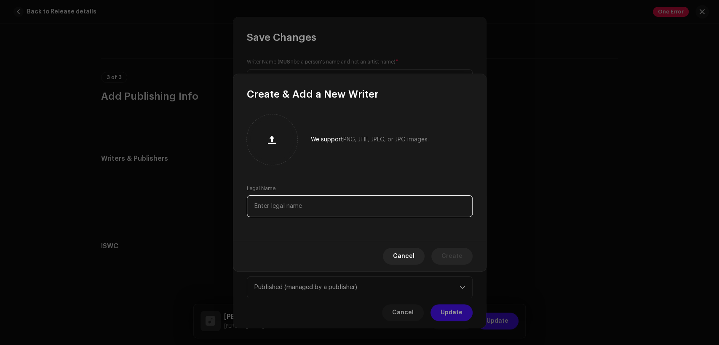
click at [373, 204] on input "text" at bounding box center [360, 206] width 226 height 22
paste input "Tassawer khan"
type input "Tassawer khan"
drag, startPoint x: 455, startPoint y: 259, endPoint x: 421, endPoint y: 237, distance: 40.0
click at [452, 259] on span "Create" at bounding box center [452, 256] width 21 height 17
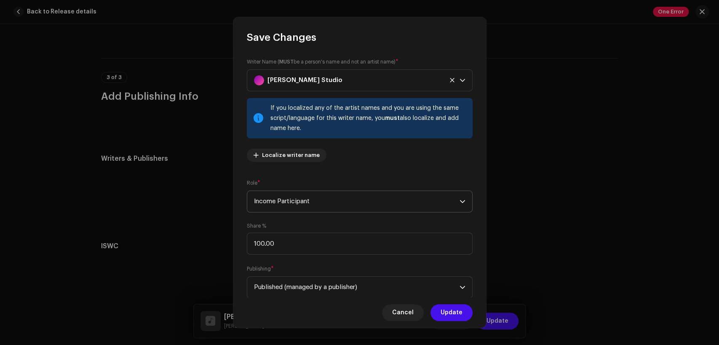
click at [333, 196] on span "Income Participant" at bounding box center [357, 201] width 206 height 21
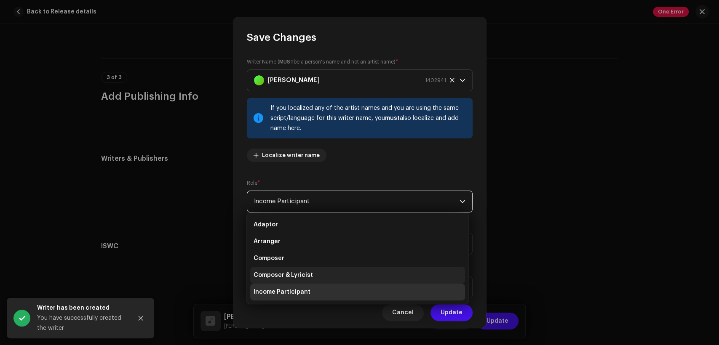
click at [350, 273] on li "Composer & Lyricist" at bounding box center [357, 275] width 215 height 17
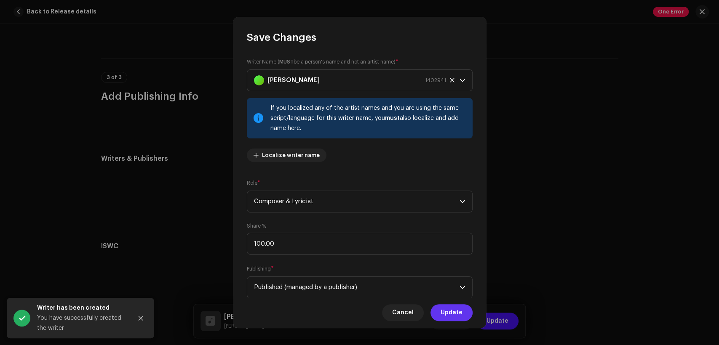
click at [447, 312] on span "Update" at bounding box center [452, 313] width 22 height 17
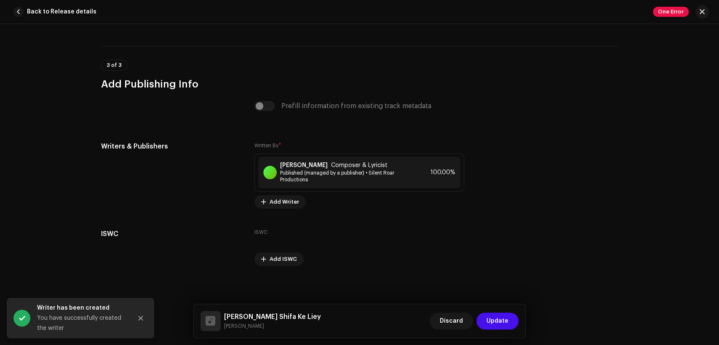
scroll to position [1733, 0]
click at [497, 323] on span "Update" at bounding box center [498, 321] width 22 height 17
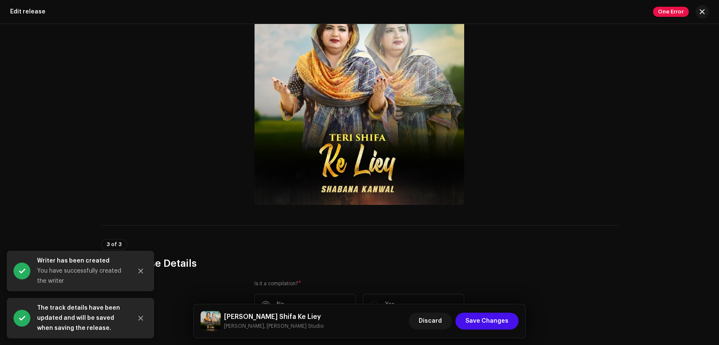
scroll to position [260, 0]
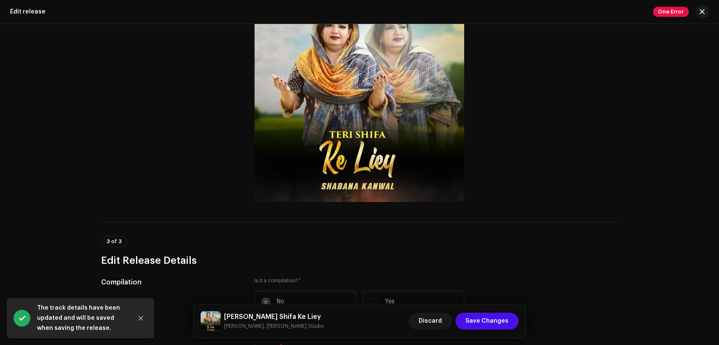
click at [265, 316] on h5 "Teri Shifa Ke Liey" at bounding box center [273, 317] width 99 height 10
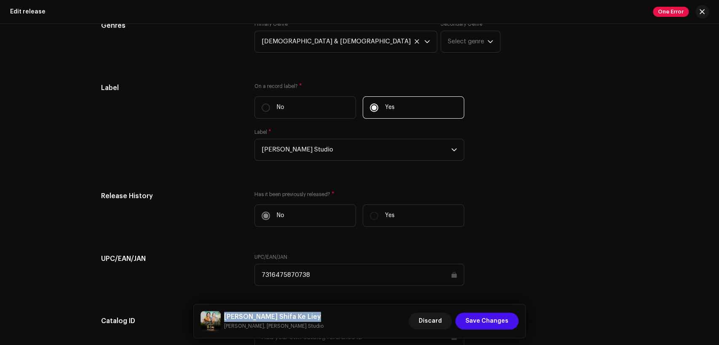
scroll to position [1352, 0]
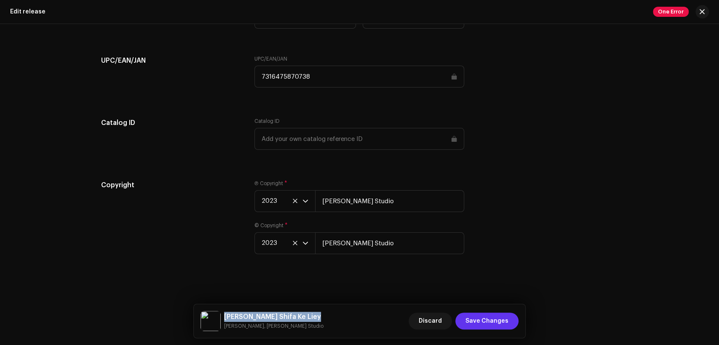
click at [495, 323] on span "Save Changes" at bounding box center [487, 321] width 43 height 17
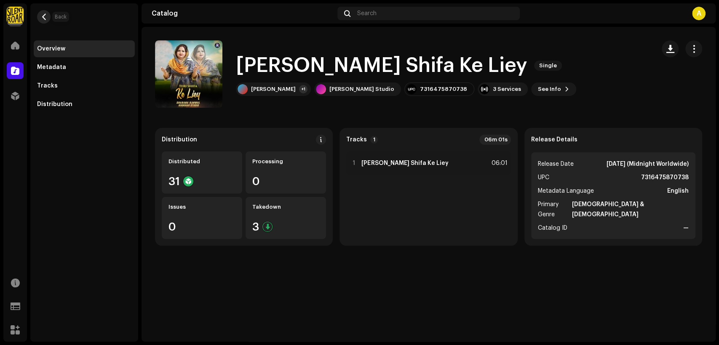
click at [39, 21] on button "button" at bounding box center [43, 16] width 13 height 13
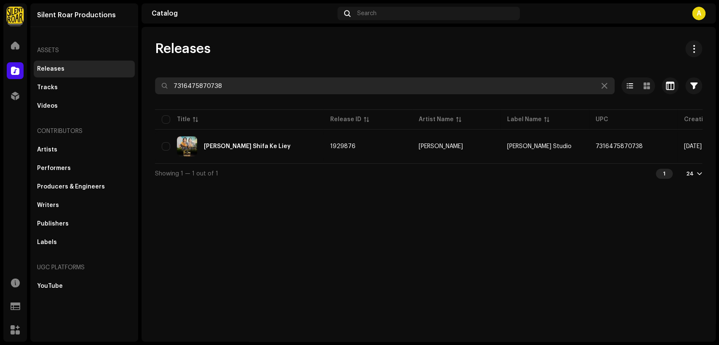
click at [271, 84] on input "7316475870738" at bounding box center [385, 86] width 460 height 17
paste input "69756"
type input "7316475869756"
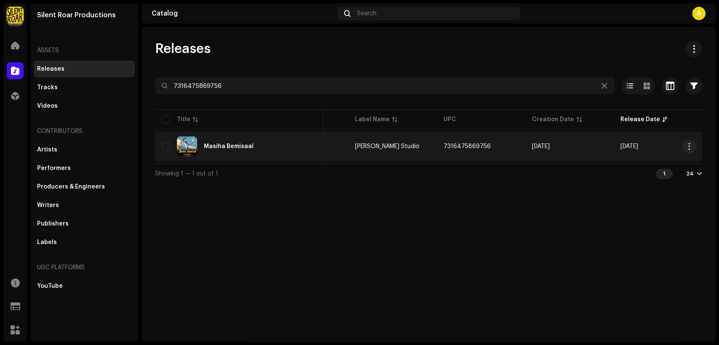
click at [298, 148] on div "Masiha Bemisaal" at bounding box center [239, 147] width 155 height 20
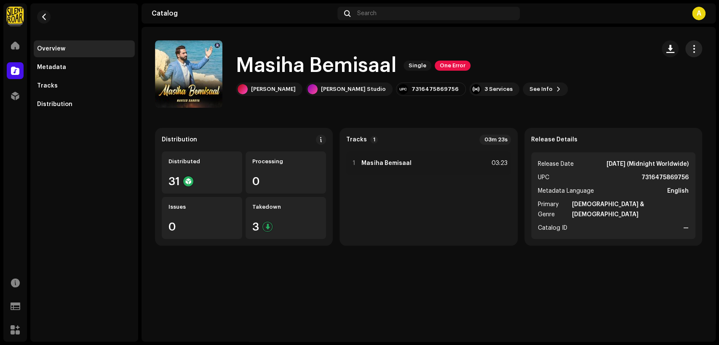
click at [696, 51] on span "button" at bounding box center [694, 49] width 8 height 7
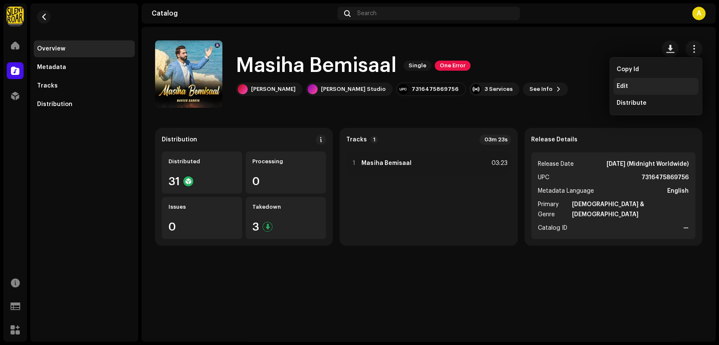
click at [669, 83] on div "Edit" at bounding box center [656, 86] width 78 height 7
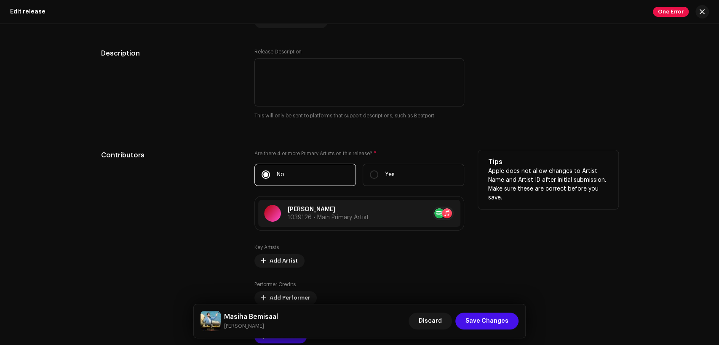
scroll to position [814, 0]
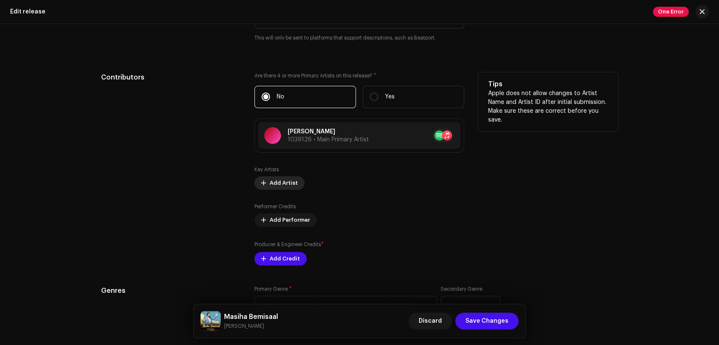
click at [287, 183] on span "Add Artist" at bounding box center [284, 183] width 28 height 17
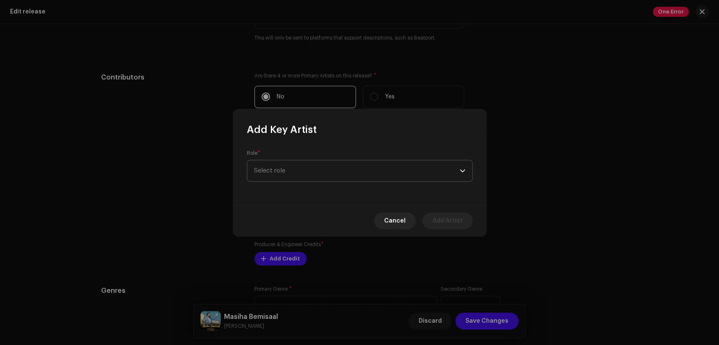
click at [303, 170] on span "Select role" at bounding box center [357, 171] width 206 height 21
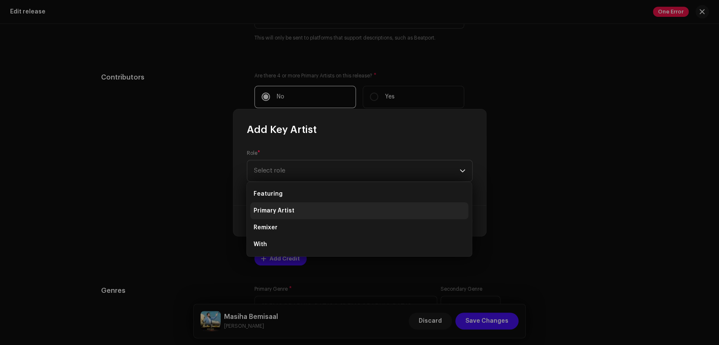
click at [314, 209] on li "Primary Artist" at bounding box center [359, 211] width 218 height 17
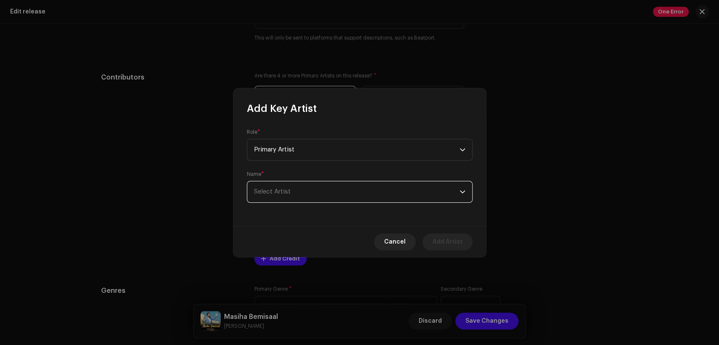
click at [323, 186] on span "Select Artist" at bounding box center [357, 192] width 206 height 21
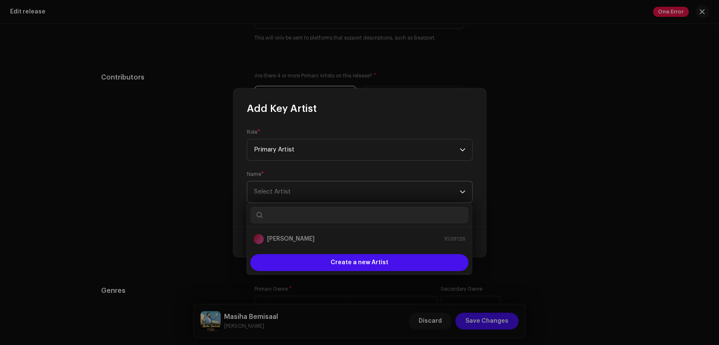
type input "e"
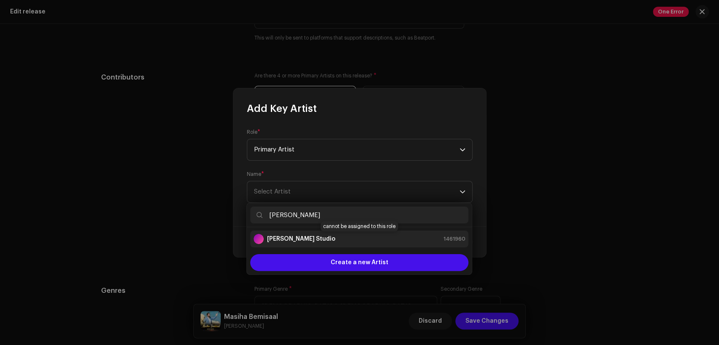
type input "[PERSON_NAME]"
click at [342, 236] on div "[PERSON_NAME] Studio 1461960" at bounding box center [360, 239] width 212 height 10
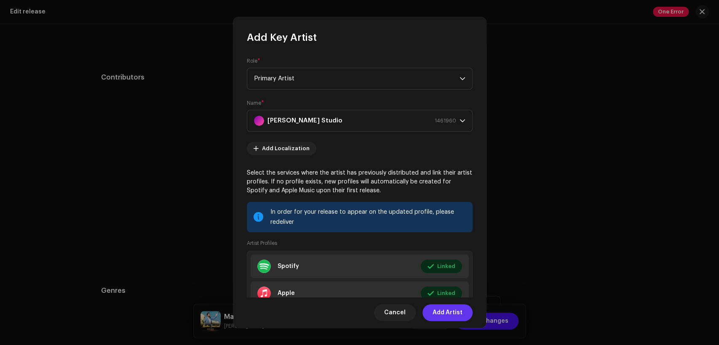
click at [445, 305] on span "Add Artist" at bounding box center [448, 313] width 30 height 17
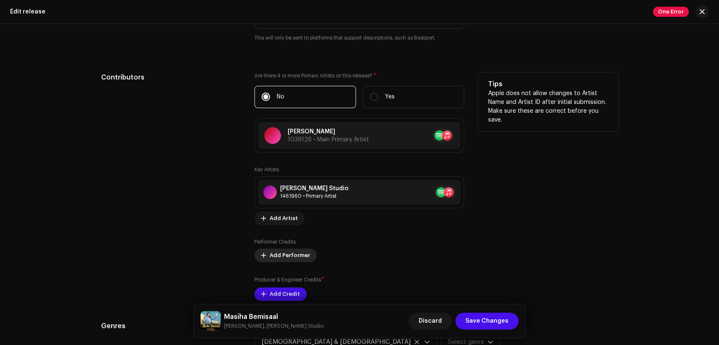
click at [291, 259] on span "Add Performer" at bounding box center [290, 255] width 40 height 17
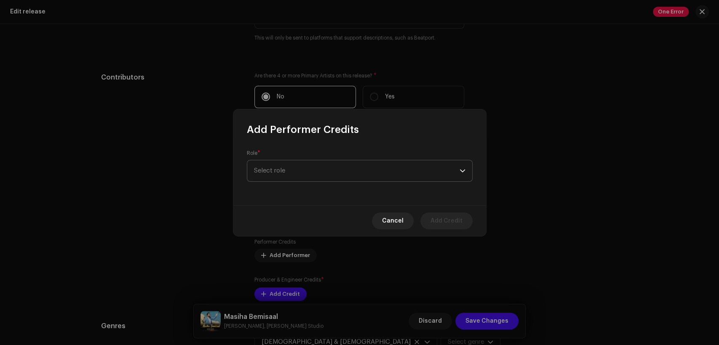
click at [337, 176] on span "Select role" at bounding box center [357, 171] width 206 height 21
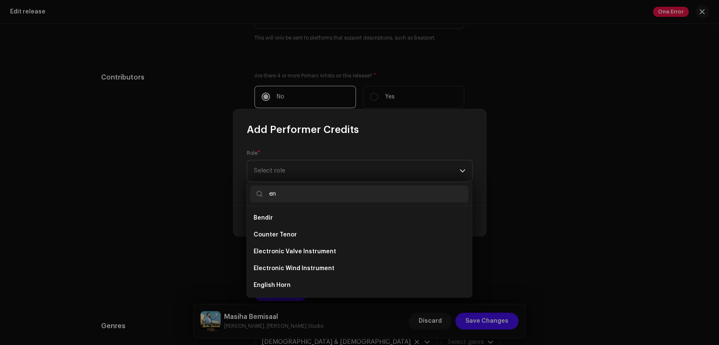
type input "e"
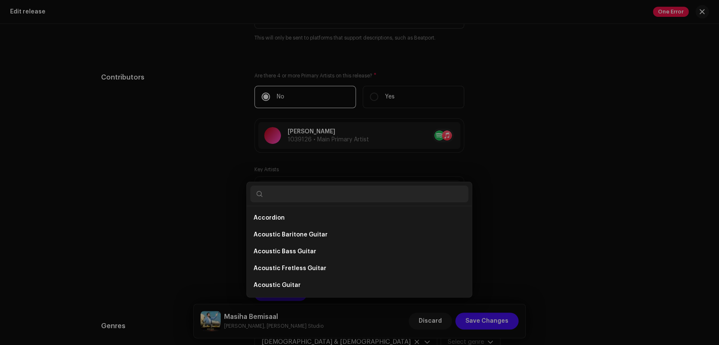
click at [507, 193] on div "Add Performer Credits Role * Select role Cancel Add Credit" at bounding box center [359, 172] width 719 height 345
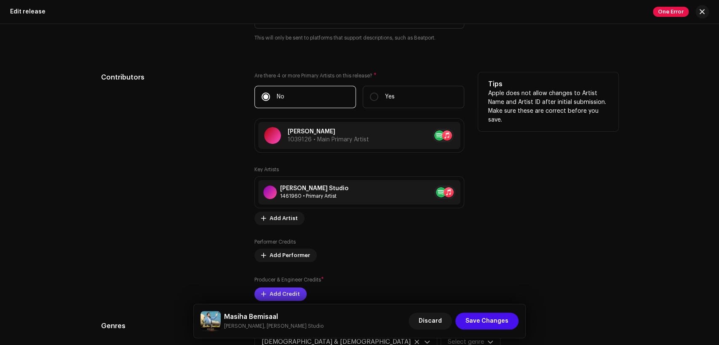
click at [292, 293] on span "Add Credit" at bounding box center [285, 294] width 30 height 17
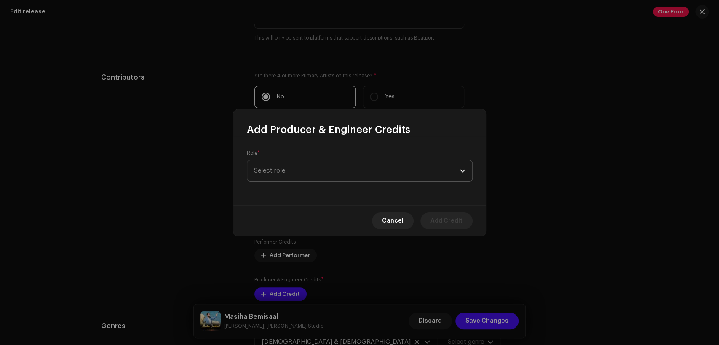
click at [314, 177] on span "Select role" at bounding box center [357, 171] width 206 height 21
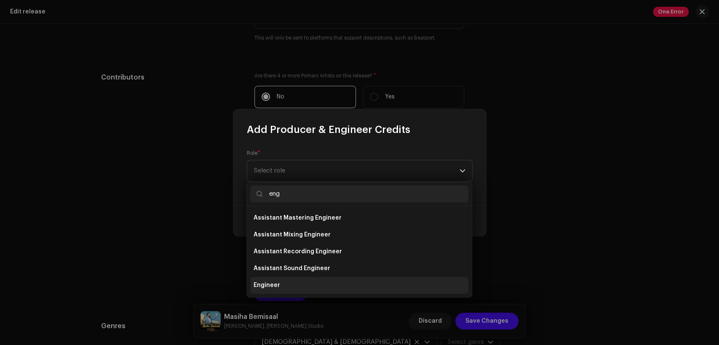
type input "eng"
click at [329, 279] on li "Engineer" at bounding box center [359, 285] width 218 height 17
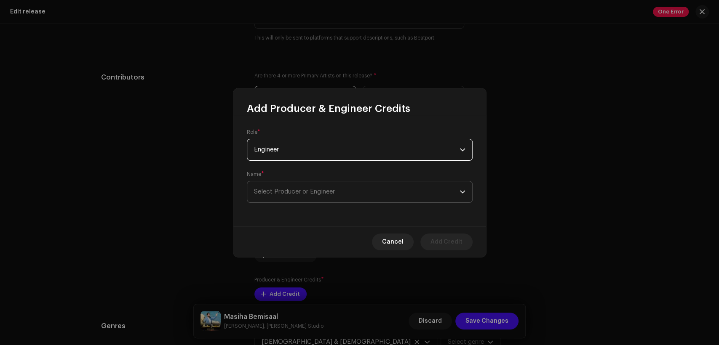
click at [332, 193] on span "Select Producer or Engineer" at bounding box center [294, 192] width 81 height 6
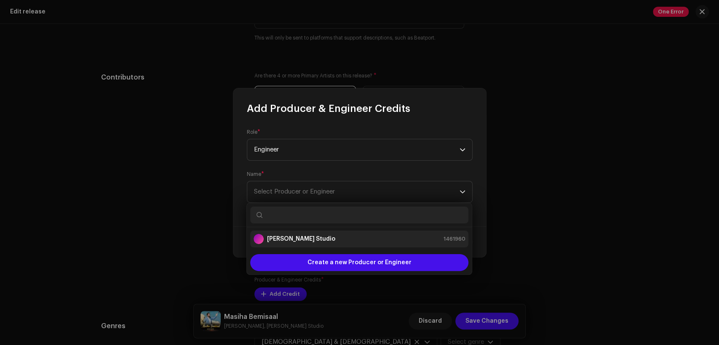
click at [350, 235] on div "[PERSON_NAME] Studio 1461960" at bounding box center [360, 239] width 212 height 10
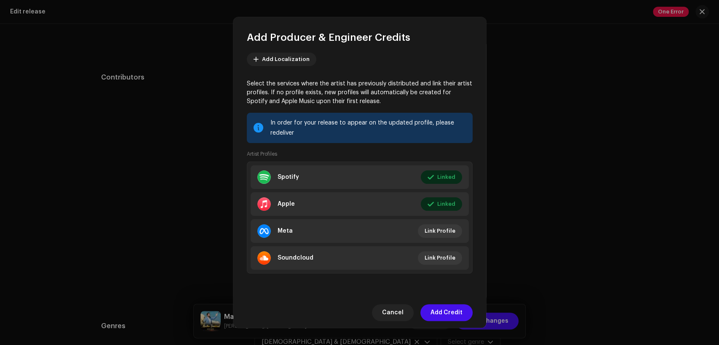
scroll to position [90, 0]
click at [454, 310] on span "Add Credit" at bounding box center [447, 313] width 32 height 17
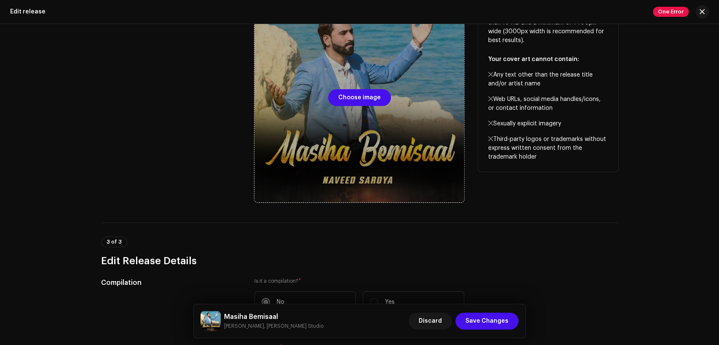
scroll to position [0, 0]
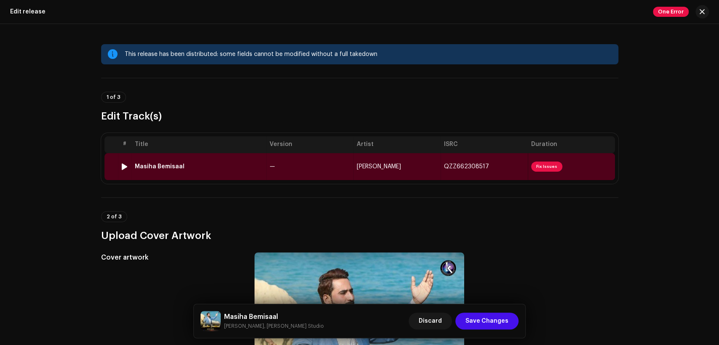
click at [302, 171] on td "—" at bounding box center [309, 166] width 87 height 27
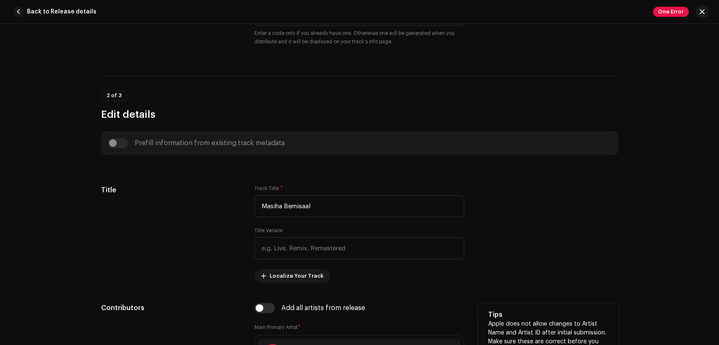
scroll to position [468, 0]
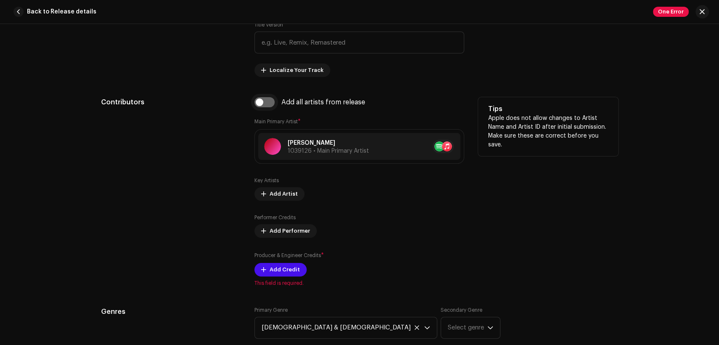
click at [268, 103] on input "checkbox" at bounding box center [264, 102] width 20 height 10
checkbox input "true"
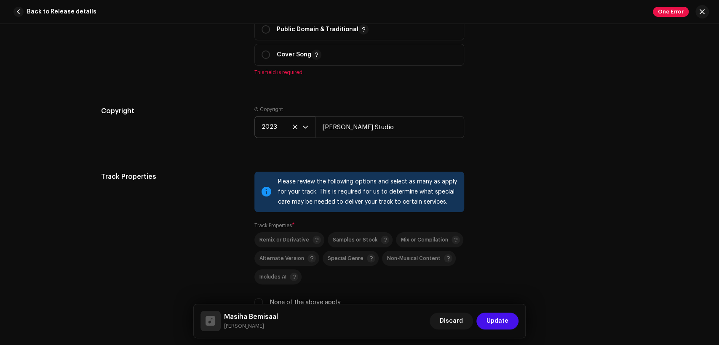
scroll to position [1092, 0]
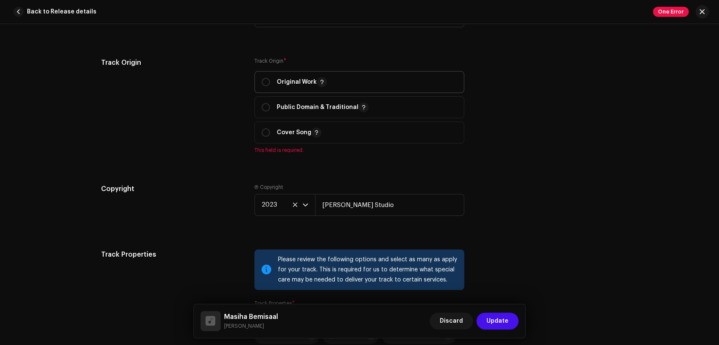
click at [308, 82] on p "Original Work" at bounding box center [302, 82] width 50 height 10
radio input "true"
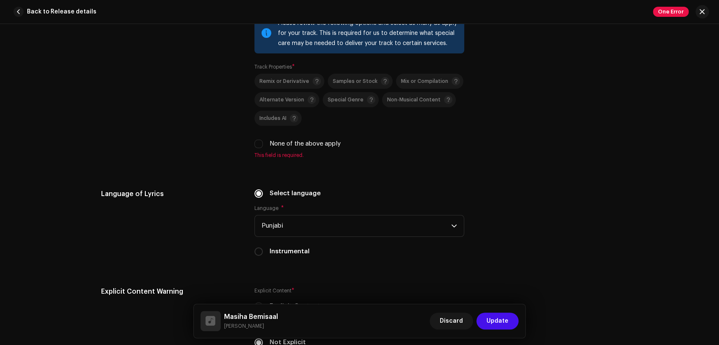
scroll to position [1326, 0]
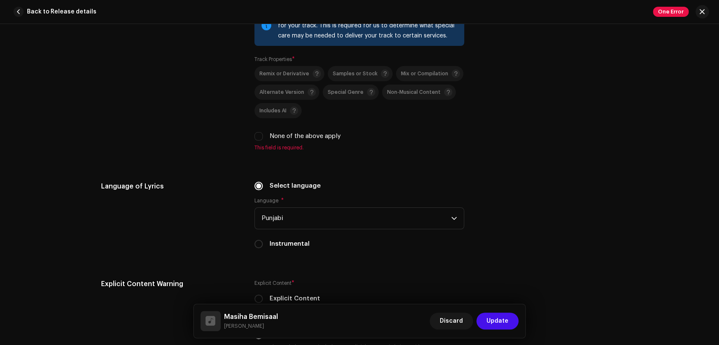
click at [295, 136] on label "None of the above apply" at bounding box center [305, 136] width 71 height 9
click at [263, 136] on input "None of the above apply" at bounding box center [258, 136] width 8 height 8
checkbox input "true"
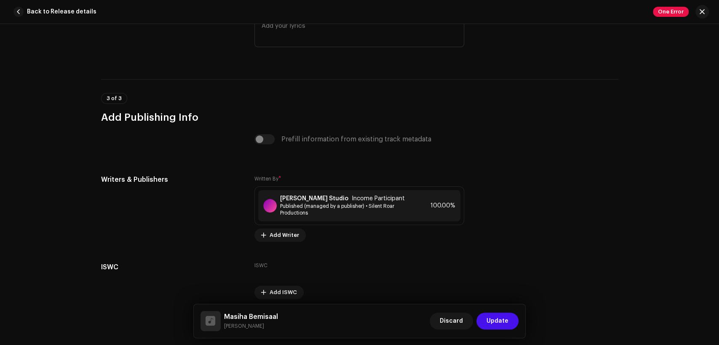
scroll to position [1733, 0]
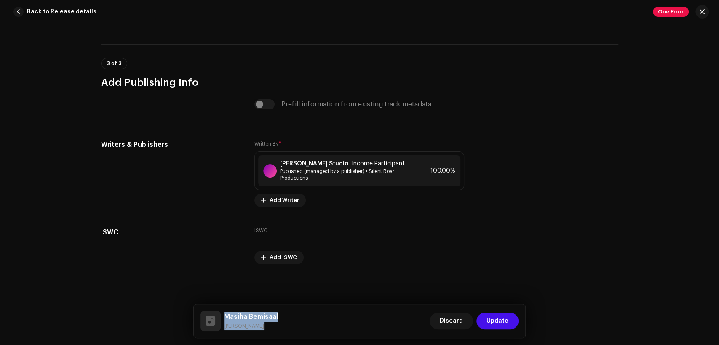
drag, startPoint x: 261, startPoint y: 324, endPoint x: 223, endPoint y: 314, distance: 39.7
click at [223, 314] on div "Masiha Bemisaal Naveed Saroya" at bounding box center [240, 321] width 78 height 20
click at [313, 161] on strong "[PERSON_NAME] Studio" at bounding box center [314, 164] width 68 height 7
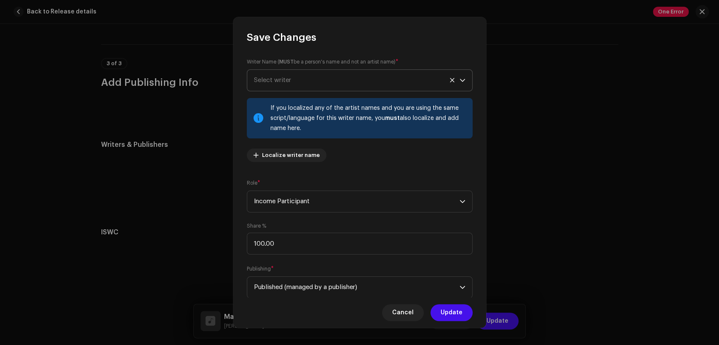
click at [315, 75] on span "Select writer" at bounding box center [357, 80] width 206 height 21
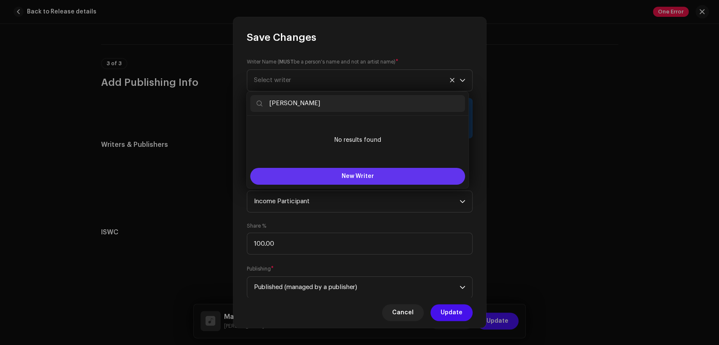
type input "Akash Sonu"
click at [361, 174] on span "New Writer" at bounding box center [358, 177] width 32 height 6
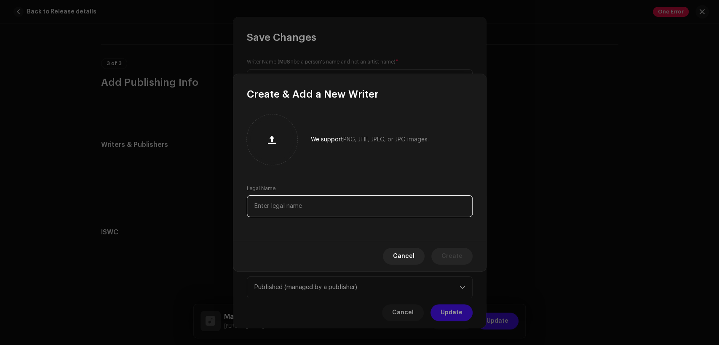
click at [343, 202] on input "text" at bounding box center [360, 206] width 226 height 22
paste input "Akash Sonu"
type input "Akash Sonu"
drag, startPoint x: 448, startPoint y: 253, endPoint x: 437, endPoint y: 251, distance: 11.2
click at [448, 254] on span "Create" at bounding box center [452, 256] width 21 height 17
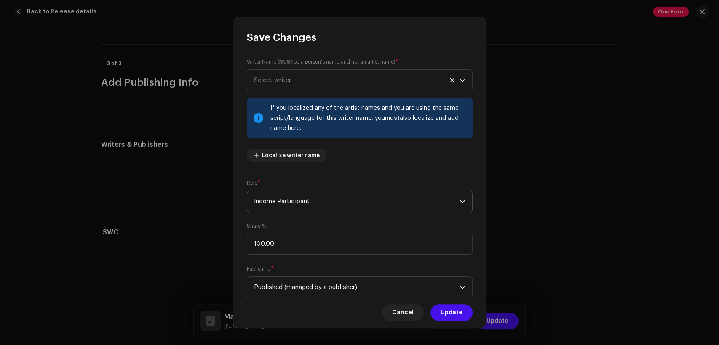
click at [372, 199] on span "Income Participant" at bounding box center [357, 201] width 206 height 21
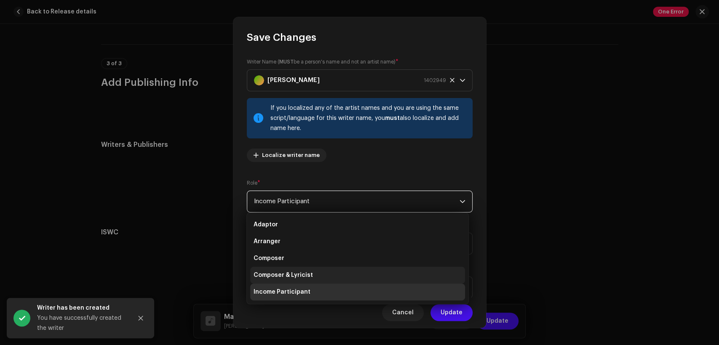
click at [378, 272] on li "Composer & Lyricist" at bounding box center [357, 275] width 215 height 17
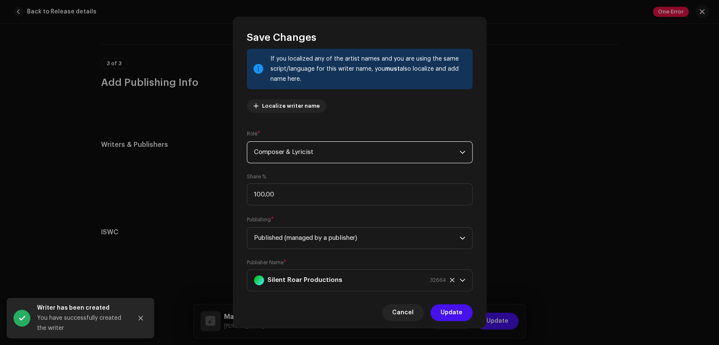
scroll to position [67, 0]
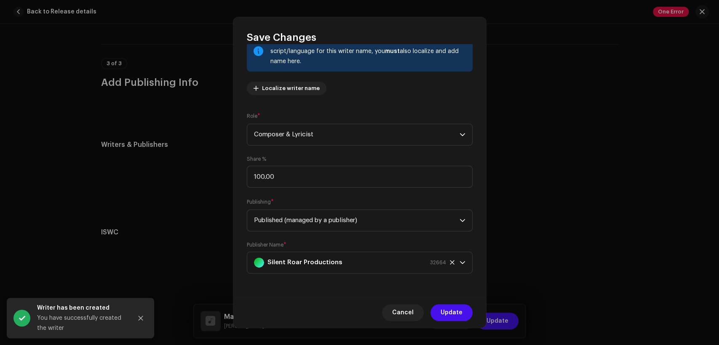
drag, startPoint x: 460, startPoint y: 307, endPoint x: 460, endPoint y: 312, distance: 5.1
click at [459, 309] on span "Update" at bounding box center [452, 313] width 22 height 17
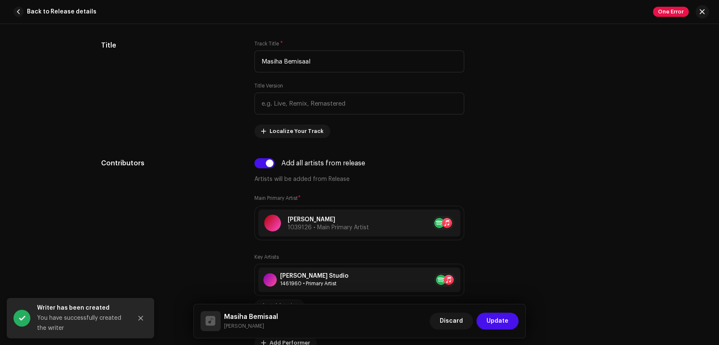
scroll to position [0, 0]
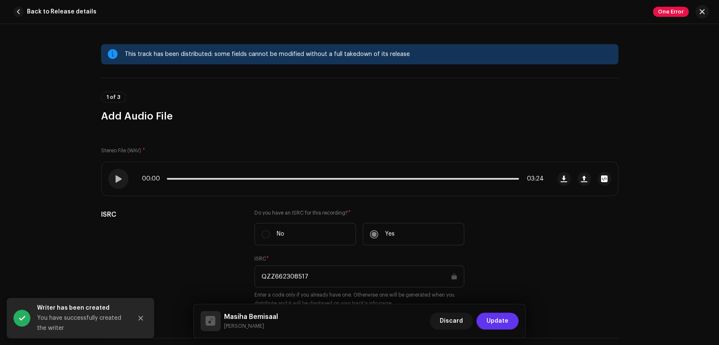
click at [500, 316] on span "Update" at bounding box center [498, 321] width 22 height 17
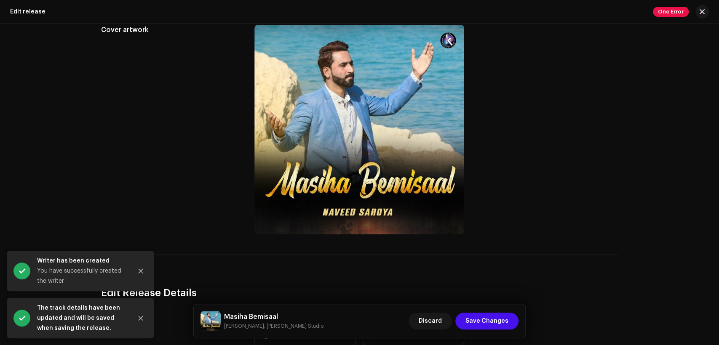
scroll to position [234, 0]
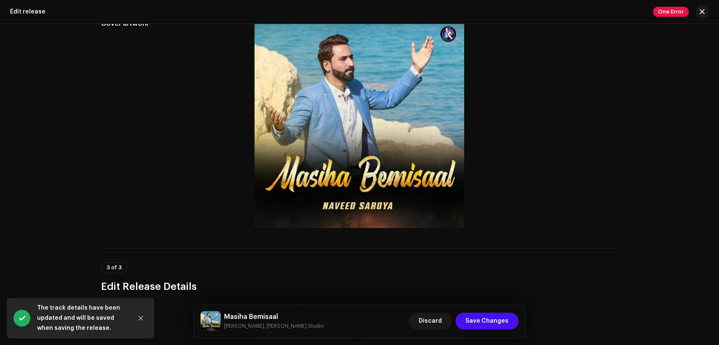
click at [252, 314] on div "Masiha Bemisaal Naveed Saroya, Khokhar Studio" at bounding box center [262, 321] width 123 height 20
click at [252, 315] on h5 "Masiha Bemisaal" at bounding box center [273, 317] width 99 height 10
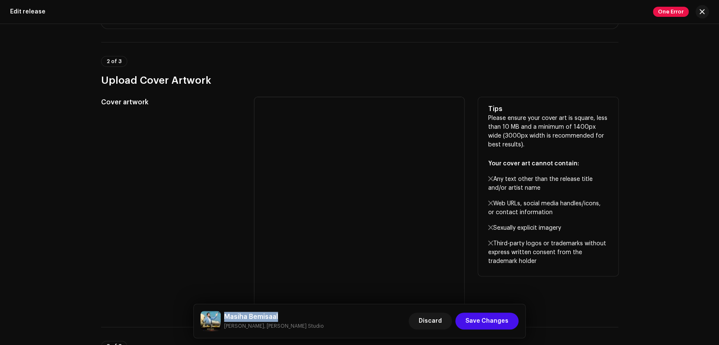
scroll to position [182, 0]
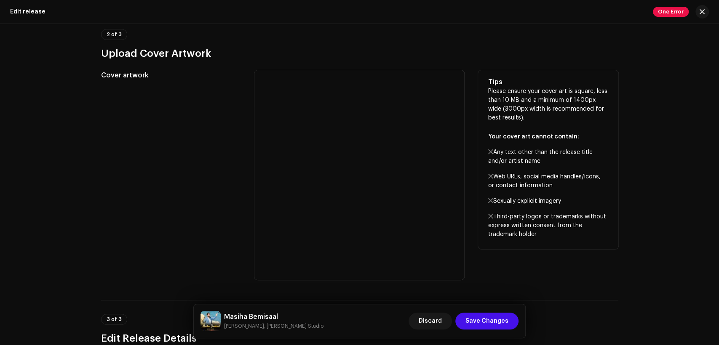
click at [193, 194] on div "Cover artwork" at bounding box center [171, 175] width 140 height 210
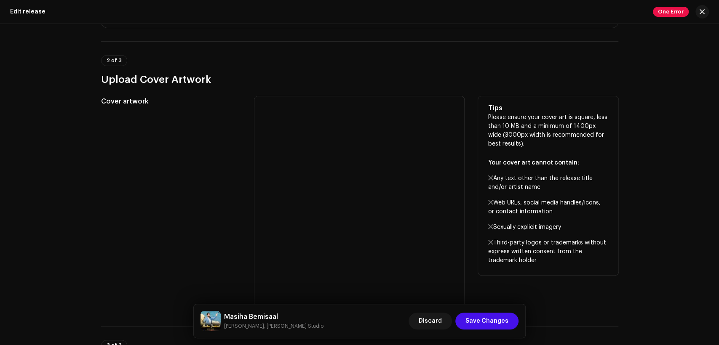
scroll to position [234, 0]
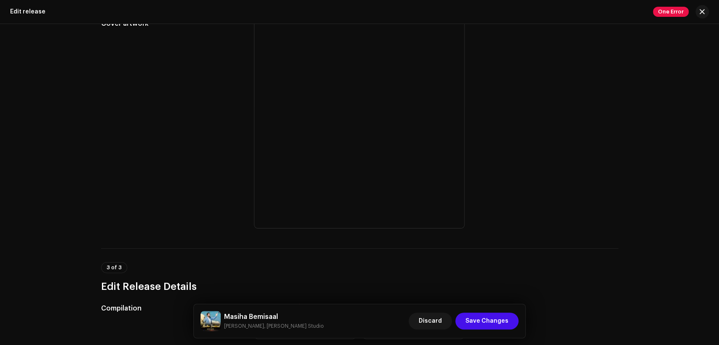
click at [505, 273] on div "3 of 3 Edit Release Details" at bounding box center [359, 277] width 517 height 31
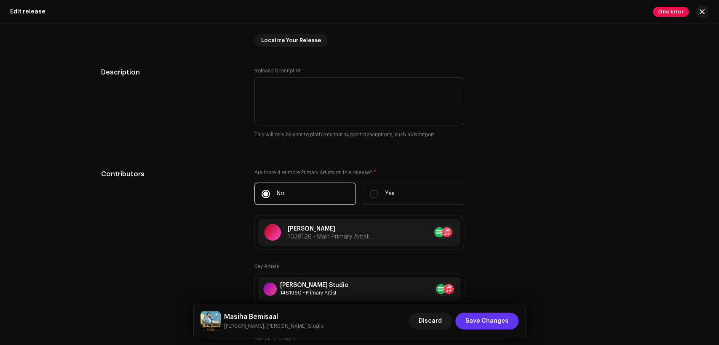
scroll to position [858, 0]
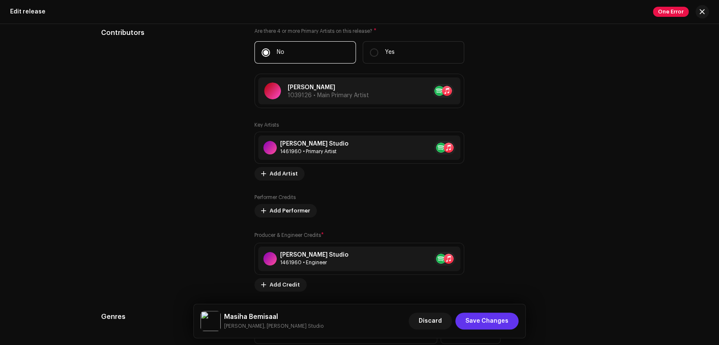
click at [500, 317] on span "Save Changes" at bounding box center [487, 321] width 43 height 17
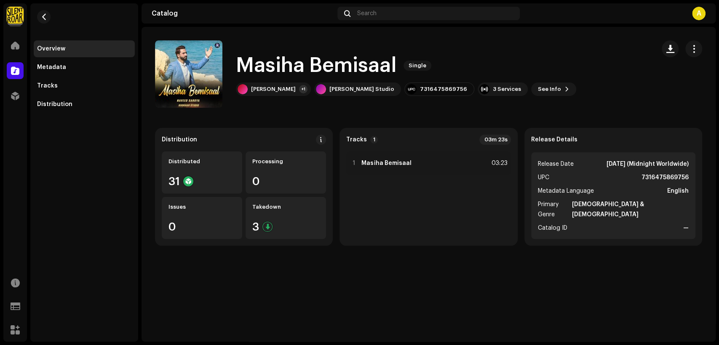
click at [34, 16] on re-m-nav-back at bounding box center [44, 21] width 20 height 37
click at [43, 18] on span "button" at bounding box center [44, 16] width 6 height 7
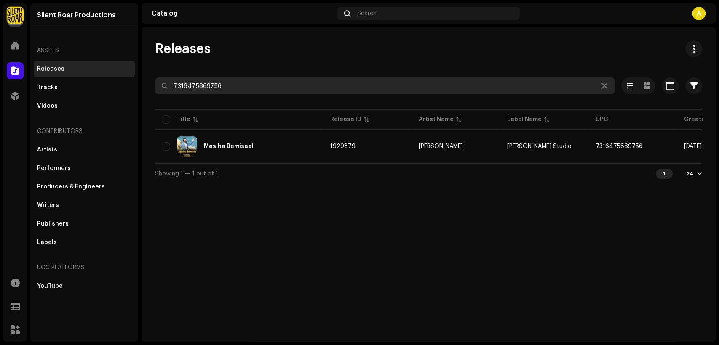
click at [305, 82] on input "7316475869756" at bounding box center [385, 86] width 460 height 17
paste input "7080"
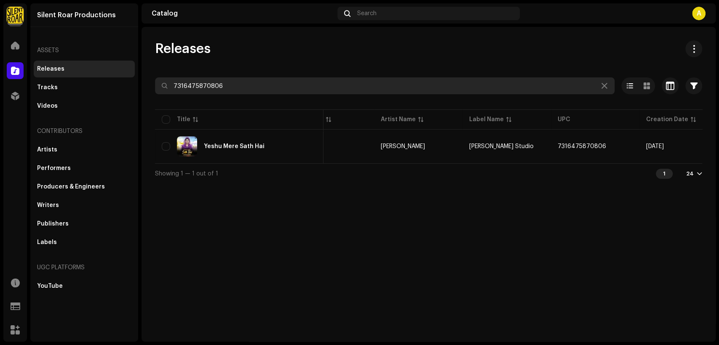
scroll to position [0, 152]
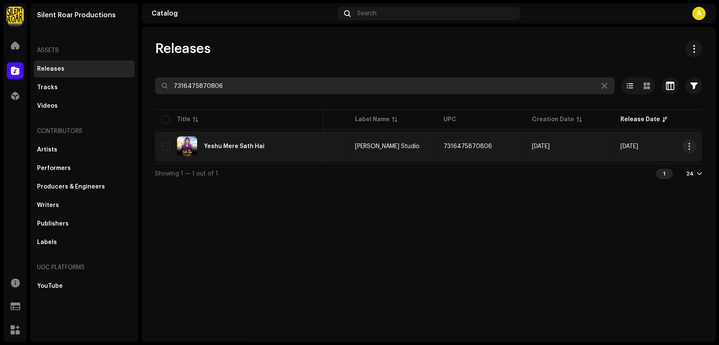
type input "7316475870806"
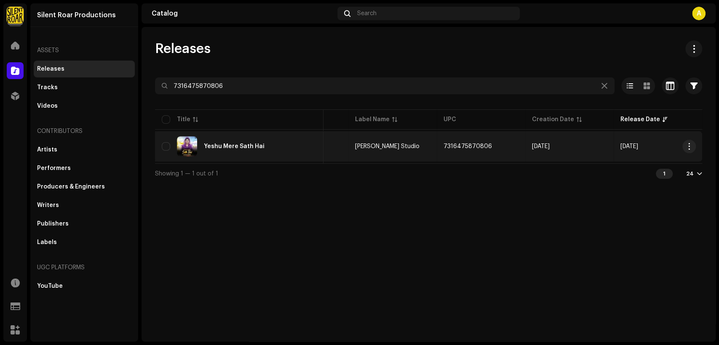
click at [263, 142] on div "Yeshu Mere Sath Hai" at bounding box center [239, 147] width 155 height 20
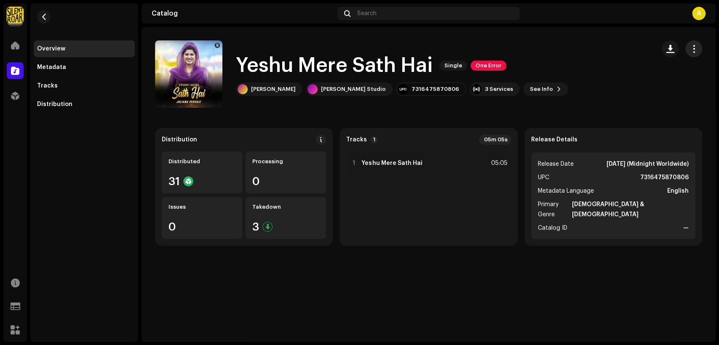
click at [695, 47] on span "button" at bounding box center [694, 49] width 8 height 7
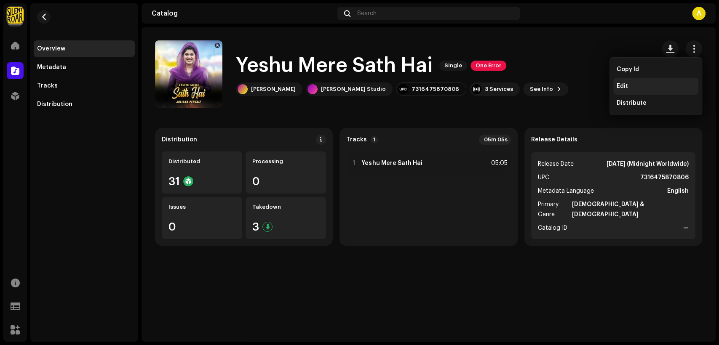
click at [674, 79] on div "Edit" at bounding box center [655, 86] width 85 height 17
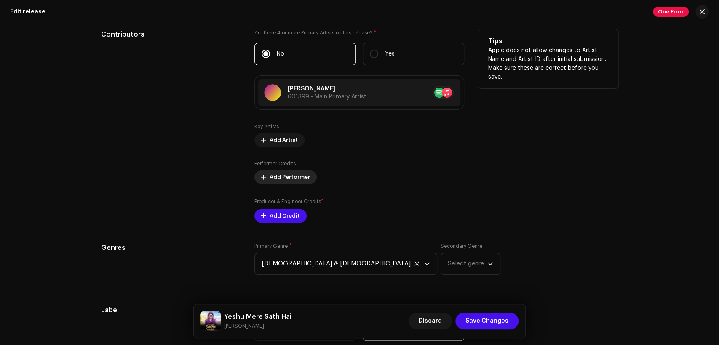
scroll to position [858, 0]
click at [288, 139] on span "Add Artist" at bounding box center [284, 139] width 28 height 17
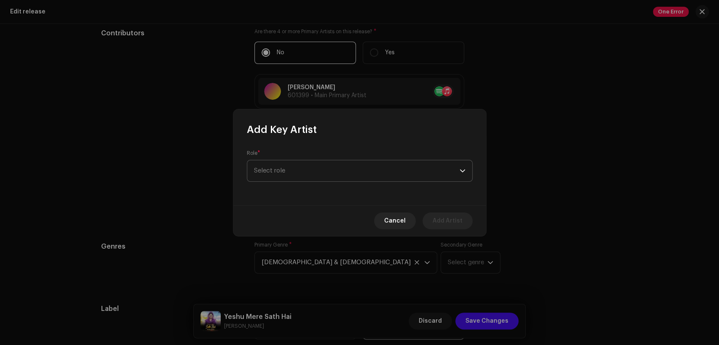
click at [301, 174] on span "Select role" at bounding box center [357, 171] width 206 height 21
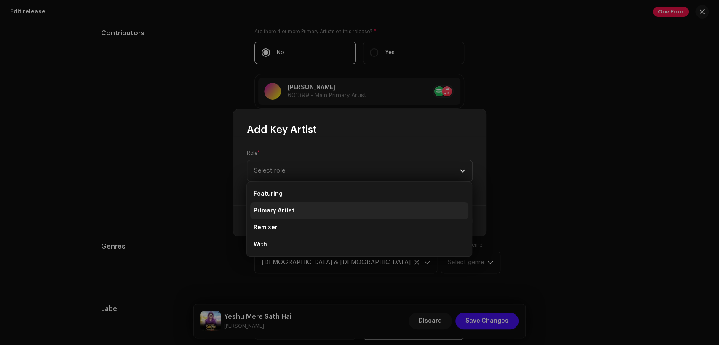
click at [317, 211] on li "Primary Artist" at bounding box center [359, 211] width 218 height 17
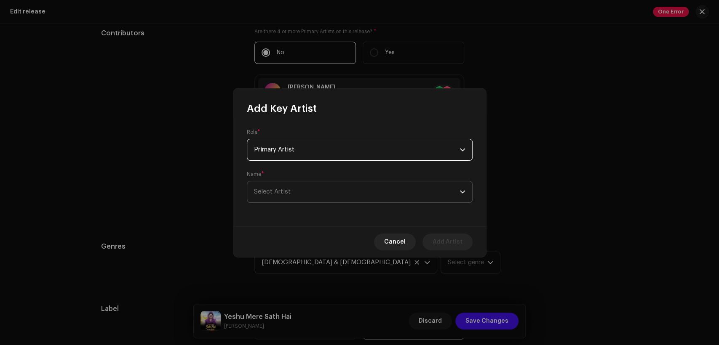
click at [323, 192] on span "Select Artist" at bounding box center [357, 192] width 206 height 21
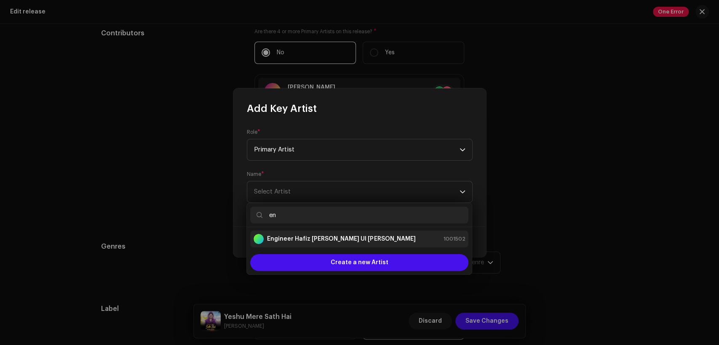
type input "e"
type input "[PERSON_NAME] studio"
click at [380, 240] on div "[PERSON_NAME] Studio 1461960" at bounding box center [360, 239] width 212 height 10
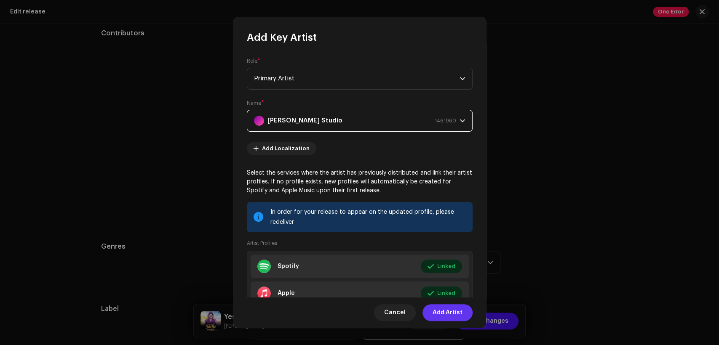
click at [458, 312] on span "Add Artist" at bounding box center [448, 313] width 30 height 17
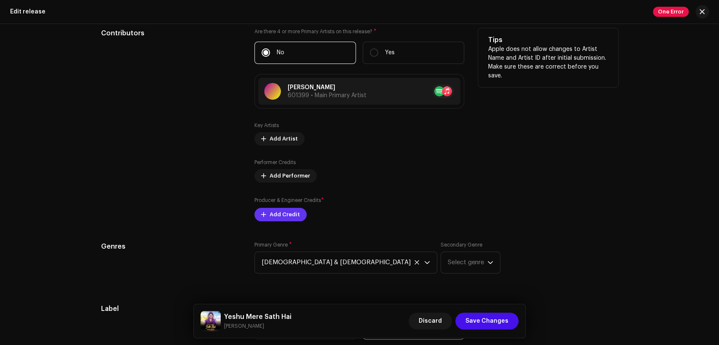
click at [286, 213] on span "Add Credit" at bounding box center [285, 214] width 30 height 17
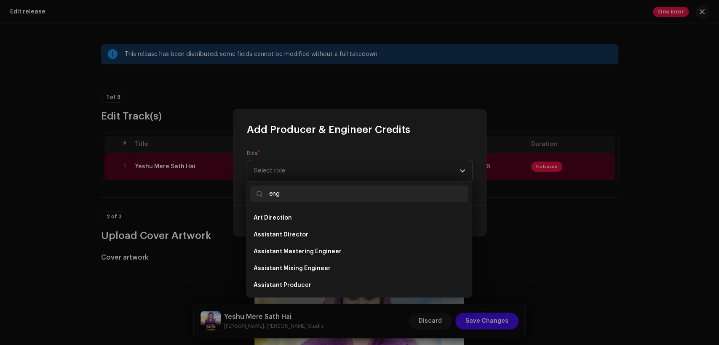
scroll to position [858, 0]
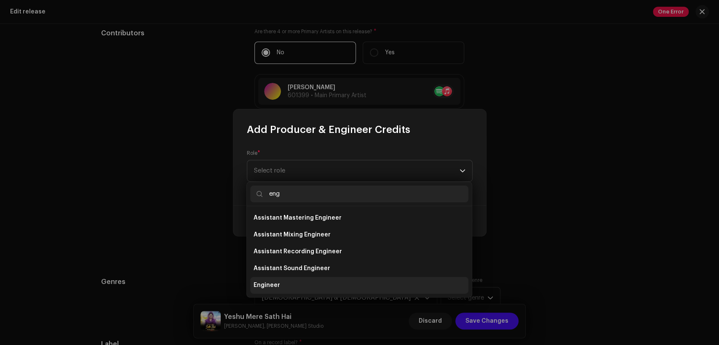
type input "eng"
click at [320, 285] on li "Engineer" at bounding box center [359, 285] width 218 height 17
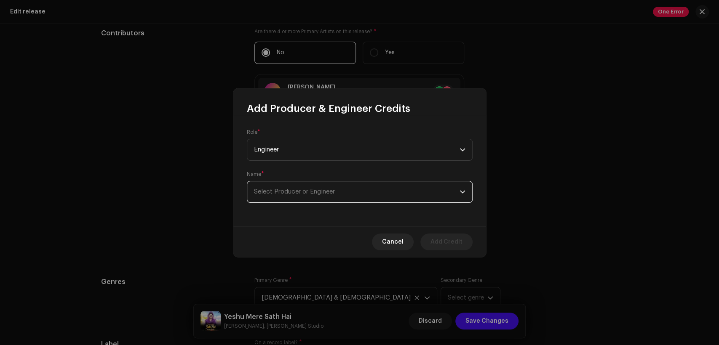
click at [357, 193] on span "Select Producer or Engineer" at bounding box center [357, 192] width 206 height 21
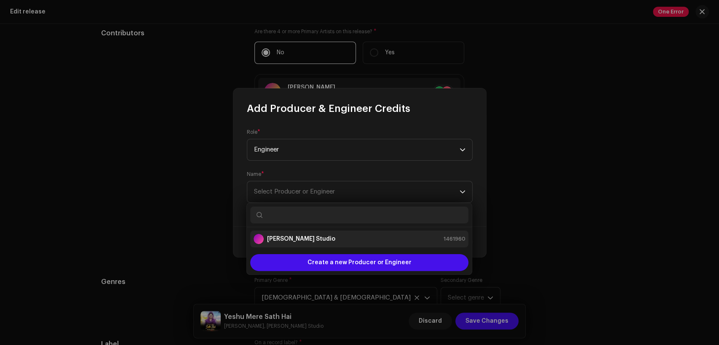
click at [381, 244] on li "[PERSON_NAME] Studio 1461960" at bounding box center [359, 239] width 218 height 17
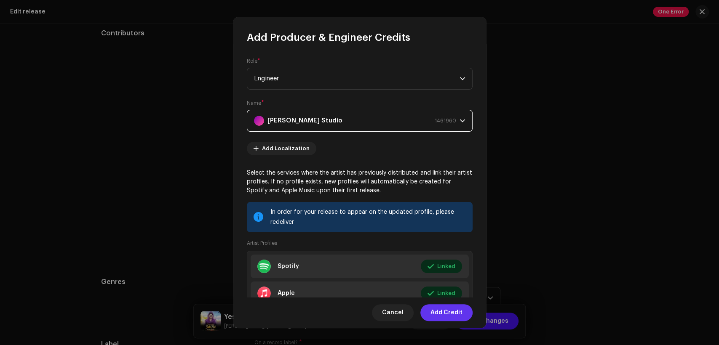
click at [448, 311] on span "Add Credit" at bounding box center [447, 313] width 32 height 17
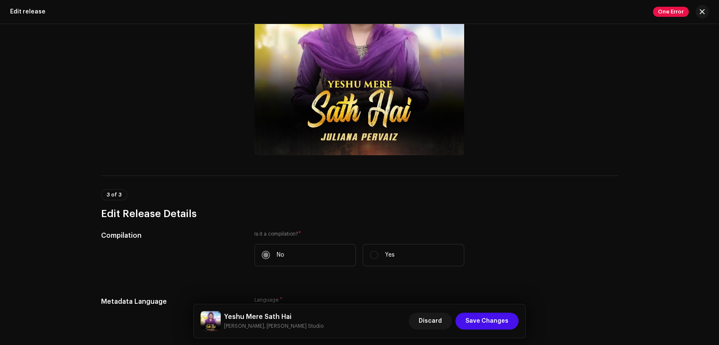
scroll to position [26, 0]
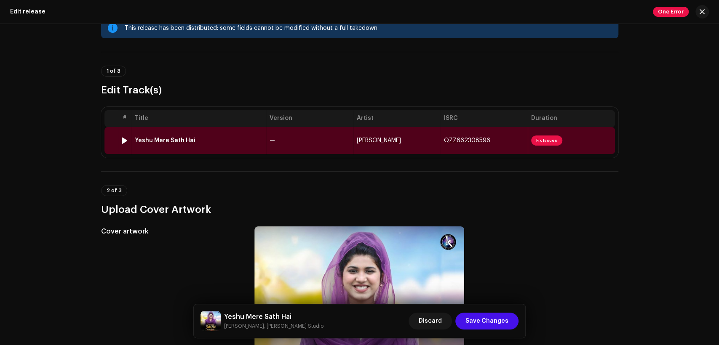
click at [287, 137] on td "—" at bounding box center [309, 140] width 87 height 27
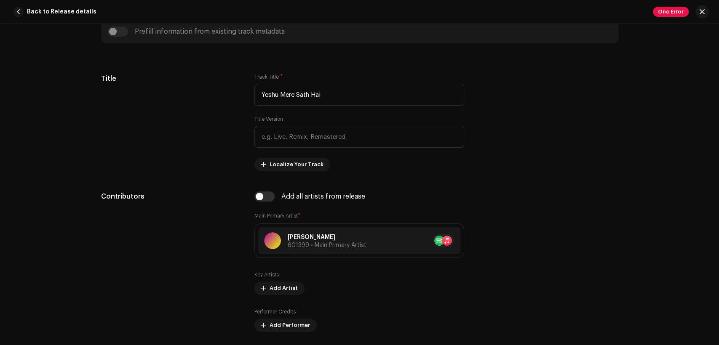
scroll to position [390, 0]
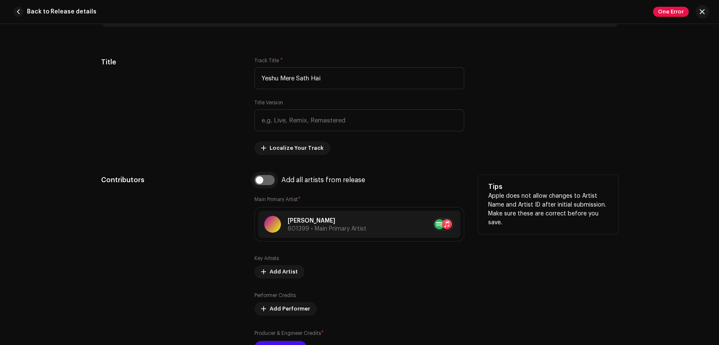
click at [268, 183] on input "checkbox" at bounding box center [264, 180] width 20 height 10
checkbox input "true"
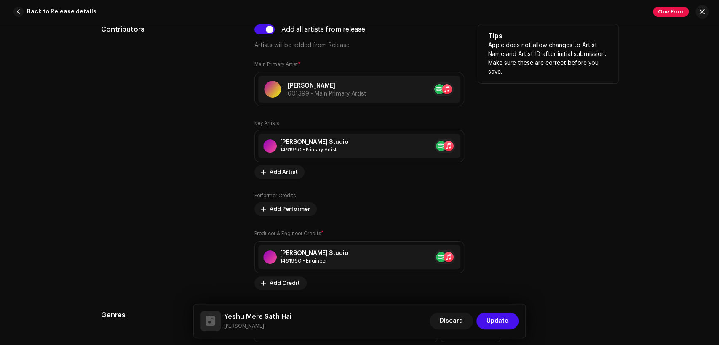
scroll to position [546, 0]
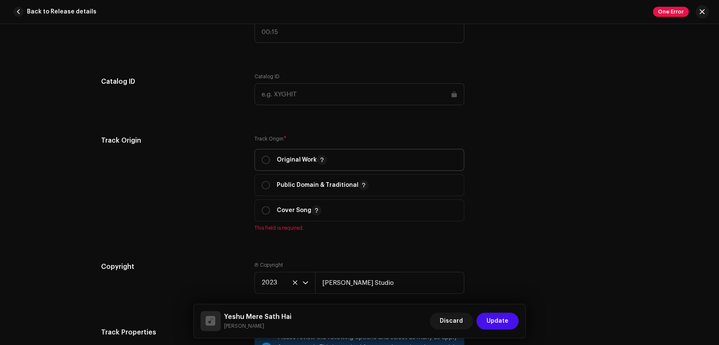
click at [313, 164] on p "Original Work" at bounding box center [302, 160] width 50 height 10
radio input "true"
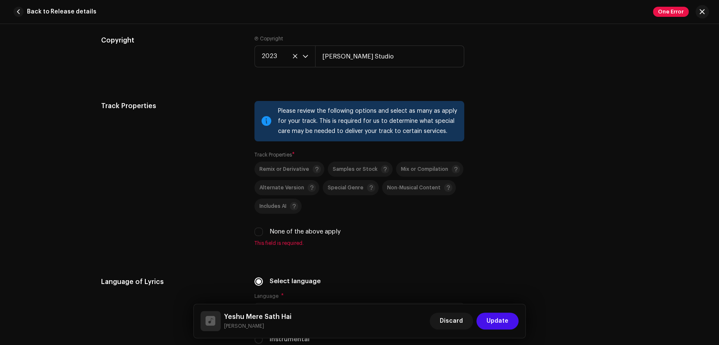
scroll to position [1248, 0]
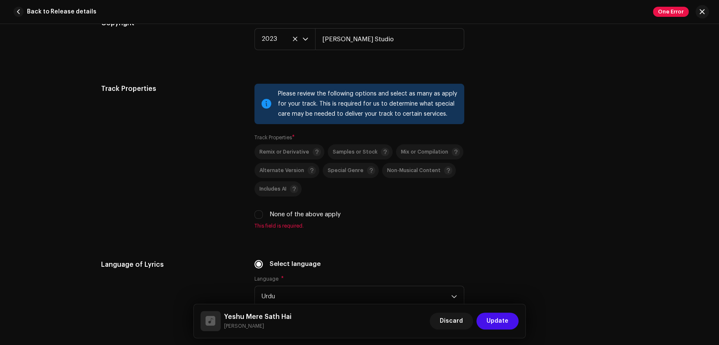
click at [314, 214] on label "None of the above apply" at bounding box center [305, 214] width 71 height 9
click at [263, 214] on input "None of the above apply" at bounding box center [258, 215] width 8 height 8
checkbox input "true"
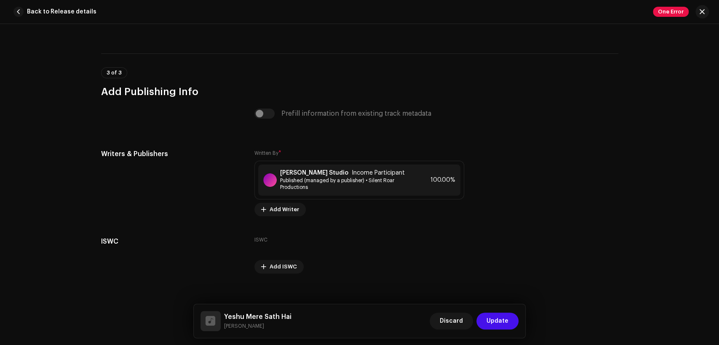
scroll to position [1733, 0]
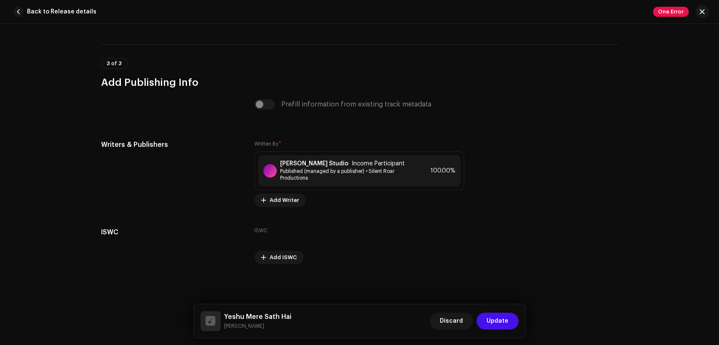
drag, startPoint x: 260, startPoint y: 327, endPoint x: 224, endPoint y: 313, distance: 38.3
click at [224, 313] on div "Yeshu Mere Sath Hai Juliana Pervaiz" at bounding box center [257, 321] width 67 height 19
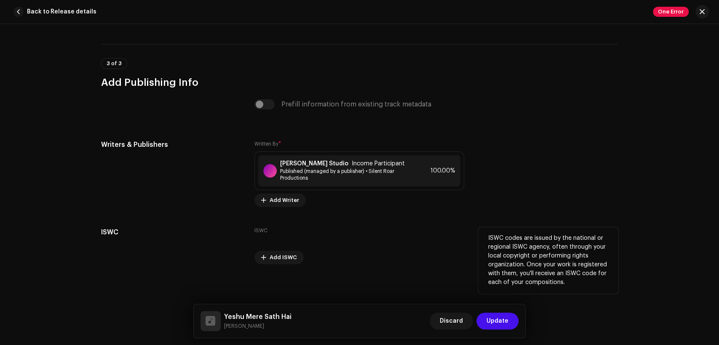
copy div "Yeshu Mere Sath Hai Juliana Pervaiz"
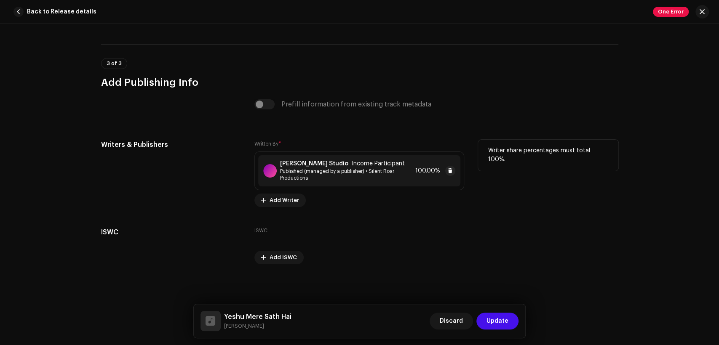
click at [392, 174] on span "Published (managed by a publisher) • Silent Roar Productions" at bounding box center [346, 174] width 132 height 13
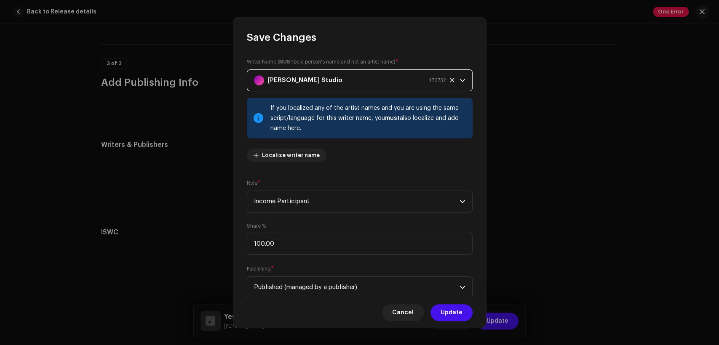
click at [313, 85] on strong "[PERSON_NAME] Studio" at bounding box center [305, 80] width 75 height 21
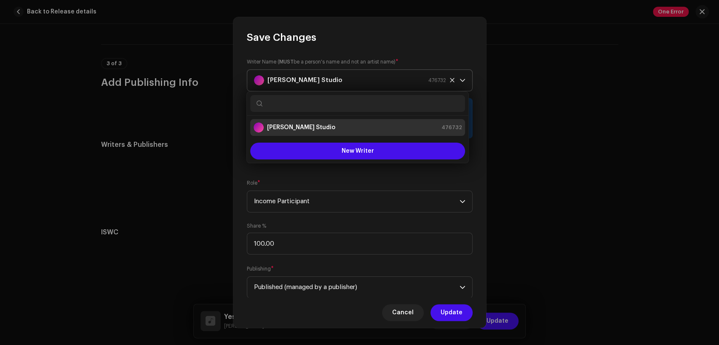
type input "Yeshu Mere Sath Hai Juliana Pervaiz"
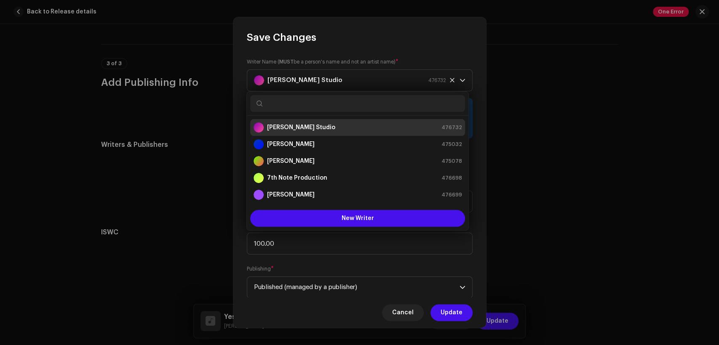
paste input "Perviaz Feroz"
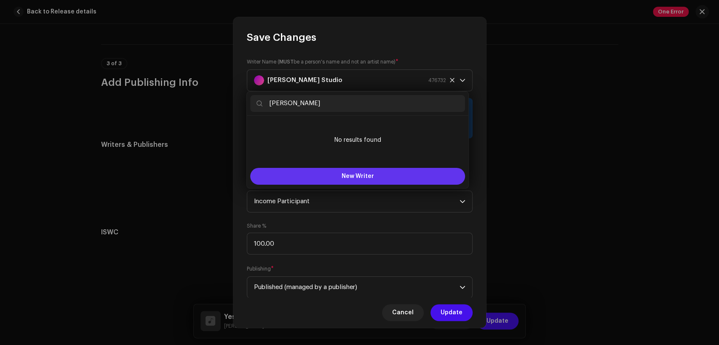
type input "Perviaz Feroz"
click at [358, 174] on span "New Writer" at bounding box center [358, 177] width 32 height 6
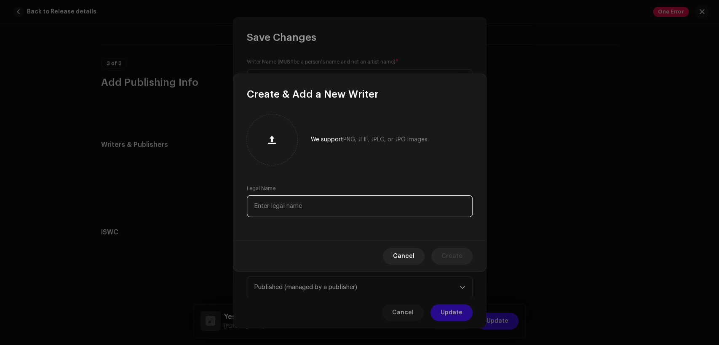
click at [370, 208] on input "text" at bounding box center [360, 206] width 226 height 22
paste input "Perviaz Feroz"
type input "Perviaz Feroz"
click at [453, 252] on span "Create" at bounding box center [452, 256] width 21 height 17
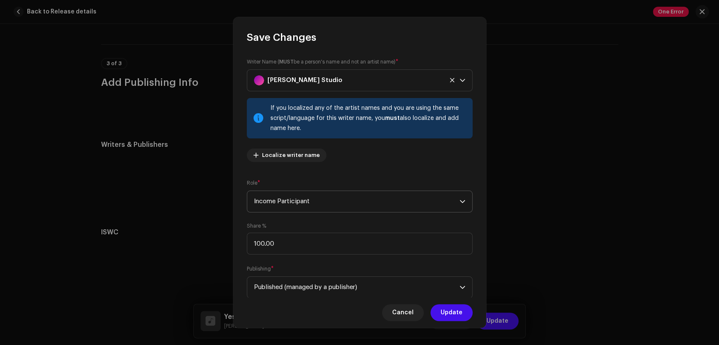
click at [380, 203] on span "Income Participant" at bounding box center [357, 201] width 206 height 21
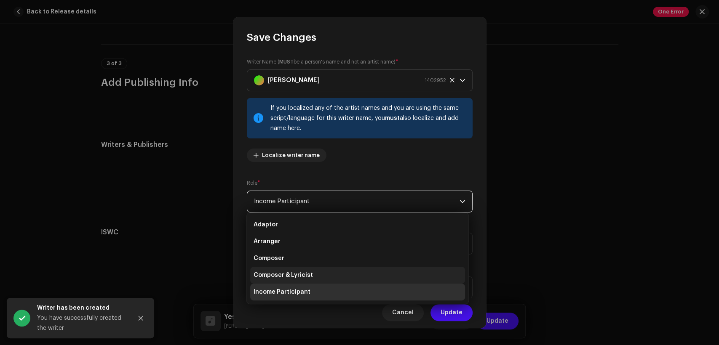
click at [391, 271] on li "Composer & Lyricist" at bounding box center [357, 275] width 215 height 17
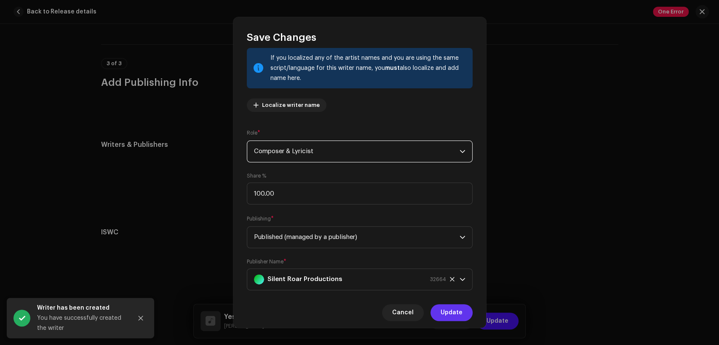
scroll to position [67, 0]
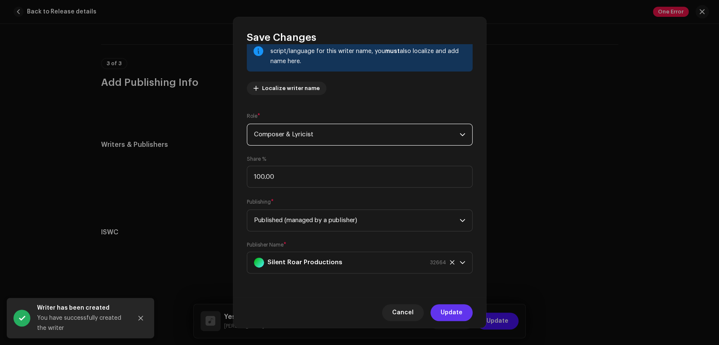
click at [453, 308] on span "Update" at bounding box center [452, 313] width 22 height 17
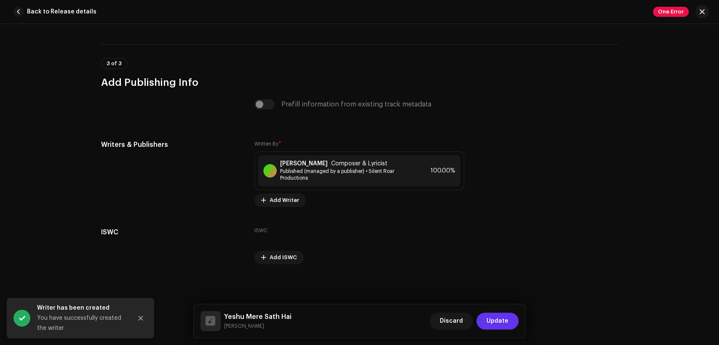
click at [501, 328] on span "Update" at bounding box center [498, 321] width 22 height 17
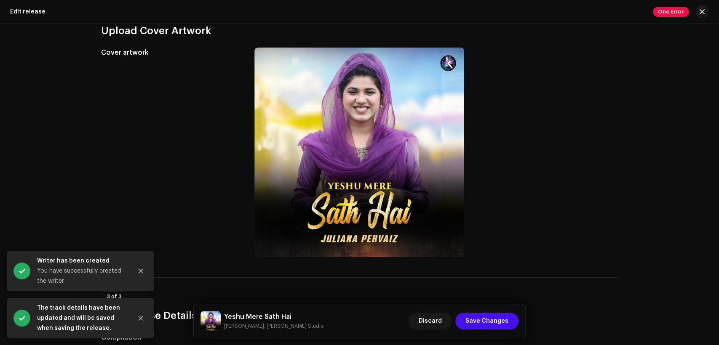
scroll to position [260, 0]
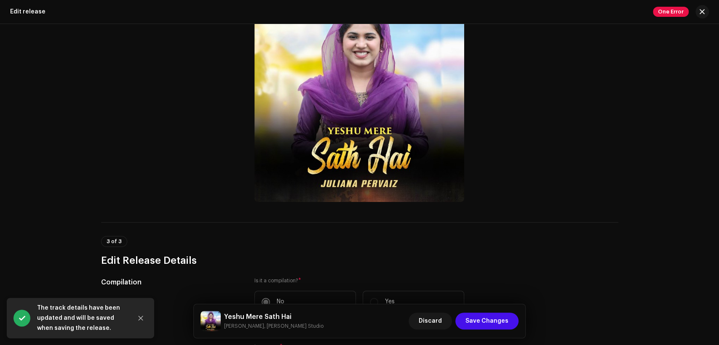
click at [271, 318] on h5 "Yeshu Mere Sath Hai" at bounding box center [273, 317] width 99 height 10
copy h5 "Yeshu Mere Sath Hai"
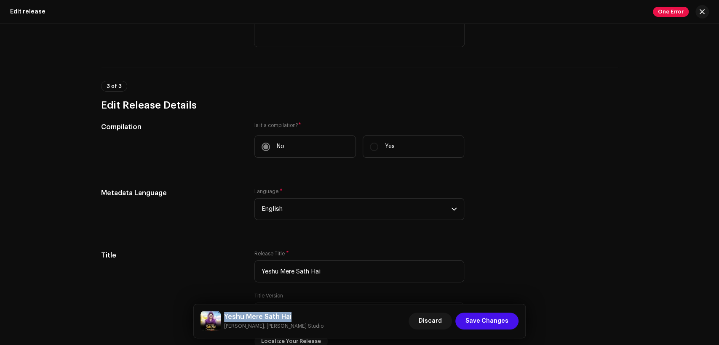
scroll to position [416, 0]
click at [659, 203] on div "This release has been distributed: some fields cannot be modified without a ful…" at bounding box center [359, 184] width 719 height 321
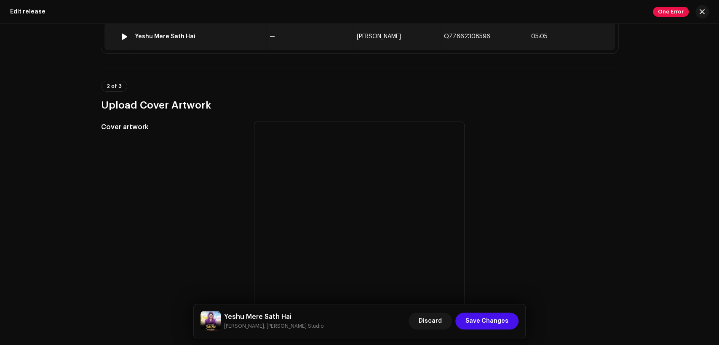
scroll to position [156, 0]
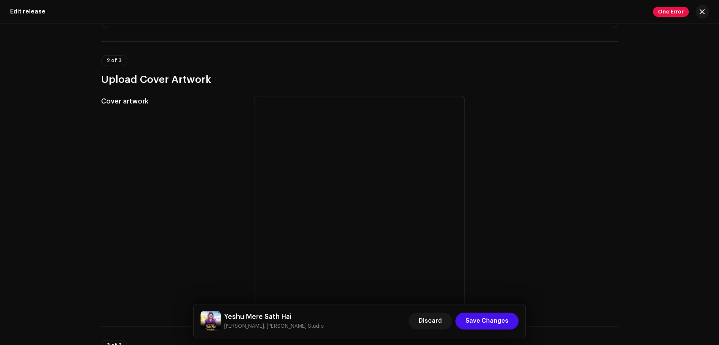
click at [574, 61] on div "2 of 3 Upload Cover Artwork" at bounding box center [359, 70] width 517 height 31
click at [396, 154] on div at bounding box center [359, 201] width 210 height 210
click at [504, 321] on span "Save Changes" at bounding box center [487, 321] width 43 height 17
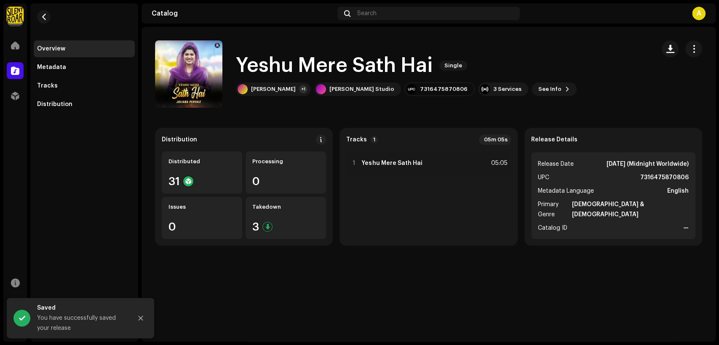
drag, startPoint x: 695, startPoint y: 51, endPoint x: 687, endPoint y: 58, distance: 10.7
click at [695, 51] on span "button" at bounding box center [694, 49] width 8 height 7
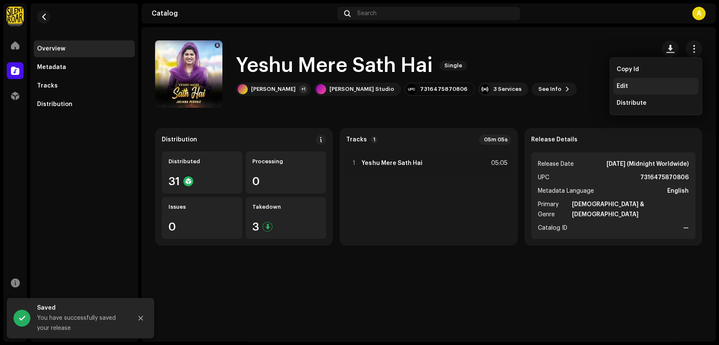
click at [668, 88] on div "Edit" at bounding box center [656, 86] width 78 height 7
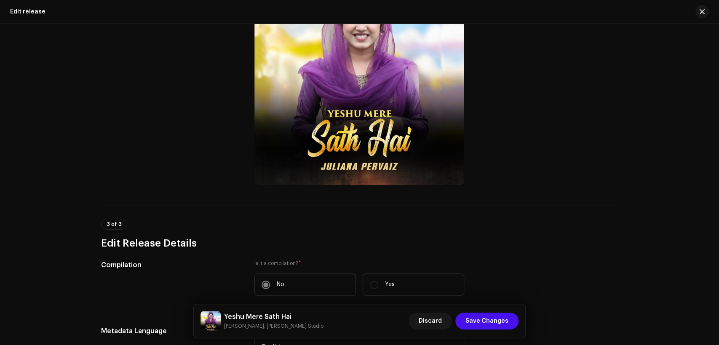
scroll to position [182, 0]
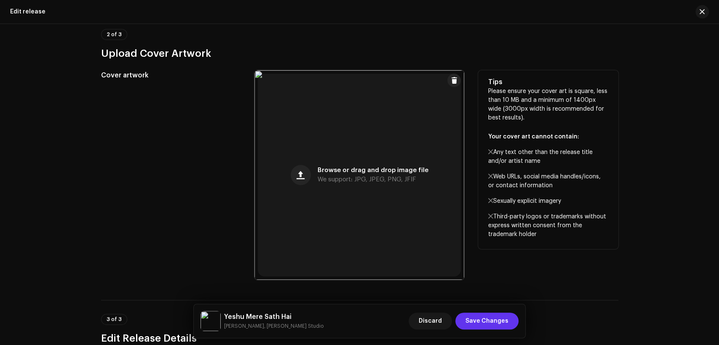
click at [511, 315] on button "Save Changes" at bounding box center [486, 321] width 63 height 17
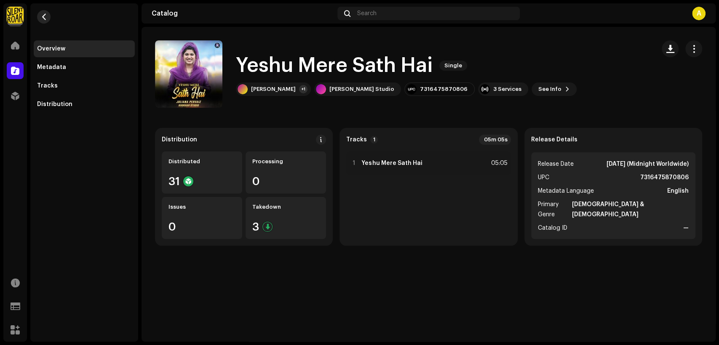
click at [47, 21] on button "button" at bounding box center [43, 16] width 13 height 13
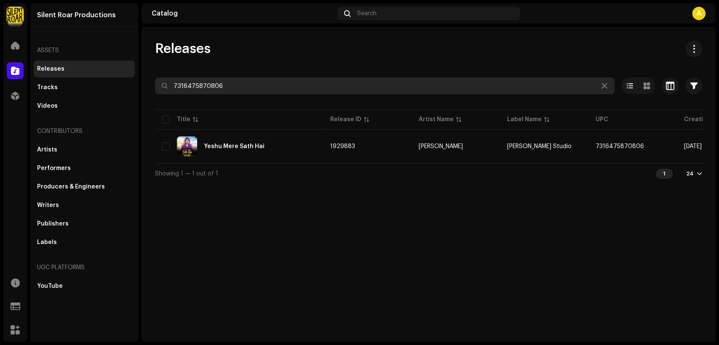
click at [277, 83] on input "7316475870806" at bounding box center [385, 86] width 460 height 17
paste input "69138"
type input "7316475869138"
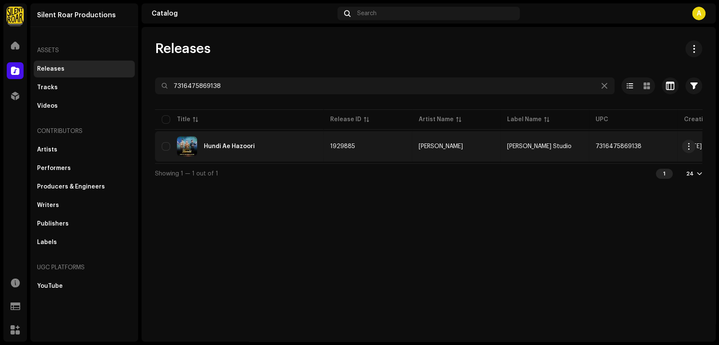
click at [275, 140] on div "Hundi Ae Hazoori" at bounding box center [239, 147] width 155 height 20
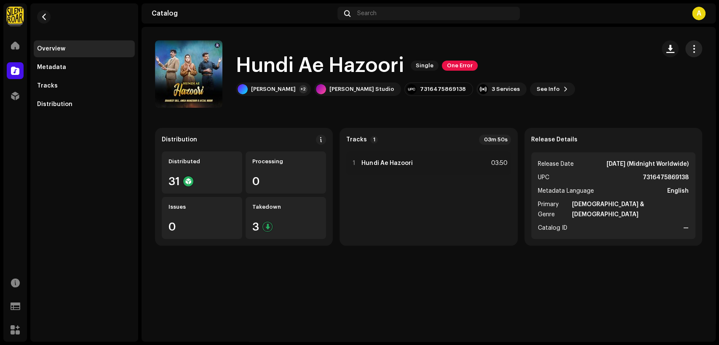
click at [696, 44] on button "button" at bounding box center [693, 48] width 17 height 17
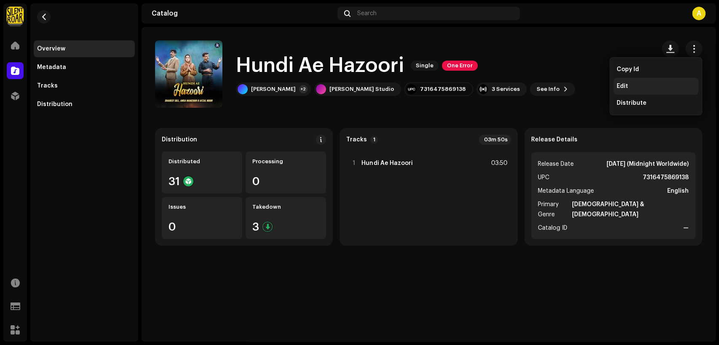
click at [672, 85] on div "Edit" at bounding box center [656, 86] width 78 height 7
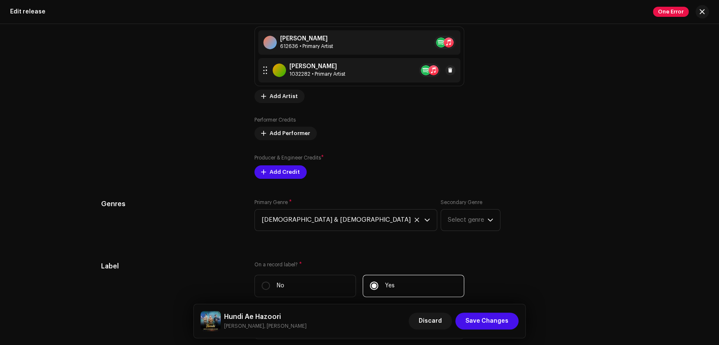
scroll to position [936, 0]
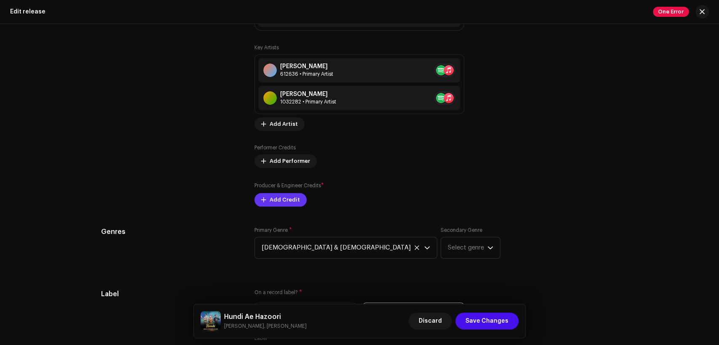
click at [300, 201] on button "Add Credit" at bounding box center [280, 199] width 52 height 13
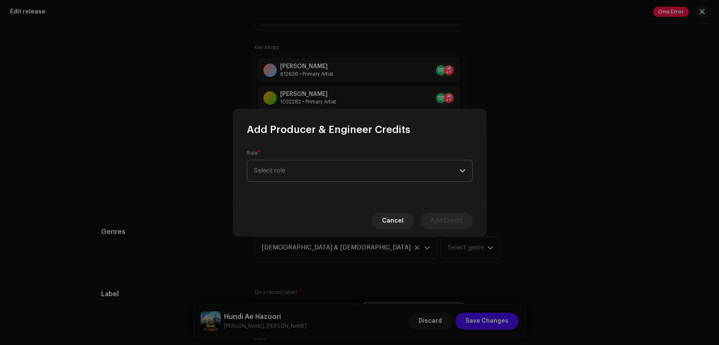
click at [347, 162] on span "Select role" at bounding box center [357, 171] width 206 height 21
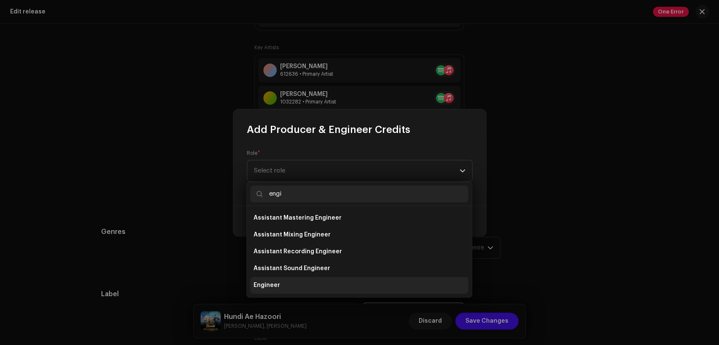
type input "engi"
click at [335, 285] on li "Engineer" at bounding box center [359, 285] width 218 height 17
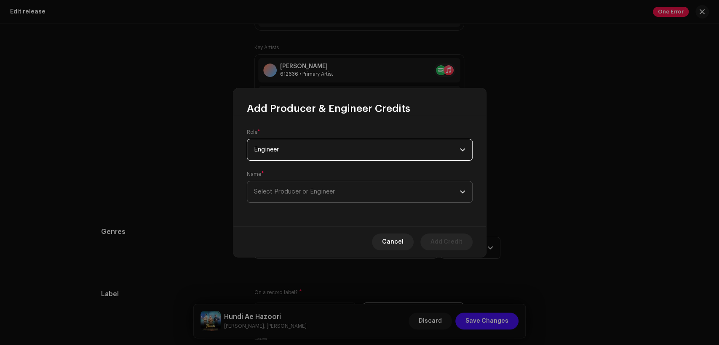
click at [348, 200] on span "Select Producer or Engineer" at bounding box center [357, 192] width 206 height 21
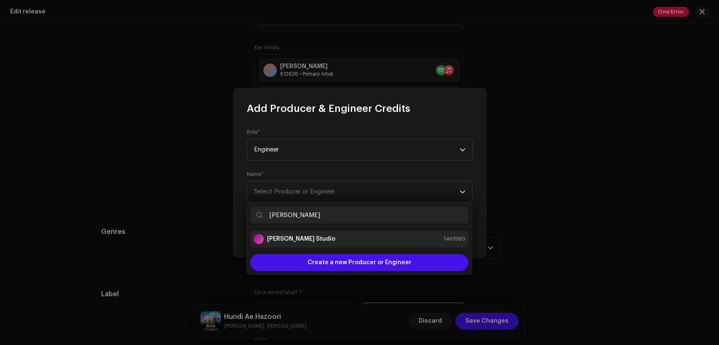
type input "[PERSON_NAME]"
click at [364, 237] on div "[PERSON_NAME] Studio 1461960" at bounding box center [360, 239] width 212 height 10
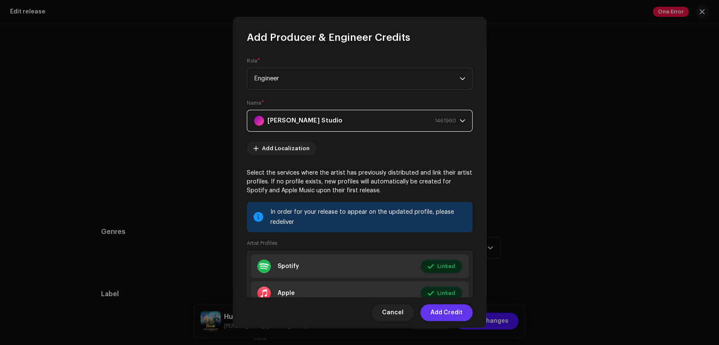
click at [457, 312] on span "Add Credit" at bounding box center [447, 313] width 32 height 17
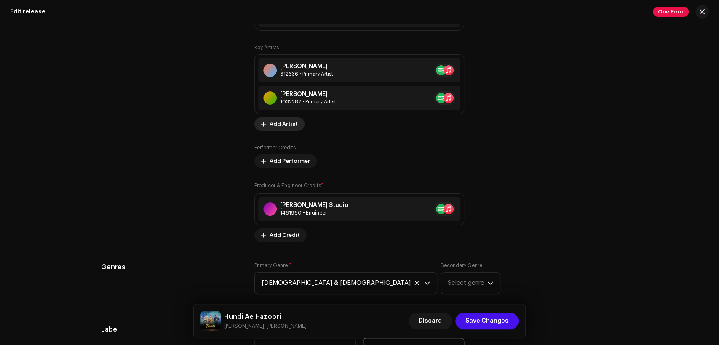
click at [293, 126] on span "Add Artist" at bounding box center [284, 124] width 28 height 17
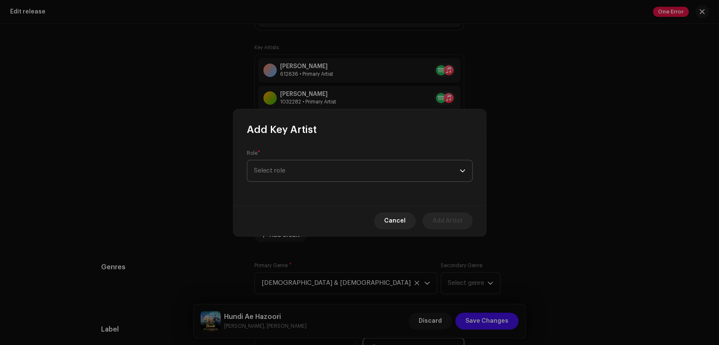
click at [337, 162] on span "Select role" at bounding box center [357, 171] width 206 height 21
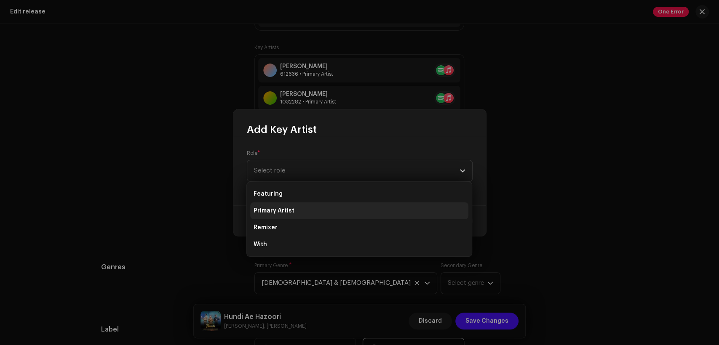
click at [339, 212] on li "Primary Artist" at bounding box center [359, 211] width 218 height 17
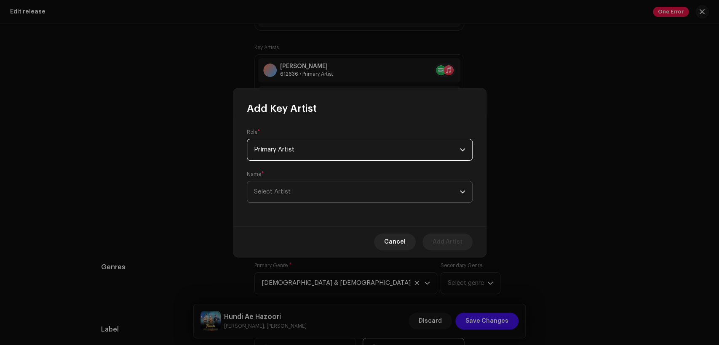
click at [335, 193] on span "Select Artist" at bounding box center [357, 192] width 206 height 21
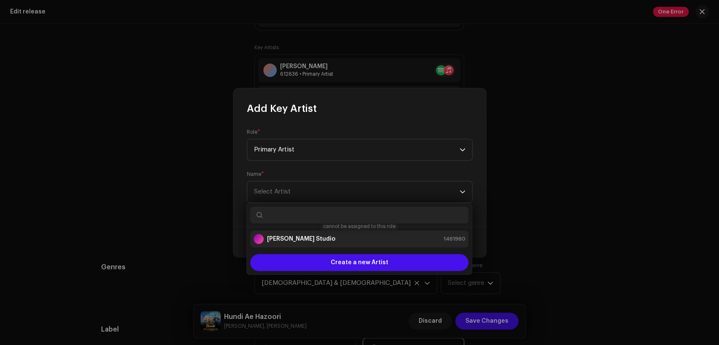
click at [359, 239] on div "[PERSON_NAME] Studio 1461960" at bounding box center [360, 239] width 212 height 10
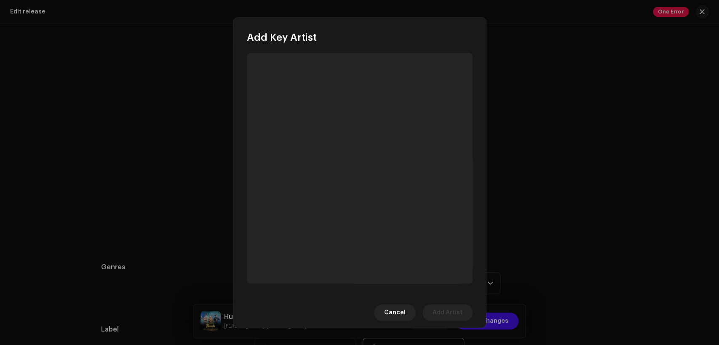
scroll to position [90, 0]
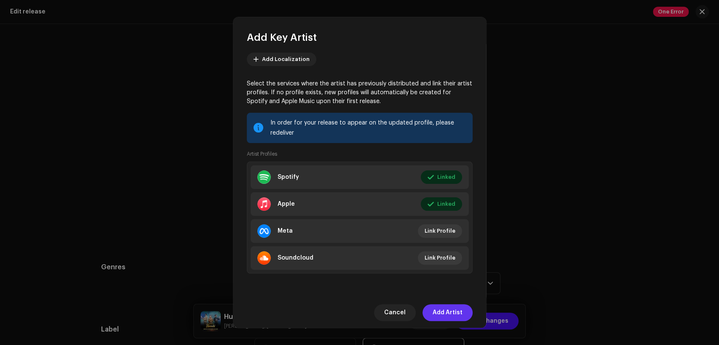
click at [450, 305] on span "Add Artist" at bounding box center [448, 313] width 30 height 17
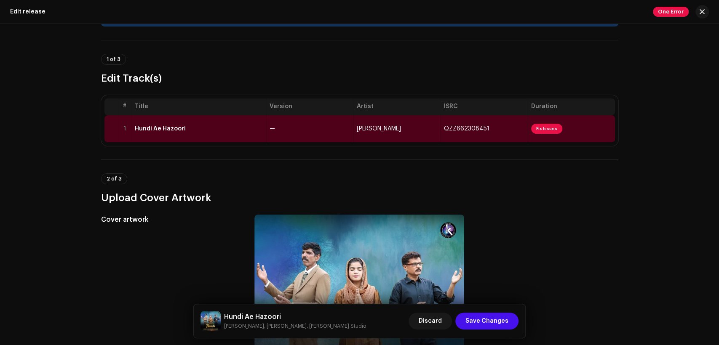
scroll to position [0, 0]
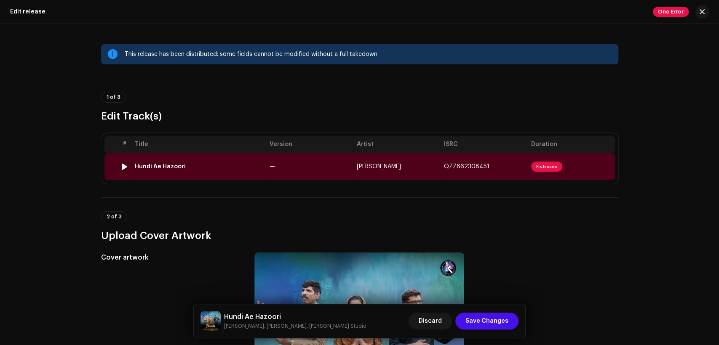
click at [246, 166] on div "Hundi Ae Hazoori" at bounding box center [199, 166] width 128 height 7
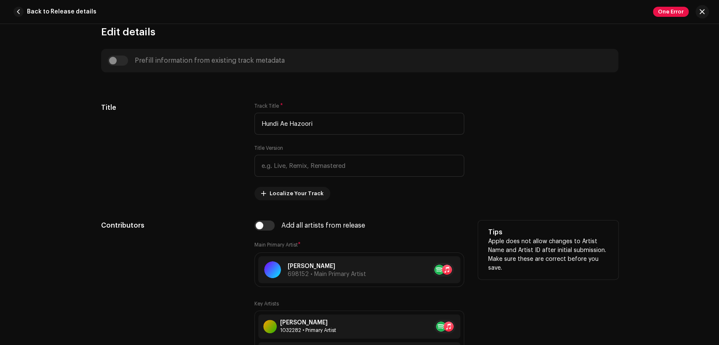
scroll to position [468, 0]
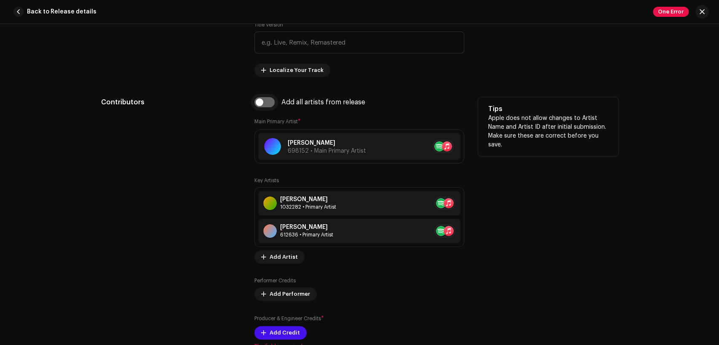
click at [263, 103] on input "checkbox" at bounding box center [264, 102] width 20 height 10
checkbox input "true"
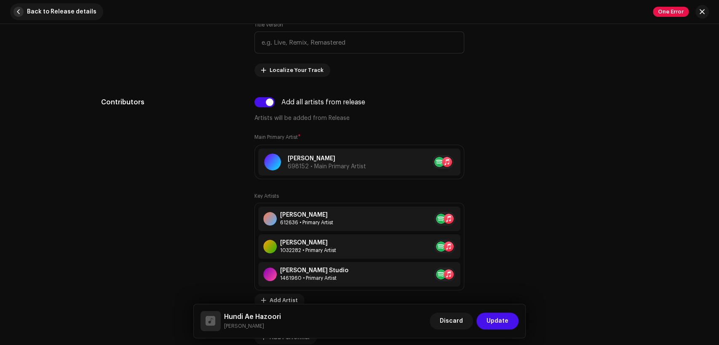
click at [33, 17] on span "Back to Release details" at bounding box center [62, 11] width 70 height 17
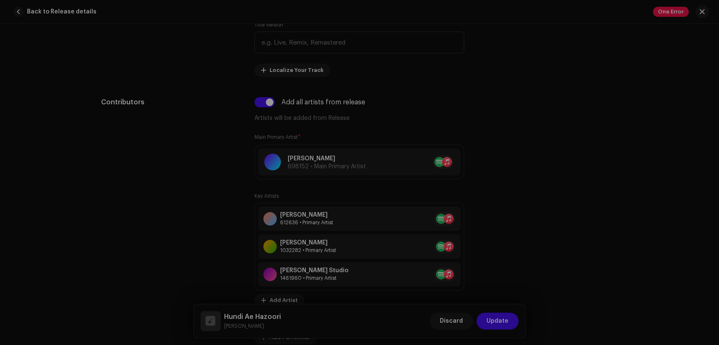
click at [547, 200] on div "Confirm The track metadata fields were modified. Add the track updates? Discard…" at bounding box center [359, 172] width 719 height 345
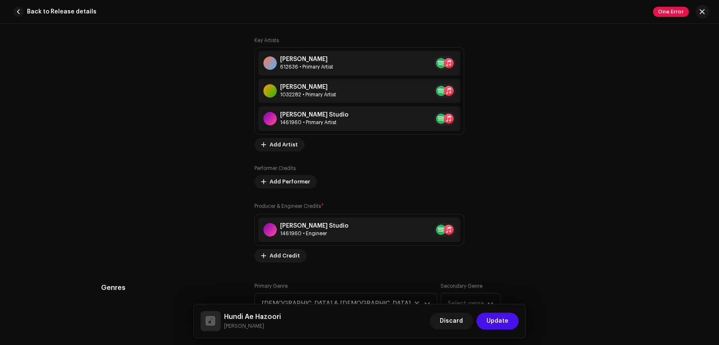
scroll to position [546, 0]
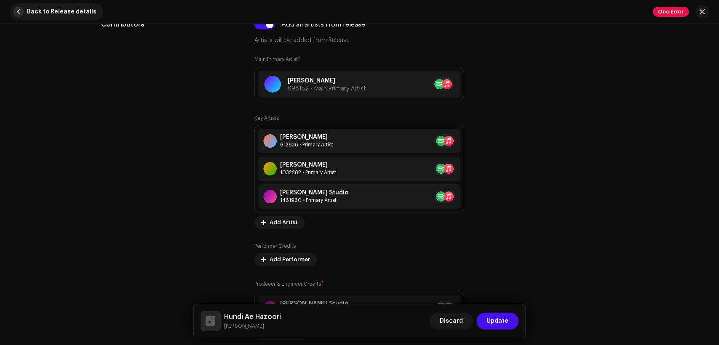
click at [19, 14] on span "button" at bounding box center [18, 12] width 10 height 10
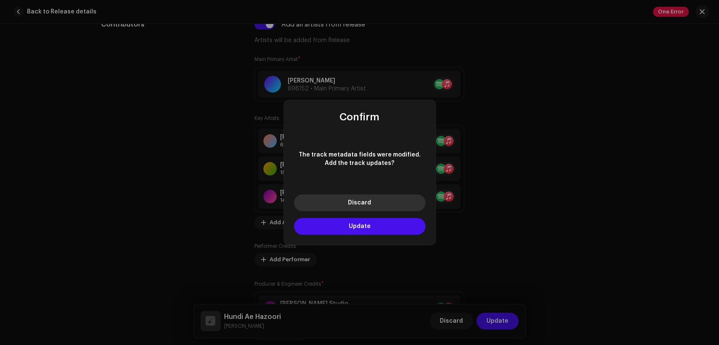
click at [380, 206] on button "Discard" at bounding box center [359, 203] width 131 height 17
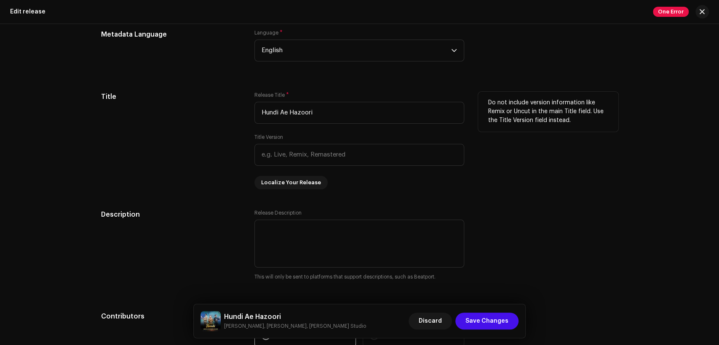
scroll to position [702, 0]
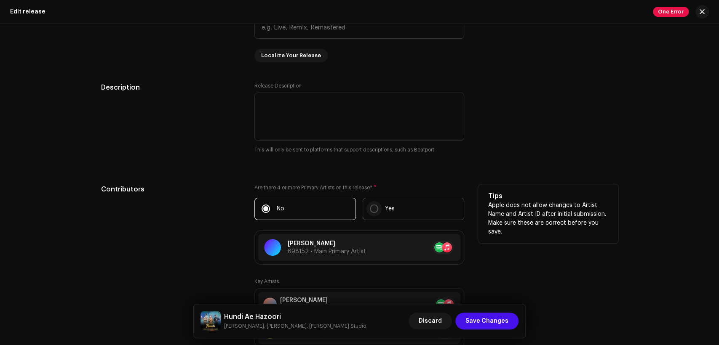
click at [375, 213] on p-radiobutton at bounding box center [374, 209] width 8 height 8
click at [375, 213] on input "Yes" at bounding box center [374, 209] width 8 height 8
radio input "true"
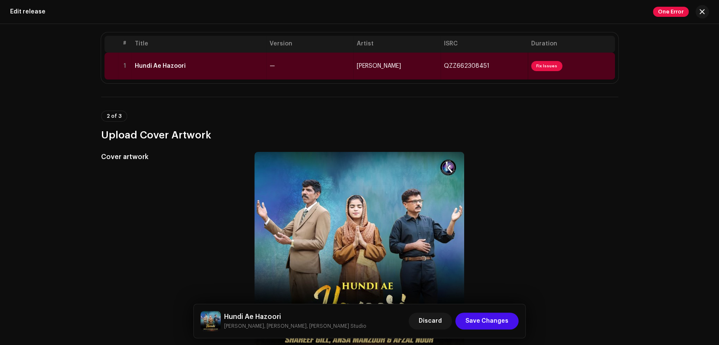
scroll to position [0, 0]
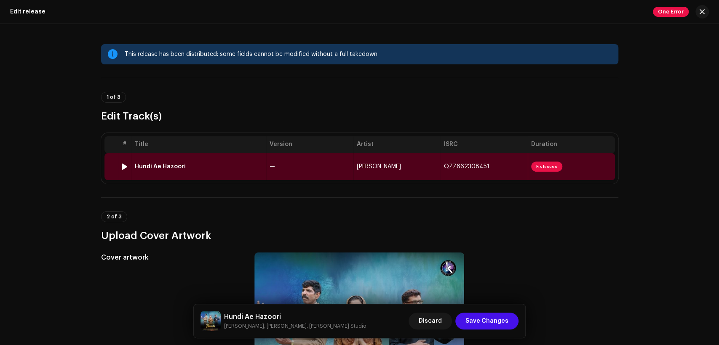
click at [331, 174] on td "—" at bounding box center [309, 166] width 87 height 27
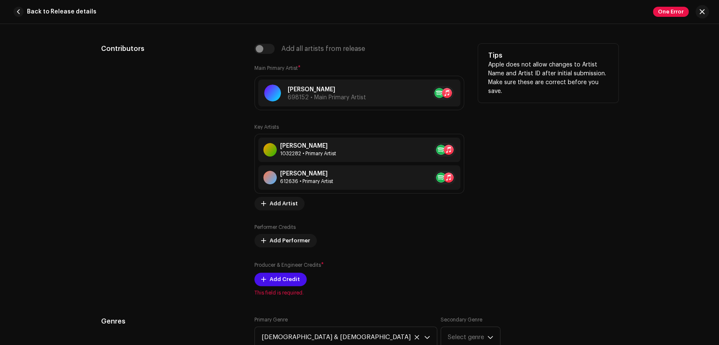
scroll to position [546, 0]
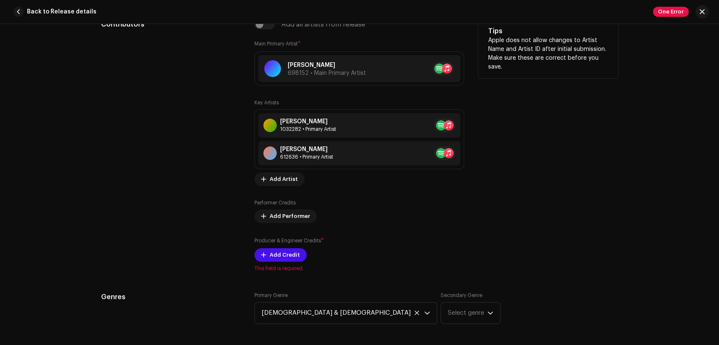
click at [267, 24] on div "Add all artists from release" at bounding box center [359, 24] width 210 height 10
click at [266, 26] on div "Add all artists from release" at bounding box center [359, 24] width 210 height 10
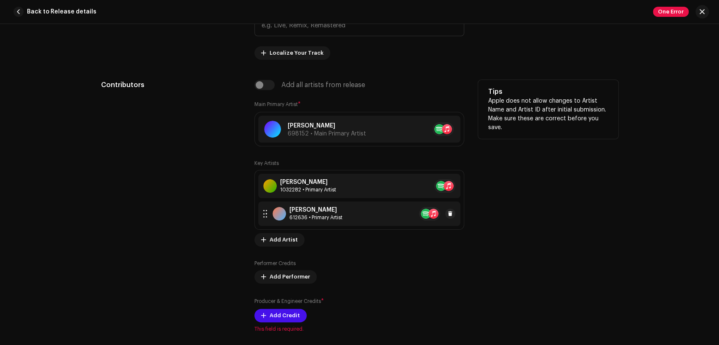
scroll to position [468, 0]
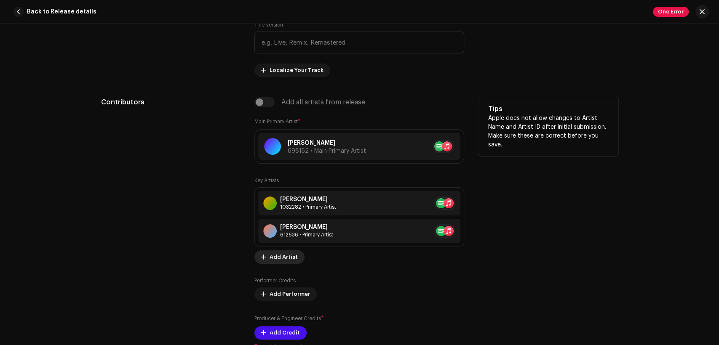
click at [281, 256] on span "Add Artist" at bounding box center [284, 257] width 28 height 17
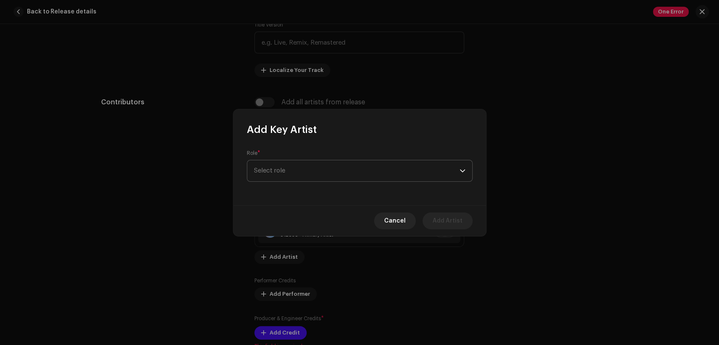
click at [320, 166] on span "Select role" at bounding box center [357, 171] width 206 height 21
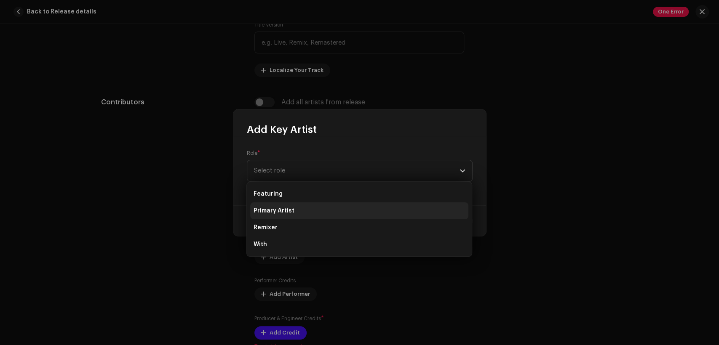
click at [323, 208] on li "Primary Artist" at bounding box center [359, 211] width 218 height 17
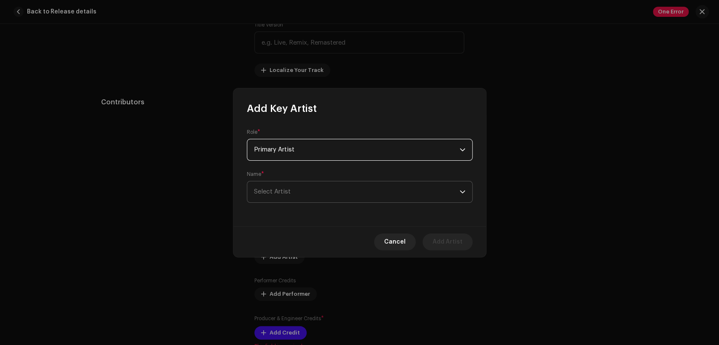
click at [333, 195] on span "Select Artist" at bounding box center [357, 192] width 206 height 21
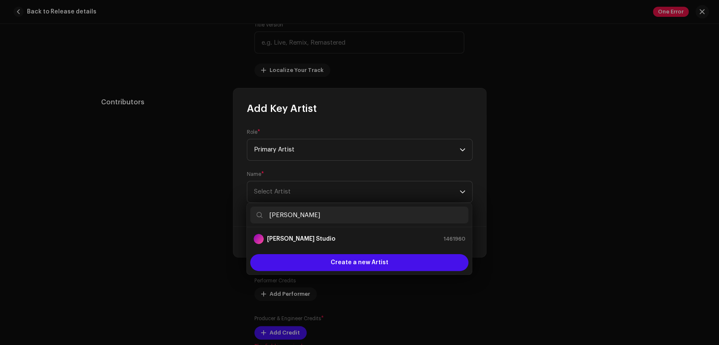
type input "[PERSON_NAME]"
click at [352, 232] on li "[PERSON_NAME] Studio 1461960" at bounding box center [359, 239] width 218 height 17
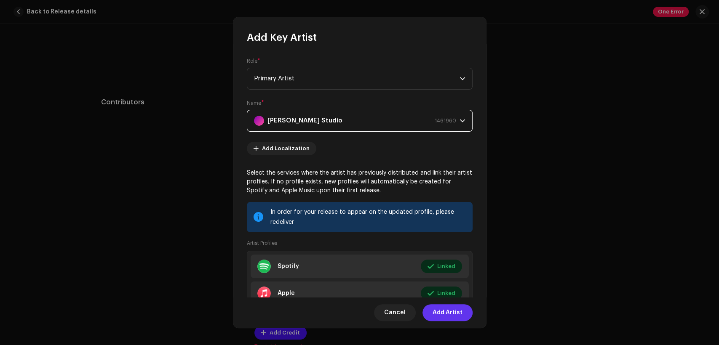
click at [445, 308] on span "Add Artist" at bounding box center [448, 313] width 30 height 17
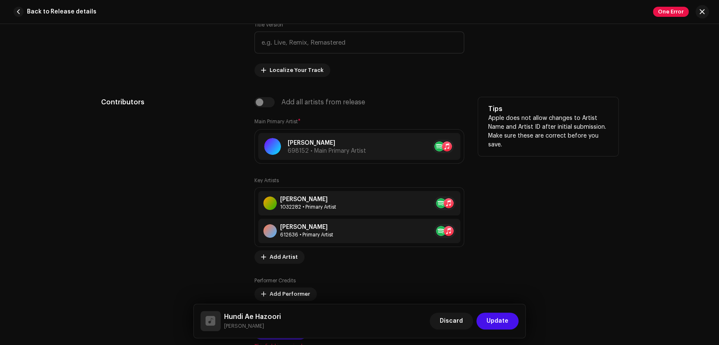
click at [264, 102] on div "Add all artists from release" at bounding box center [359, 102] width 210 height 10
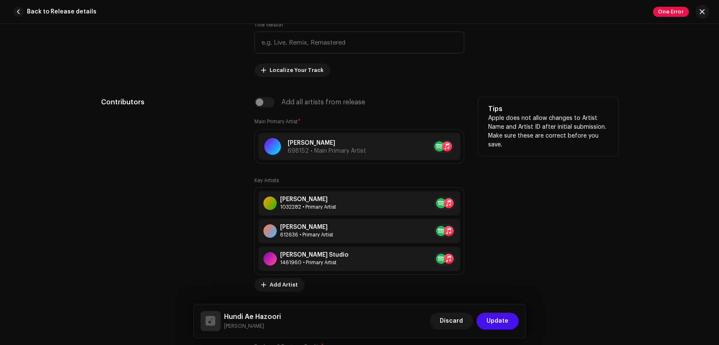
scroll to position [546, 0]
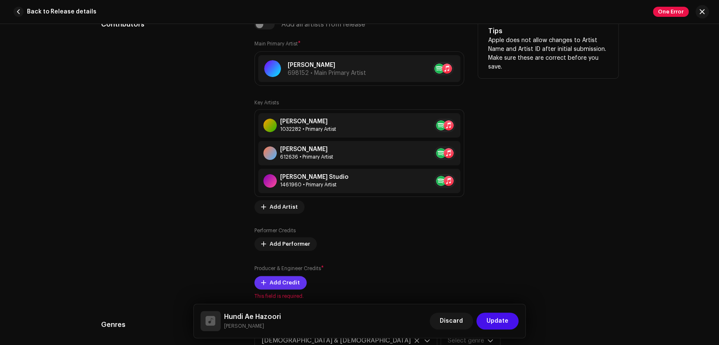
click at [299, 283] on button "Add Credit" at bounding box center [280, 282] width 52 height 13
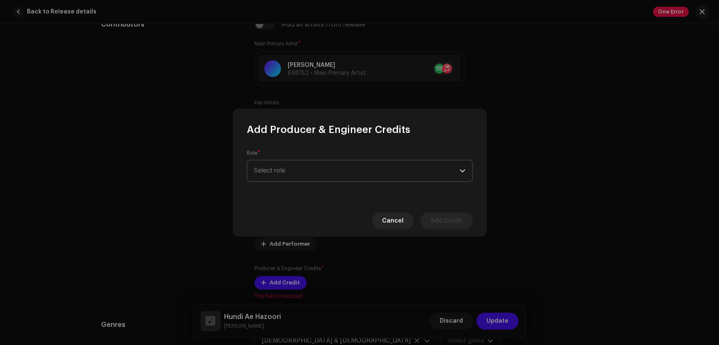
click at [316, 175] on span "Select role" at bounding box center [357, 171] width 206 height 21
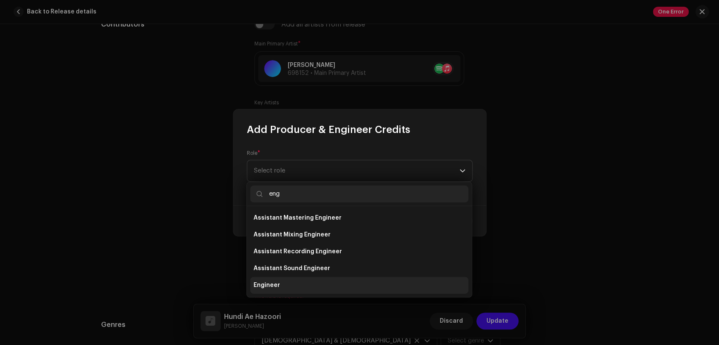
type input "eng"
click at [326, 282] on li "Engineer" at bounding box center [359, 285] width 218 height 17
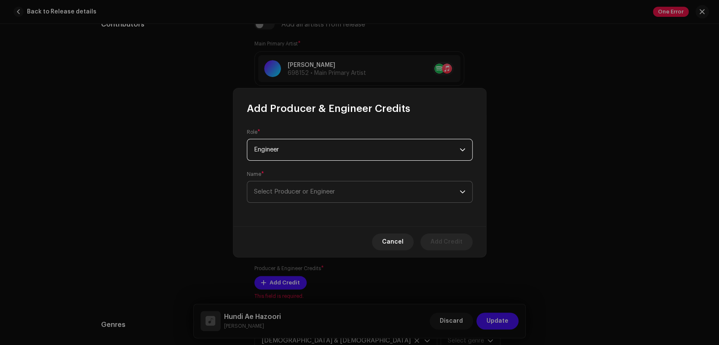
click at [371, 189] on span "Select Producer or Engineer" at bounding box center [357, 192] width 206 height 21
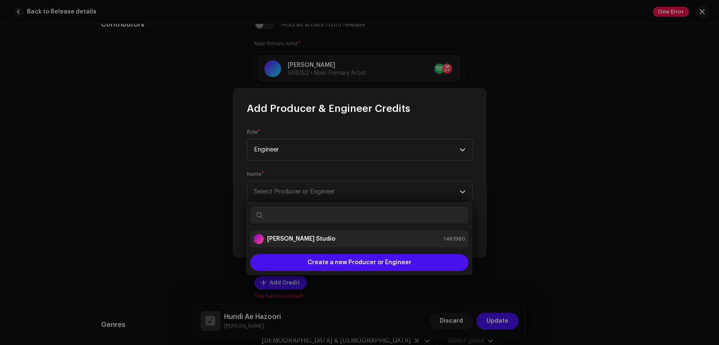
click at [389, 240] on div "[PERSON_NAME] Studio 1461960" at bounding box center [360, 239] width 212 height 10
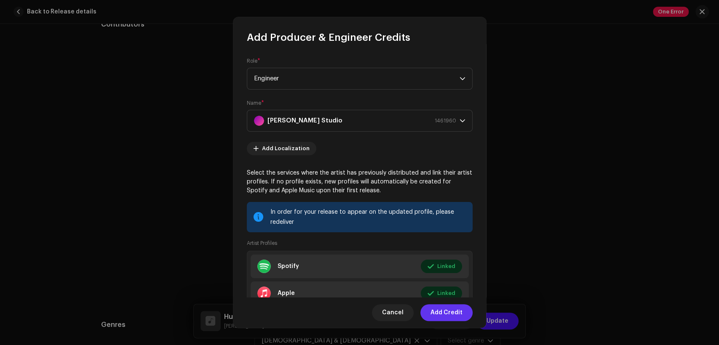
click at [448, 310] on span "Add Credit" at bounding box center [447, 313] width 32 height 17
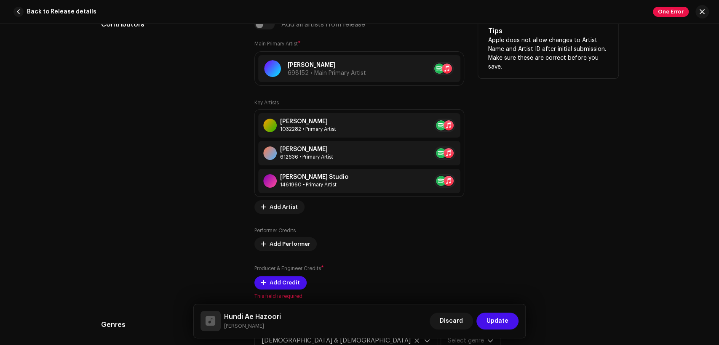
scroll to position [390, 0]
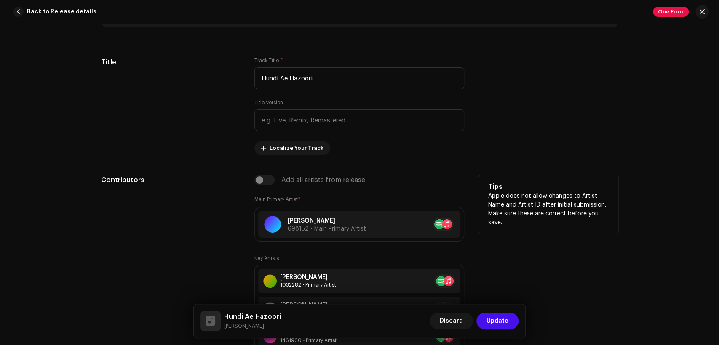
click at [260, 178] on div "Add all artists from release" at bounding box center [359, 180] width 210 height 10
click at [260, 179] on div "Add all artists from release" at bounding box center [359, 180] width 210 height 10
click at [270, 179] on div "Add all artists from release" at bounding box center [359, 180] width 210 height 10
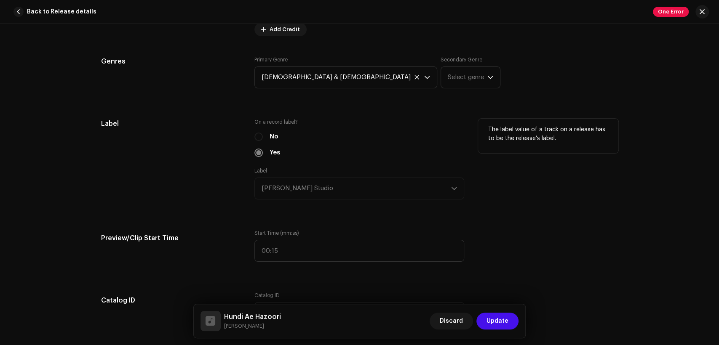
scroll to position [1014, 0]
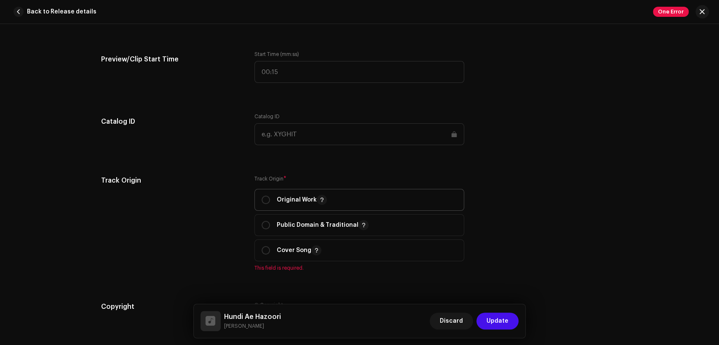
click at [304, 202] on p "Original Work" at bounding box center [302, 200] width 50 height 10
radio input "true"
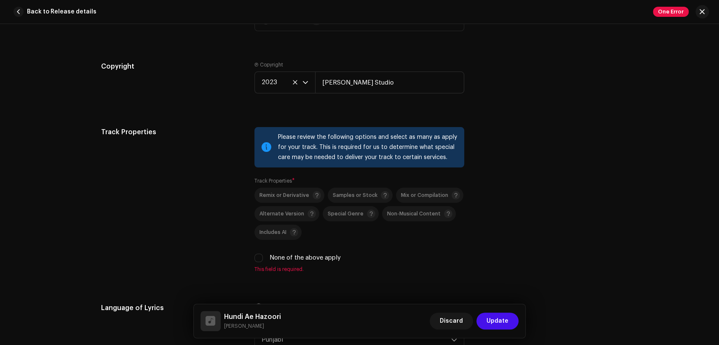
scroll to position [1248, 0]
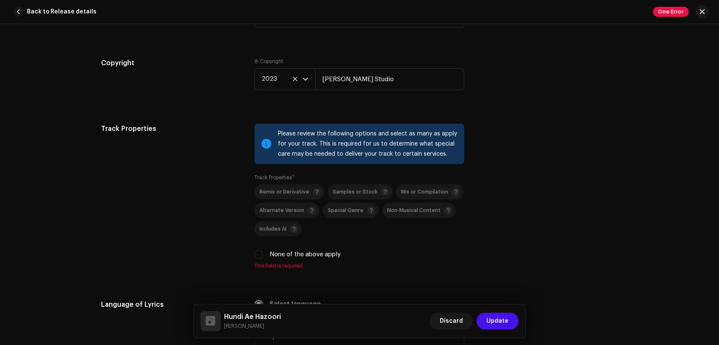
click at [307, 257] on label "None of the above apply" at bounding box center [305, 254] width 71 height 9
click at [263, 257] on input "None of the above apply" at bounding box center [258, 255] width 8 height 8
checkbox input "true"
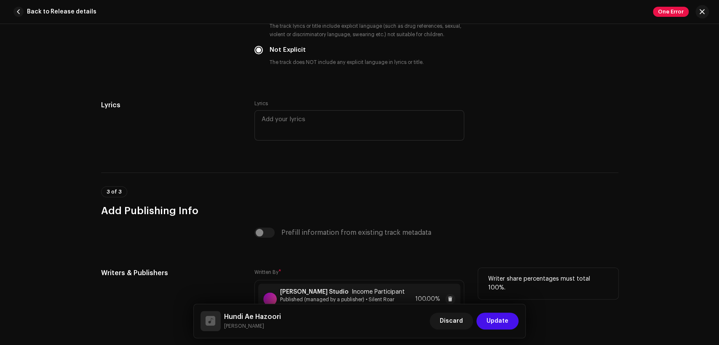
scroll to position [1716, 0]
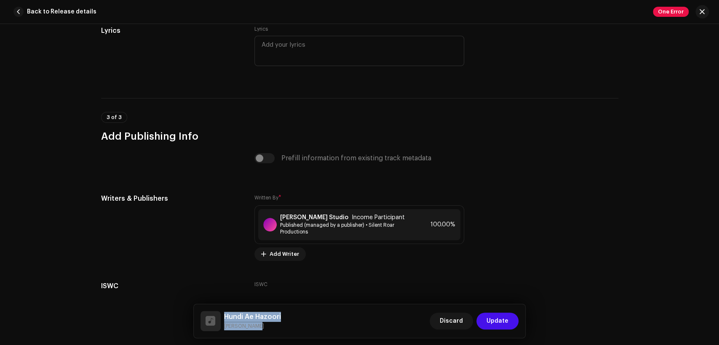
drag, startPoint x: 253, startPoint y: 332, endPoint x: 220, endPoint y: 314, distance: 37.7
click at [220, 314] on div "Hundi Ae Hazoori Shareef Gill Discard Update" at bounding box center [360, 322] width 332 height 34
copy div "Hundi Ae Hazoori Shareef Gill"
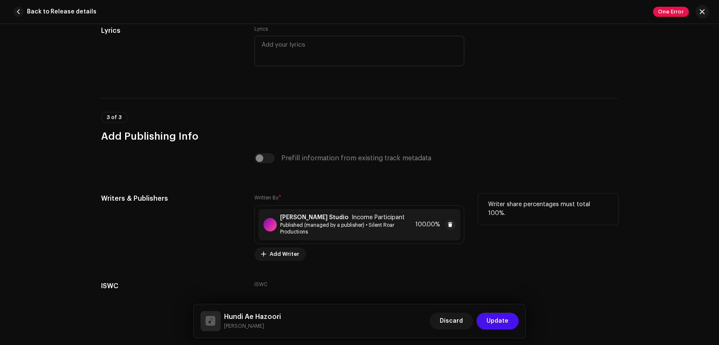
click at [292, 221] on strong "[PERSON_NAME] Studio" at bounding box center [314, 217] width 68 height 7
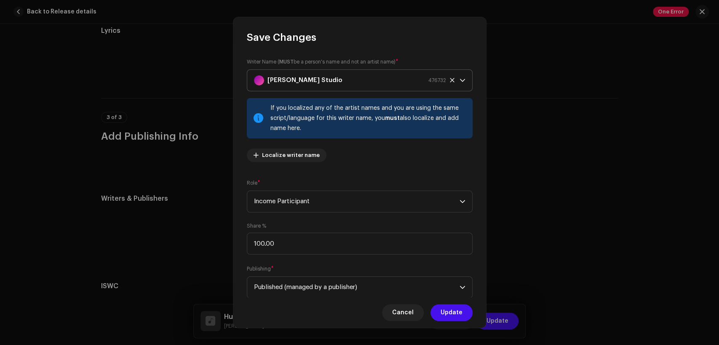
click at [297, 78] on strong "[PERSON_NAME] Studio" at bounding box center [305, 80] width 75 height 21
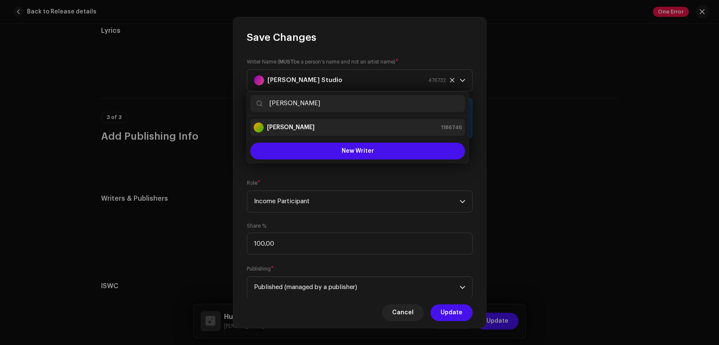
type input "Afzal Noor"
click at [318, 125] on div "Afzal Noor 1186746" at bounding box center [358, 128] width 208 height 10
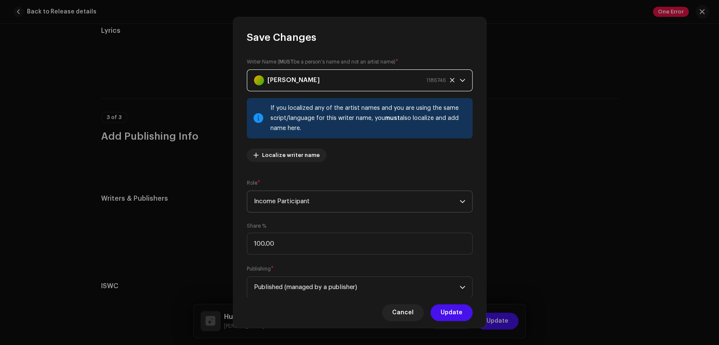
click at [344, 203] on span "Income Participant" at bounding box center [357, 201] width 206 height 21
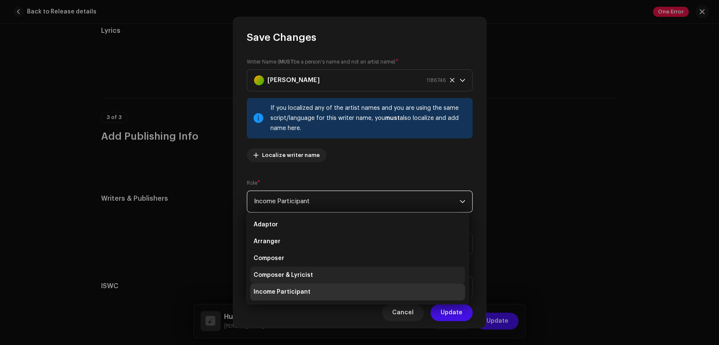
click at [329, 273] on li "Composer & Lyricist" at bounding box center [357, 275] width 215 height 17
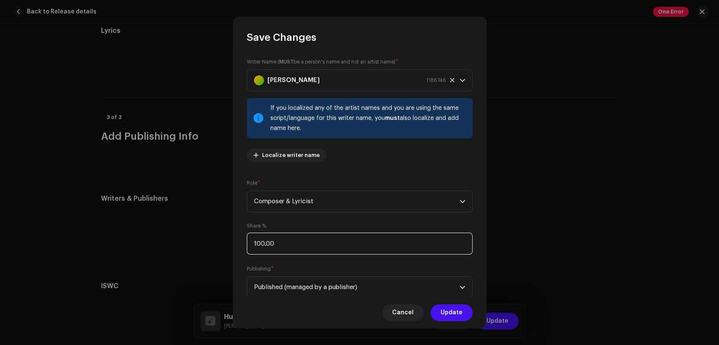
click at [325, 249] on input "100.00" at bounding box center [360, 244] width 226 height 22
type input "1.00"
type input "50.00"
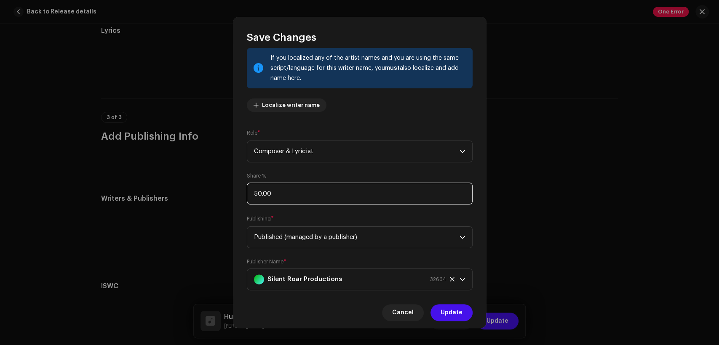
scroll to position [67, 0]
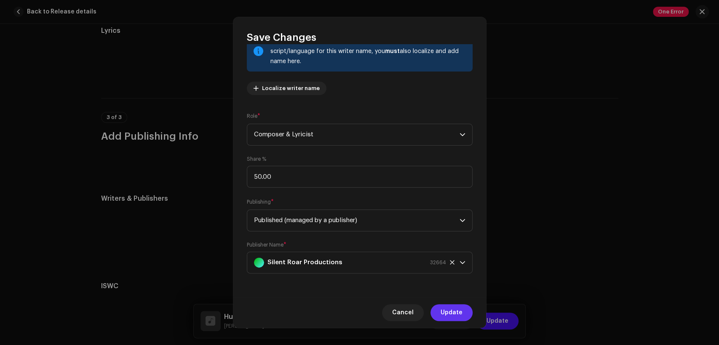
click at [442, 313] on span "Update" at bounding box center [452, 313] width 22 height 17
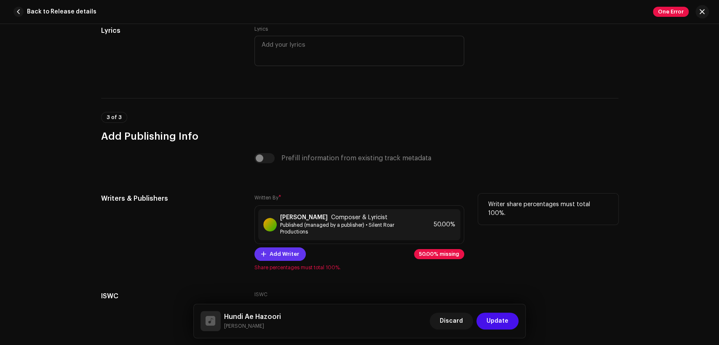
click at [285, 258] on span "Add Writer" at bounding box center [284, 254] width 29 height 17
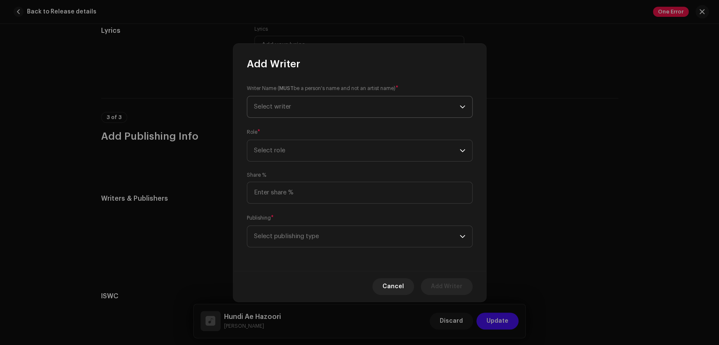
click at [316, 112] on span "Select writer" at bounding box center [357, 106] width 206 height 21
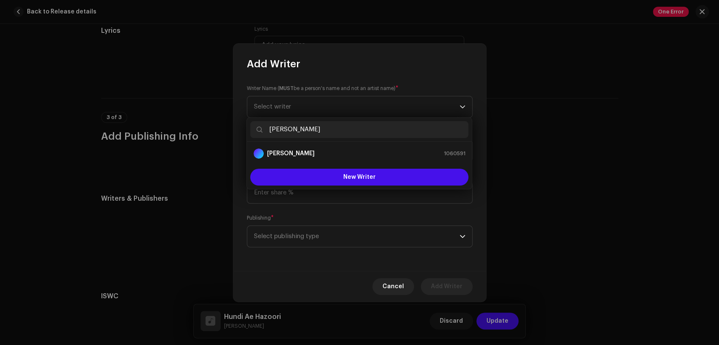
type input "Shareef Gill"
click at [343, 153] on div "Shareef Gill 1060591" at bounding box center [360, 154] width 212 height 10
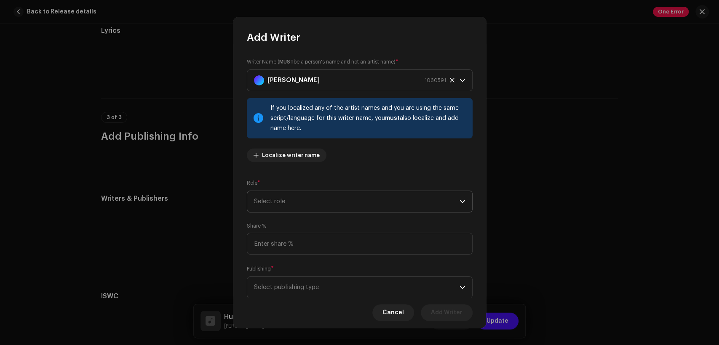
click at [355, 198] on span "Select role" at bounding box center [357, 201] width 206 height 21
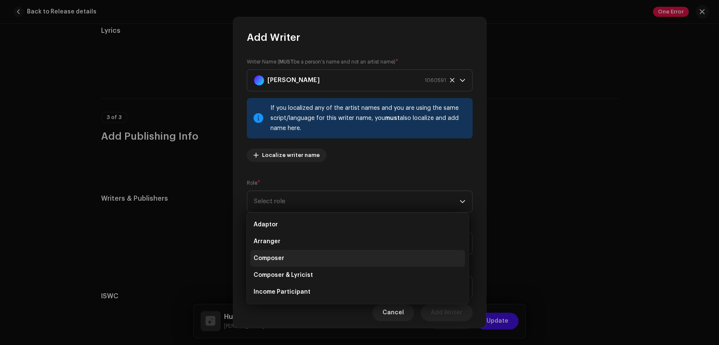
click at [358, 263] on li "Composer" at bounding box center [357, 258] width 215 height 17
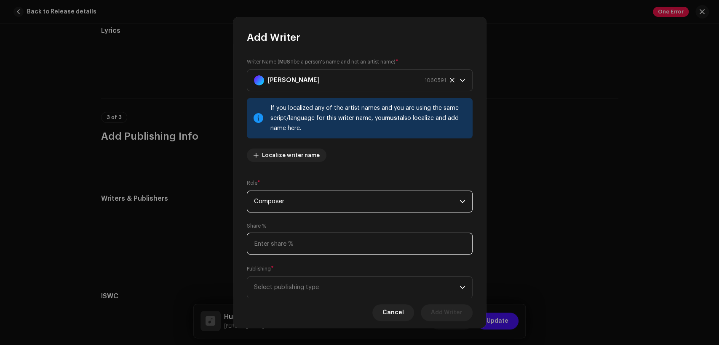
click at [359, 246] on input at bounding box center [360, 244] width 226 height 22
type input "50.00"
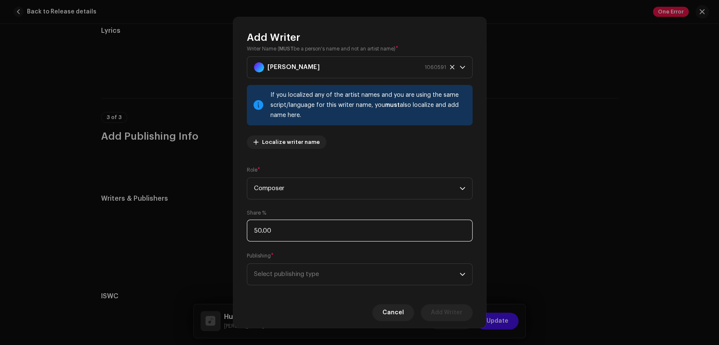
scroll to position [25, 0]
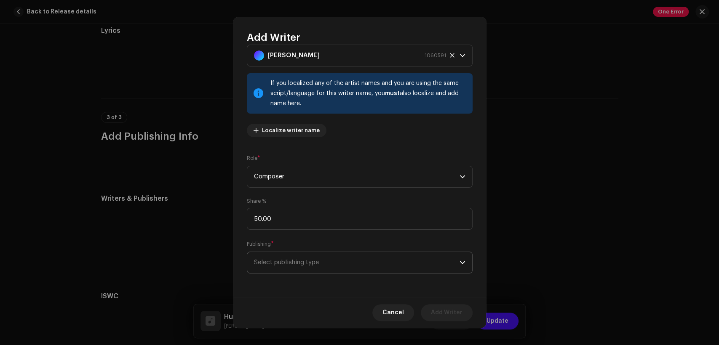
click at [377, 260] on span "Select publishing type" at bounding box center [357, 262] width 206 height 21
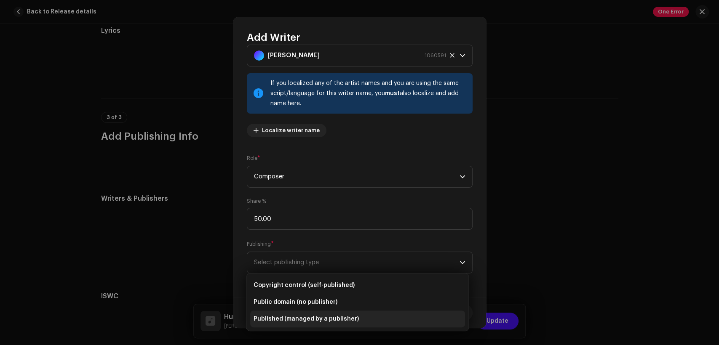
click at [400, 316] on li "Published (managed by a publisher)" at bounding box center [357, 319] width 215 height 17
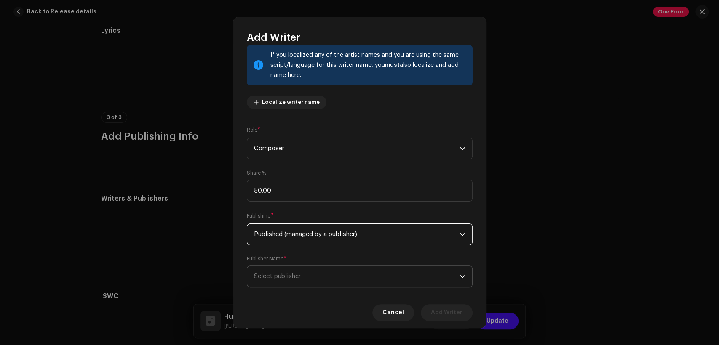
scroll to position [67, 0]
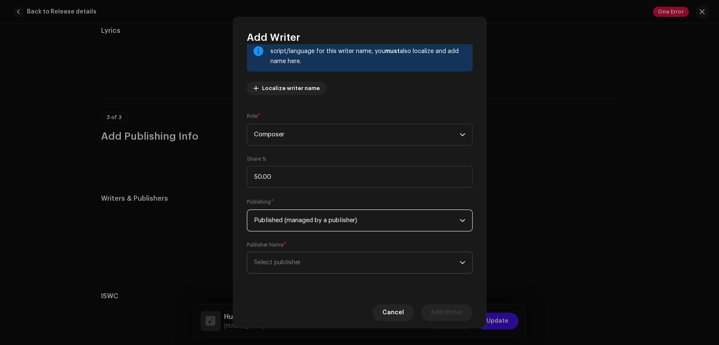
click at [401, 265] on span "Select publisher" at bounding box center [357, 262] width 206 height 21
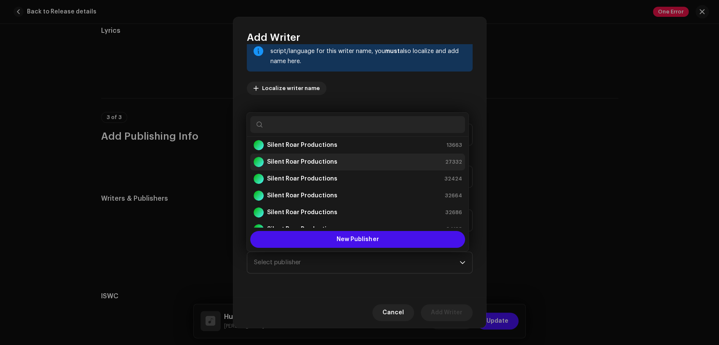
scroll to position [0, 0]
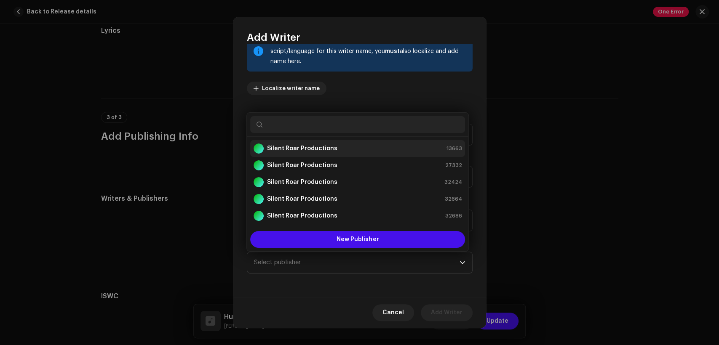
click at [364, 149] on div "Silent Roar Productions 13663" at bounding box center [358, 149] width 208 height 10
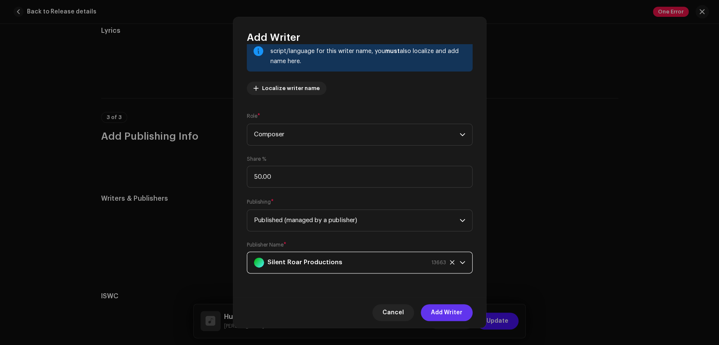
click at [456, 308] on span "Add Writer" at bounding box center [447, 313] width 32 height 17
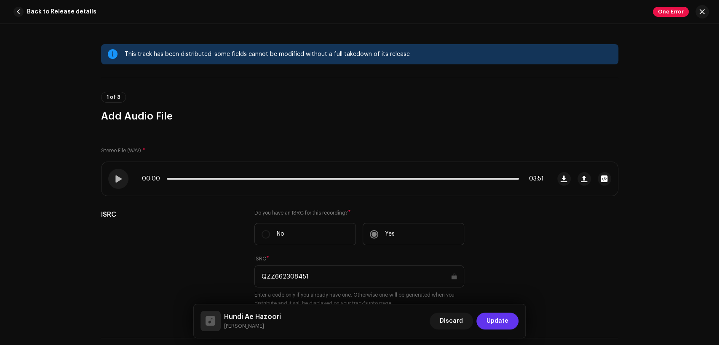
click at [486, 320] on button "Update" at bounding box center [498, 321] width 42 height 17
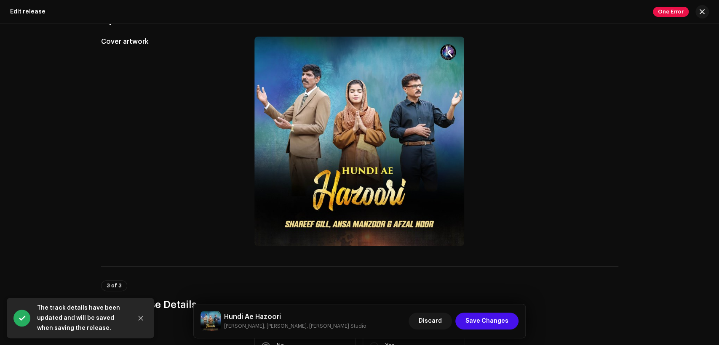
scroll to position [234, 0]
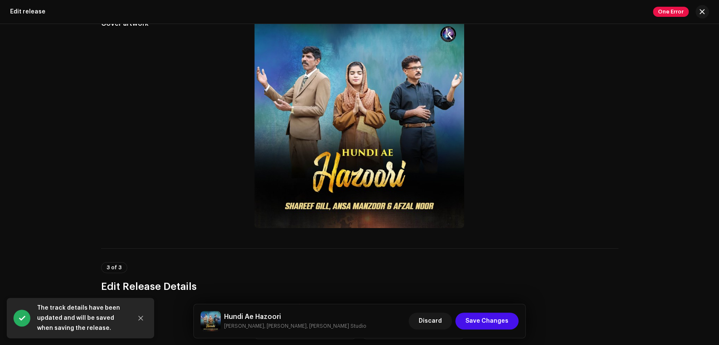
click at [279, 315] on h5 "Hundi Ae Hazoori" at bounding box center [295, 317] width 142 height 10
copy h5 "Hundi Ae Hazoori"
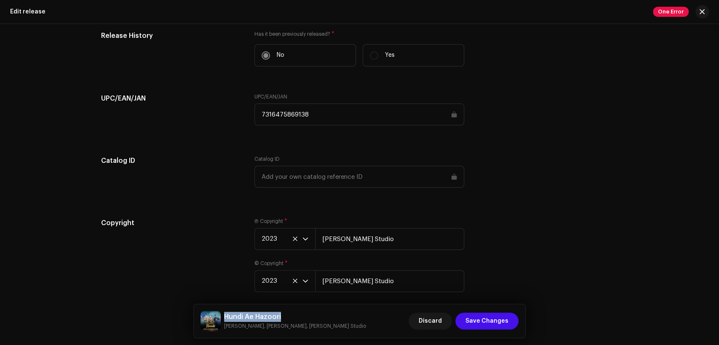
scroll to position [1134, 0]
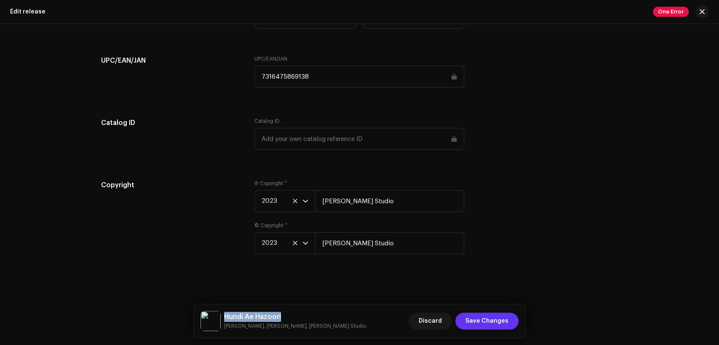
click at [485, 314] on span "Save Changes" at bounding box center [487, 321] width 43 height 17
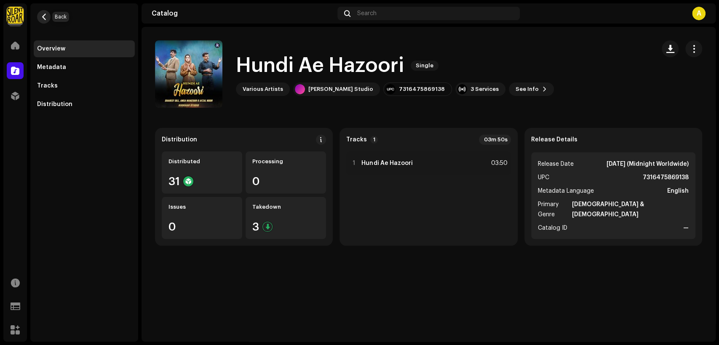
click at [48, 16] on button "button" at bounding box center [43, 16] width 13 height 13
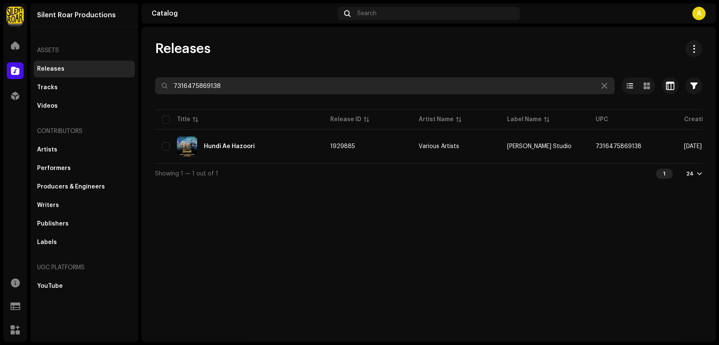
click at [249, 83] on input "7316475869138" at bounding box center [385, 86] width 460 height 17
paste input "732"
type input "7316475869732"
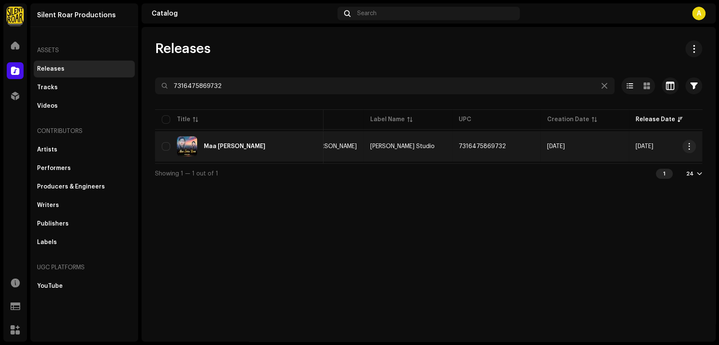
click at [266, 141] on div "Maa Jaisa Koun" at bounding box center [239, 147] width 155 height 20
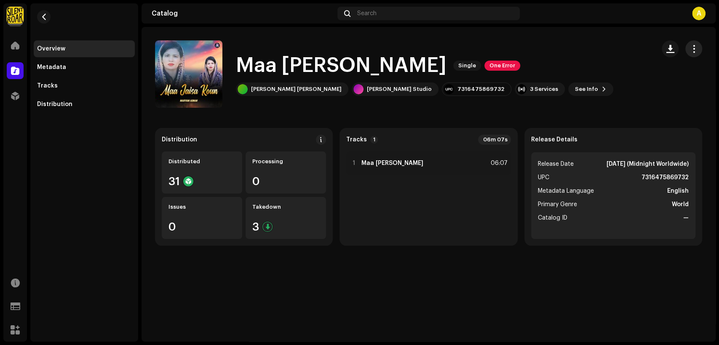
click at [692, 50] on span "button" at bounding box center [694, 49] width 8 height 7
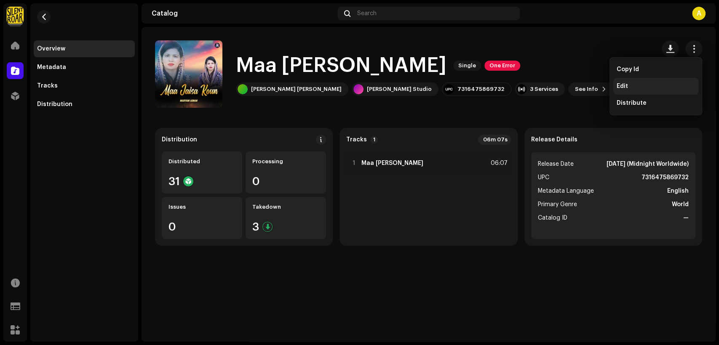
click at [646, 79] on div "Edit" at bounding box center [655, 86] width 85 height 17
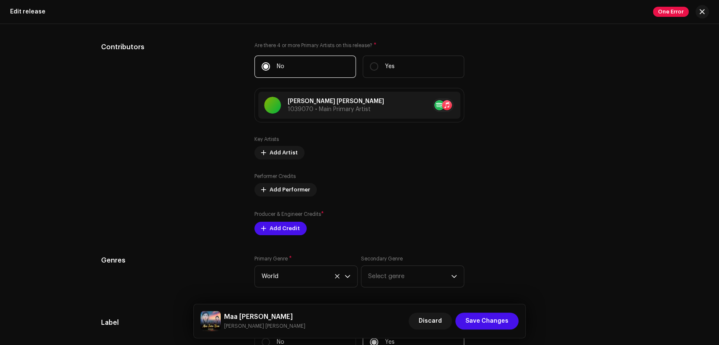
scroll to position [858, 0]
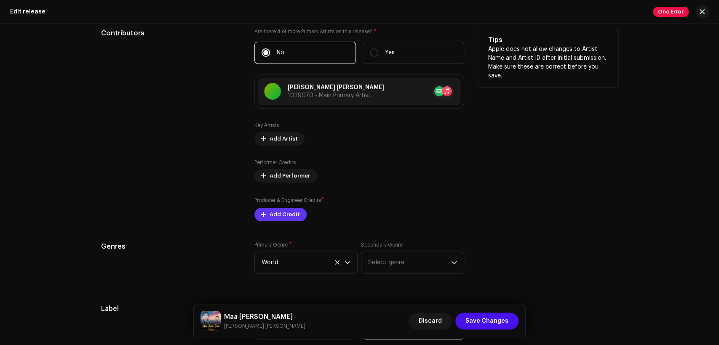
click at [270, 214] on span "Add Credit" at bounding box center [285, 214] width 30 height 17
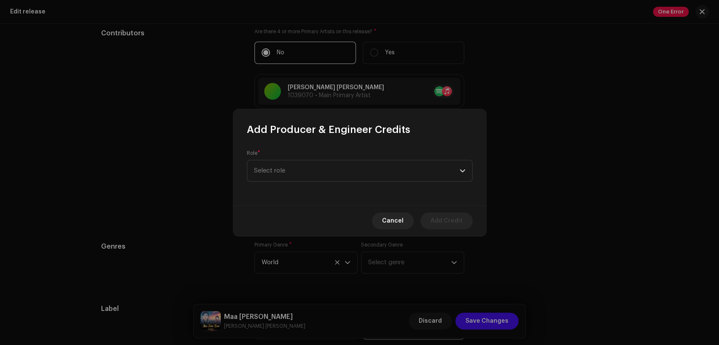
click at [287, 159] on div "Role * Select role" at bounding box center [360, 166] width 226 height 32
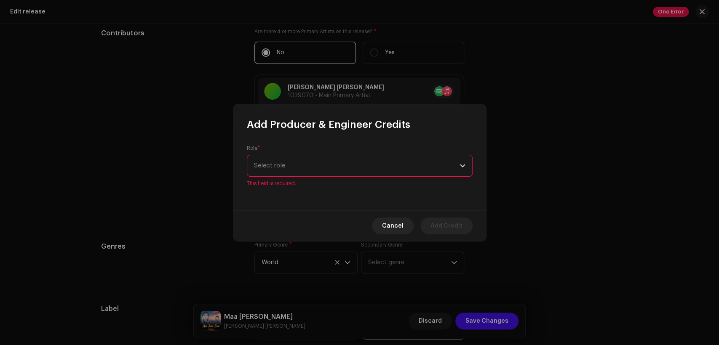
click at [291, 165] on span "Select role" at bounding box center [357, 165] width 206 height 21
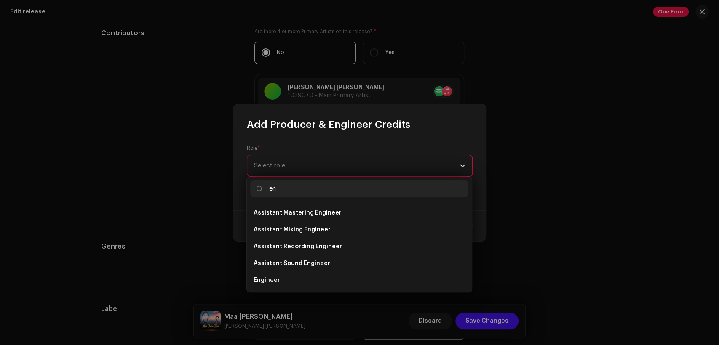
type input "eng"
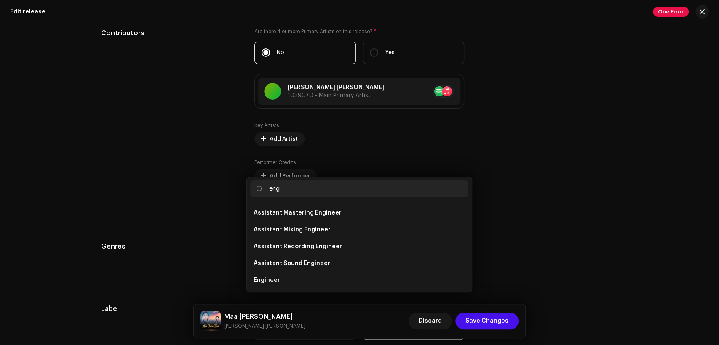
click at [563, 166] on div "Add Producer & Engineer Credits Role * Select role This field is required. Canc…" at bounding box center [359, 172] width 719 height 345
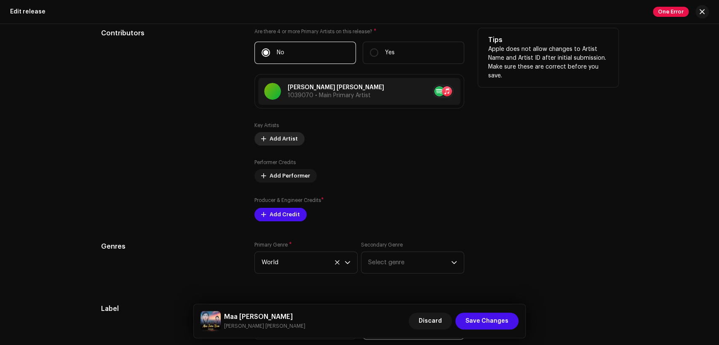
click at [290, 137] on span "Add Artist" at bounding box center [284, 139] width 28 height 17
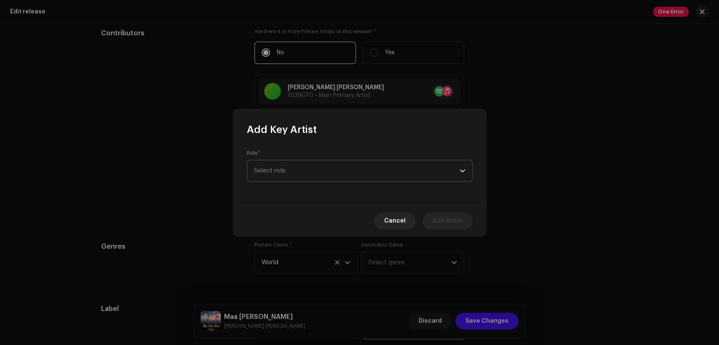
click at [323, 166] on span "Select role" at bounding box center [357, 171] width 206 height 21
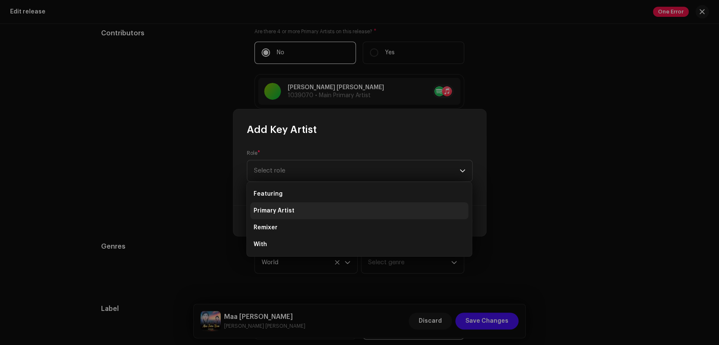
click at [320, 208] on li "Primary Artist" at bounding box center [359, 211] width 218 height 17
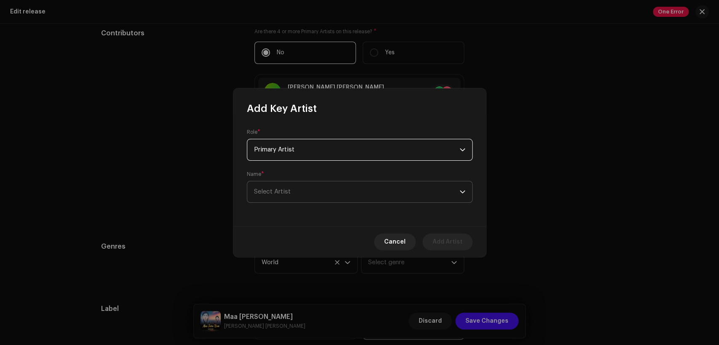
click at [323, 186] on span "Select Artist" at bounding box center [357, 192] width 206 height 21
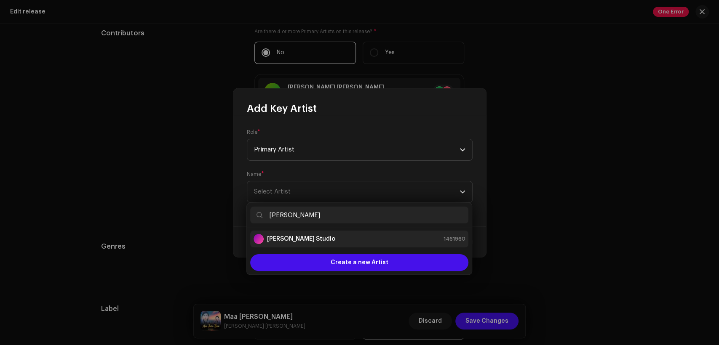
type input "[PERSON_NAME]"
click at [349, 238] on div "[PERSON_NAME] Studio 1461960" at bounding box center [360, 239] width 212 height 10
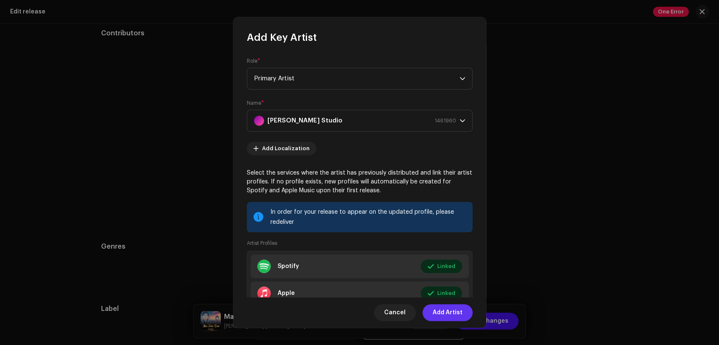
click at [453, 313] on span "Add Artist" at bounding box center [448, 313] width 30 height 17
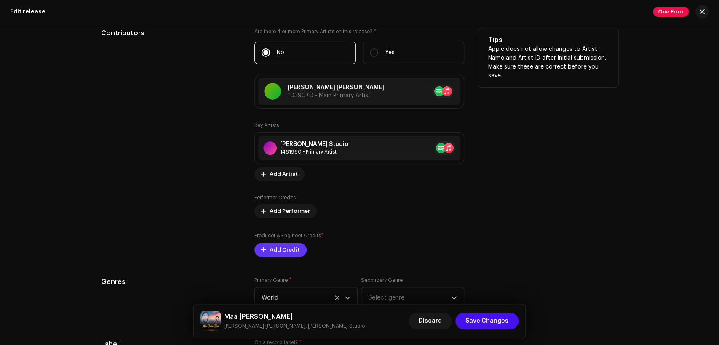
click at [270, 249] on span "Add Credit" at bounding box center [285, 250] width 30 height 17
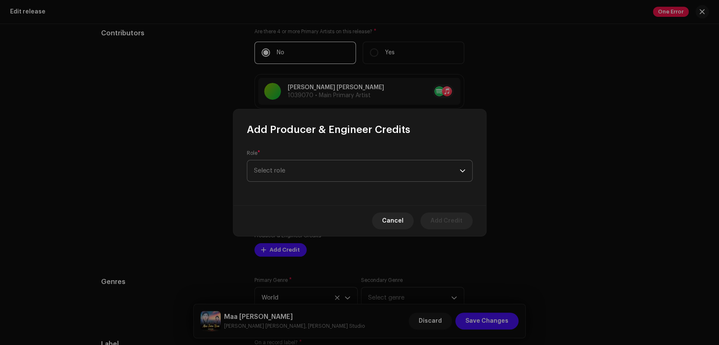
click at [295, 174] on span "Select role" at bounding box center [357, 171] width 206 height 21
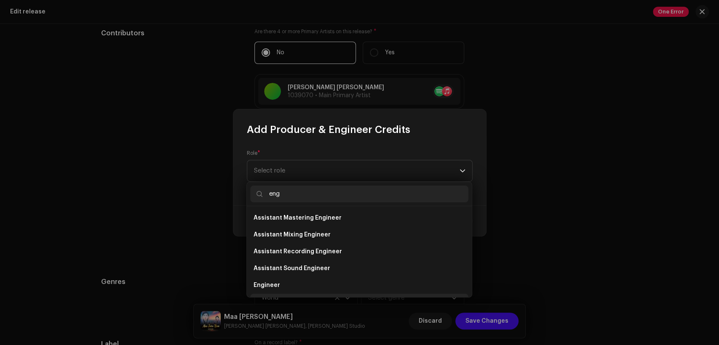
scroll to position [13, 0]
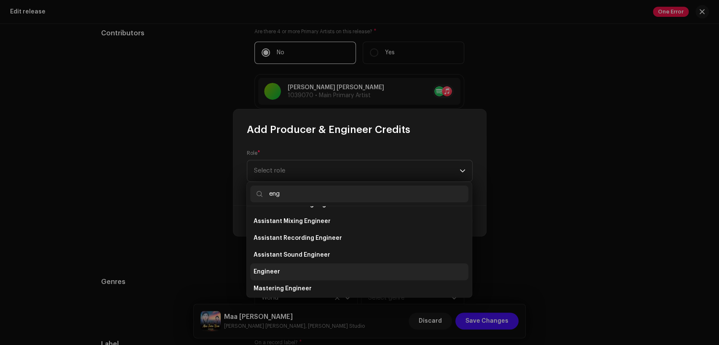
type input "eng"
click at [318, 276] on li "Engineer" at bounding box center [359, 272] width 218 height 17
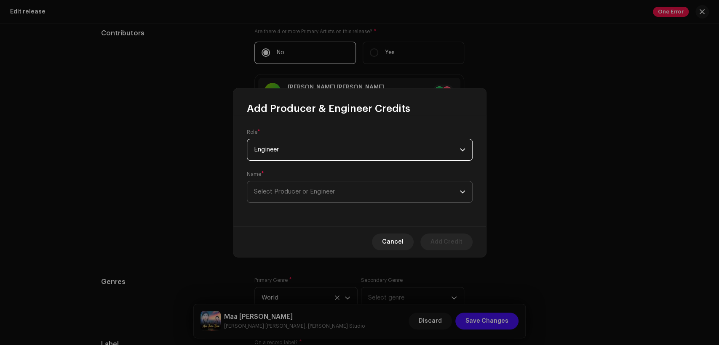
click at [319, 193] on span "Select Producer or Engineer" at bounding box center [294, 192] width 81 height 6
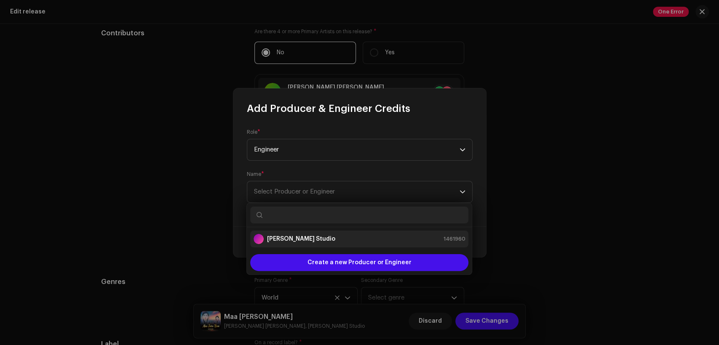
click at [331, 232] on li "[PERSON_NAME] Studio 1461960" at bounding box center [359, 239] width 218 height 17
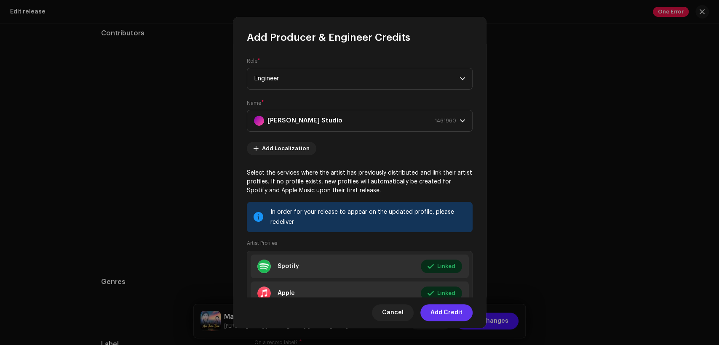
click at [460, 318] on span "Add Credit" at bounding box center [447, 313] width 32 height 17
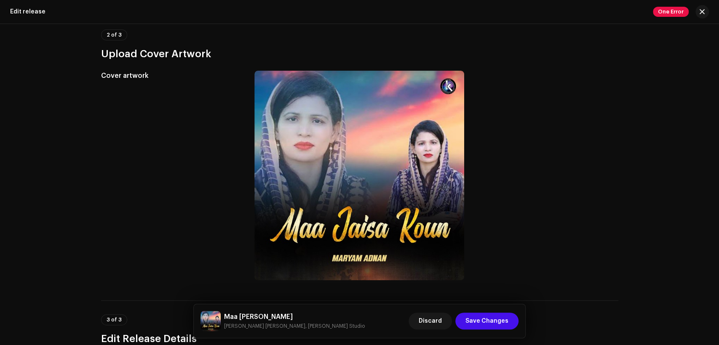
scroll to position [0, 0]
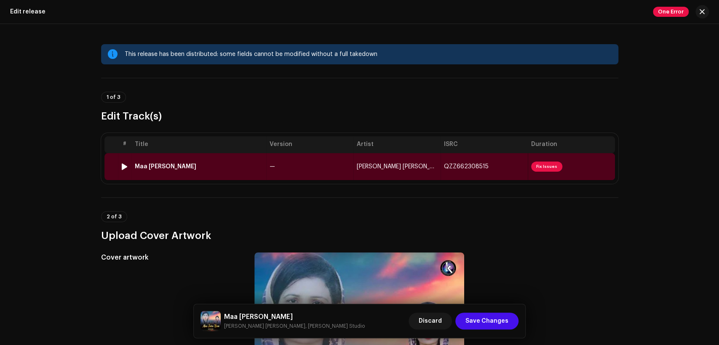
click at [225, 168] on div "Maa Jaisa Koun" at bounding box center [199, 166] width 128 height 7
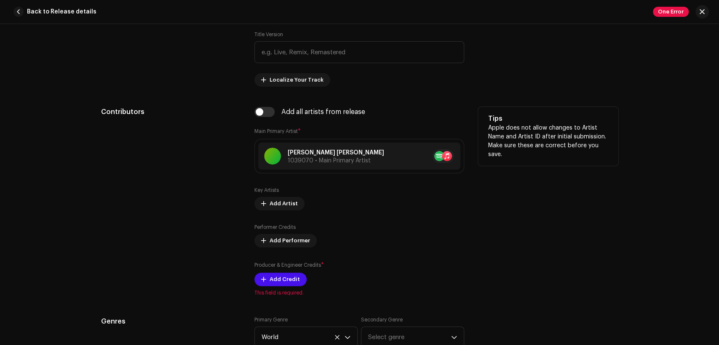
scroll to position [468, 0]
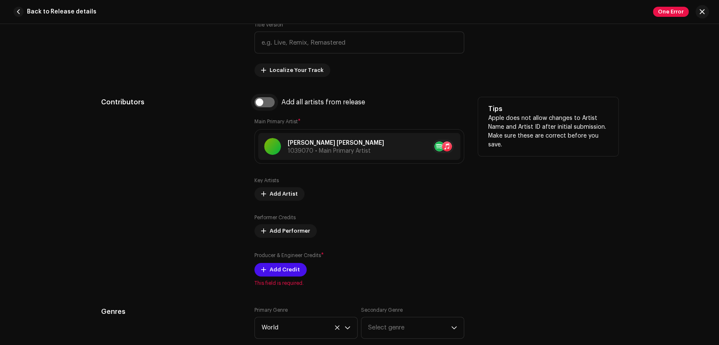
click at [270, 105] on input "checkbox" at bounding box center [264, 102] width 20 height 10
checkbox input "true"
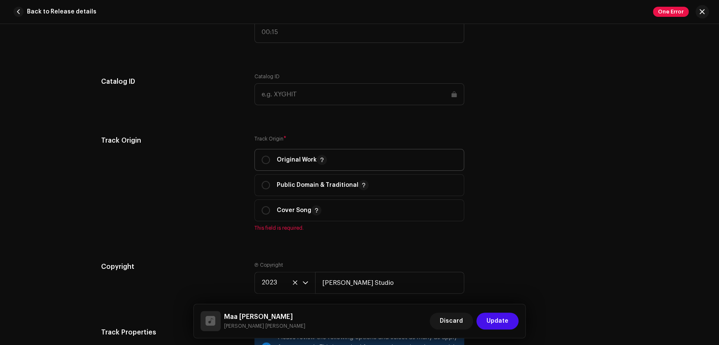
click at [288, 161] on p "Original Work" at bounding box center [302, 160] width 50 height 10
radio input "true"
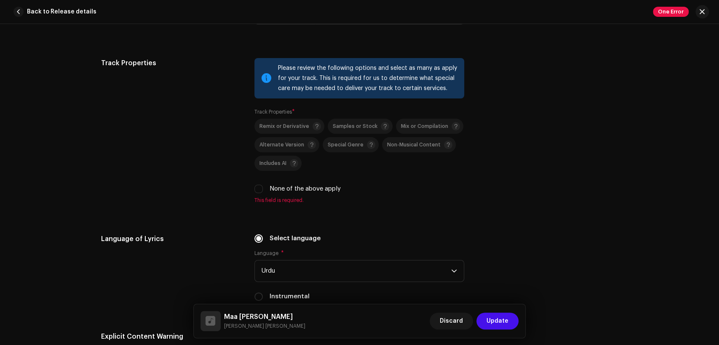
scroll to position [1326, 0]
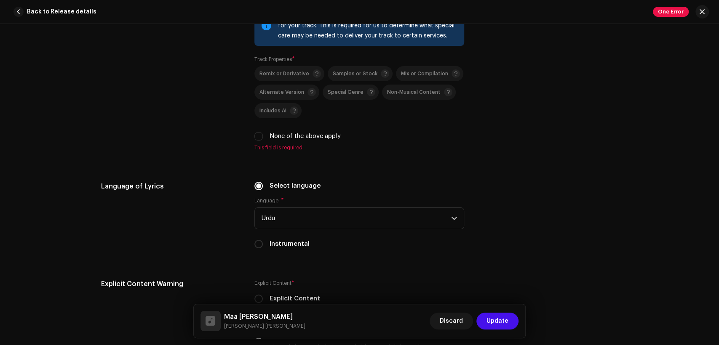
click at [297, 137] on label "None of the above apply" at bounding box center [305, 136] width 71 height 9
click at [263, 137] on input "None of the above apply" at bounding box center [258, 136] width 8 height 8
checkbox input "true"
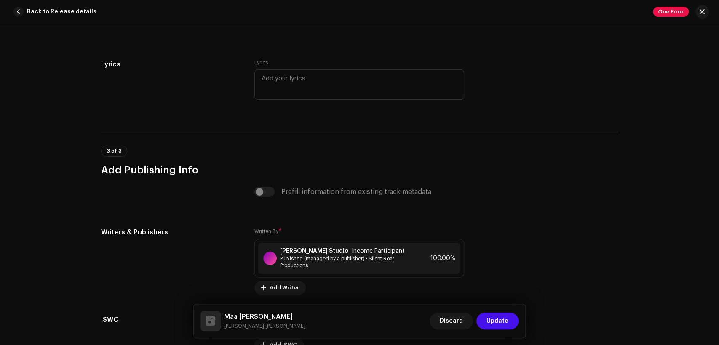
scroll to position [1733, 0]
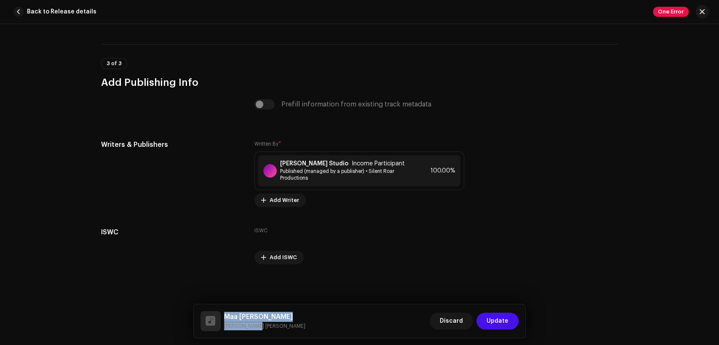
drag, startPoint x: 262, startPoint y: 328, endPoint x: 225, endPoint y: 315, distance: 38.5
click at [225, 315] on div "Maa Jaisa Koun Maryam Adnan" at bounding box center [264, 321] width 81 height 19
copy div "Maa Jaisa Koun Maryam Adnan"
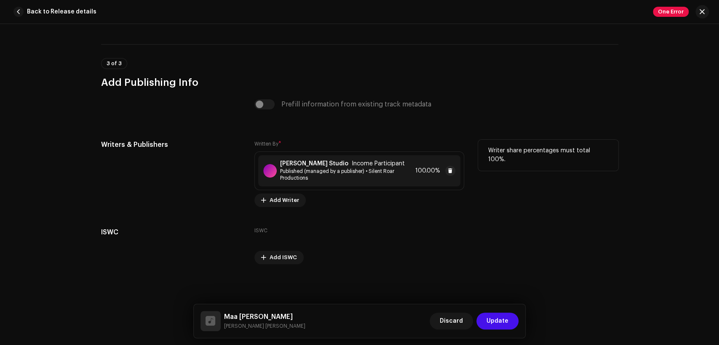
click at [357, 168] on span "Published (managed by a publisher) • Silent Roar Productions" at bounding box center [346, 174] width 132 height 13
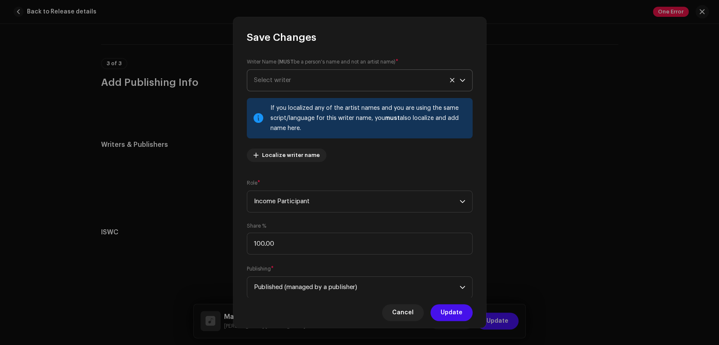
click at [280, 78] on span "Select writer" at bounding box center [272, 80] width 37 height 6
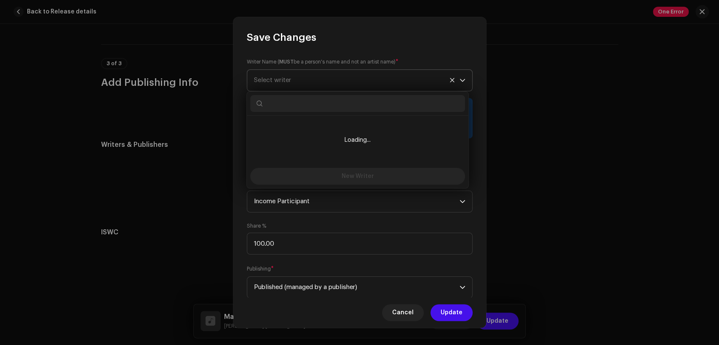
type input "Maa Jaisa Koun Maryam Adnan"
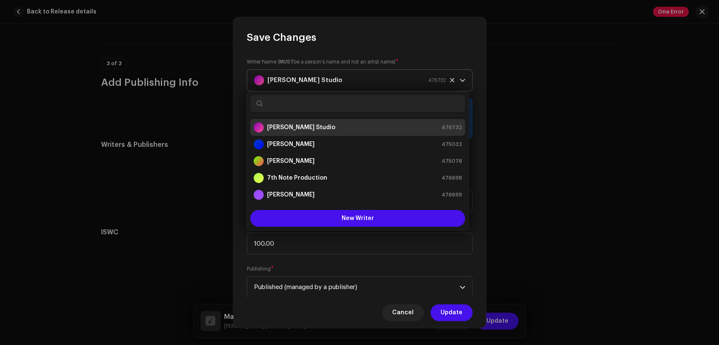
paste input "Dr Rubab Anwar Khokhar"
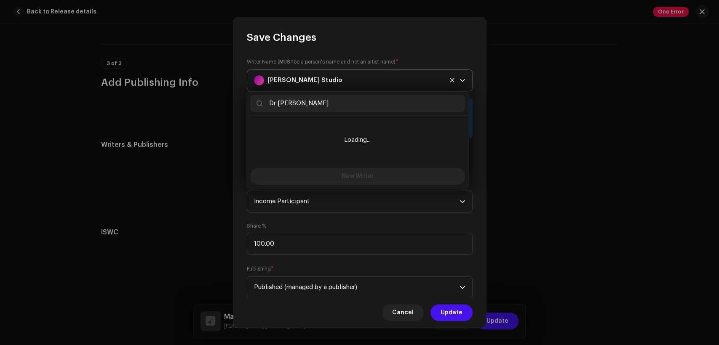
type input "Dr Rubab Anwar Khokhar"
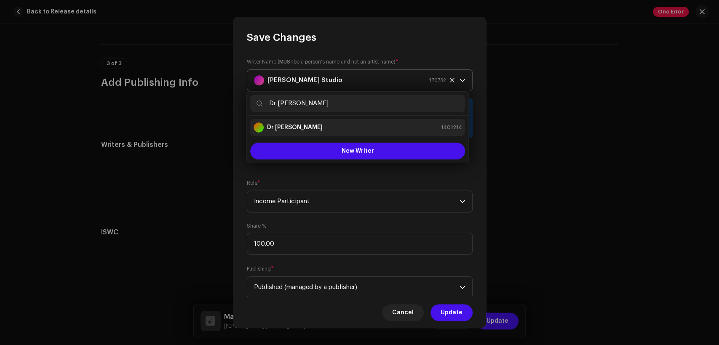
click at [346, 125] on div "Dr Rubab Anwar Khokhar 1401214" at bounding box center [358, 128] width 208 height 10
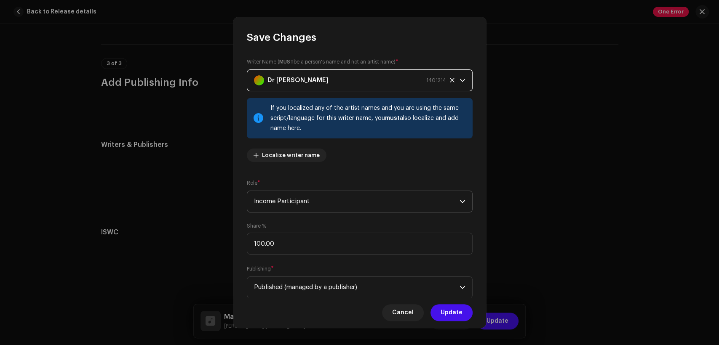
click at [352, 196] on span "Income Participant" at bounding box center [357, 201] width 206 height 21
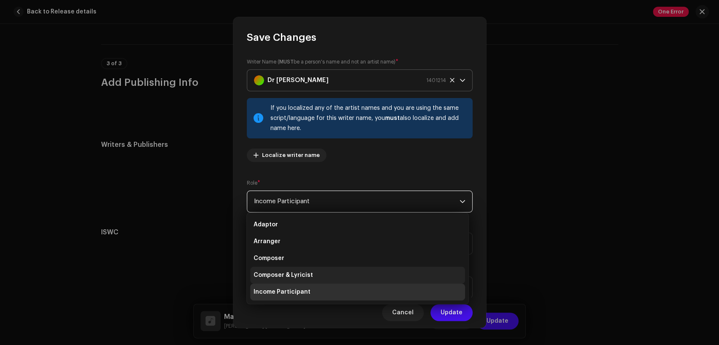
click at [361, 276] on li "Composer & Lyricist" at bounding box center [357, 275] width 215 height 17
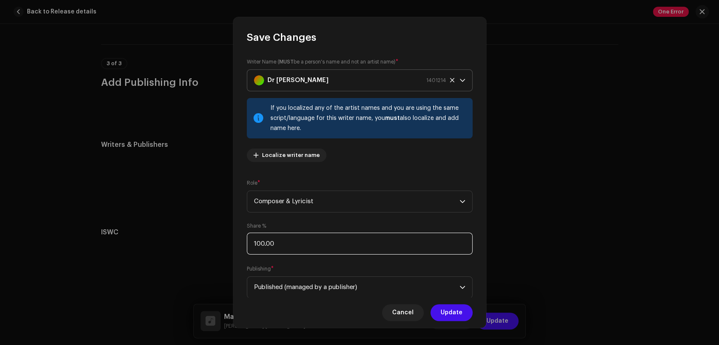
click at [362, 233] on input "100.00" at bounding box center [360, 244] width 226 height 22
type input "1.00"
type input "50.00"
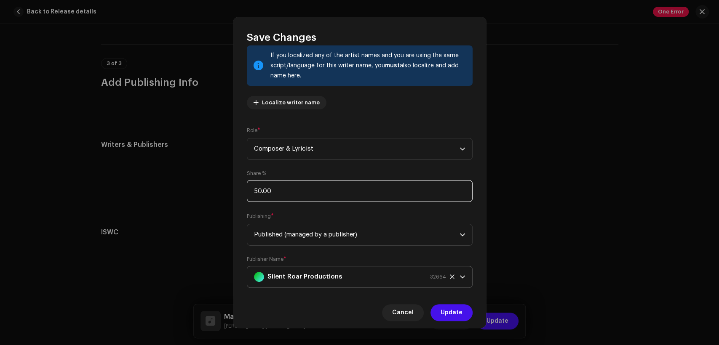
scroll to position [67, 0]
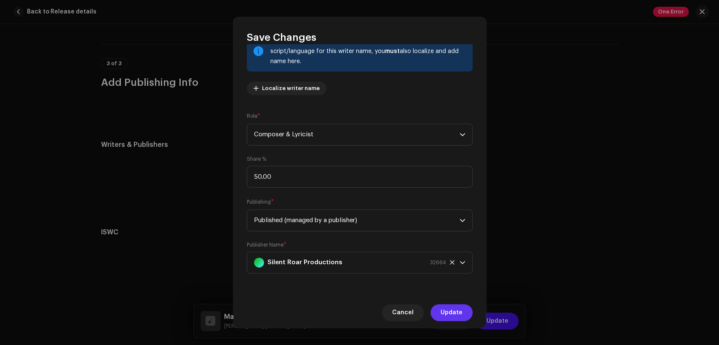
click at [458, 317] on span "Update" at bounding box center [452, 313] width 22 height 17
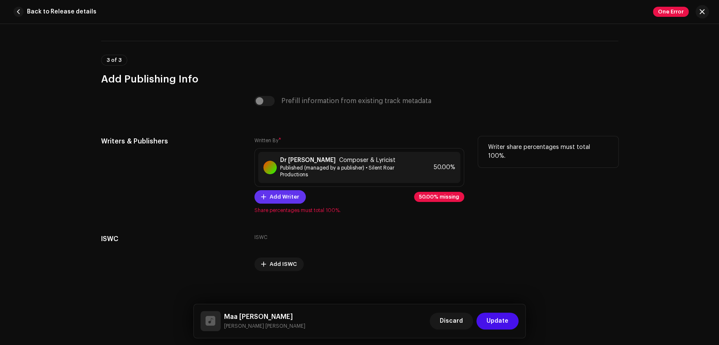
click at [283, 206] on span "Add Writer" at bounding box center [284, 197] width 29 height 17
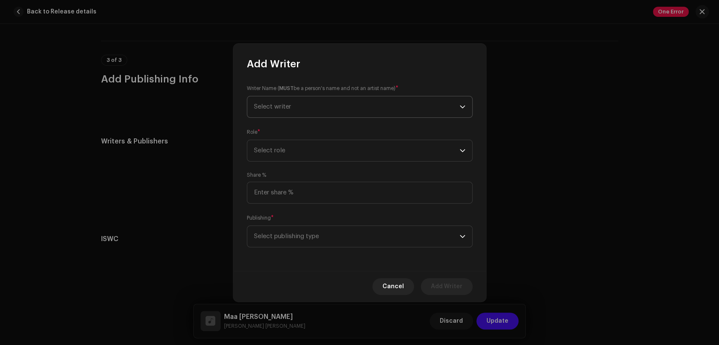
click at [299, 108] on span "Select writer" at bounding box center [357, 106] width 206 height 21
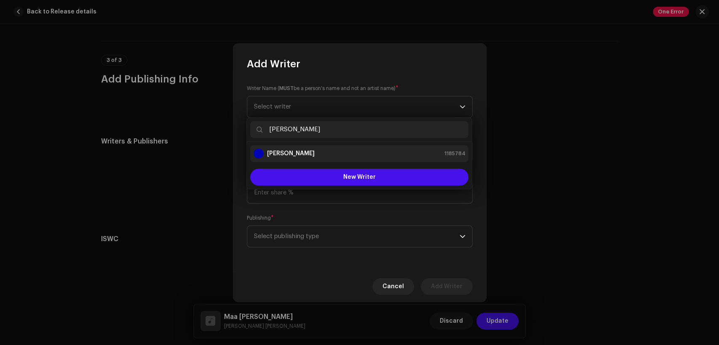
type input "[PERSON_NAME]"
click at [322, 153] on div "[PERSON_NAME] 1185784" at bounding box center [360, 154] width 212 height 10
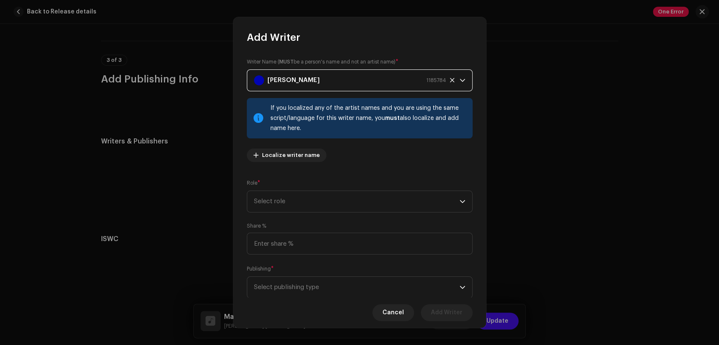
click at [338, 188] on div "Role * Select role" at bounding box center [360, 196] width 226 height 34
click at [340, 194] on span "Select role" at bounding box center [357, 201] width 206 height 21
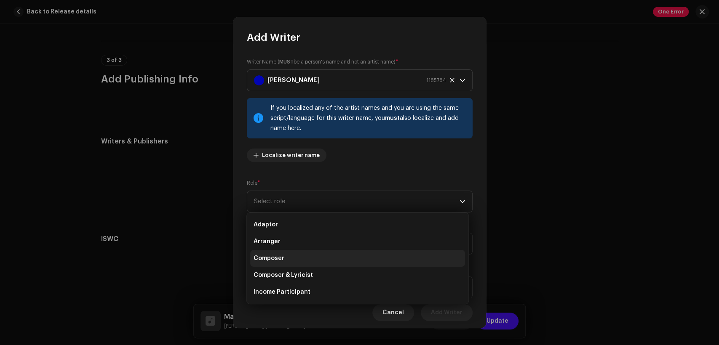
click at [337, 257] on li "Composer" at bounding box center [357, 258] width 215 height 17
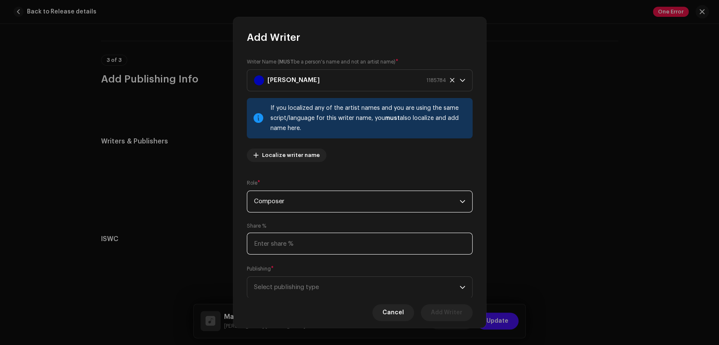
click at [341, 238] on input at bounding box center [360, 244] width 226 height 22
type input "50.00"
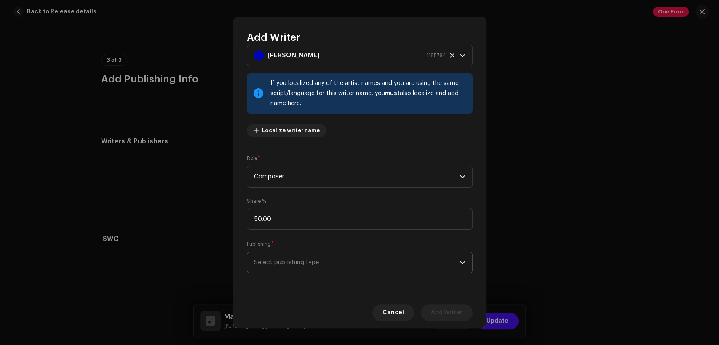
click at [365, 268] on span "Select publishing type" at bounding box center [357, 262] width 206 height 21
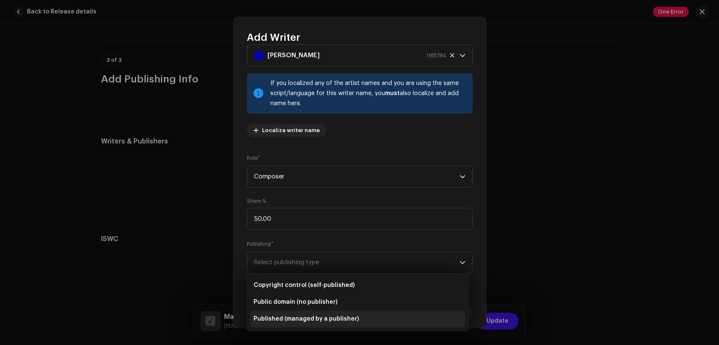
click at [383, 311] on li "Published (managed by a publisher)" at bounding box center [357, 319] width 215 height 17
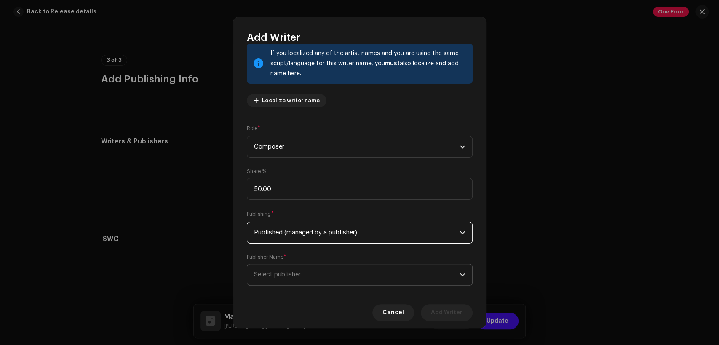
scroll to position [67, 0]
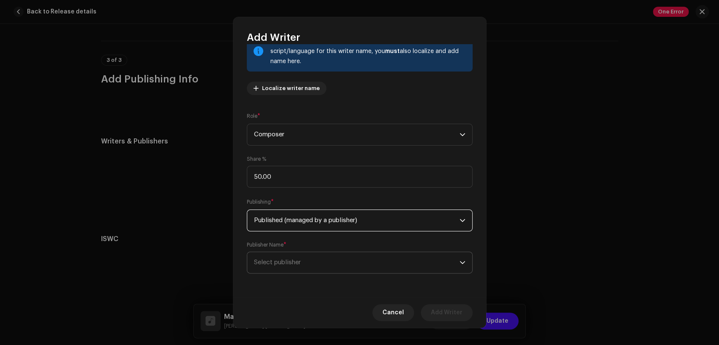
click at [380, 271] on span "Select publisher" at bounding box center [357, 262] width 206 height 21
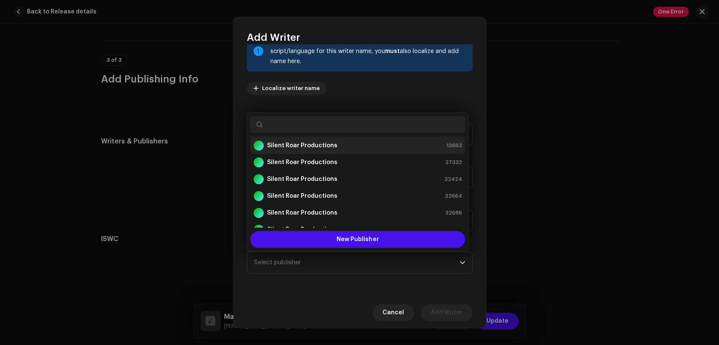
scroll to position [0, 0]
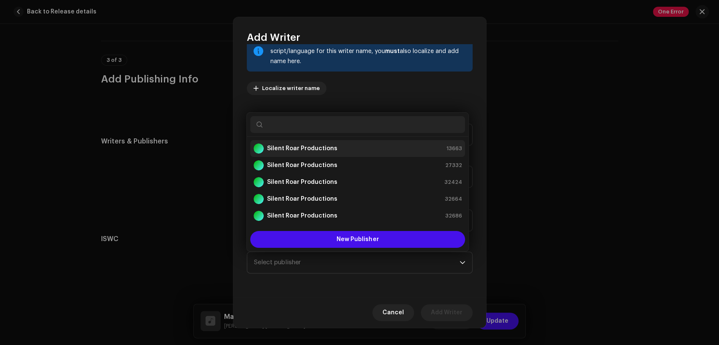
click at [371, 146] on div "Silent Roar Productions 13663" at bounding box center [358, 149] width 208 height 10
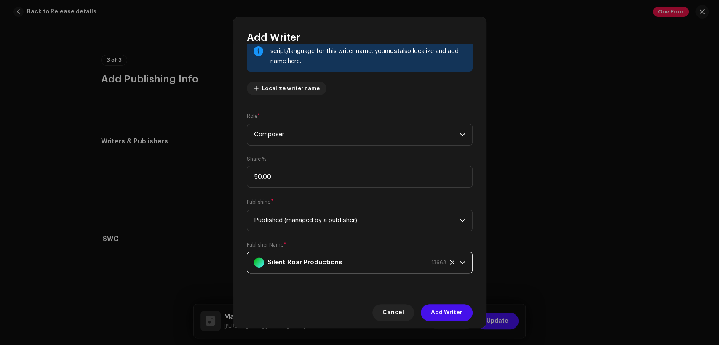
click at [447, 310] on span "Add Writer" at bounding box center [447, 313] width 32 height 17
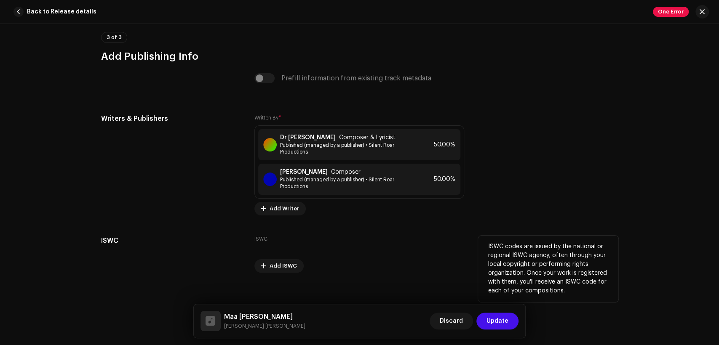
scroll to position [1768, 0]
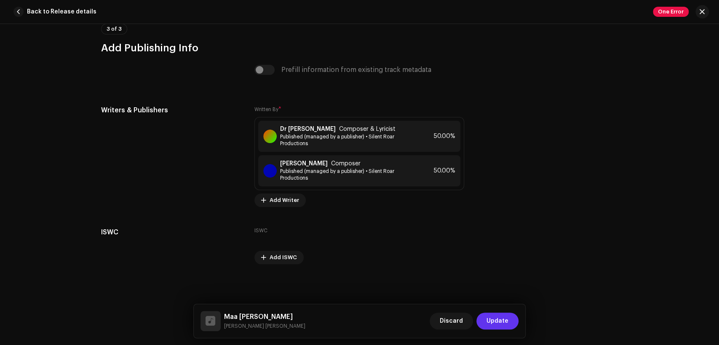
click at [499, 327] on span "Update" at bounding box center [498, 321] width 22 height 17
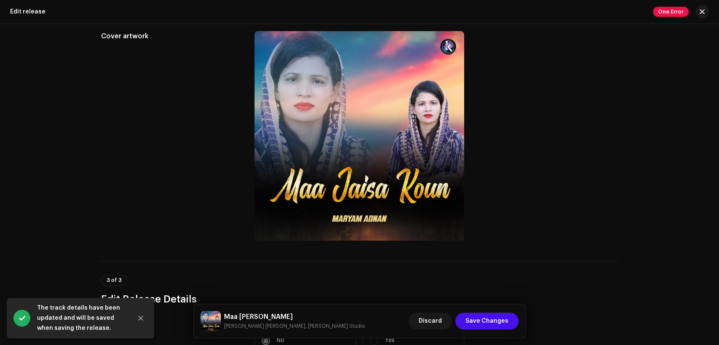
scroll to position [234, 0]
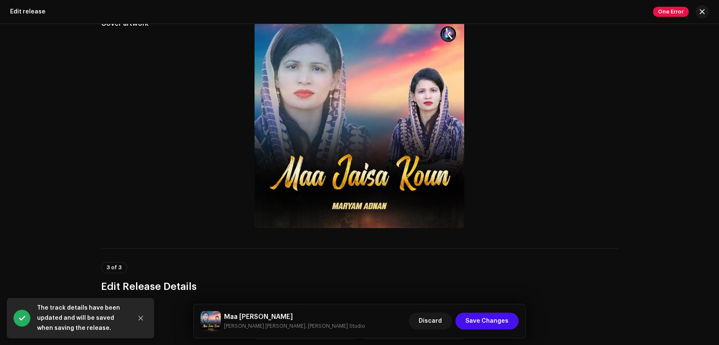
click at [267, 313] on h5 "Maa Jaisa Koun" at bounding box center [294, 317] width 141 height 10
click at [268, 313] on h5 "Maa Jaisa Koun" at bounding box center [294, 317] width 141 height 10
copy h5 "Maa Jaisa Koun"
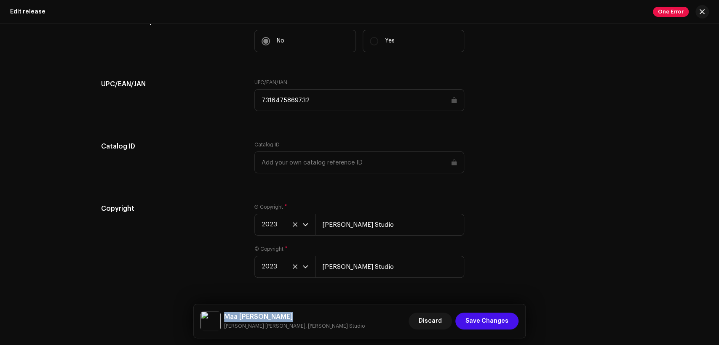
scroll to position [1352, 0]
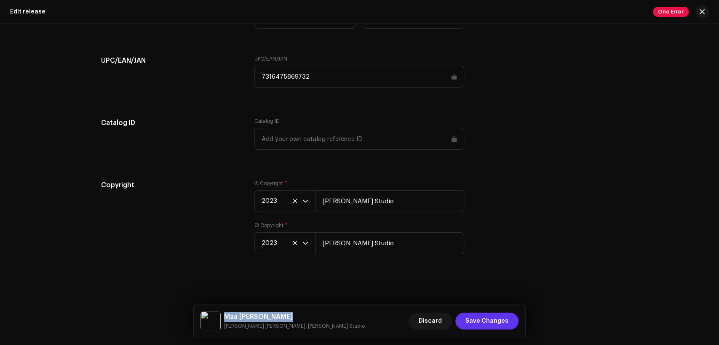
click at [511, 316] on button "Save Changes" at bounding box center [486, 321] width 63 height 17
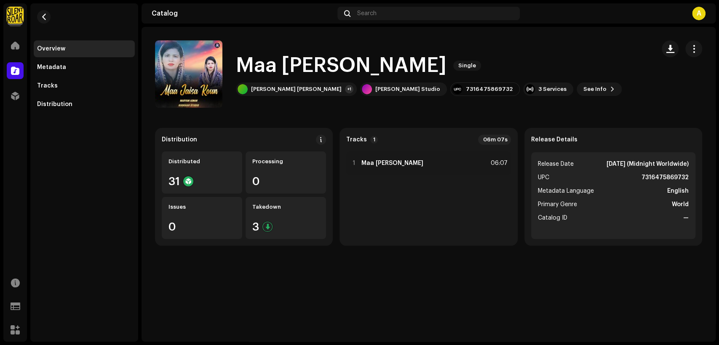
click at [42, 9] on re-m-nav-back at bounding box center [44, 21] width 20 height 37
click at [43, 13] on button "button" at bounding box center [43, 16] width 13 height 13
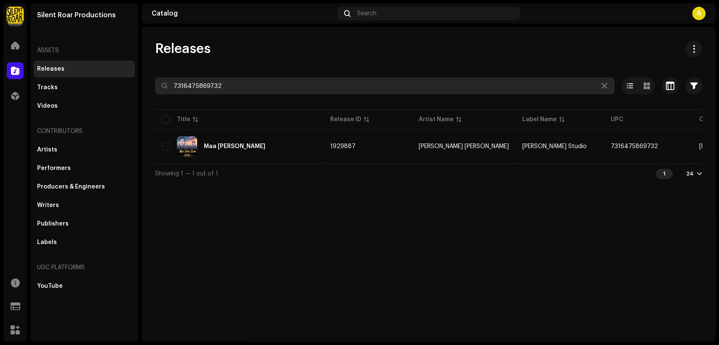
click at [310, 86] on input "7316475869732" at bounding box center [385, 86] width 460 height 17
paste input "25"
type input "7316475869725"
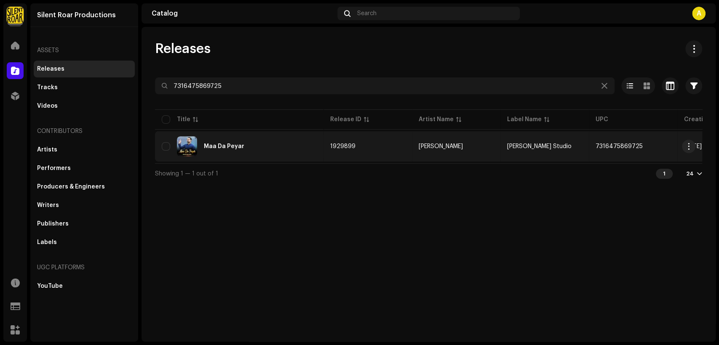
click at [262, 146] on div "Maa Da Peyar" at bounding box center [239, 147] width 155 height 20
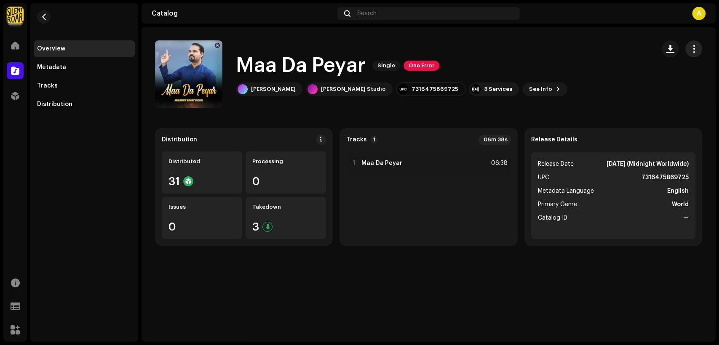
click at [693, 42] on button "button" at bounding box center [693, 48] width 17 height 17
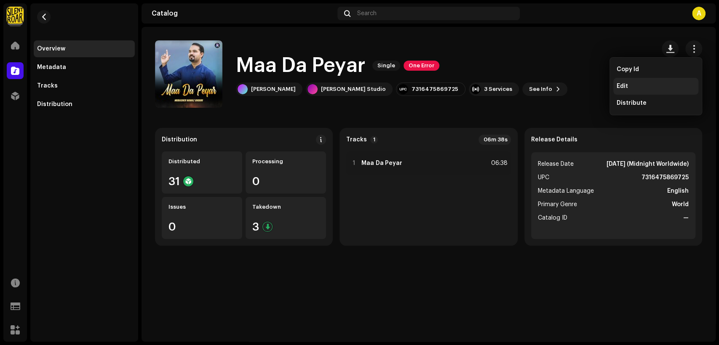
click at [645, 78] on div "Edit" at bounding box center [655, 86] width 85 height 17
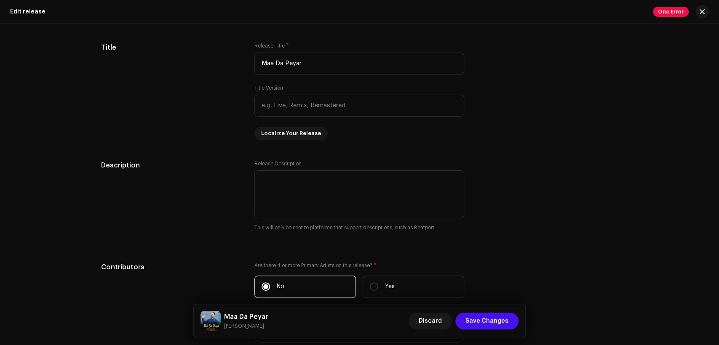
scroll to position [780, 0]
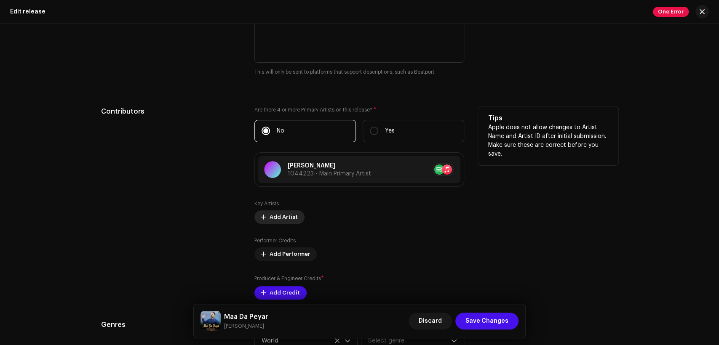
click at [281, 220] on span "Add Artist" at bounding box center [284, 217] width 28 height 17
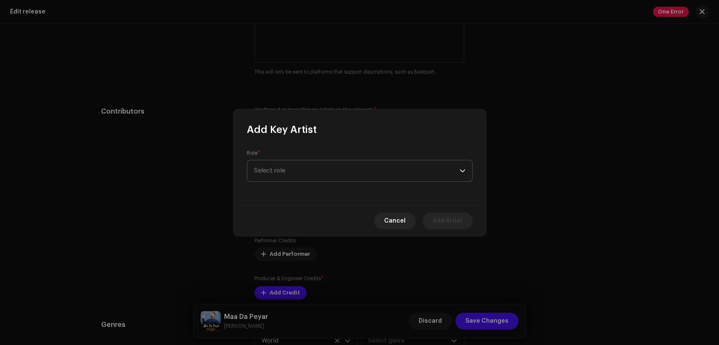
click at [303, 172] on span "Select role" at bounding box center [357, 171] width 206 height 21
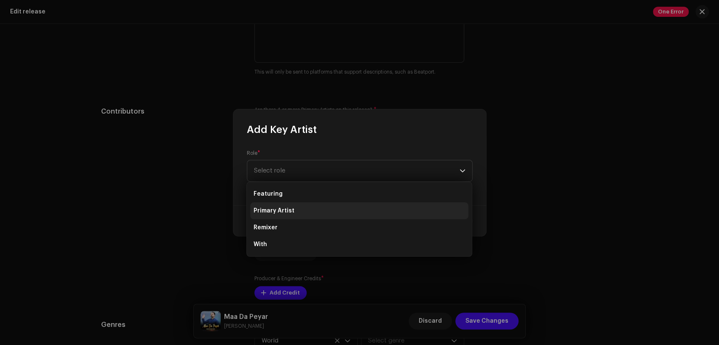
click at [311, 212] on li "Primary Artist" at bounding box center [359, 211] width 218 height 17
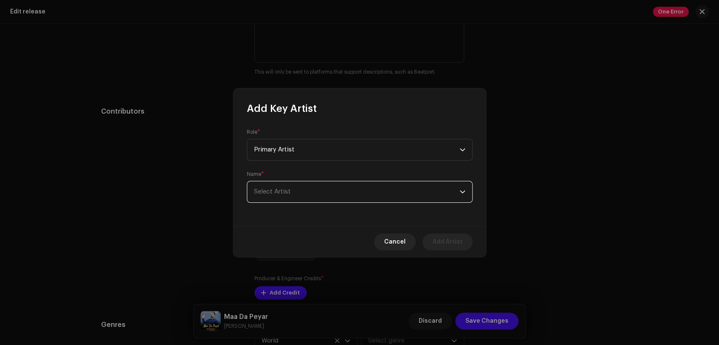
click at [319, 199] on span "Select Artist" at bounding box center [357, 192] width 206 height 21
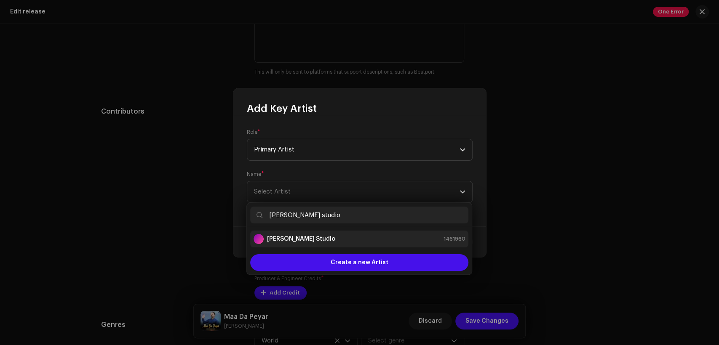
type input "[PERSON_NAME] studio"
click at [351, 246] on li "[PERSON_NAME] Studio 1461960" at bounding box center [359, 239] width 218 height 17
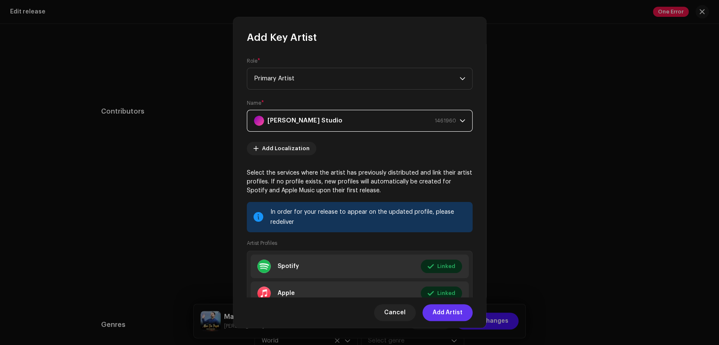
click at [436, 313] on span "Add Artist" at bounding box center [448, 313] width 30 height 17
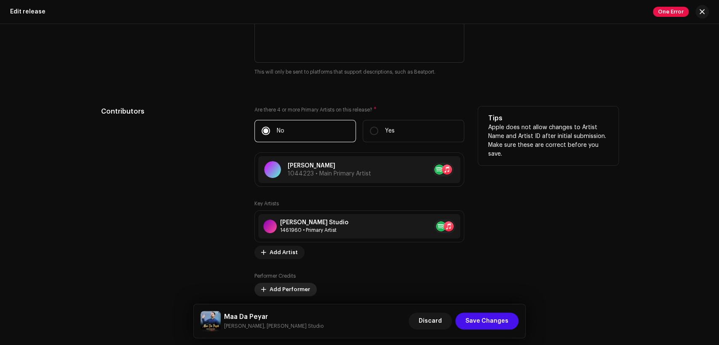
click at [295, 289] on span "Add Performer" at bounding box center [290, 289] width 40 height 17
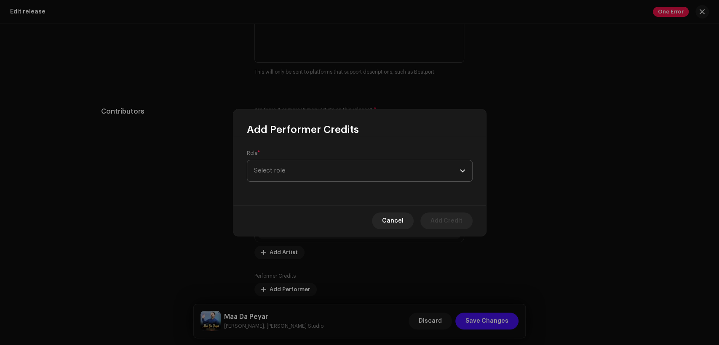
click at [305, 177] on span "Select role" at bounding box center [357, 171] width 206 height 21
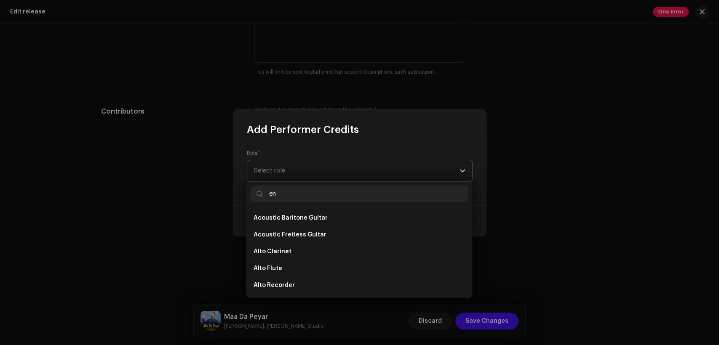
type input "eng"
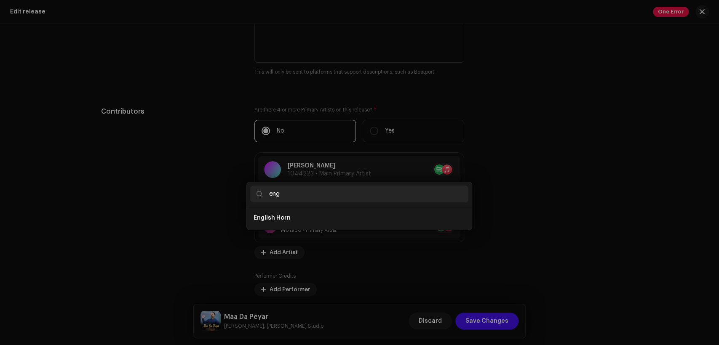
click at [533, 115] on div "Add Performer Credits Role * Select role Cancel Add Credit" at bounding box center [359, 172] width 719 height 345
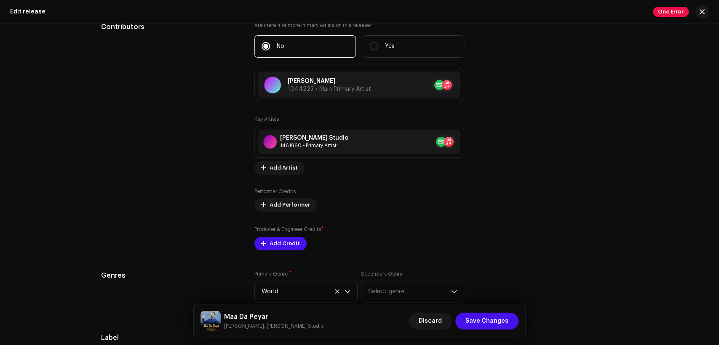
scroll to position [936, 0]
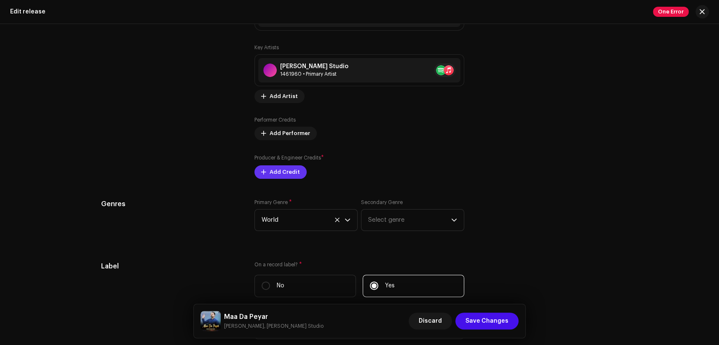
click at [287, 176] on span "Add Credit" at bounding box center [285, 172] width 30 height 17
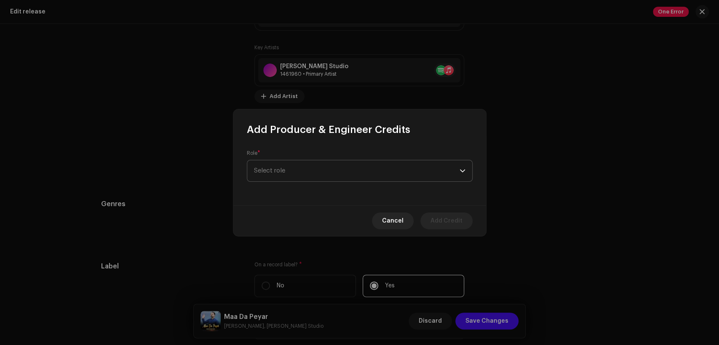
click at [312, 168] on span "Select role" at bounding box center [357, 171] width 206 height 21
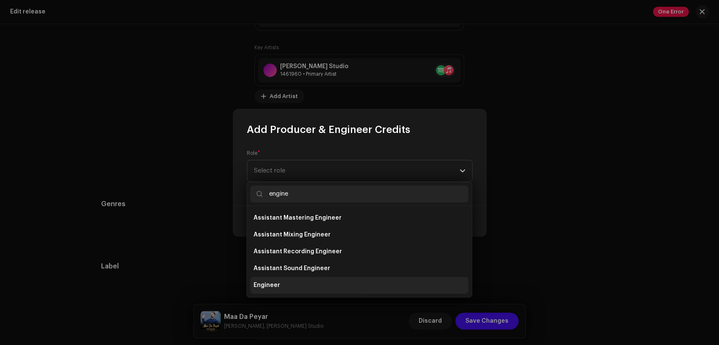
type input "engine"
drag, startPoint x: 327, startPoint y: 284, endPoint x: 327, endPoint y: 275, distance: 8.9
click at [327, 284] on li "Engineer" at bounding box center [359, 285] width 218 height 17
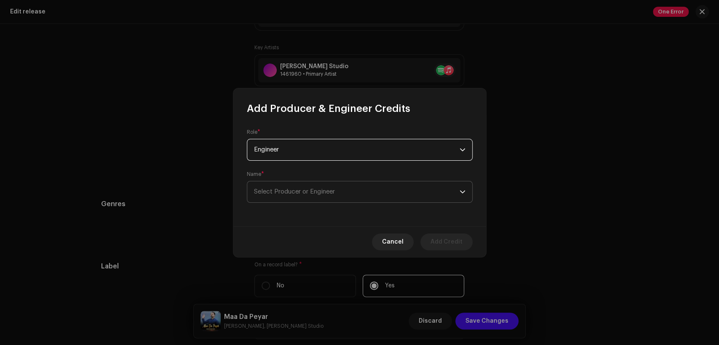
click at [335, 189] on span "Select Producer or Engineer" at bounding box center [294, 192] width 81 height 6
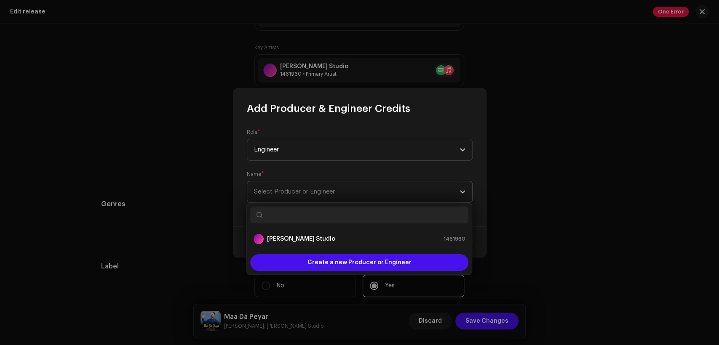
type input "k"
type input "[PERSON_NAME] studi"
click at [344, 235] on div "[PERSON_NAME] Studio 1461960" at bounding box center [360, 239] width 212 height 10
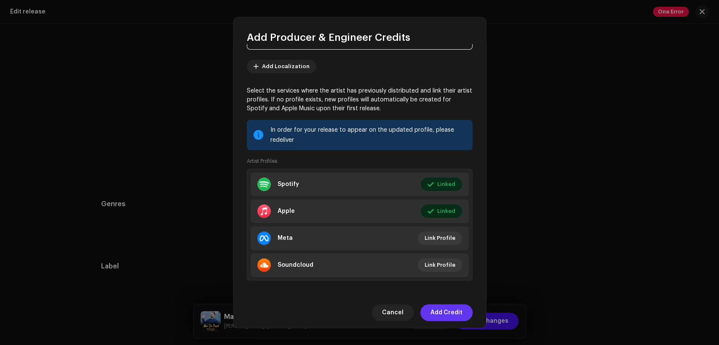
scroll to position [90, 0]
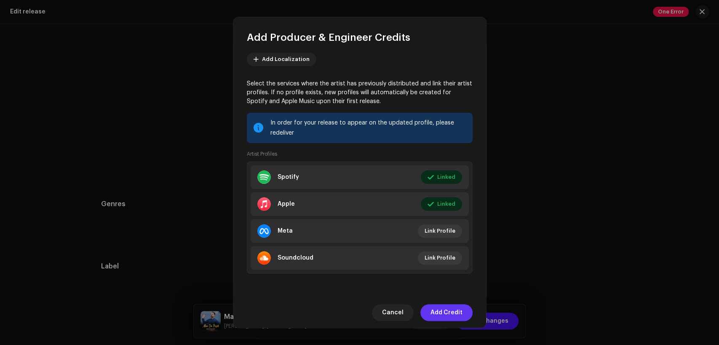
click at [448, 311] on span "Add Credit" at bounding box center [447, 313] width 32 height 17
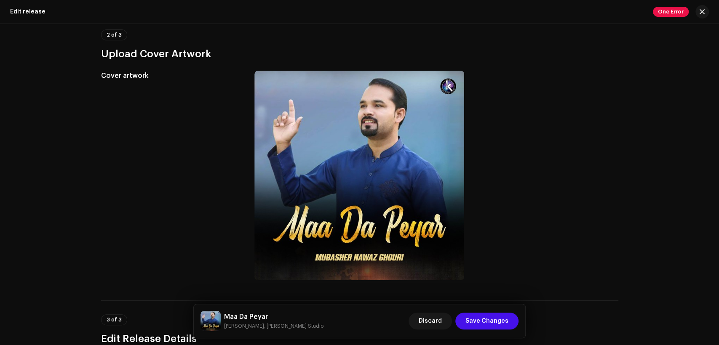
scroll to position [0, 0]
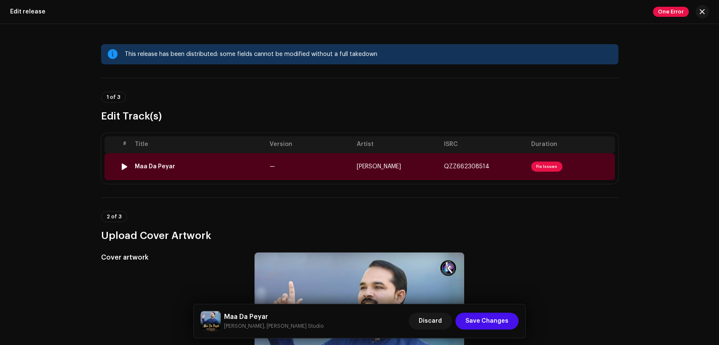
click at [231, 161] on td "Maa Da Peyar" at bounding box center [198, 166] width 135 height 27
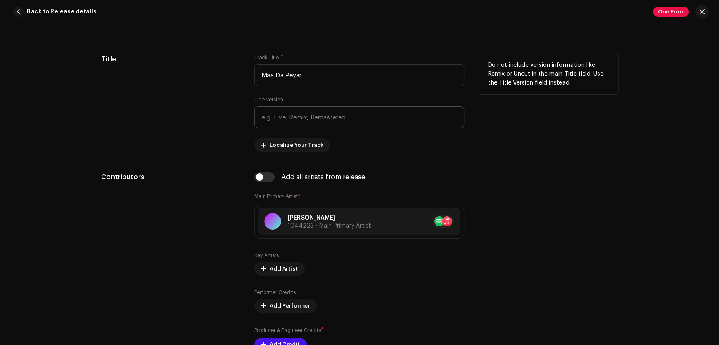
scroll to position [468, 0]
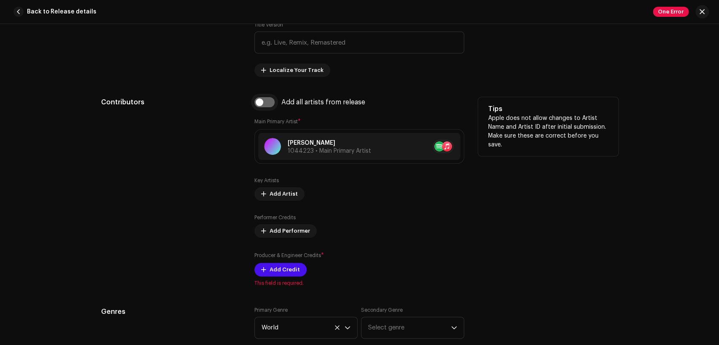
click at [266, 104] on input "checkbox" at bounding box center [264, 102] width 20 height 10
checkbox input "true"
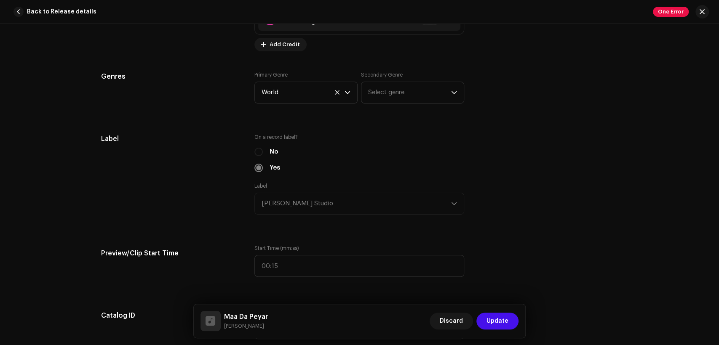
scroll to position [1014, 0]
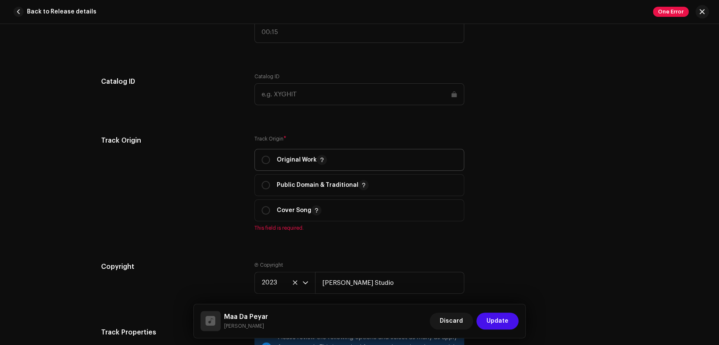
click at [292, 155] on span "Original Work" at bounding box center [359, 160] width 195 height 21
radio input "true"
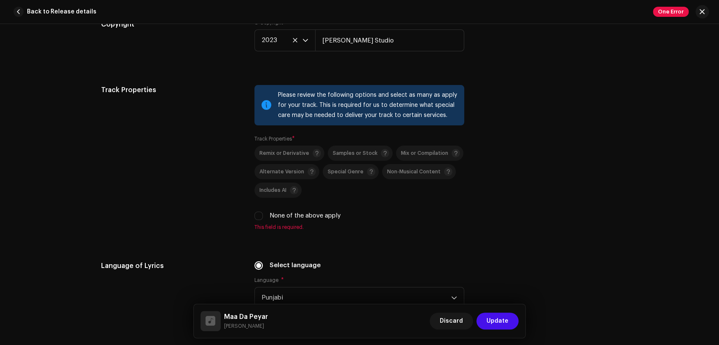
scroll to position [1326, 0]
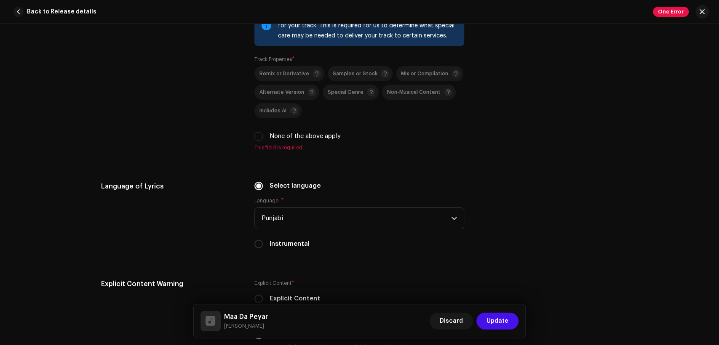
click at [292, 136] on label "None of the above apply" at bounding box center [305, 136] width 71 height 9
click at [263, 136] on input "None of the above apply" at bounding box center [258, 136] width 8 height 8
checkbox input "true"
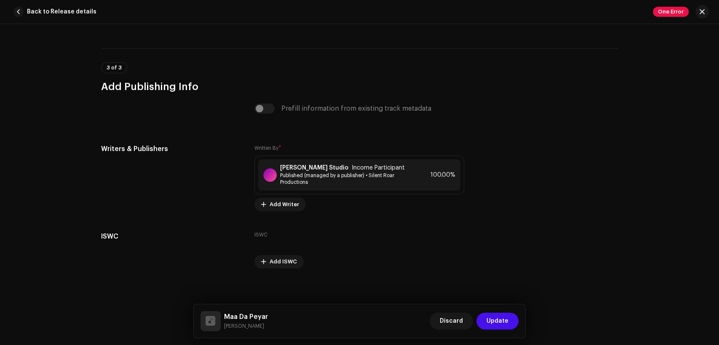
scroll to position [1733, 0]
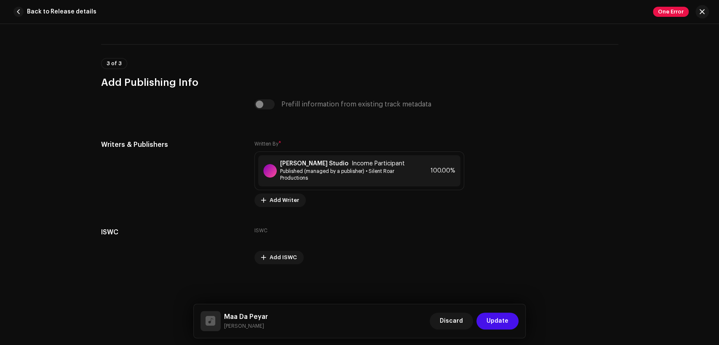
click at [265, 315] on h5 "Maa Da Peyar" at bounding box center [246, 317] width 44 height 10
copy h5 "Maa Da Peyar"
click at [325, 174] on span "Published (managed by a publisher) • Silent Roar Productions" at bounding box center [346, 174] width 132 height 13
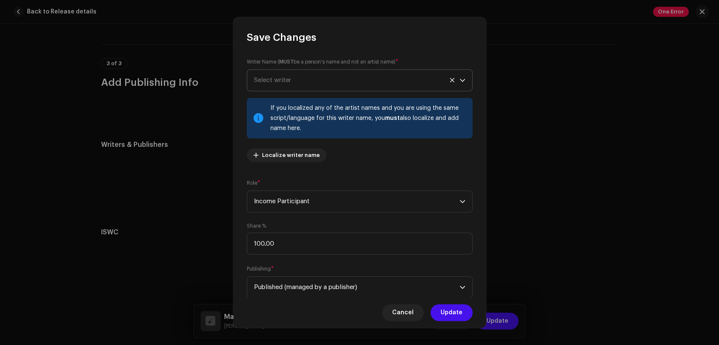
click at [300, 80] on span "Select writer" at bounding box center [357, 80] width 206 height 21
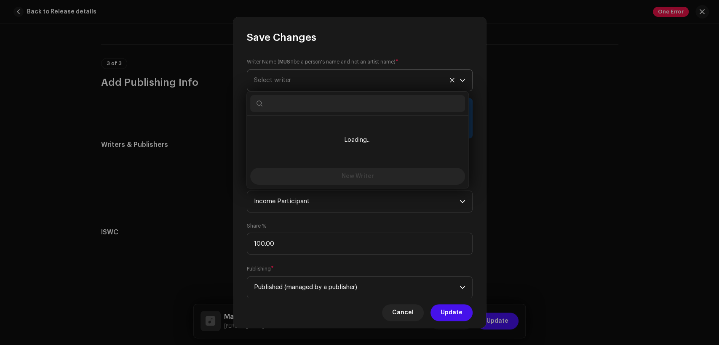
type input "Maa Da Peyar"
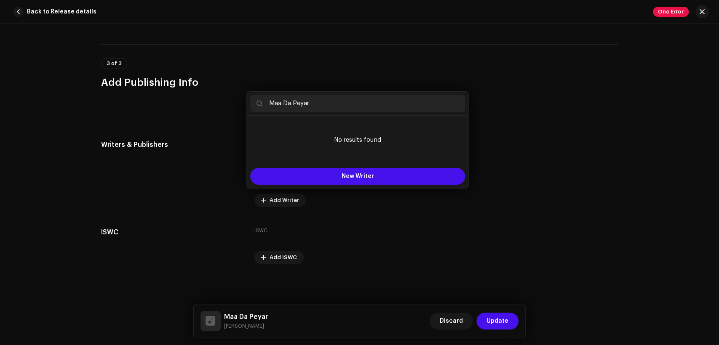
drag, startPoint x: 606, startPoint y: 156, endPoint x: 593, endPoint y: 160, distance: 13.2
click at [604, 156] on div "Save Changes Writer Name ( MUST be a person's name and not an artist name) * Se…" at bounding box center [359, 172] width 719 height 345
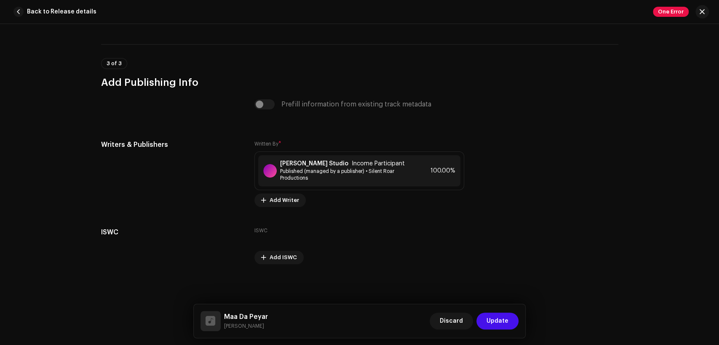
drag, startPoint x: 287, startPoint y: 326, endPoint x: 230, endPoint y: 314, distance: 58.1
click at [225, 314] on div "Maa Da Peyar Mubasher Nawaz Ghouri Discard Update" at bounding box center [360, 321] width 319 height 20
copy div "Maa Da Peyar Mubasher Nawaz Ghouri"
click at [346, 157] on div "[PERSON_NAME] Studio Income Participant Published (managed by a publisher) • Si…" at bounding box center [359, 170] width 202 height 31
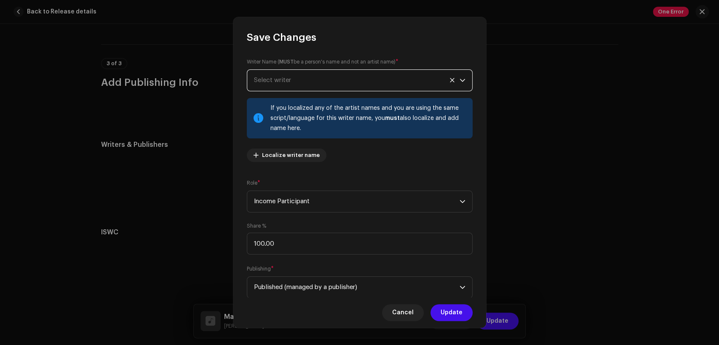
click at [332, 86] on span "Select writer" at bounding box center [357, 80] width 206 height 21
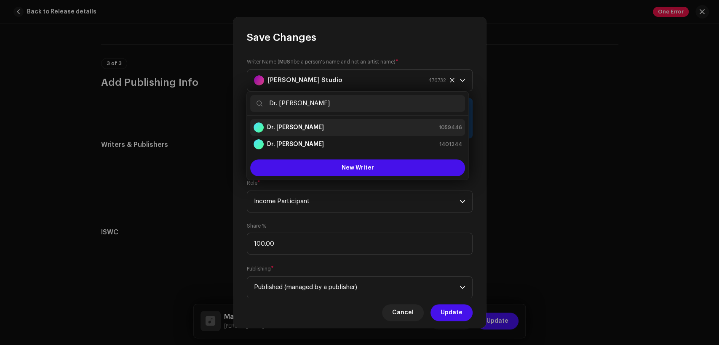
type input "Dr. [PERSON_NAME]"
click at [356, 126] on div "Dr. Rubab Anwar Khokhar 1059446" at bounding box center [358, 128] width 208 height 10
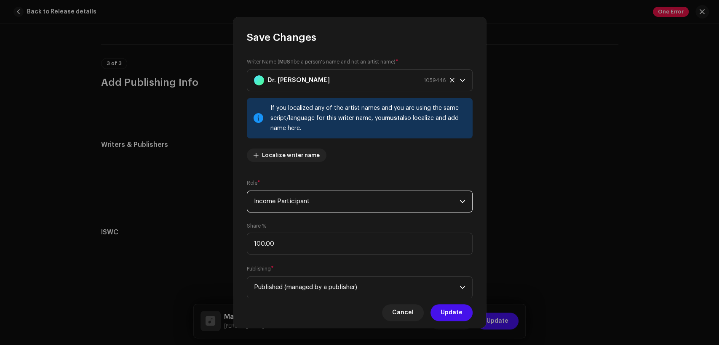
click at [323, 202] on span "Income Participant" at bounding box center [357, 201] width 206 height 21
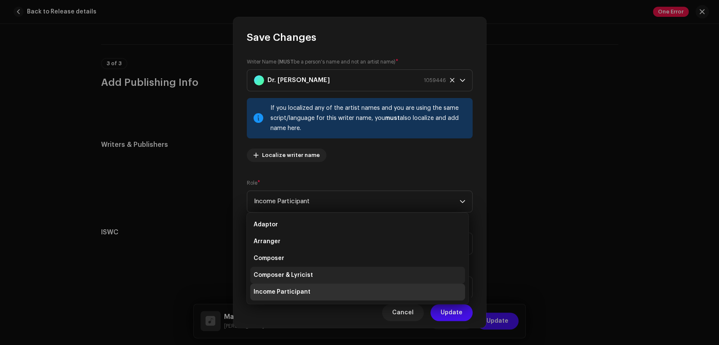
click at [327, 272] on li "Composer & Lyricist" at bounding box center [357, 275] width 215 height 17
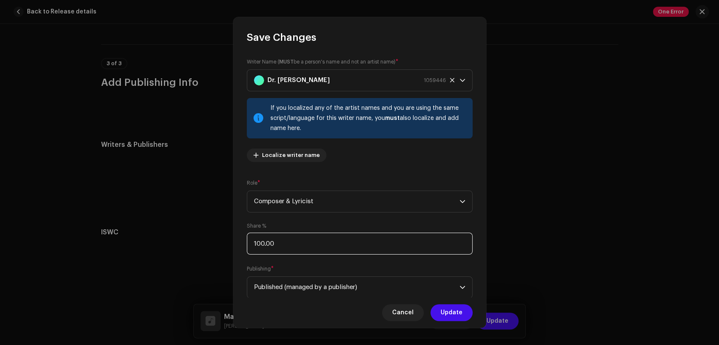
click at [333, 249] on input "100.00" at bounding box center [360, 244] width 226 height 22
type input "1.00"
type input "50.00"
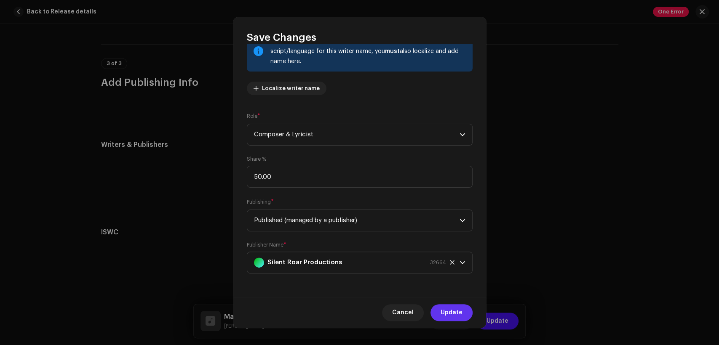
click at [455, 310] on span "Update" at bounding box center [452, 313] width 22 height 17
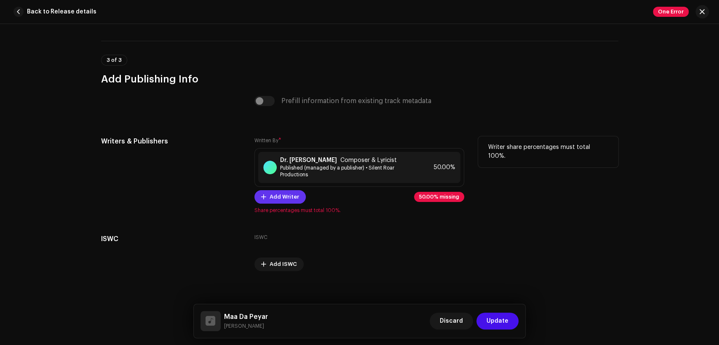
click at [293, 198] on span "Add Writer" at bounding box center [284, 197] width 29 height 17
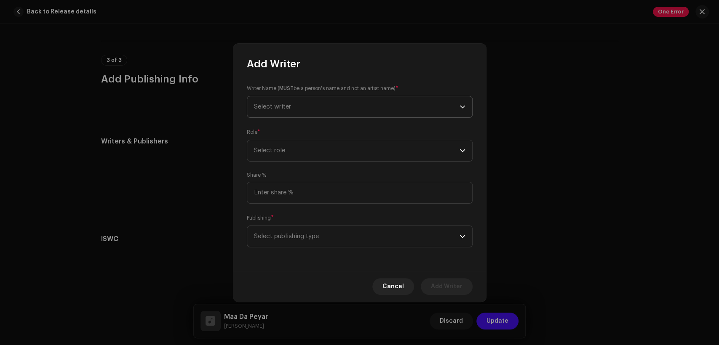
click at [296, 102] on span "Select writer" at bounding box center [357, 106] width 206 height 21
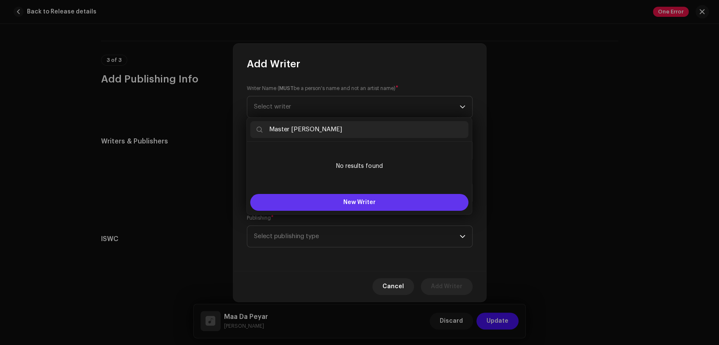
type input "Master Ilyas Masihi"
click at [366, 201] on span "New Writer" at bounding box center [359, 203] width 32 height 6
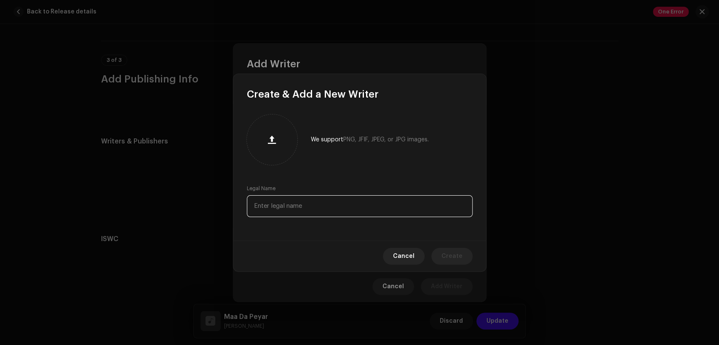
click at [378, 216] on input "text" at bounding box center [360, 206] width 226 height 22
paste input "Master Ilyas Masihi"
type input "Master Ilyas Masihi"
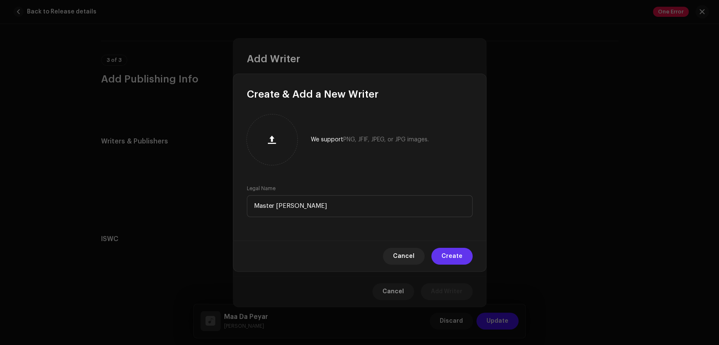
click at [459, 255] on span "Create" at bounding box center [452, 256] width 21 height 17
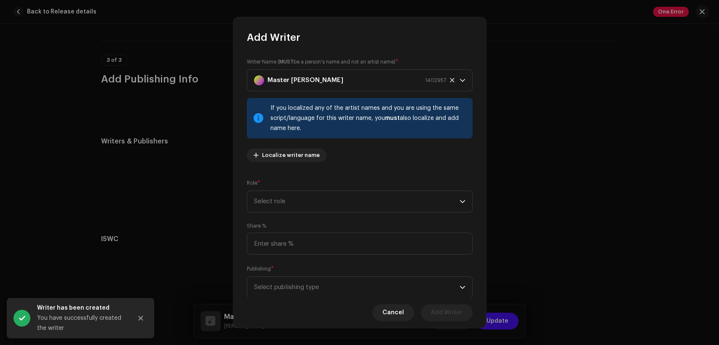
click at [351, 154] on div "Writer Name ( MUST be a person's name and not an artist name) * Master Ilyas Ma…" at bounding box center [360, 113] width 226 height 111
click at [357, 188] on div "Role * Select role" at bounding box center [360, 196] width 226 height 34
click at [361, 196] on span "Select role" at bounding box center [357, 201] width 206 height 21
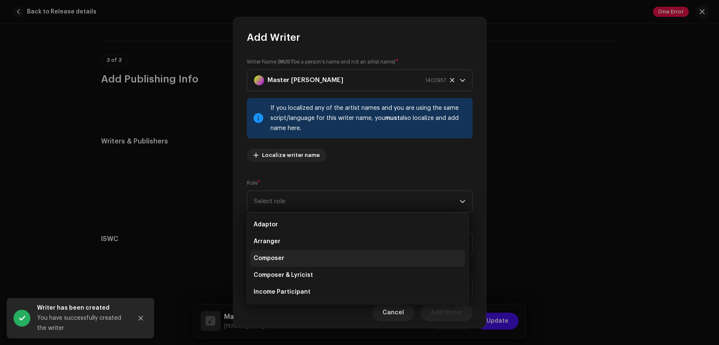
click at [363, 260] on li "Composer" at bounding box center [357, 258] width 215 height 17
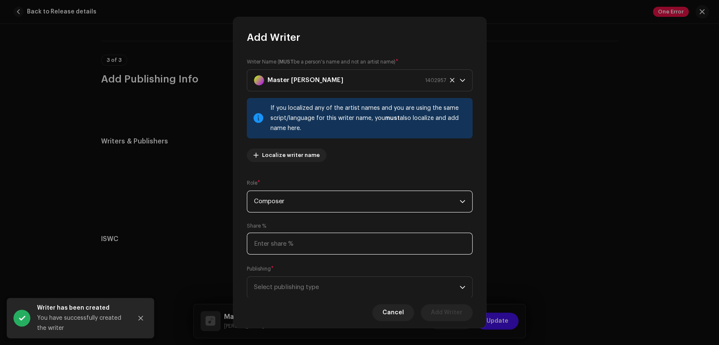
click at [364, 252] on input at bounding box center [360, 244] width 226 height 22
type input "50.00"
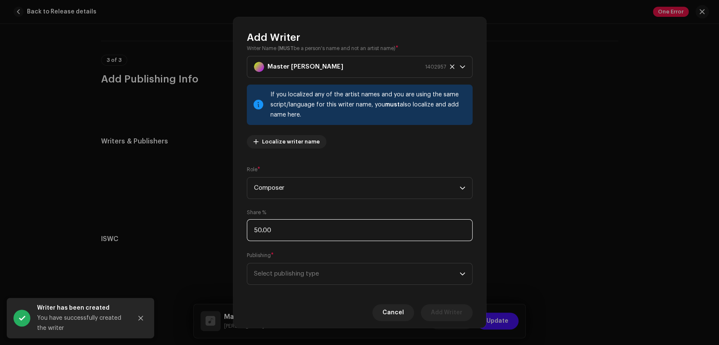
scroll to position [25, 0]
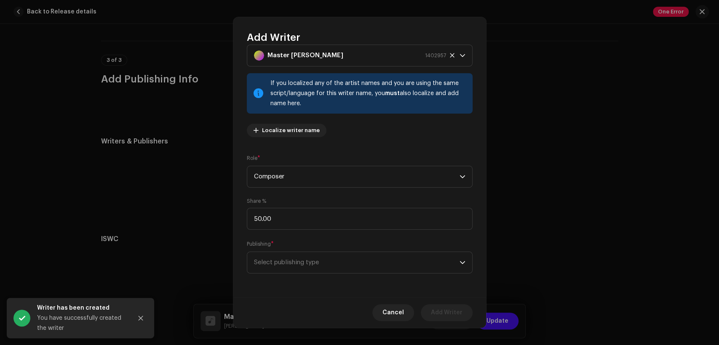
click at [367, 260] on span "Select publishing type" at bounding box center [357, 262] width 206 height 21
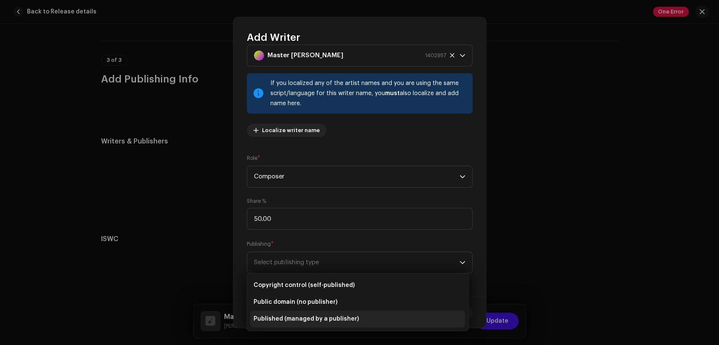
click at [320, 321] on span "Published (managed by a publisher)" at bounding box center [306, 319] width 105 height 8
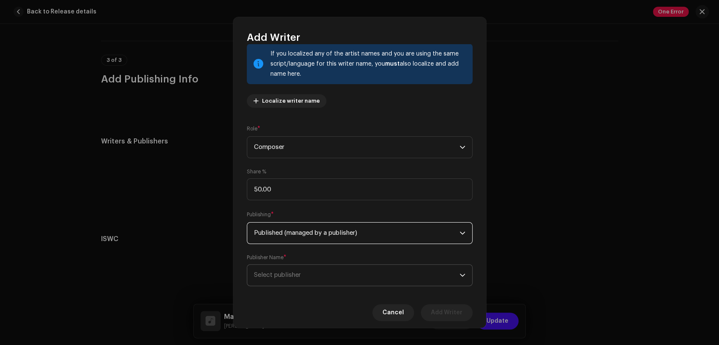
scroll to position [67, 0]
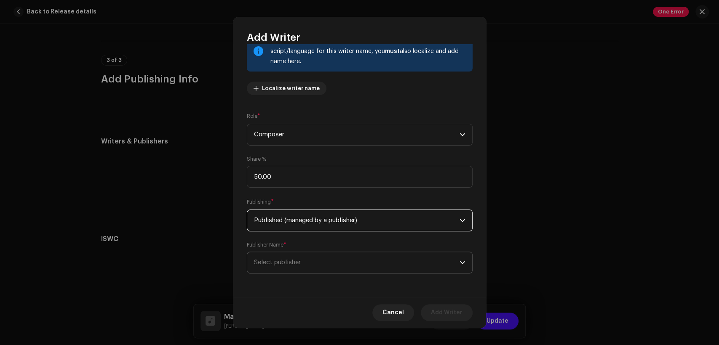
click at [321, 257] on span "Select publisher" at bounding box center [357, 262] width 206 height 21
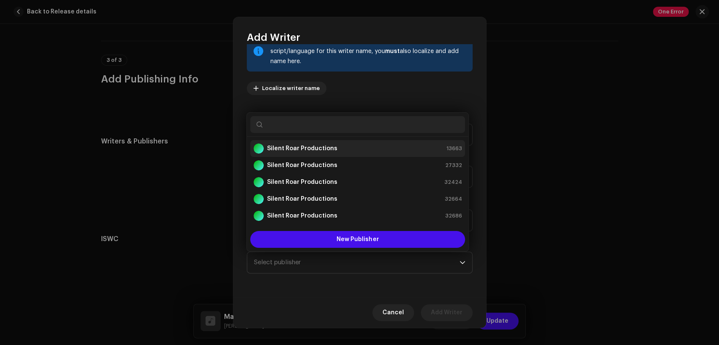
click at [334, 149] on div "Silent Roar Productions 13663" at bounding box center [358, 149] width 208 height 10
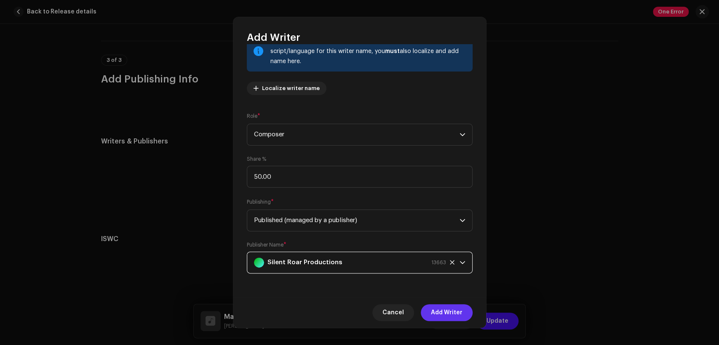
click at [442, 316] on span "Add Writer" at bounding box center [447, 313] width 32 height 17
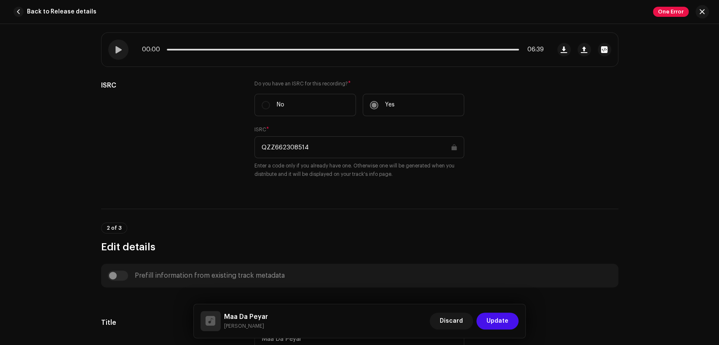
scroll to position [0, 0]
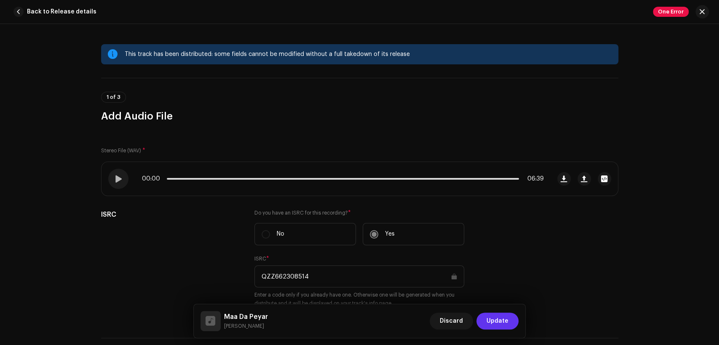
click at [493, 319] on span "Update" at bounding box center [498, 321] width 22 height 17
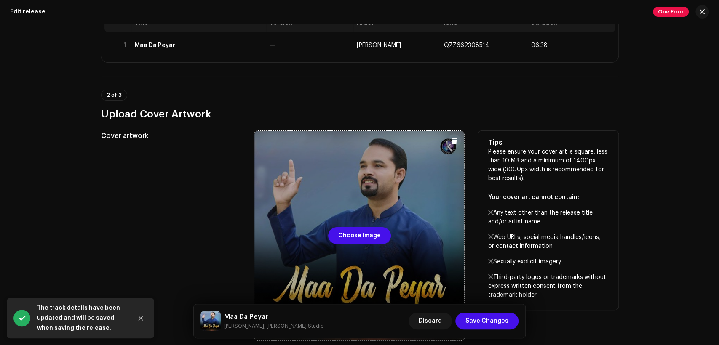
scroll to position [234, 0]
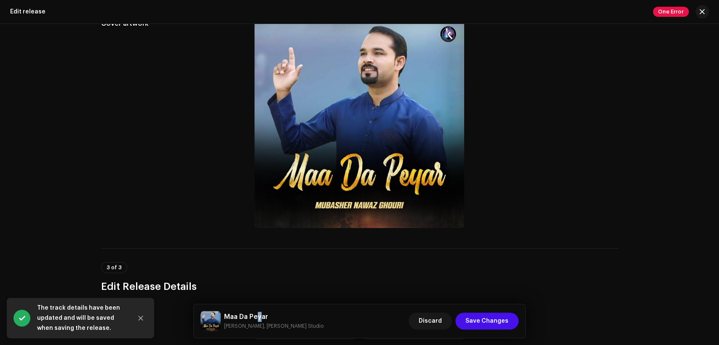
click at [259, 313] on h5 "Maa Da Peyar" at bounding box center [273, 317] width 99 height 10
copy h5 "Maa Da Peyar"
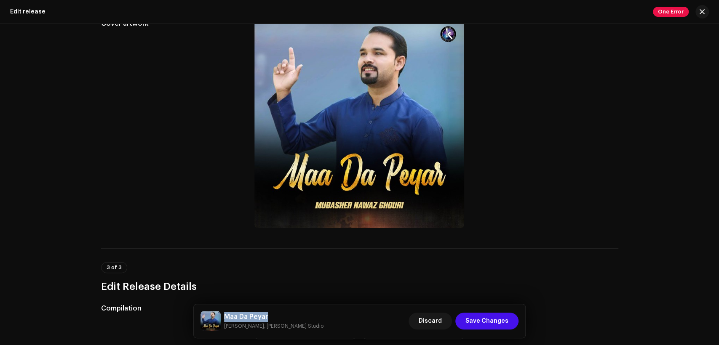
copy h5 "Maa Da Peyar"
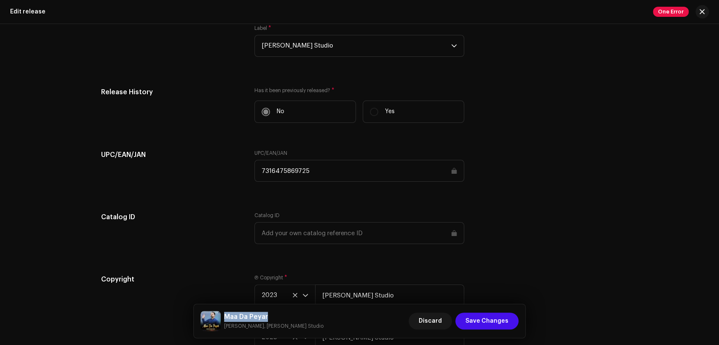
scroll to position [1352, 0]
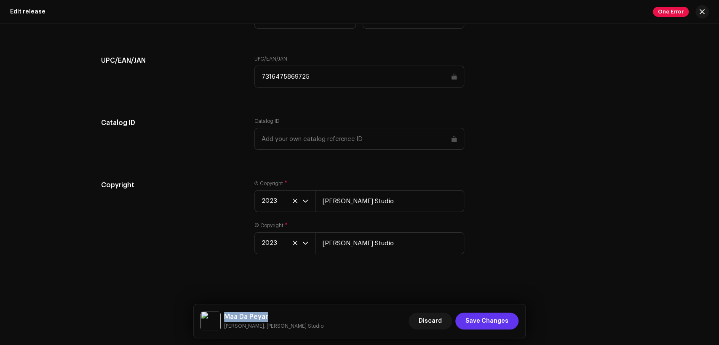
click at [499, 318] on span "Save Changes" at bounding box center [487, 321] width 43 height 17
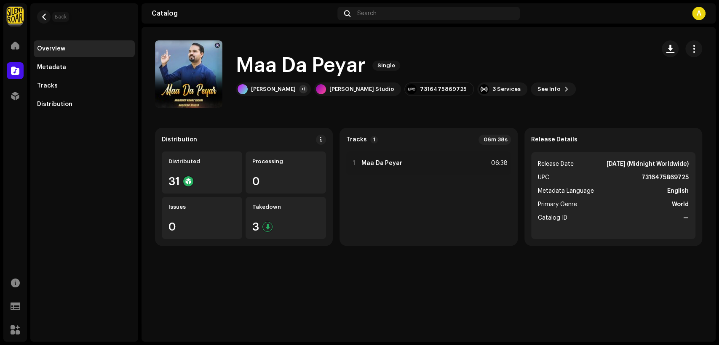
drag, startPoint x: 46, startPoint y: 14, endPoint x: 283, endPoint y: 23, distance: 236.9
click at [46, 14] on span "button" at bounding box center [44, 16] width 6 height 7
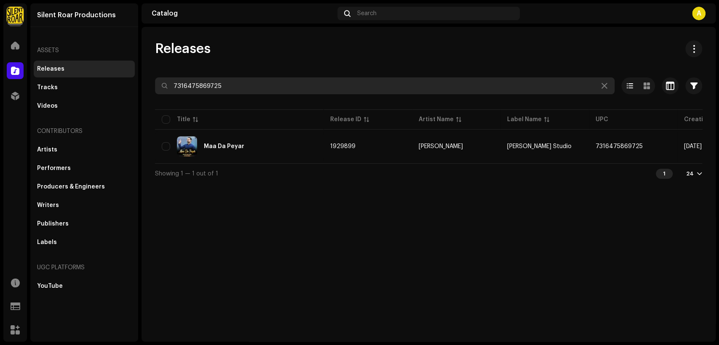
click at [394, 88] on input "7316475869725" at bounding box center [385, 86] width 460 height 17
paste input "70707"
type input "7316475870707"
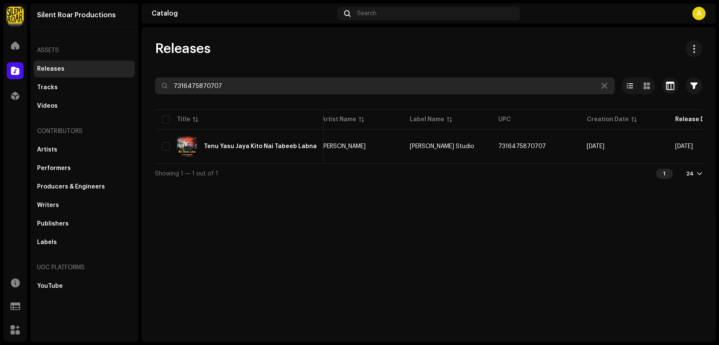
scroll to position [0, 152]
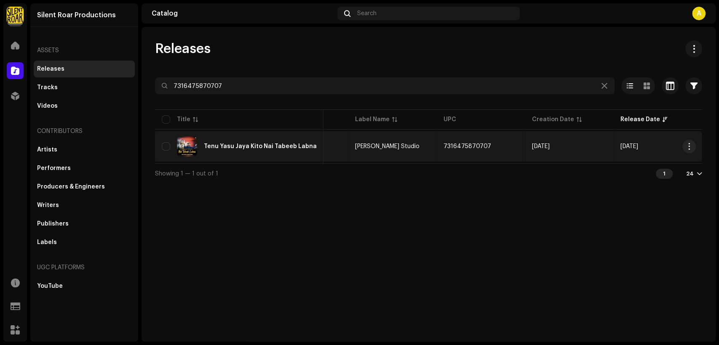
click at [308, 142] on div "Tenu Yasu Jaya Kito Nai Tabeeb Labna" at bounding box center [239, 147] width 155 height 20
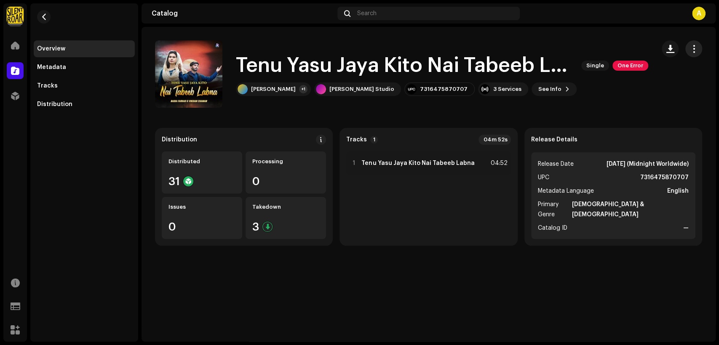
click at [691, 47] on span "button" at bounding box center [694, 49] width 8 height 7
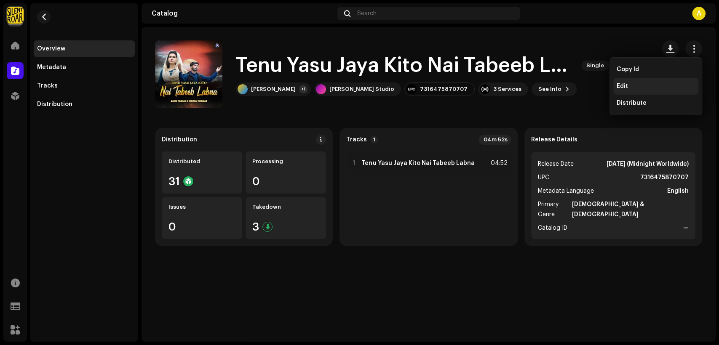
click at [669, 82] on div "Edit" at bounding box center [655, 86] width 85 height 17
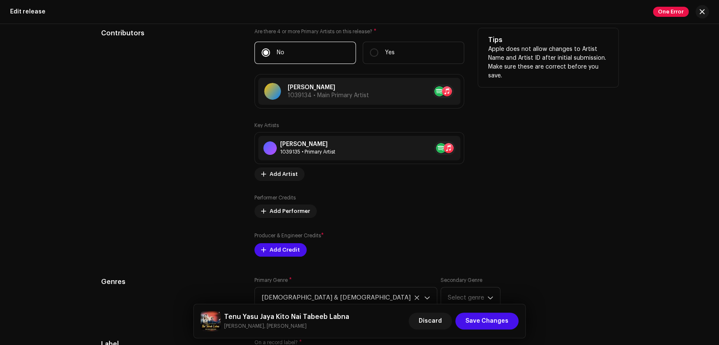
scroll to position [936, 0]
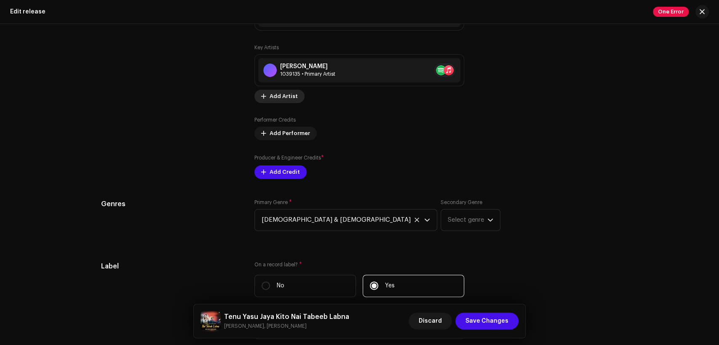
click at [297, 99] on button "Add Artist" at bounding box center [279, 96] width 50 height 13
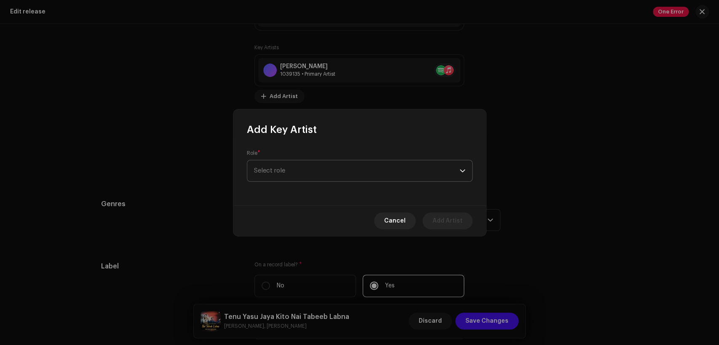
click at [347, 166] on span "Select role" at bounding box center [357, 171] width 206 height 21
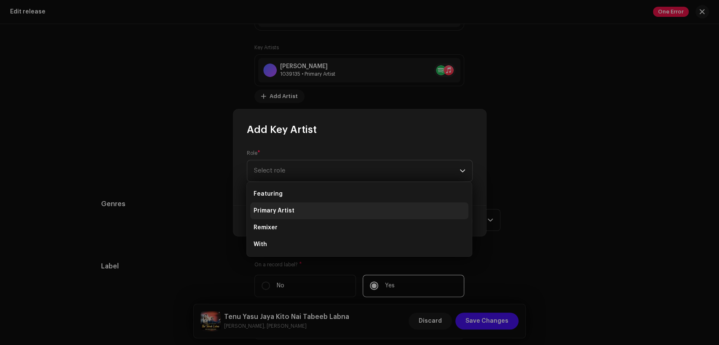
click at [354, 208] on li "Primary Artist" at bounding box center [359, 211] width 218 height 17
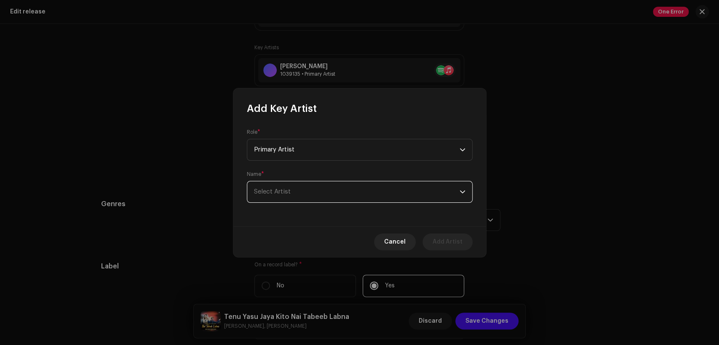
click at [389, 202] on span "Select Artist" at bounding box center [357, 192] width 206 height 21
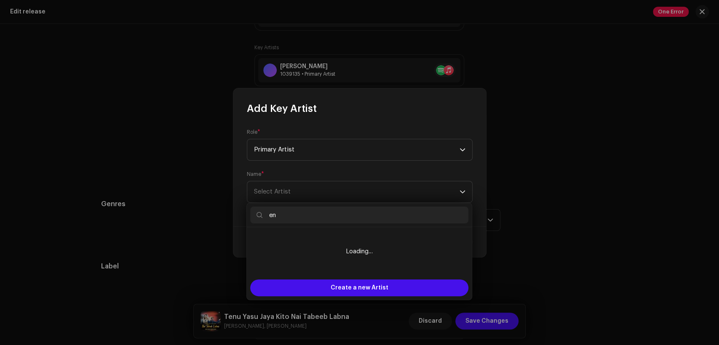
type input "e"
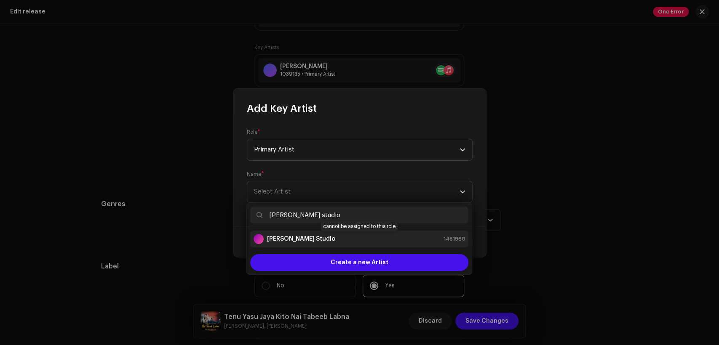
type input "[PERSON_NAME] studio"
click at [410, 241] on div "[PERSON_NAME] Studio 1461960" at bounding box center [360, 239] width 212 height 10
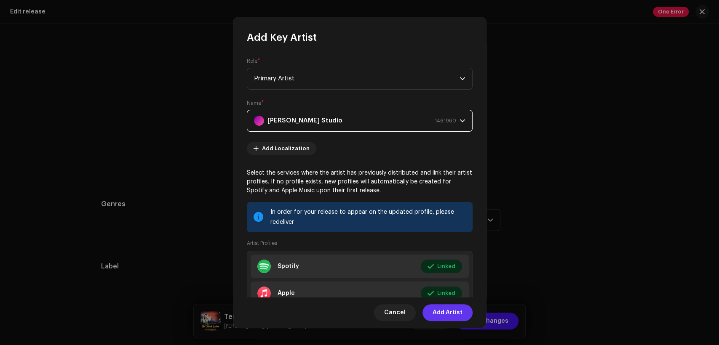
click at [462, 317] on span "Add Artist" at bounding box center [448, 313] width 30 height 17
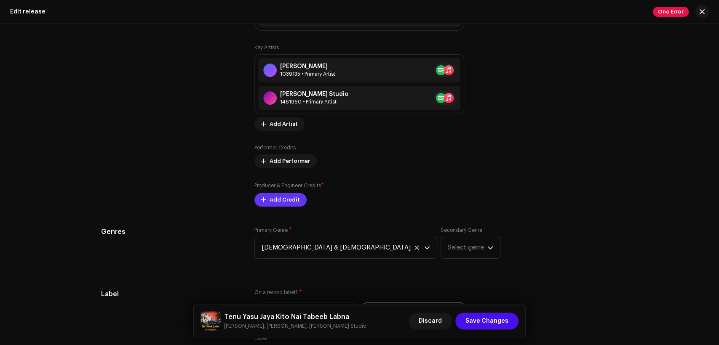
click at [293, 198] on span "Add Credit" at bounding box center [285, 200] width 30 height 17
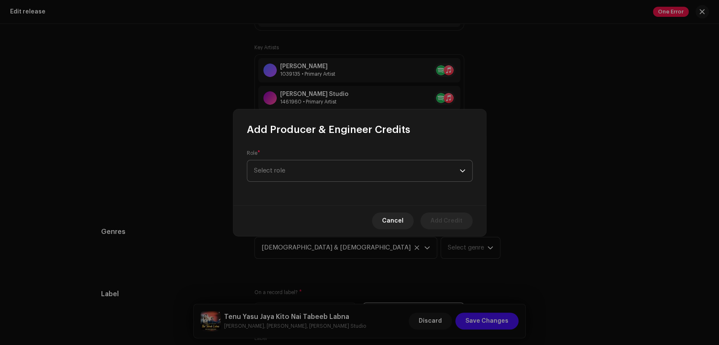
click at [319, 171] on span "Select role" at bounding box center [357, 171] width 206 height 21
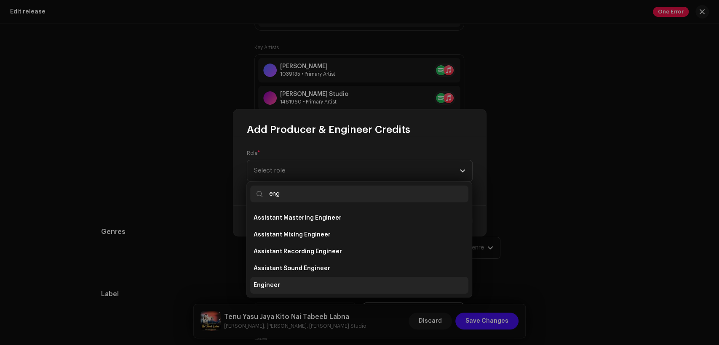
type input "eng"
drag, startPoint x: 334, startPoint y: 283, endPoint x: 337, endPoint y: 256, distance: 27.5
click at [334, 281] on li "Engineer" at bounding box center [359, 285] width 218 height 17
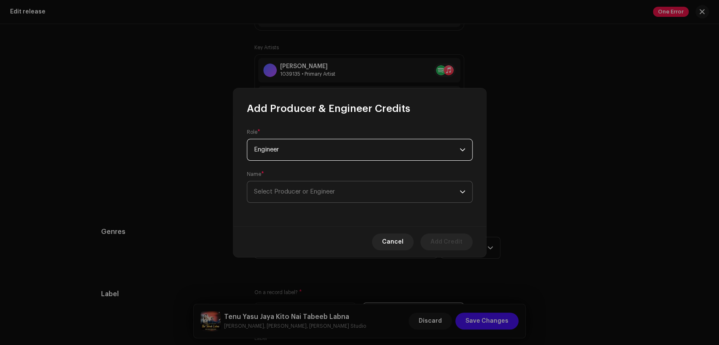
click at [345, 200] on span "Select Producer or Engineer" at bounding box center [357, 192] width 206 height 21
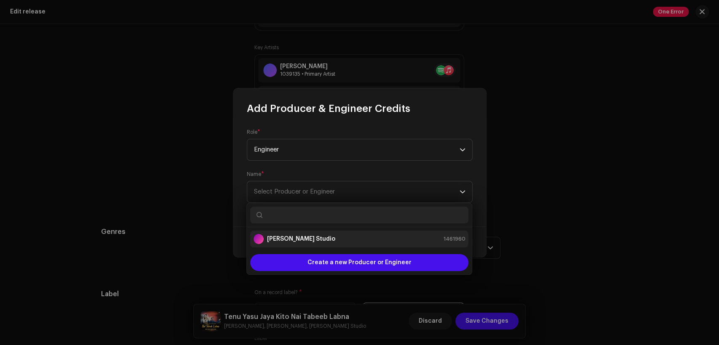
click at [360, 239] on div "[PERSON_NAME] Studio 1461960" at bounding box center [360, 239] width 212 height 10
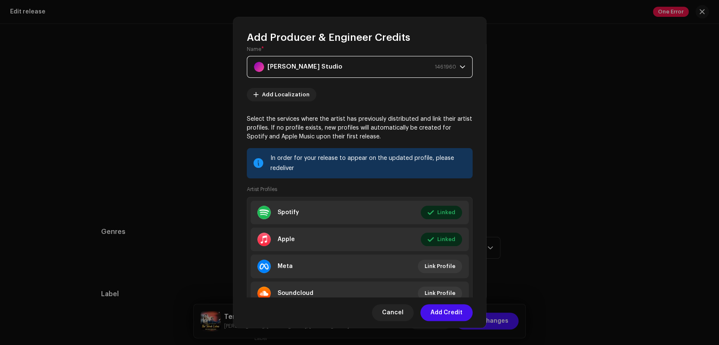
scroll to position [90, 0]
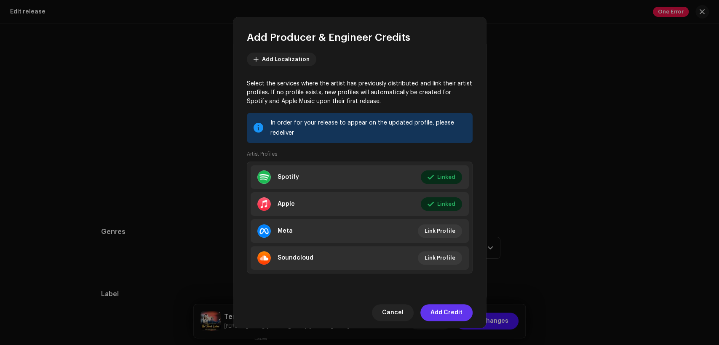
click at [459, 312] on span "Add Credit" at bounding box center [447, 313] width 32 height 17
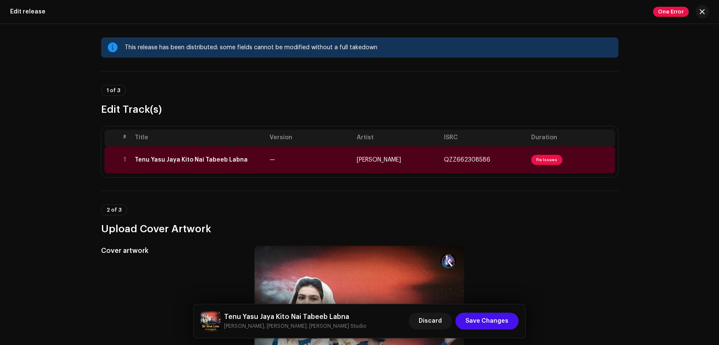
scroll to position [0, 0]
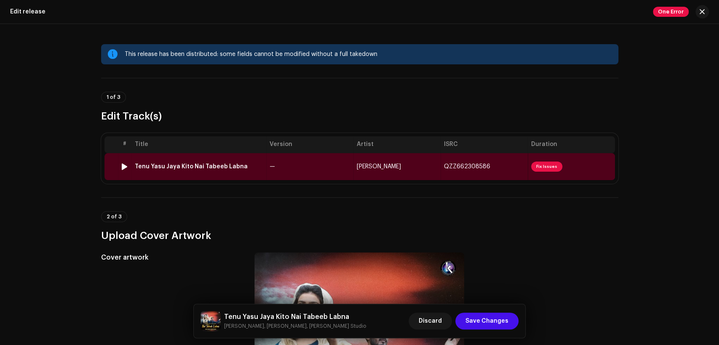
click at [260, 169] on div "Tenu Yasu Jaya Kito Nai Tabeeb Labna" at bounding box center [199, 166] width 128 height 7
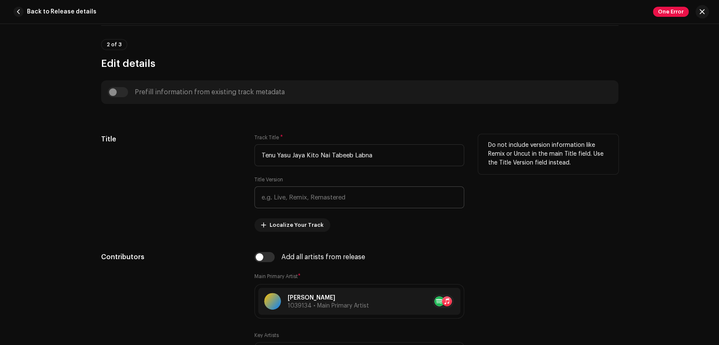
scroll to position [312, 0]
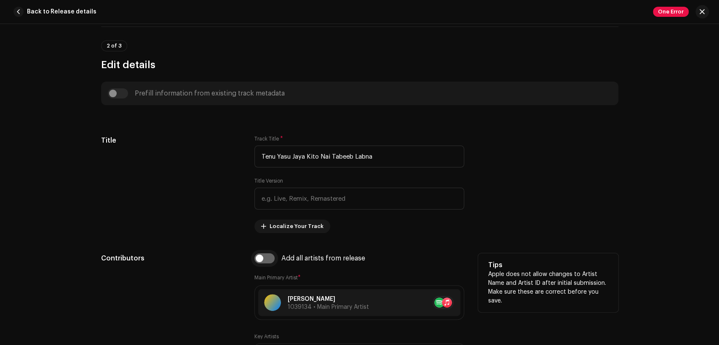
click at [261, 257] on input "checkbox" at bounding box center [264, 259] width 20 height 10
checkbox input "true"
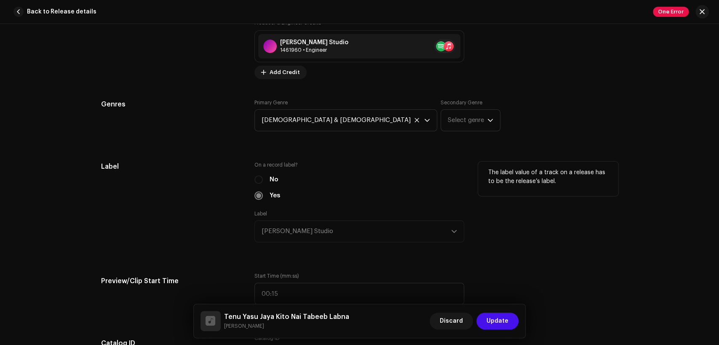
scroll to position [1014, 0]
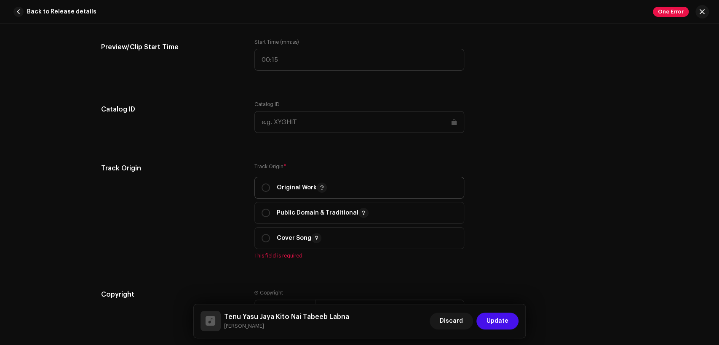
click at [306, 190] on p "Original Work" at bounding box center [302, 188] width 50 height 10
radio input "true"
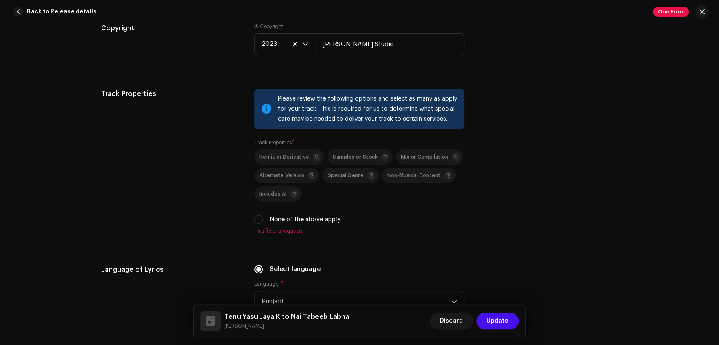
scroll to position [1326, 0]
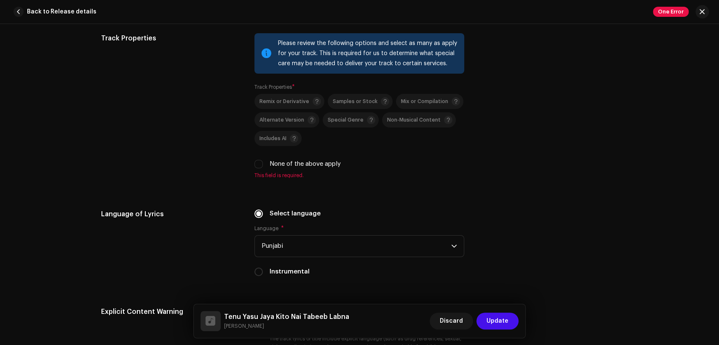
click at [309, 166] on label "None of the above apply" at bounding box center [305, 164] width 71 height 9
click at [263, 166] on input "None of the above apply" at bounding box center [258, 164] width 8 height 8
checkbox input "true"
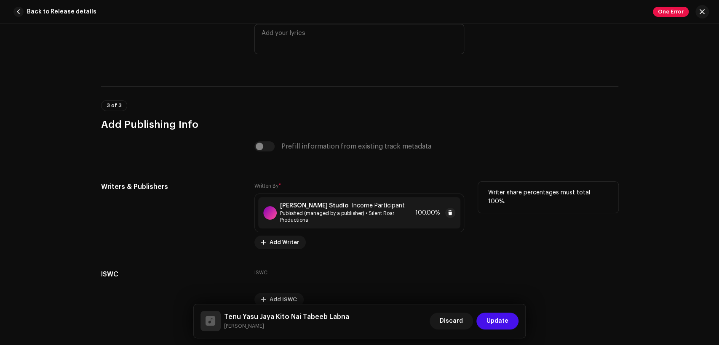
scroll to position [1761, 0]
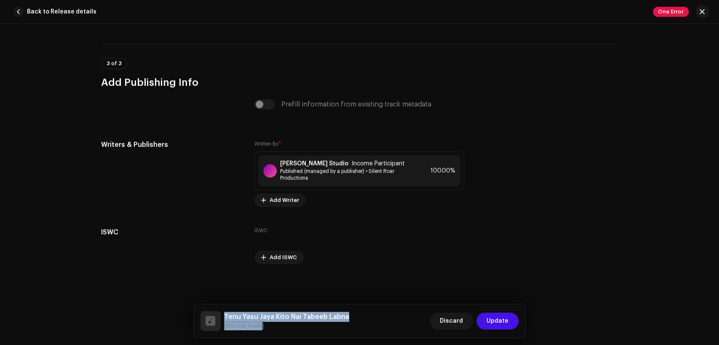
drag, startPoint x: 270, startPoint y: 327, endPoint x: 221, endPoint y: 308, distance: 52.6
click at [221, 308] on div "Tenu Yasu Jaya Kito Nai Tabeeb Labna Nadia Farhad Discard Update" at bounding box center [360, 322] width 332 height 34
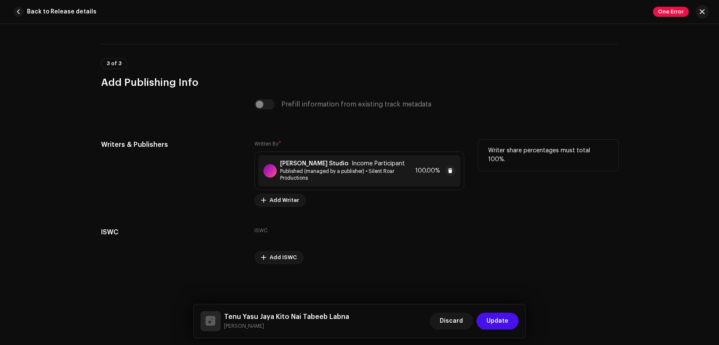
click at [352, 165] on span "Income Participant" at bounding box center [378, 164] width 53 height 7
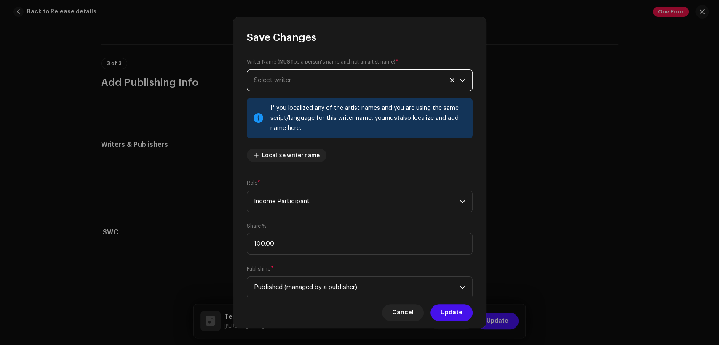
click at [340, 84] on span "Select writer" at bounding box center [357, 80] width 206 height 21
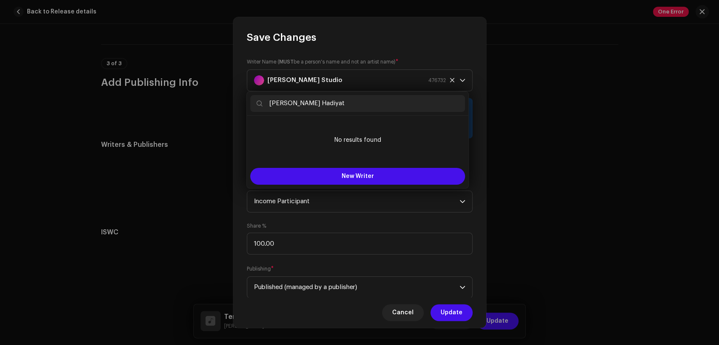
type input "Inderyas Hadiyat"
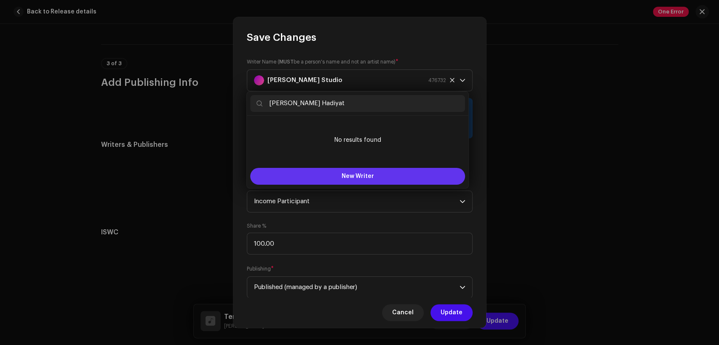
click at [352, 172] on button "New Writer" at bounding box center [357, 176] width 215 height 17
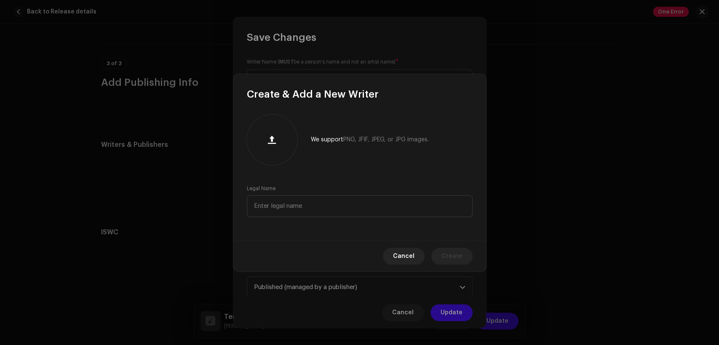
click at [402, 244] on div "Cancel Create" at bounding box center [359, 256] width 253 height 31
click at [404, 249] on span "Cancel" at bounding box center [403, 256] width 21 height 17
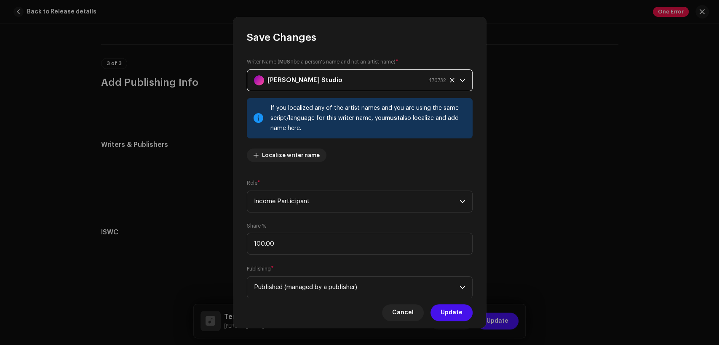
click at [334, 82] on div "[PERSON_NAME] Studio 476732" at bounding box center [350, 80] width 192 height 21
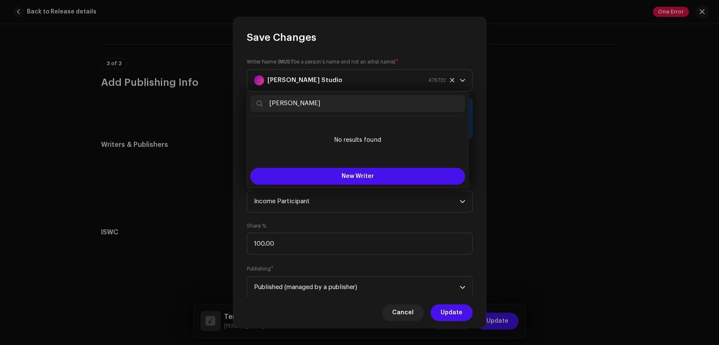
type input "inderyas"
click at [298, 104] on input "inderyas" at bounding box center [357, 103] width 215 height 17
click at [299, 104] on input "inderyas" at bounding box center [357, 103] width 215 height 17
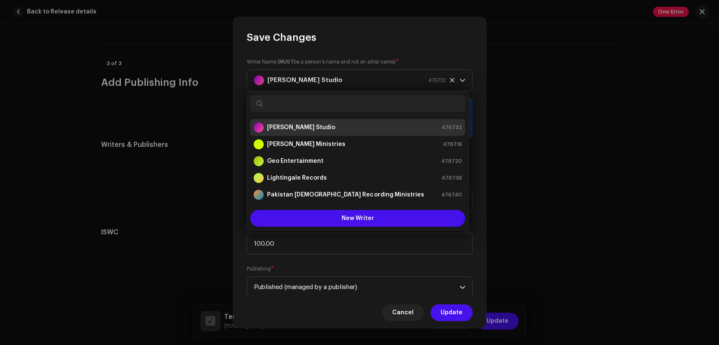
click at [298, 100] on input "text" at bounding box center [357, 103] width 215 height 17
paste input "Inderyas Hadiyat"
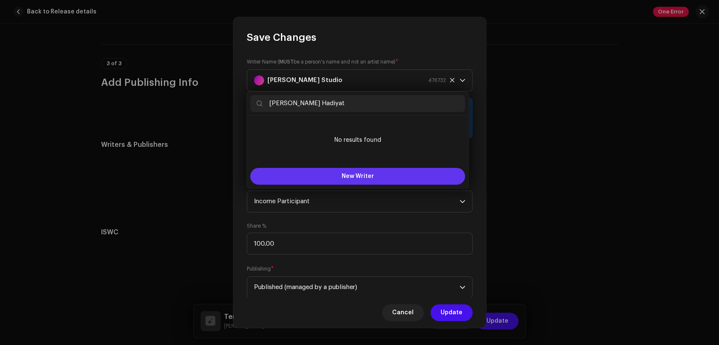
type input "Inderyas Hadiyat"
click at [361, 174] on span "New Writer" at bounding box center [358, 177] width 32 height 6
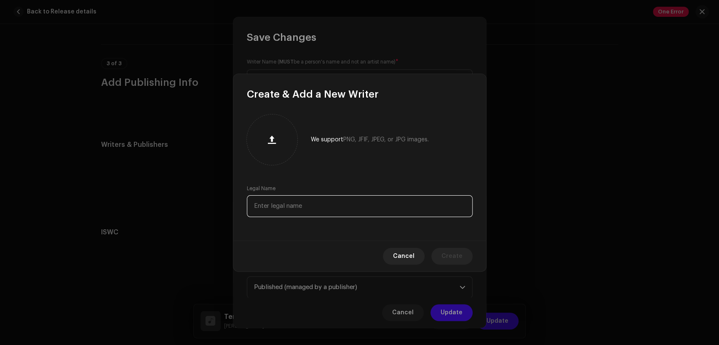
click at [348, 207] on input "text" at bounding box center [360, 206] width 226 height 22
paste input "Inderyas Hadiyat"
type input "Inderyas Hadiyat"
click at [445, 253] on span "Create" at bounding box center [452, 256] width 21 height 17
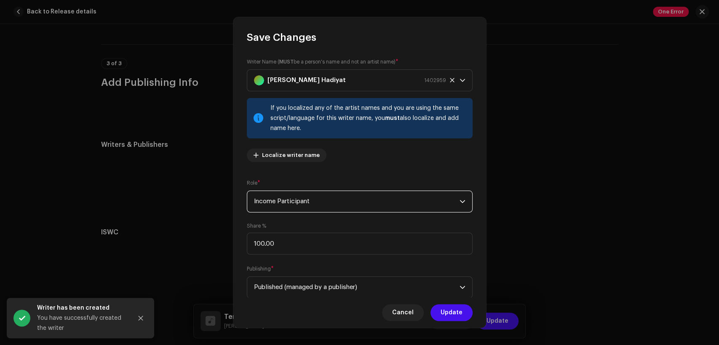
click at [363, 206] on span "Income Participant" at bounding box center [357, 201] width 206 height 21
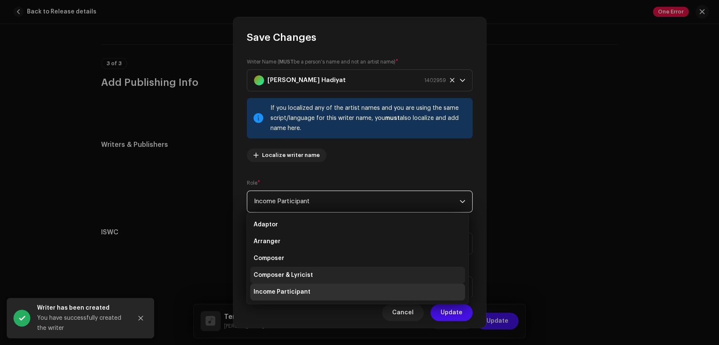
click at [372, 278] on li "Composer & Lyricist" at bounding box center [357, 275] width 215 height 17
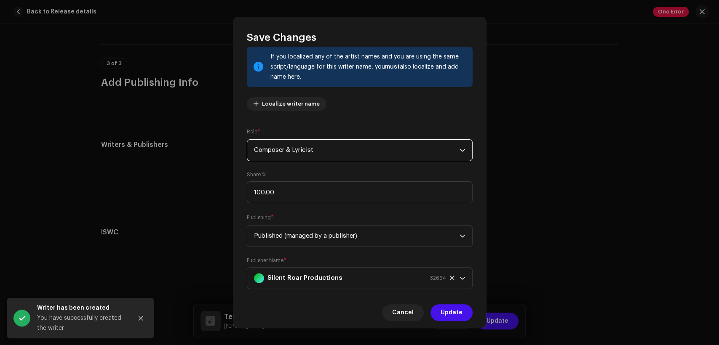
scroll to position [67, 0]
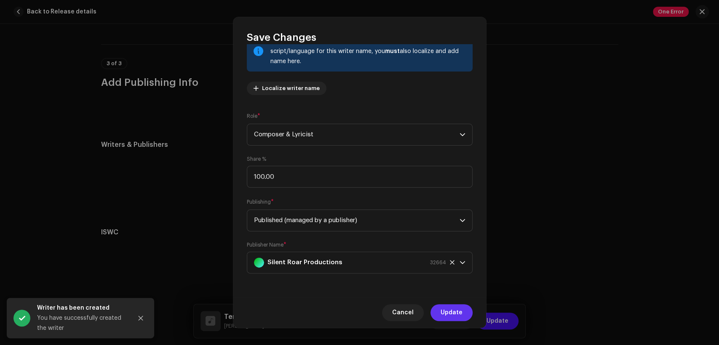
click at [452, 311] on span "Update" at bounding box center [452, 313] width 22 height 17
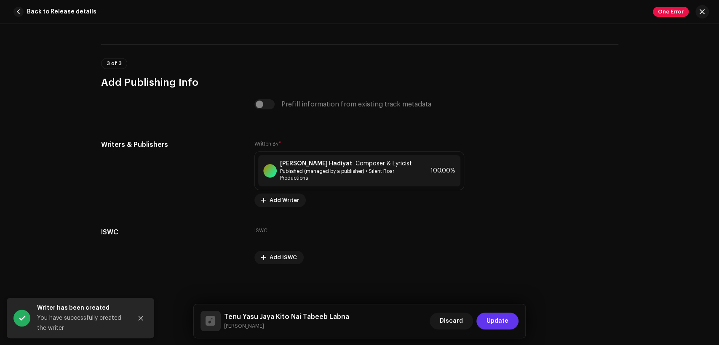
click at [509, 319] on button "Update" at bounding box center [498, 321] width 42 height 17
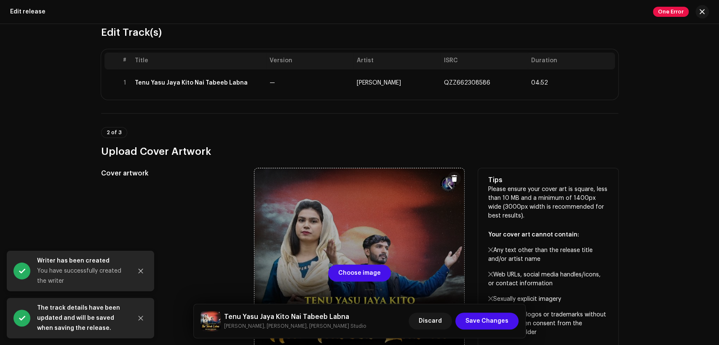
scroll to position [156, 0]
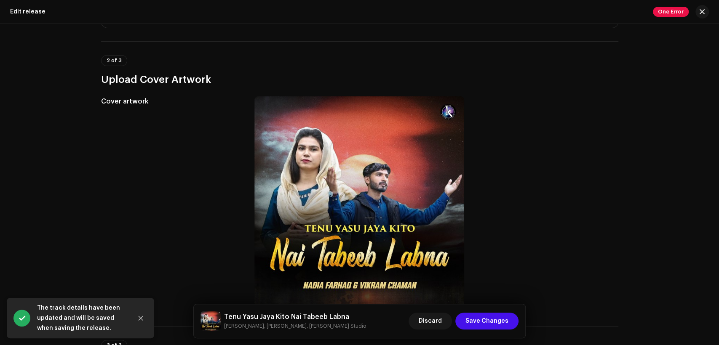
click at [326, 318] on h5 "Tenu Yasu Jaya Kito Nai Tabeeb Labna" at bounding box center [295, 317] width 142 height 10
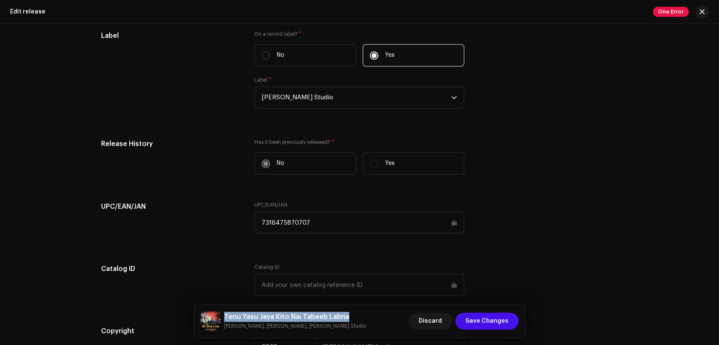
scroll to position [1380, 0]
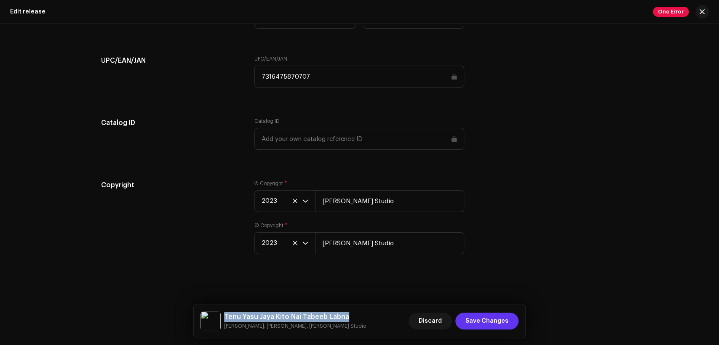
click at [495, 316] on span "Save Changes" at bounding box center [487, 321] width 43 height 17
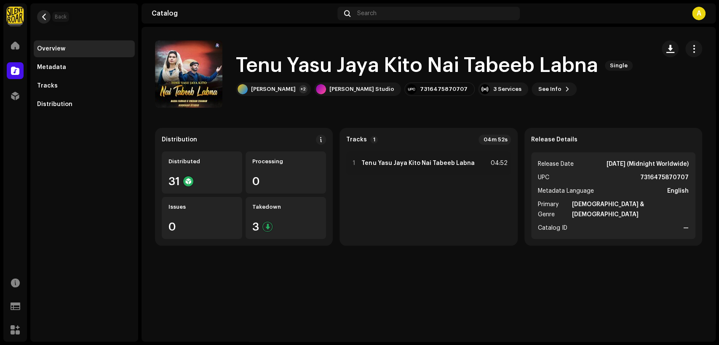
click at [44, 16] on span "button" at bounding box center [44, 16] width 6 height 7
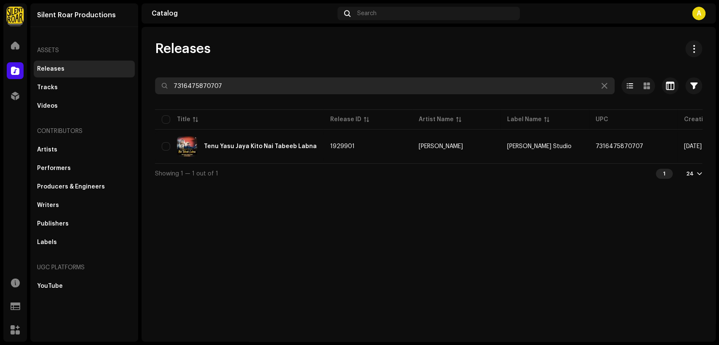
click at [270, 86] on input "7316475870707" at bounding box center [385, 86] width 460 height 17
paste input "14"
type input "7316475870714"
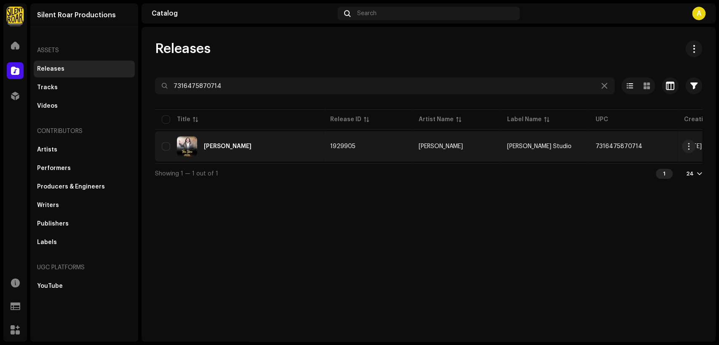
click at [266, 143] on div "Tera Yasu" at bounding box center [239, 147] width 155 height 20
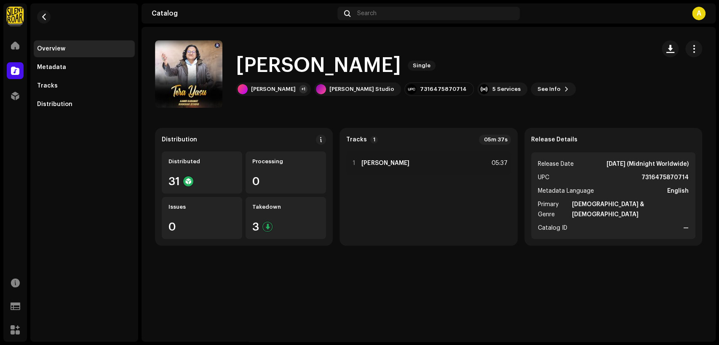
click at [308, 74] on h1 "Tera Yasu" at bounding box center [318, 65] width 165 height 27
click at [308, 72] on h1 "Tera Yasu" at bounding box center [318, 65] width 165 height 27
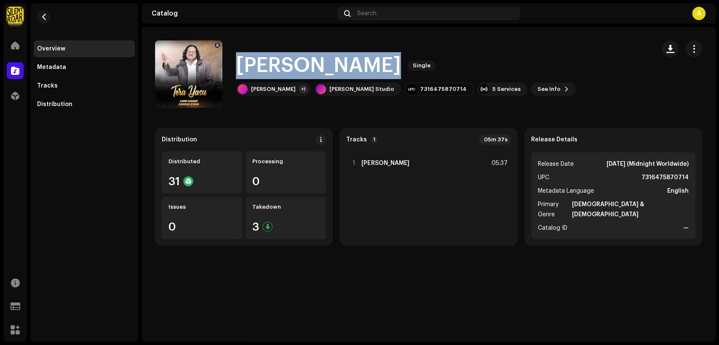
click at [308, 72] on h1 "Tera Yasu" at bounding box center [318, 65] width 165 height 27
click at [699, 51] on button "button" at bounding box center [693, 48] width 17 height 17
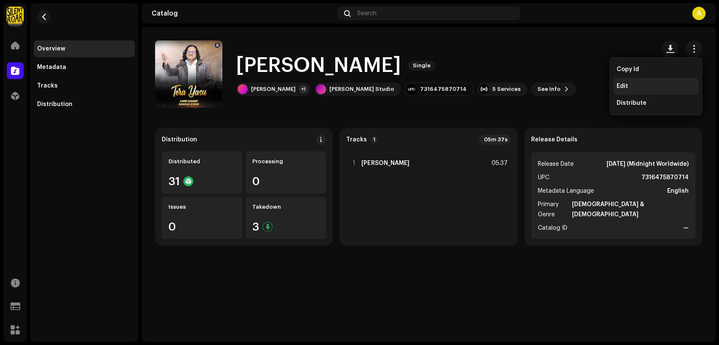
click at [661, 81] on div "Edit" at bounding box center [655, 86] width 85 height 17
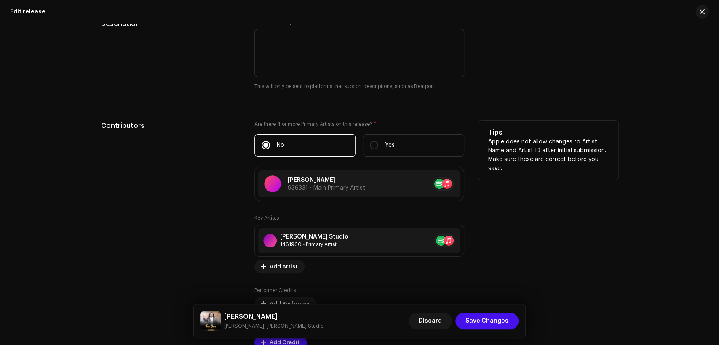
scroll to position [858, 0]
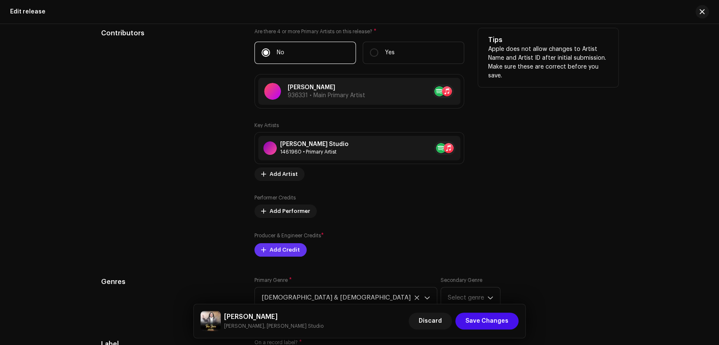
click at [292, 249] on span "Add Credit" at bounding box center [285, 250] width 30 height 17
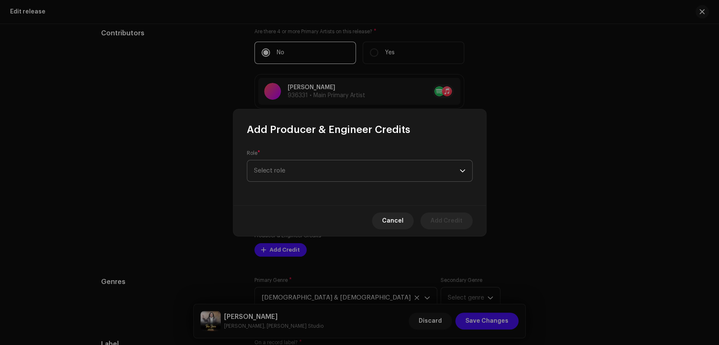
click at [307, 172] on span "Select role" at bounding box center [357, 171] width 206 height 21
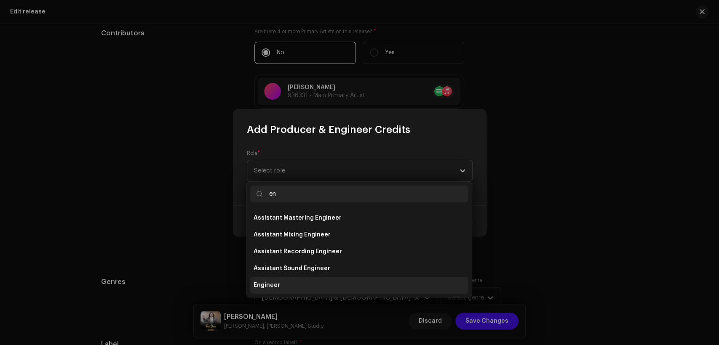
type input "en"
click at [338, 283] on li "Engineer" at bounding box center [359, 285] width 218 height 17
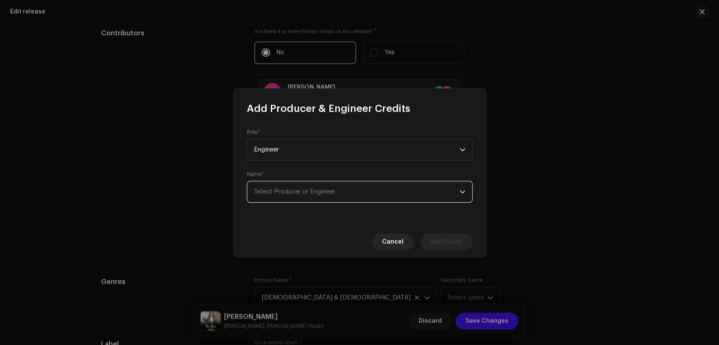
click at [344, 196] on span "Select Producer or Engineer" at bounding box center [357, 192] width 206 height 21
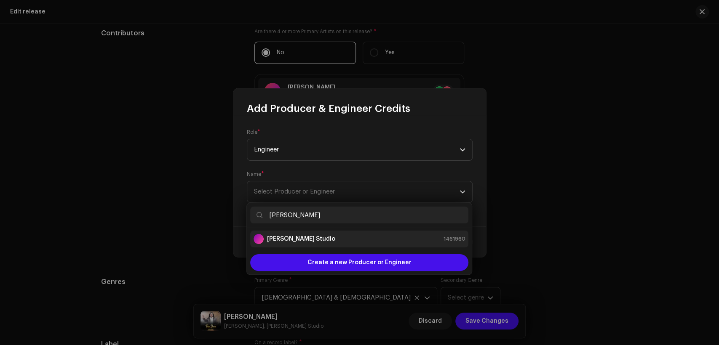
type input "[PERSON_NAME]"
click at [410, 237] on div "[PERSON_NAME] Studio 1461960" at bounding box center [360, 239] width 212 height 10
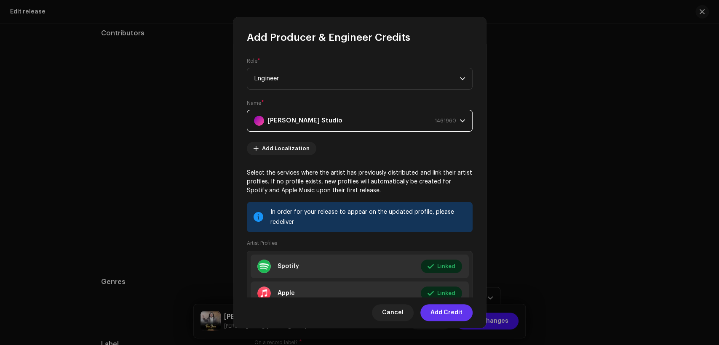
click at [460, 310] on span "Add Credit" at bounding box center [447, 313] width 32 height 17
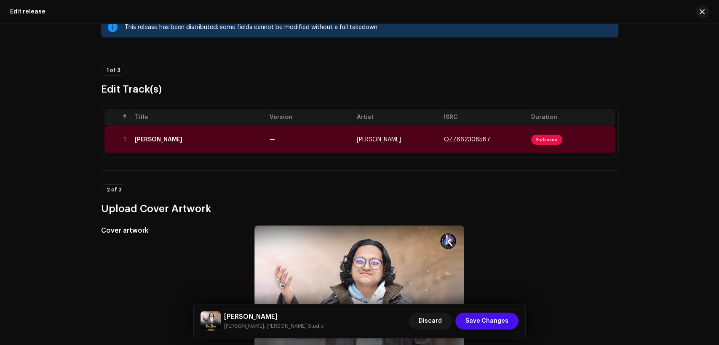
scroll to position [26, 0]
click at [222, 137] on div "Tera Yasu" at bounding box center [199, 140] width 128 height 7
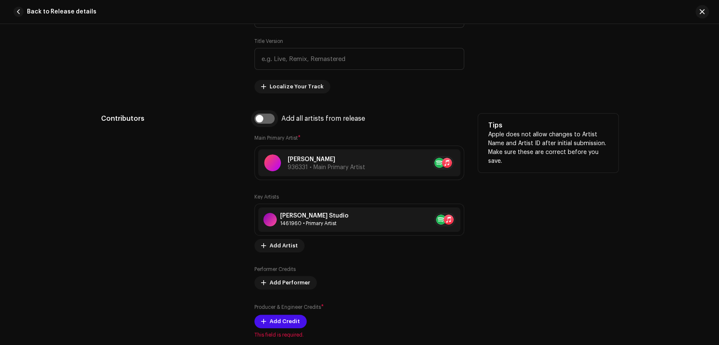
scroll to position [468, 0]
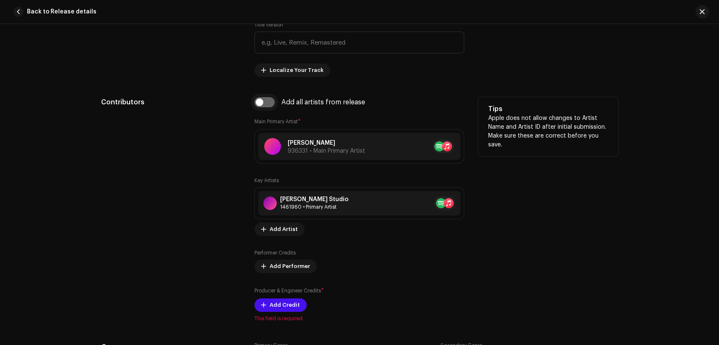
click at [260, 104] on input "checkbox" at bounding box center [264, 102] width 20 height 10
checkbox input "true"
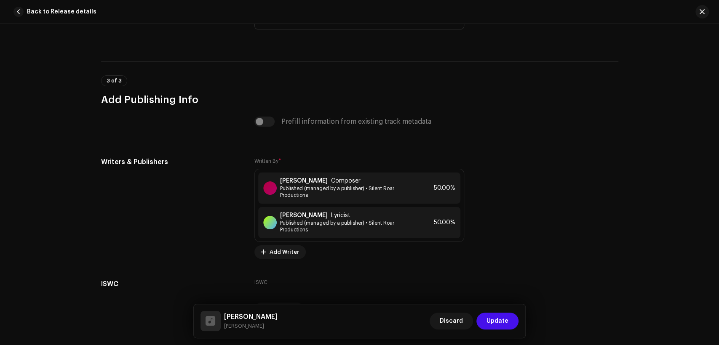
scroll to position [1768, 0]
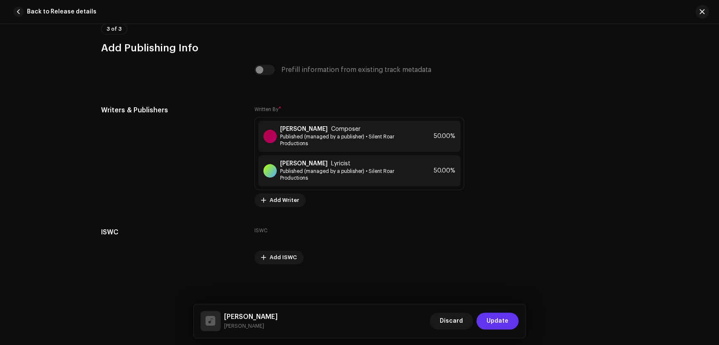
click at [498, 320] on span "Update" at bounding box center [498, 321] width 22 height 17
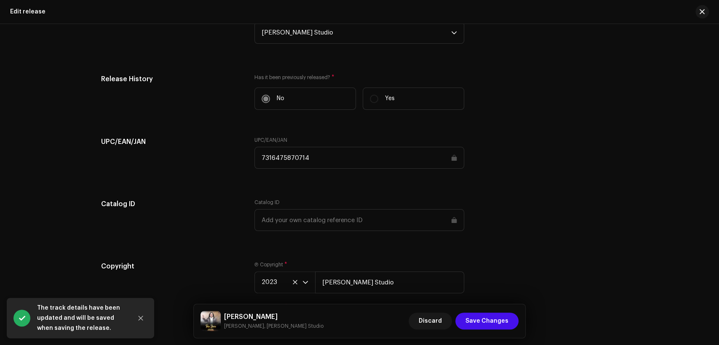
scroll to position [1352, 0]
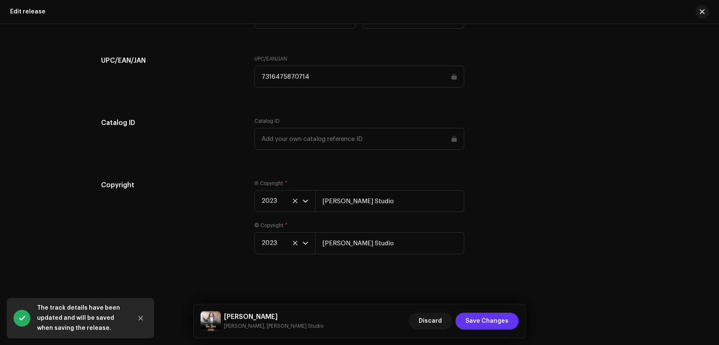
click at [493, 323] on span "Save Changes" at bounding box center [487, 321] width 43 height 17
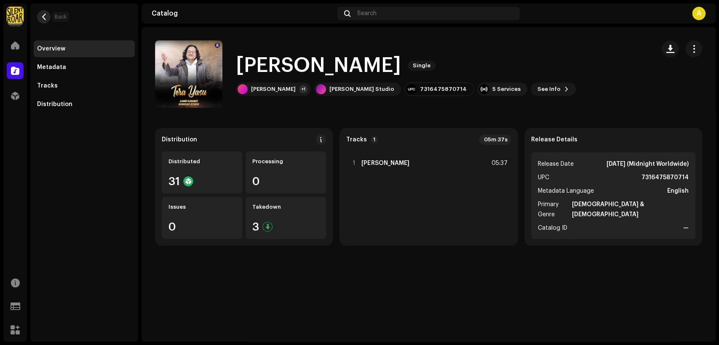
click at [48, 17] on button "button" at bounding box center [43, 16] width 13 height 13
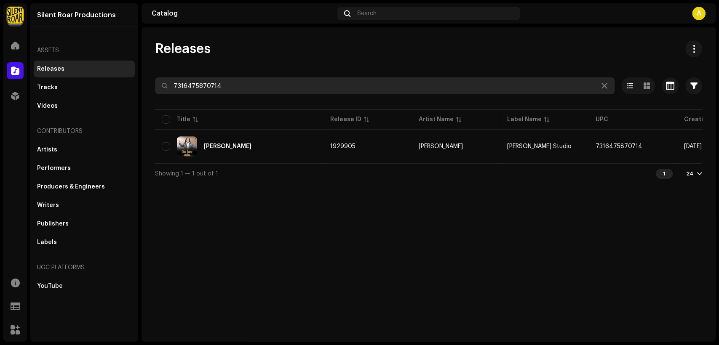
click at [324, 89] on input "7316475870714" at bounding box center [385, 86] width 460 height 17
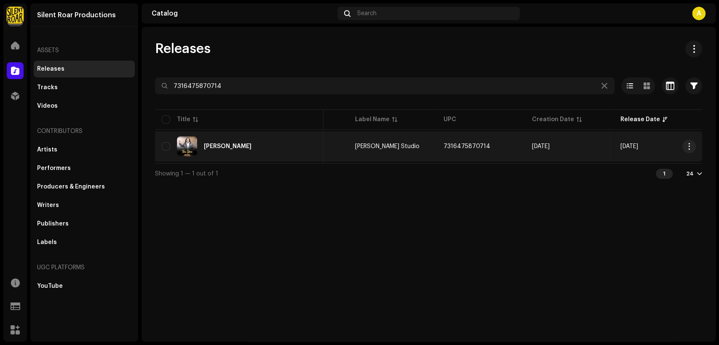
click at [265, 138] on div "Tera Yasu" at bounding box center [239, 147] width 155 height 20
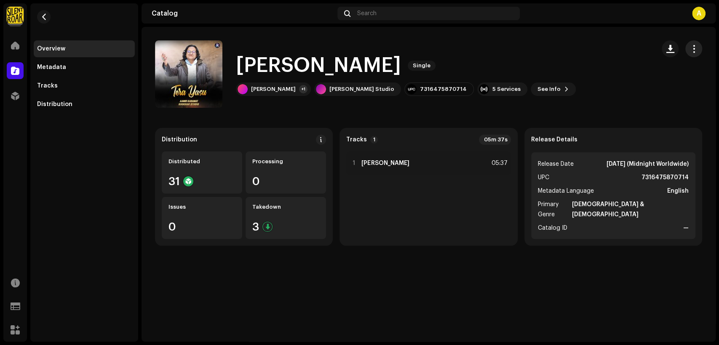
click at [691, 48] on span "button" at bounding box center [694, 49] width 8 height 7
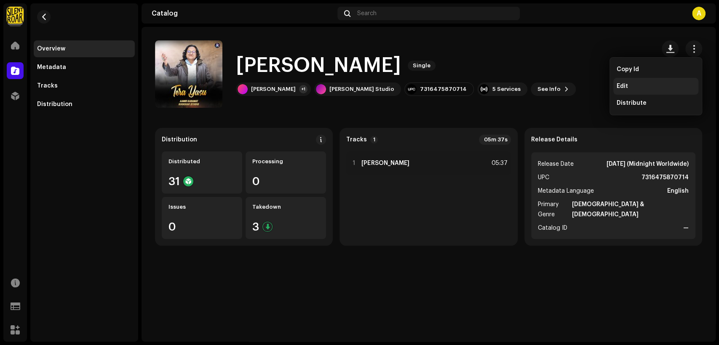
click at [673, 82] on div "Edit" at bounding box center [655, 86] width 85 height 17
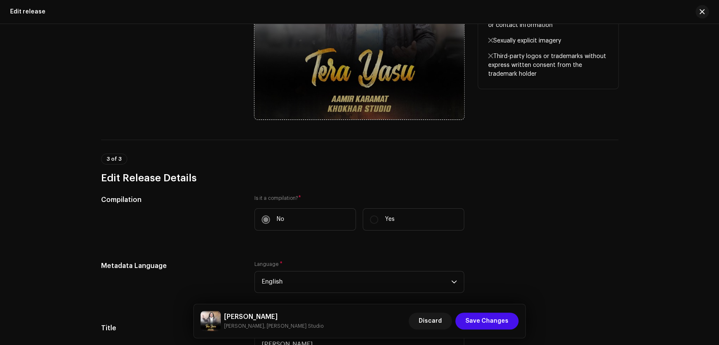
scroll to position [182, 0]
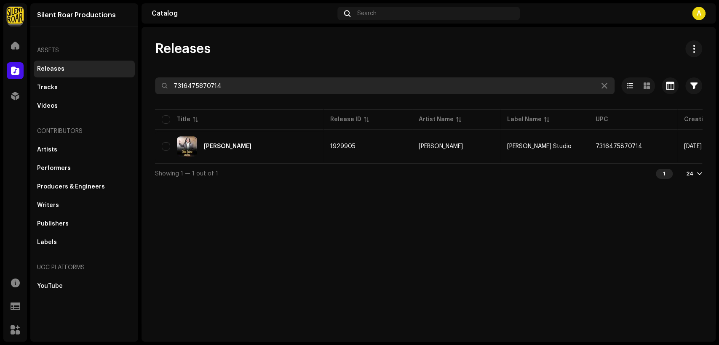
click at [241, 85] on input "7316475870714" at bounding box center [385, 86] width 460 height 17
paste input "69787"
type input "7316475869787"
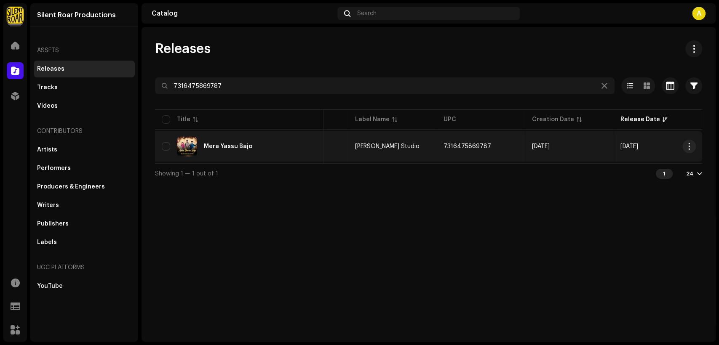
click at [207, 142] on div "Mera Yassu Bajo" at bounding box center [239, 147] width 155 height 20
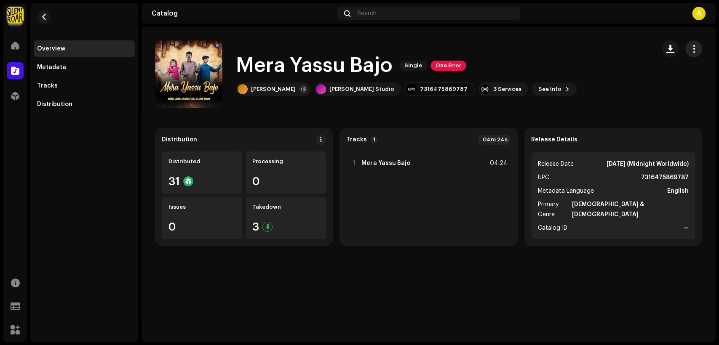
click at [691, 50] on span "button" at bounding box center [694, 49] width 8 height 7
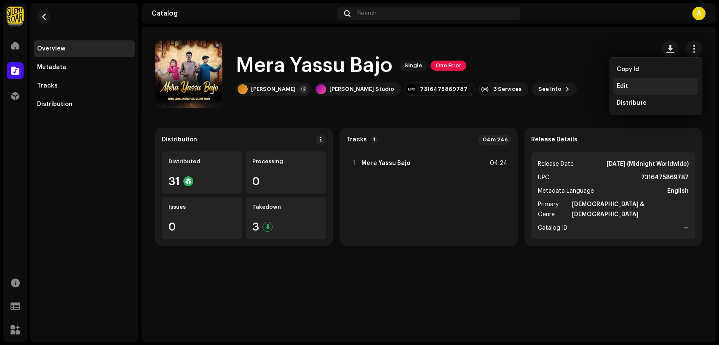
click at [651, 91] on div "Edit" at bounding box center [655, 86] width 85 height 17
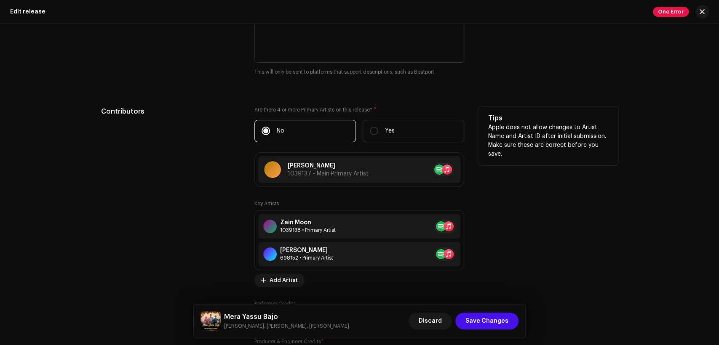
scroll to position [858, 0]
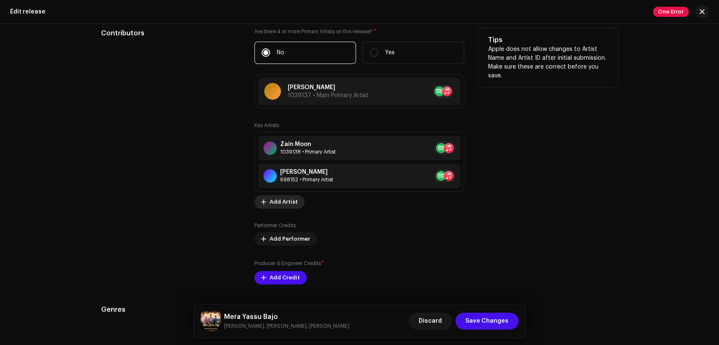
click at [289, 201] on span "Add Artist" at bounding box center [284, 202] width 28 height 17
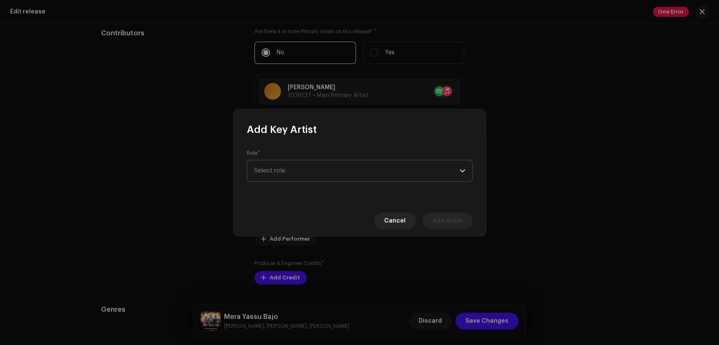
click at [423, 174] on span "Select role" at bounding box center [357, 171] width 206 height 21
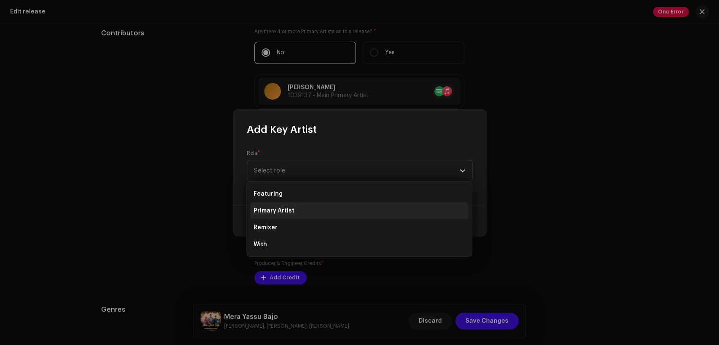
click at [419, 210] on li "Primary Artist" at bounding box center [359, 211] width 218 height 17
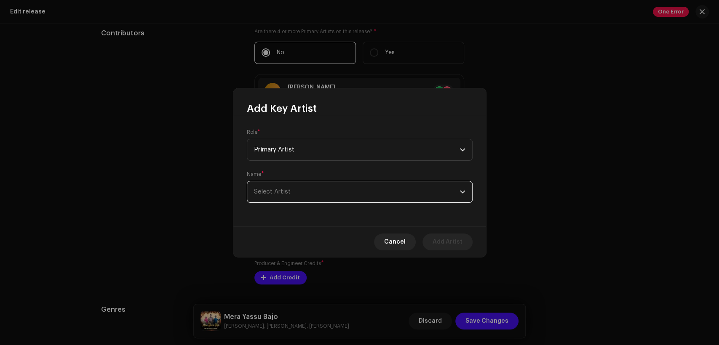
click at [416, 189] on span "Select Artist" at bounding box center [357, 192] width 206 height 21
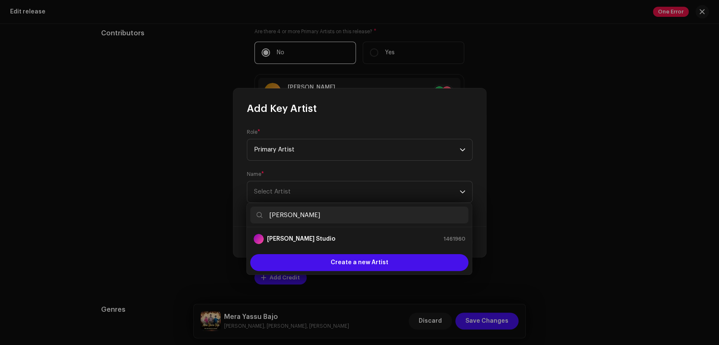
type input "[PERSON_NAME]"
click at [415, 231] on li "[PERSON_NAME] Studio 1461960" at bounding box center [359, 239] width 218 height 17
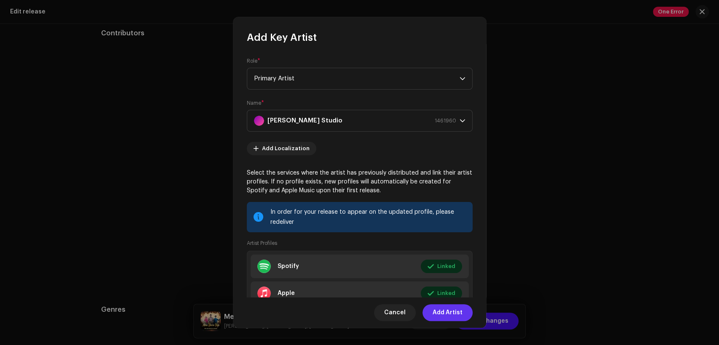
click at [461, 310] on span "Add Artist" at bounding box center [448, 313] width 30 height 17
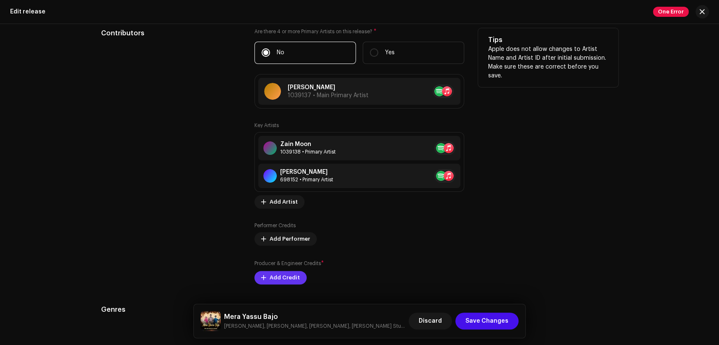
click at [290, 278] on span "Add Credit" at bounding box center [285, 278] width 30 height 17
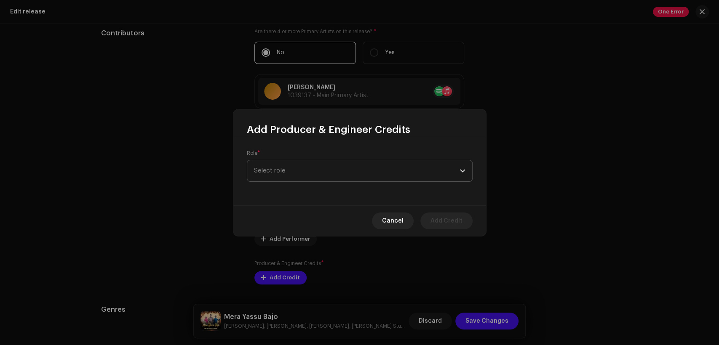
click at [293, 167] on span "Select role" at bounding box center [357, 171] width 206 height 21
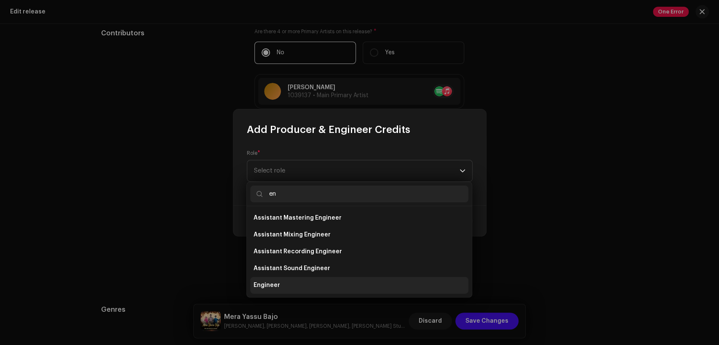
type input "en"
click at [316, 277] on li "Engineer" at bounding box center [359, 285] width 218 height 17
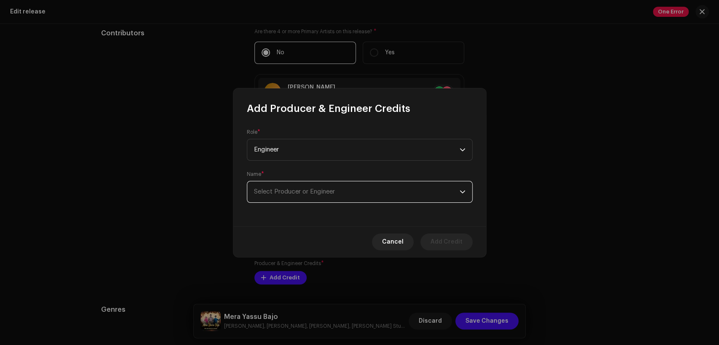
click at [348, 201] on span "Select Producer or Engineer" at bounding box center [357, 192] width 206 height 21
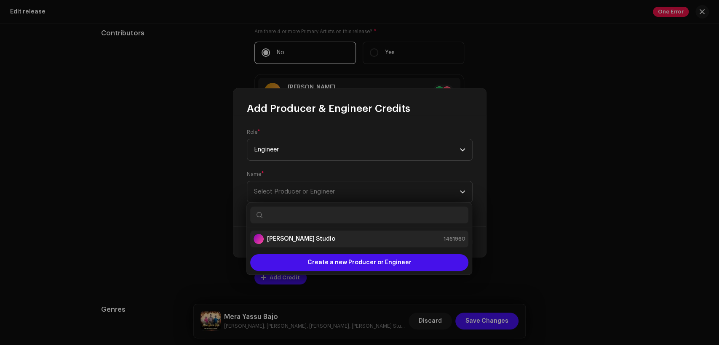
click at [346, 238] on div "[PERSON_NAME] Studio 1461960" at bounding box center [360, 239] width 212 height 10
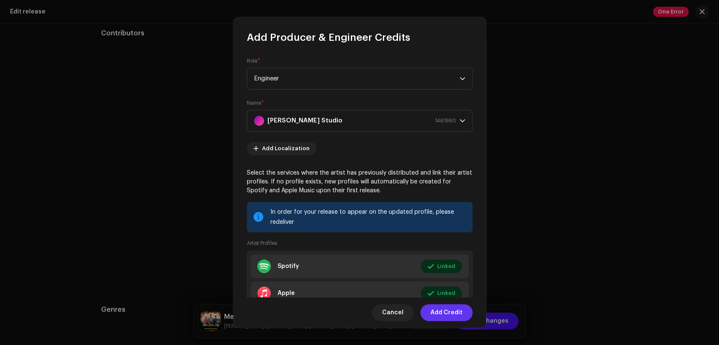
click at [448, 314] on span "Add Credit" at bounding box center [447, 313] width 32 height 17
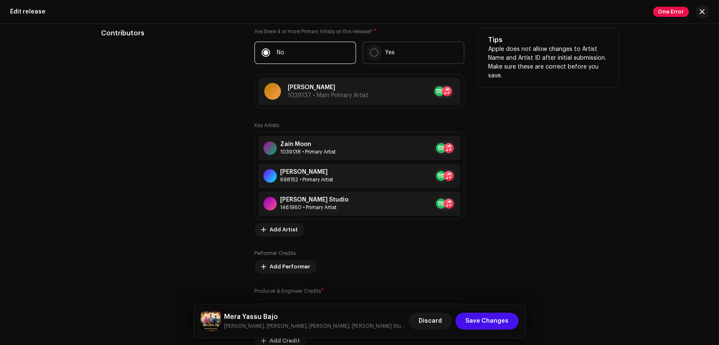
click at [374, 52] on input "Yes" at bounding box center [374, 52] width 8 height 8
radio input "true"
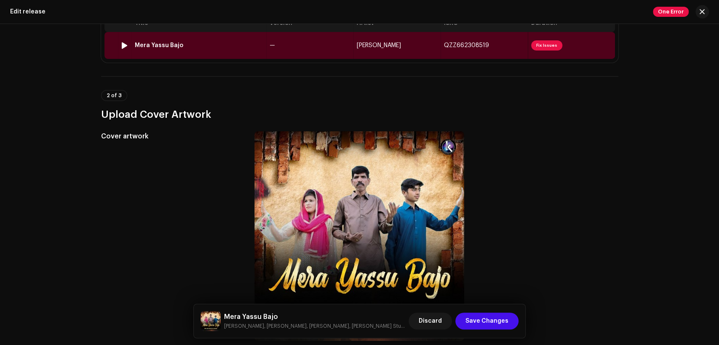
scroll to position [0, 0]
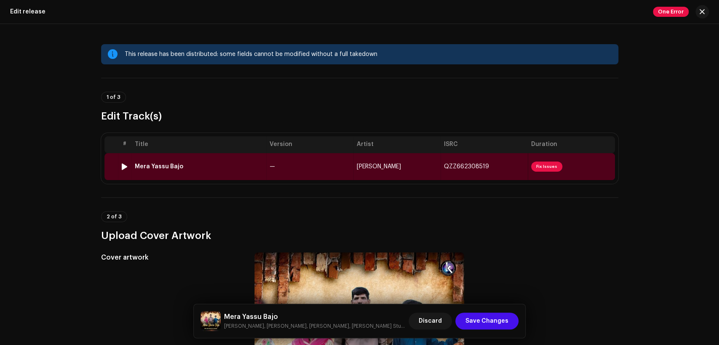
click at [320, 164] on td "—" at bounding box center [309, 166] width 87 height 27
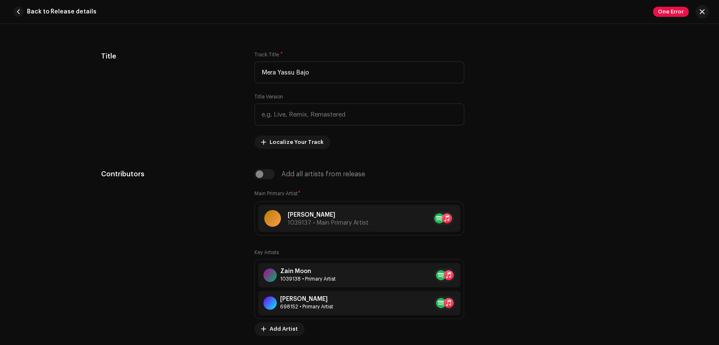
scroll to position [468, 0]
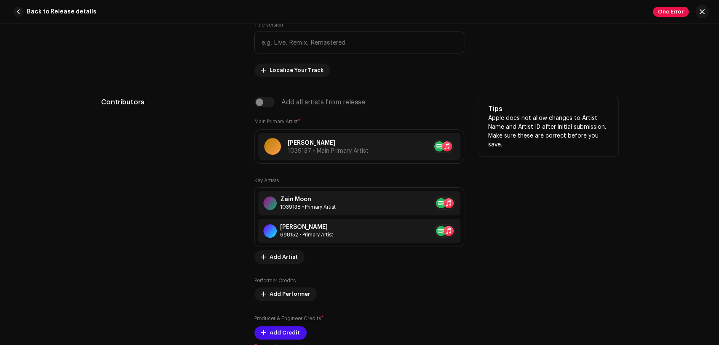
click at [265, 106] on div "Add all artists from release" at bounding box center [359, 102] width 210 height 10
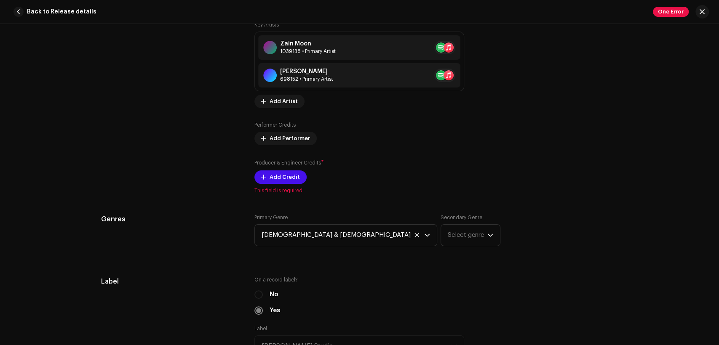
scroll to position [546, 0]
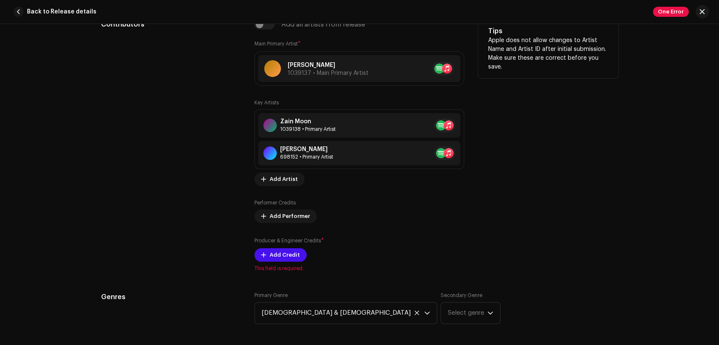
click at [263, 24] on div "Add all artists from release" at bounding box center [359, 24] width 210 height 10
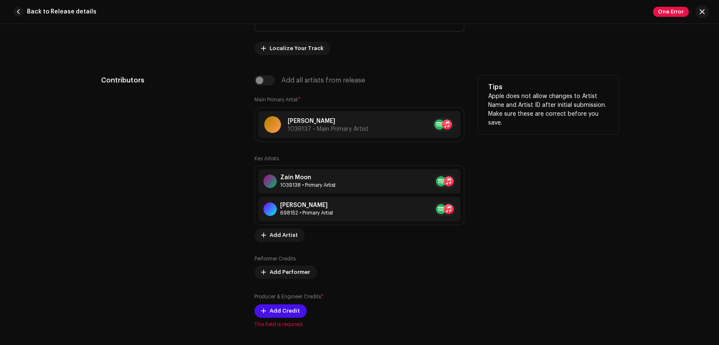
scroll to position [468, 0]
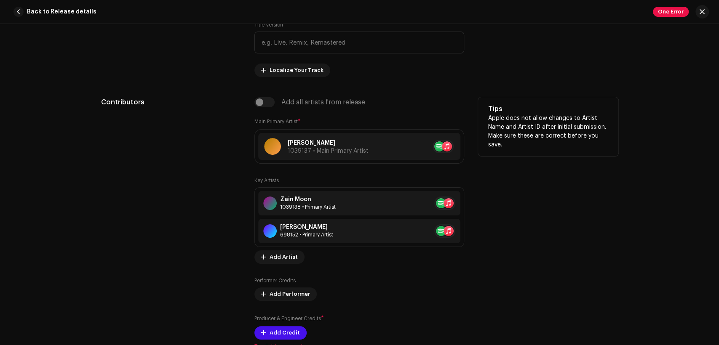
click at [267, 104] on div "Add all artists from release" at bounding box center [359, 102] width 210 height 10
click at [265, 100] on div "Add all artists from release" at bounding box center [359, 102] width 210 height 10
click at [287, 257] on span "Add Artist" at bounding box center [284, 257] width 28 height 17
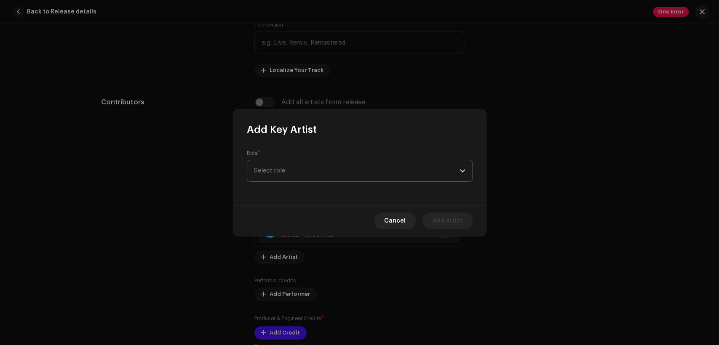
click at [318, 172] on span "Select role" at bounding box center [357, 171] width 206 height 21
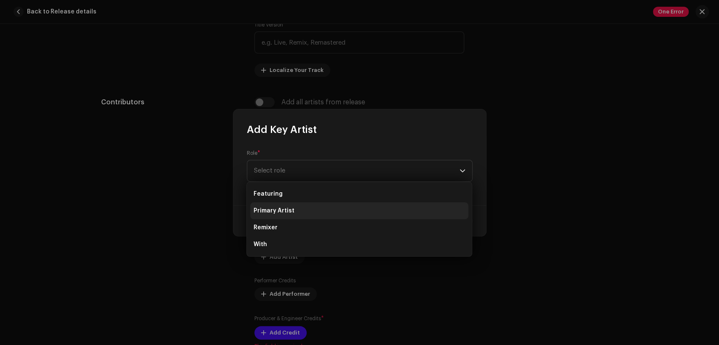
click at [326, 206] on li "Primary Artist" at bounding box center [359, 211] width 218 height 17
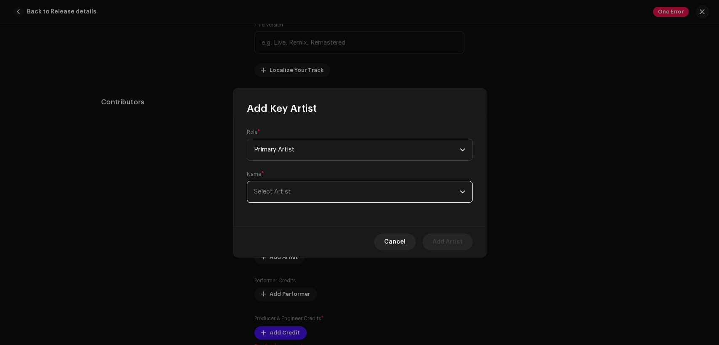
click at [347, 195] on span "Select Artist" at bounding box center [357, 192] width 206 height 21
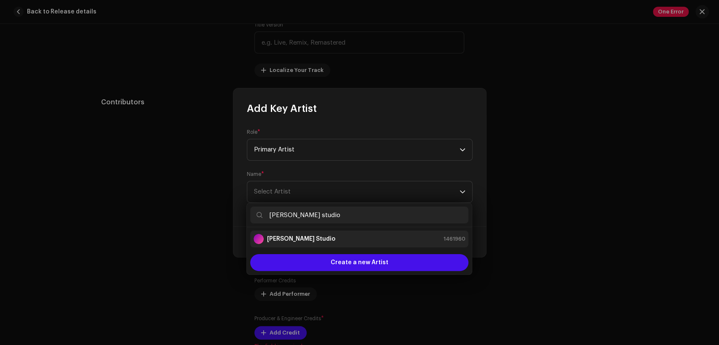
type input "[PERSON_NAME] studio"
click at [350, 233] on li "[PERSON_NAME] Studio 1461960" at bounding box center [359, 239] width 218 height 17
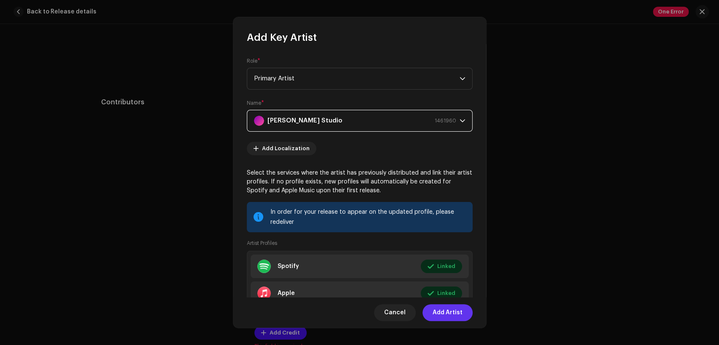
click at [444, 314] on span "Add Artist" at bounding box center [448, 313] width 30 height 17
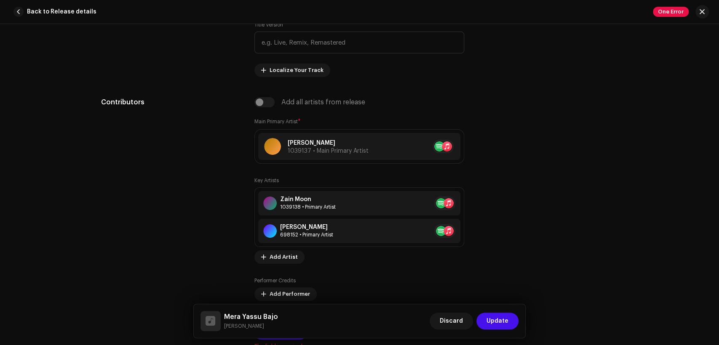
click at [293, 335] on div "Mera Yassu Bajo Sonia John Discard Update" at bounding box center [360, 322] width 332 height 34
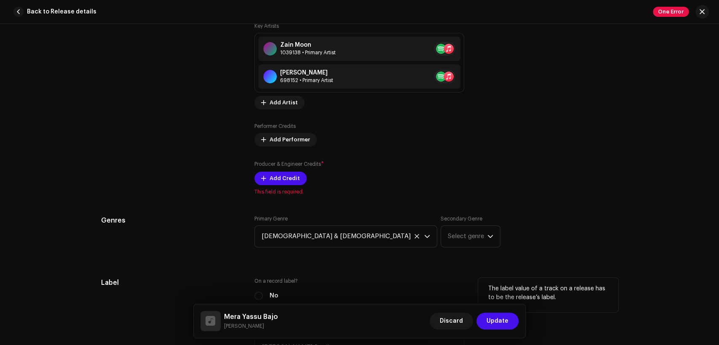
scroll to position [624, 0]
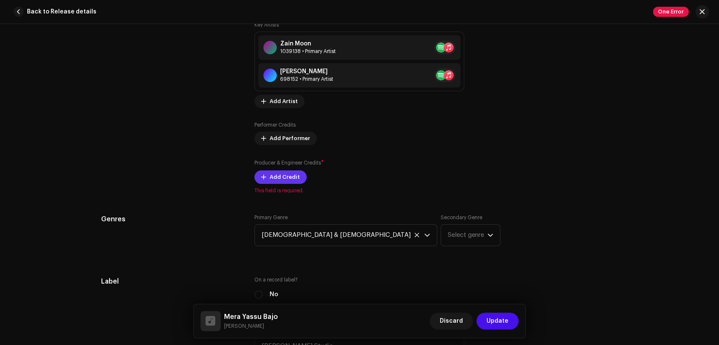
click at [283, 176] on span "Add Credit" at bounding box center [285, 177] width 30 height 17
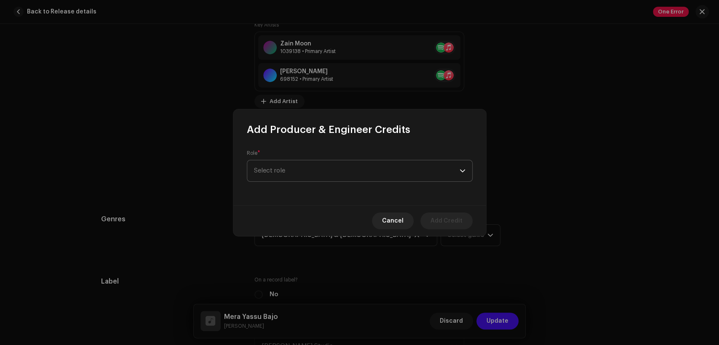
click at [335, 172] on span "Select role" at bounding box center [357, 171] width 206 height 21
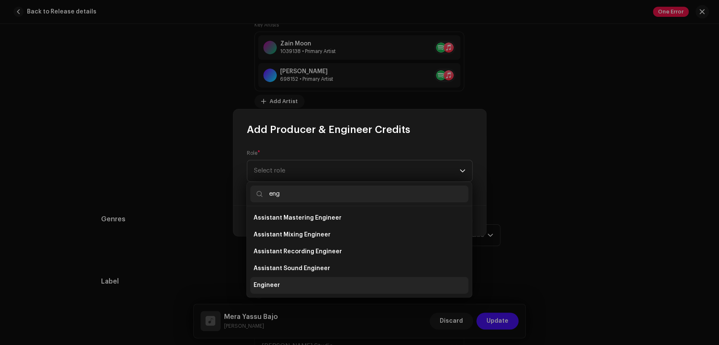
type input "eng"
click at [342, 284] on li "Engineer" at bounding box center [359, 285] width 218 height 17
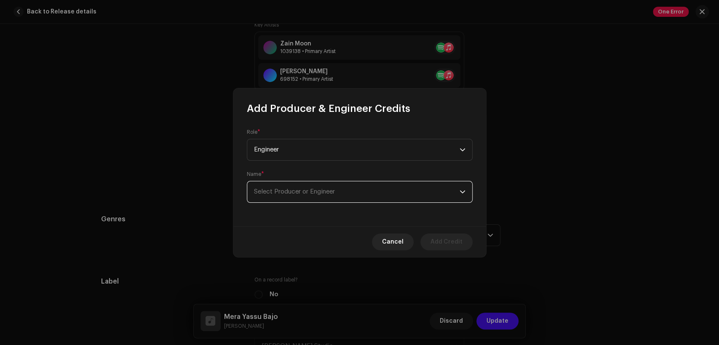
click at [358, 187] on span "Select Producer or Engineer" at bounding box center [357, 192] width 206 height 21
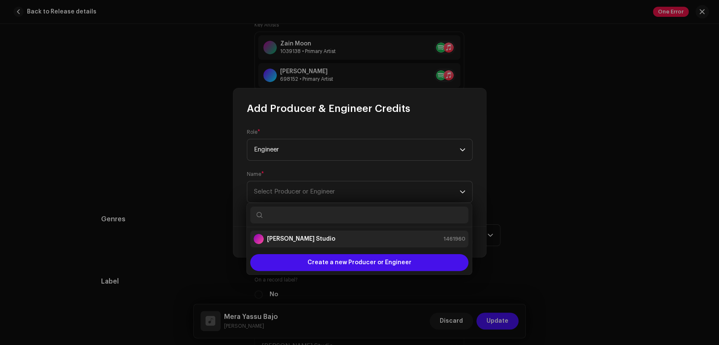
click at [367, 243] on div "[PERSON_NAME] Studio 1461960" at bounding box center [360, 239] width 212 height 10
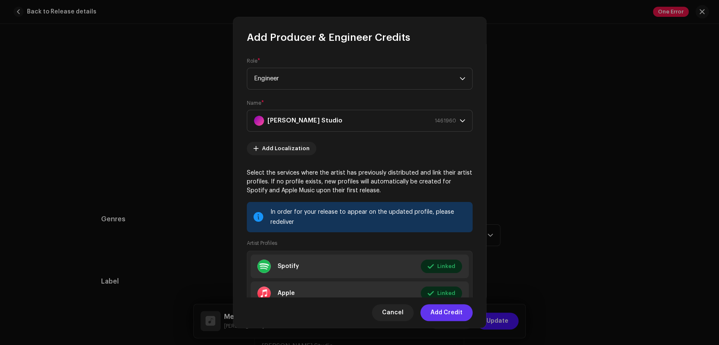
click at [454, 307] on span "Add Credit" at bounding box center [447, 313] width 32 height 17
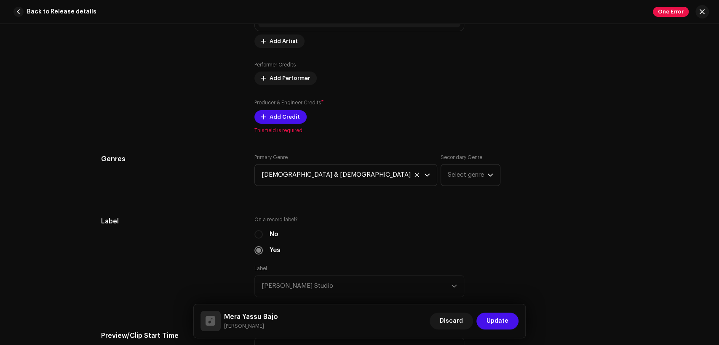
scroll to position [702, 0]
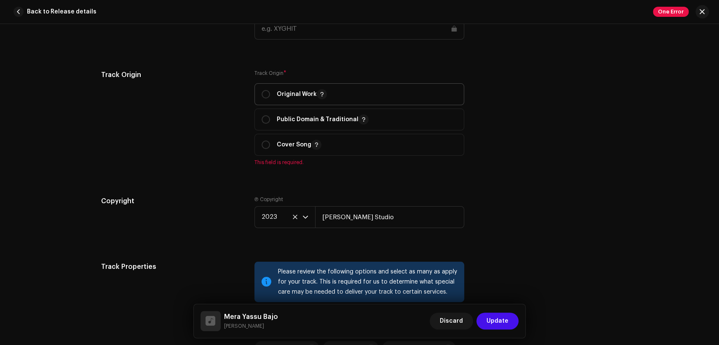
click at [283, 94] on p "Original Work" at bounding box center [302, 94] width 50 height 10
radio input "true"
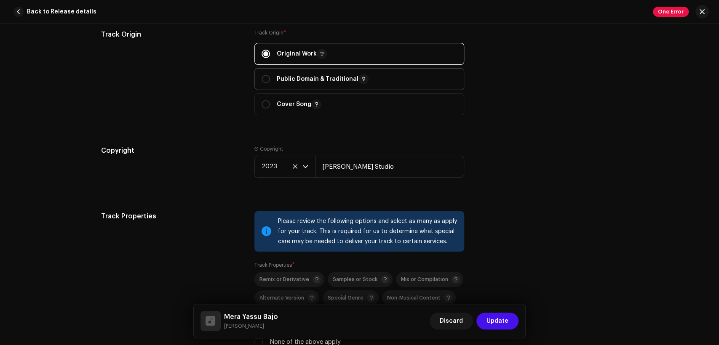
scroll to position [1248, 0]
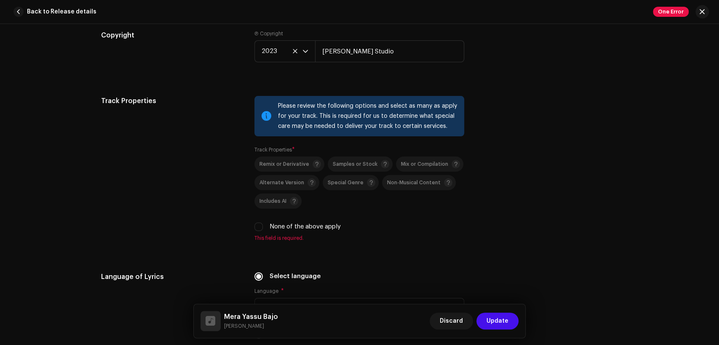
click at [286, 228] on label "None of the above apply" at bounding box center [305, 226] width 71 height 9
click at [263, 228] on input "None of the above apply" at bounding box center [258, 227] width 8 height 8
checkbox input "true"
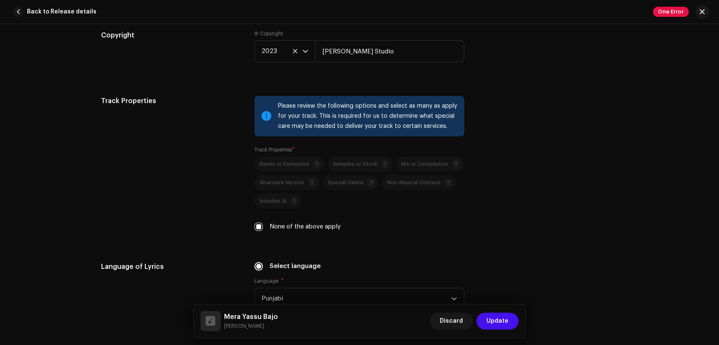
scroll to position [1404, 0]
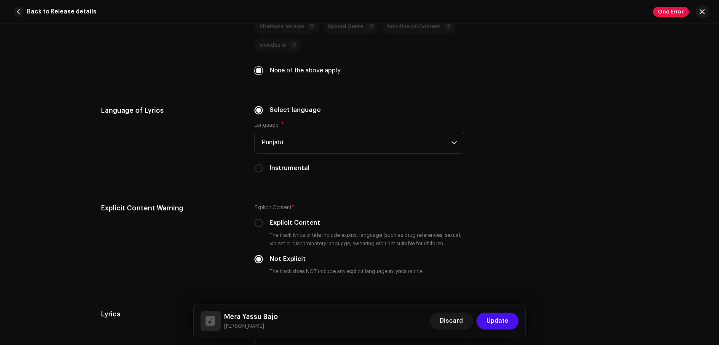
click at [517, 156] on div "Language of Lyrics Select language Language * Punjabi Instrumental" at bounding box center [359, 145] width 517 height 78
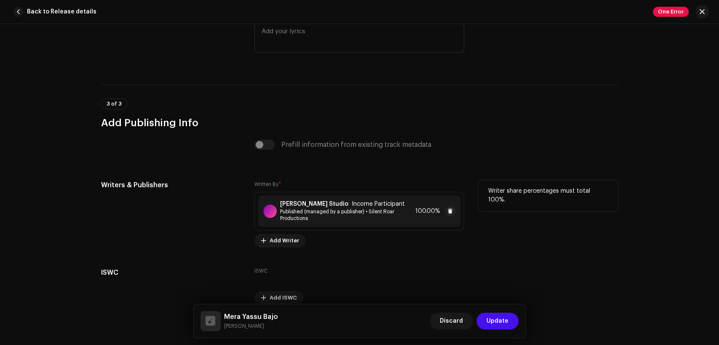
scroll to position [1746, 0]
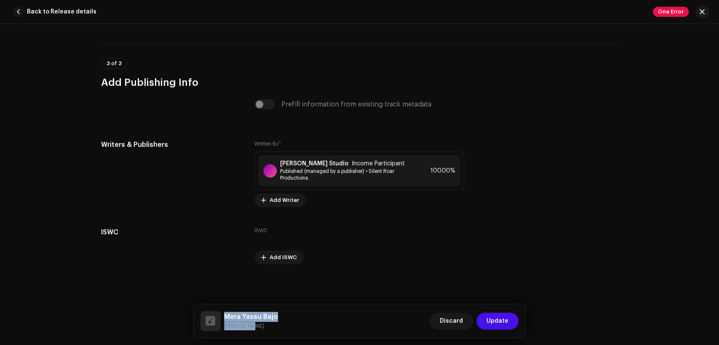
drag, startPoint x: 247, startPoint y: 327, endPoint x: 226, endPoint y: 315, distance: 24.5
click at [226, 315] on div "Mera Yassu Bajo Sonia John" at bounding box center [251, 321] width 54 height 19
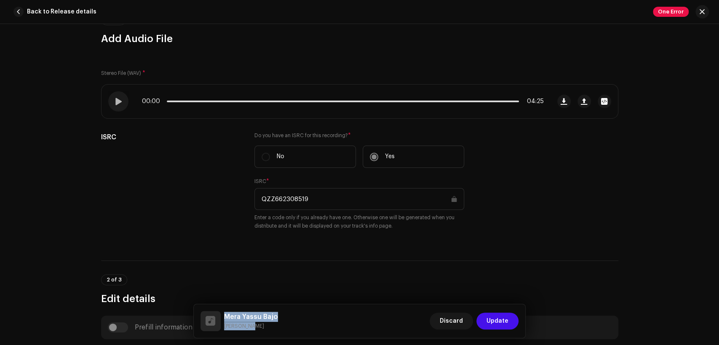
scroll to position [0, 0]
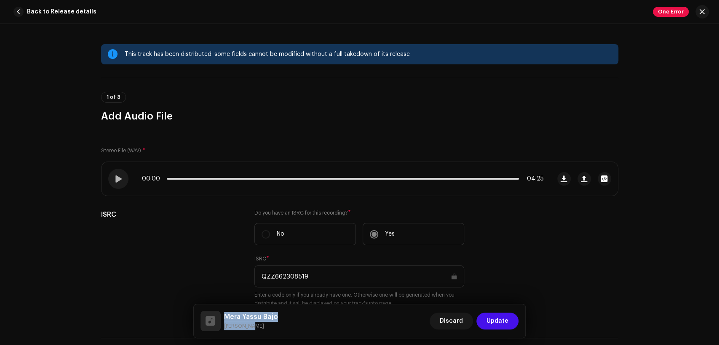
click at [254, 326] on small "Sonia John" at bounding box center [251, 326] width 54 height 8
drag, startPoint x: 250, startPoint y: 326, endPoint x: 224, endPoint y: 327, distance: 25.7
click at [224, 327] on small "Sonia John" at bounding box center [251, 326] width 54 height 8
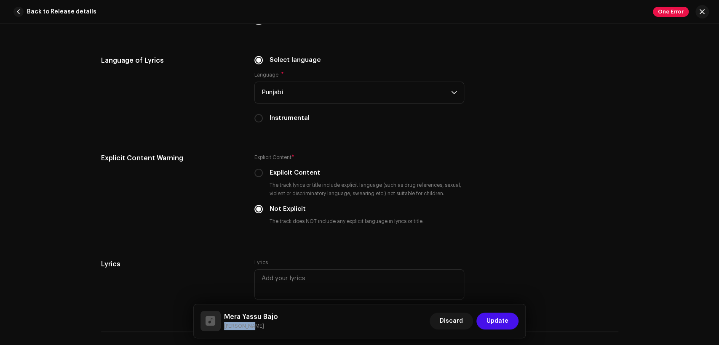
scroll to position [1773, 0]
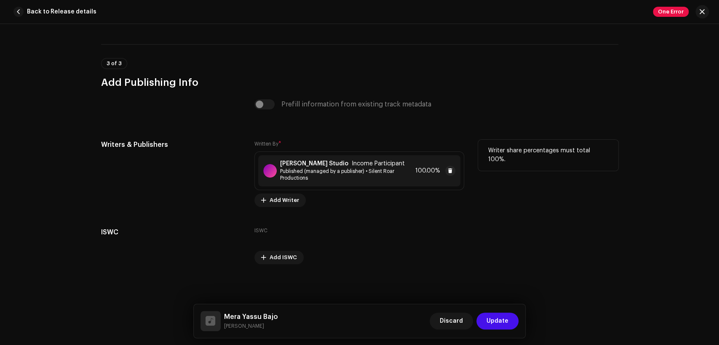
click at [330, 171] on span "Published (managed by a publisher) • Silent Roar Productions" at bounding box center [346, 174] width 132 height 13
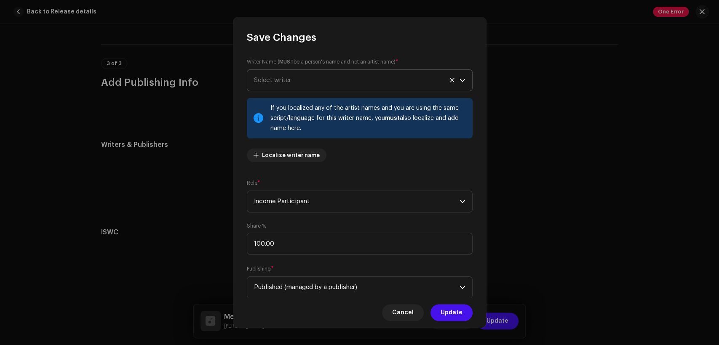
click at [338, 74] on span "Select writer" at bounding box center [357, 80] width 206 height 21
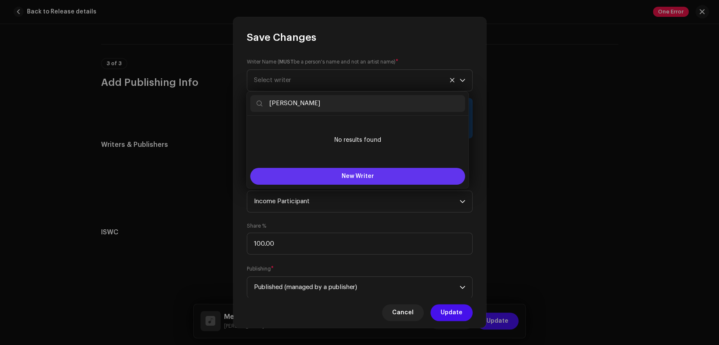
type input "Sonia John"
click at [371, 176] on span "New Writer" at bounding box center [358, 177] width 32 height 6
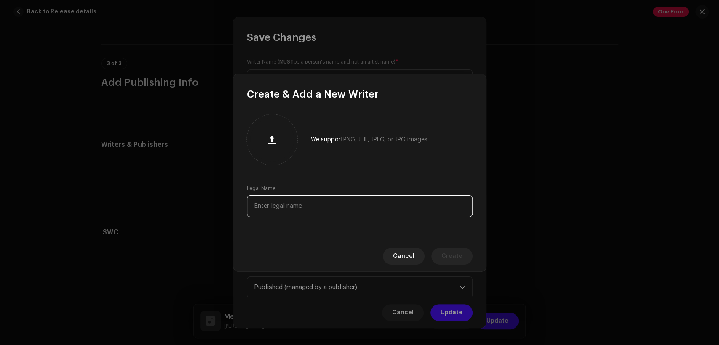
click at [406, 210] on input "text" at bounding box center [360, 206] width 226 height 22
paste input "Sonia John"
type input "Sonia John"
click at [440, 257] on button "Create" at bounding box center [451, 256] width 41 height 17
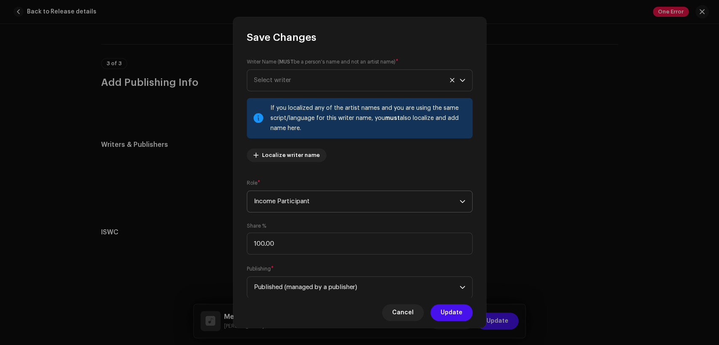
click at [355, 200] on span "Income Participant" at bounding box center [357, 201] width 206 height 21
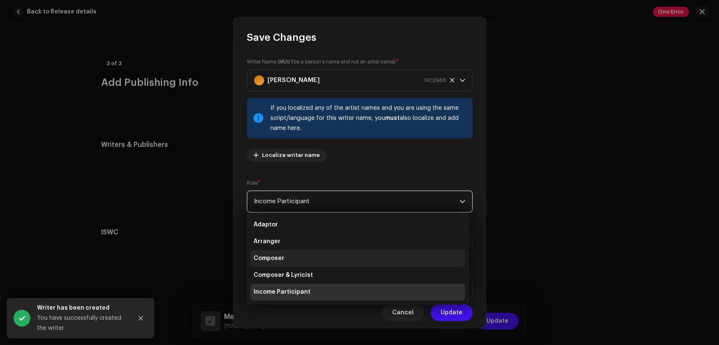
click at [375, 256] on li "Composer" at bounding box center [357, 258] width 215 height 17
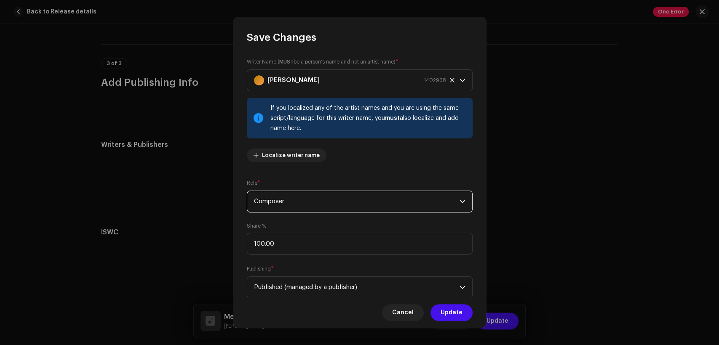
click at [450, 205] on span "Composer" at bounding box center [357, 201] width 206 height 21
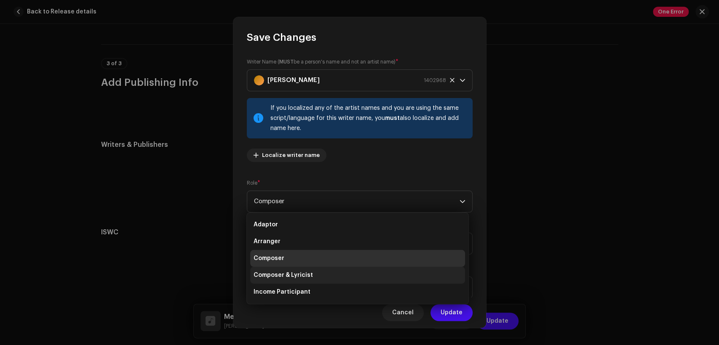
click at [436, 270] on li "Composer & Lyricist" at bounding box center [357, 275] width 215 height 17
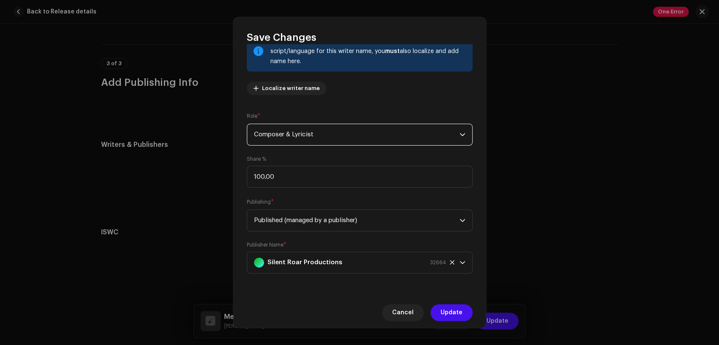
scroll to position [0, 0]
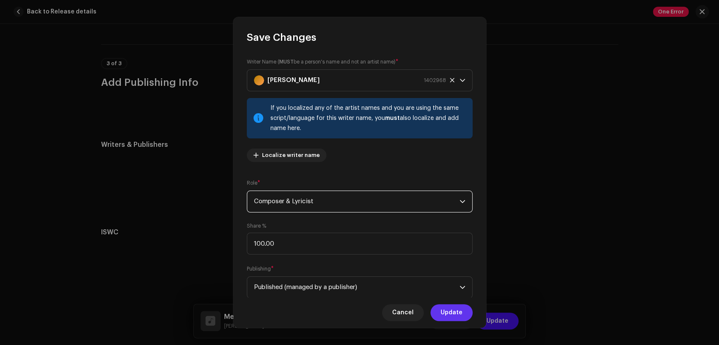
click at [452, 311] on span "Update" at bounding box center [452, 313] width 22 height 17
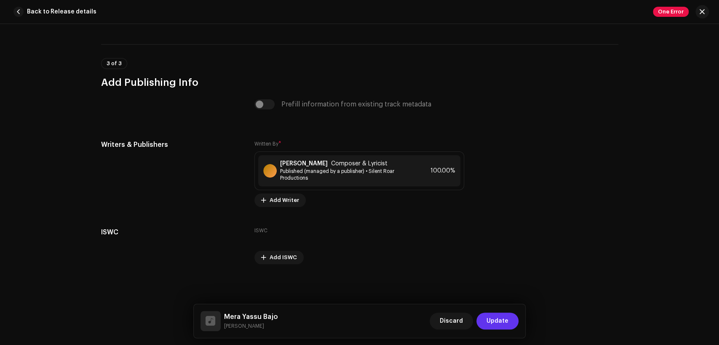
click at [493, 324] on span "Update" at bounding box center [498, 321] width 22 height 17
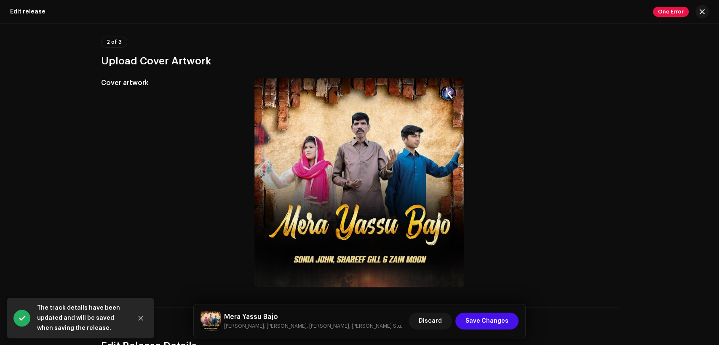
scroll to position [312, 0]
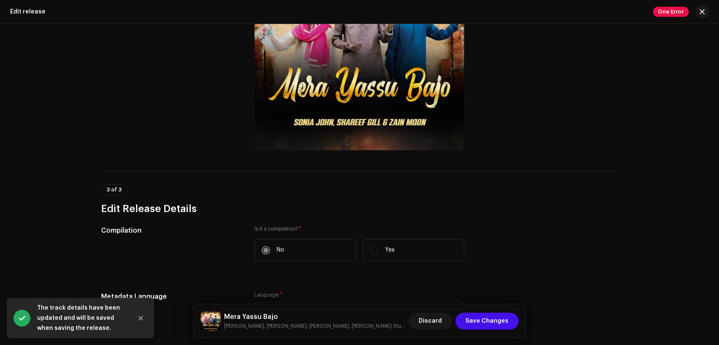
click at [259, 318] on h5 "Mera Yassu Bajo" at bounding box center [315, 317] width 182 height 10
click at [258, 318] on h5 "Mera Yassu Bajo" at bounding box center [315, 317] width 182 height 10
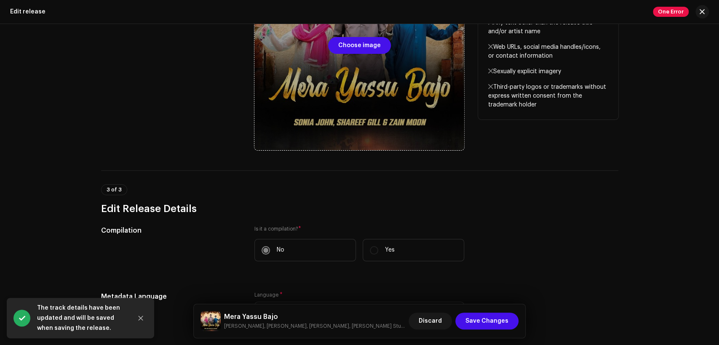
click at [339, 120] on div at bounding box center [359, 46] width 210 height 210
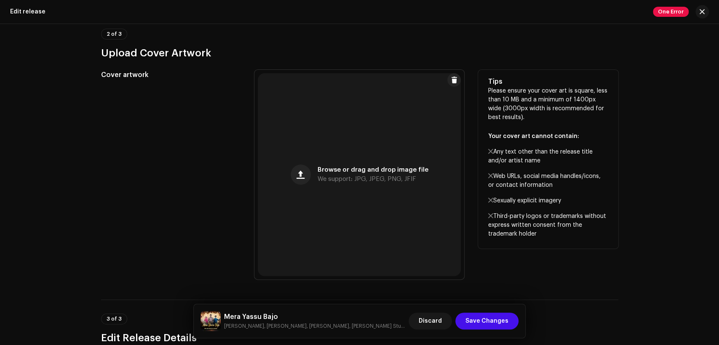
scroll to position [198, 0]
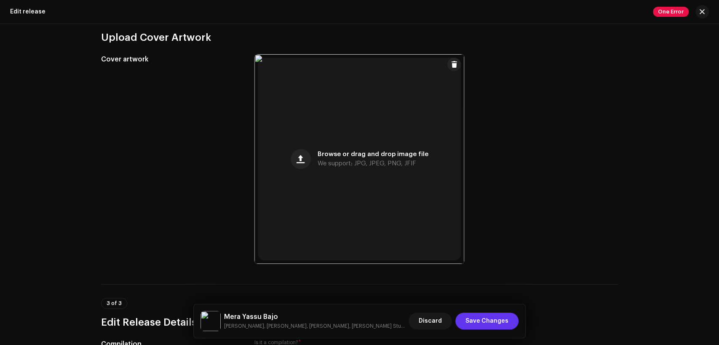
click at [500, 324] on span "Save Changes" at bounding box center [487, 321] width 43 height 17
